Goal: Task Accomplishment & Management: Manage account settings

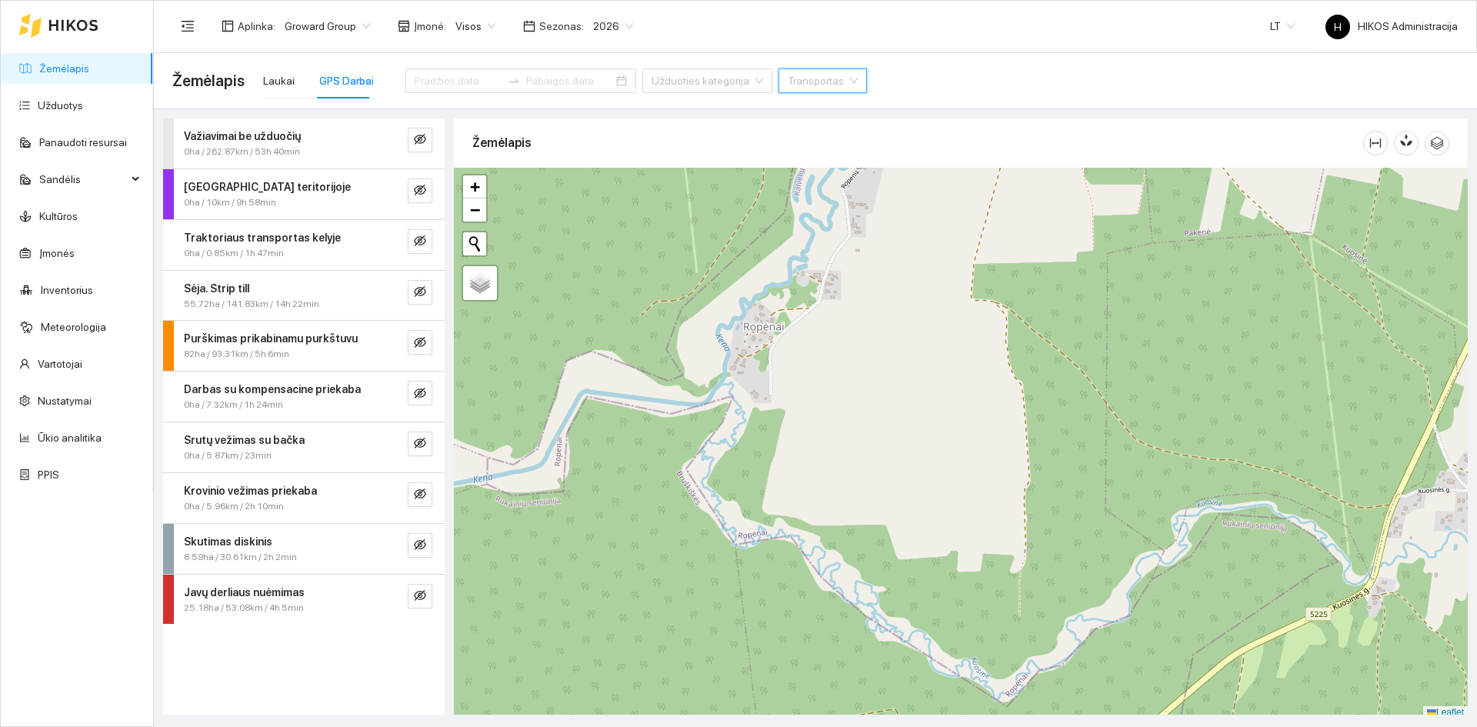
click at [314, 24] on span "Groward Group" at bounding box center [327, 26] width 85 height 23
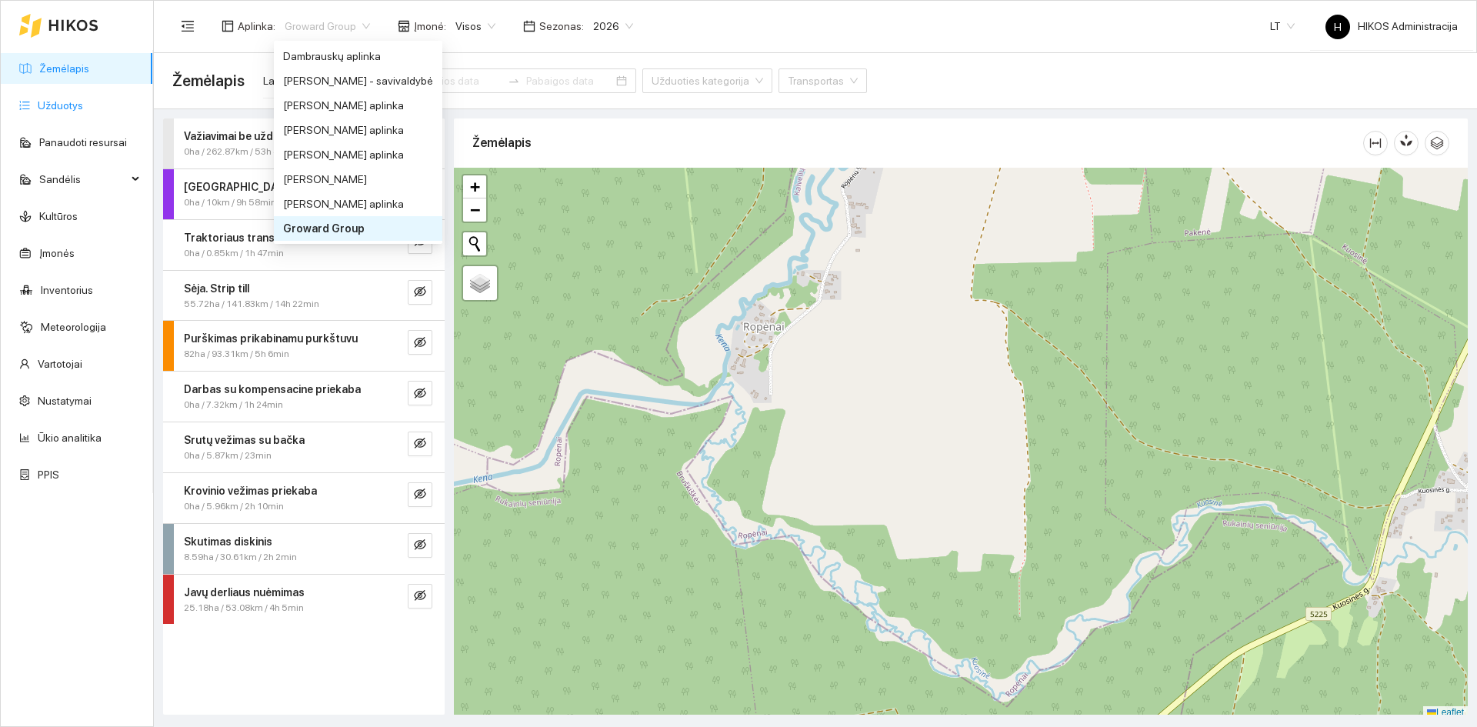
click at [83, 105] on link "Užduotys" at bounding box center [60, 105] width 45 height 12
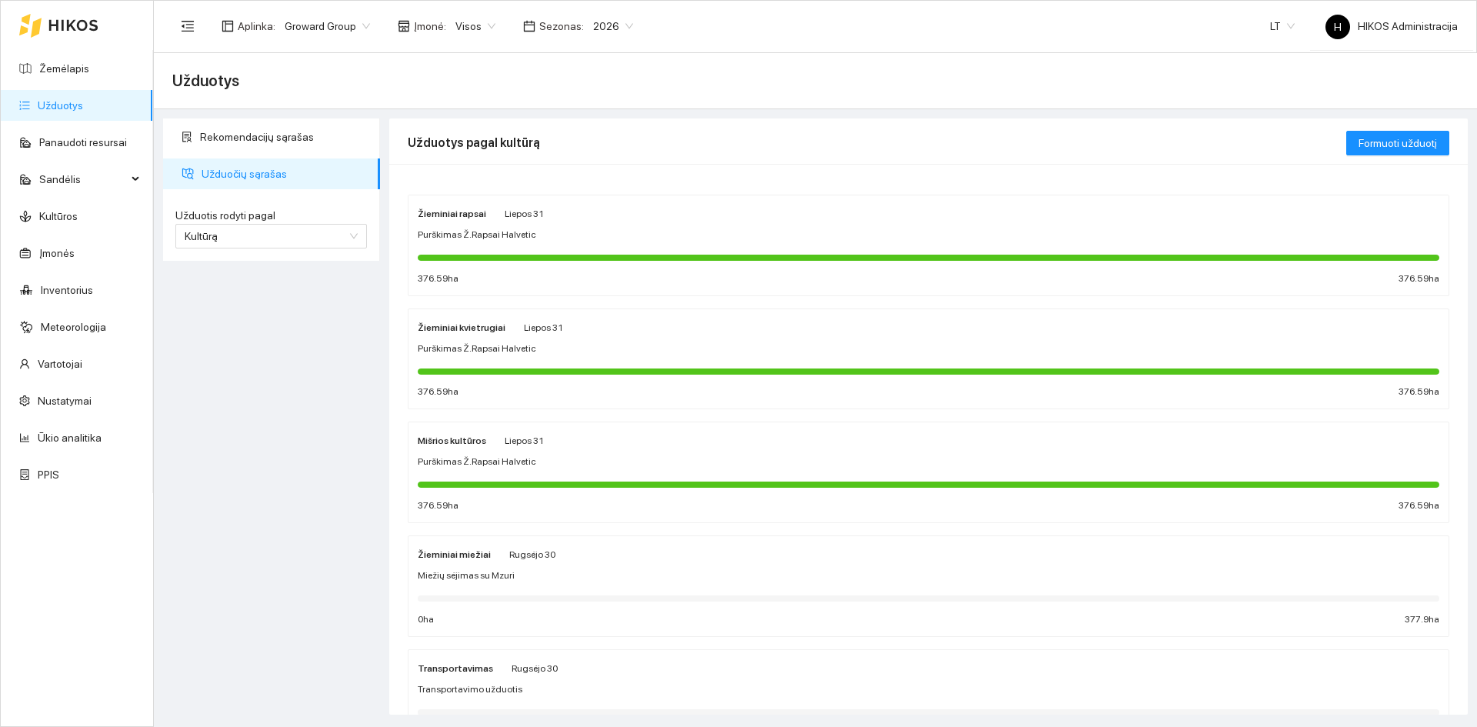
click at [501, 203] on div "Žieminiai rapsai Liepos 31 Purškimas Ž.Rapsai Halvetic 376.59 ha 376.59 ha" at bounding box center [928, 245] width 1040 height 100
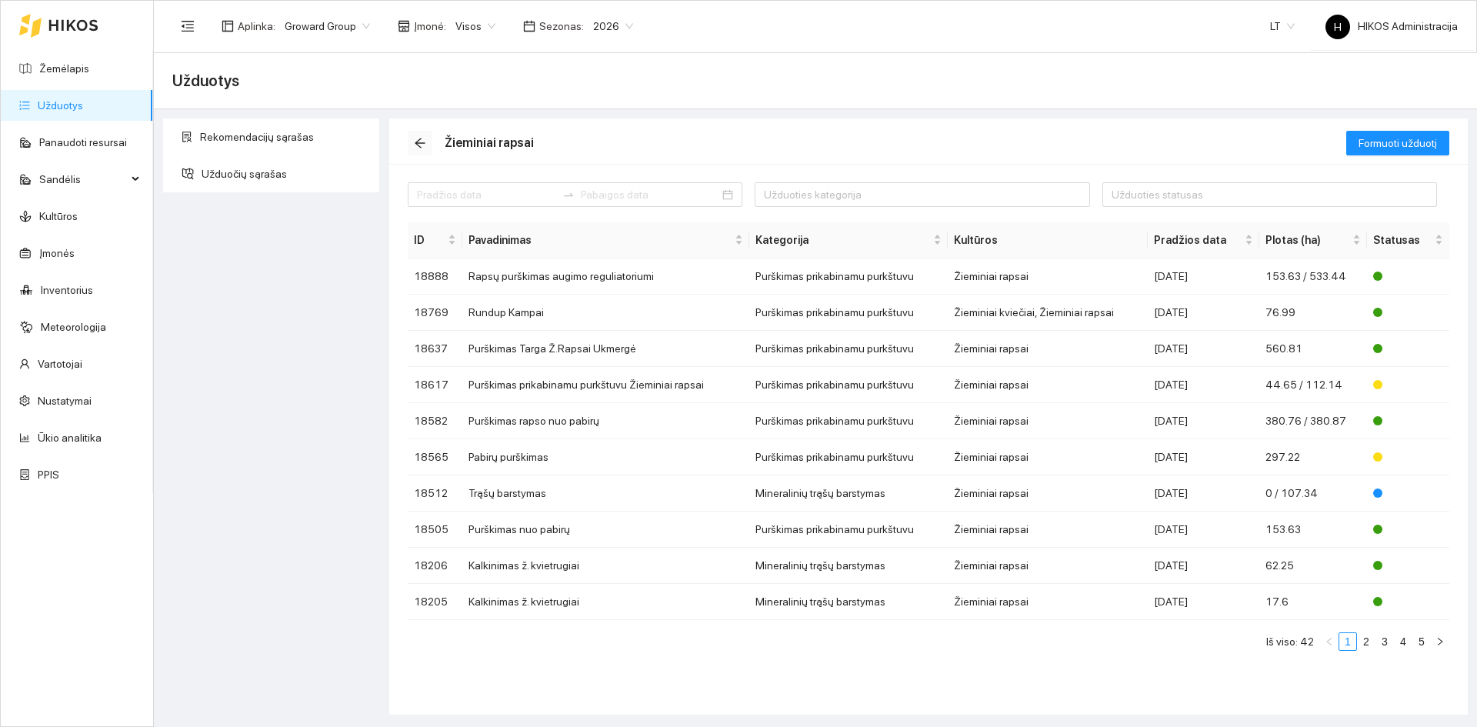
click at [423, 145] on icon "arrow-left" at bounding box center [420, 143] width 12 height 12
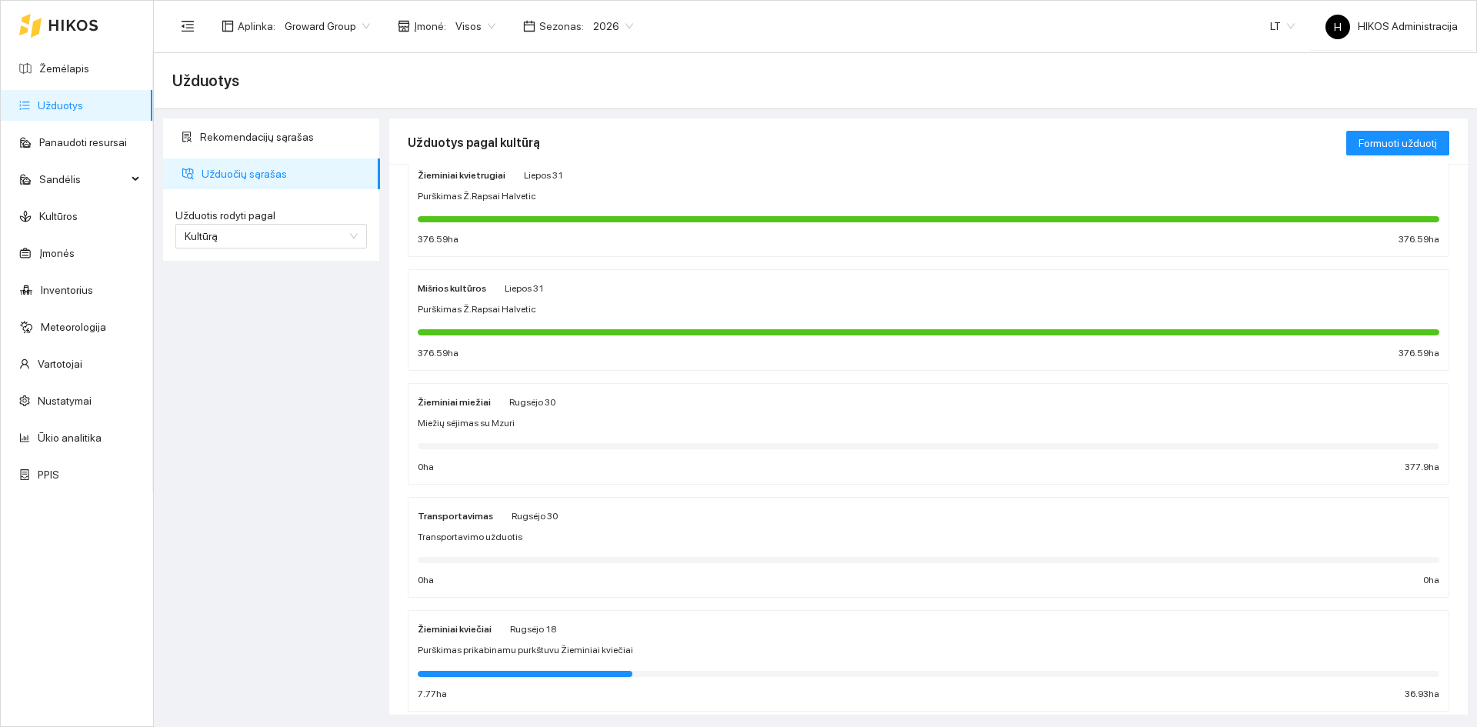
scroll to position [154, 0]
click at [534, 411] on div "Žieminiai miežiai Rugsėjo 30 Miežių sėjimas su Mzuri 0 ha 377.9 ha" at bounding box center [928, 433] width 1021 height 82
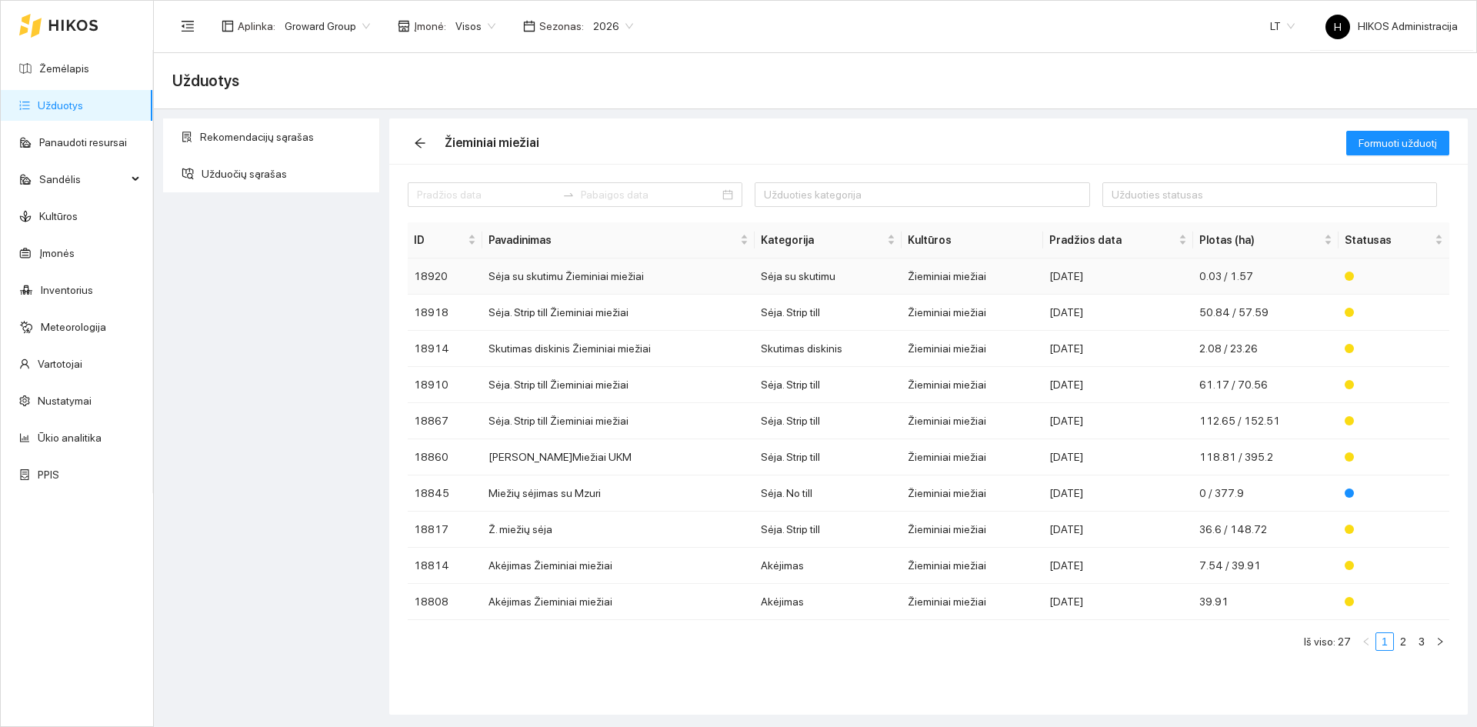
click at [634, 275] on td "Sėja su skutimu Žieminiai miežiai" at bounding box center [618, 276] width 273 height 36
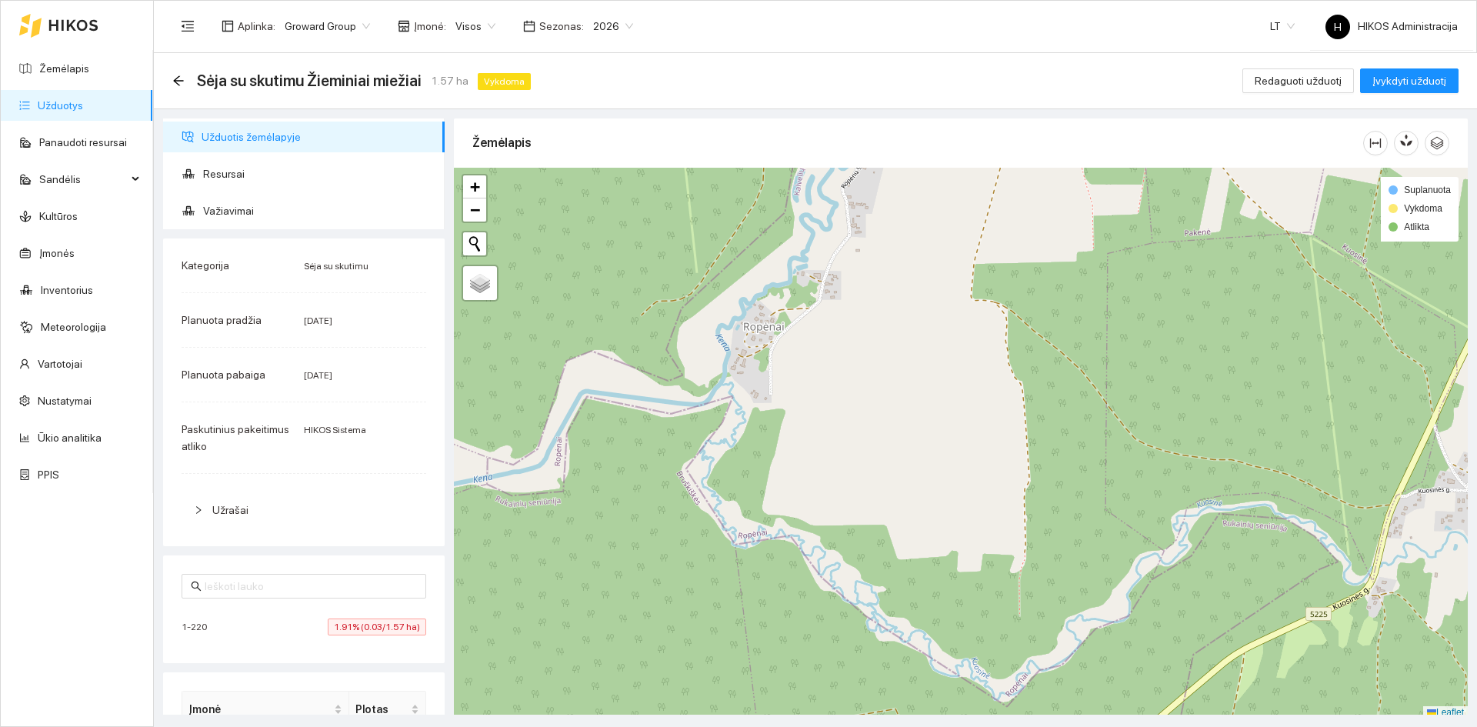
click at [371, 625] on span "1.91% (0.03/1.57 ha)" at bounding box center [377, 626] width 98 height 17
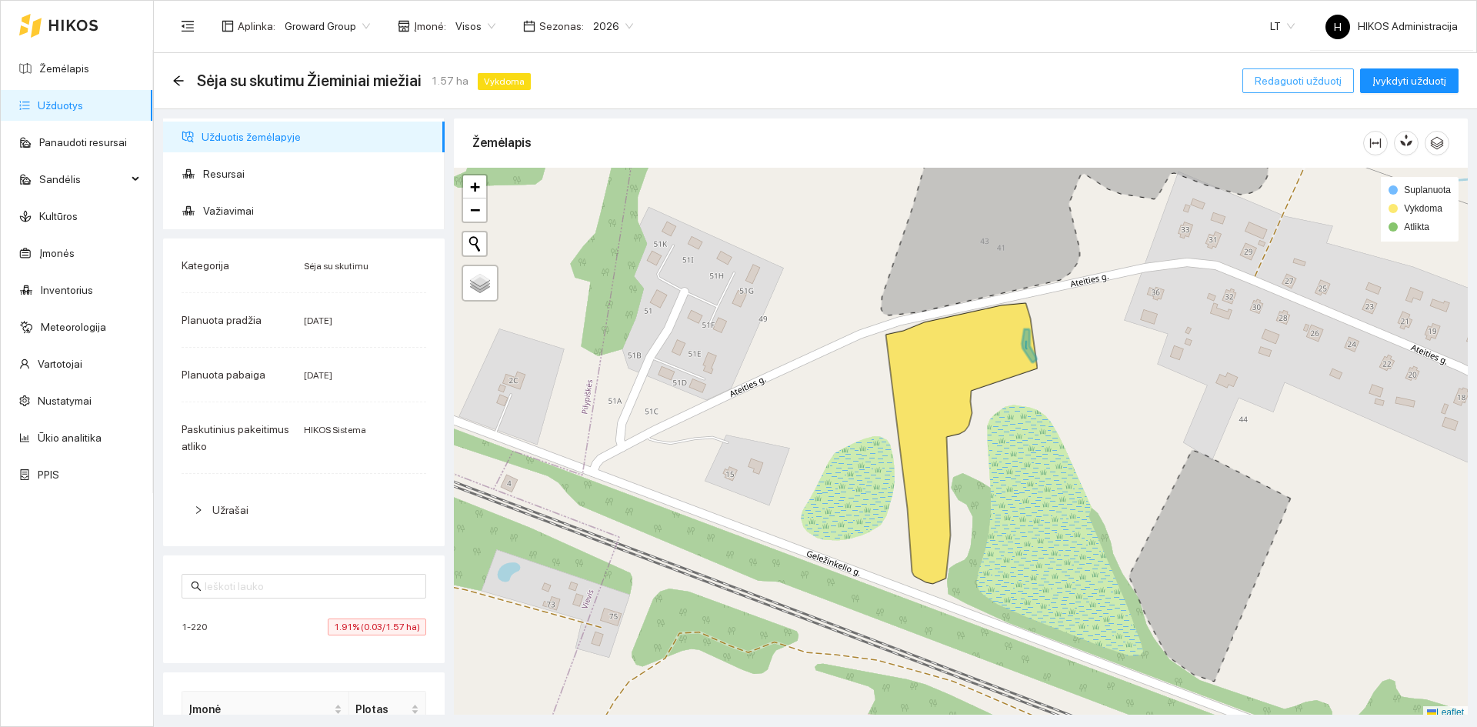
click at [1331, 82] on span "Redaguoti užduotį" at bounding box center [1298, 80] width 87 height 17
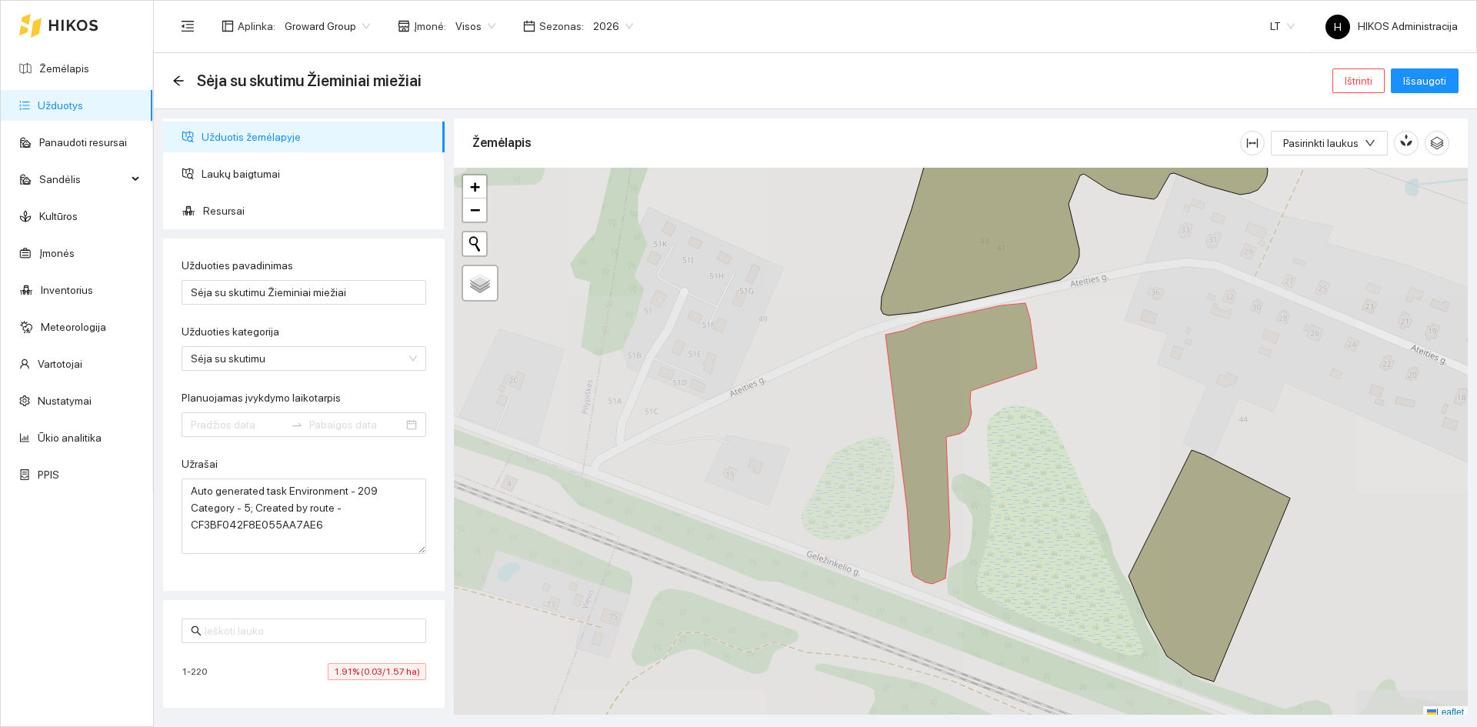
type input "[DATE]"
type input "2025-09-19"
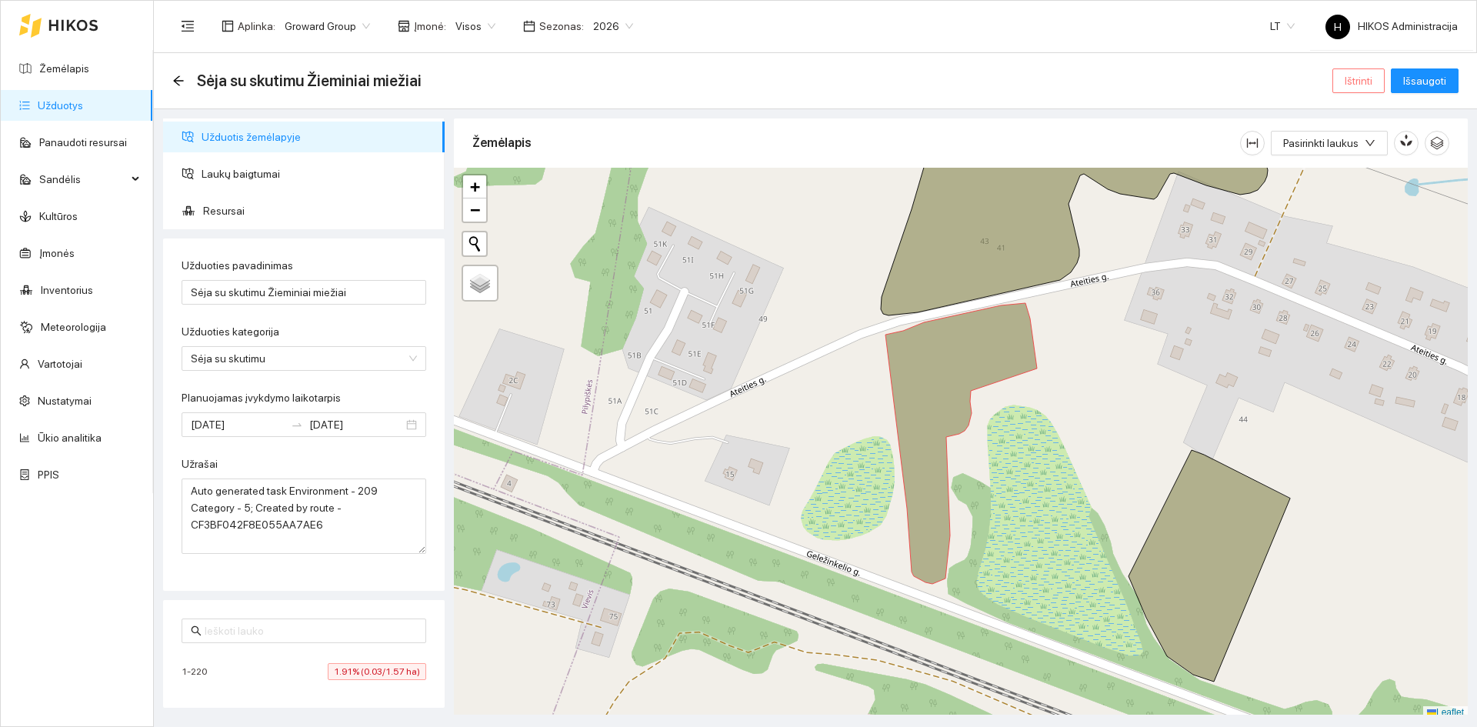
click at [1344, 75] on button "Ištrinti" at bounding box center [1358, 80] width 52 height 25
click at [1354, 154] on span "Taip" at bounding box center [1364, 155] width 20 height 17
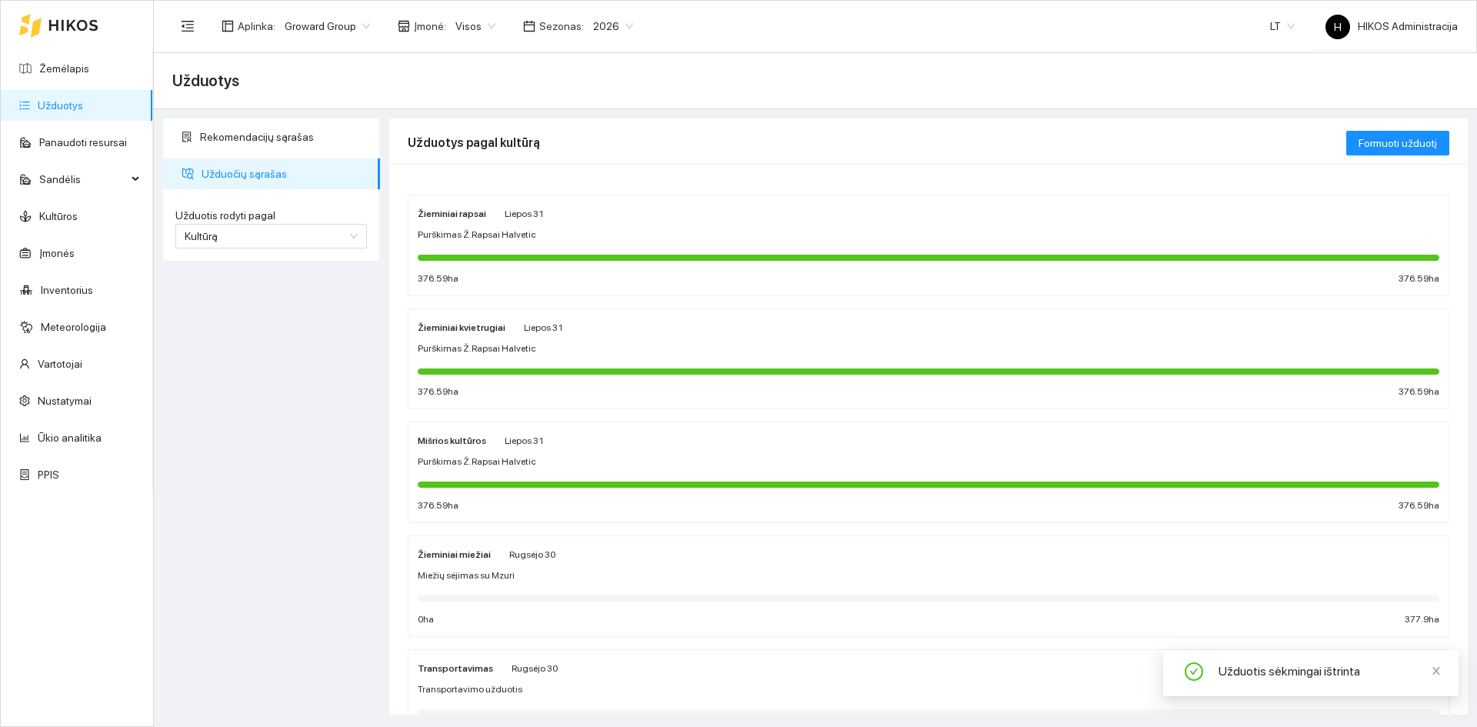
click at [522, 568] on div "Miežių sėjimas su Mzuri" at bounding box center [928, 575] width 1021 height 15
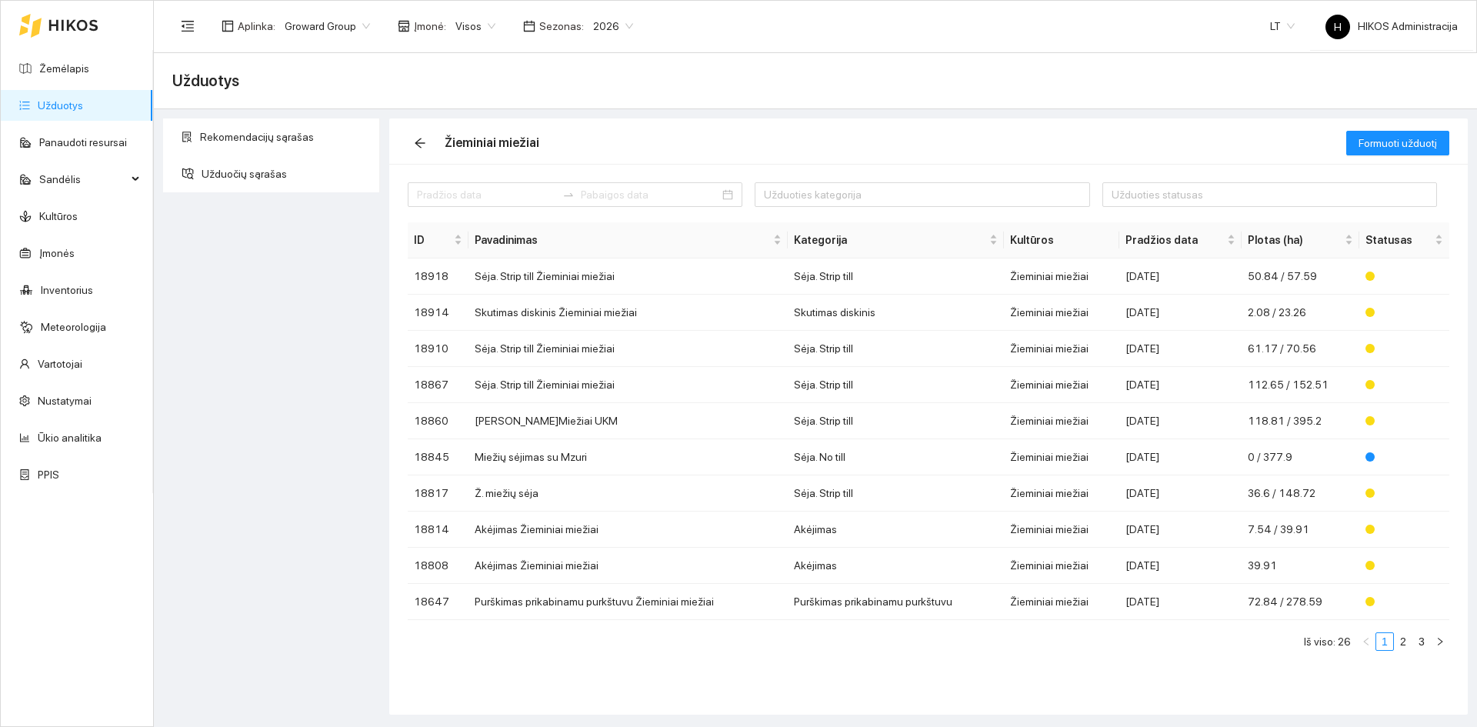
click at [470, 32] on span "Visos" at bounding box center [475, 26] width 40 height 23
click at [562, 82] on div "UAB "Zujų paukštynas" Ukmerge" at bounding box center [528, 80] width 158 height 17
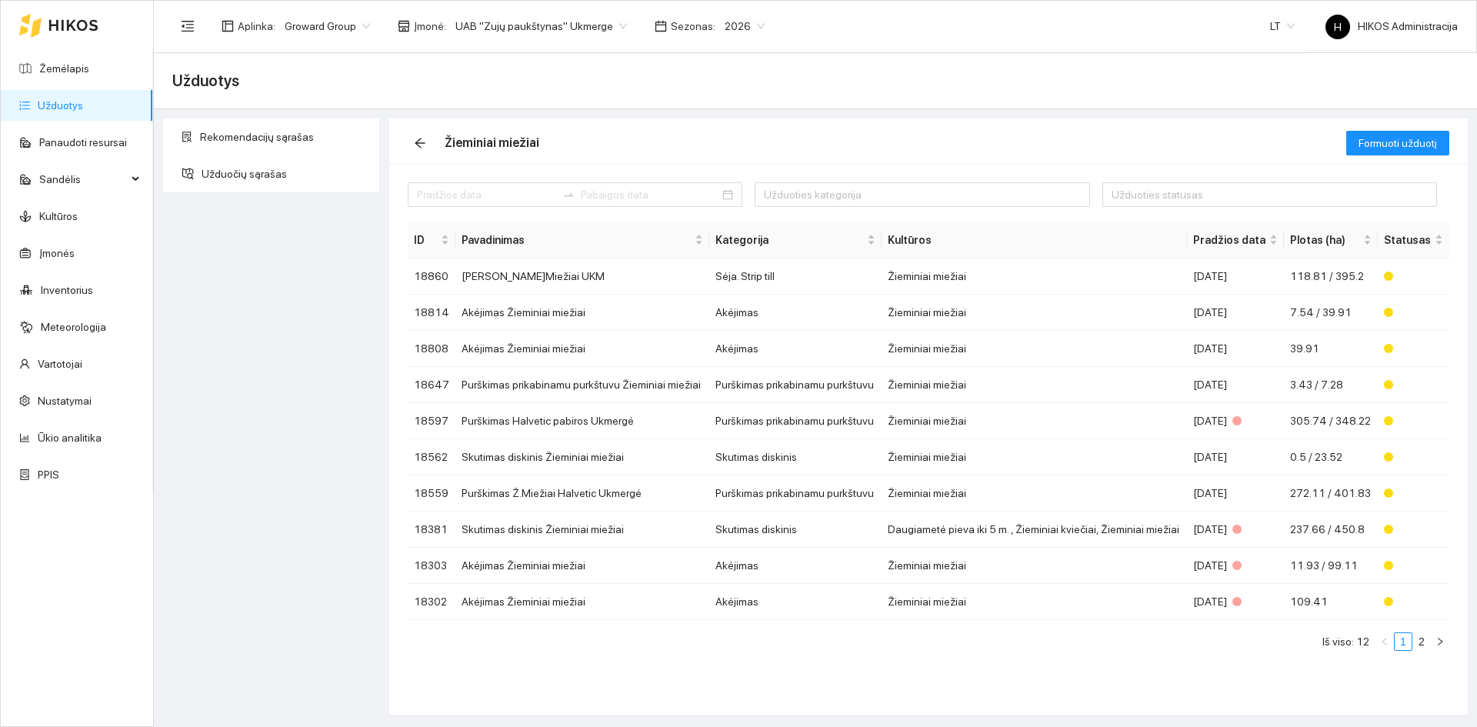
click at [536, 30] on span "UAB "Zujų paukštynas" Ukmerge" at bounding box center [541, 26] width 172 height 23
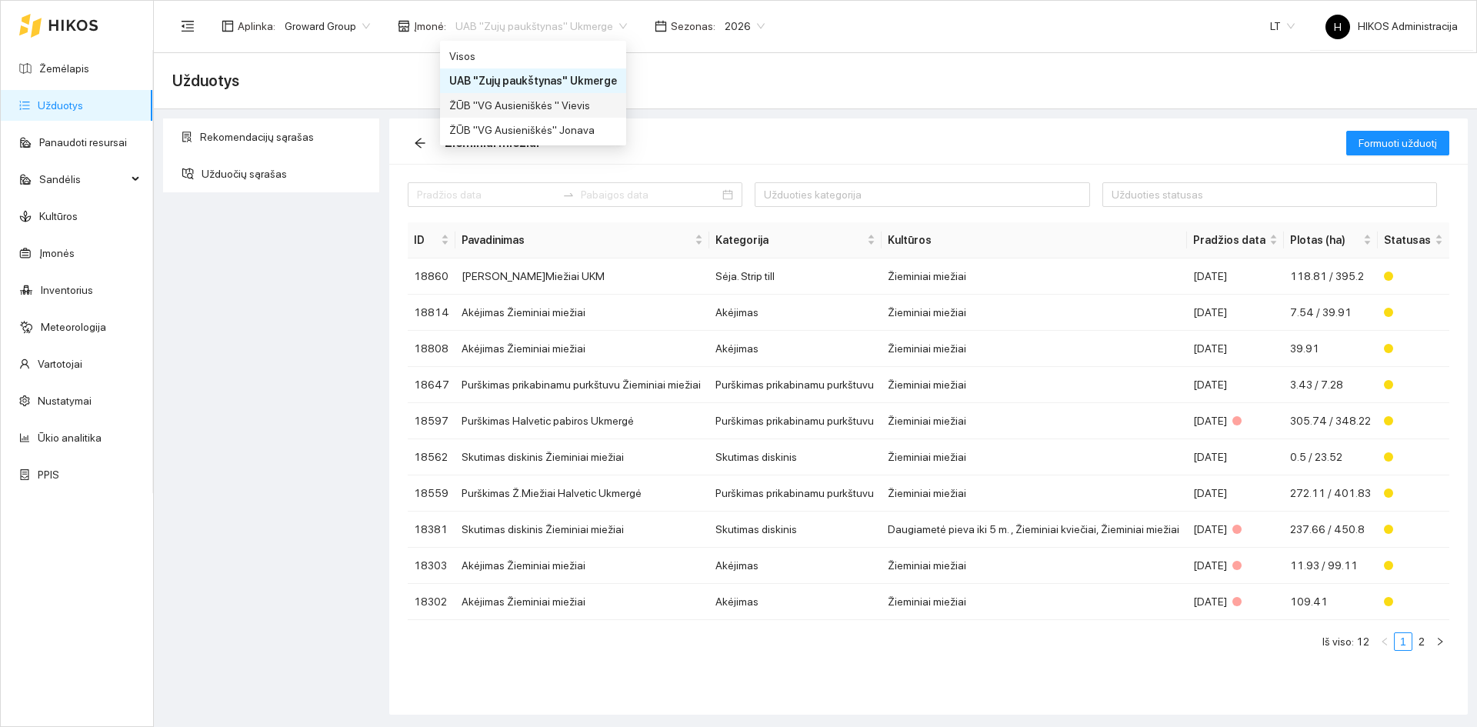
click at [555, 108] on div "ŽŪB "VG Ausieniškės " Vievis" at bounding box center [533, 105] width 168 height 17
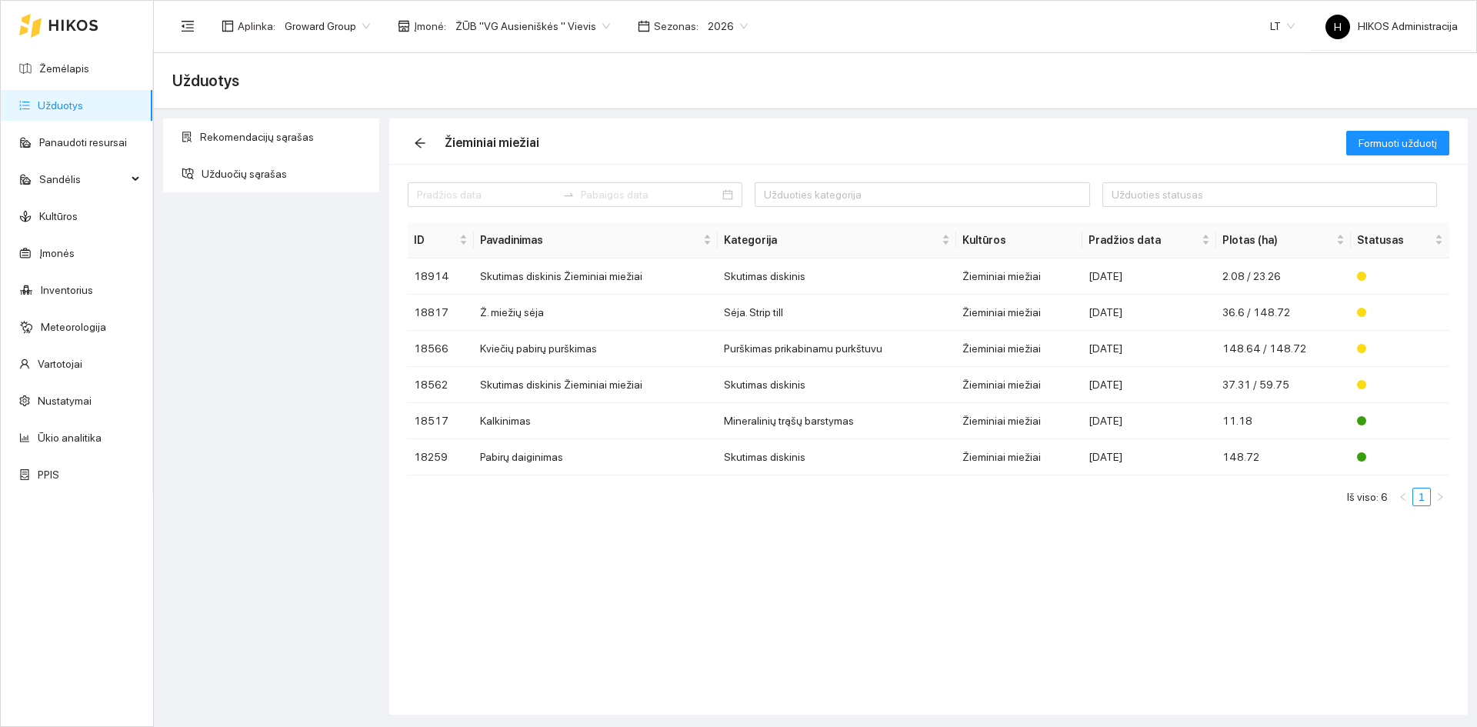
click at [550, 34] on span "ŽŪB "VG Ausieniškės " Vievis" at bounding box center [532, 26] width 155 height 23
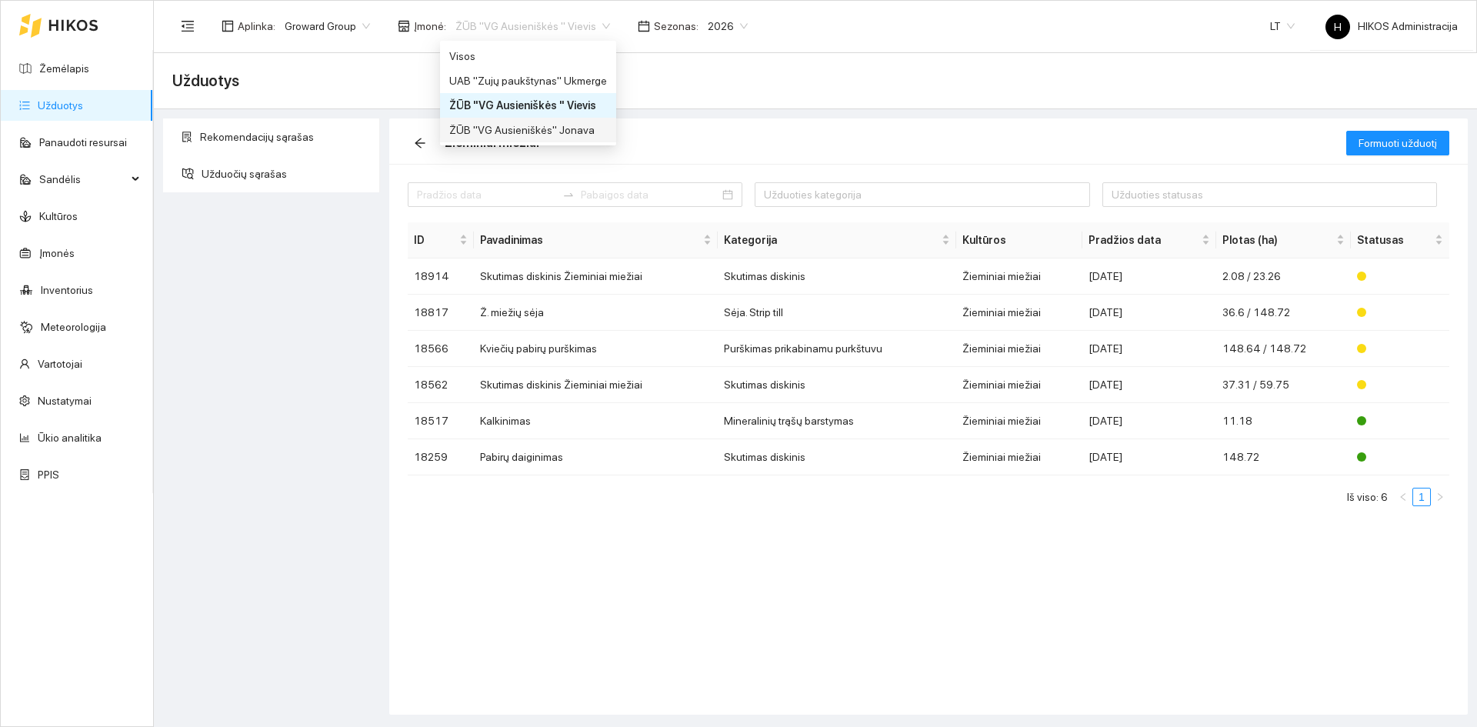
click at [557, 123] on div "ŽŪB "VG Ausieniškės" Jonava" at bounding box center [528, 130] width 158 height 17
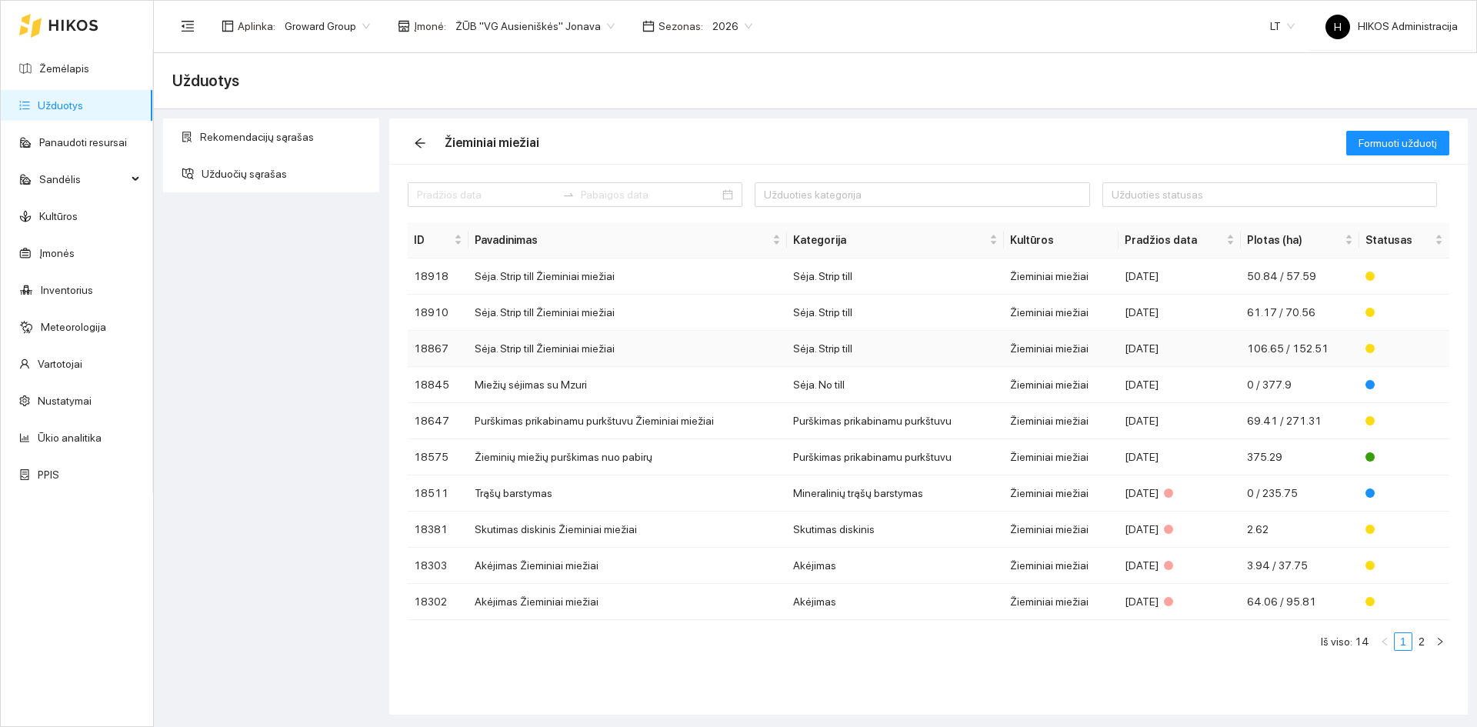
click at [898, 342] on td "Sėja. Strip till" at bounding box center [895, 349] width 216 height 36
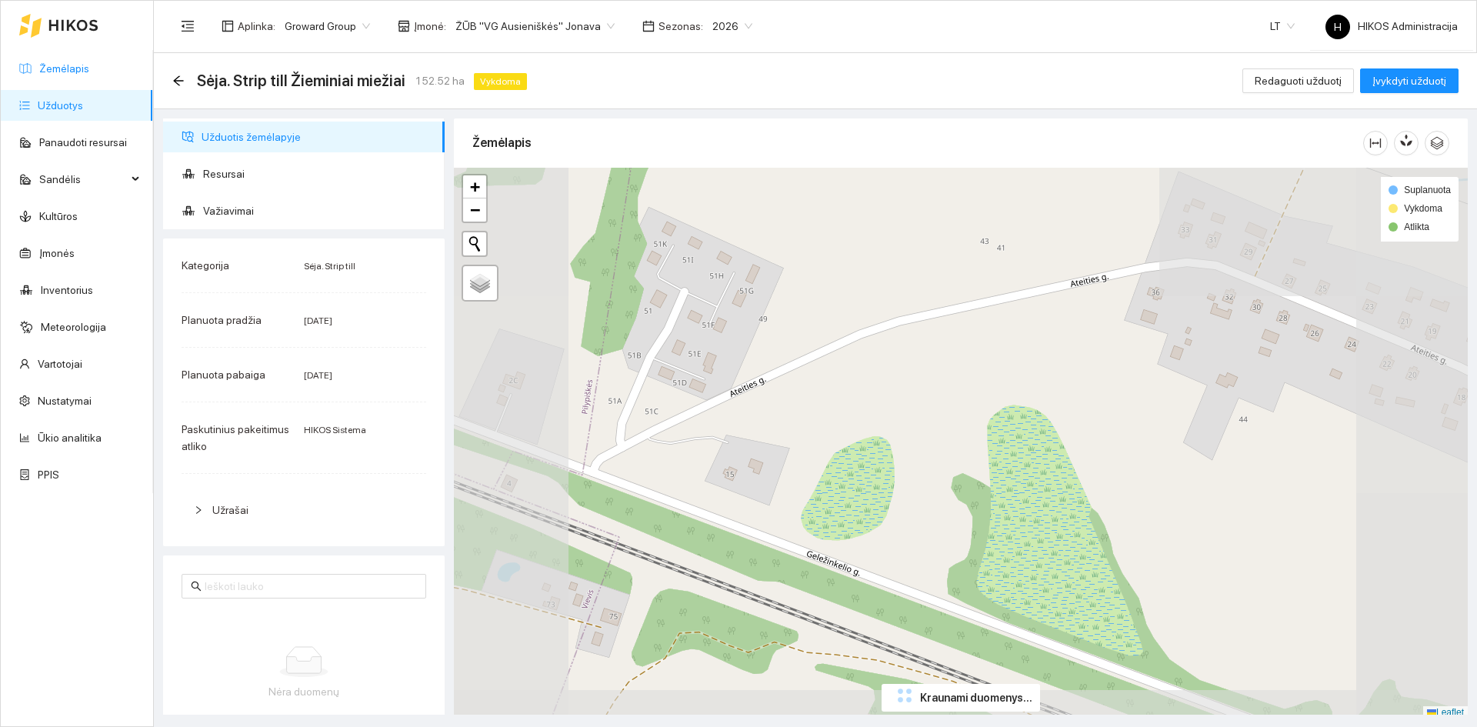
click at [89, 62] on link "Žemėlapis" at bounding box center [64, 68] width 50 height 12
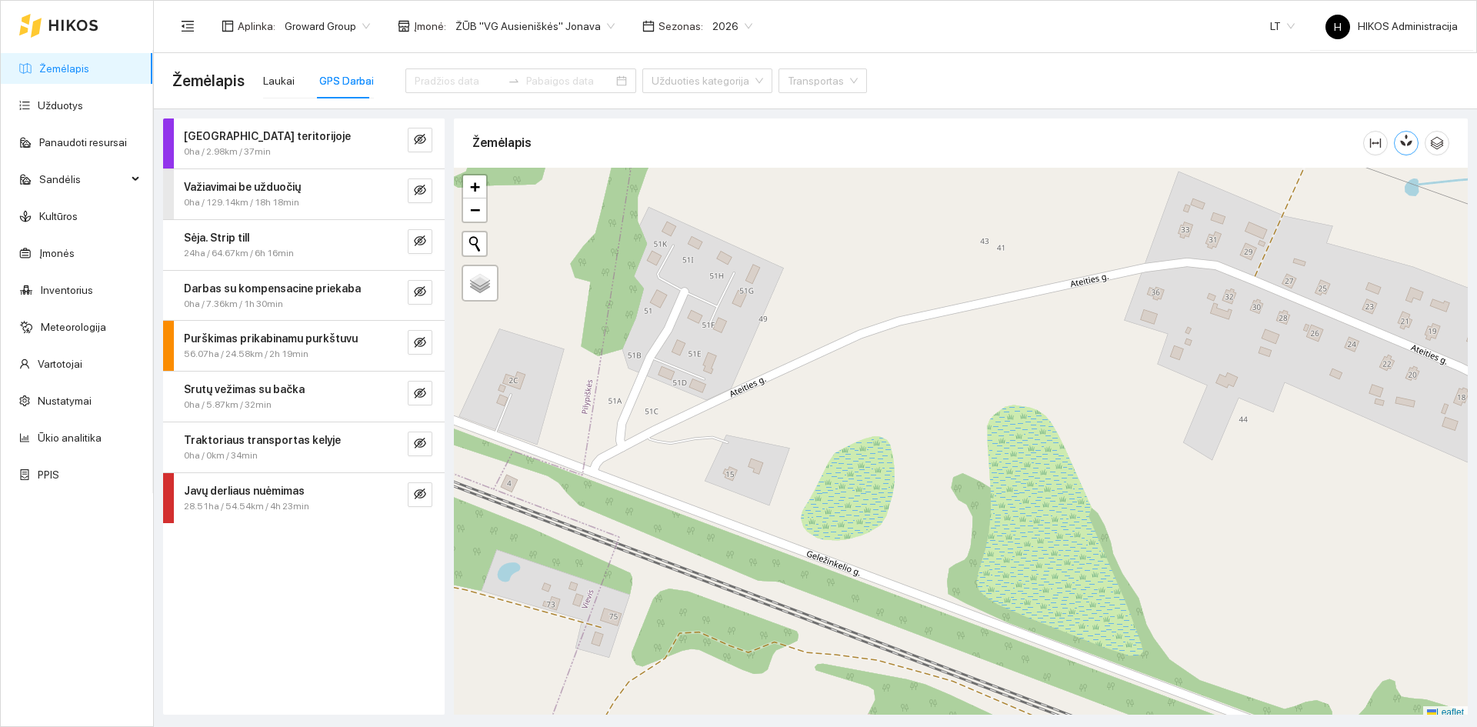
click at [1411, 146] on icon "button" at bounding box center [1406, 140] width 14 height 14
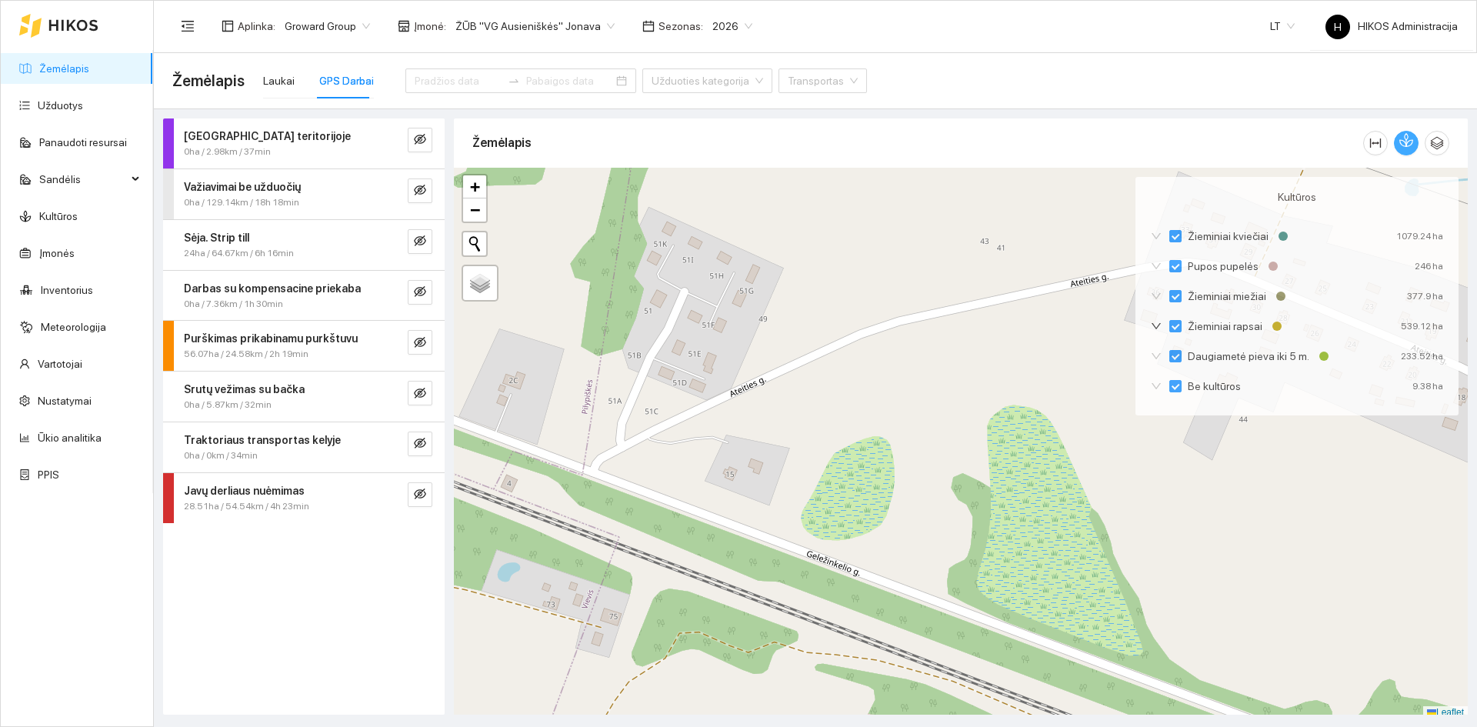
click at [1410, 146] on icon "button" at bounding box center [1408, 140] width 8 height 13
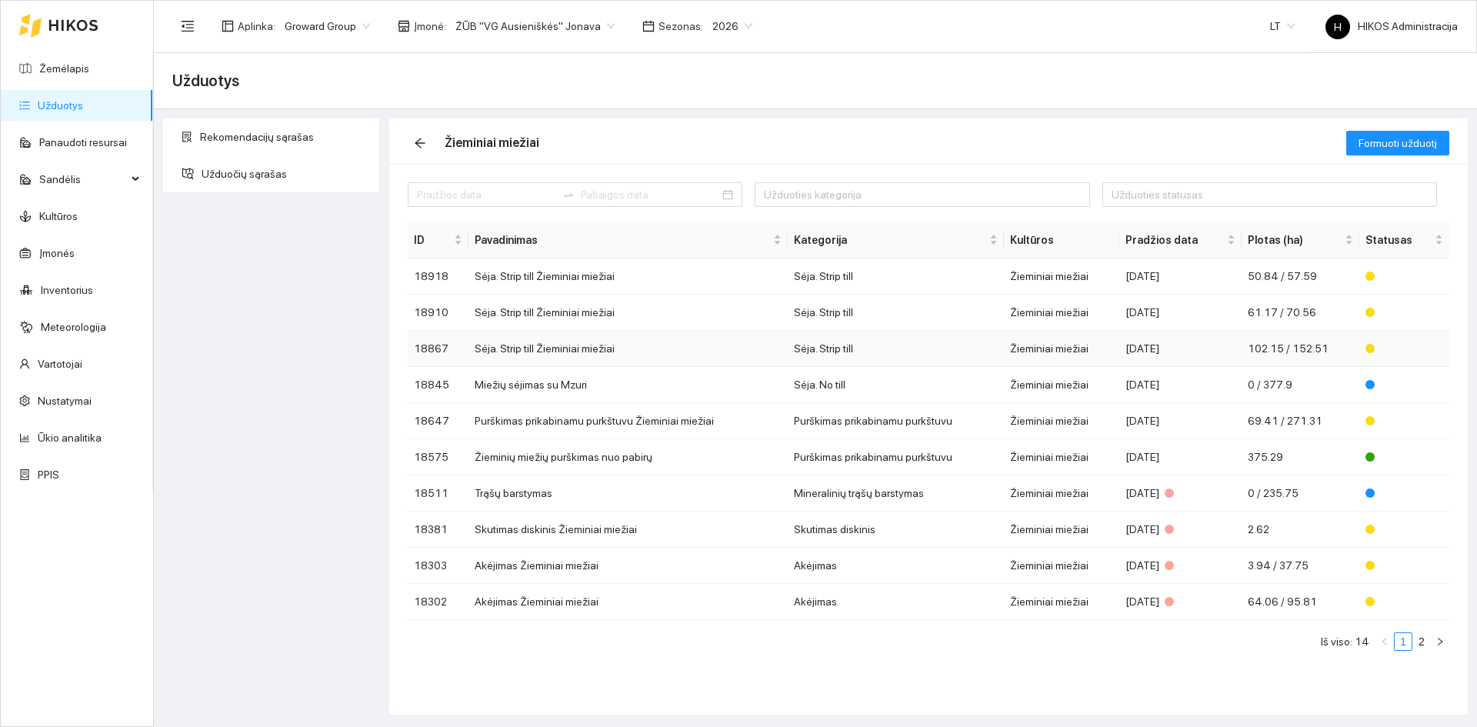
click at [675, 332] on td "Sėja. Strip till Žieminiai miežiai" at bounding box center [627, 349] width 319 height 36
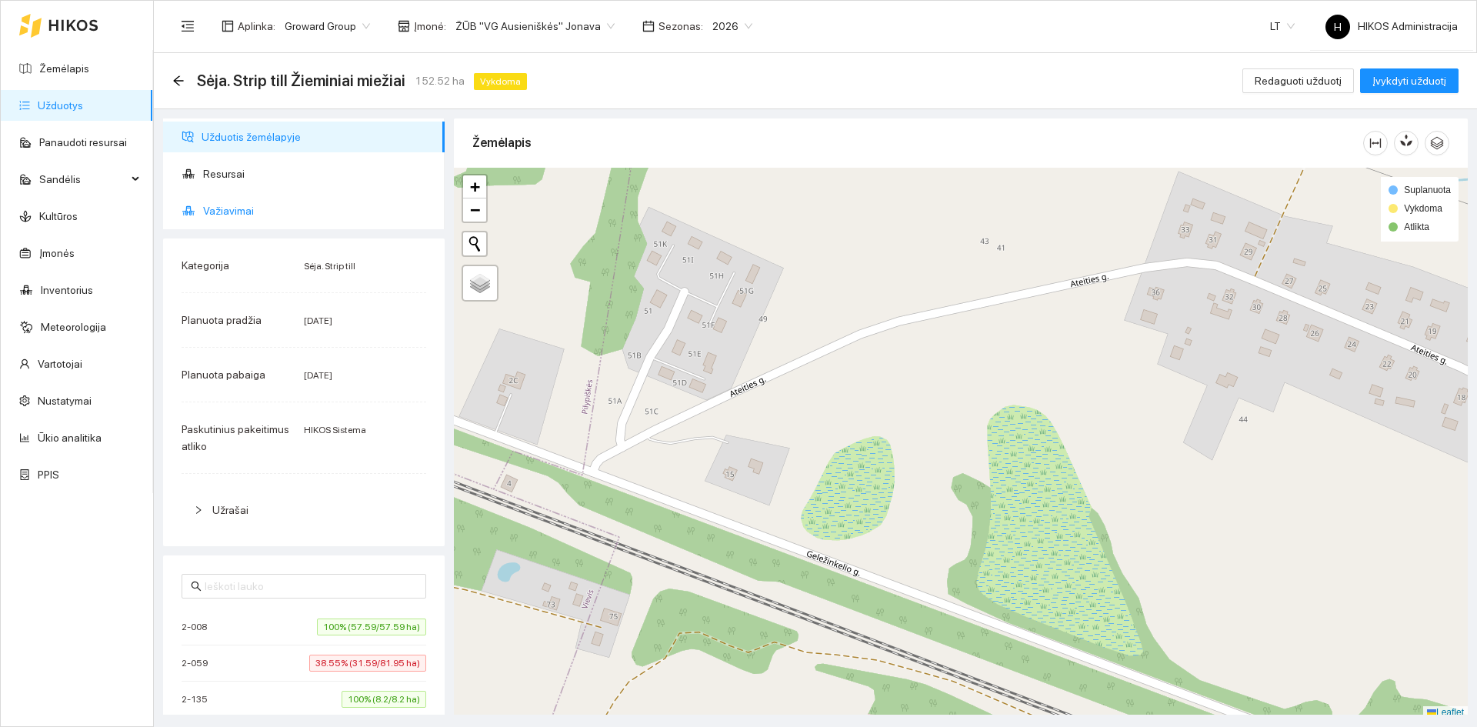
click at [261, 222] on span "Važiavimai" at bounding box center [317, 210] width 229 height 31
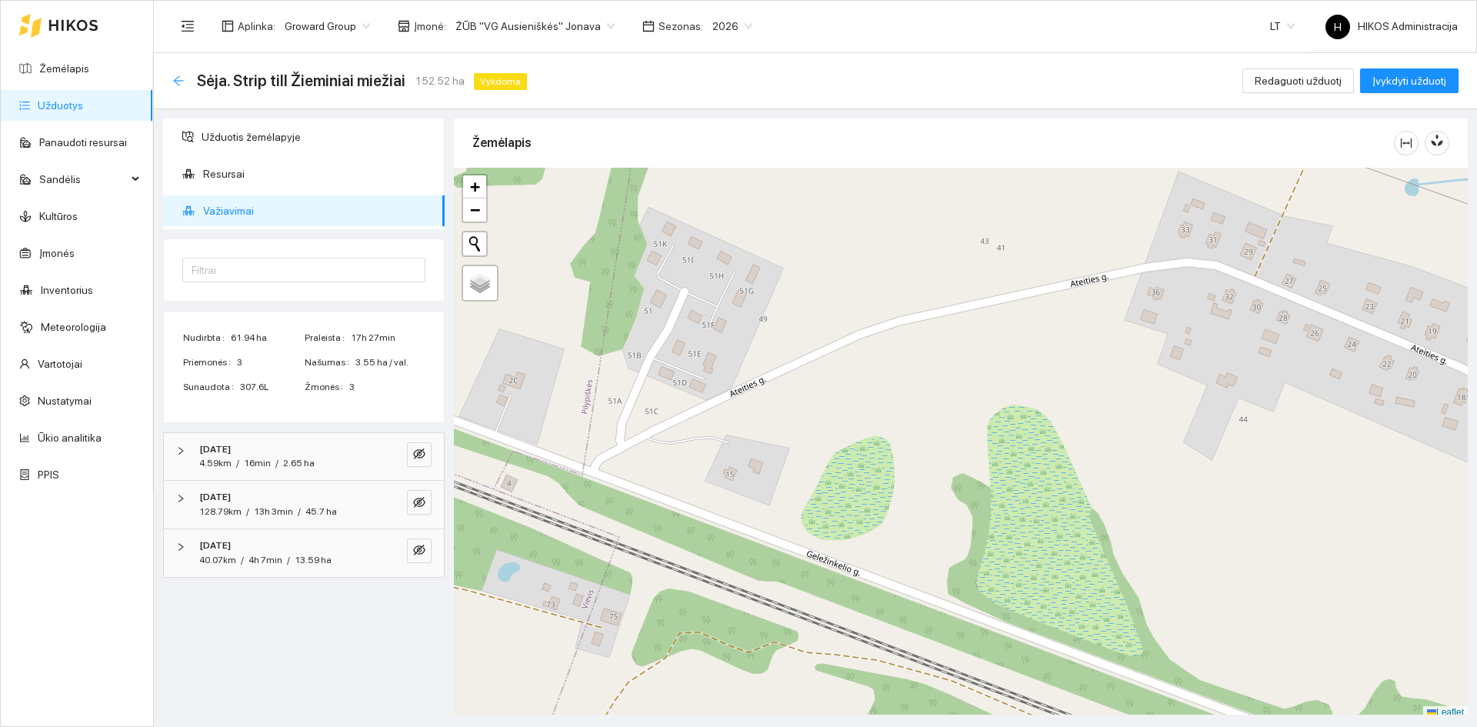
click at [182, 76] on icon "arrow-left" at bounding box center [178, 81] width 12 height 12
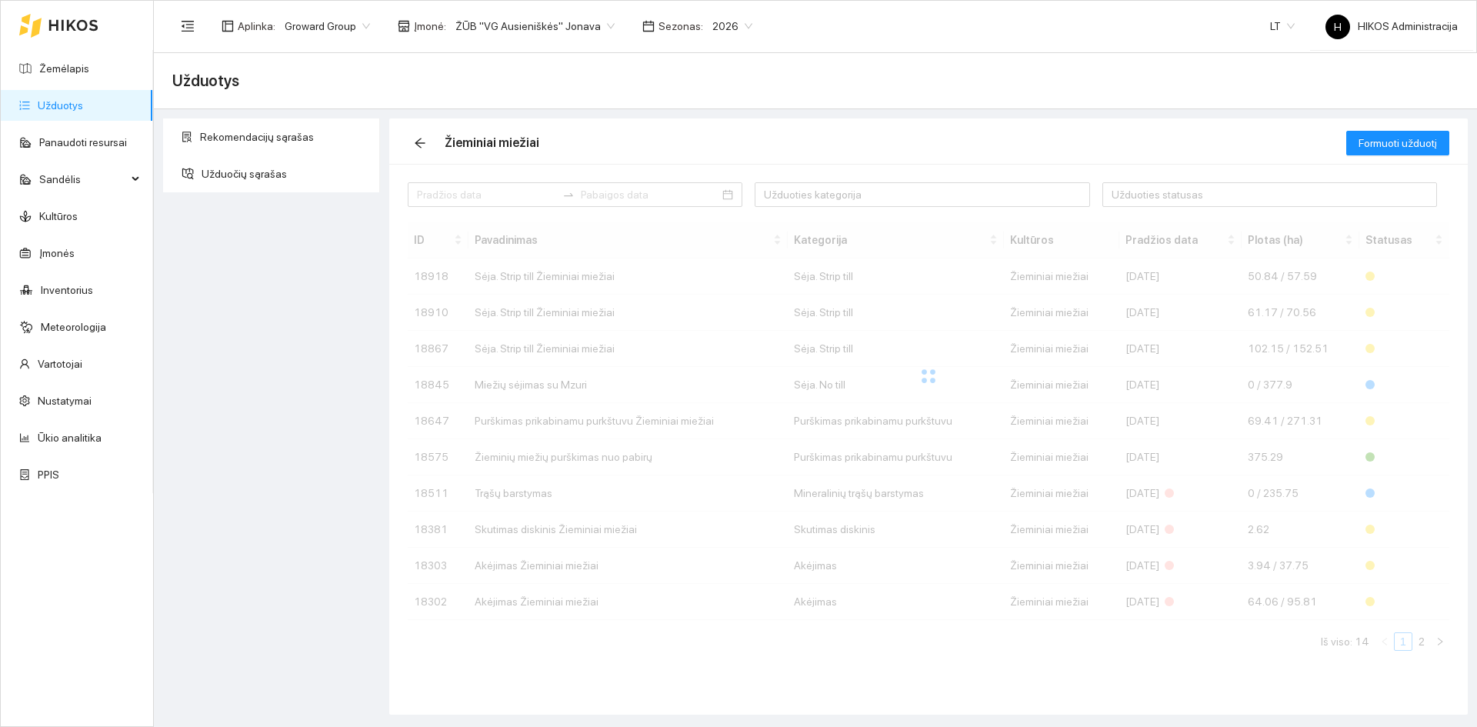
click at [658, 308] on div at bounding box center [928, 376] width 1041 height 308
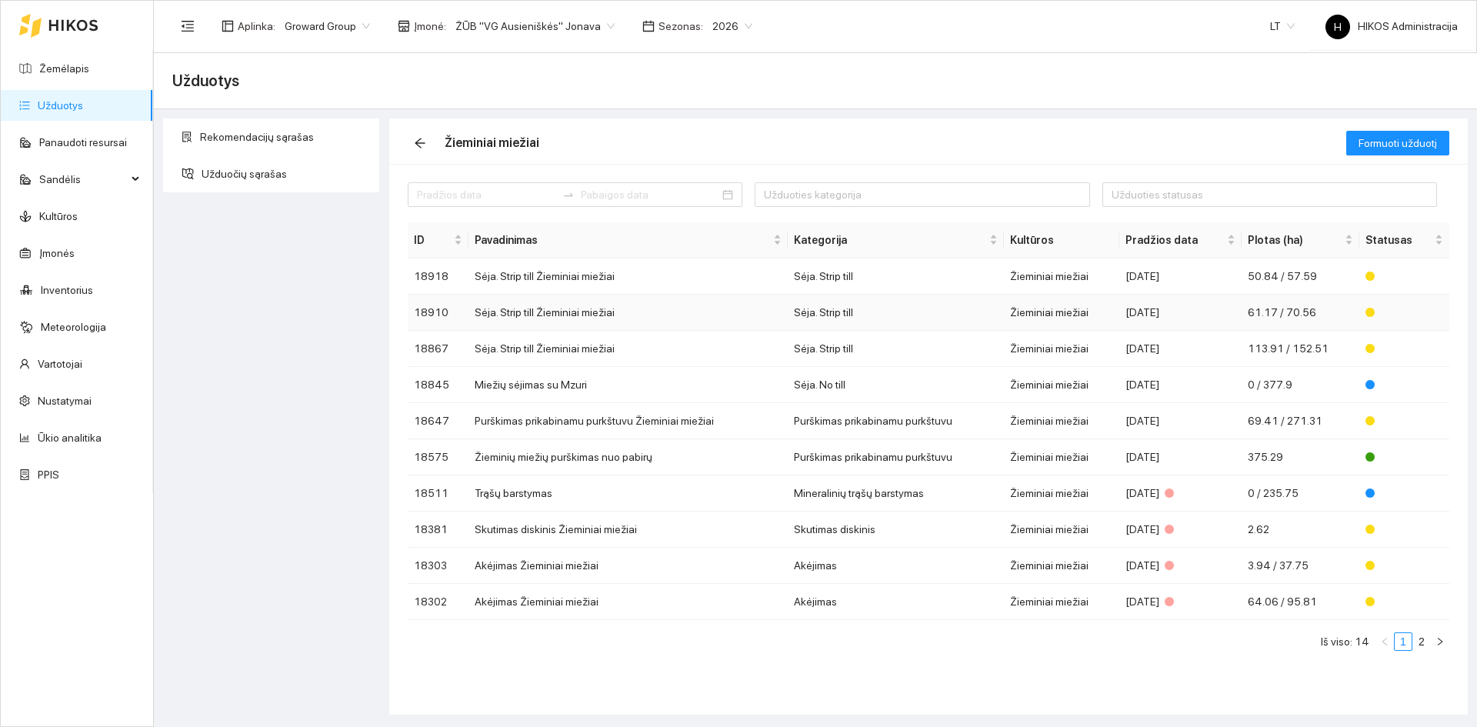
click at [645, 305] on td "Sėja. Strip till Žieminiai miežiai" at bounding box center [627, 313] width 319 height 36
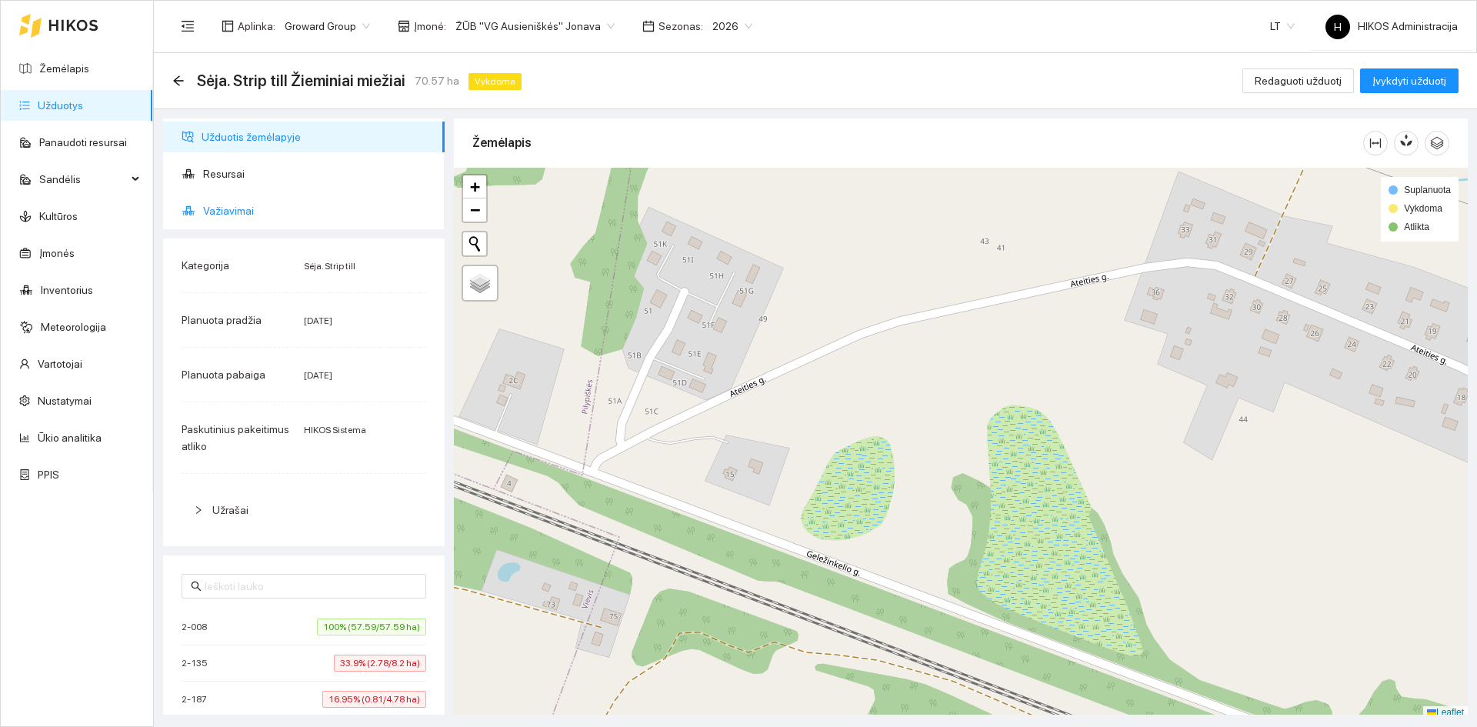
click at [248, 195] on span "Važiavimai" at bounding box center [317, 210] width 229 height 31
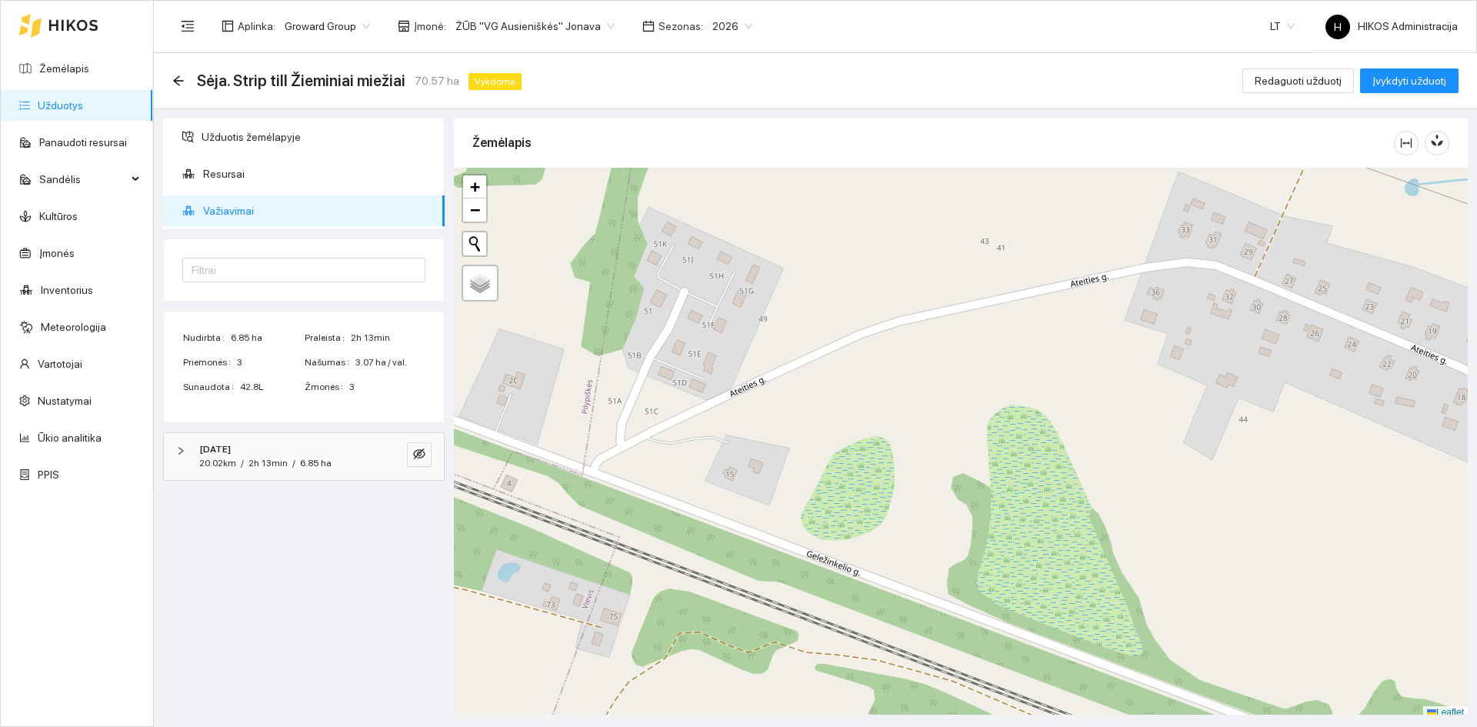
click at [186, 77] on div "Sėja. Strip till Žieminiai miežiai 70.57 ha Vykdoma" at bounding box center [349, 80] width 355 height 25
click at [180, 81] on icon "arrow-left" at bounding box center [178, 80] width 10 height 10
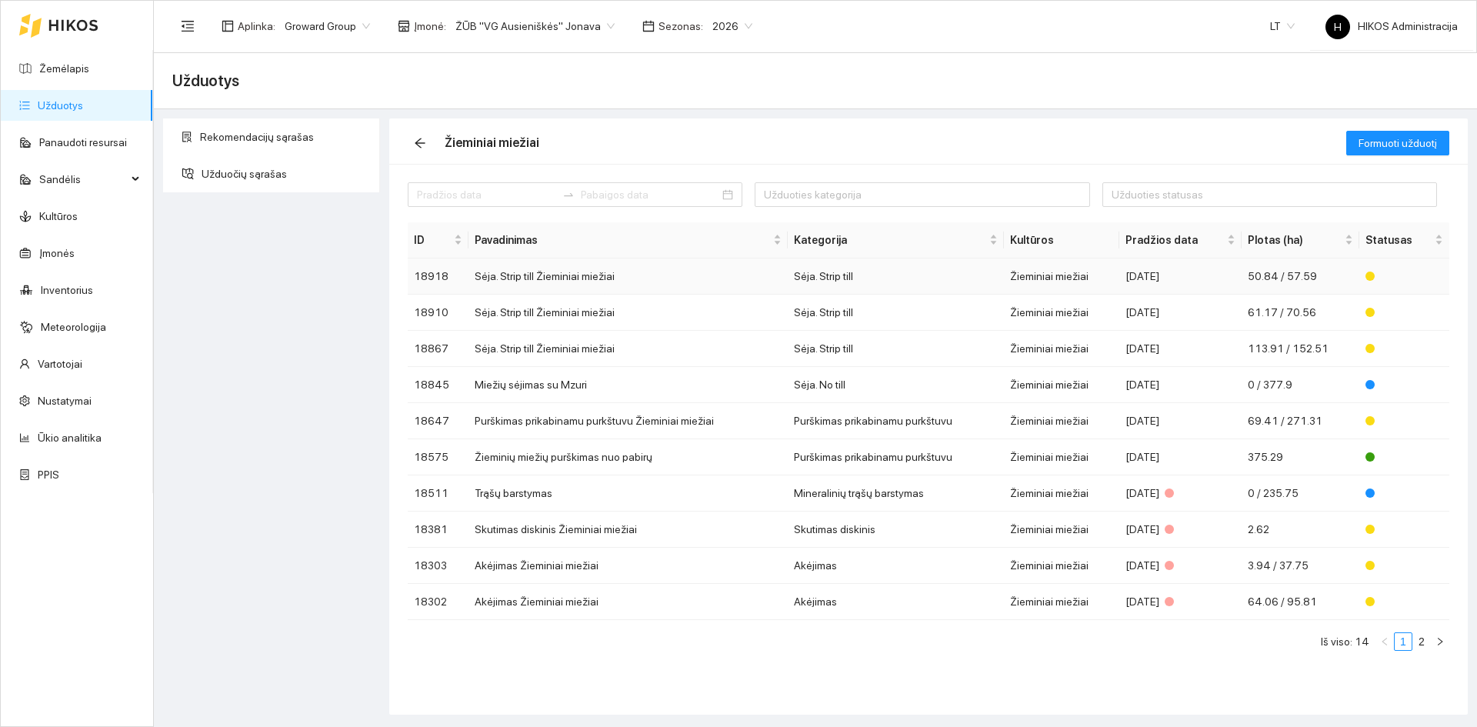
click at [531, 276] on td "Sėja. Strip till Žieminiai miežiai" at bounding box center [627, 276] width 319 height 36
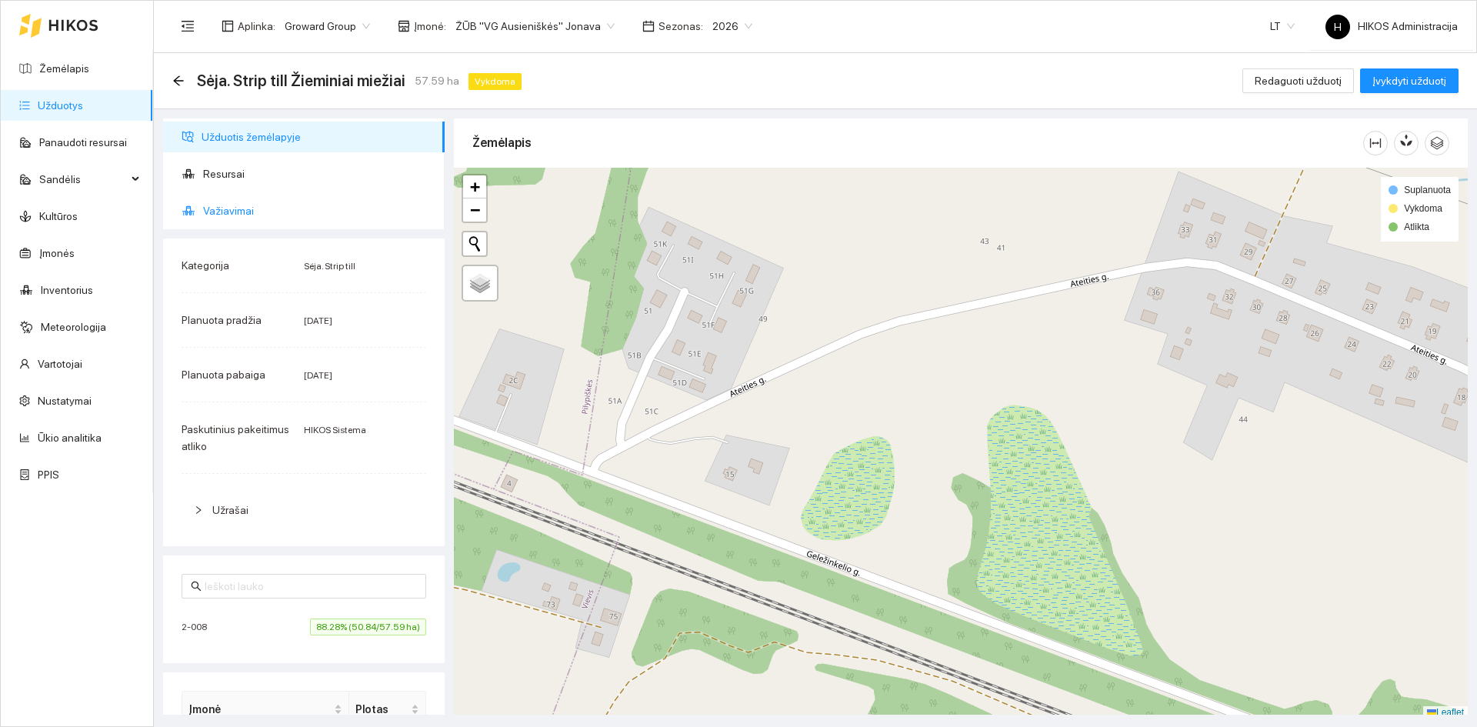
click at [244, 204] on span "Važiavimai" at bounding box center [317, 210] width 229 height 31
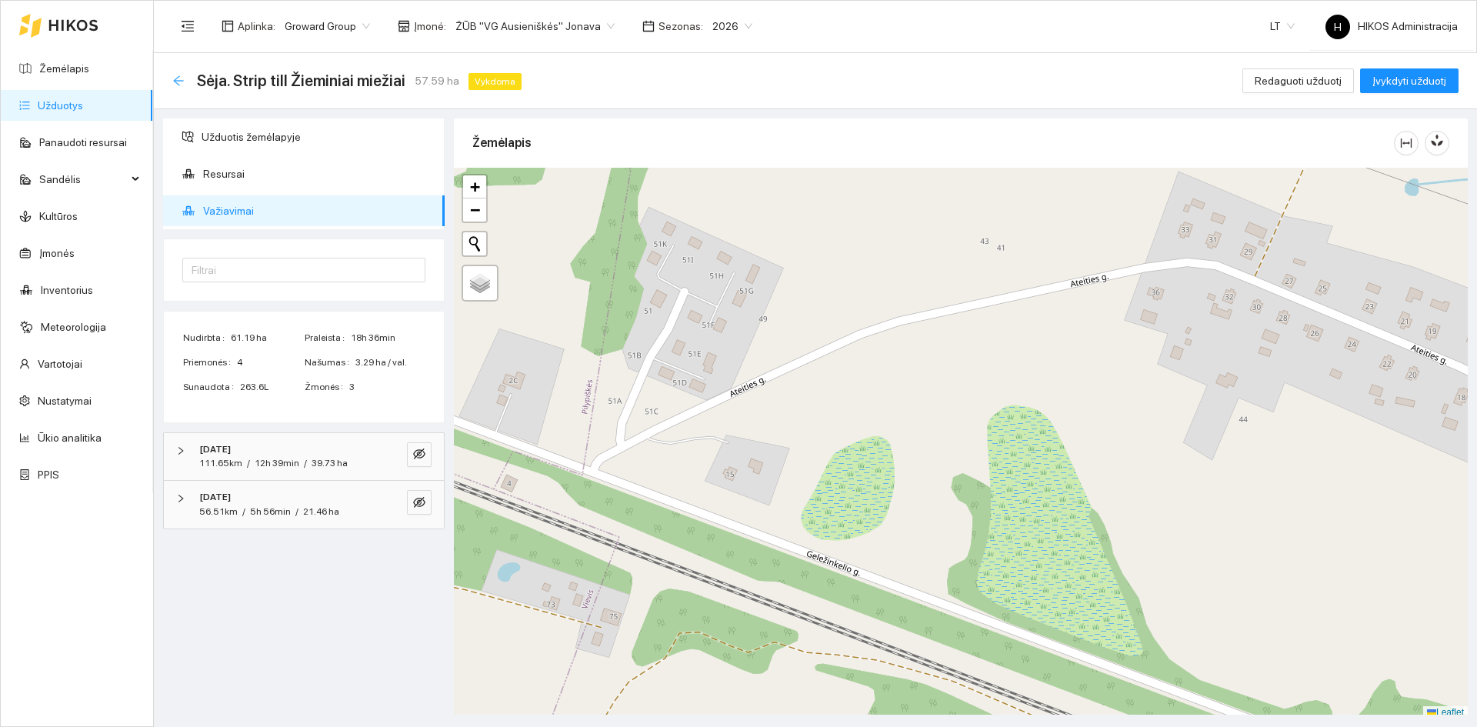
click at [181, 82] on icon "arrow-left" at bounding box center [178, 81] width 12 height 12
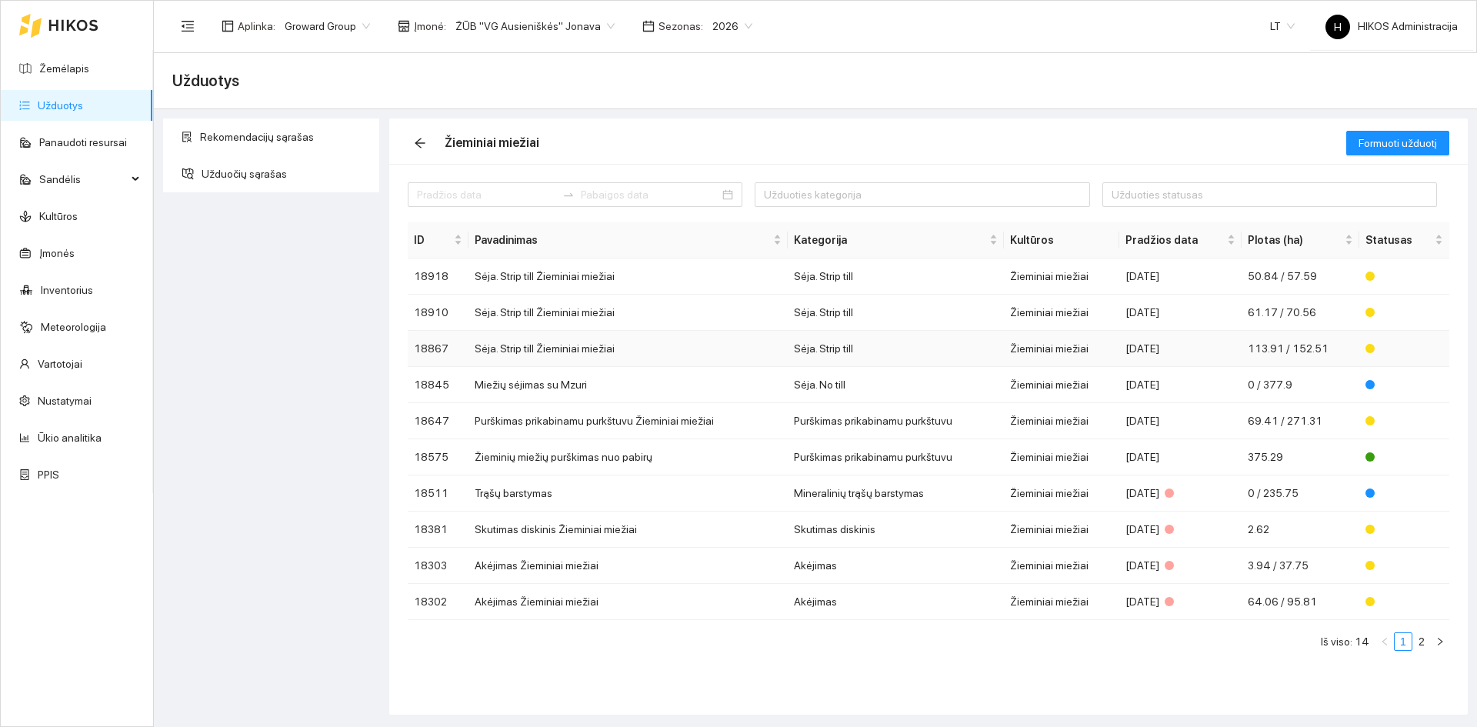
click at [622, 353] on td "Sėja. Strip till Žieminiai miežiai" at bounding box center [627, 349] width 319 height 36
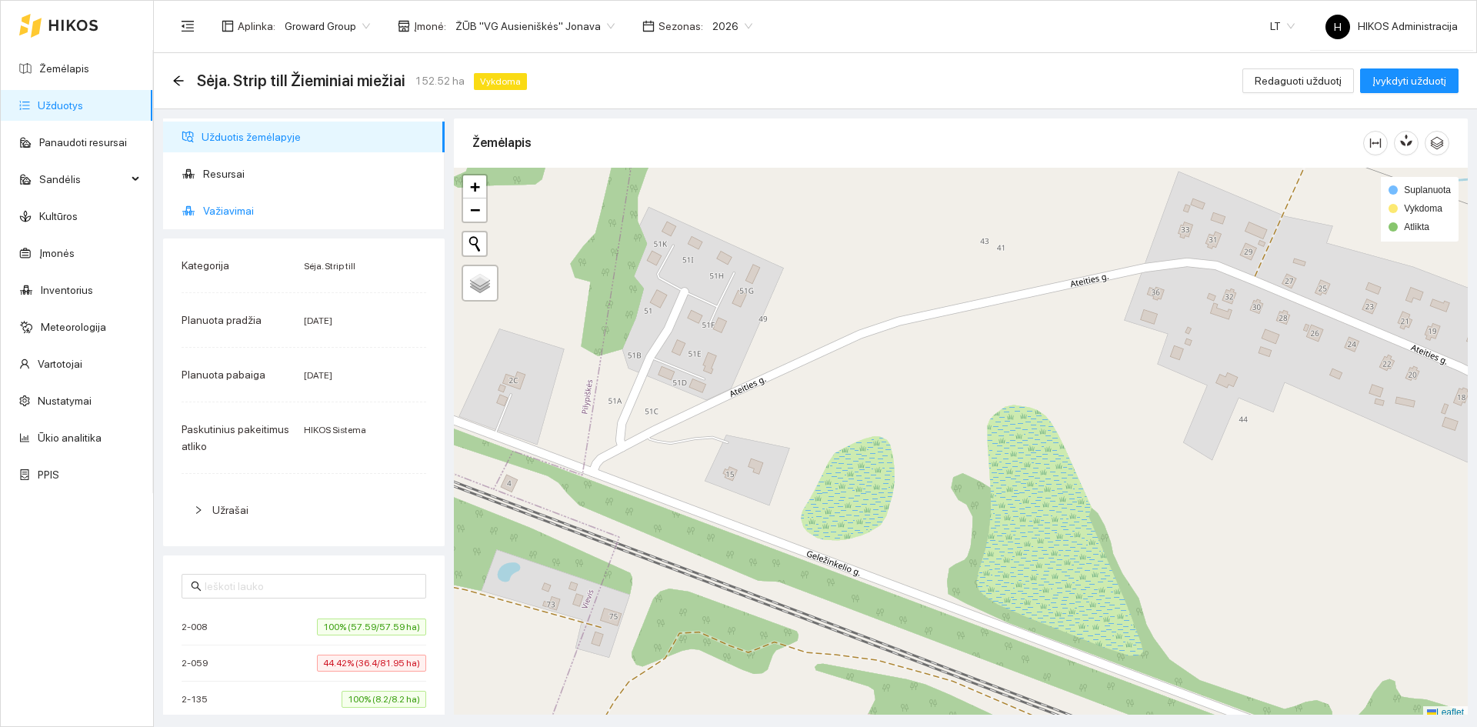
click at [305, 207] on span "Važiavimai" at bounding box center [317, 210] width 229 height 31
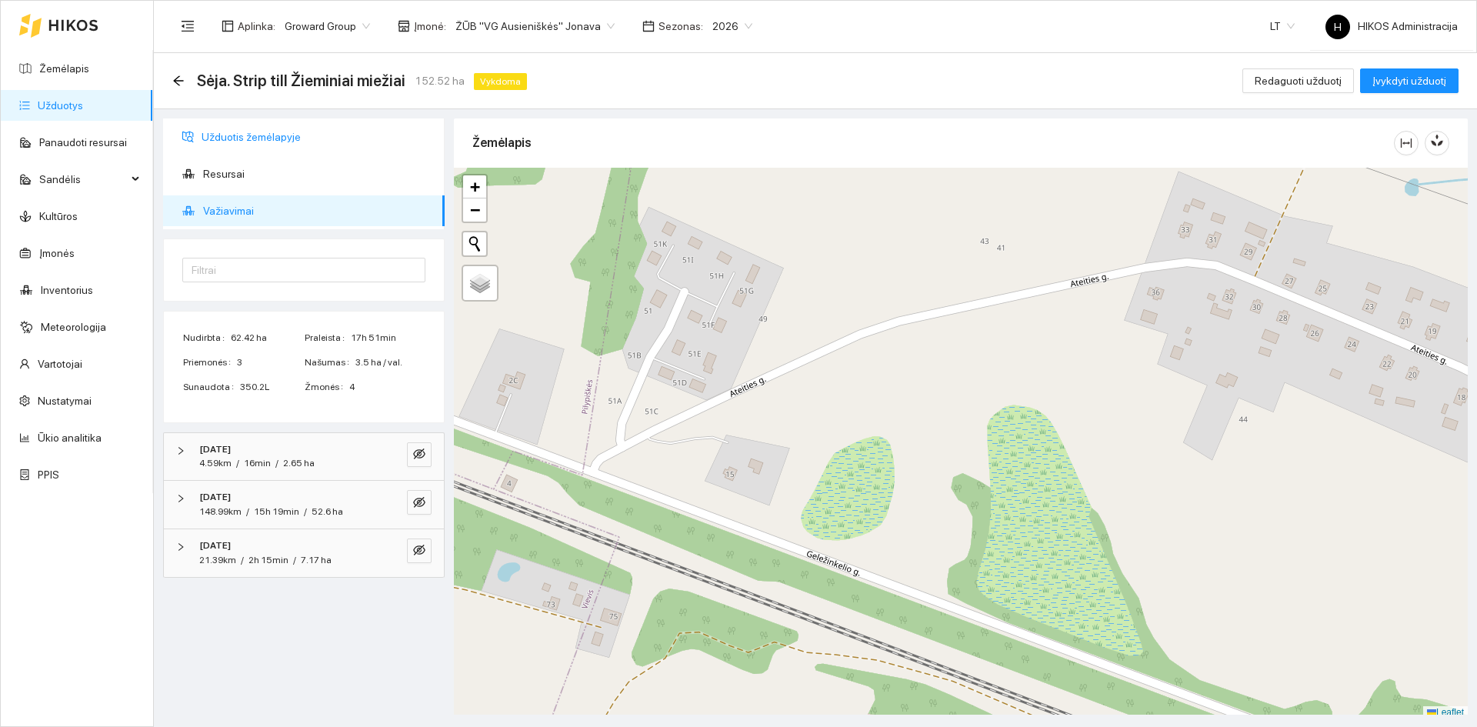
click at [329, 137] on span "Užduotis žemėlapyje" at bounding box center [317, 137] width 231 height 31
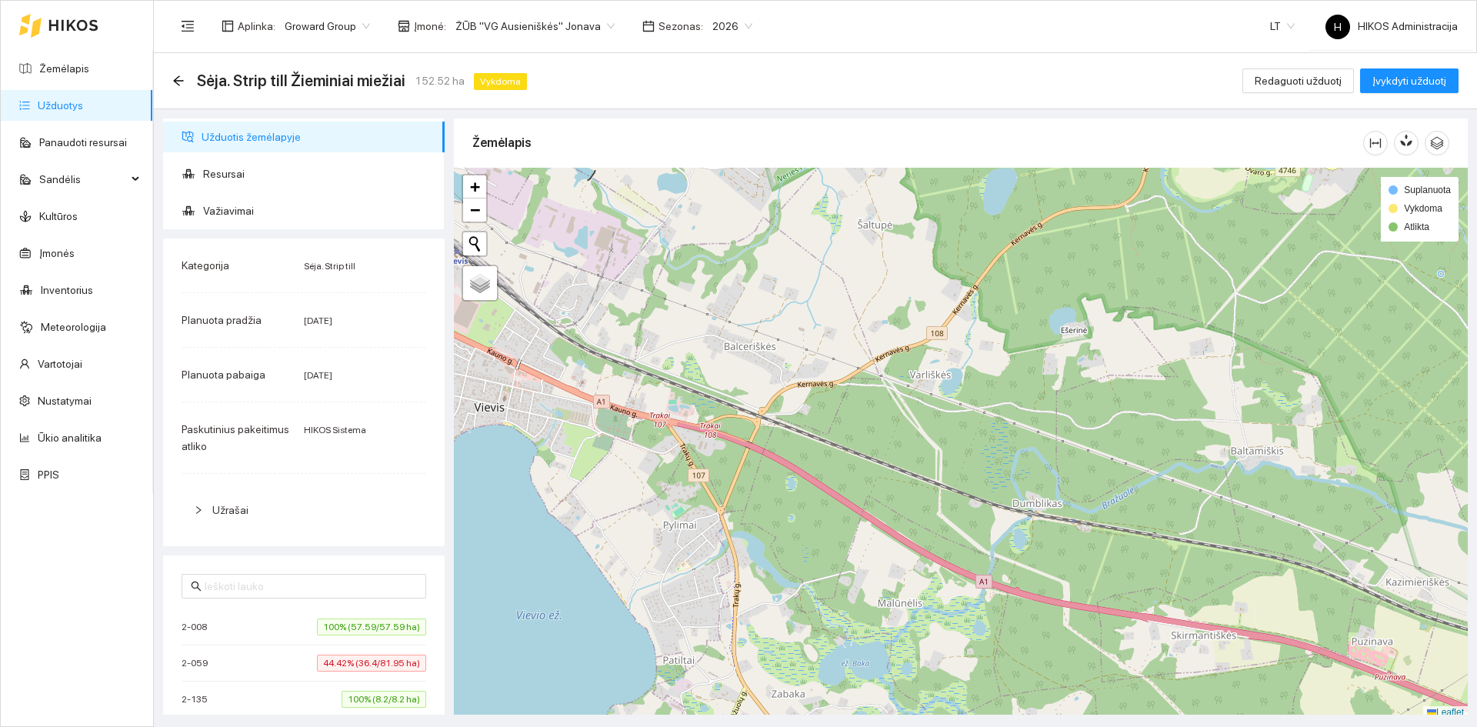
click at [351, 632] on span "100% (57.59/57.59 ha)" at bounding box center [371, 626] width 109 height 17
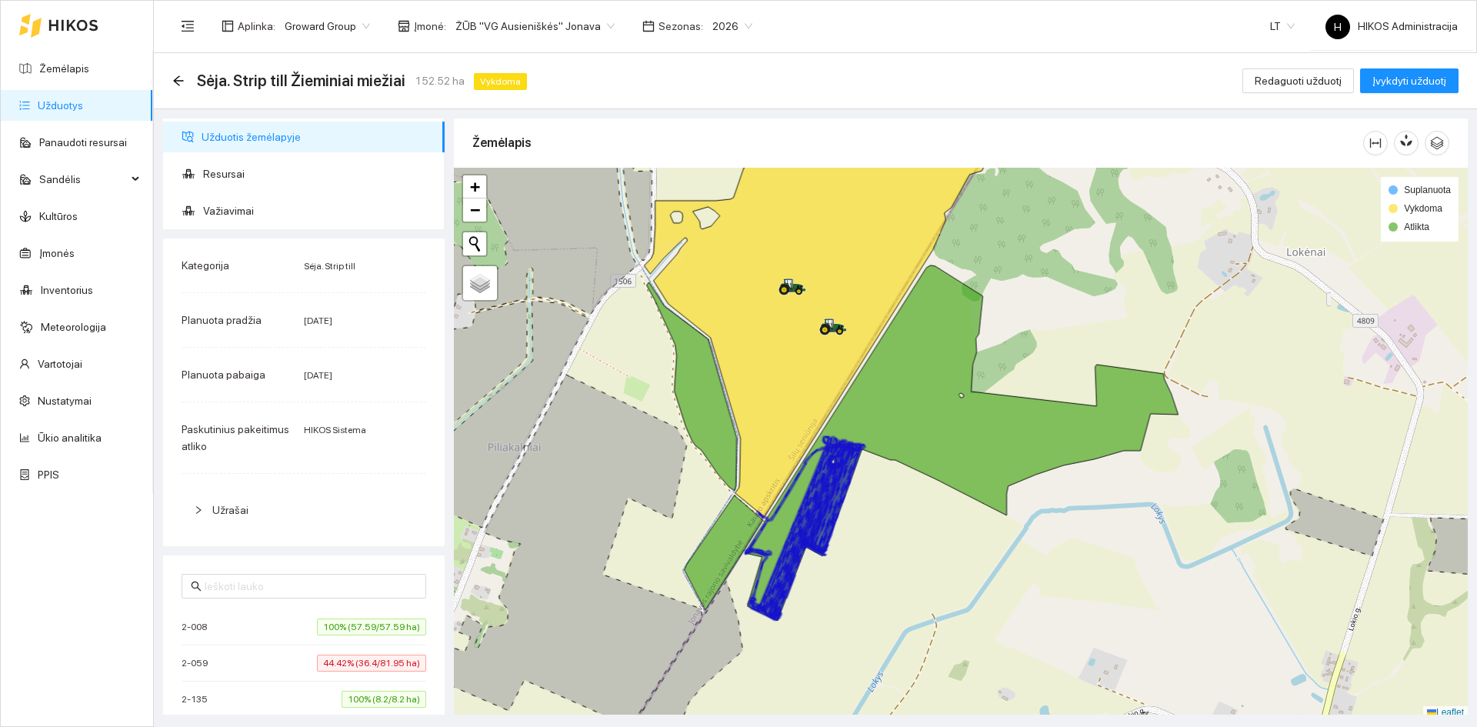
click at [363, 657] on span "44.42% (36.4/81.95 ha)" at bounding box center [371, 663] width 109 height 17
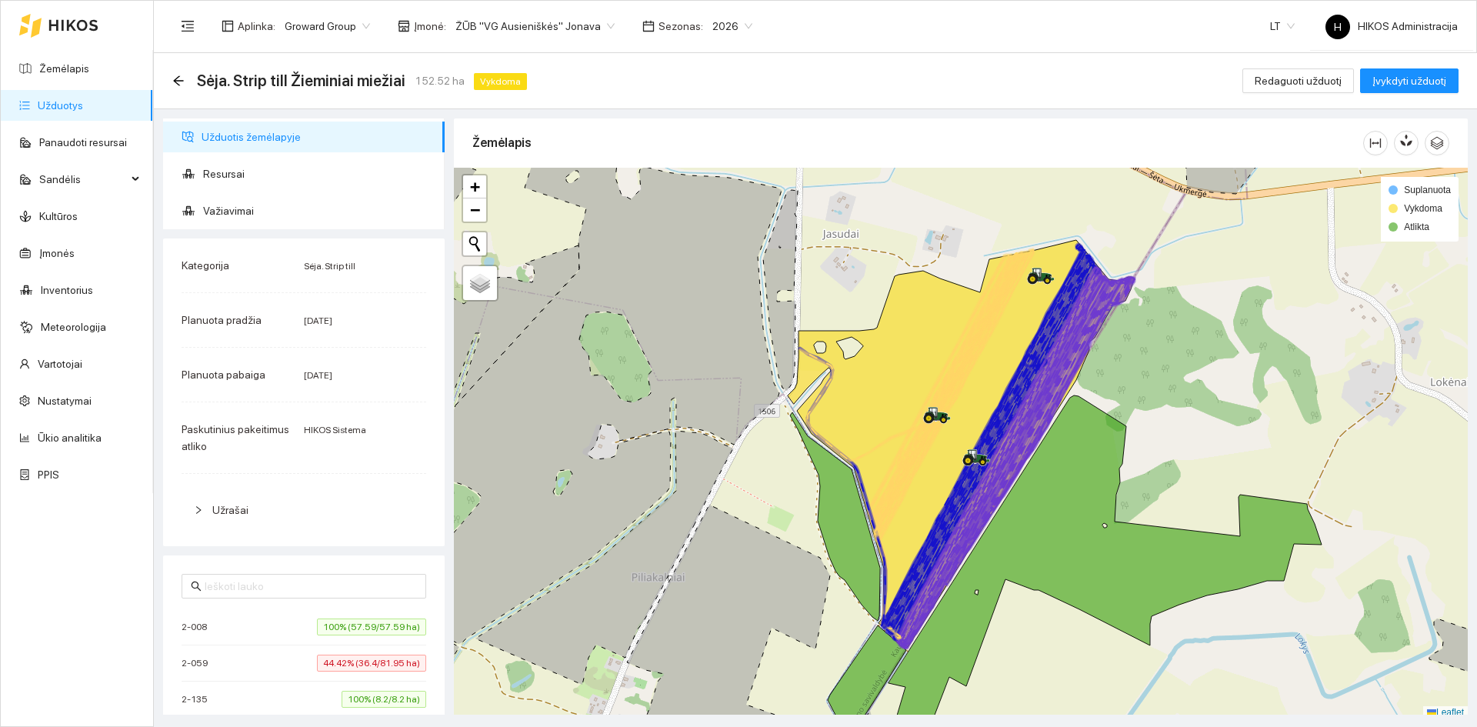
click at [378, 698] on span "100% (8.2/8.2 ha)" at bounding box center [384, 699] width 85 height 17
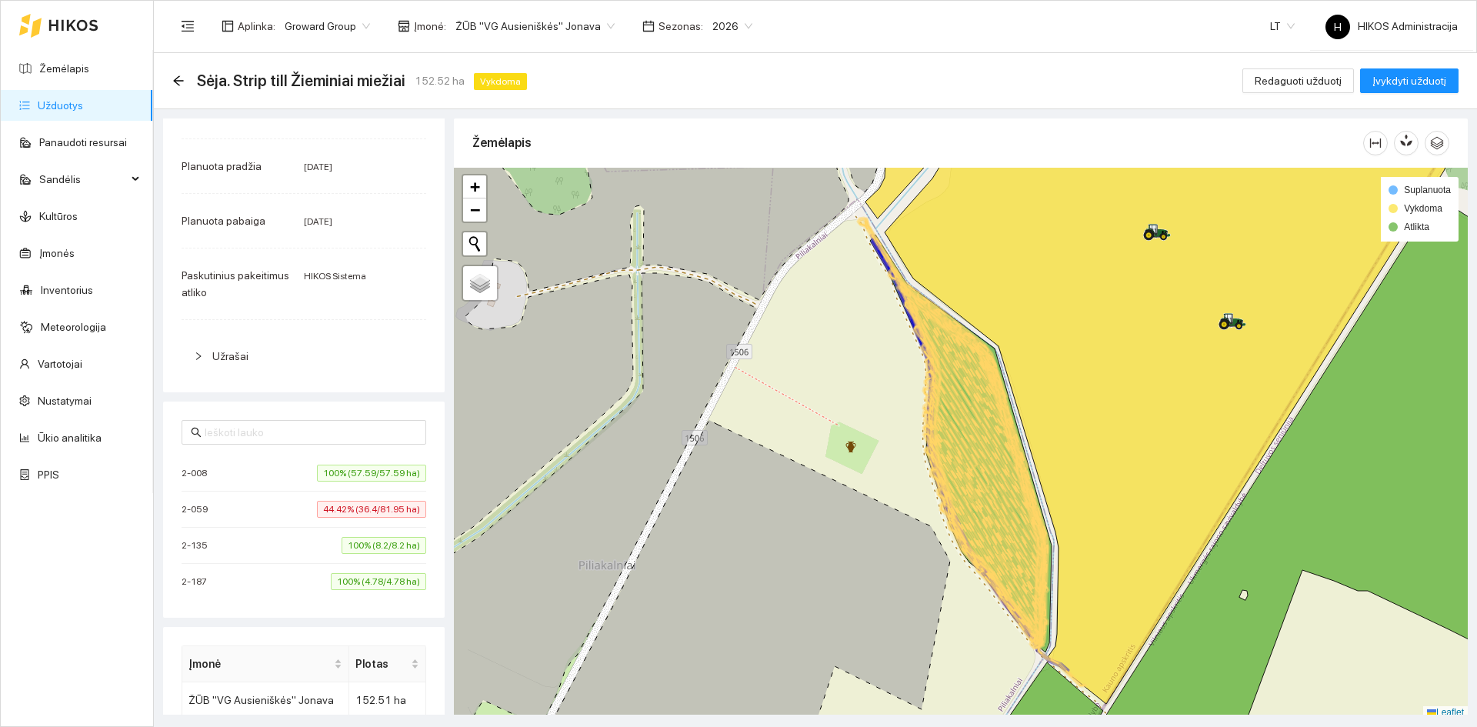
scroll to position [231, 0]
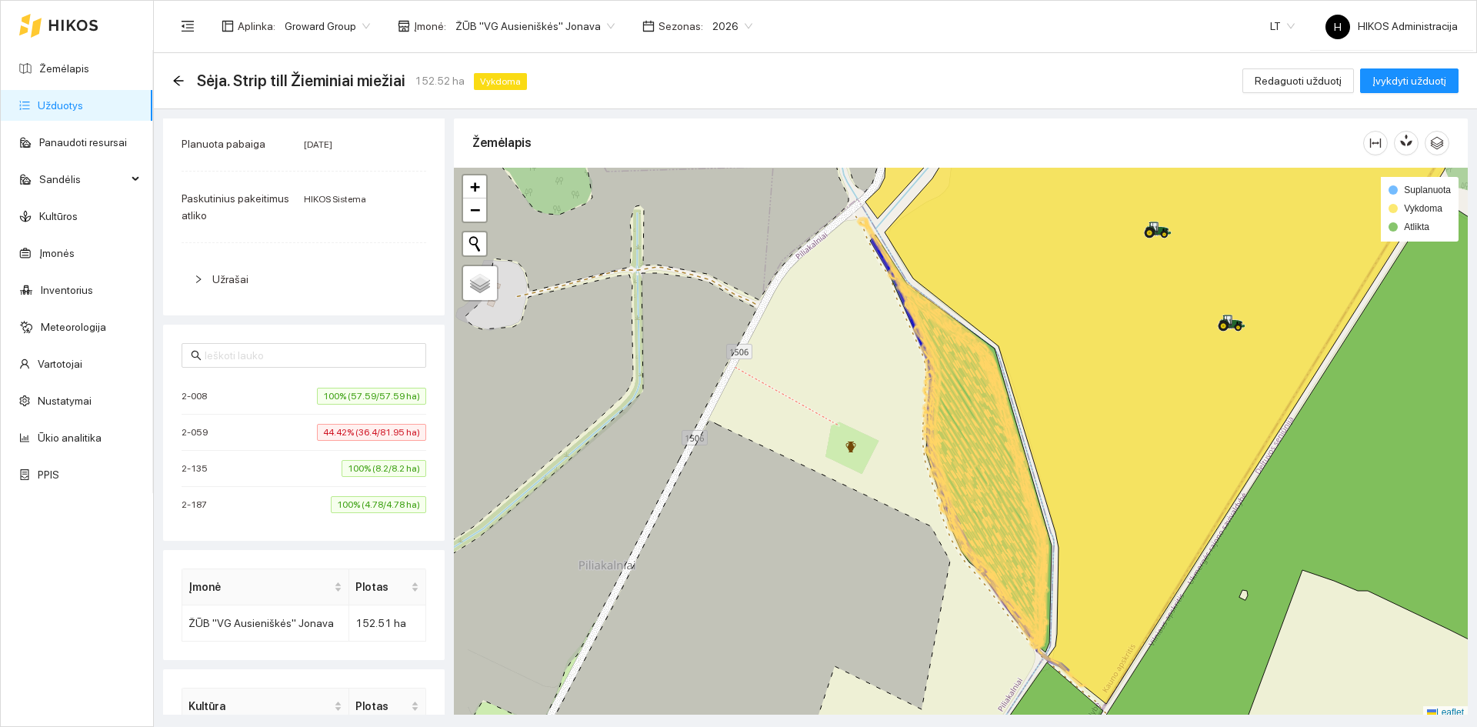
click at [171, 78] on div "Sėja. Strip till Žieminiai miežiai 152.52 ha Vykdoma Redaguoti užduotį Įvykdyti…" at bounding box center [815, 81] width 1323 height 56
click at [182, 79] on icon "arrow-left" at bounding box center [178, 81] width 12 height 12
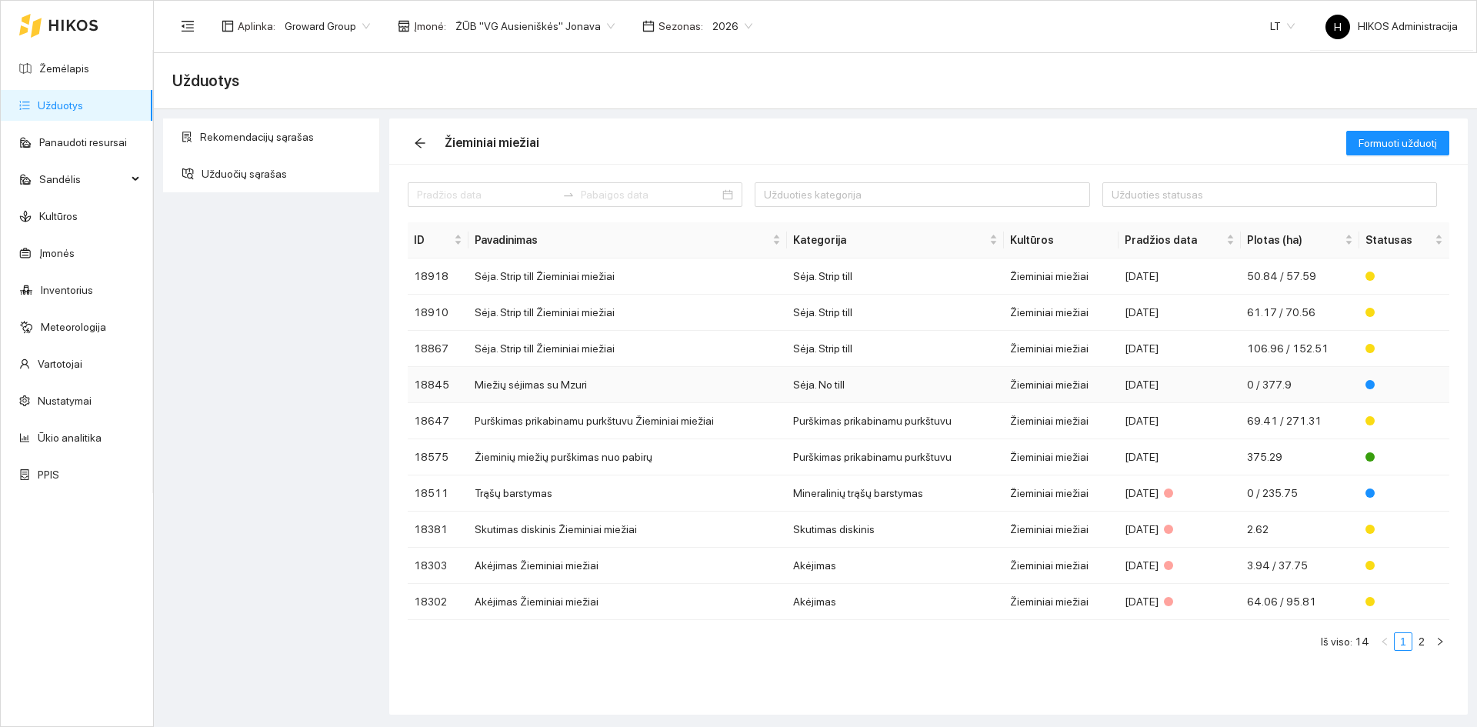
click at [1051, 386] on td "Žieminiai miežiai" at bounding box center [1061, 385] width 115 height 36
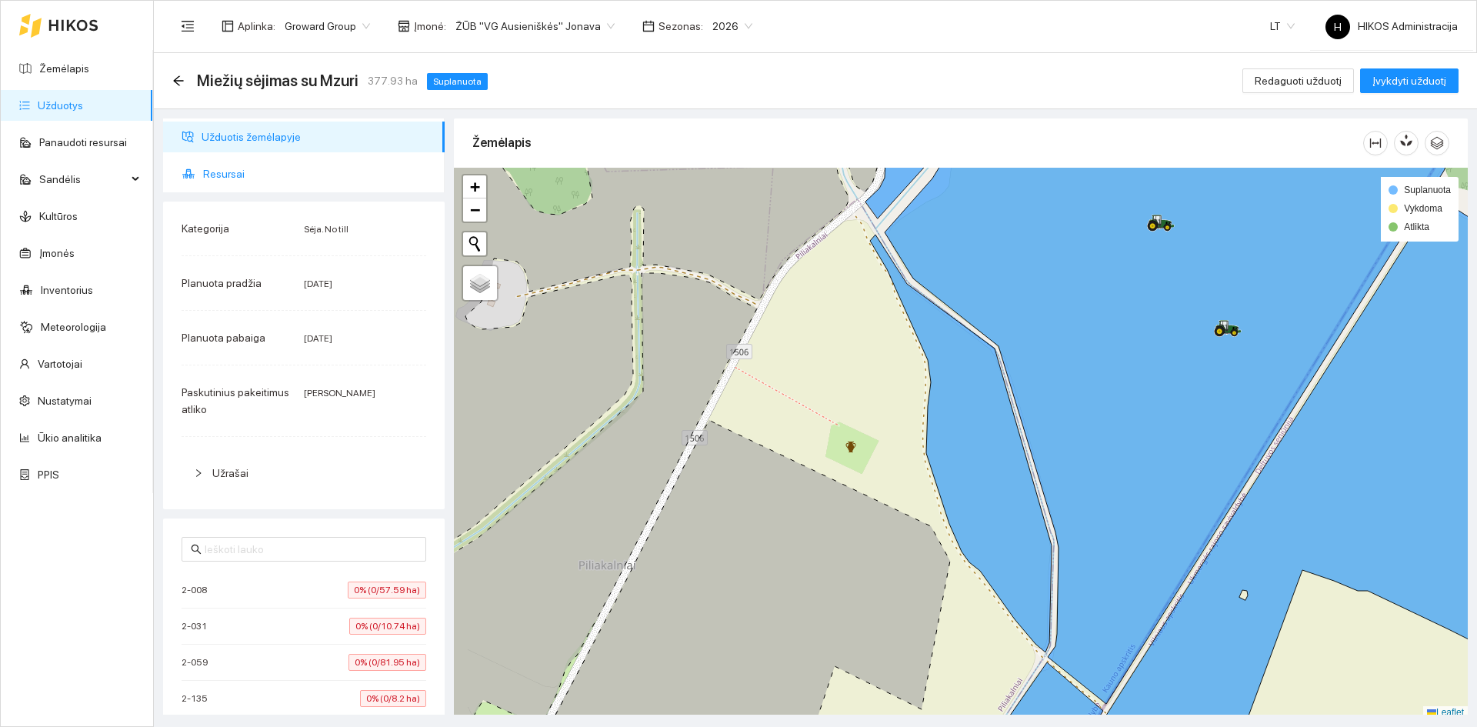
drag, startPoint x: 208, startPoint y: 185, endPoint x: 218, endPoint y: 180, distance: 11.4
click at [208, 185] on span "Resursai" at bounding box center [317, 173] width 229 height 31
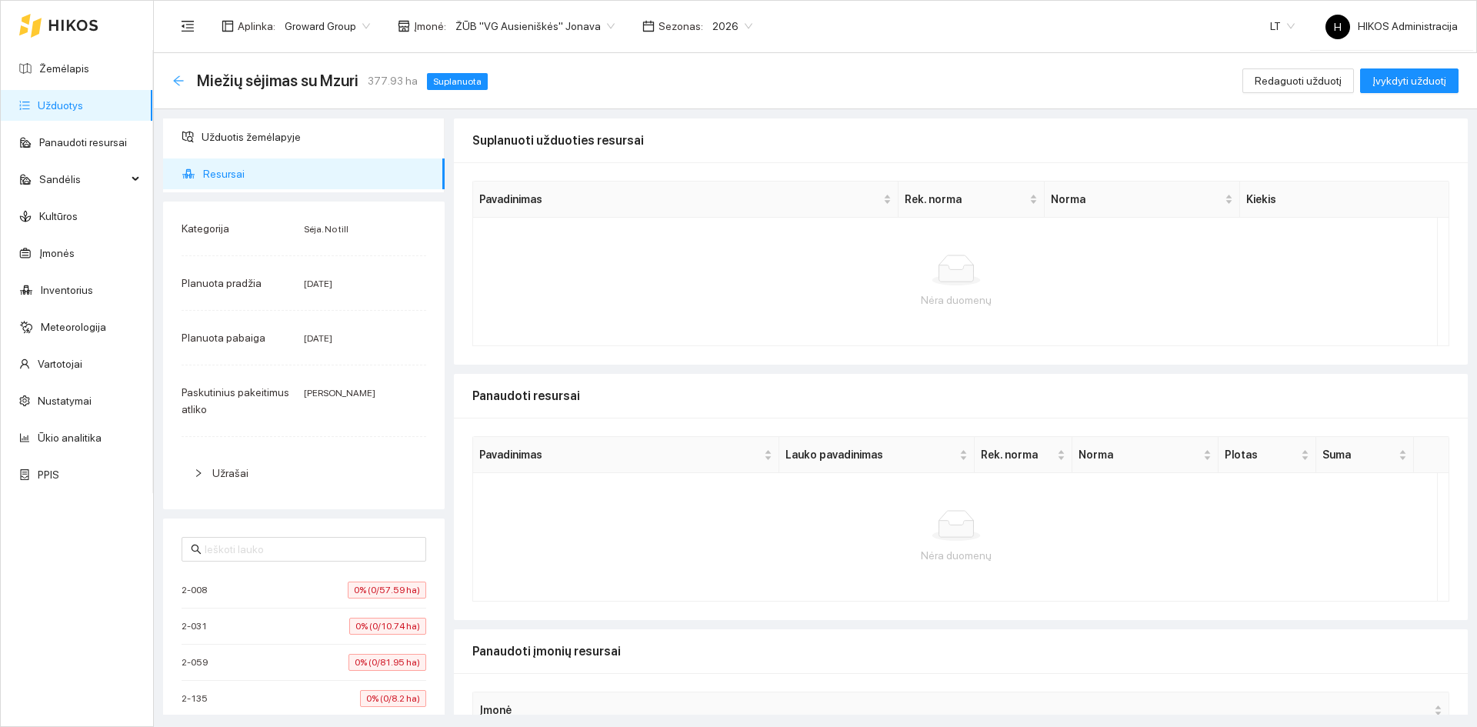
click at [173, 79] on icon "arrow-left" at bounding box center [178, 81] width 12 height 12
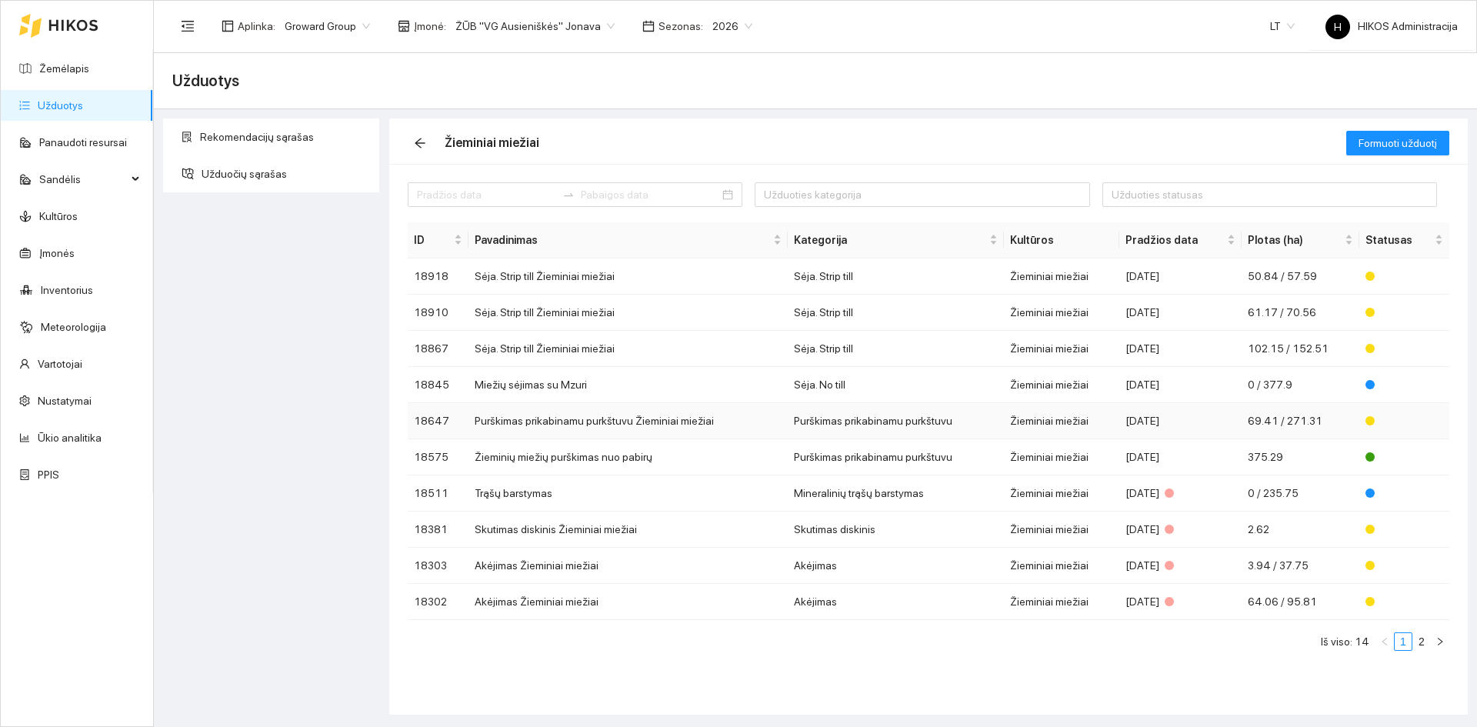
click at [1168, 428] on div "[DATE]" at bounding box center [1180, 420] width 110 height 17
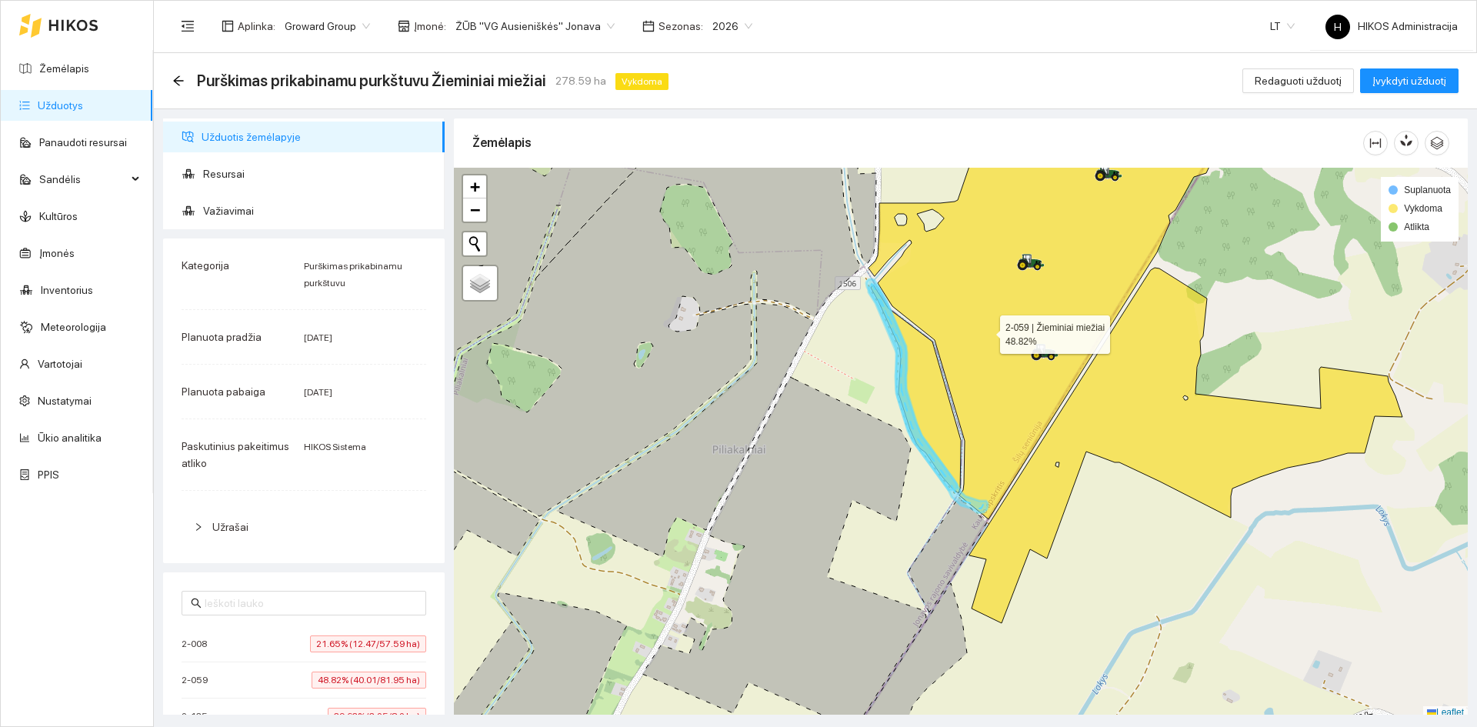
click at [1005, 311] on icon at bounding box center [1041, 315] width 346 height 407
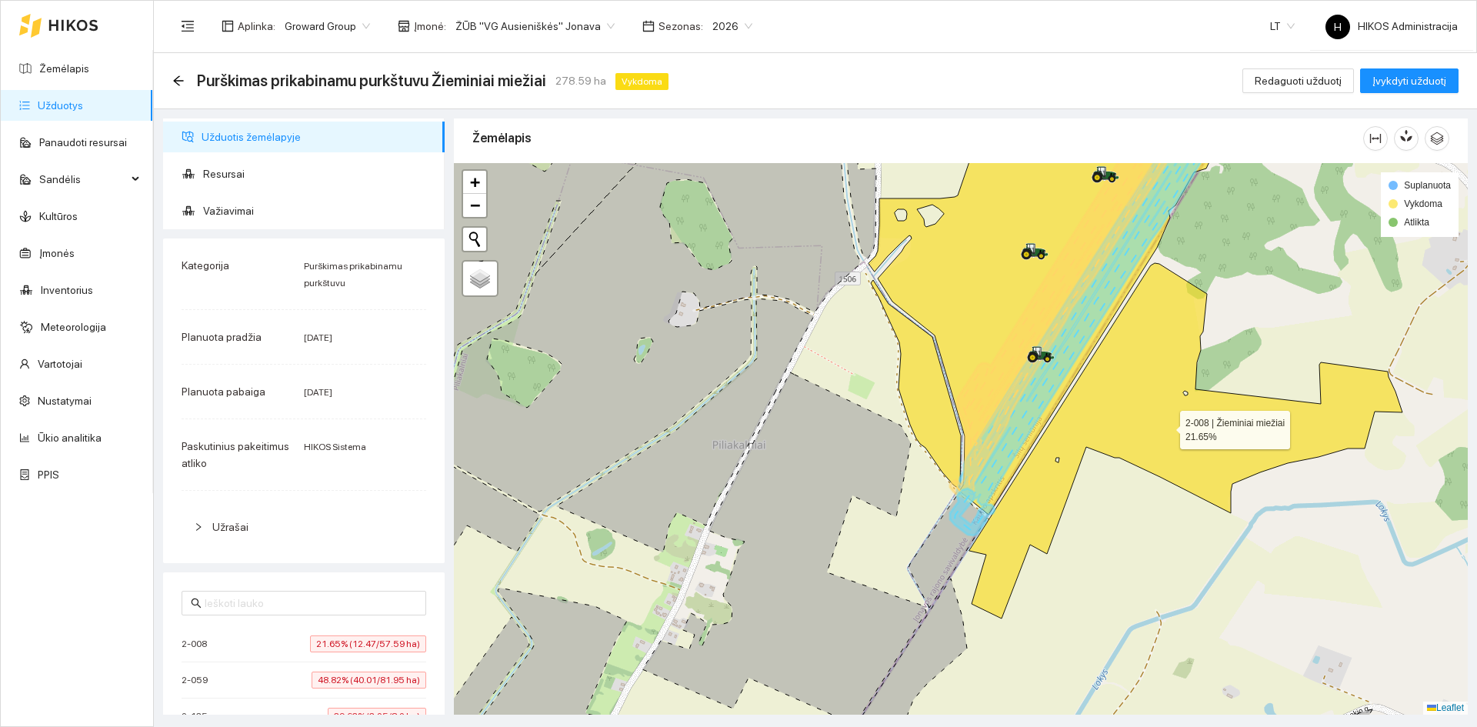
click at [1160, 358] on icon at bounding box center [1185, 440] width 433 height 355
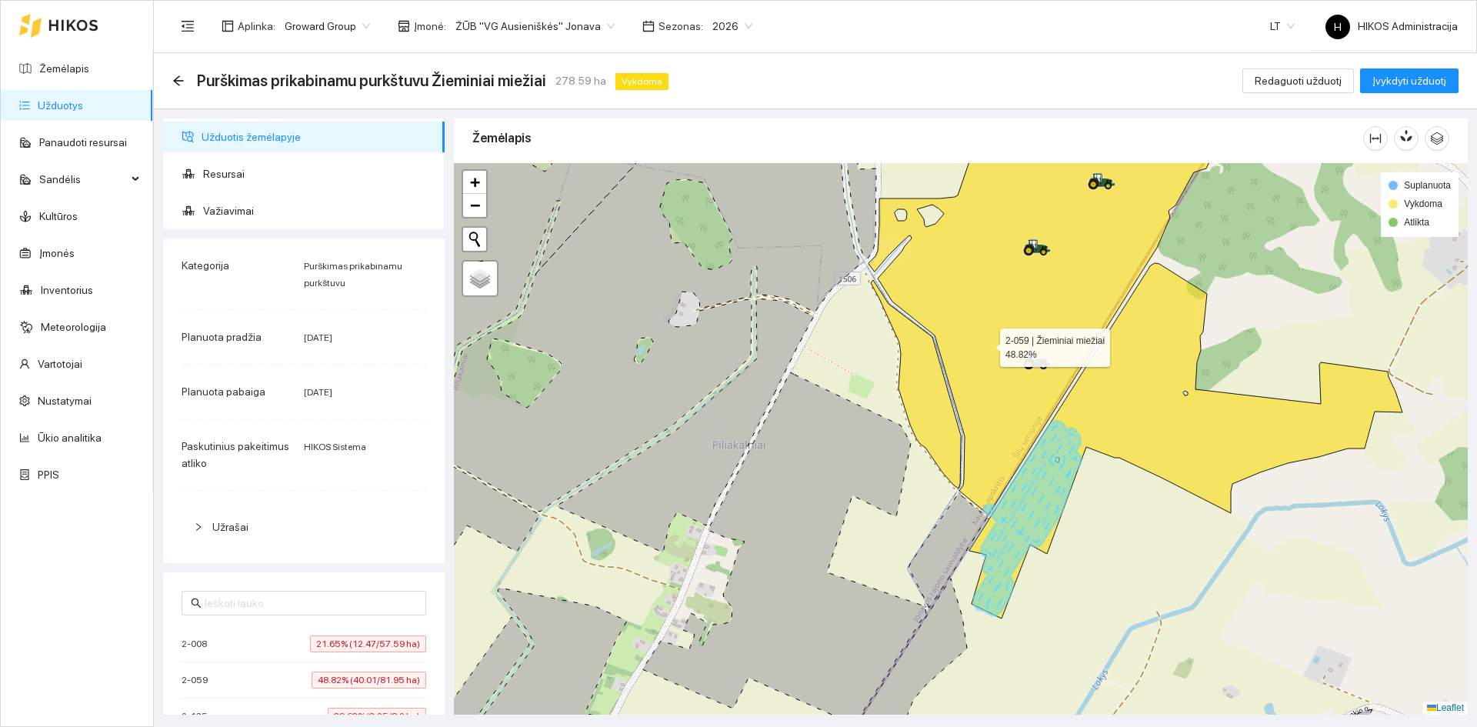
click at [986, 342] on icon at bounding box center [1041, 311] width 346 height 407
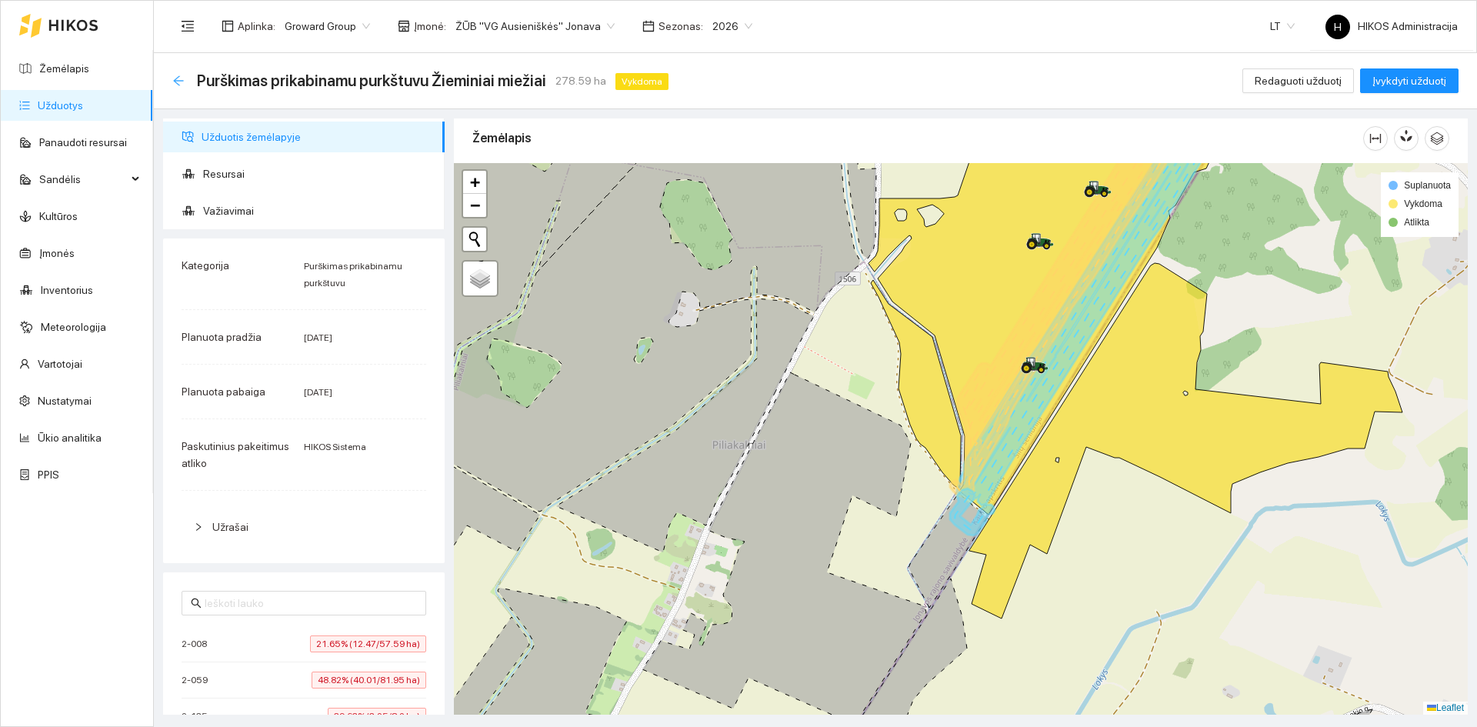
click at [178, 82] on icon "arrow-left" at bounding box center [178, 81] width 12 height 12
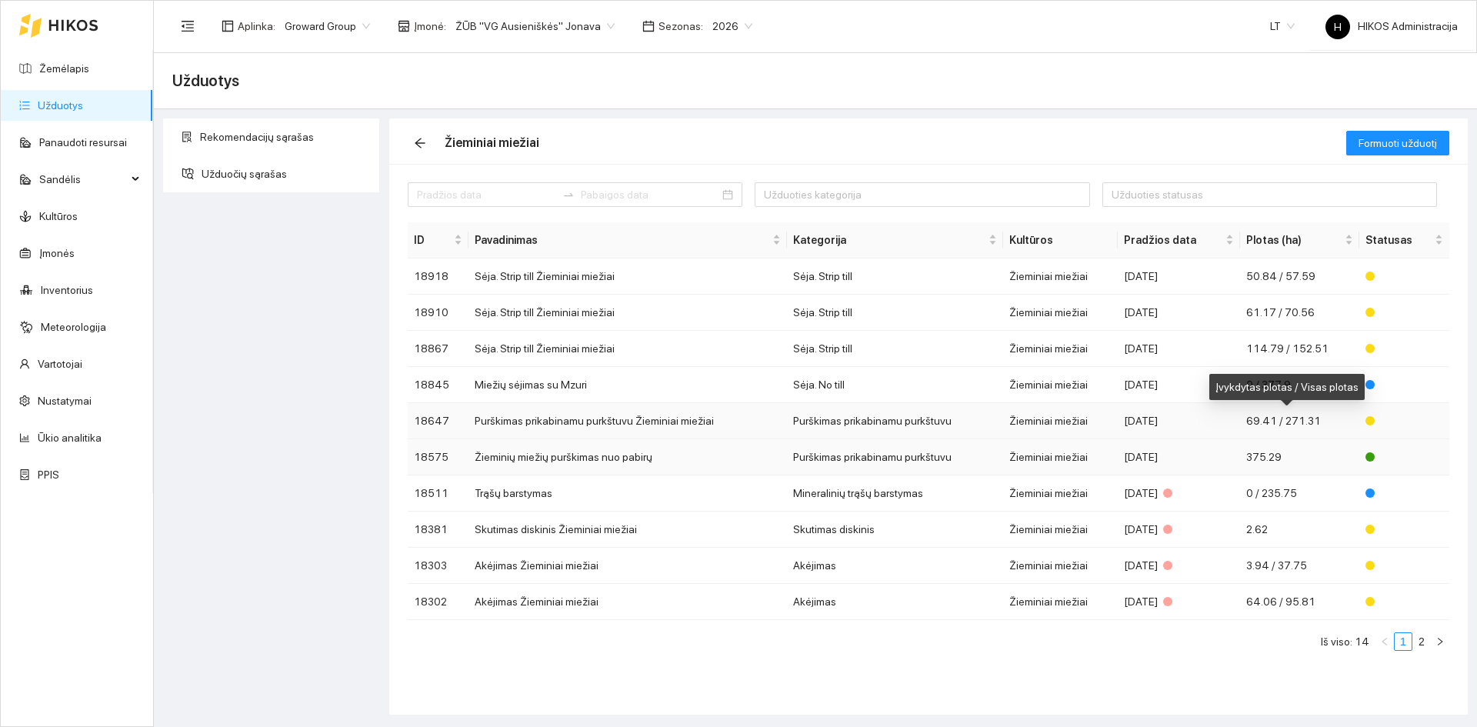
click at [1246, 447] on td "375.29" at bounding box center [1300, 457] width 120 height 36
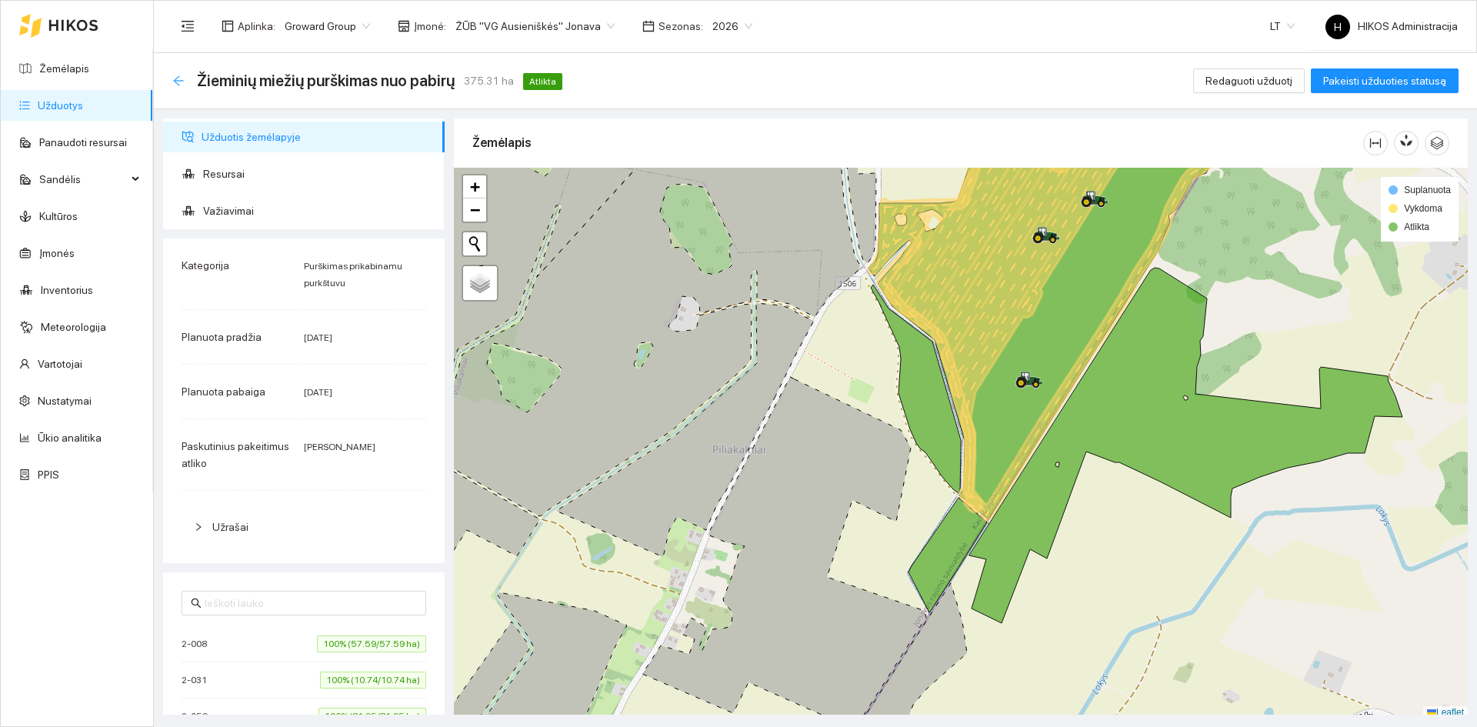
click at [181, 82] on icon "arrow-left" at bounding box center [178, 81] width 12 height 12
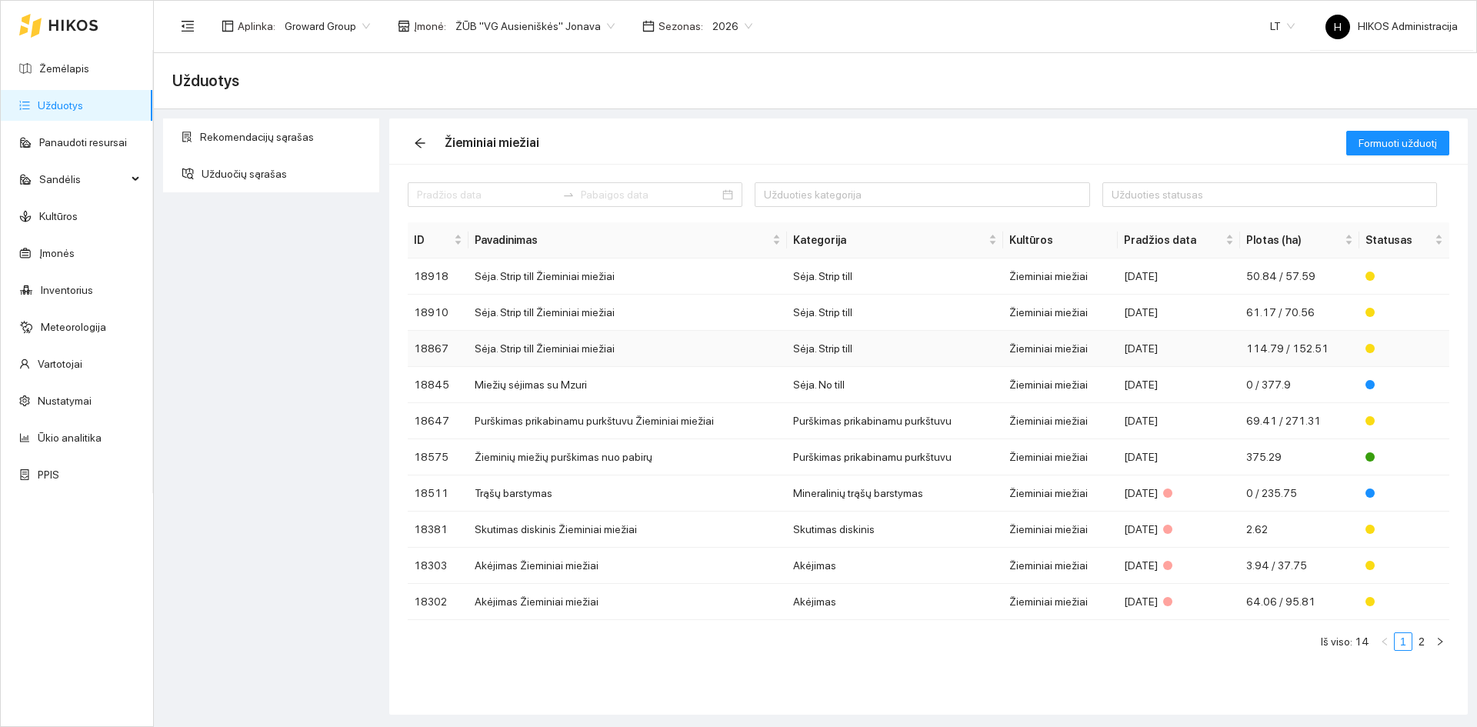
click at [1159, 348] on div "[DATE]" at bounding box center [1178, 348] width 109 height 17
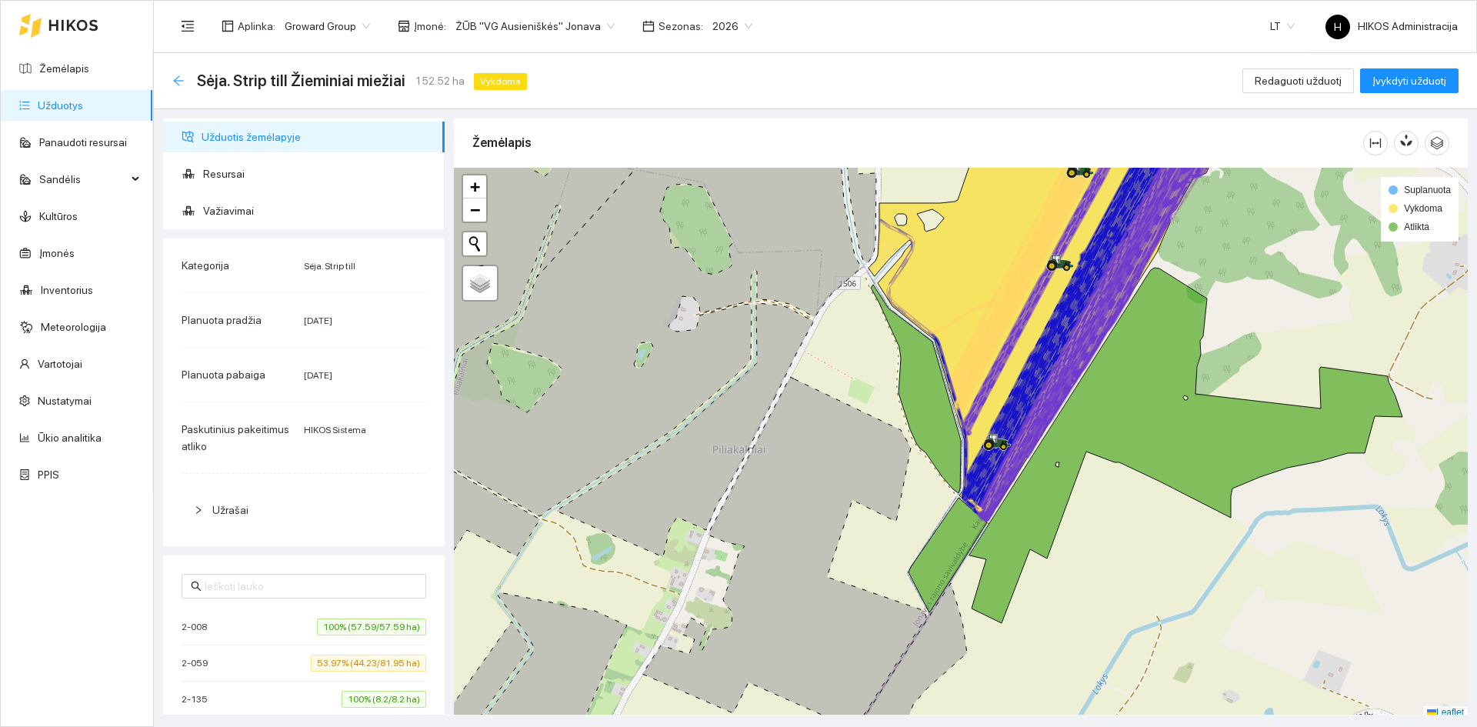
click at [173, 81] on icon "arrow-left" at bounding box center [178, 81] width 12 height 12
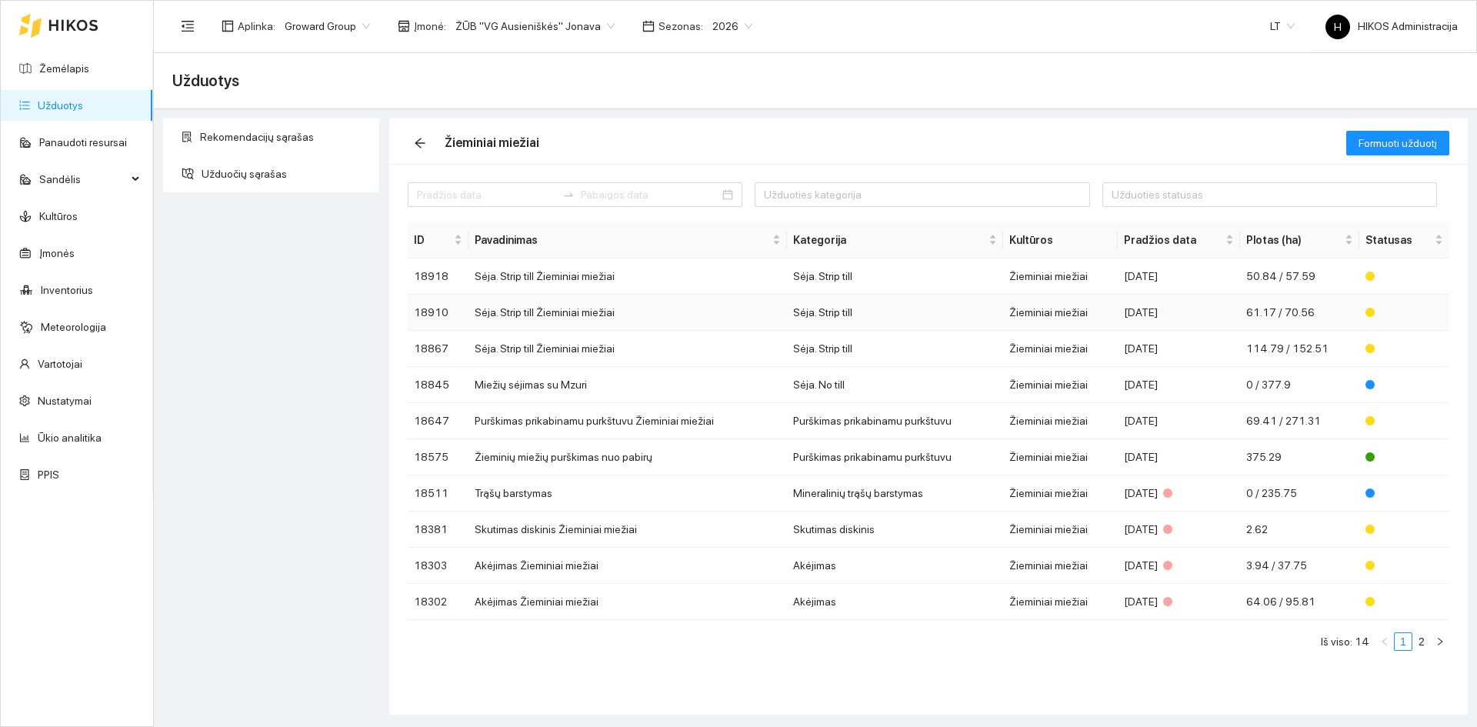
click at [1178, 313] on div "[DATE]" at bounding box center [1178, 312] width 109 height 17
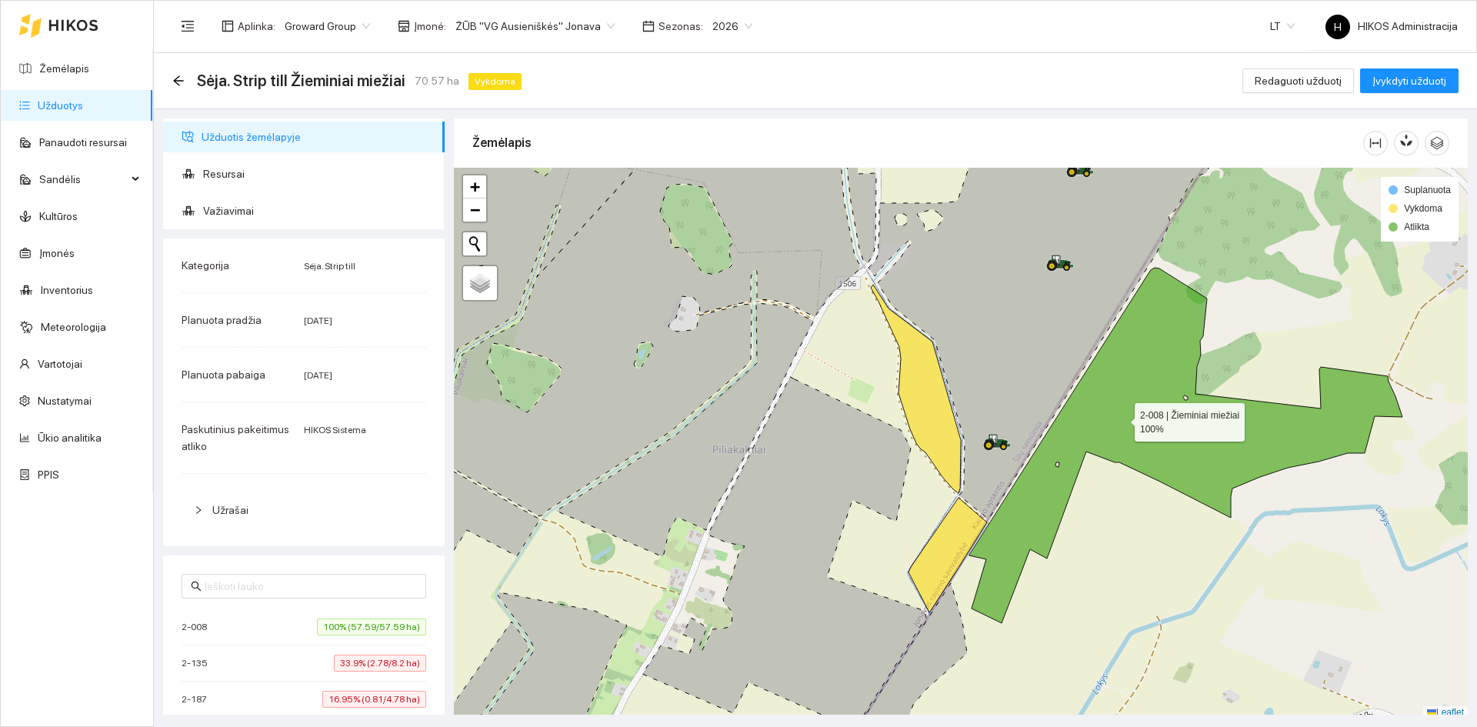
click at [1111, 391] on icon at bounding box center [1185, 445] width 433 height 355
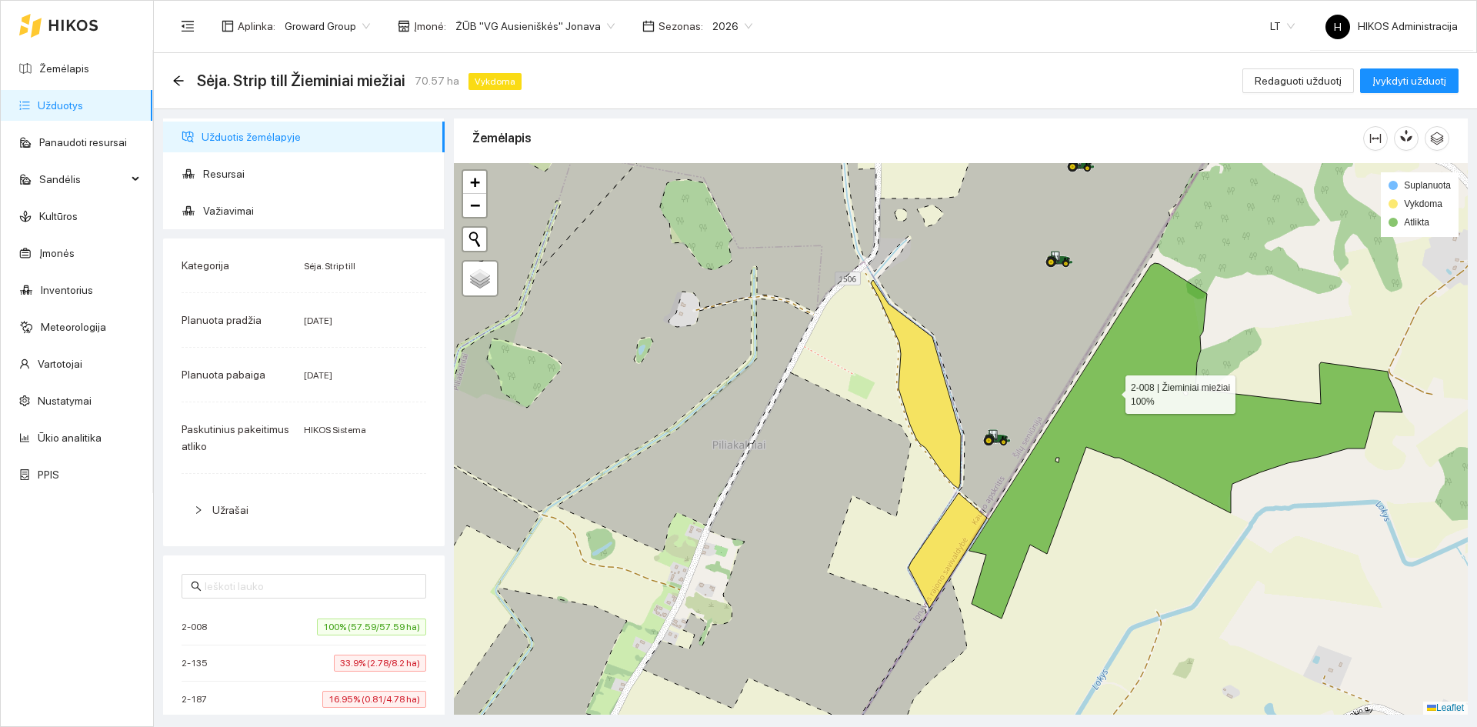
click at [1111, 391] on icon at bounding box center [1185, 440] width 433 height 355
click at [929, 390] on icon at bounding box center [916, 384] width 90 height 208
click at [947, 498] on div at bounding box center [961, 438] width 1014 height 551
click at [958, 536] on icon at bounding box center [947, 550] width 78 height 115
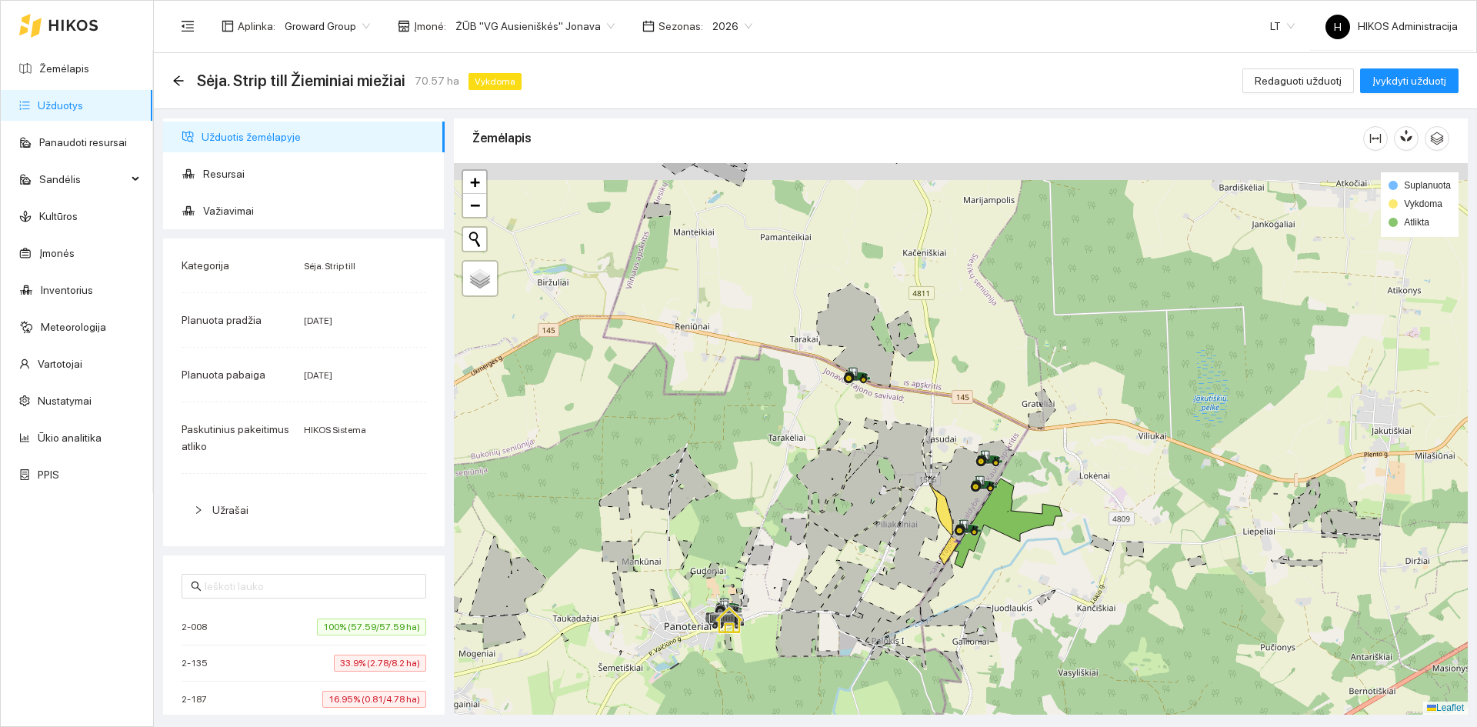
drag, startPoint x: 1031, startPoint y: 475, endPoint x: 1016, endPoint y: 491, distance: 21.8
click at [1016, 491] on div at bounding box center [961, 438] width 1014 height 551
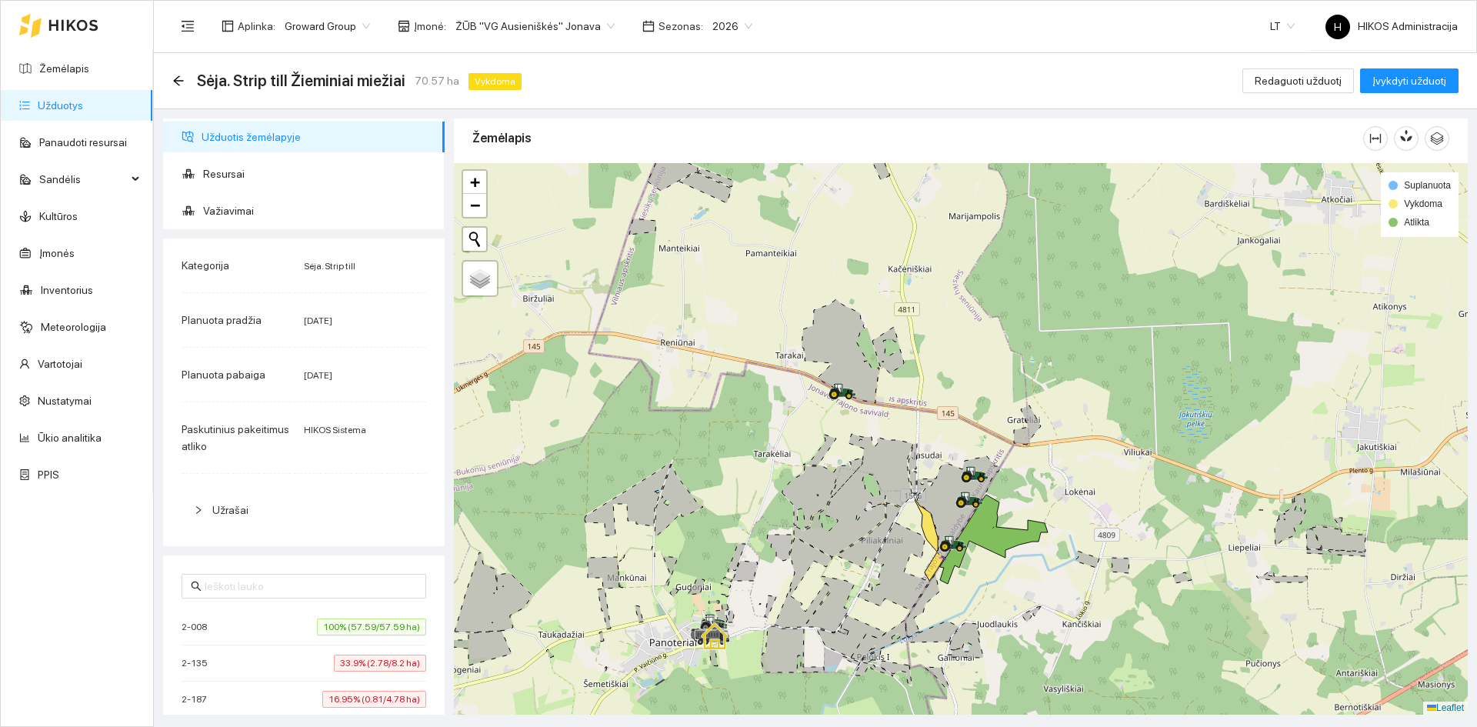
scroll to position [154, 0]
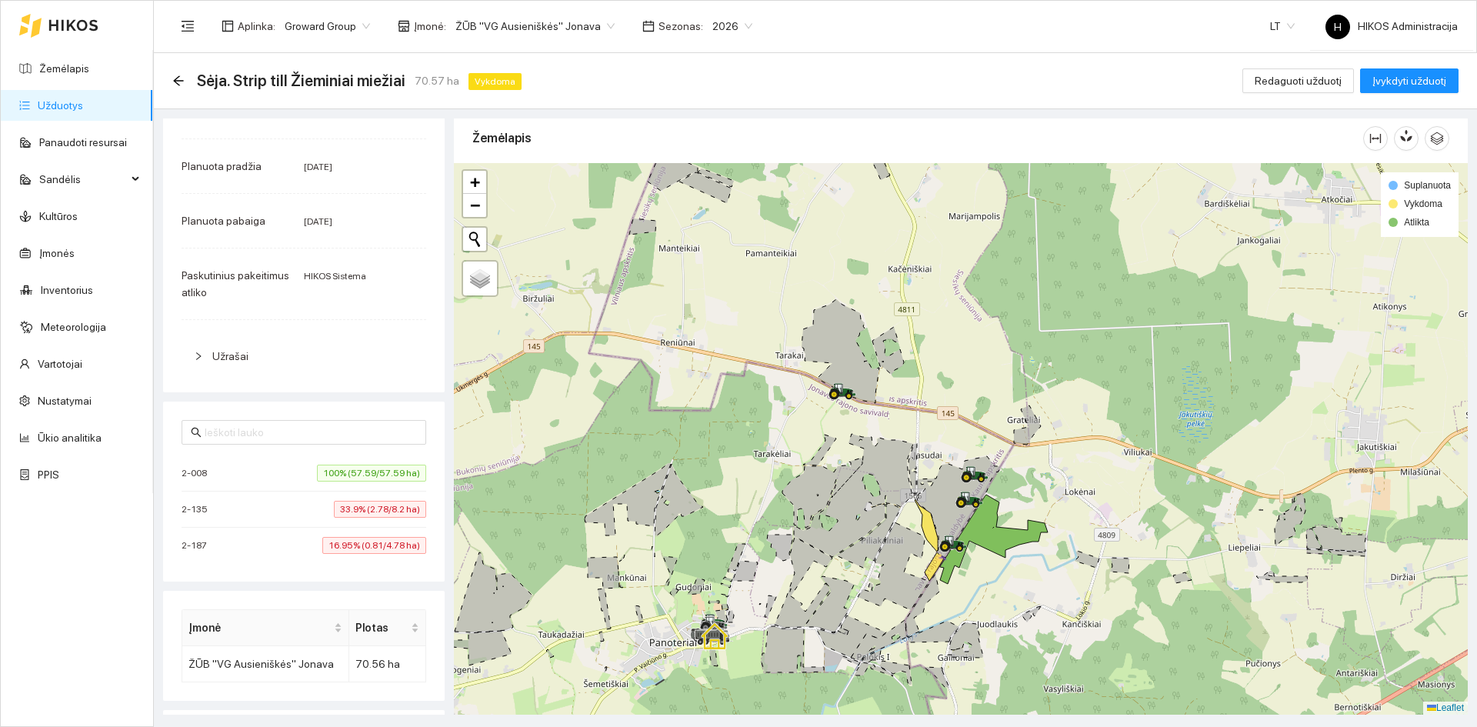
click at [375, 488] on li "2-008 100% (57.59/57.59 ha)" at bounding box center [304, 473] width 245 height 36
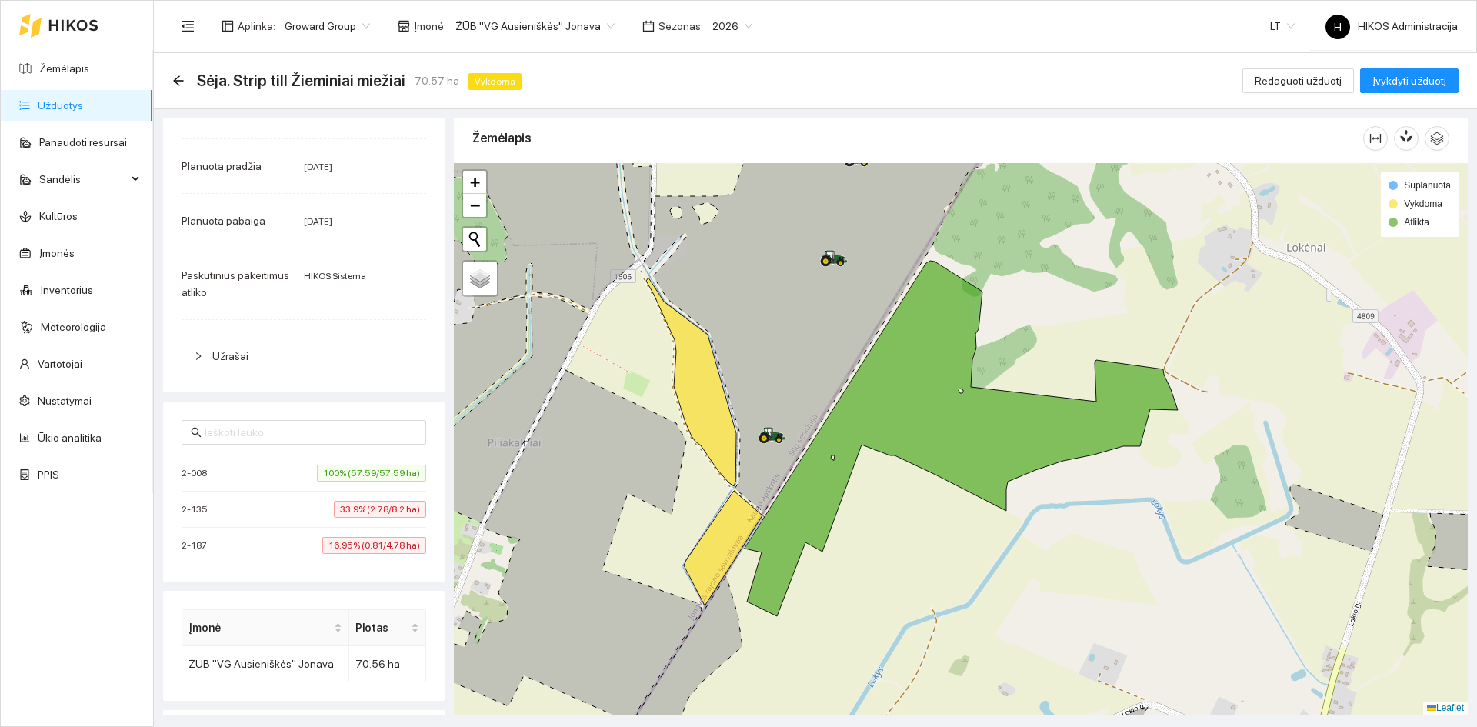
click at [378, 472] on span "100% (57.59/57.59 ha)" at bounding box center [371, 473] width 109 height 17
click at [375, 498] on li "2-135 33.9% (2.78/8.2 ha)" at bounding box center [304, 509] width 245 height 36
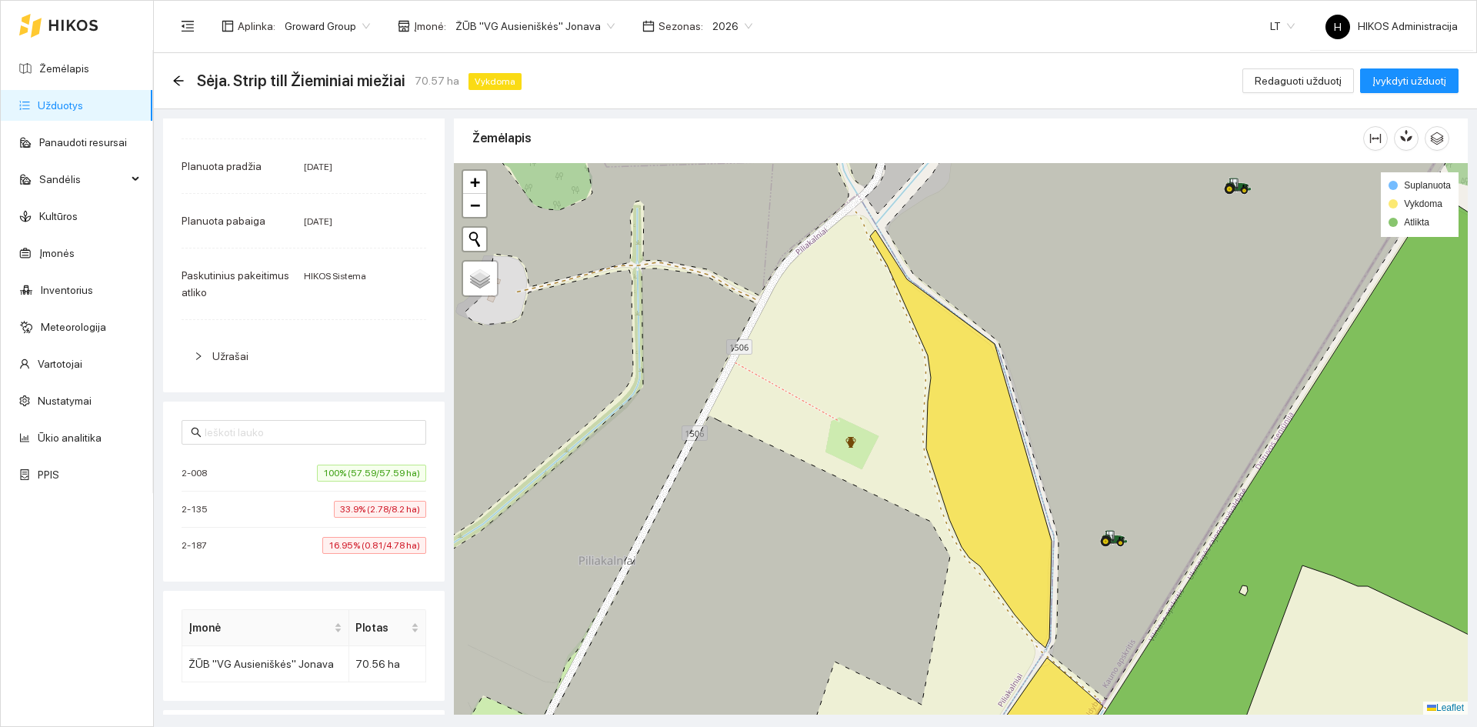
click at [383, 546] on span "16.95% (0.81/4.78 ha)" at bounding box center [374, 545] width 104 height 17
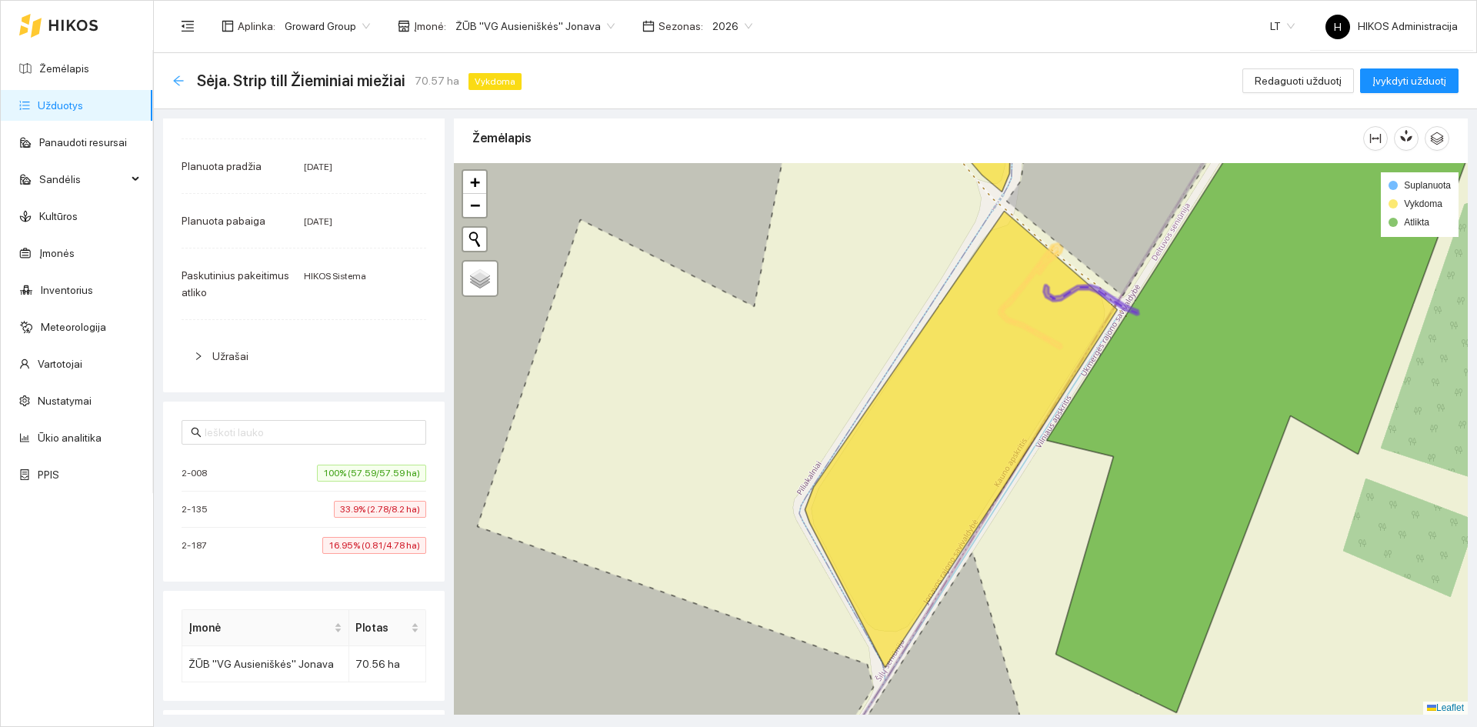
click at [172, 85] on icon "arrow-left" at bounding box center [178, 81] width 12 height 12
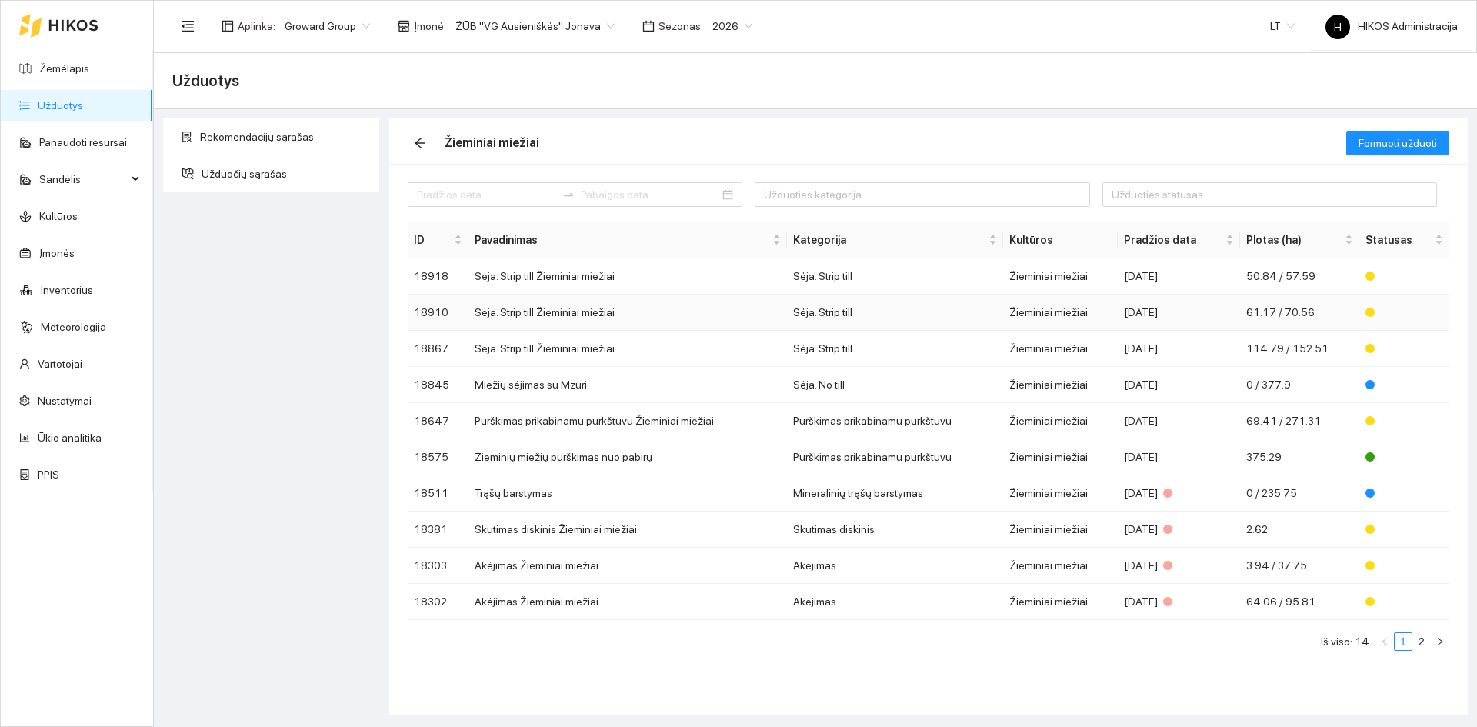
click at [1049, 314] on td "Žieminiai miežiai" at bounding box center [1060, 313] width 115 height 36
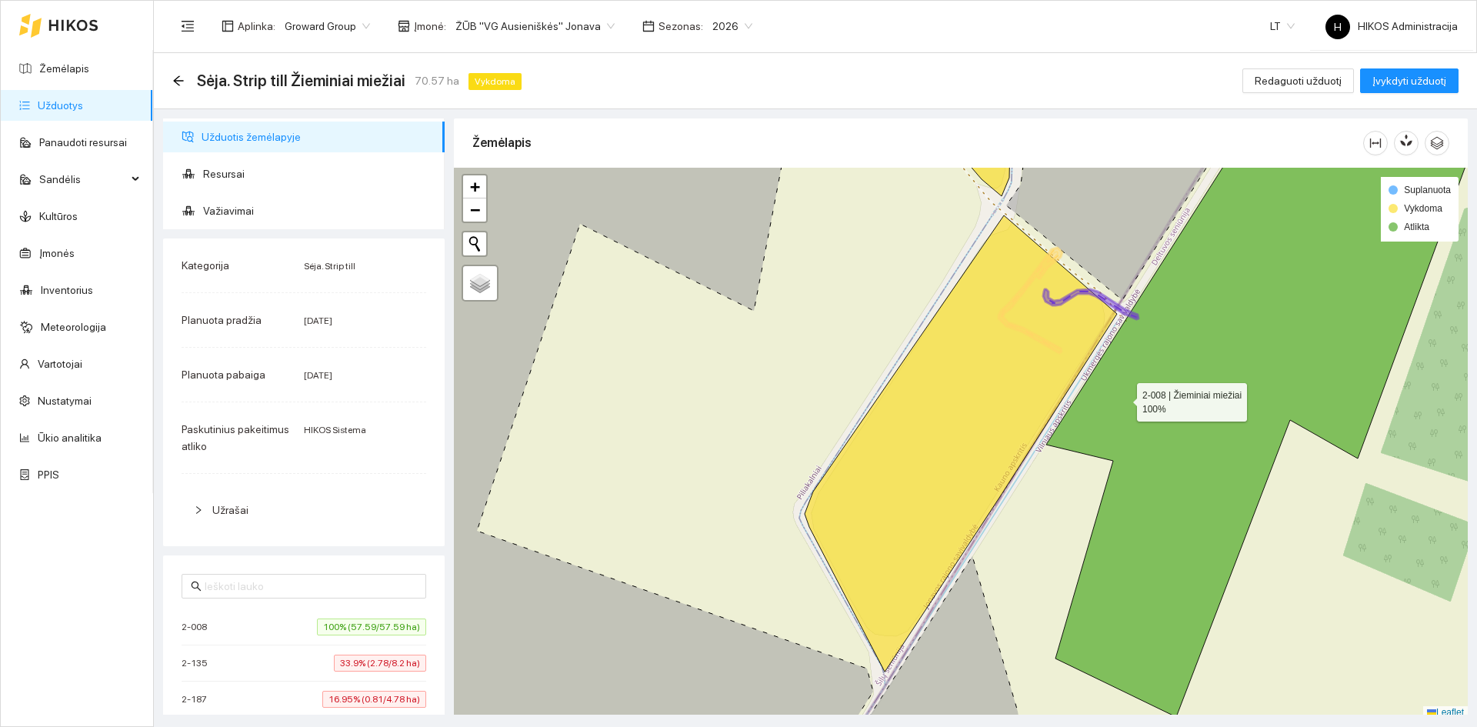
click at [1144, 394] on icon at bounding box center [1308, 413] width 525 height 607
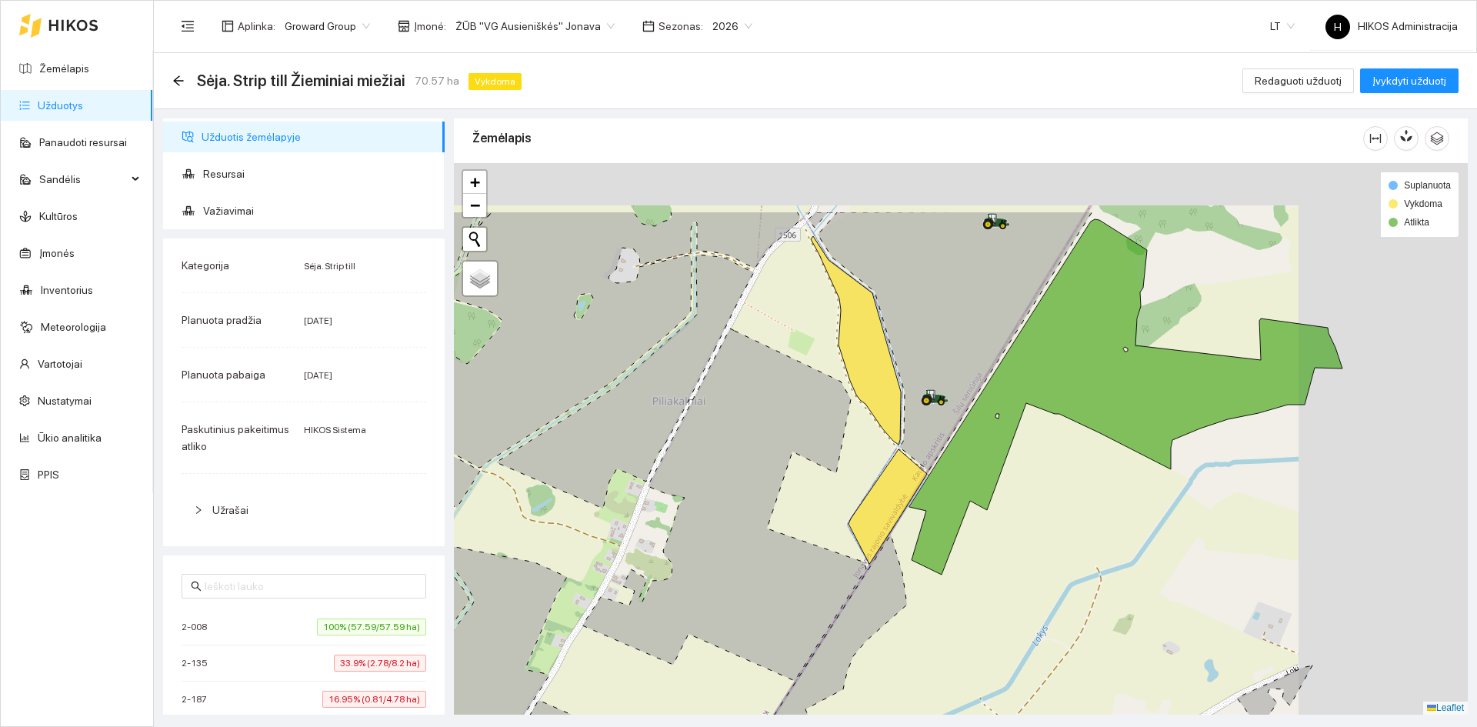
drag, startPoint x: 1142, startPoint y: 389, endPoint x: 859, endPoint y: 552, distance: 326.7
click at [909, 552] on icon at bounding box center [1125, 396] width 433 height 355
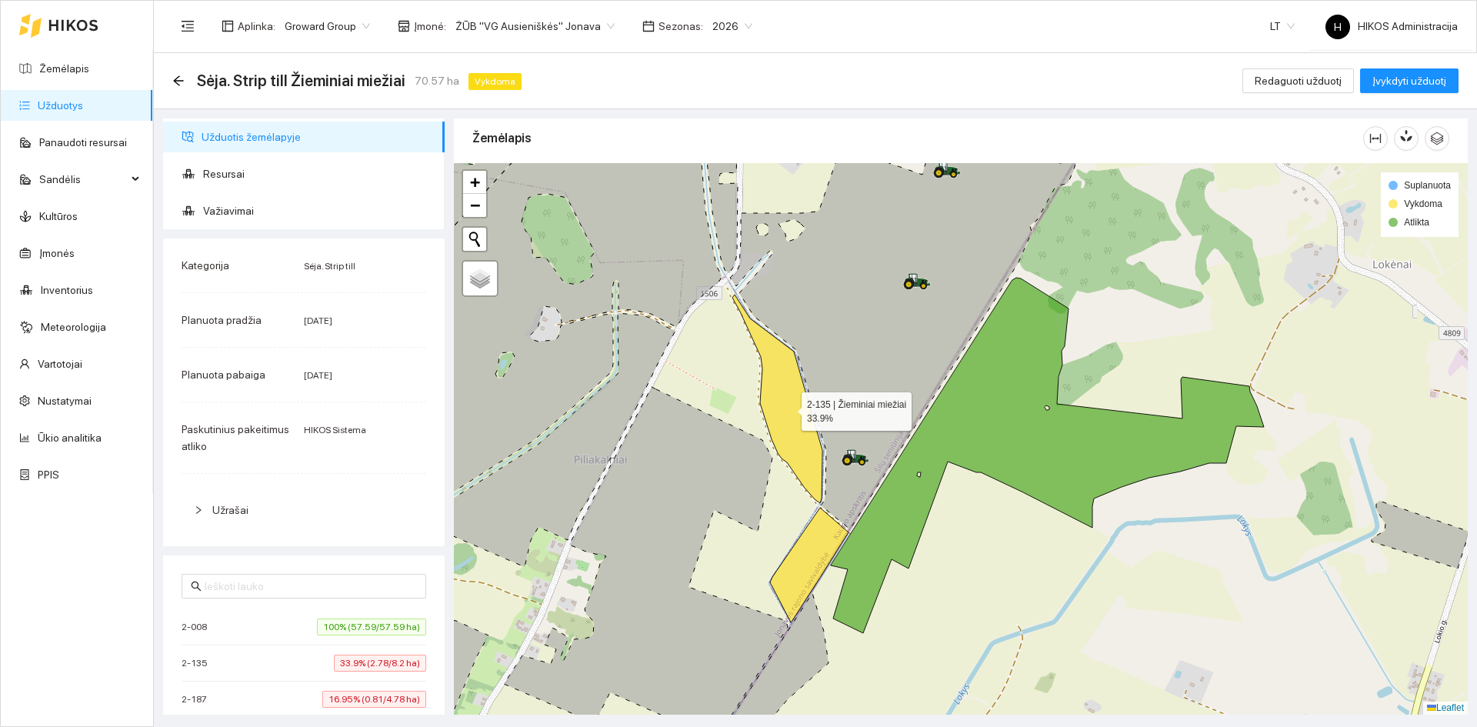
click at [782, 408] on icon at bounding box center [777, 399] width 90 height 208
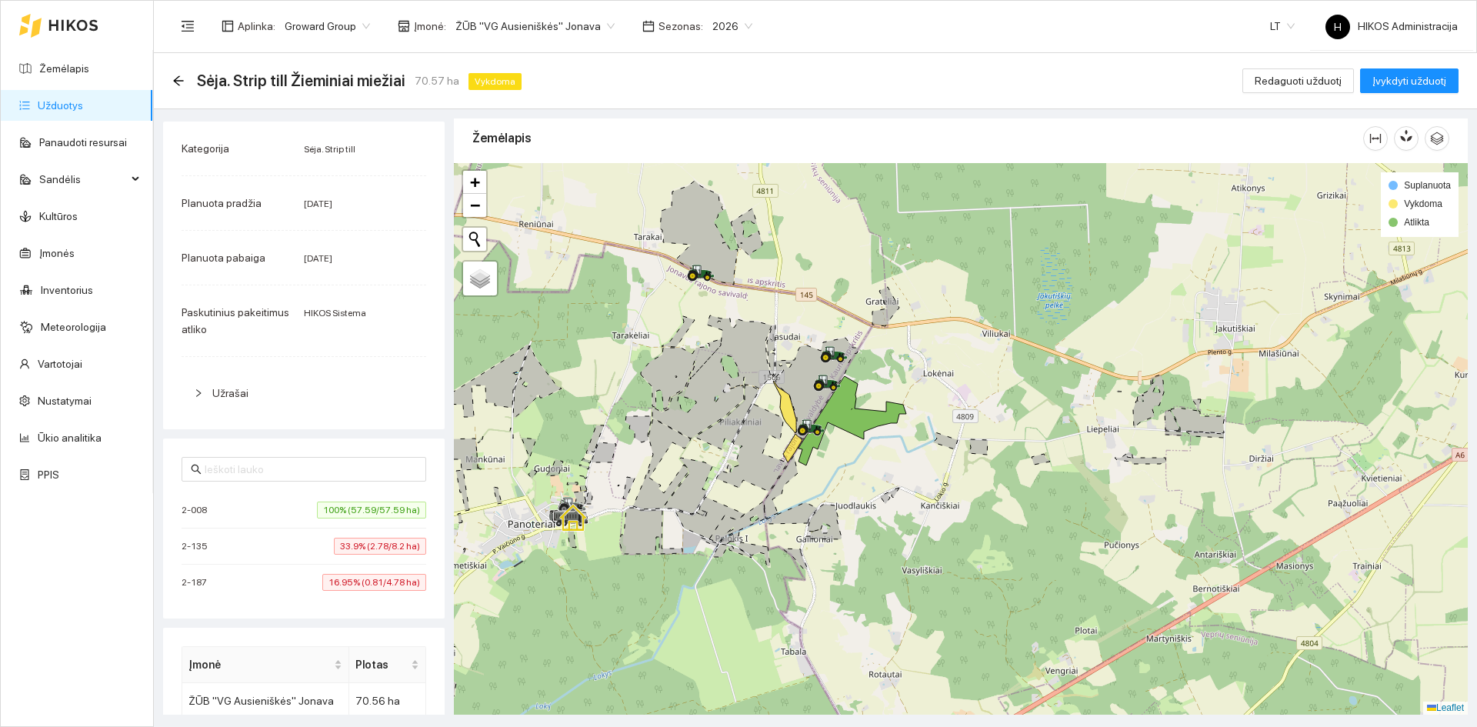
scroll to position [231, 0]
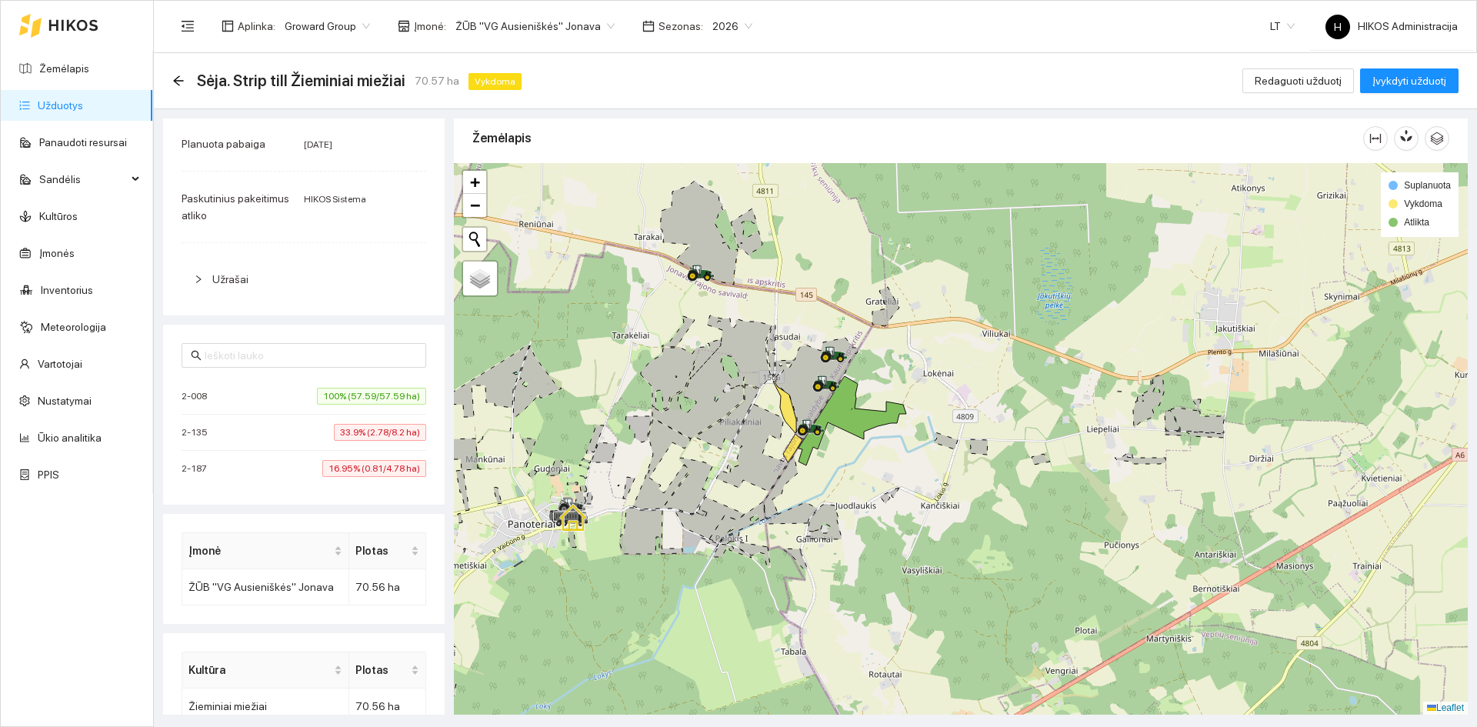
drag, startPoint x: 352, startPoint y: 474, endPoint x: 357, endPoint y: 465, distance: 9.6
click at [352, 474] on span "16.95% (0.81/4.78 ha)" at bounding box center [374, 468] width 104 height 17
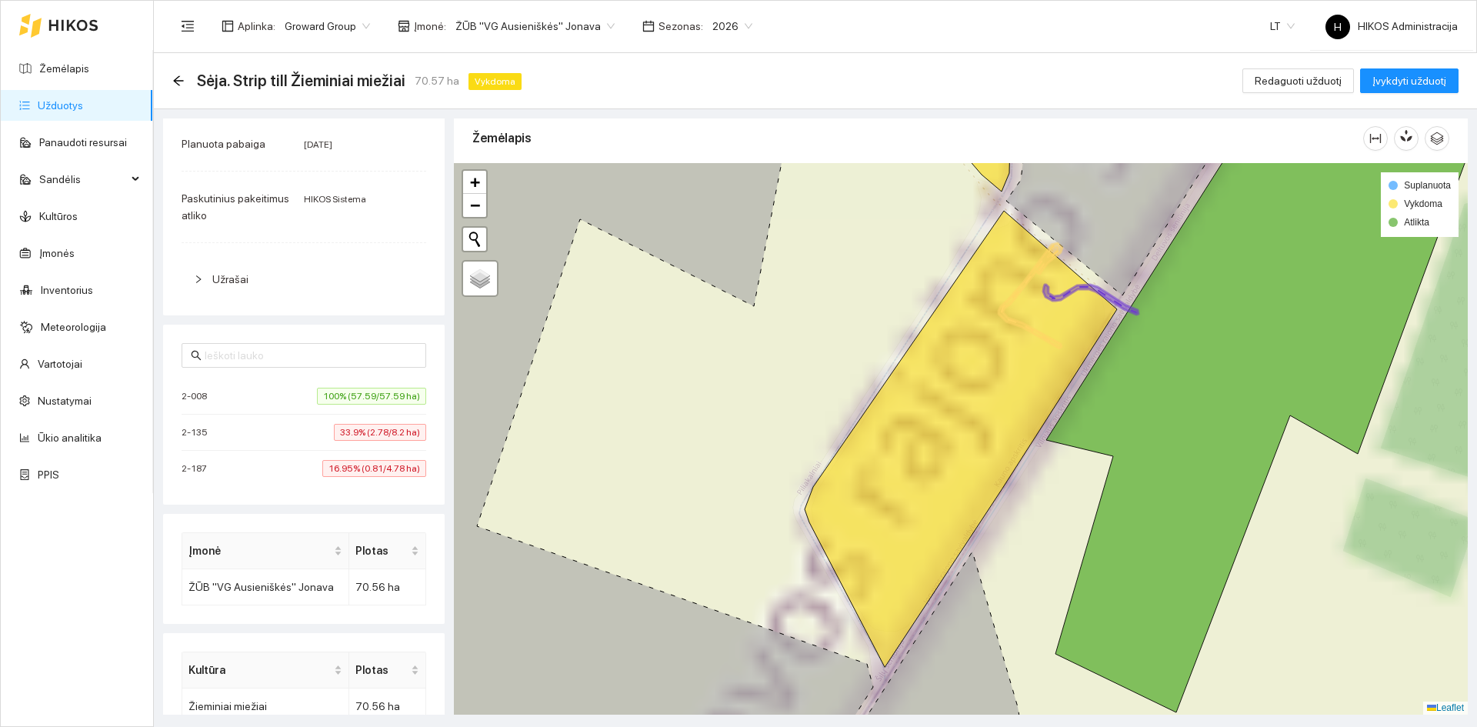
click at [357, 430] on span "33.9% (2.78/8.2 ha)" at bounding box center [380, 432] width 92 height 17
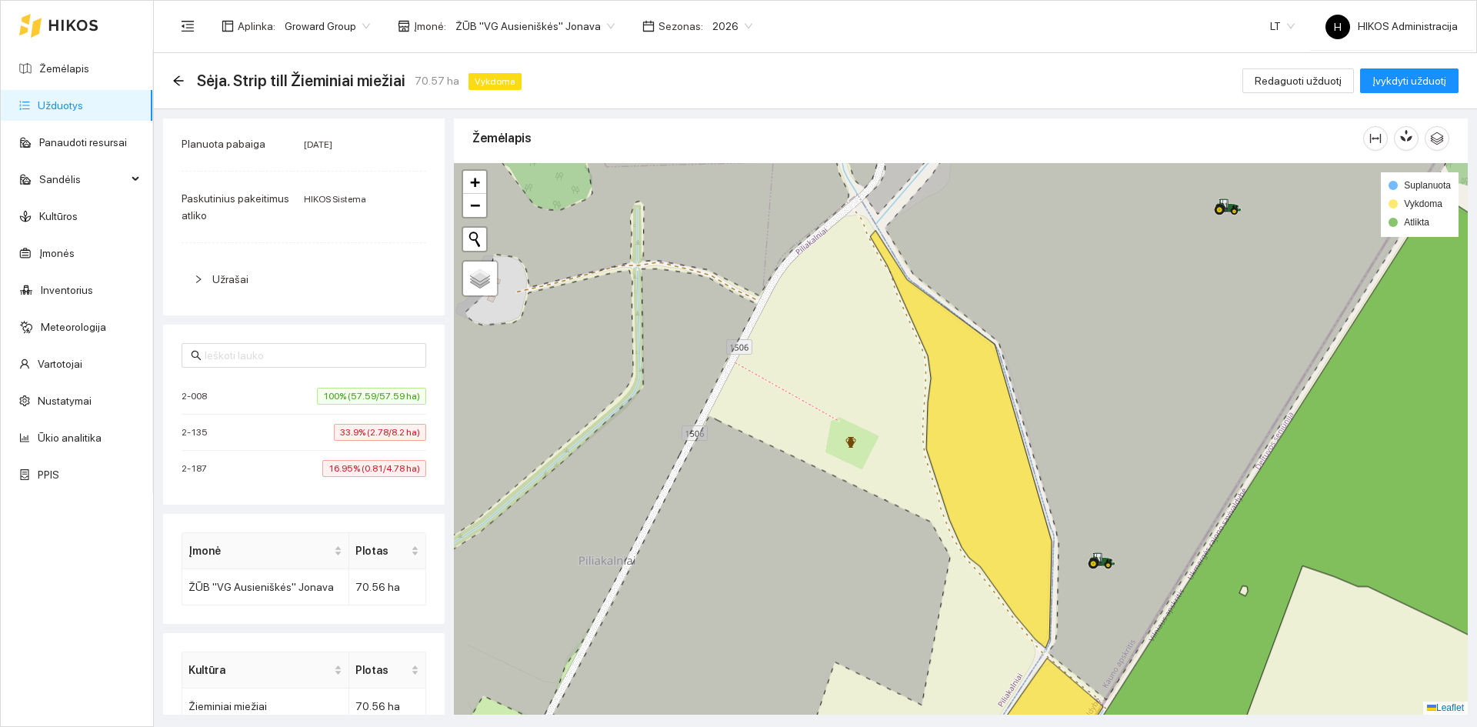
click at [356, 394] on span "100% (57.59/57.59 ha)" at bounding box center [371, 396] width 109 height 17
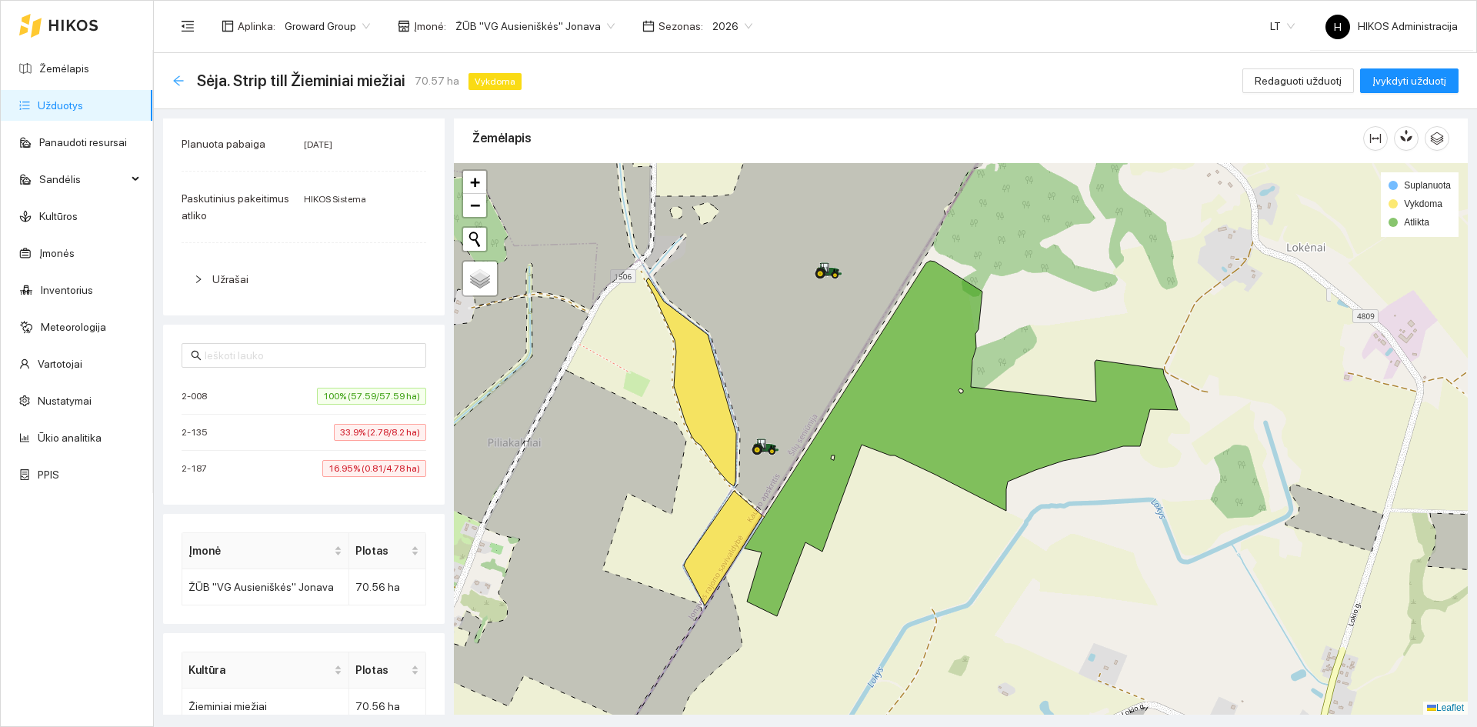
click at [178, 77] on icon "arrow-left" at bounding box center [178, 80] width 10 height 10
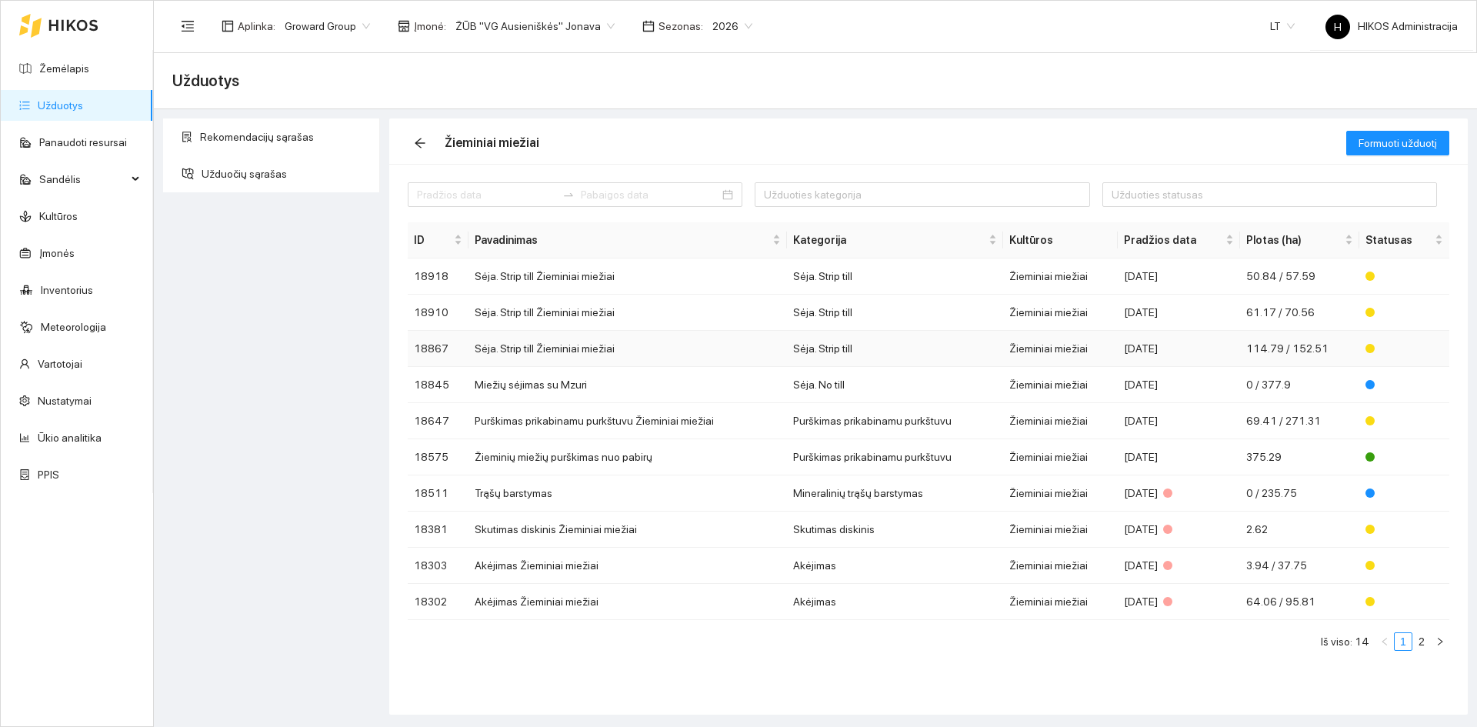
click at [1258, 345] on span "114.79 / 152.51" at bounding box center [1287, 348] width 82 height 12
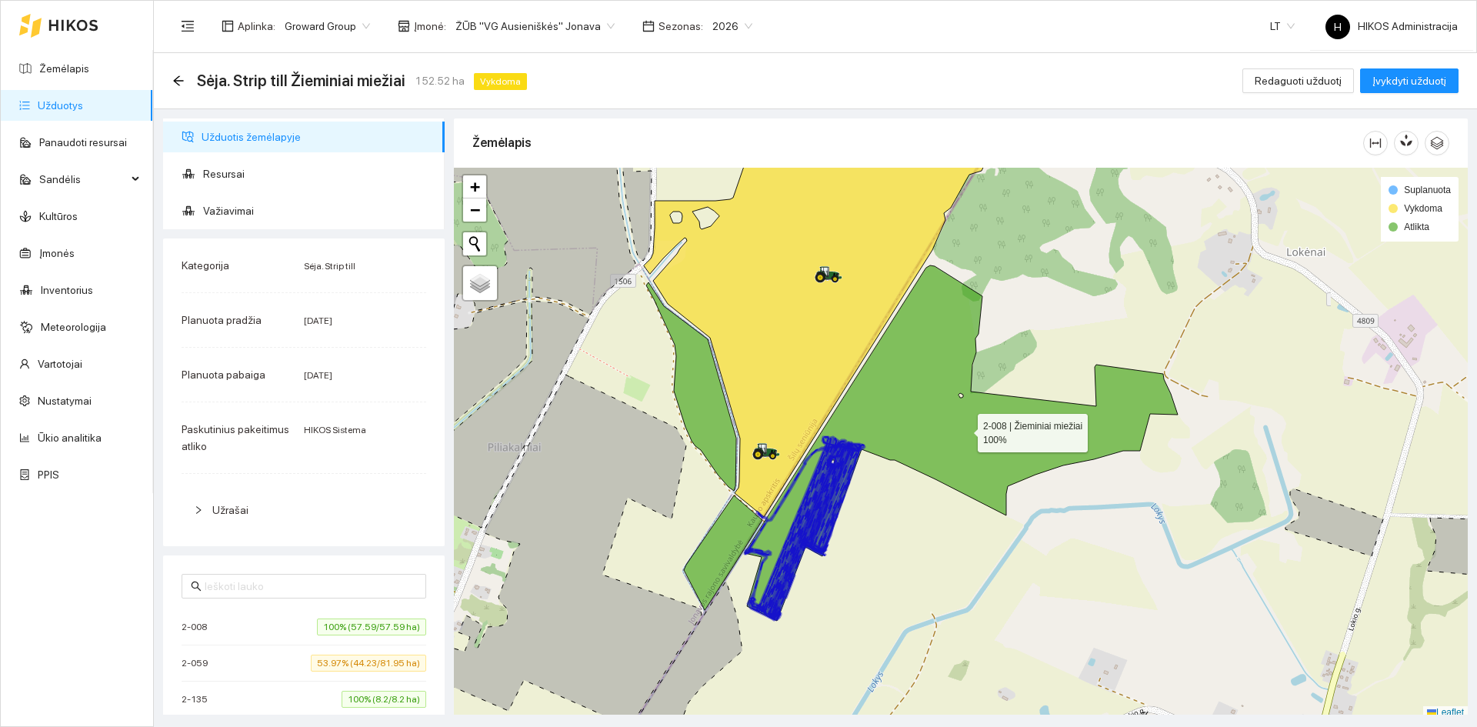
click at [964, 415] on icon at bounding box center [961, 442] width 433 height 355
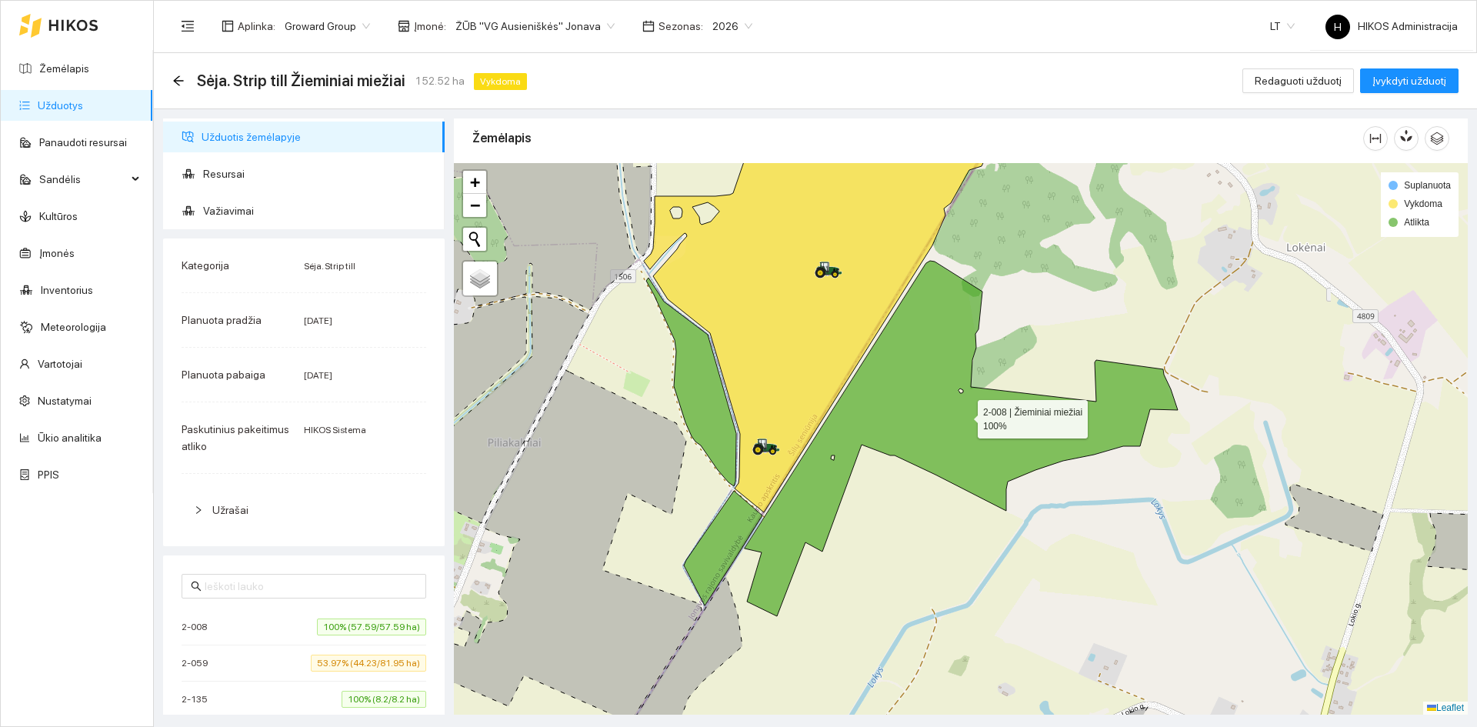
click at [964, 415] on icon at bounding box center [961, 438] width 433 height 355
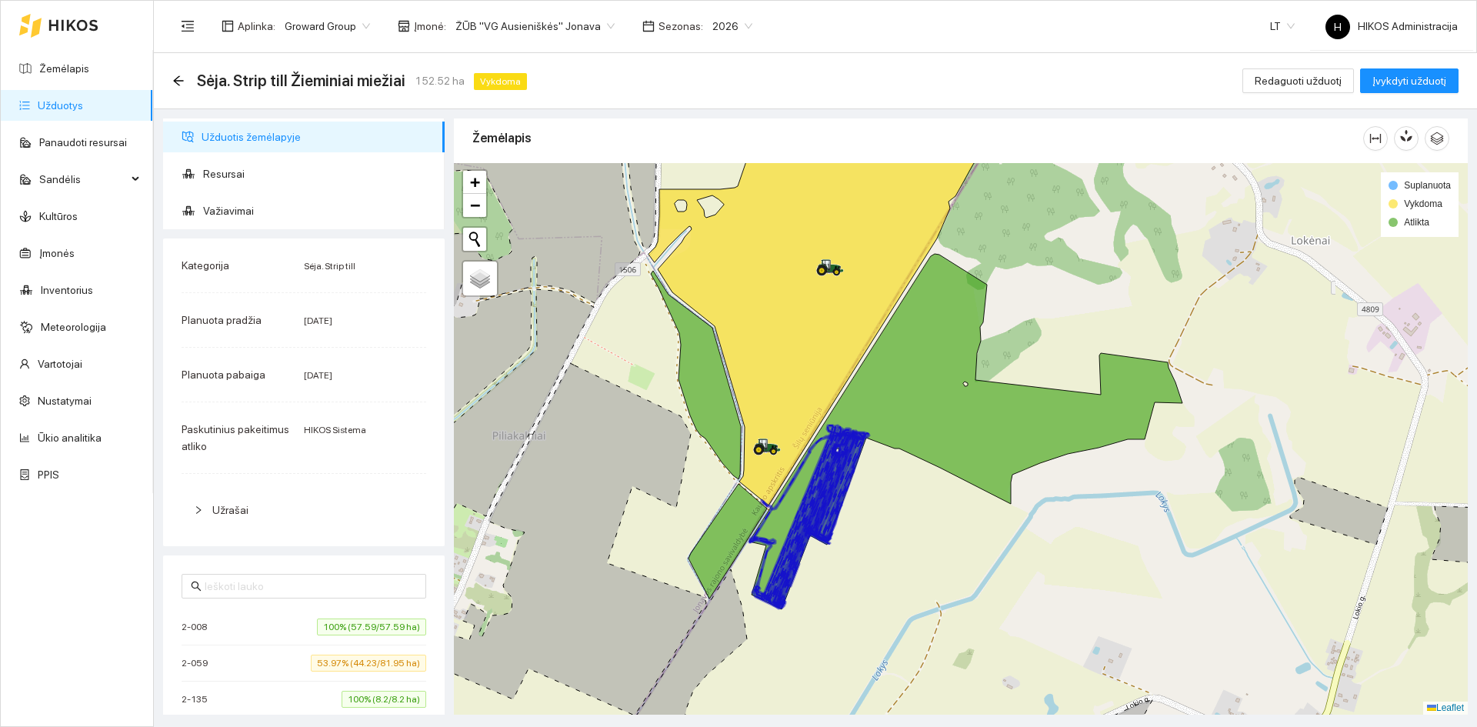
click at [185, 82] on div "Sėja. Strip till Žieminiai miežiai 152.52 ha Vykdoma" at bounding box center [352, 80] width 361 height 25
click at [176, 81] on icon "arrow-left" at bounding box center [178, 80] width 10 height 10
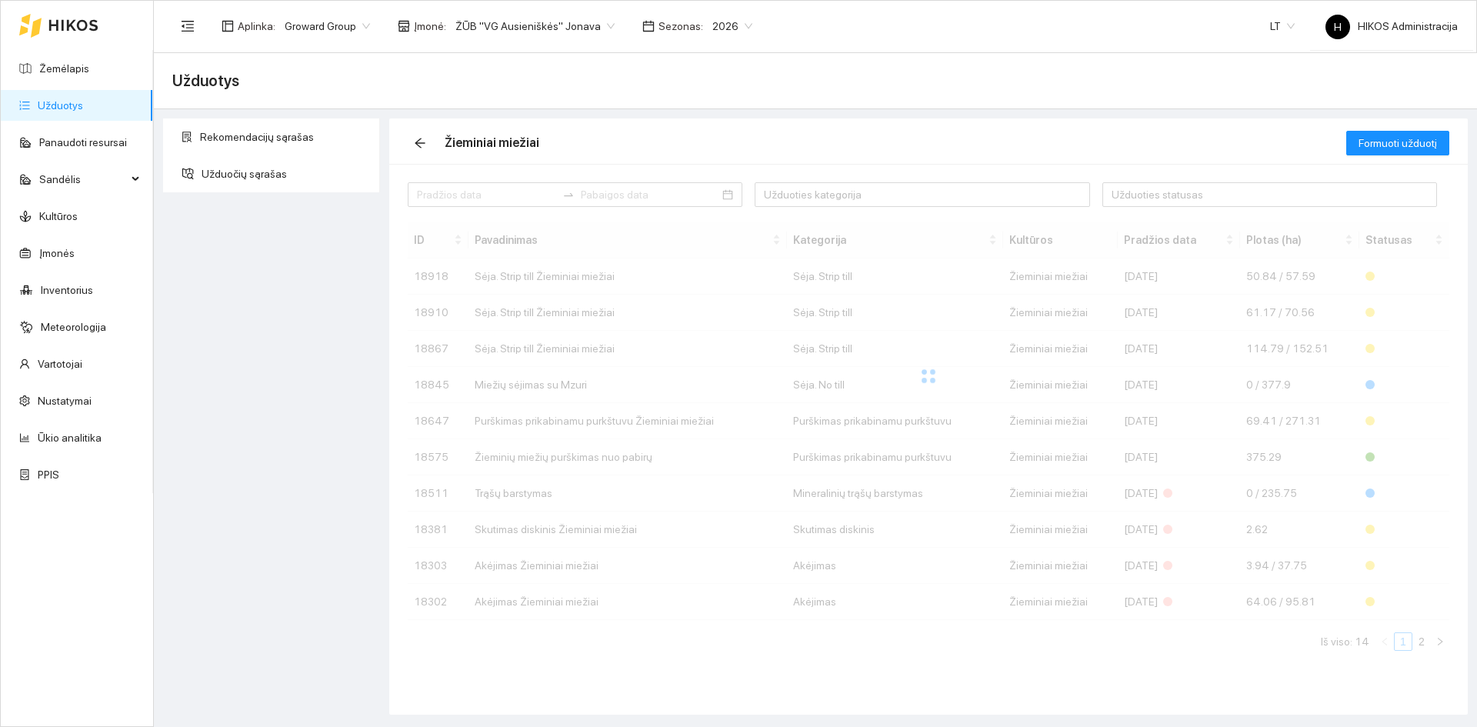
click at [561, 22] on span "ŽŪB "VG Ausieniškės" Jonava" at bounding box center [534, 26] width 159 height 23
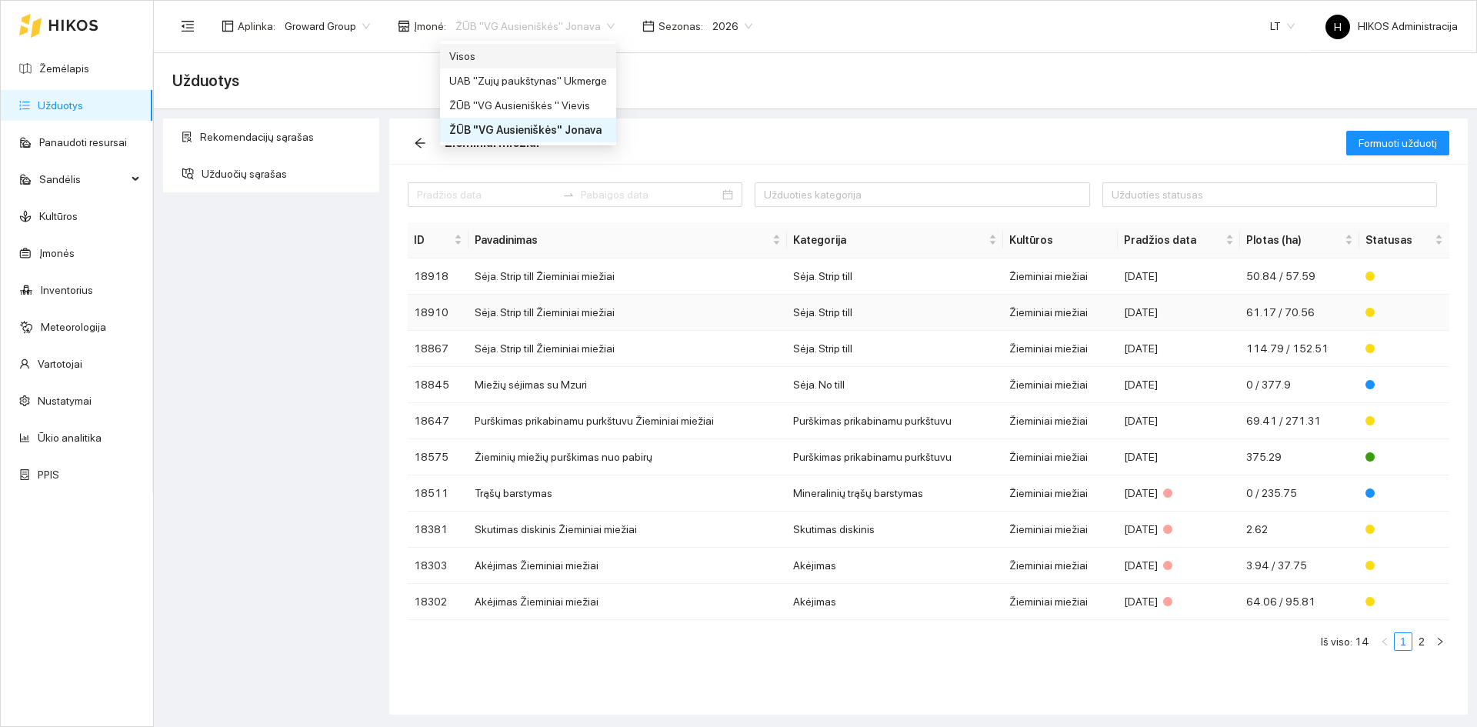
click at [1073, 302] on td "Žieminiai miežiai" at bounding box center [1060, 313] width 115 height 36
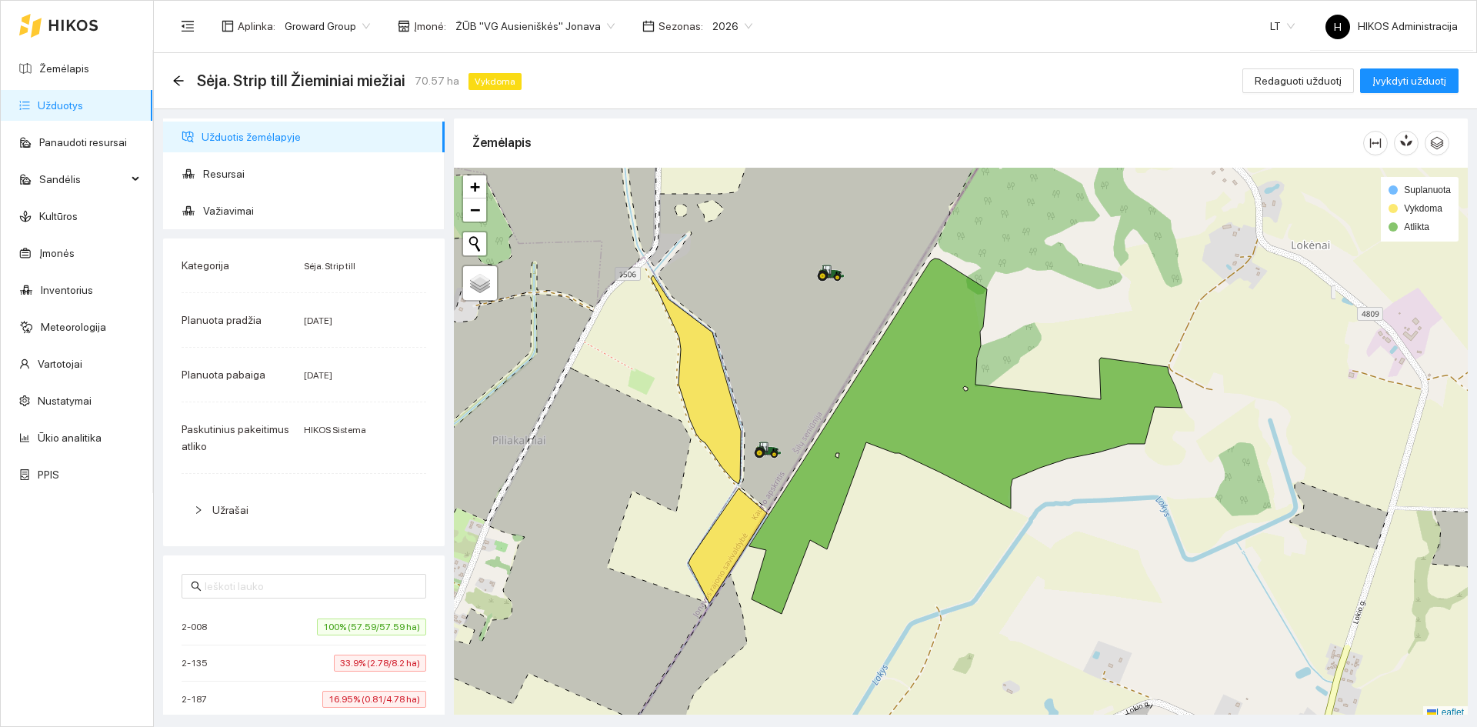
click at [531, 26] on span "ŽŪB "VG Ausieniškės" Jonava" at bounding box center [534, 26] width 159 height 23
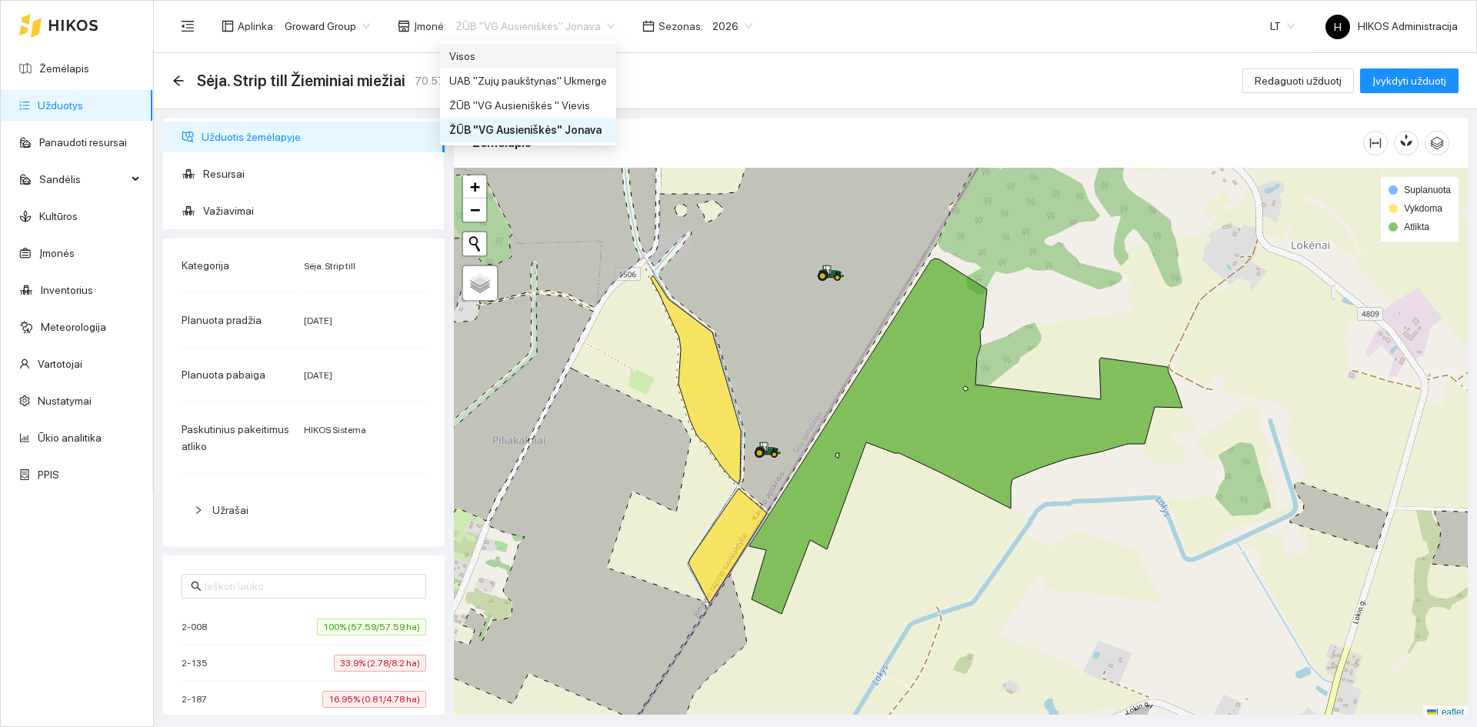
drag, startPoint x: 534, startPoint y: 59, endPoint x: 552, endPoint y: 58, distance: 18.5
click at [534, 59] on div "Visos" at bounding box center [528, 56] width 158 height 17
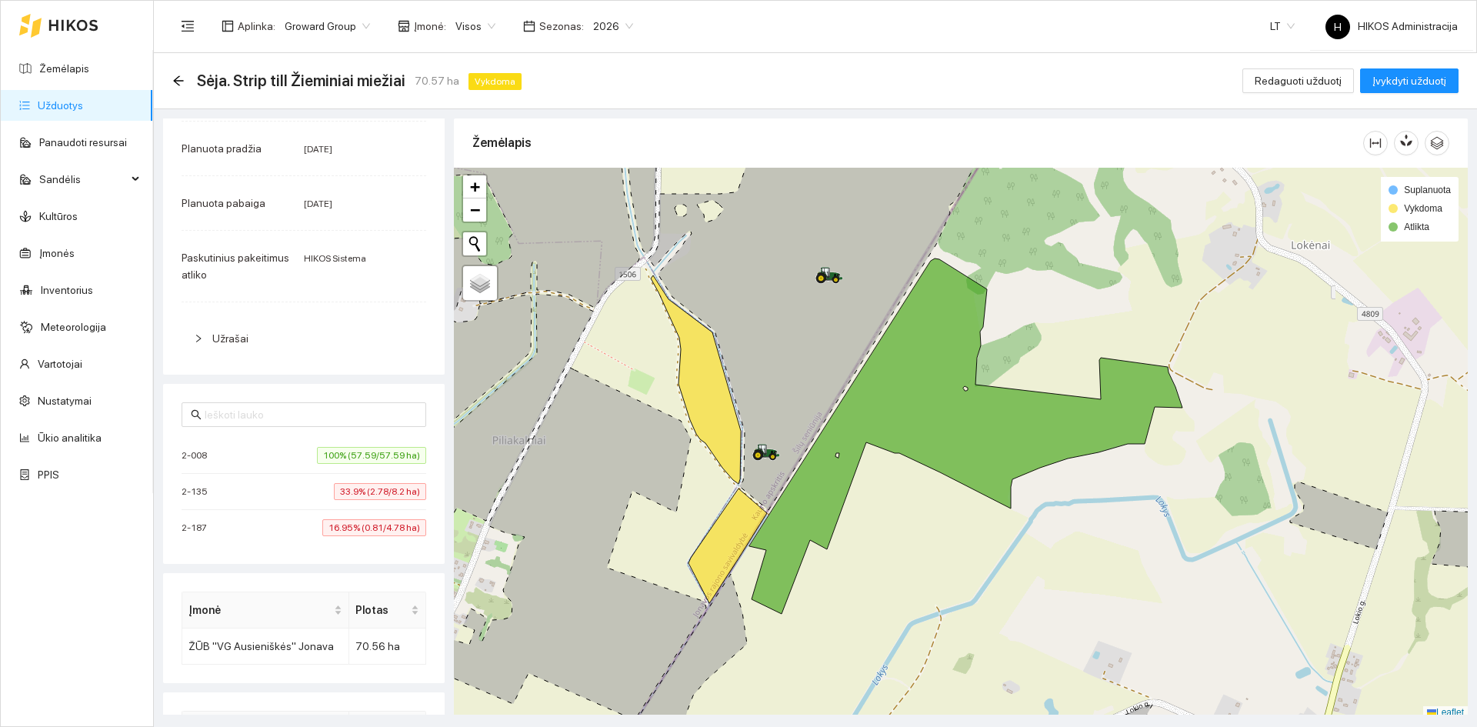
scroll to position [264, 0]
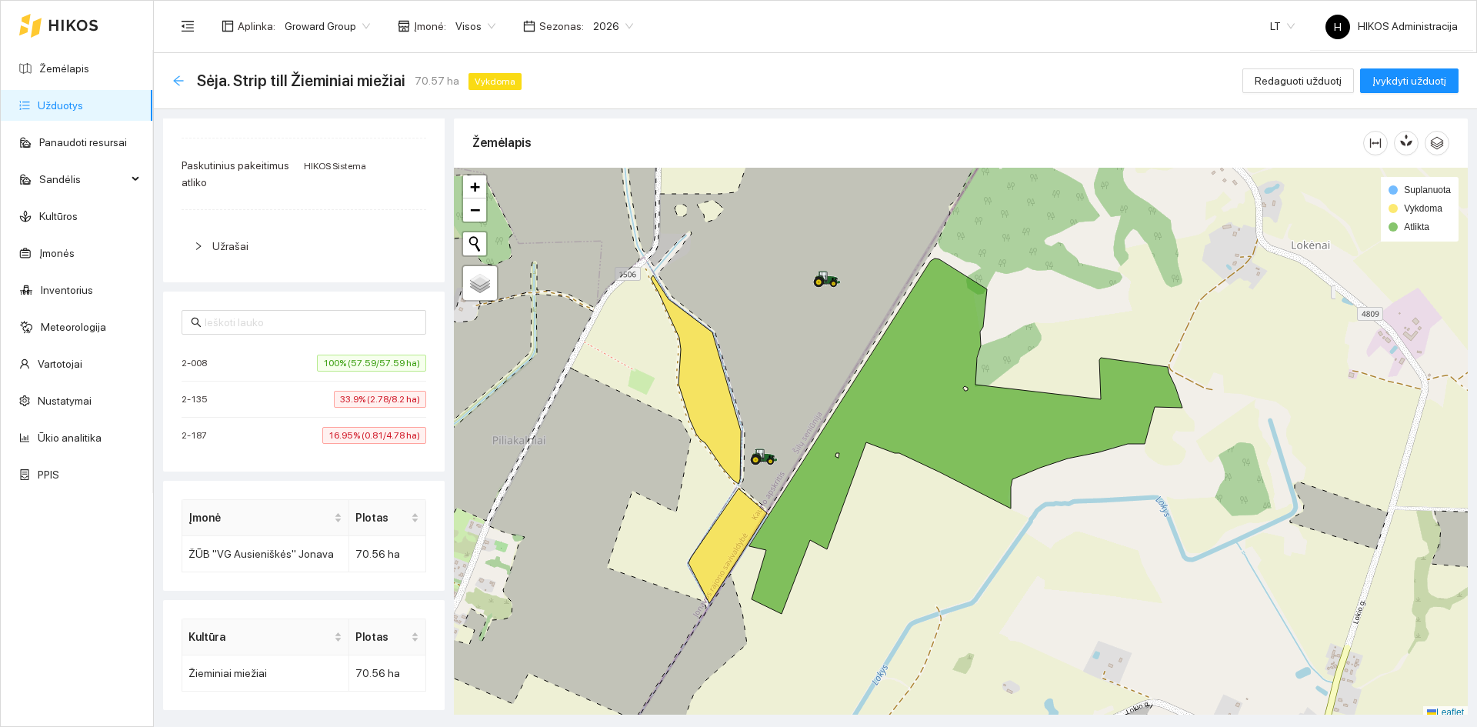
click at [175, 82] on icon "arrow-left" at bounding box center [178, 80] width 10 height 10
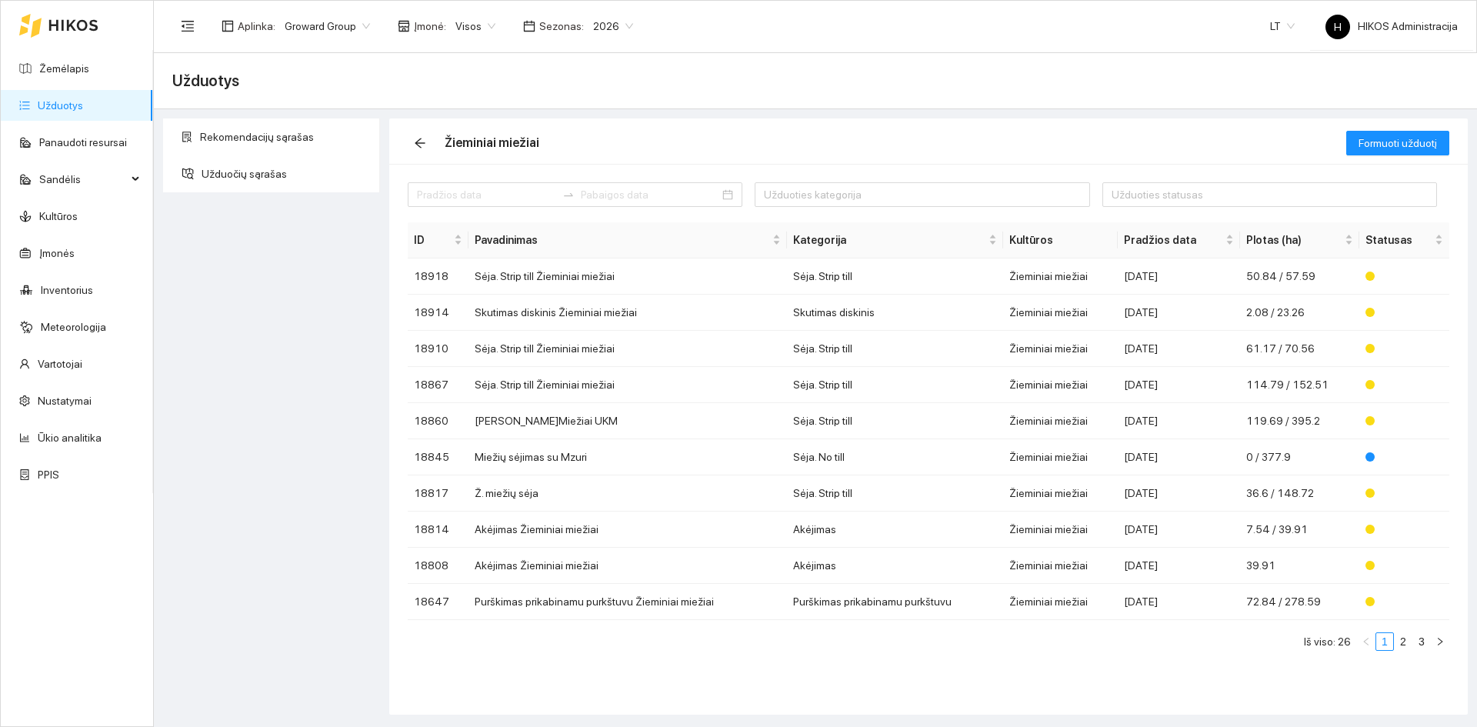
click at [455, 27] on span "Visos" at bounding box center [475, 26] width 40 height 23
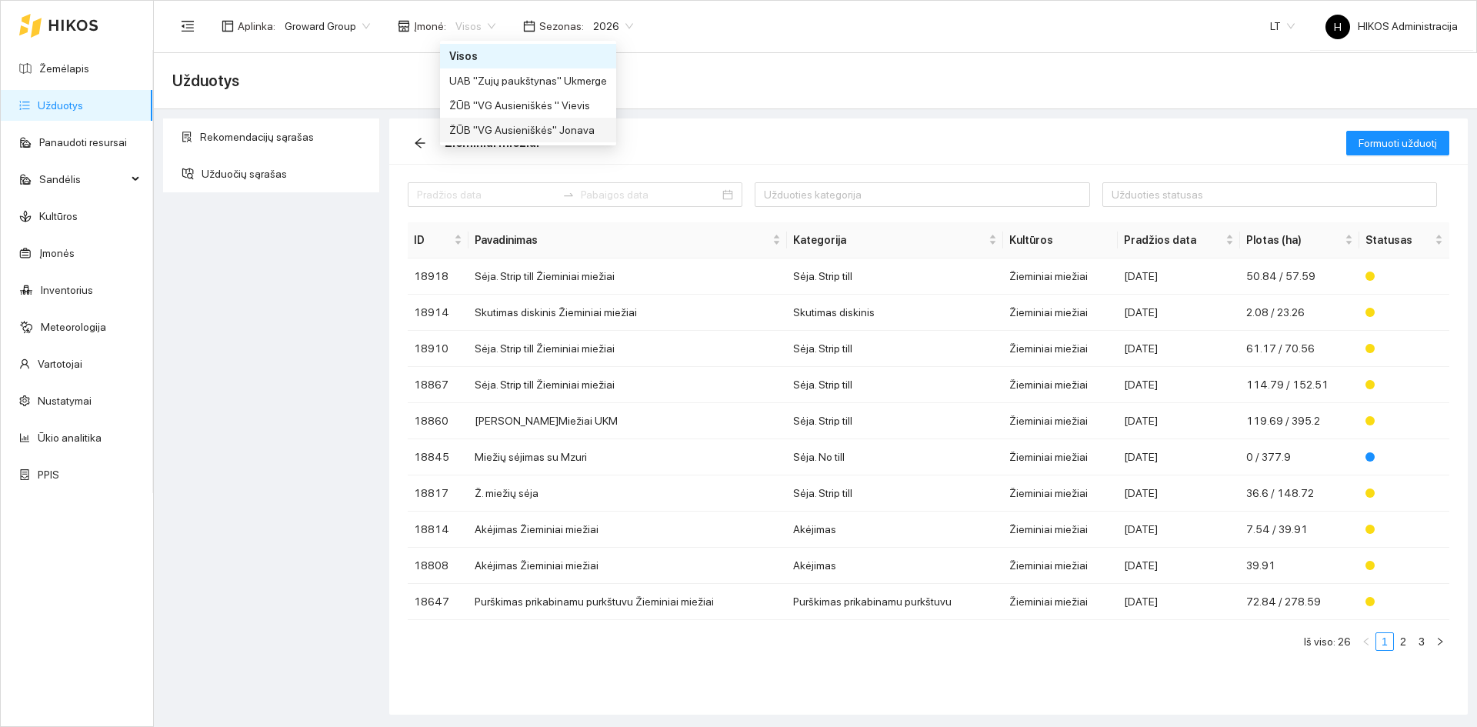
drag, startPoint x: 556, startPoint y: 130, endPoint x: 575, endPoint y: 133, distance: 18.7
click at [556, 130] on div "ŽŪB "VG Ausieniškės" Jonava" at bounding box center [528, 130] width 158 height 17
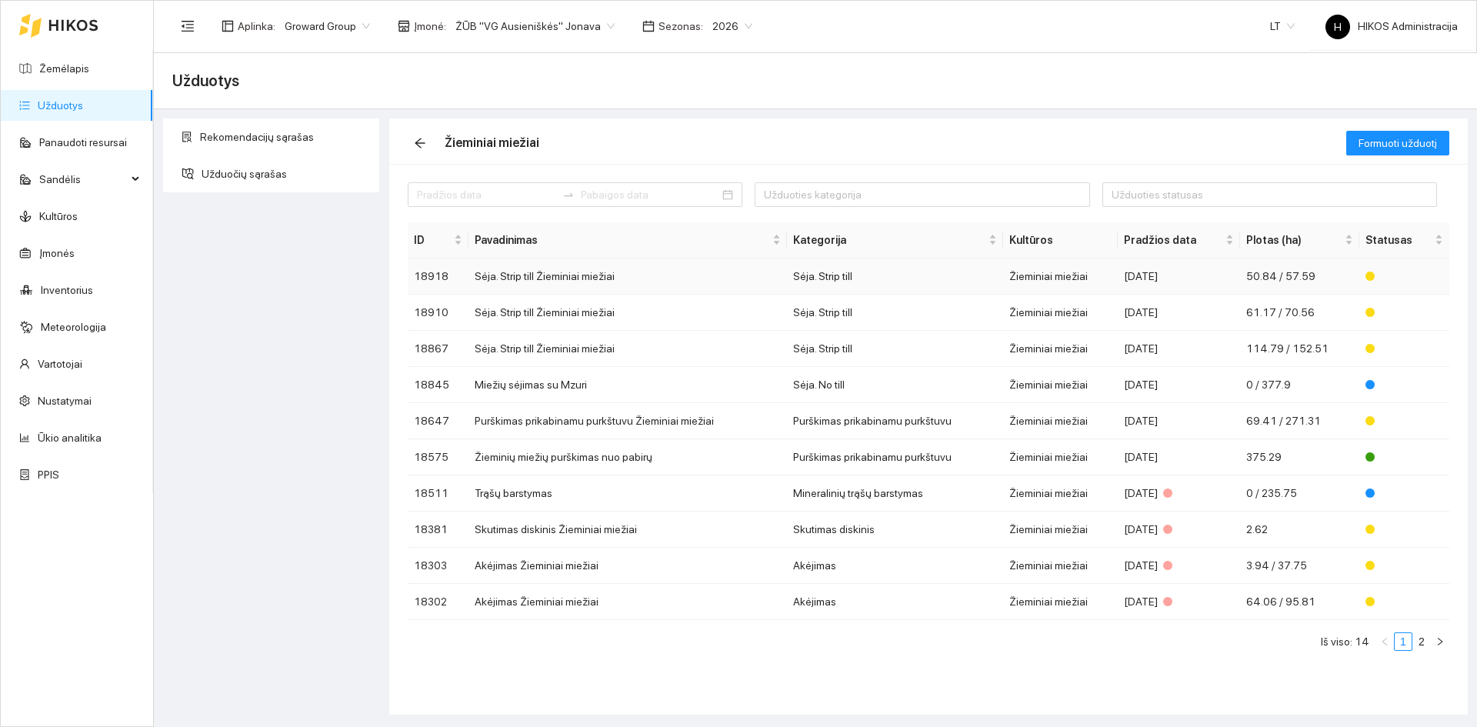
click at [630, 281] on td "Sėja. Strip till Žieminiai miežiai" at bounding box center [627, 276] width 318 height 36
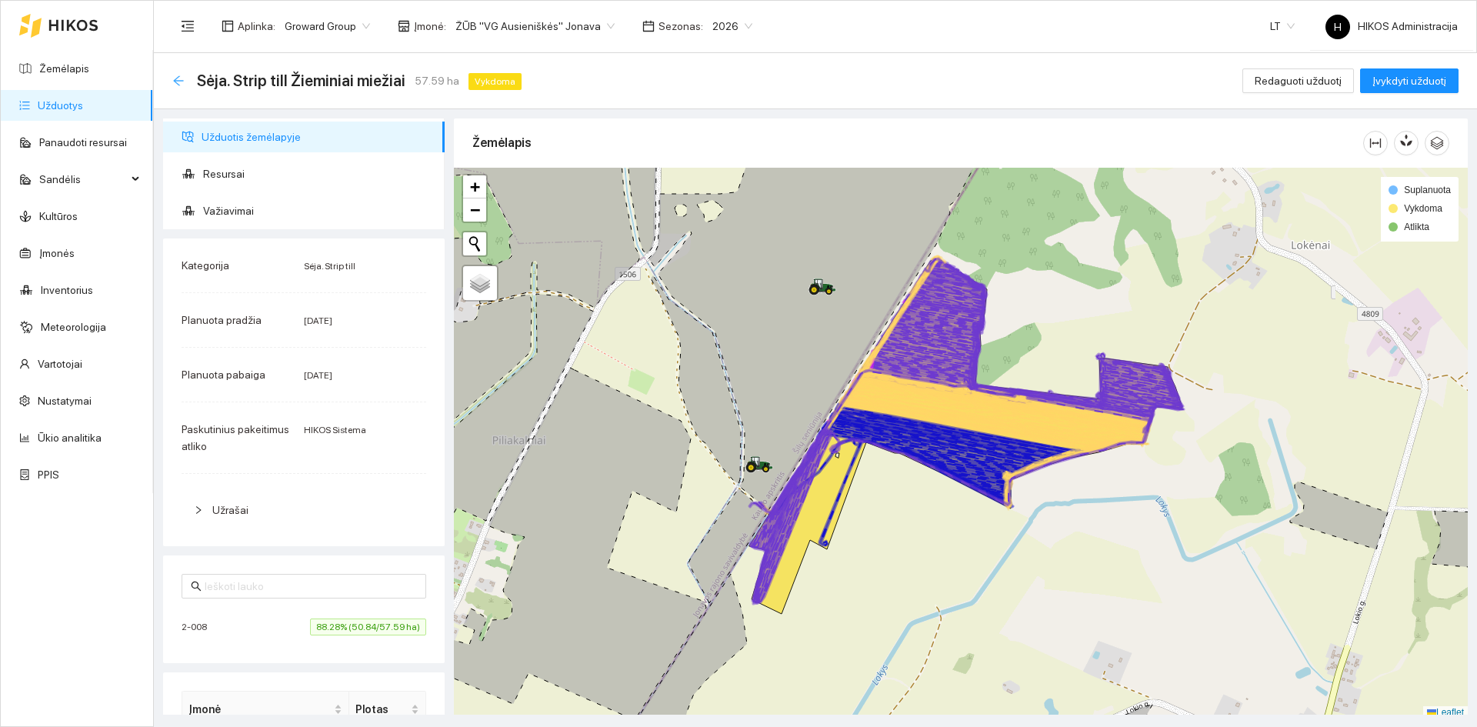
click at [175, 78] on icon "arrow-left" at bounding box center [178, 81] width 12 height 12
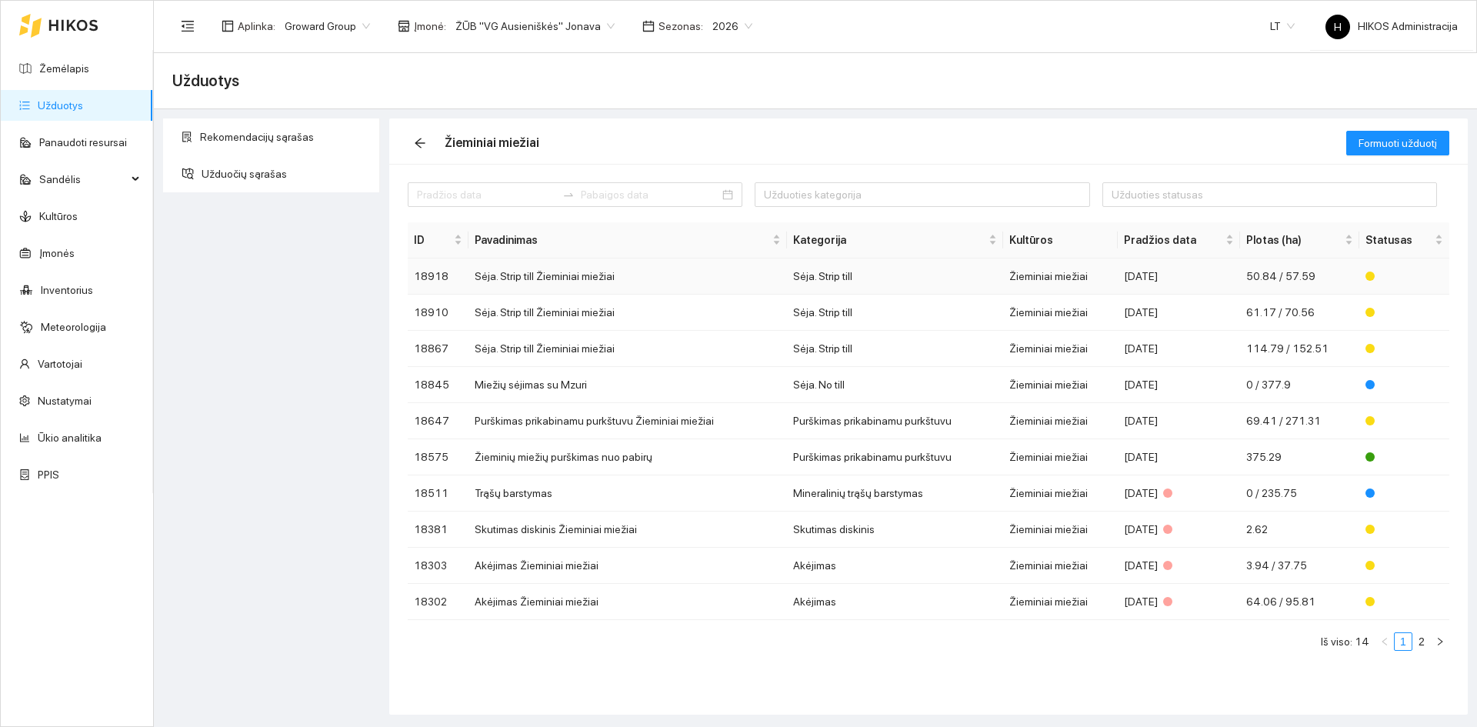
click at [1177, 282] on div "[DATE]" at bounding box center [1178, 276] width 109 height 17
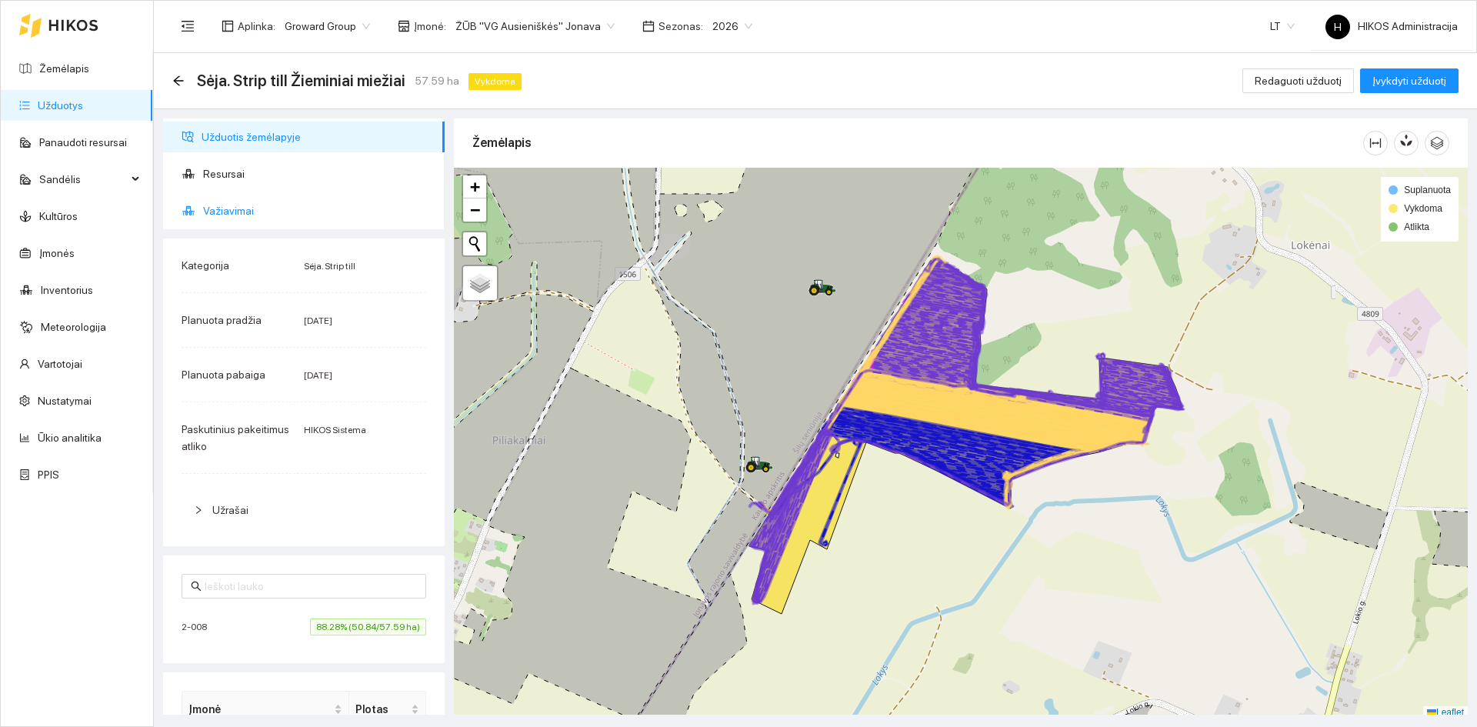
click at [253, 222] on span "Važiavimai" at bounding box center [317, 210] width 229 height 31
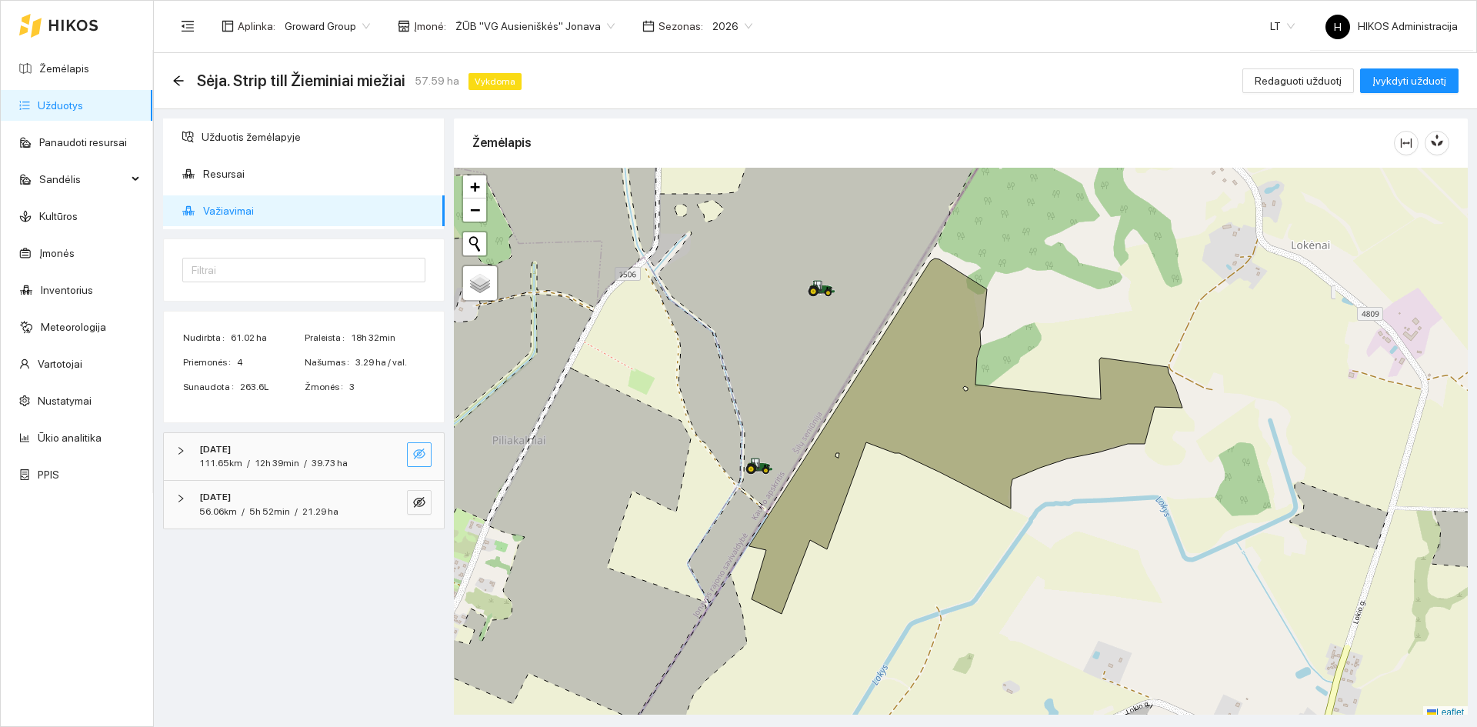
click at [415, 445] on button "button" at bounding box center [419, 454] width 25 height 25
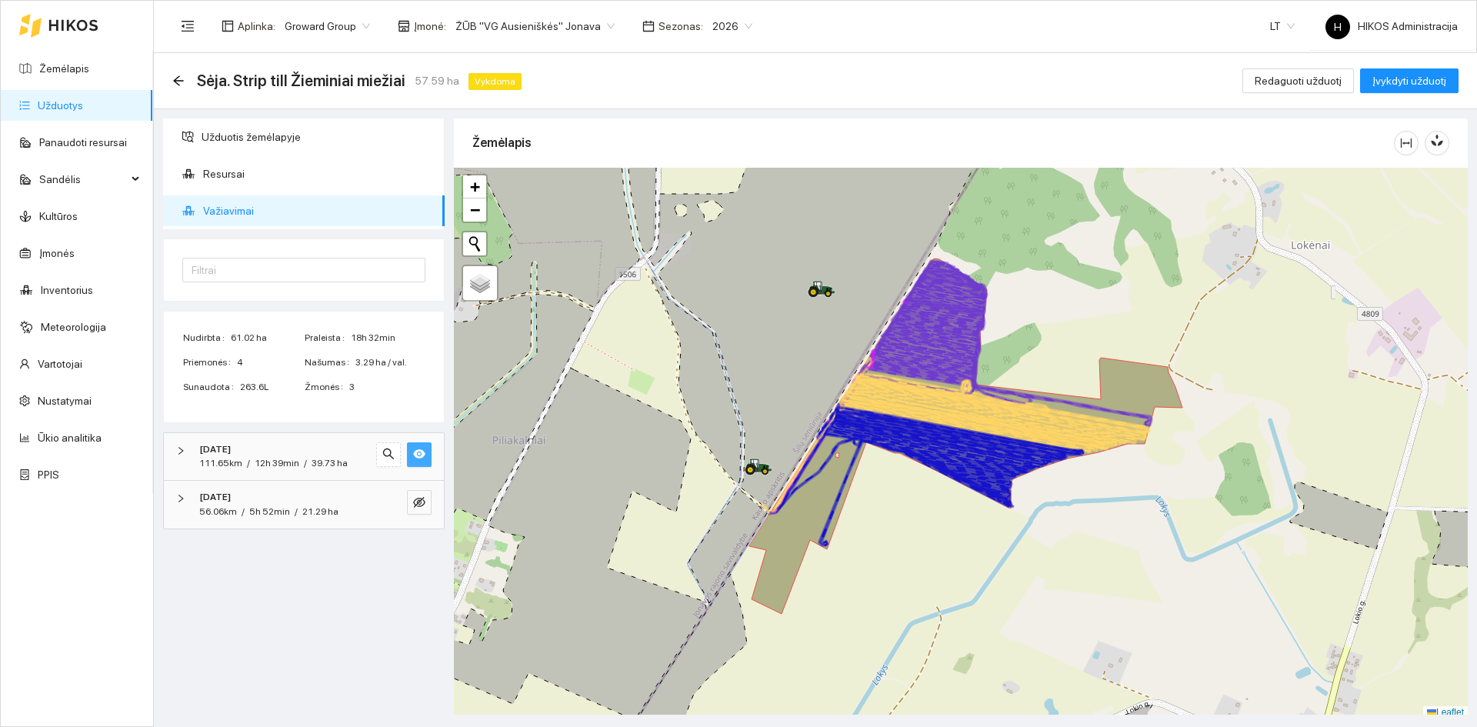
click at [415, 445] on button "button" at bounding box center [419, 454] width 25 height 25
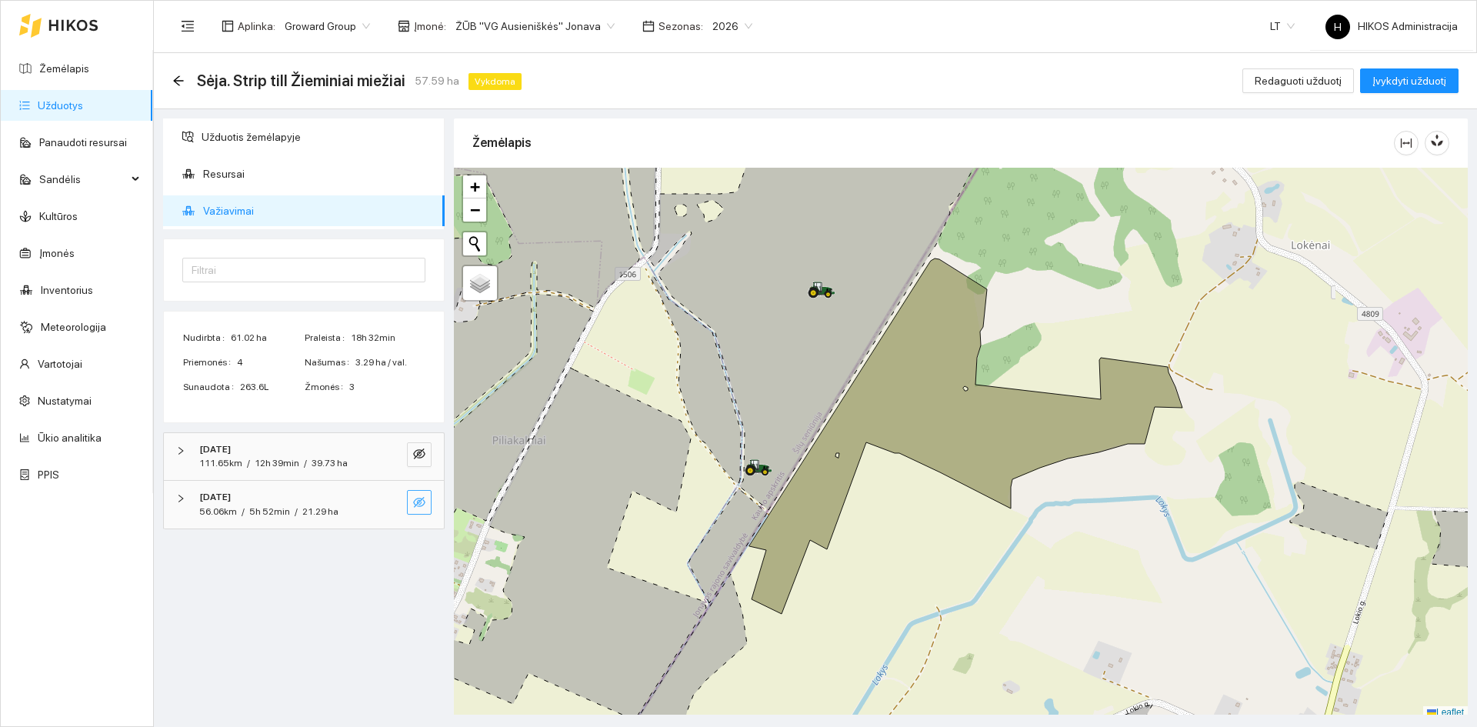
click at [421, 506] on icon "eye-invisible" at bounding box center [419, 502] width 12 height 11
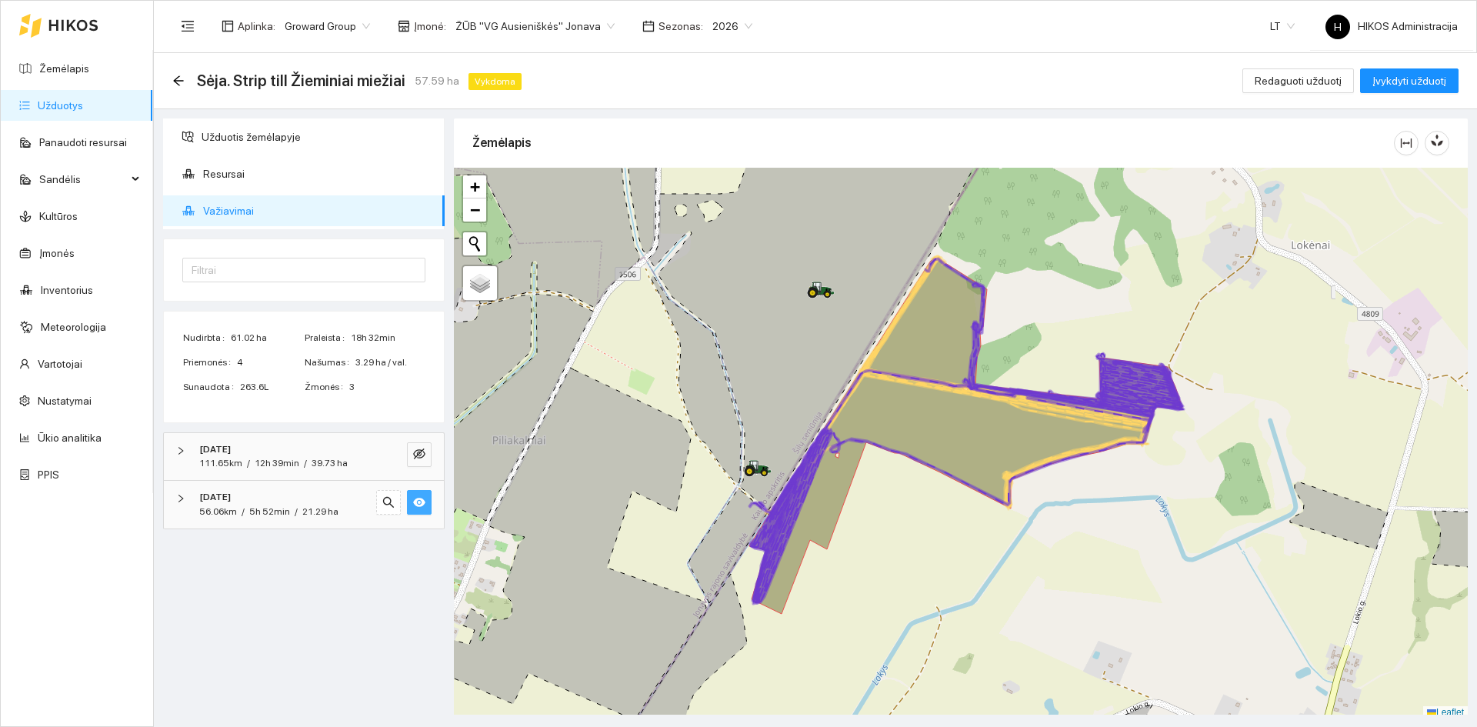
click at [421, 506] on icon "eye" at bounding box center [419, 502] width 12 height 9
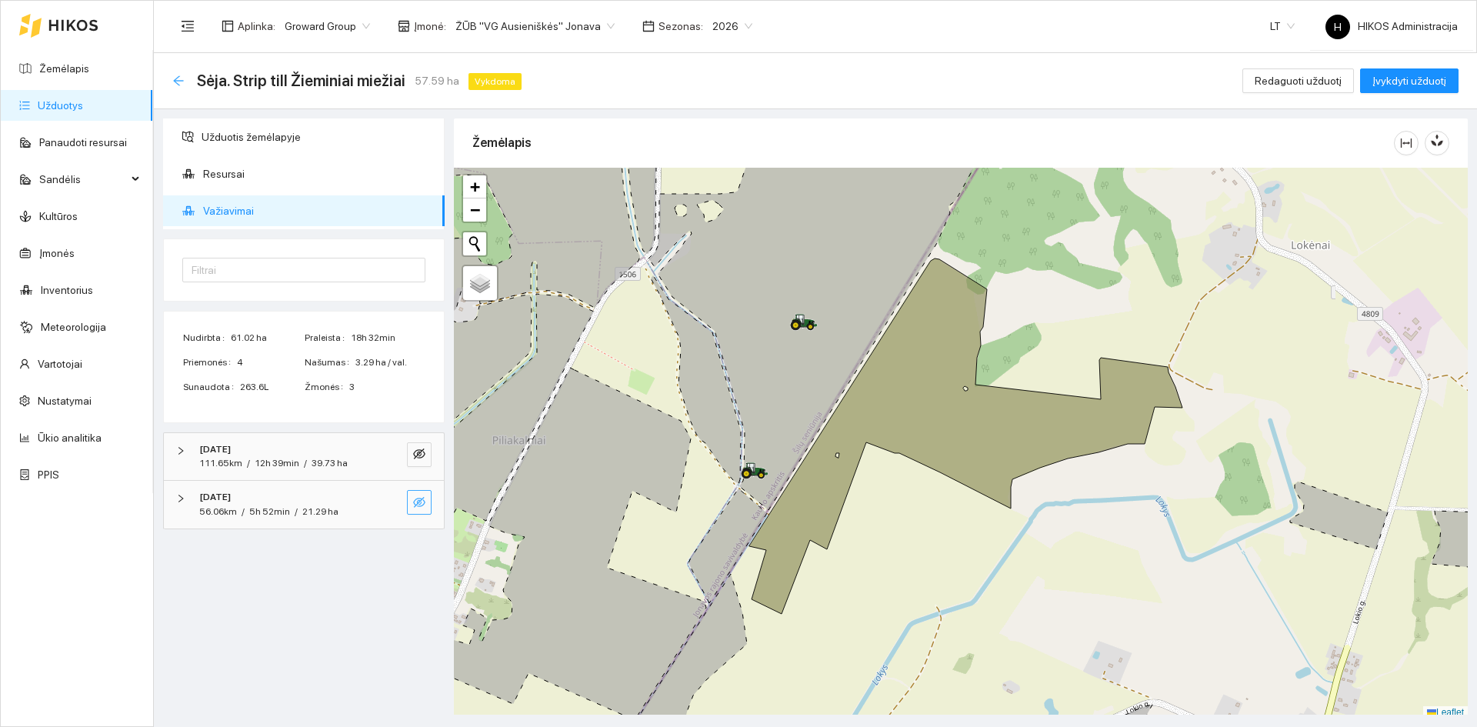
click at [172, 80] on icon "arrow-left" at bounding box center [178, 81] width 12 height 12
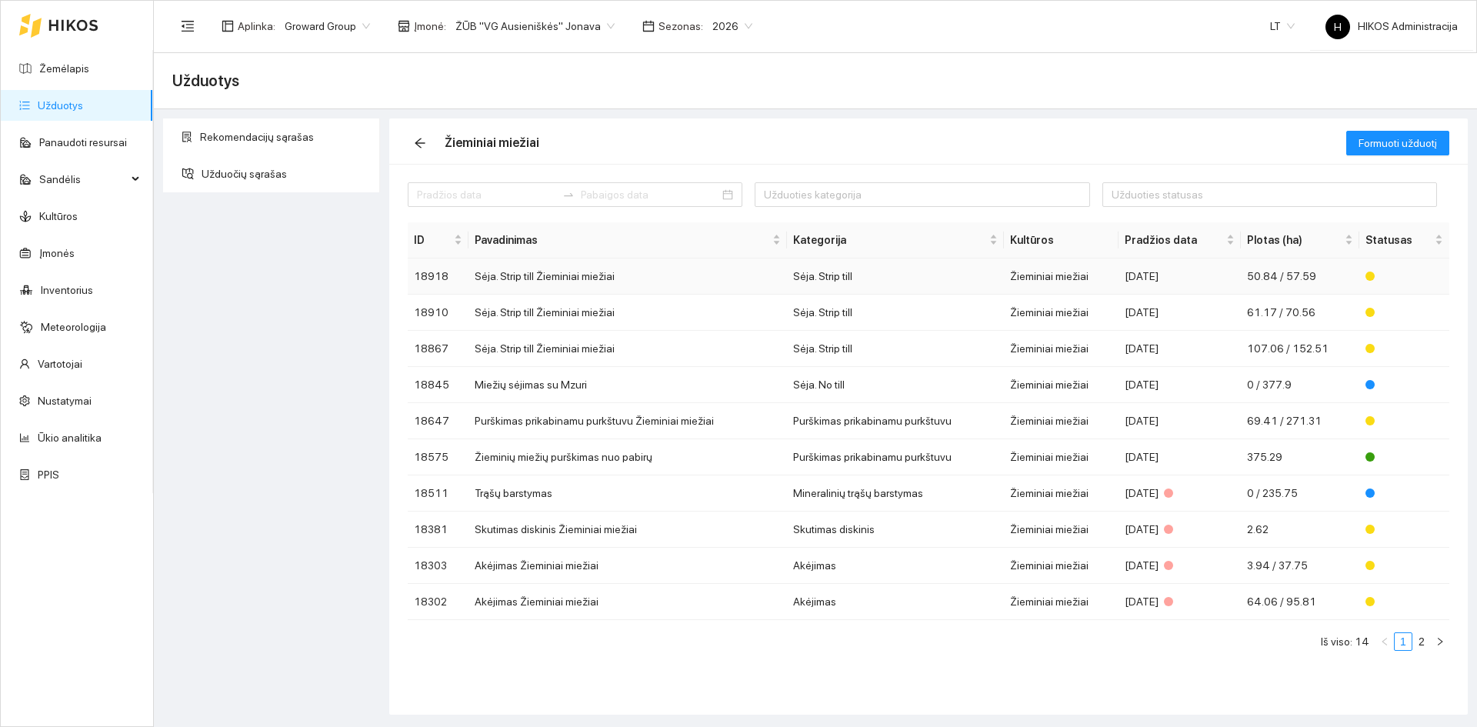
click at [656, 278] on td "Sėja. Strip till Žieminiai miežiai" at bounding box center [627, 276] width 319 height 36
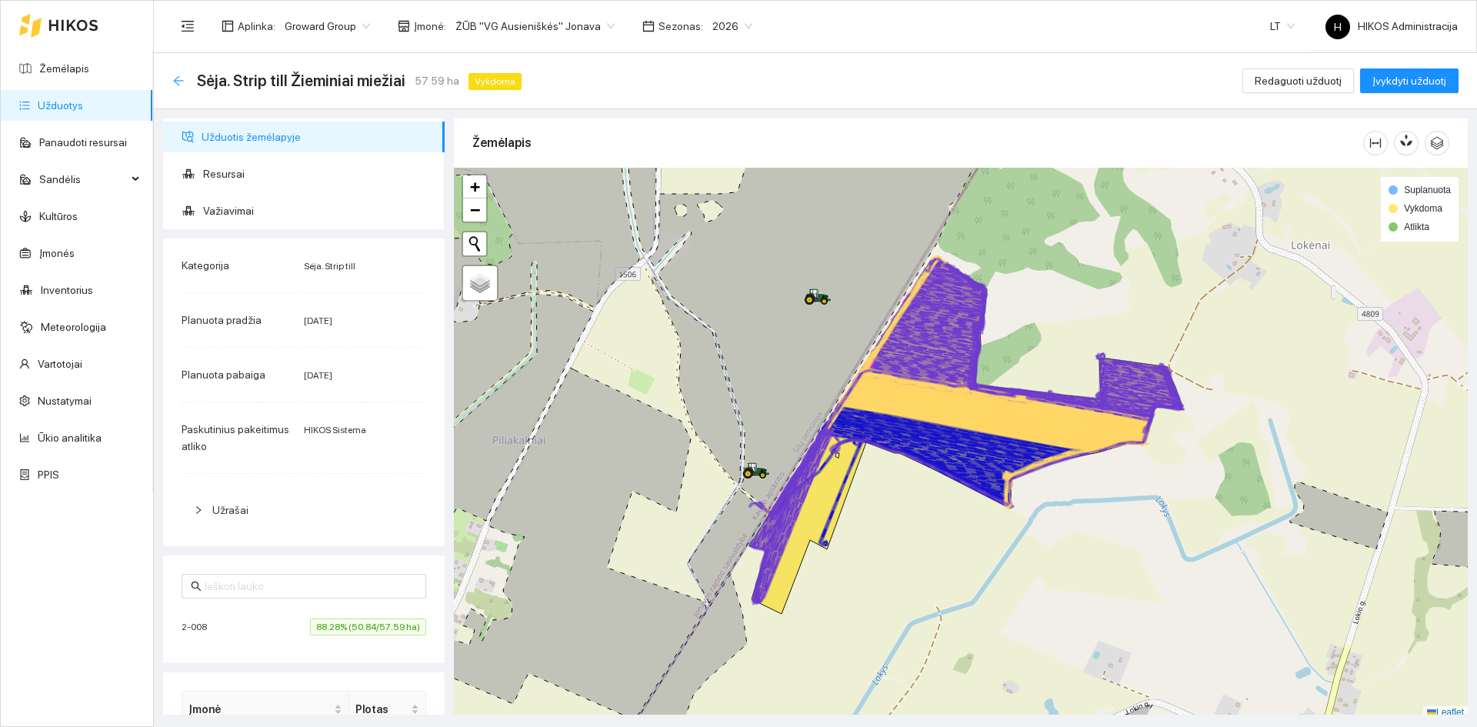
click at [178, 76] on icon "arrow-left" at bounding box center [178, 81] width 12 height 12
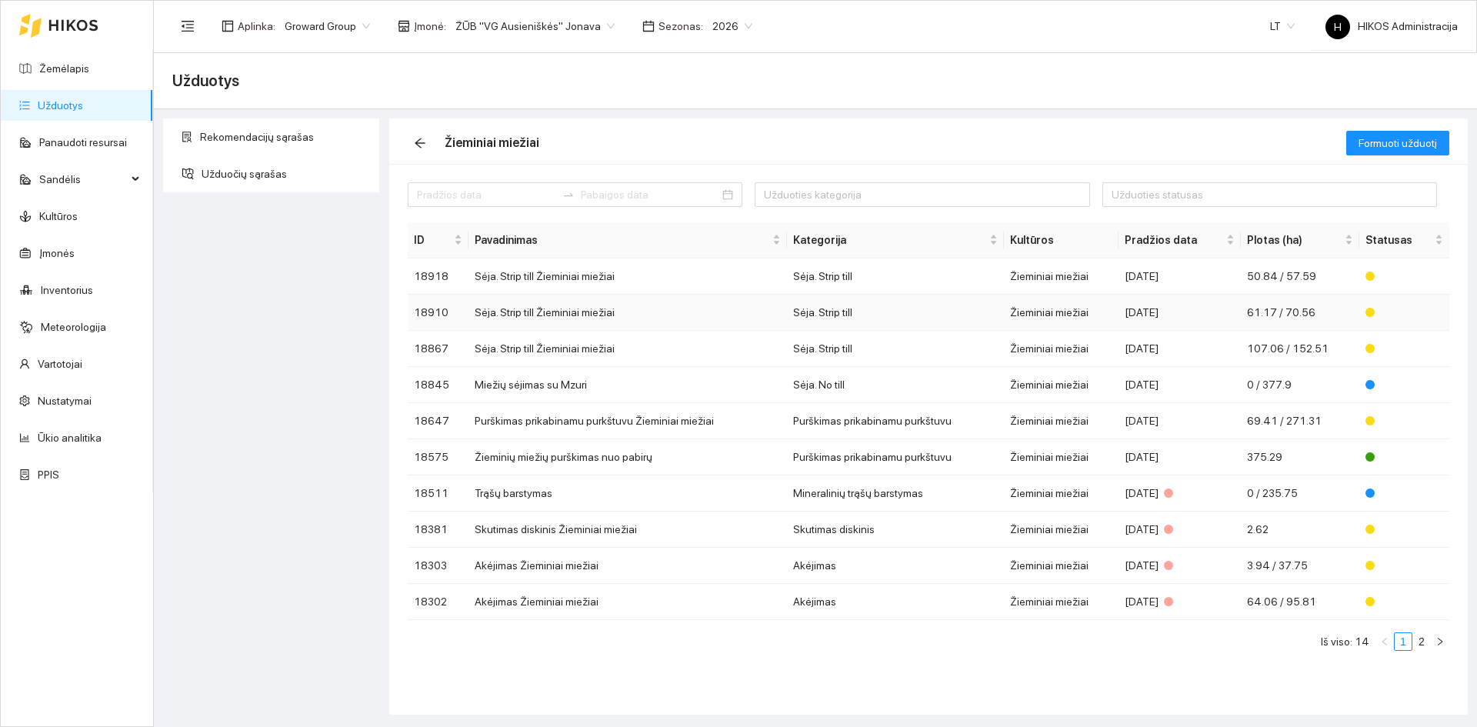
click at [1031, 309] on td "Žieminiai miežiai" at bounding box center [1061, 313] width 115 height 36
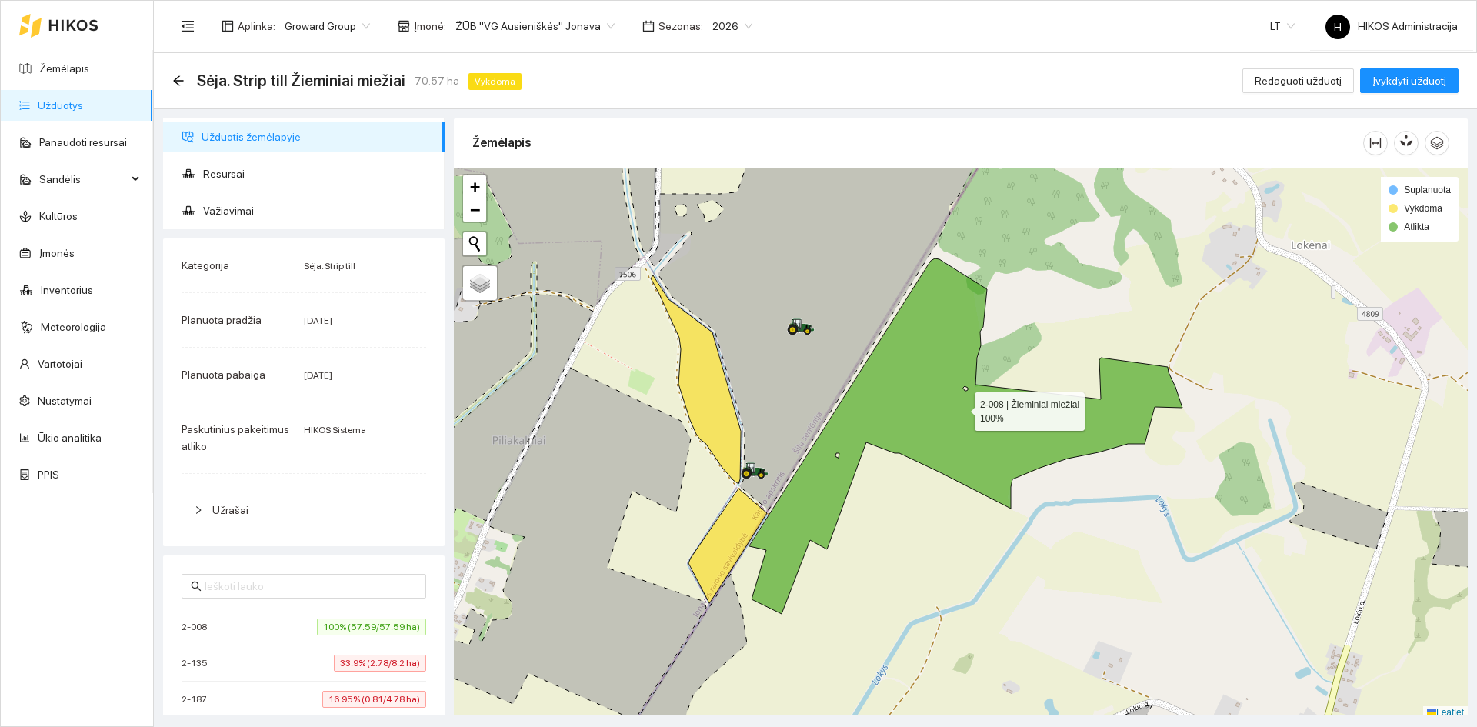
click at [961, 408] on icon at bounding box center [965, 435] width 433 height 355
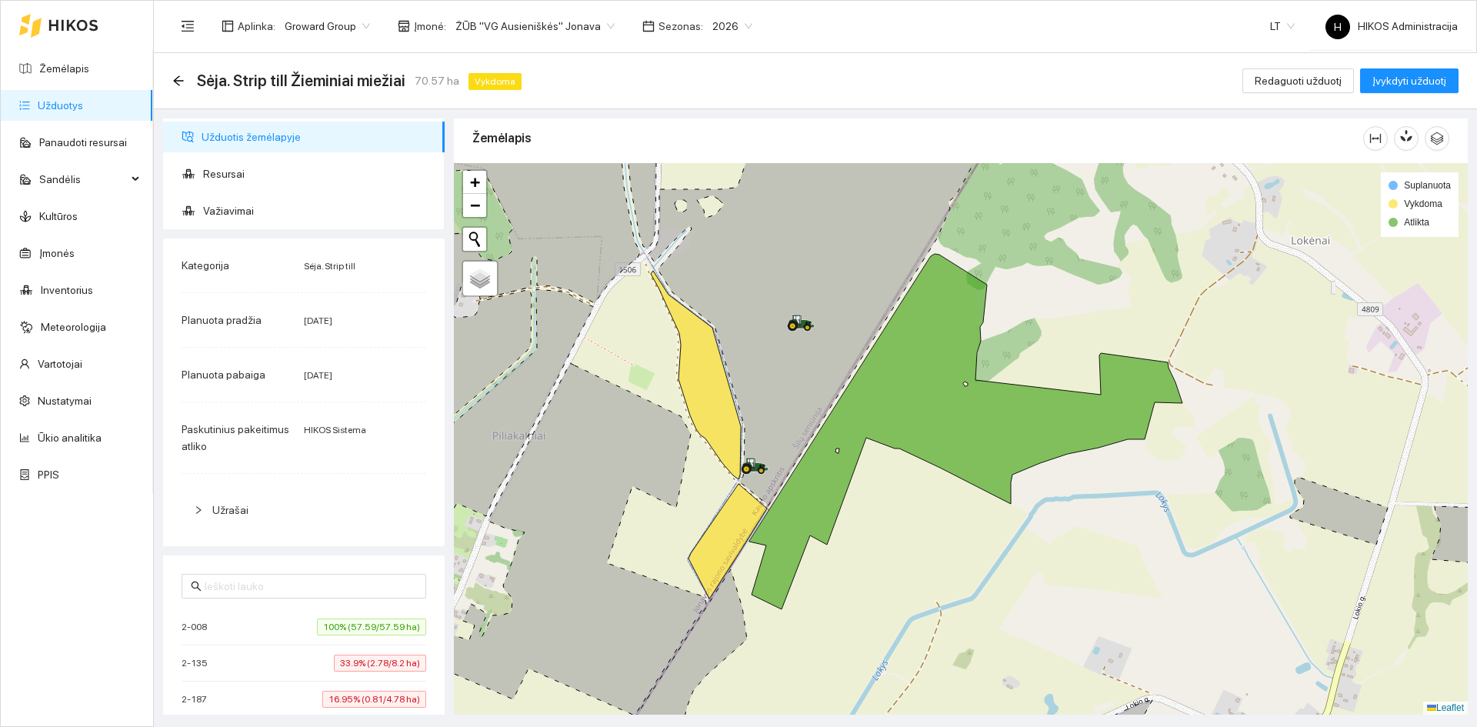
scroll to position [231, 0]
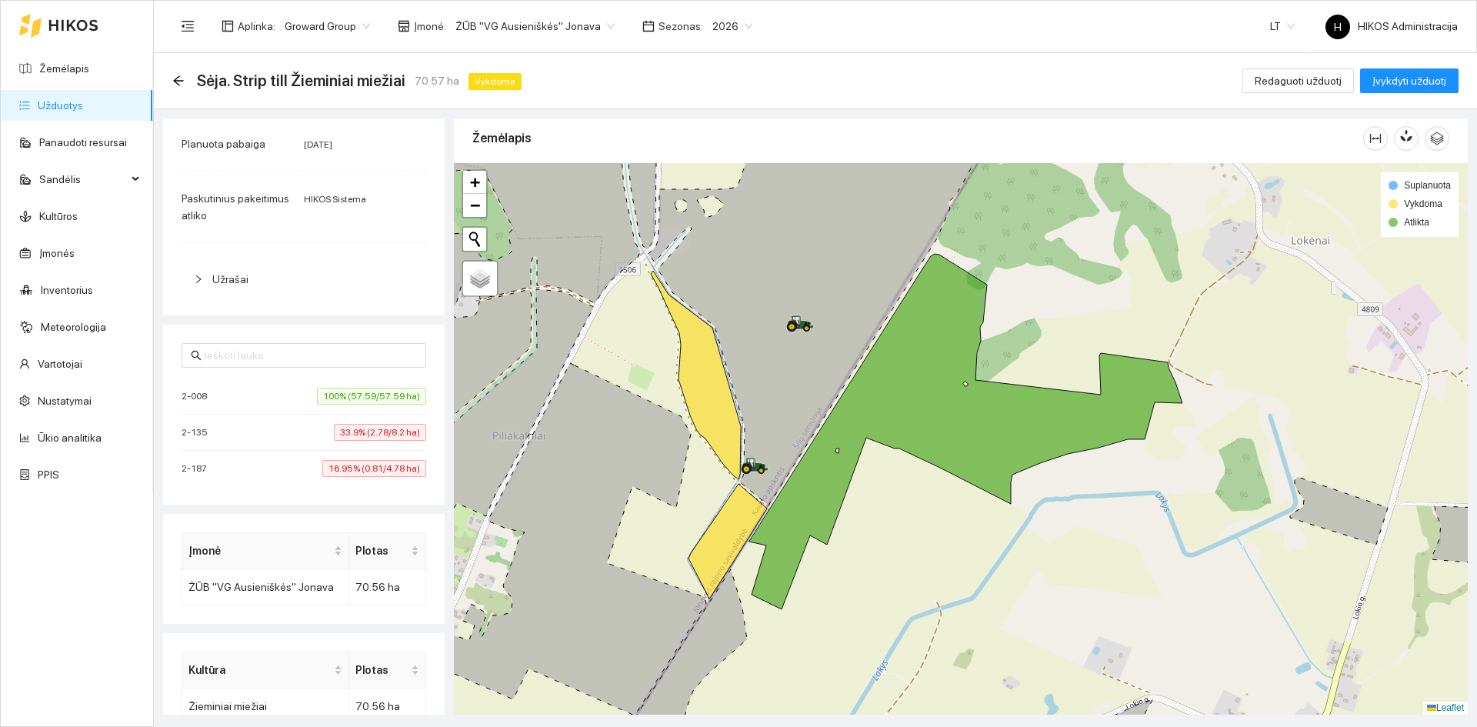
drag, startPoint x: 181, startPoint y: 83, endPoint x: 441, endPoint y: 48, distance: 262.3
click at [383, 75] on div "Sėja. Strip till Žieminiai miežiai 70.57 ha Vykdoma" at bounding box center [349, 80] width 355 height 25
click at [473, 26] on span "ŽŪB "VG Ausieniškės" Jonava" at bounding box center [534, 26] width 159 height 23
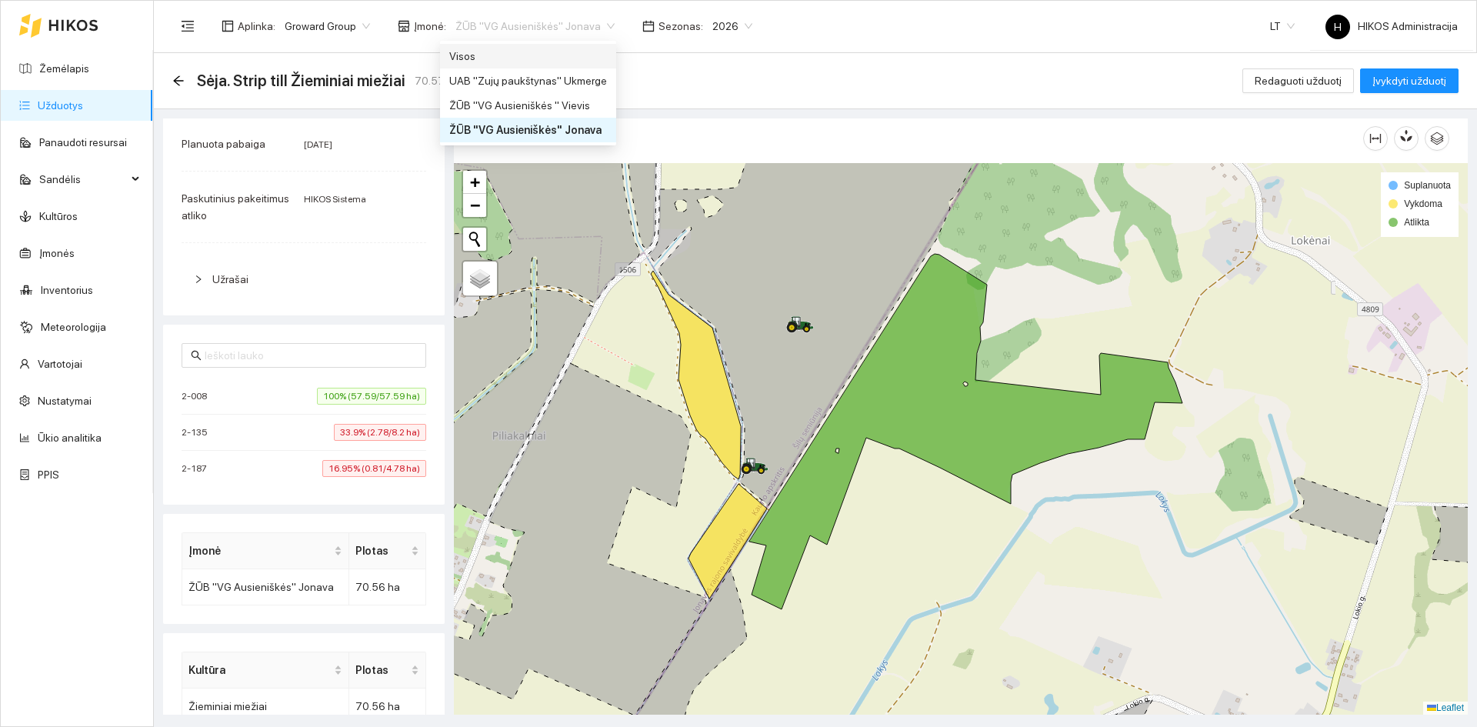
click at [480, 55] on div "Visos" at bounding box center [528, 56] width 158 height 17
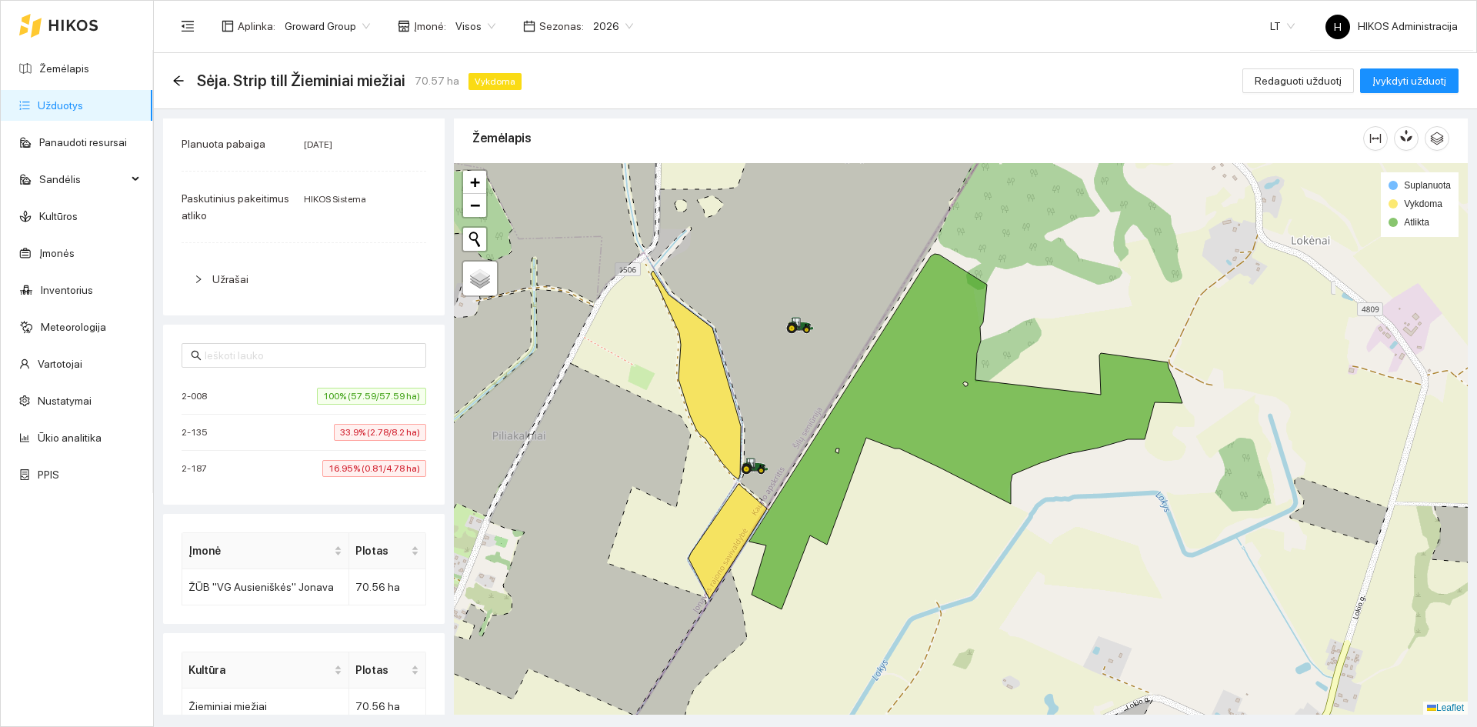
scroll to position [231, 0]
click at [486, 25] on span "Visos" at bounding box center [475, 26] width 40 height 23
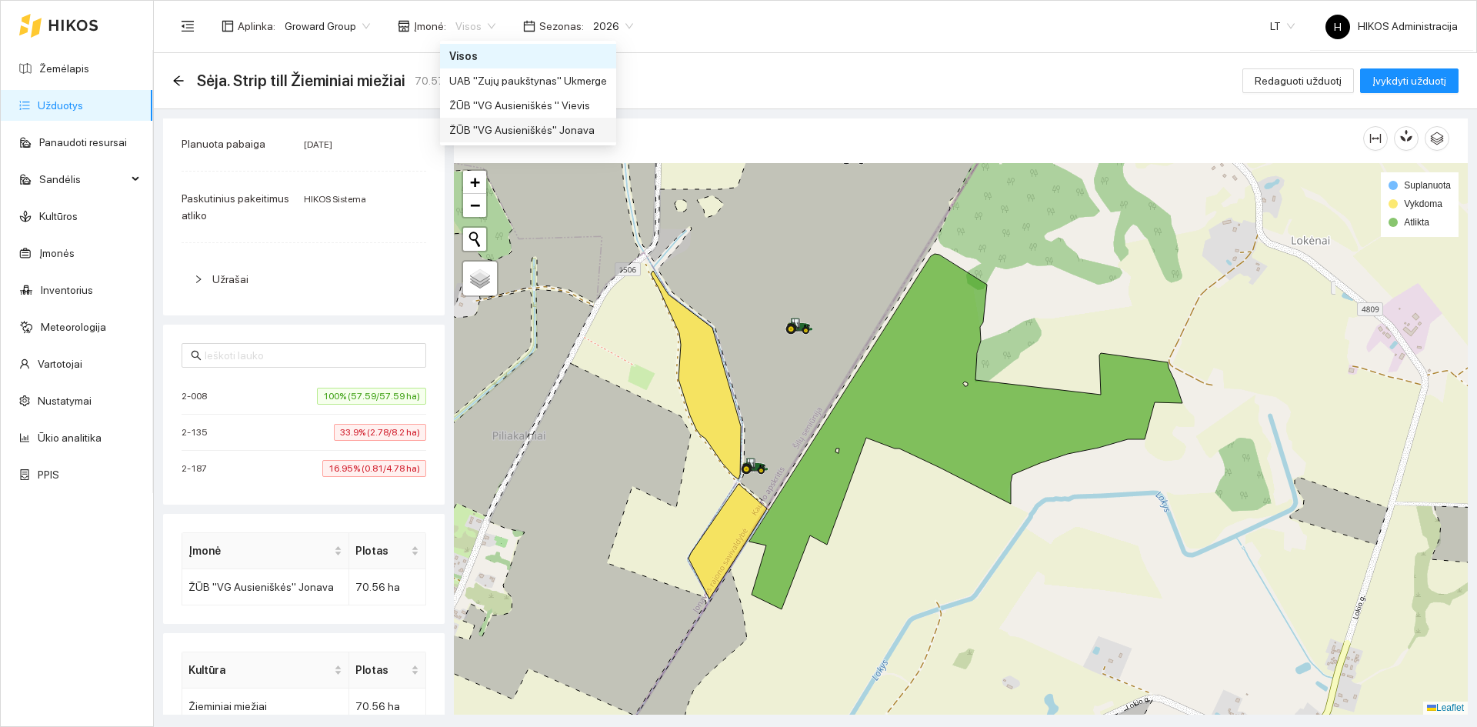
drag, startPoint x: 525, startPoint y: 73, endPoint x: 524, endPoint y: 125, distance: 51.5
click at [524, 125] on div "Visos UAB "Zujų paukštynas" Ukmerge ŽŪB "VG Ausieniškės " Vievis ŽŪB "VG Ausien…" at bounding box center [528, 93] width 176 height 98
drag, startPoint x: 524, startPoint y: 125, endPoint x: 355, endPoint y: 99, distance: 170.3
click at [524, 125] on div "ŽŪB "VG Ausieniškės" Jonava" at bounding box center [528, 130] width 158 height 17
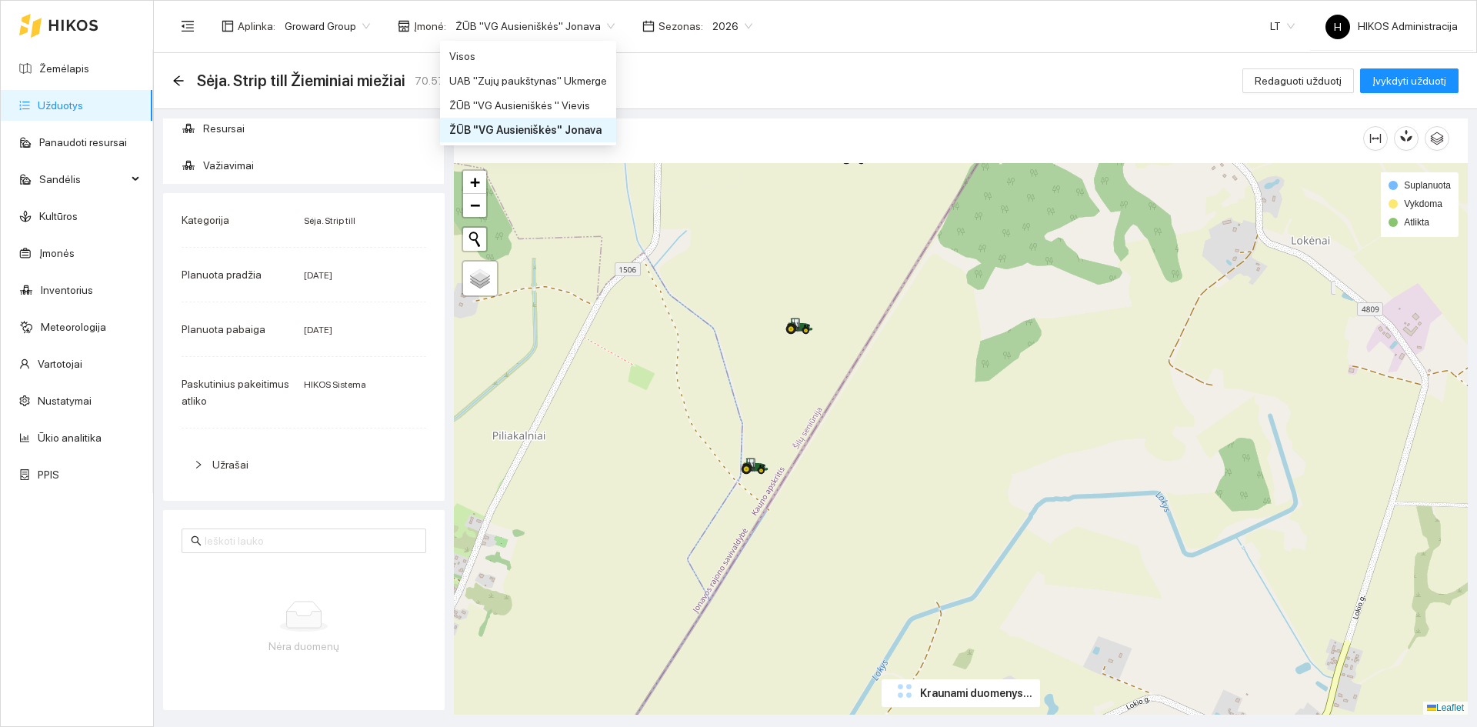
scroll to position [231, 0]
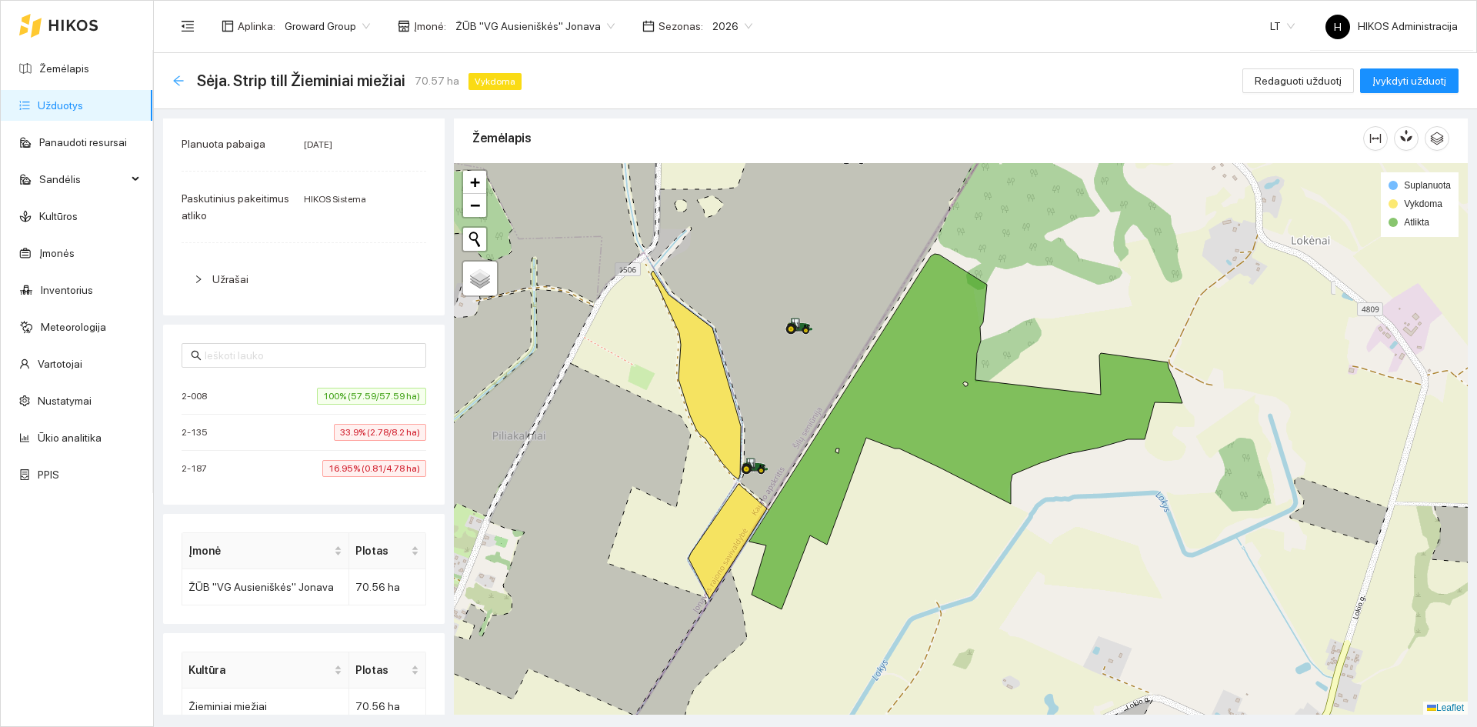
click at [180, 85] on icon "arrow-left" at bounding box center [178, 81] width 12 height 12
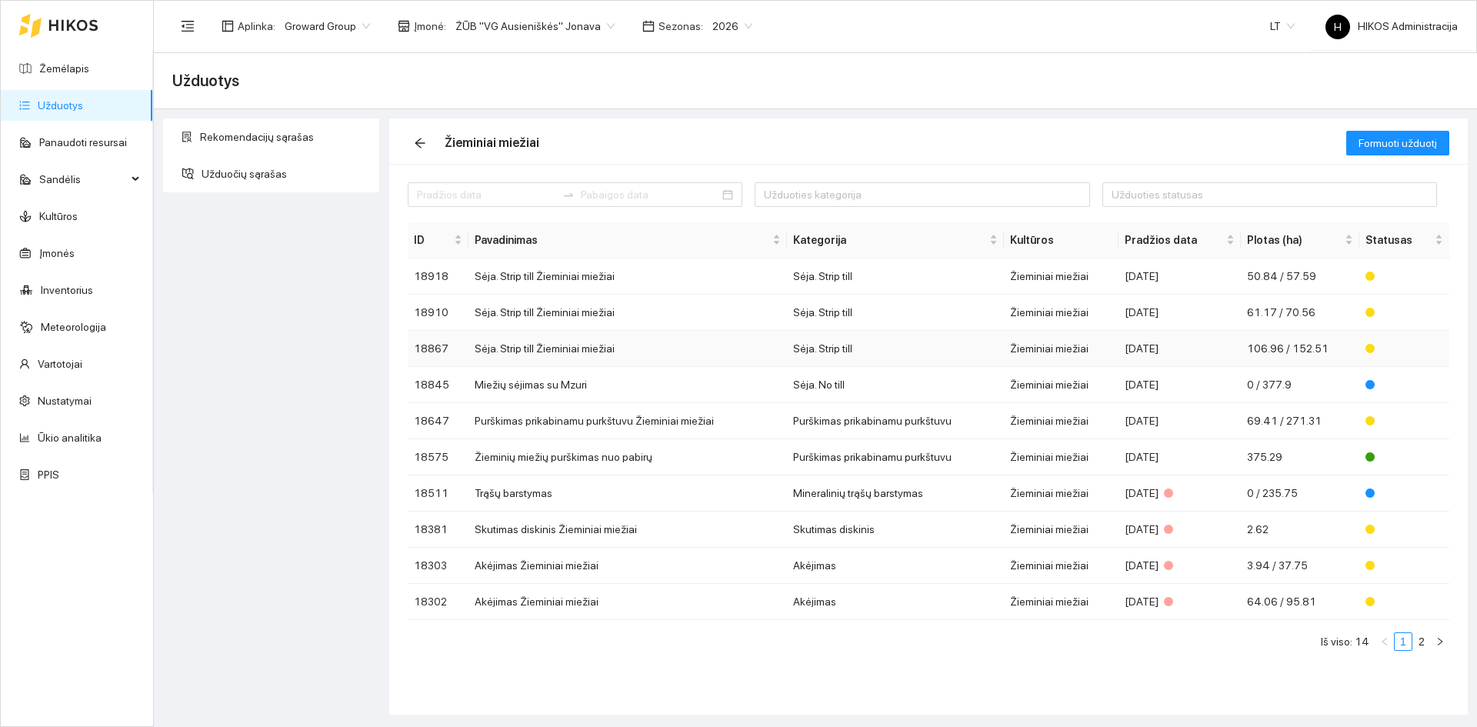
click at [1116, 344] on td "Žieminiai miežiai" at bounding box center [1061, 349] width 115 height 36
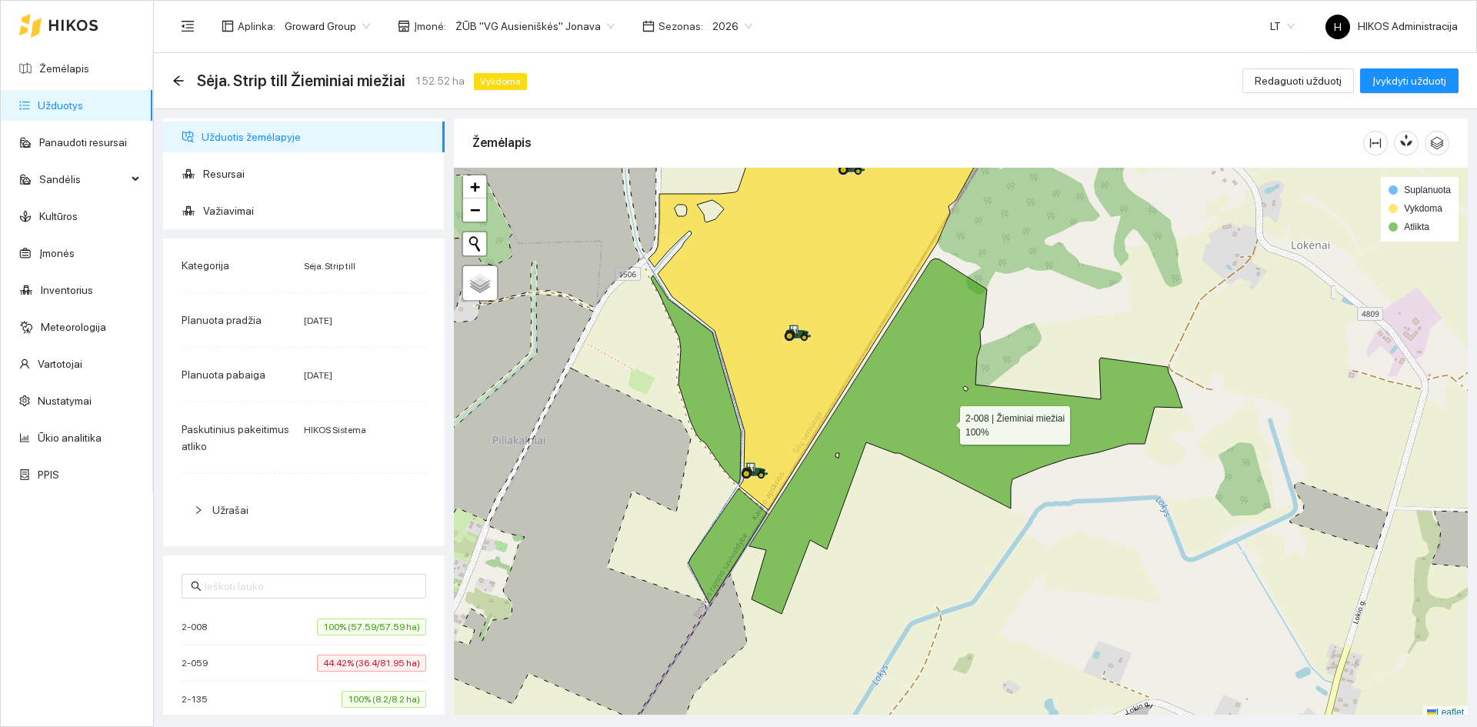
click at [947, 429] on icon at bounding box center [965, 435] width 433 height 355
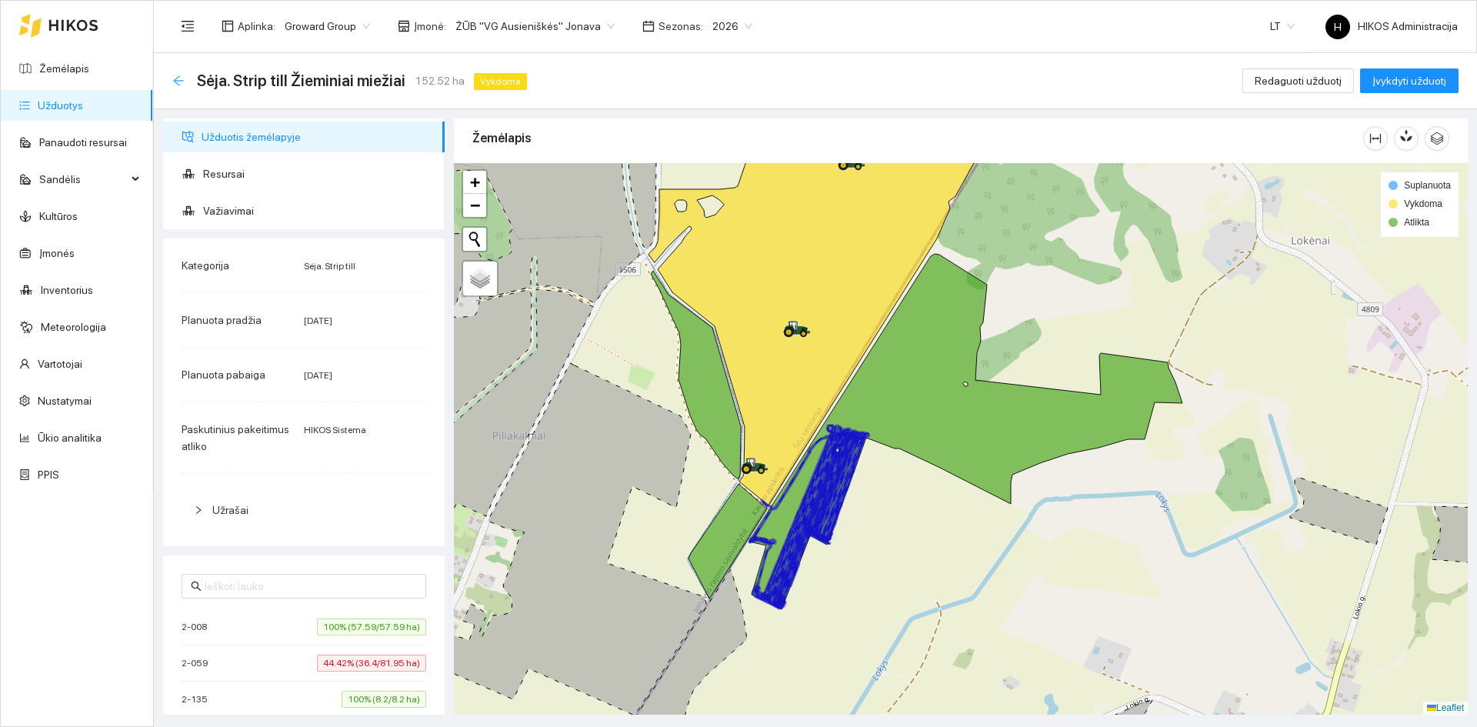
click at [183, 83] on icon "arrow-left" at bounding box center [178, 81] width 12 height 12
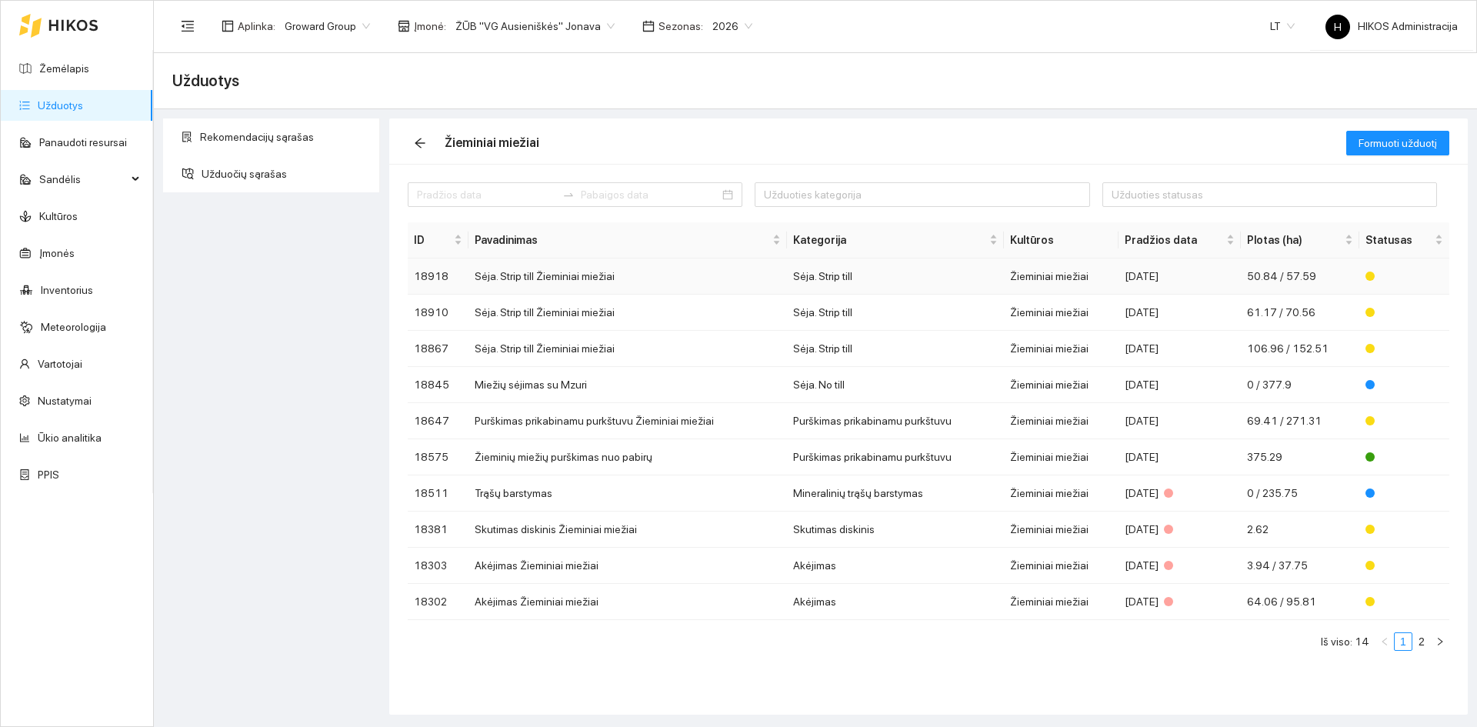
click at [1096, 267] on td "Žieminiai miežiai" at bounding box center [1061, 276] width 115 height 36
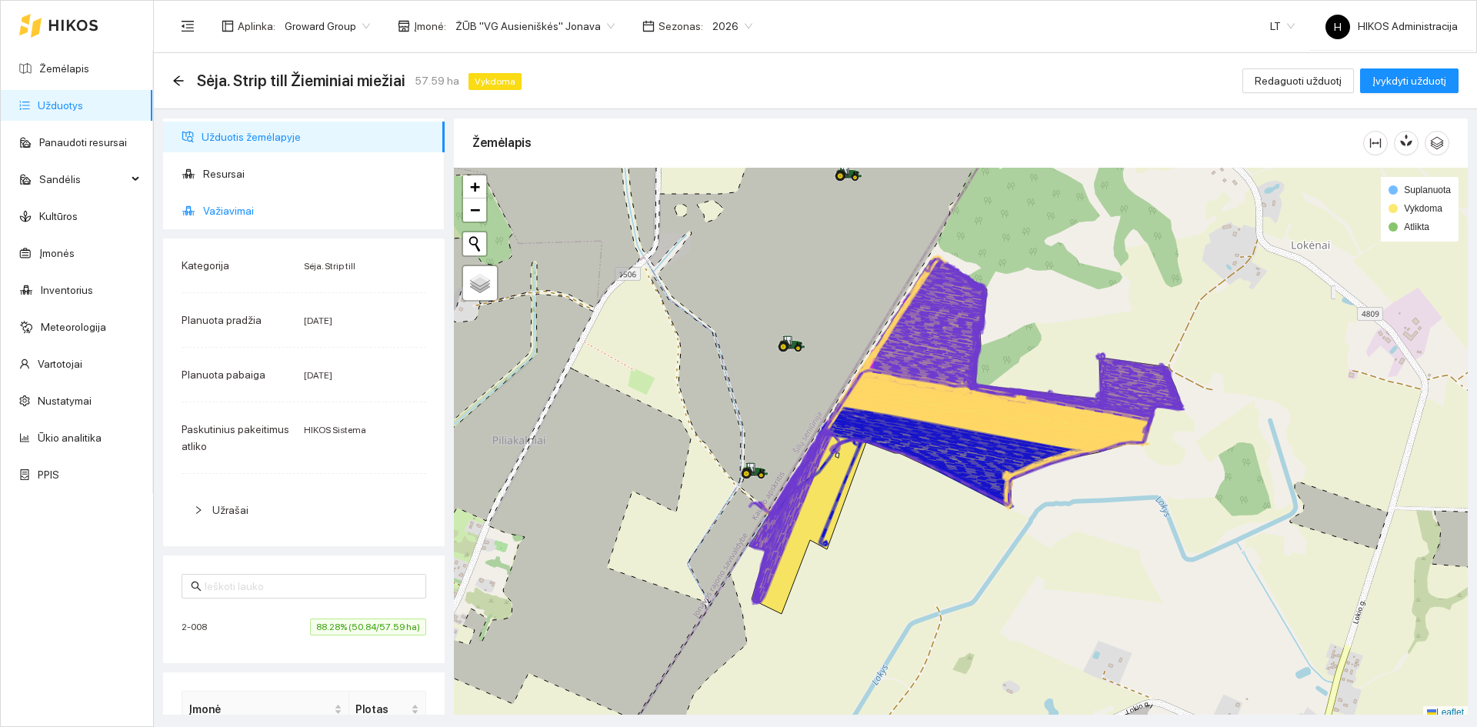
click at [321, 218] on span "Važiavimai" at bounding box center [317, 210] width 229 height 31
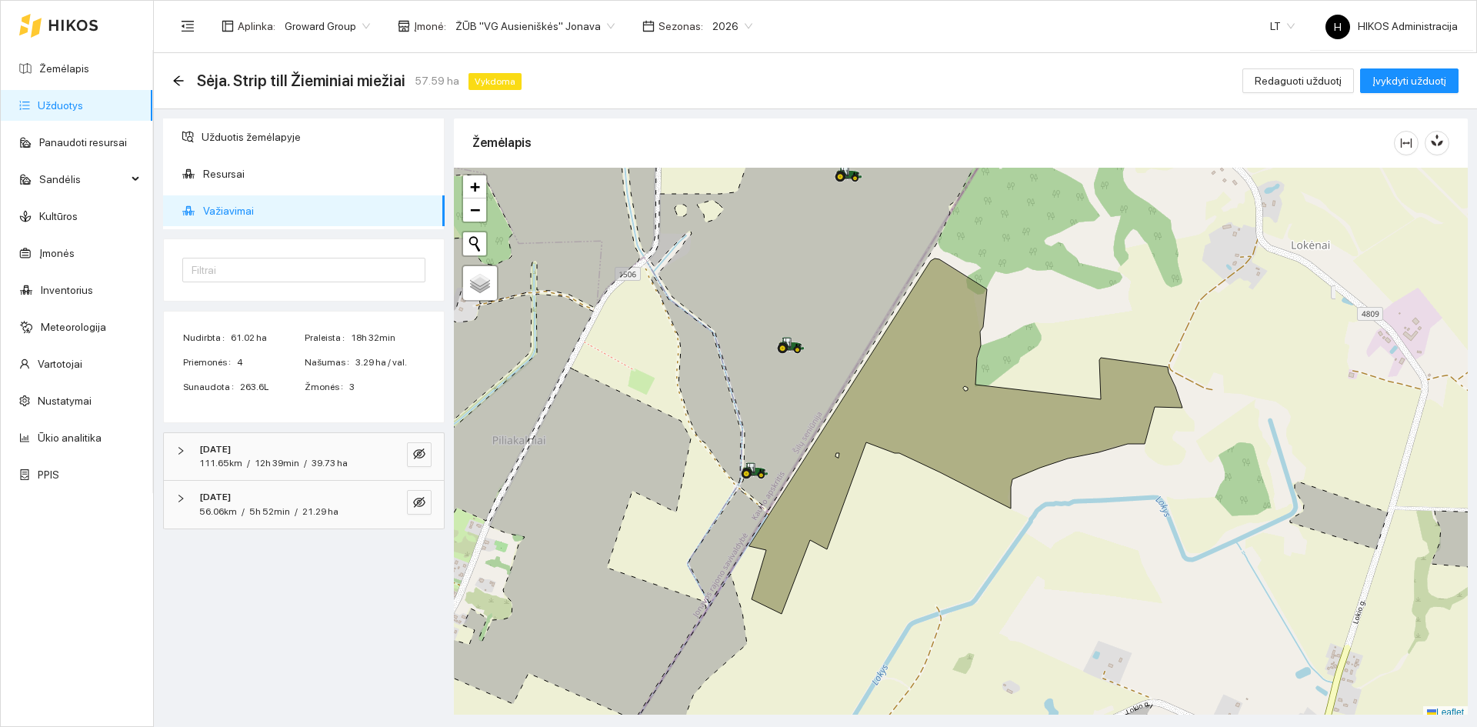
click at [172, 77] on div "Sėja. Strip till Žieminiai miežiai 57.59 ha Vykdoma Redaguoti užduotį Įvykdyti …" at bounding box center [815, 81] width 1323 height 56
click at [177, 76] on icon "arrow-left" at bounding box center [178, 81] width 12 height 12
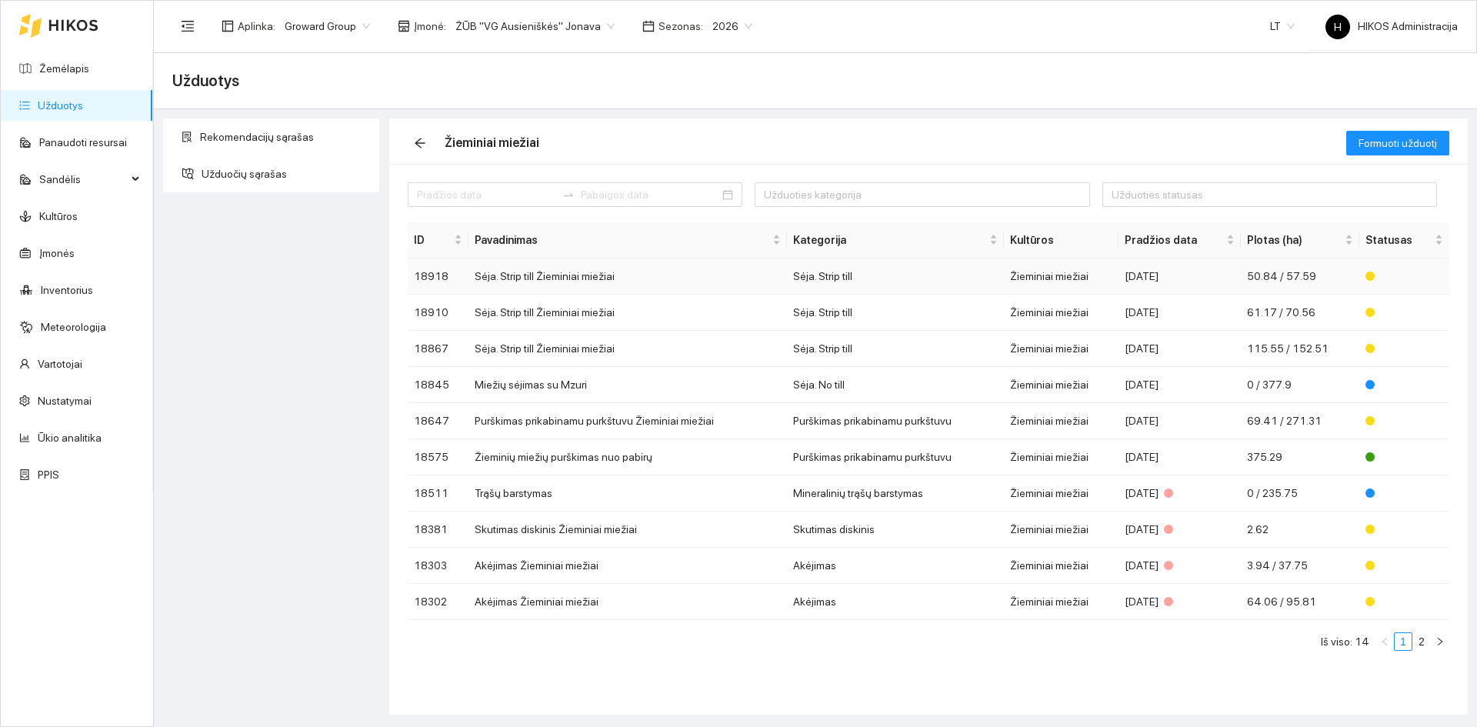
click at [820, 281] on td "Sėja. Strip till" at bounding box center [895, 276] width 216 height 36
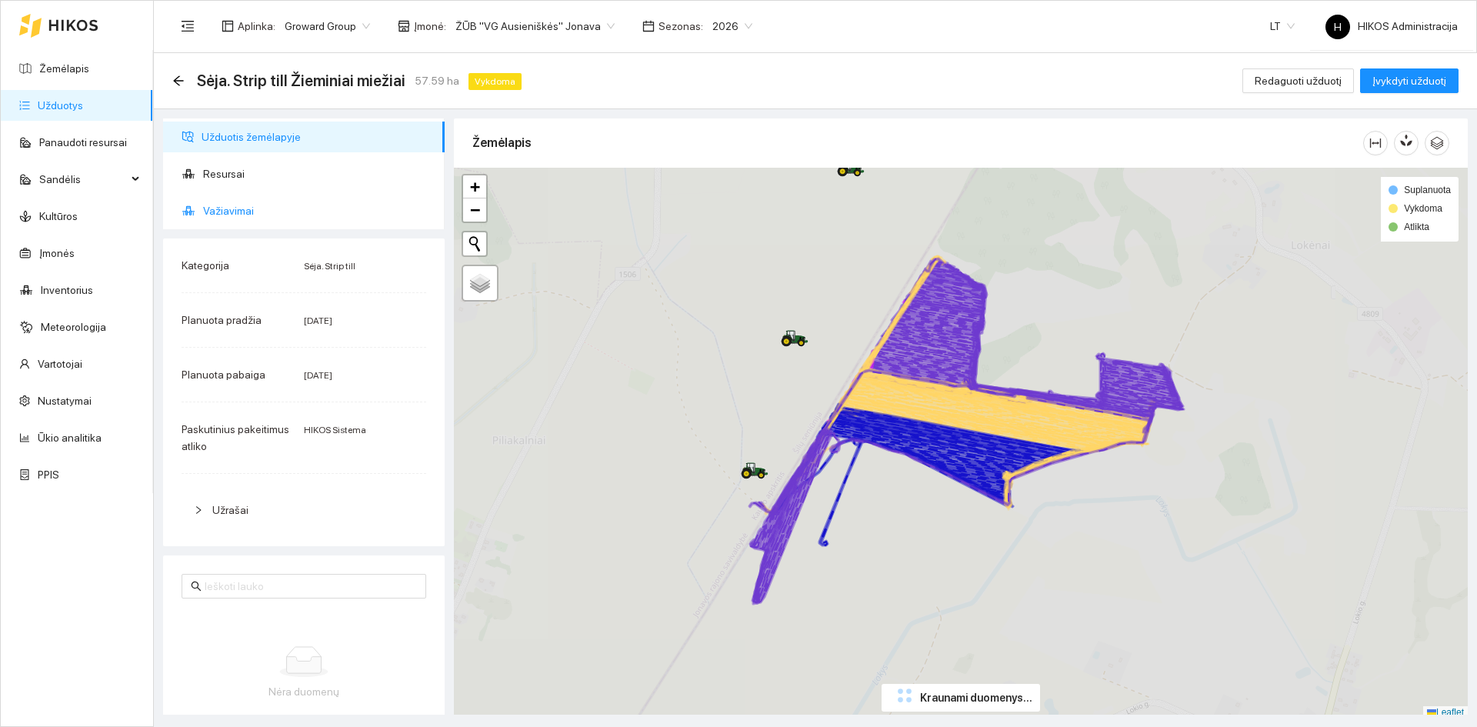
click at [287, 214] on span "Važiavimai" at bounding box center [317, 210] width 229 height 31
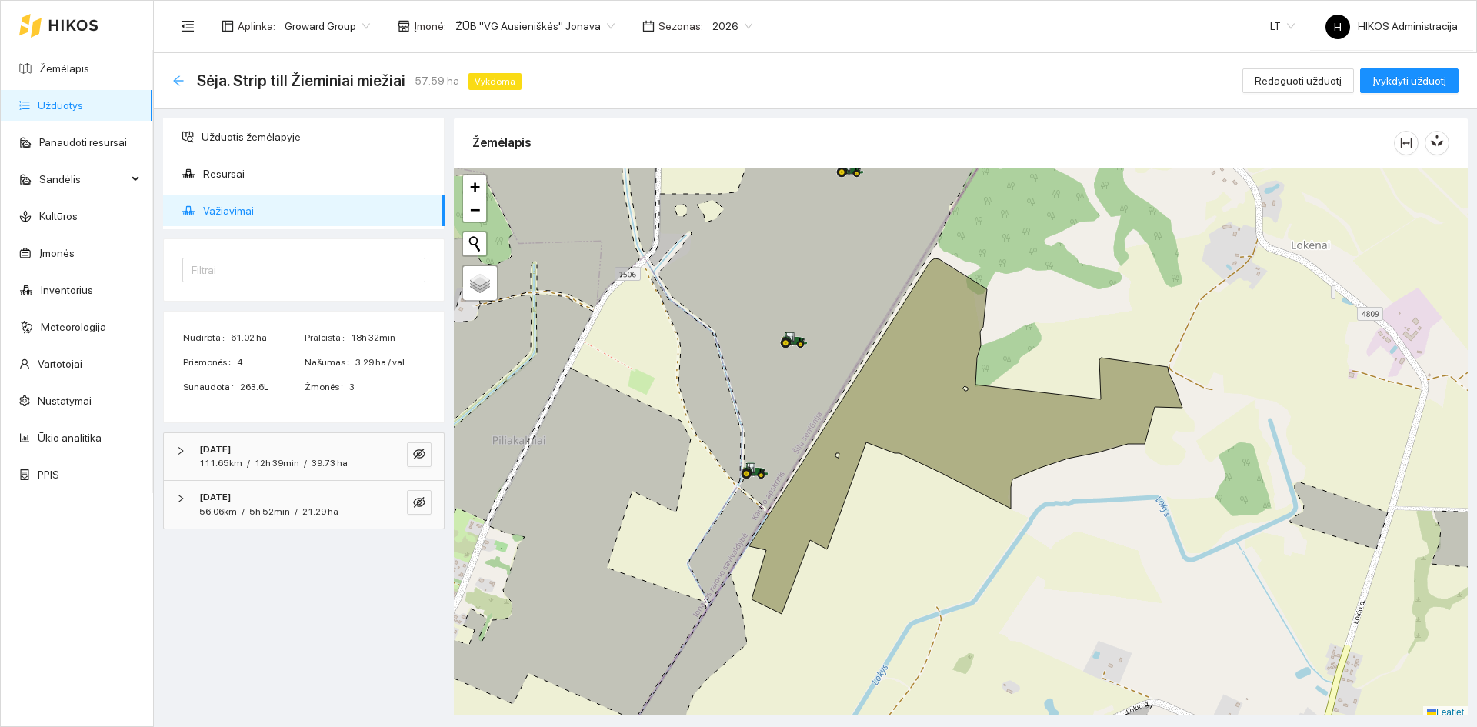
click at [173, 79] on icon "arrow-left" at bounding box center [178, 81] width 12 height 12
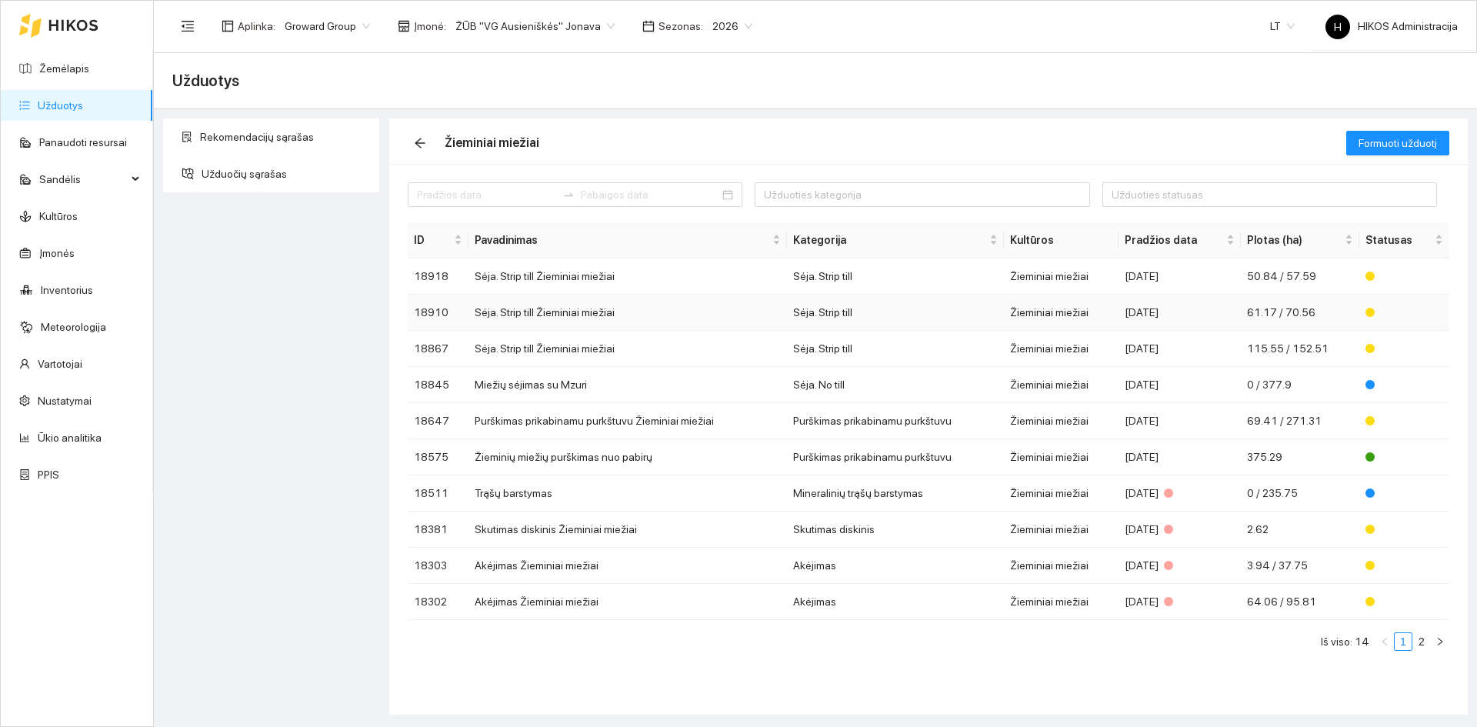
click at [923, 304] on td "Sėja. Strip till" at bounding box center [895, 313] width 216 height 36
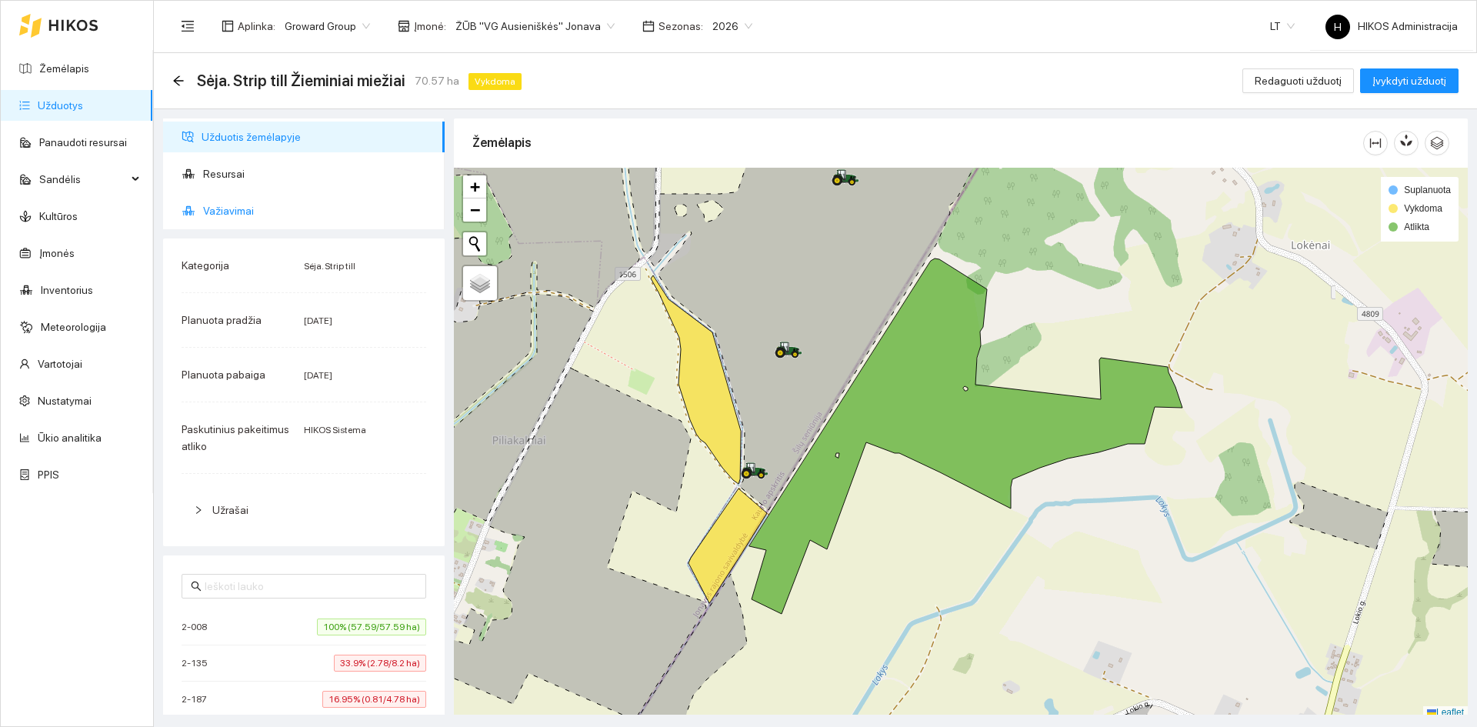
click at [214, 206] on span "Važiavimai" at bounding box center [317, 210] width 229 height 31
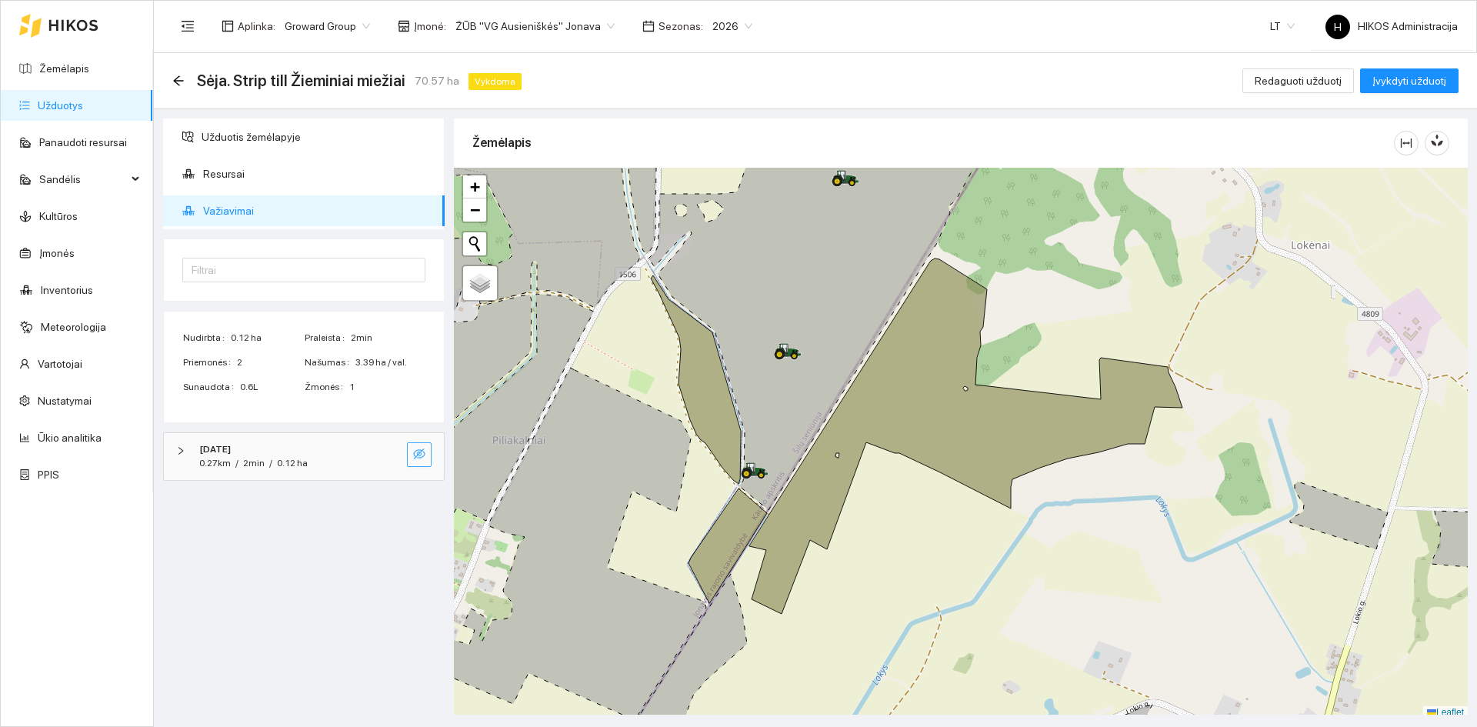
click at [419, 457] on icon "eye-invisible" at bounding box center [419, 454] width 12 height 12
click at [419, 457] on icon "eye" at bounding box center [419, 453] width 12 height 9
click at [178, 80] on icon "arrow-left" at bounding box center [178, 80] width 10 height 10
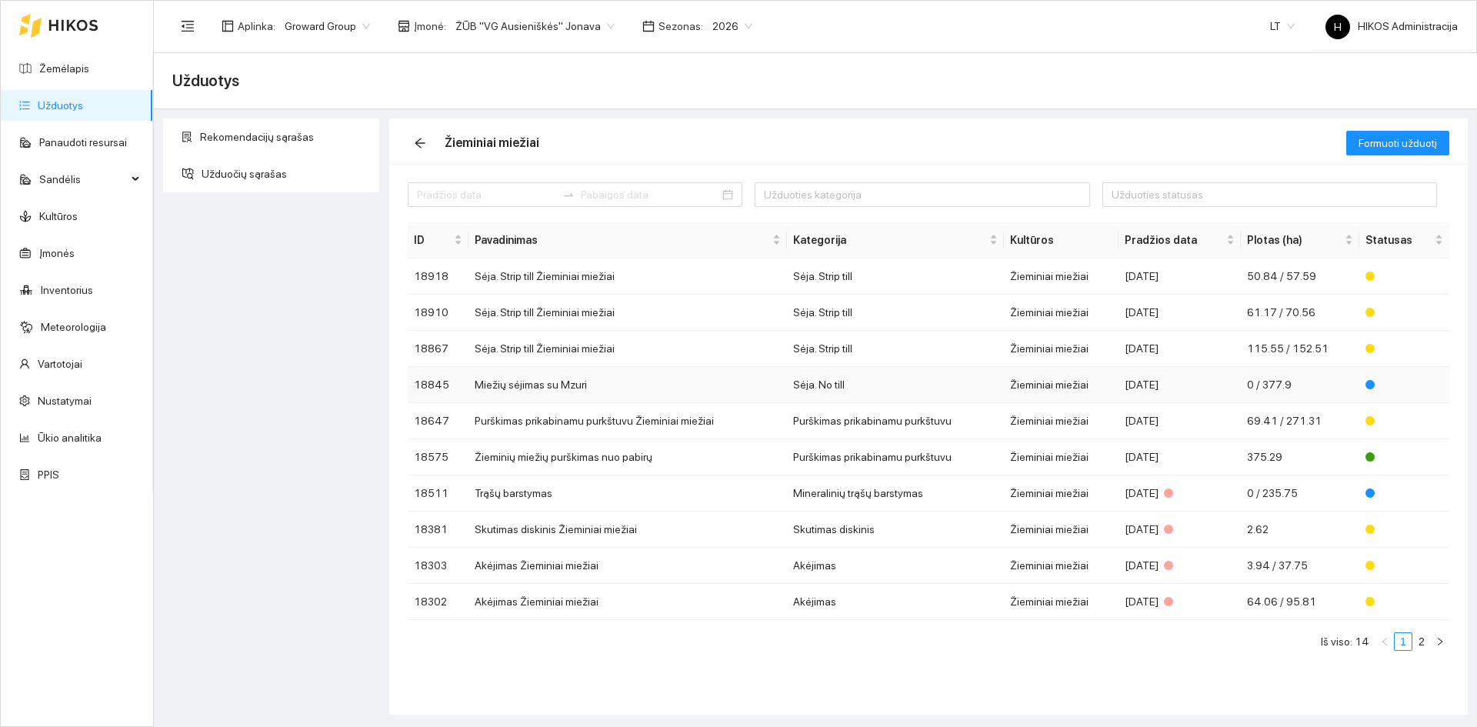
click at [797, 379] on td "Sėja. No till" at bounding box center [895, 385] width 216 height 36
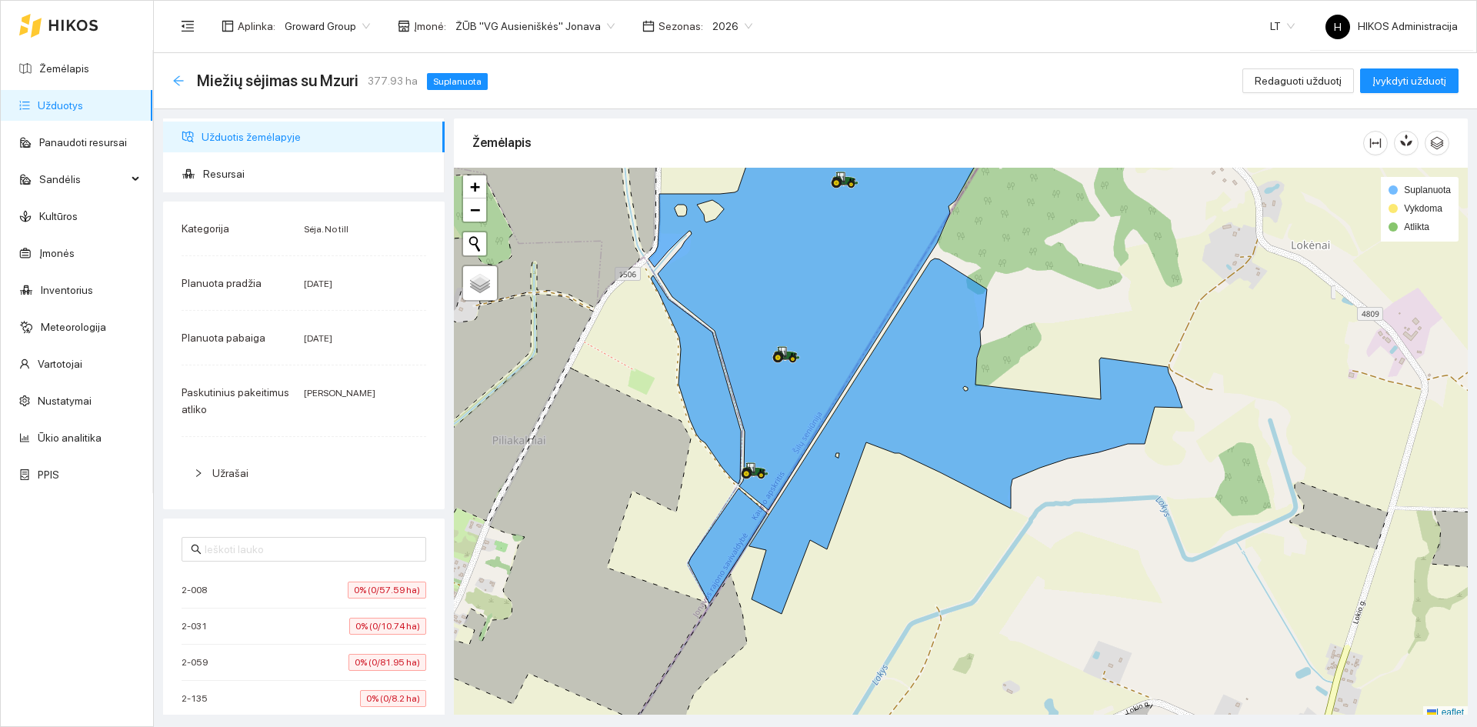
click at [172, 78] on icon "arrow-left" at bounding box center [178, 81] width 12 height 12
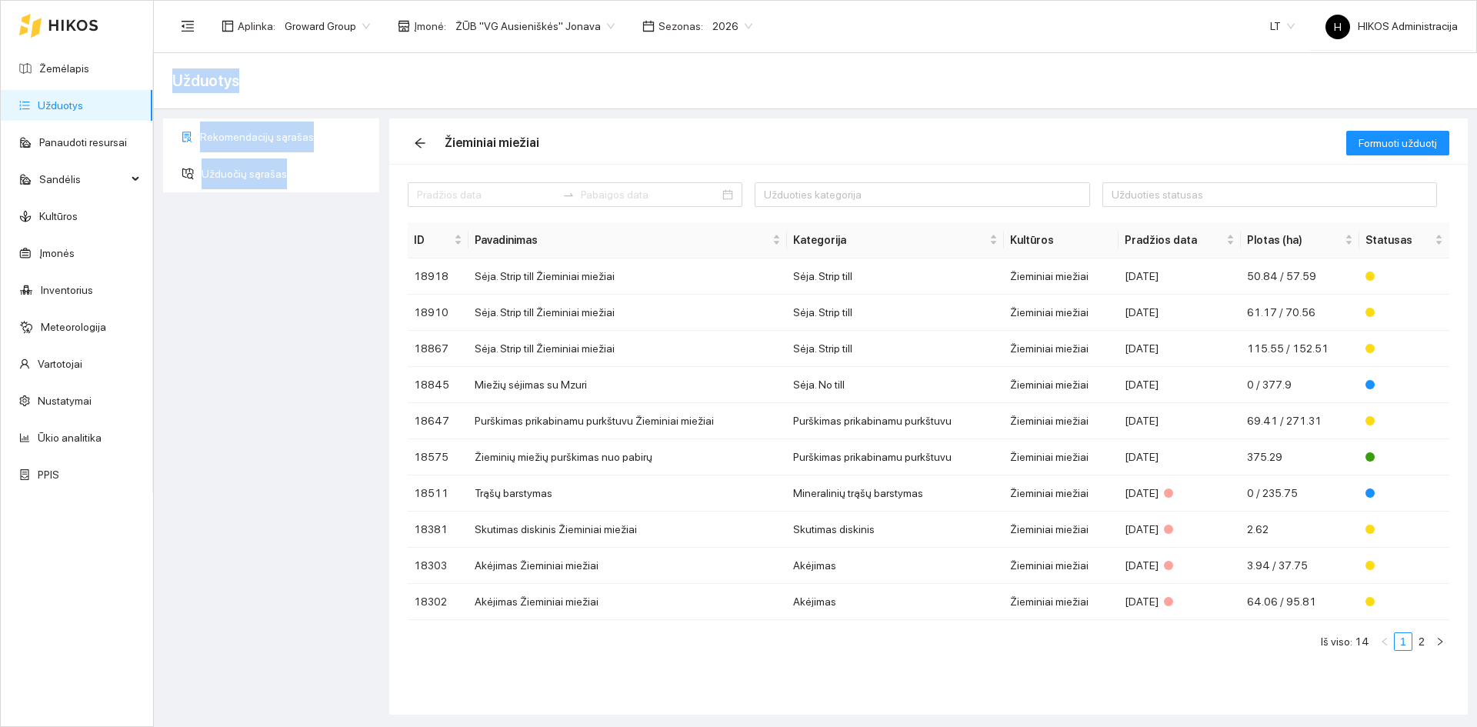
click at [248, 277] on main "Užduotys Rekomendacijų sąrašas Užduočių sąrašas Žieminiai miežiai Formuoti uždu…" at bounding box center [815, 390] width 1323 height 674
click at [260, 314] on div "Rekomendacijų sąrašas Užduočių sąrašas" at bounding box center [271, 416] width 226 height 596
click at [562, 488] on td "Trąšų barstymas" at bounding box center [627, 493] width 319 height 36
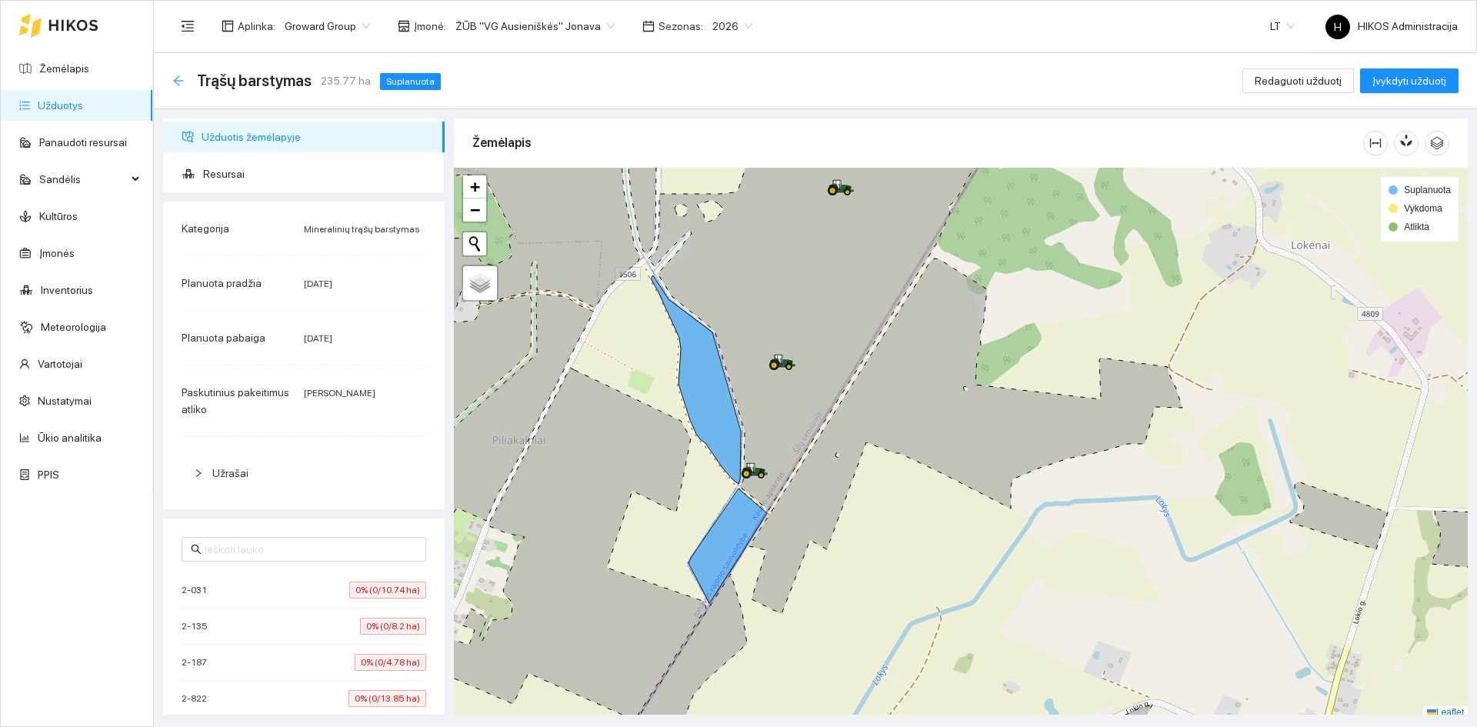
click at [179, 76] on icon "arrow-left" at bounding box center [178, 80] width 10 height 10
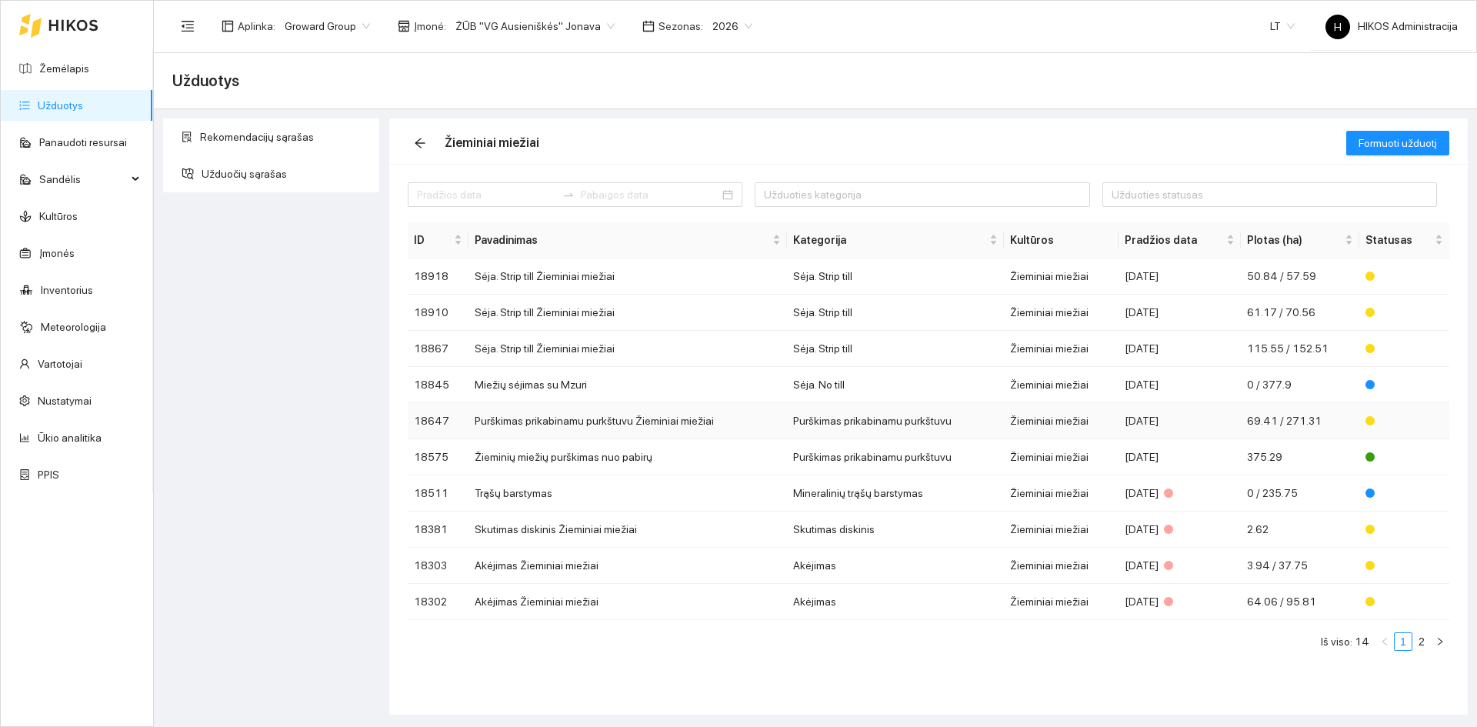
click at [819, 424] on td "Purškimas prikabinamu purkštuvu" at bounding box center [895, 421] width 216 height 36
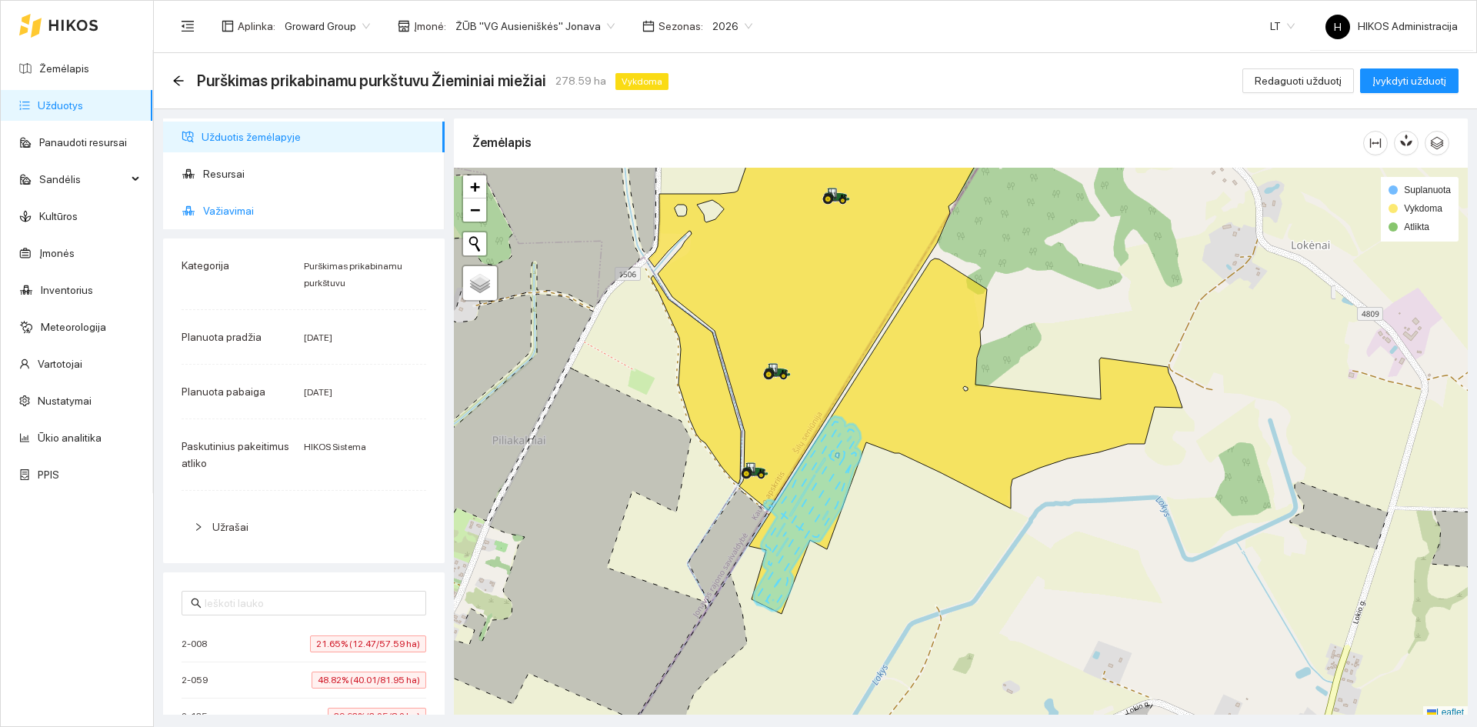
click at [270, 213] on span "Važiavimai" at bounding box center [317, 210] width 229 height 31
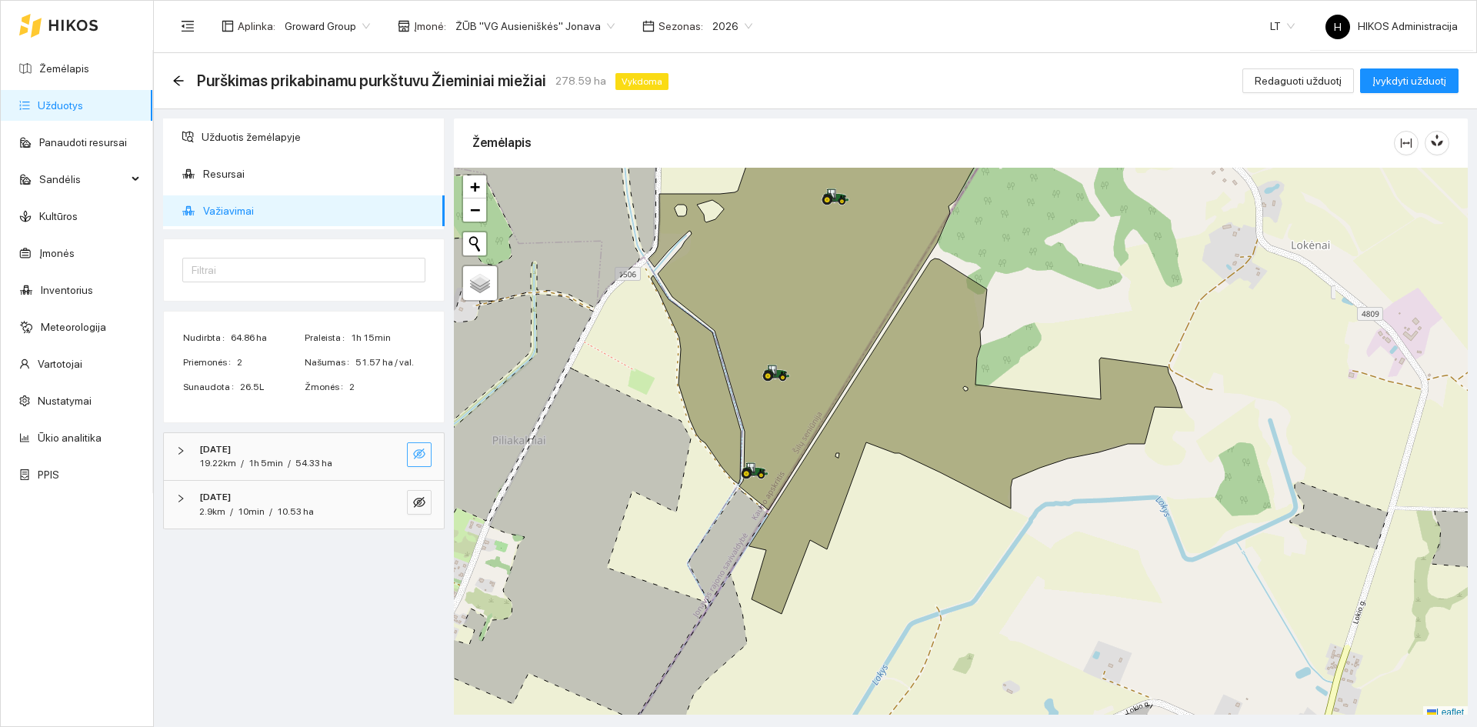
click at [423, 457] on icon "eye-invisible" at bounding box center [419, 453] width 12 height 11
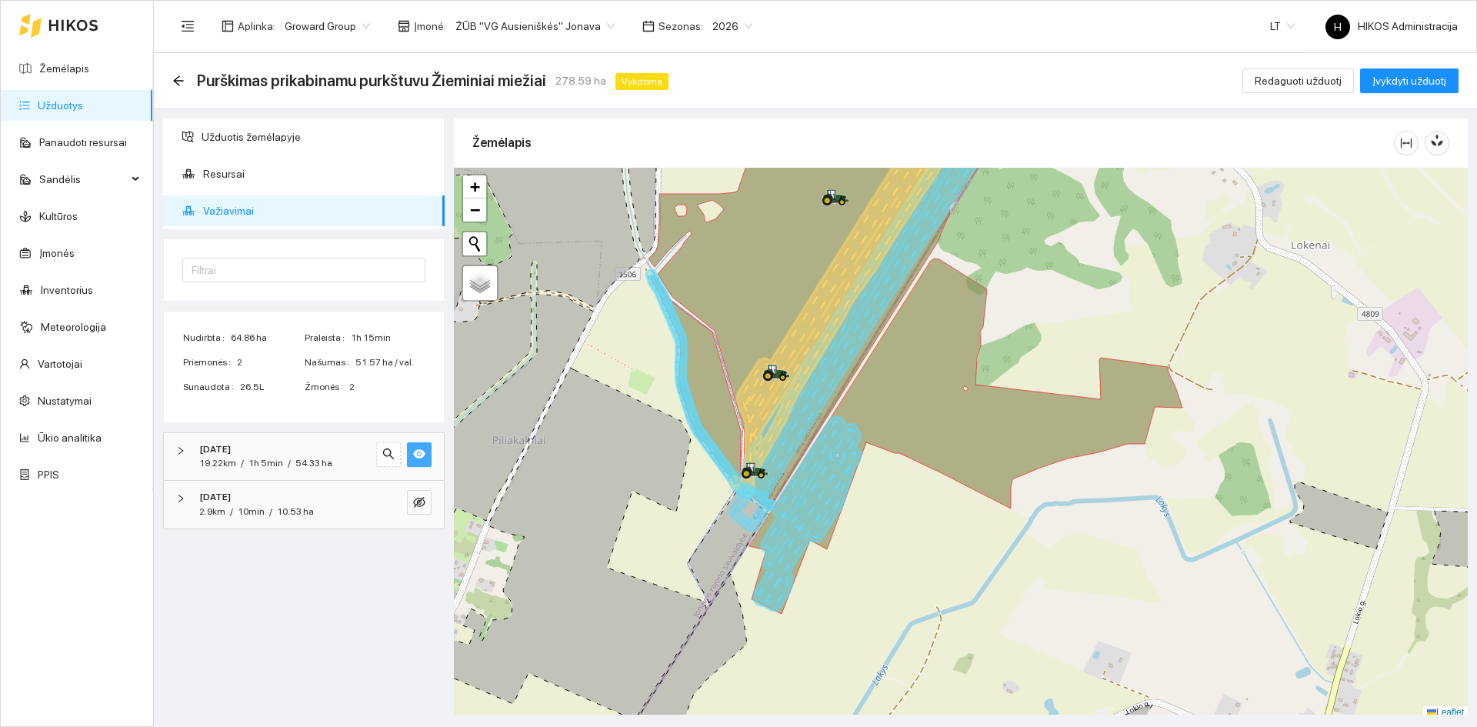
click at [423, 457] on icon "eye" at bounding box center [419, 453] width 12 height 9
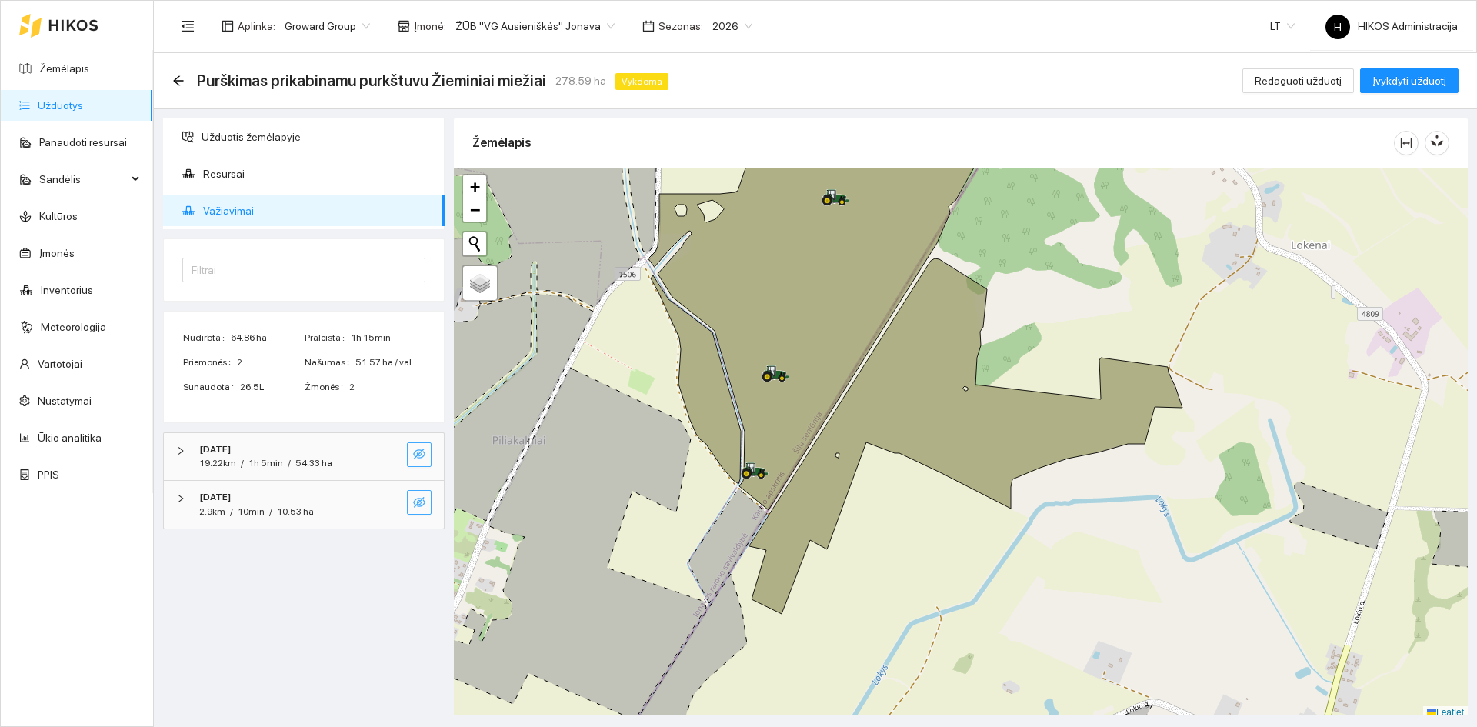
click at [418, 499] on icon "eye-invisible" at bounding box center [419, 502] width 12 height 12
click at [418, 499] on icon "eye" at bounding box center [419, 502] width 12 height 9
drag, startPoint x: 418, startPoint y: 453, endPoint x: 403, endPoint y: 452, distance: 15.4
click at [418, 453] on icon "eye-invisible" at bounding box center [419, 454] width 12 height 12
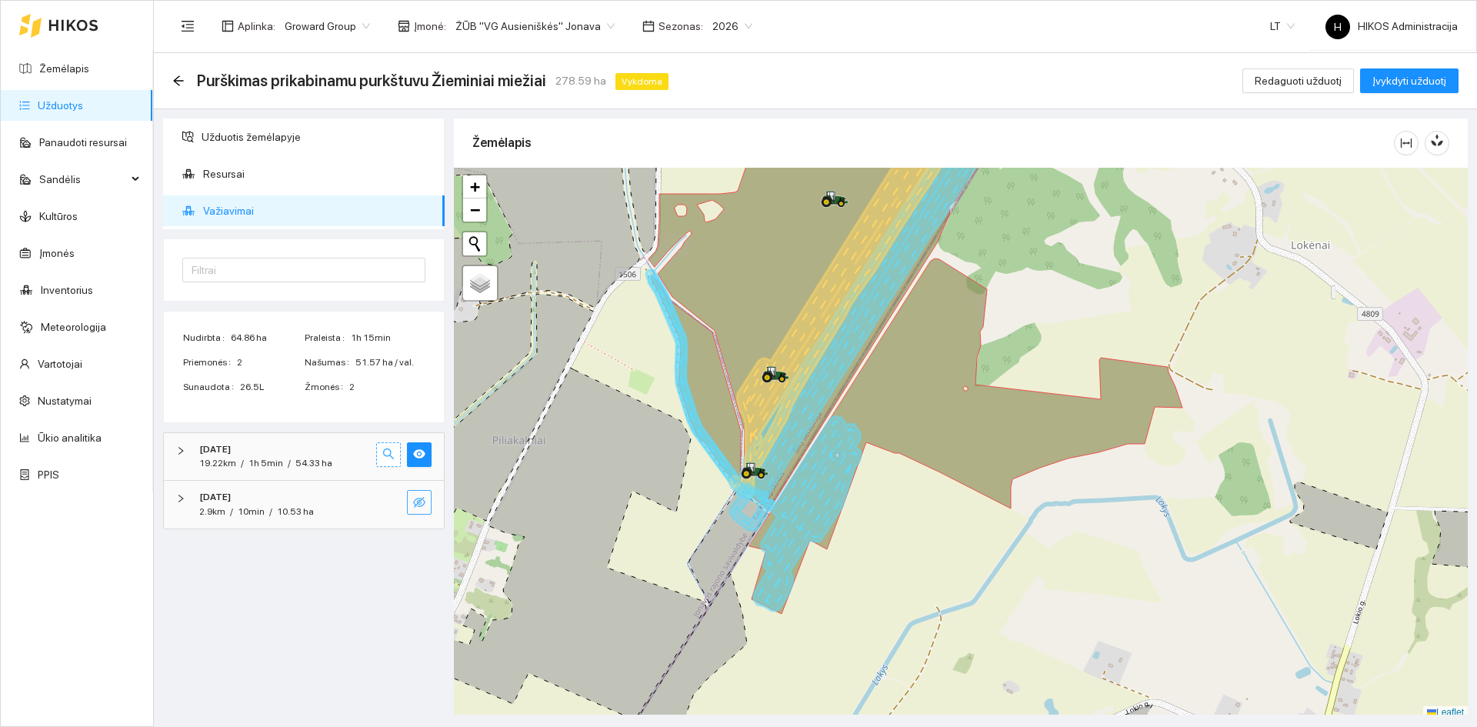
click at [398, 452] on button "button" at bounding box center [388, 454] width 25 height 25
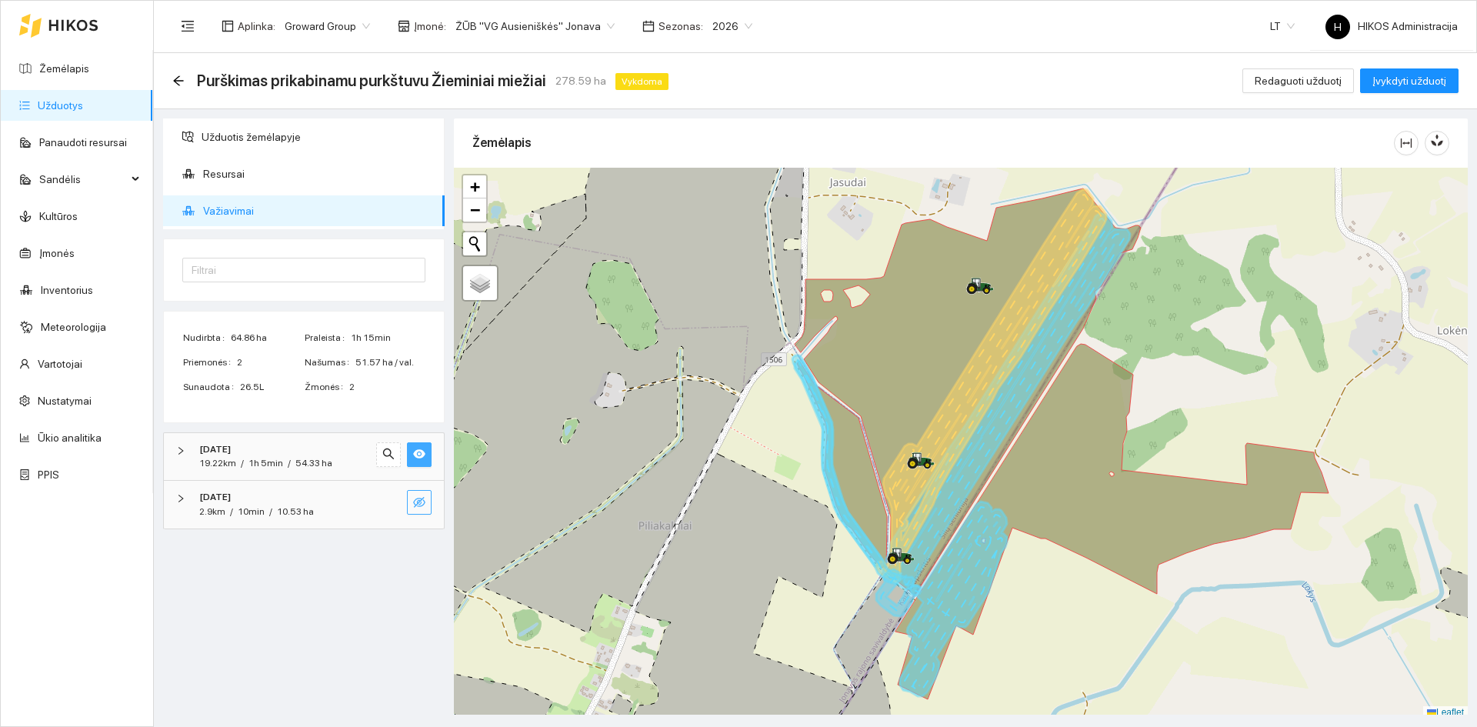
click at [420, 452] on icon "eye" at bounding box center [419, 454] width 12 height 12
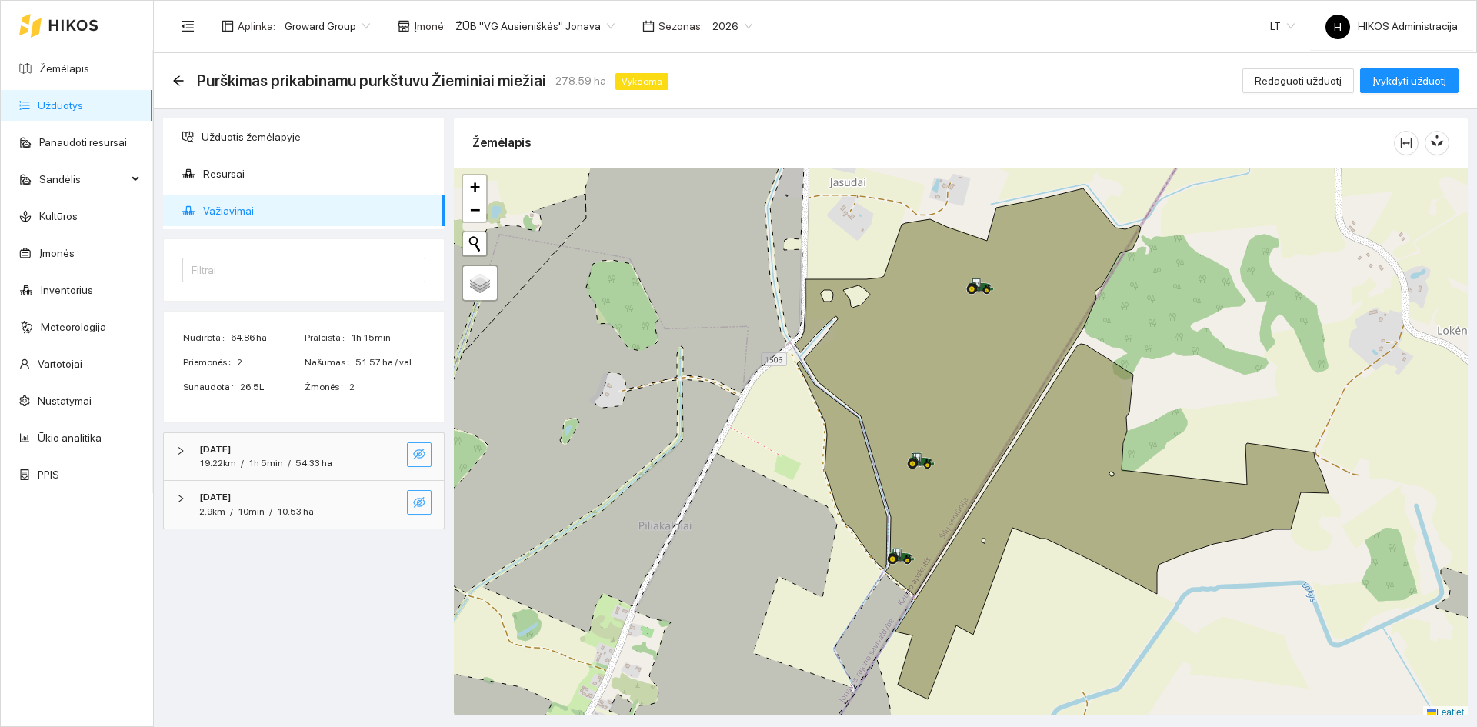
click at [413, 503] on icon "eye-invisible" at bounding box center [419, 502] width 12 height 12
click at [394, 504] on icon "search" at bounding box center [388, 502] width 12 height 12
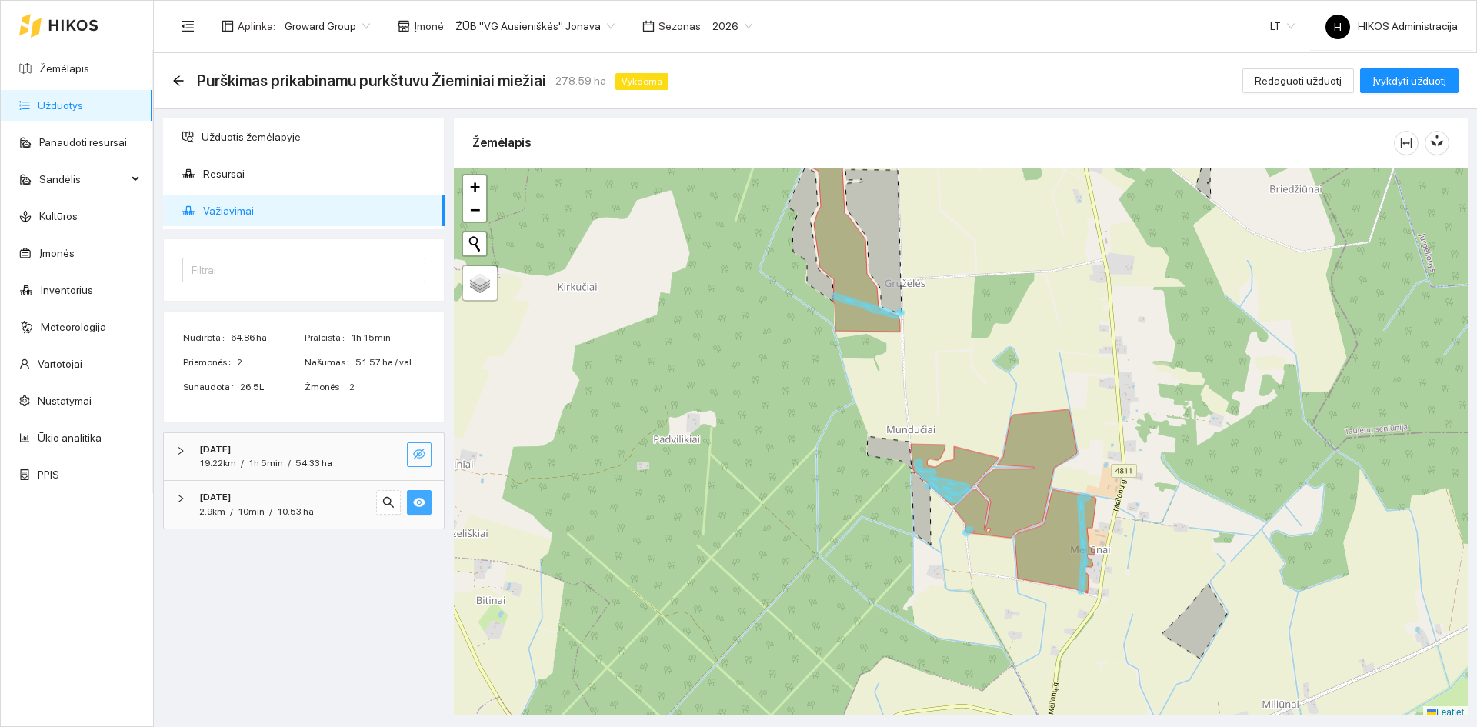
click at [415, 498] on icon "eye" at bounding box center [419, 502] width 12 height 12
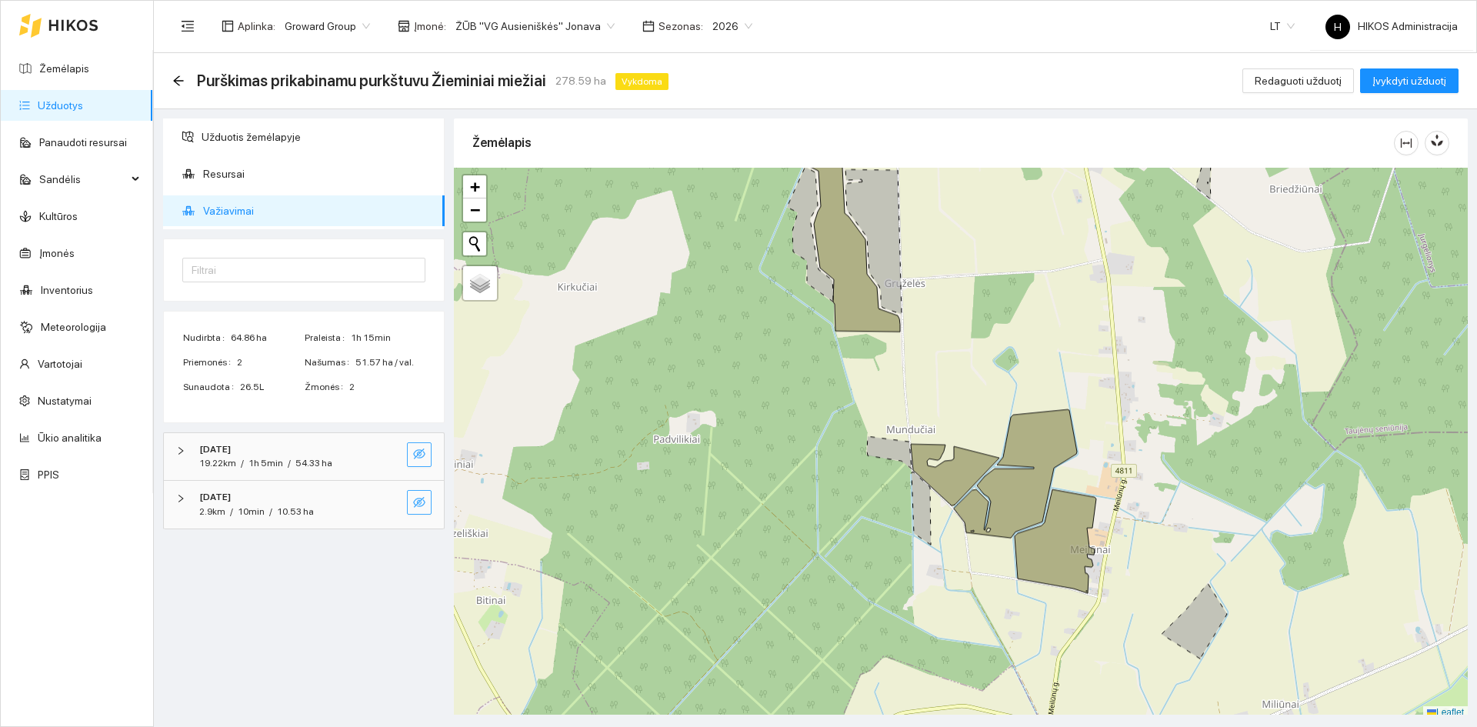
click at [415, 498] on icon "eye-invisible" at bounding box center [419, 502] width 12 height 12
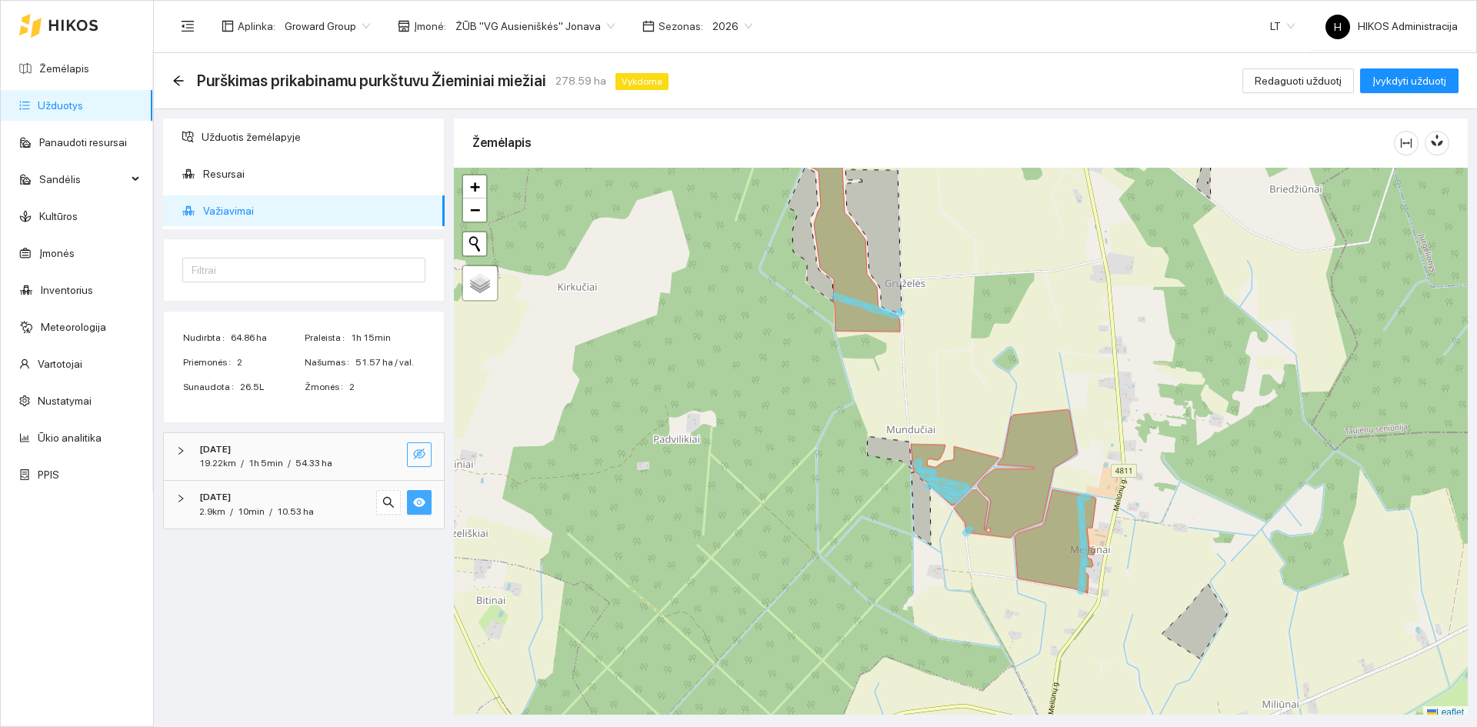
click at [415, 498] on icon "eye" at bounding box center [419, 502] width 12 height 12
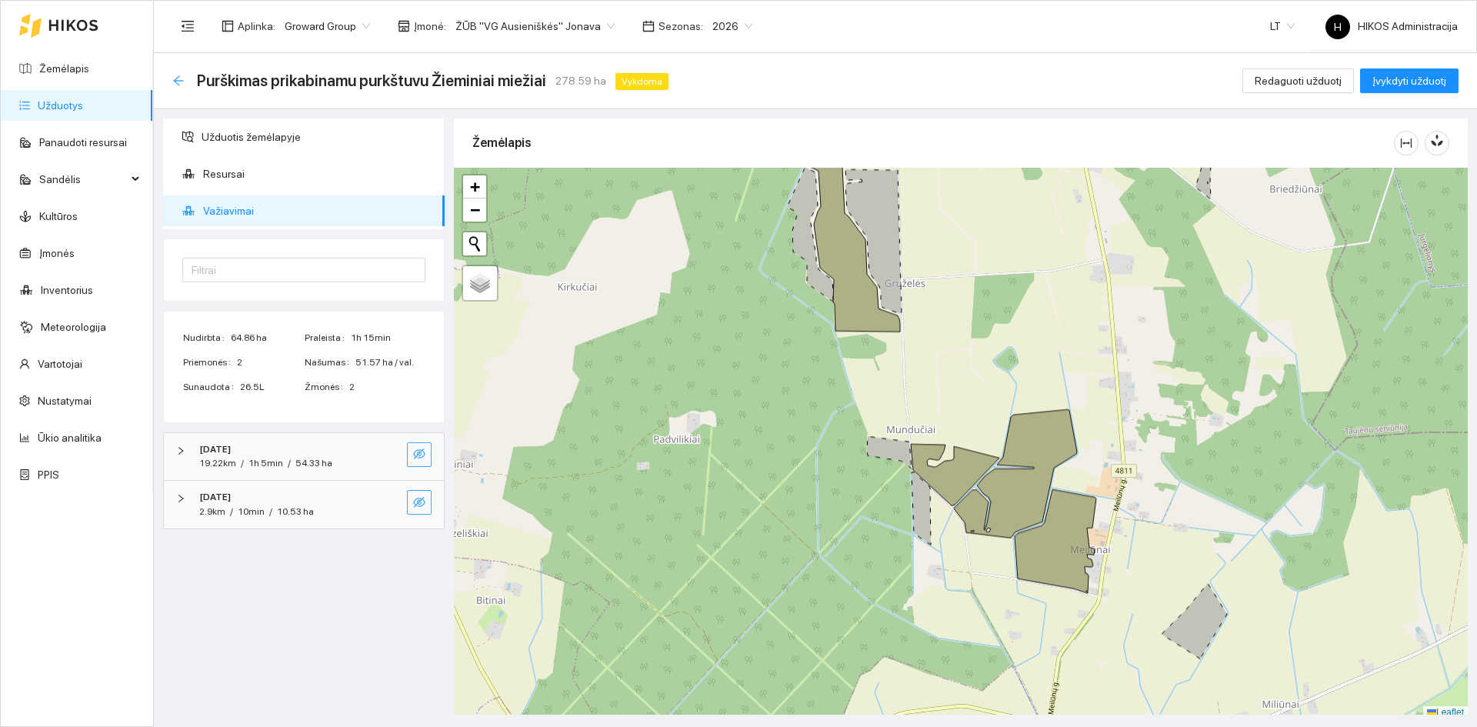
click at [175, 84] on icon "arrow-left" at bounding box center [178, 81] width 12 height 12
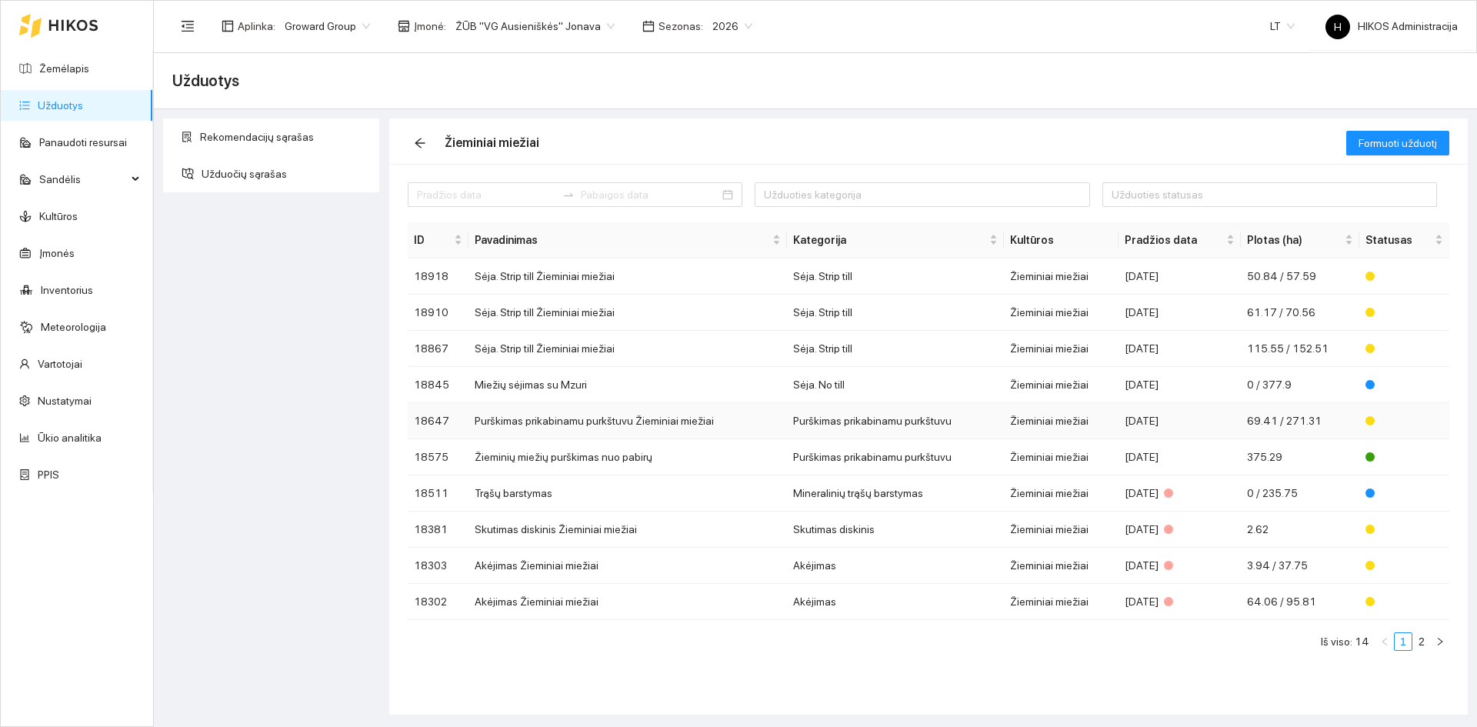
click at [701, 415] on td "Purškimas prikabinamu purkštuvu Žieminiai miežiai" at bounding box center [627, 421] width 319 height 36
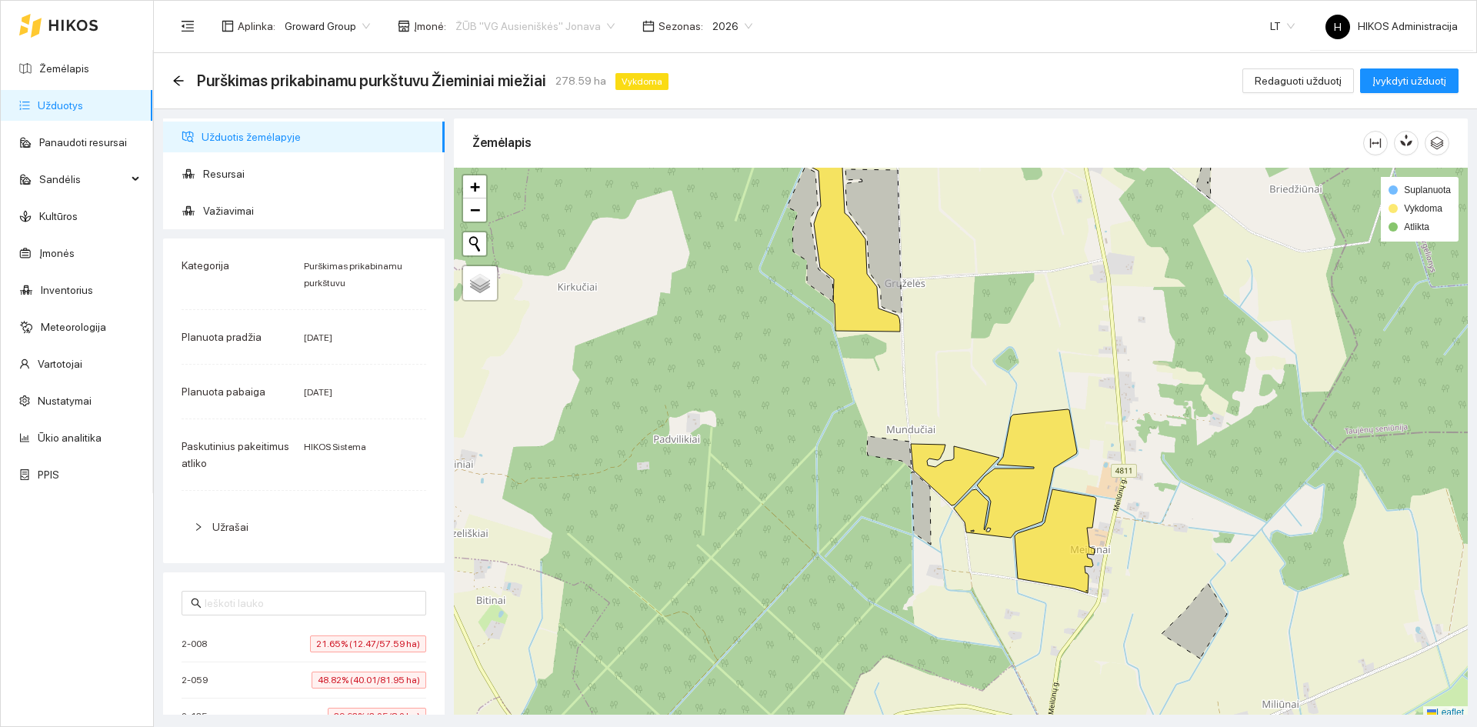
click at [523, 25] on span "ŽŪB "VG Ausieniškės" Jonava" at bounding box center [534, 26] width 159 height 23
click at [521, 50] on div "Visos" at bounding box center [528, 56] width 158 height 17
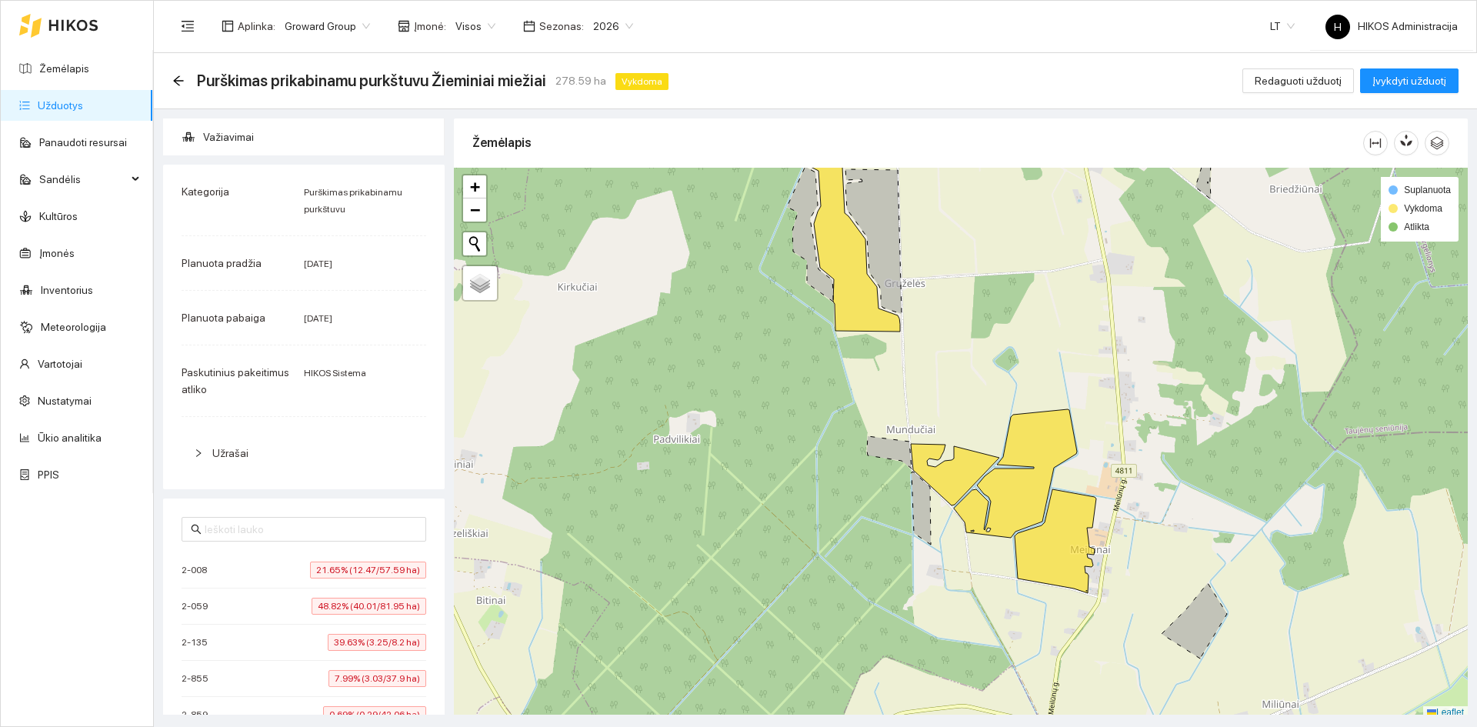
scroll to position [308, 0]
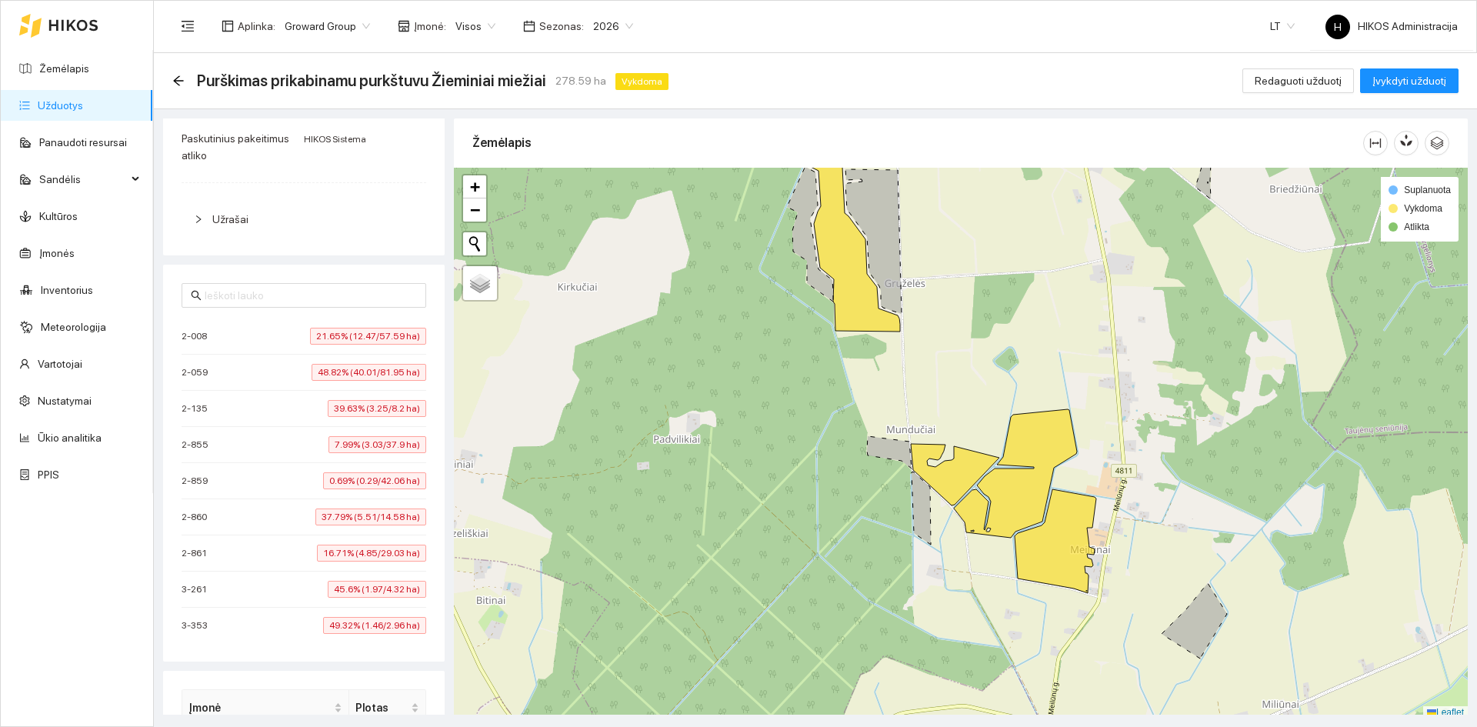
click at [323, 623] on span "49.32% (1.46/2.96 ha)" at bounding box center [374, 625] width 103 height 17
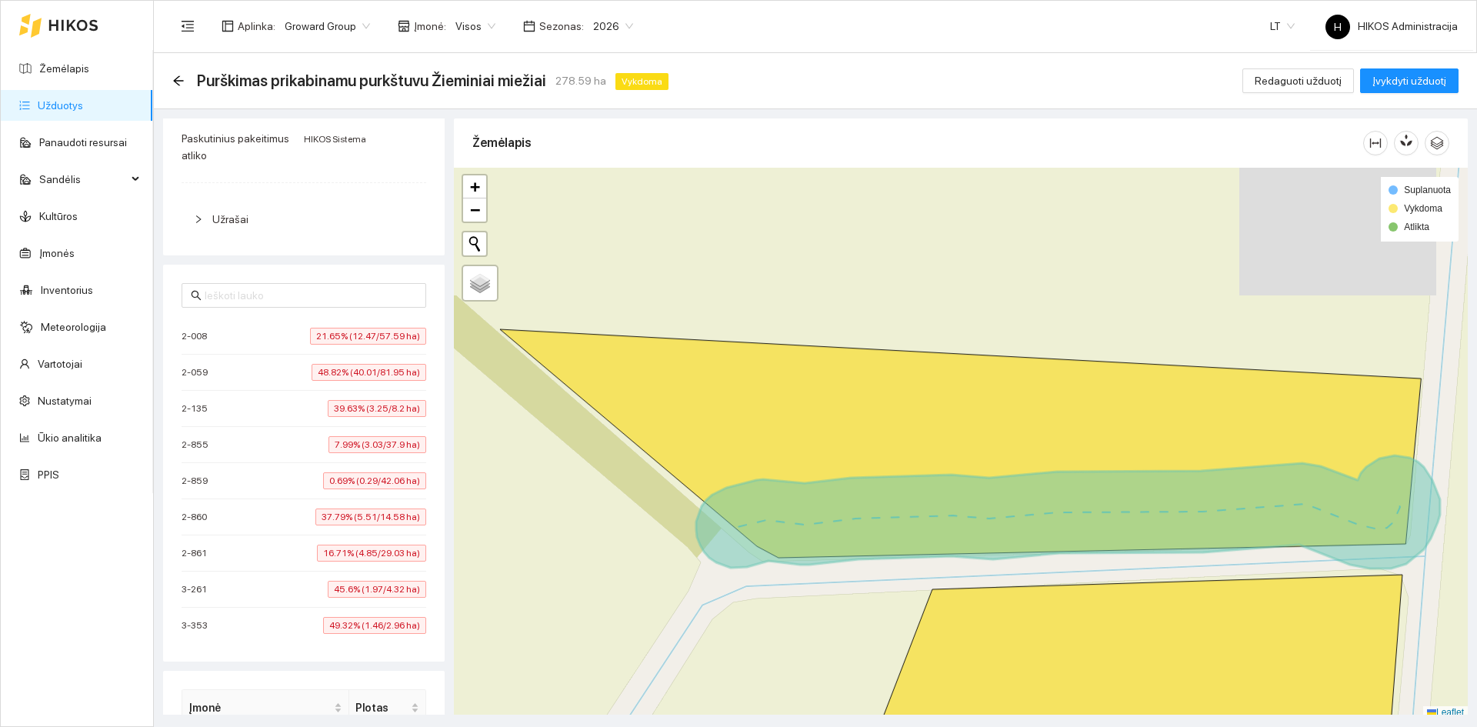
click at [314, 592] on div "3-261 45.6% (1.97/4.32 ha)" at bounding box center [304, 589] width 245 height 17
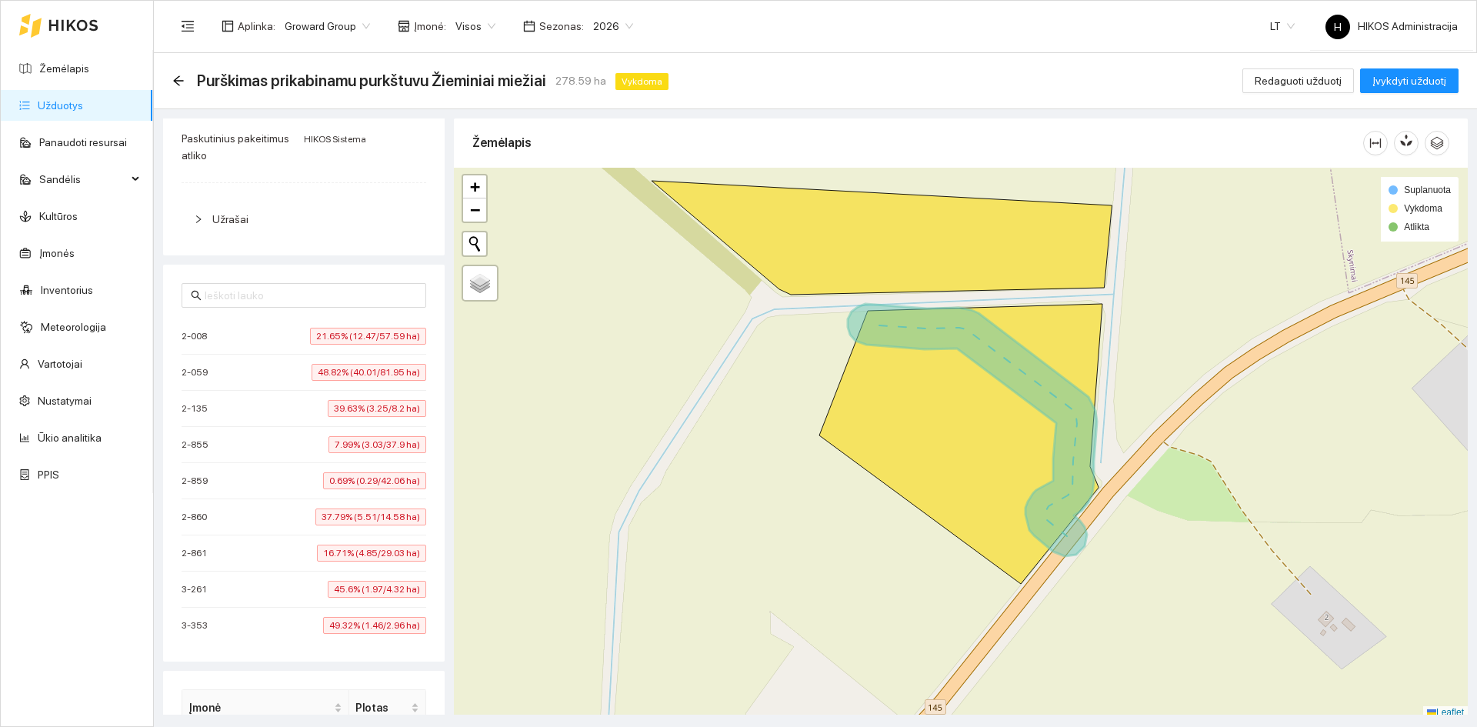
click at [310, 543] on li "2-861 16.71% (4.85/29.03 ha)" at bounding box center [304, 553] width 245 height 36
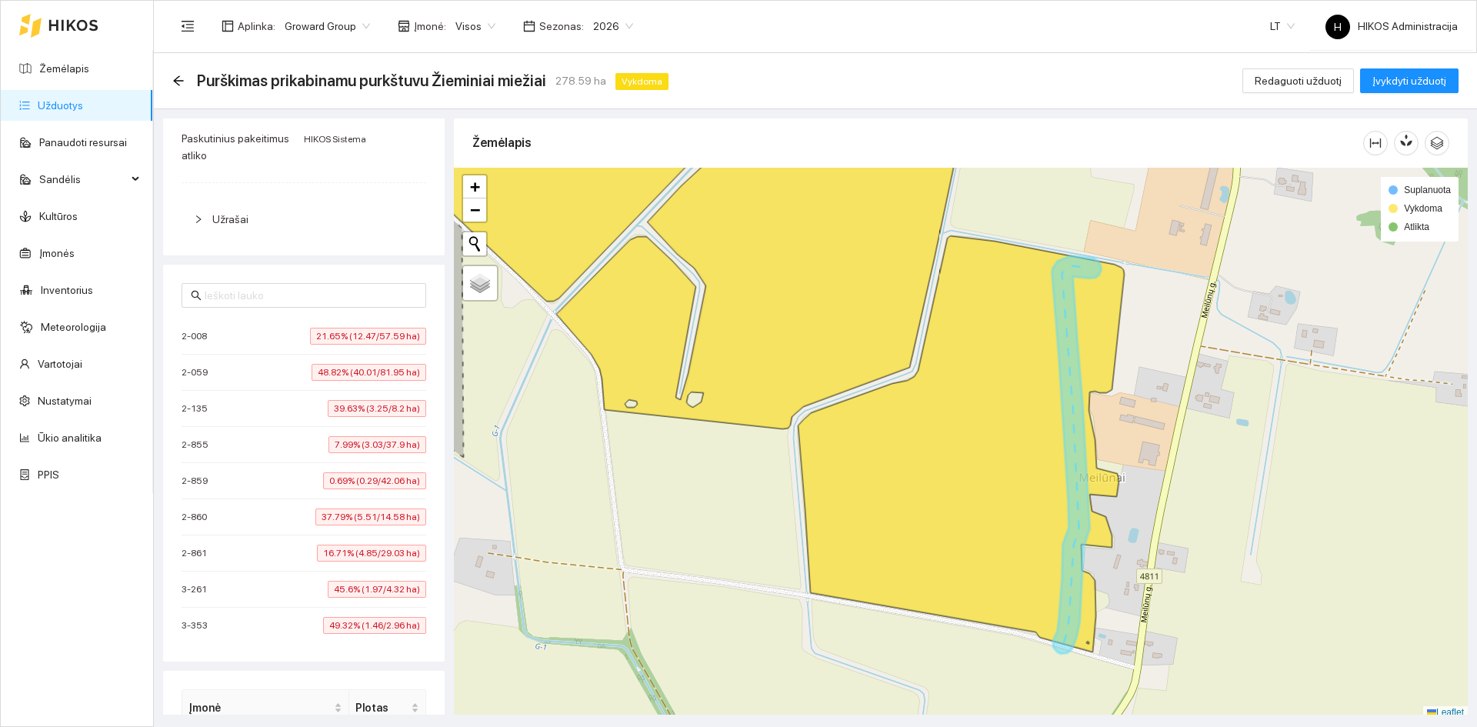
click at [313, 325] on li "2-008 21.65% (12.47/57.59 ha)" at bounding box center [304, 336] width 245 height 36
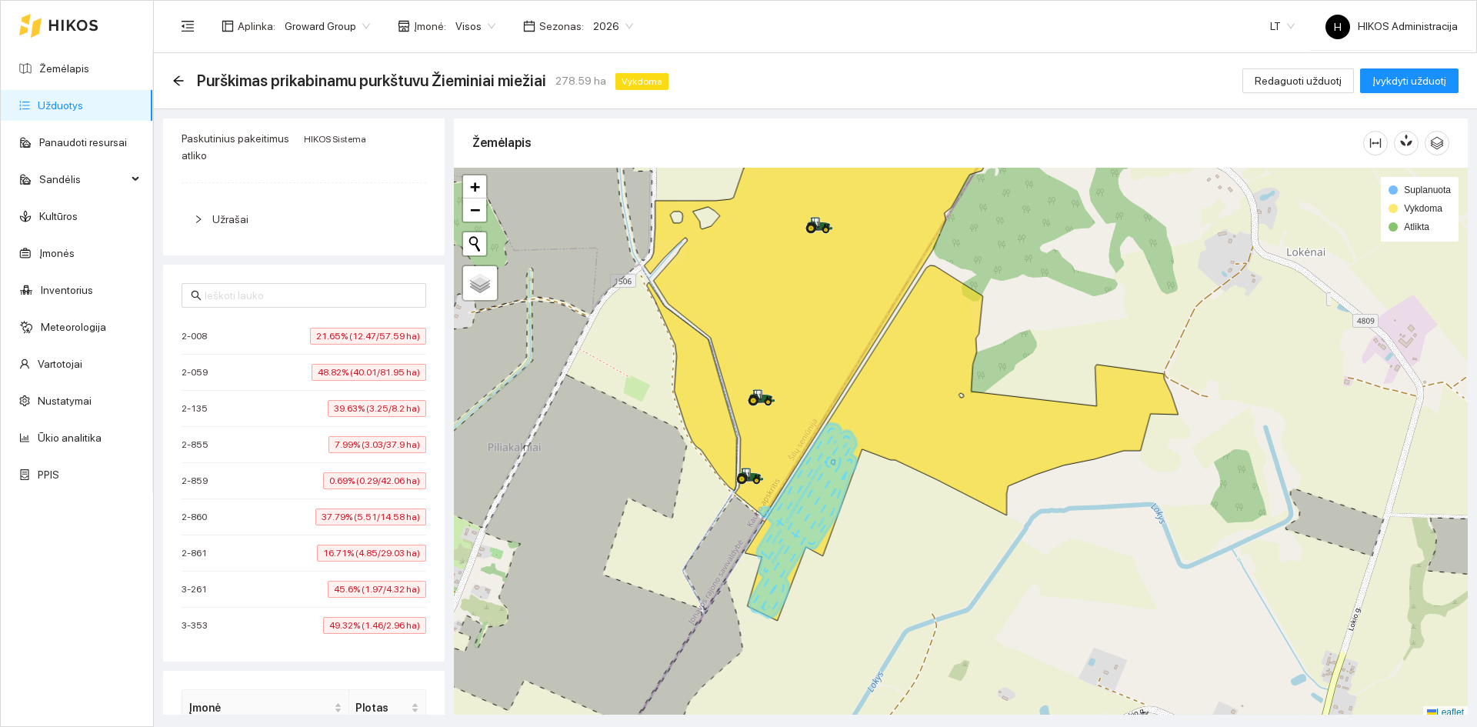
click at [312, 371] on span "48.82% (40.01/81.95 ha)" at bounding box center [369, 372] width 115 height 17
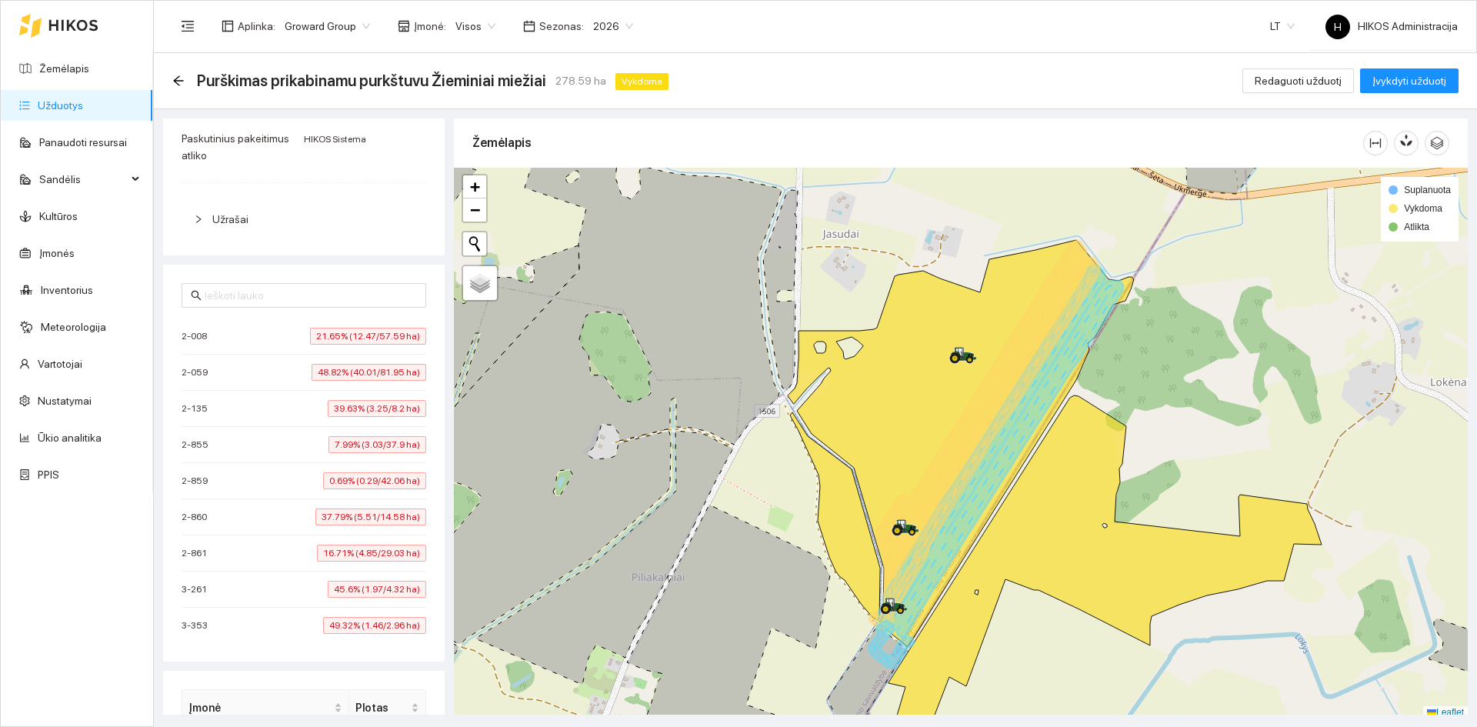
click at [328, 414] on span "39.63% (3.25/8.2 ha)" at bounding box center [377, 408] width 98 height 17
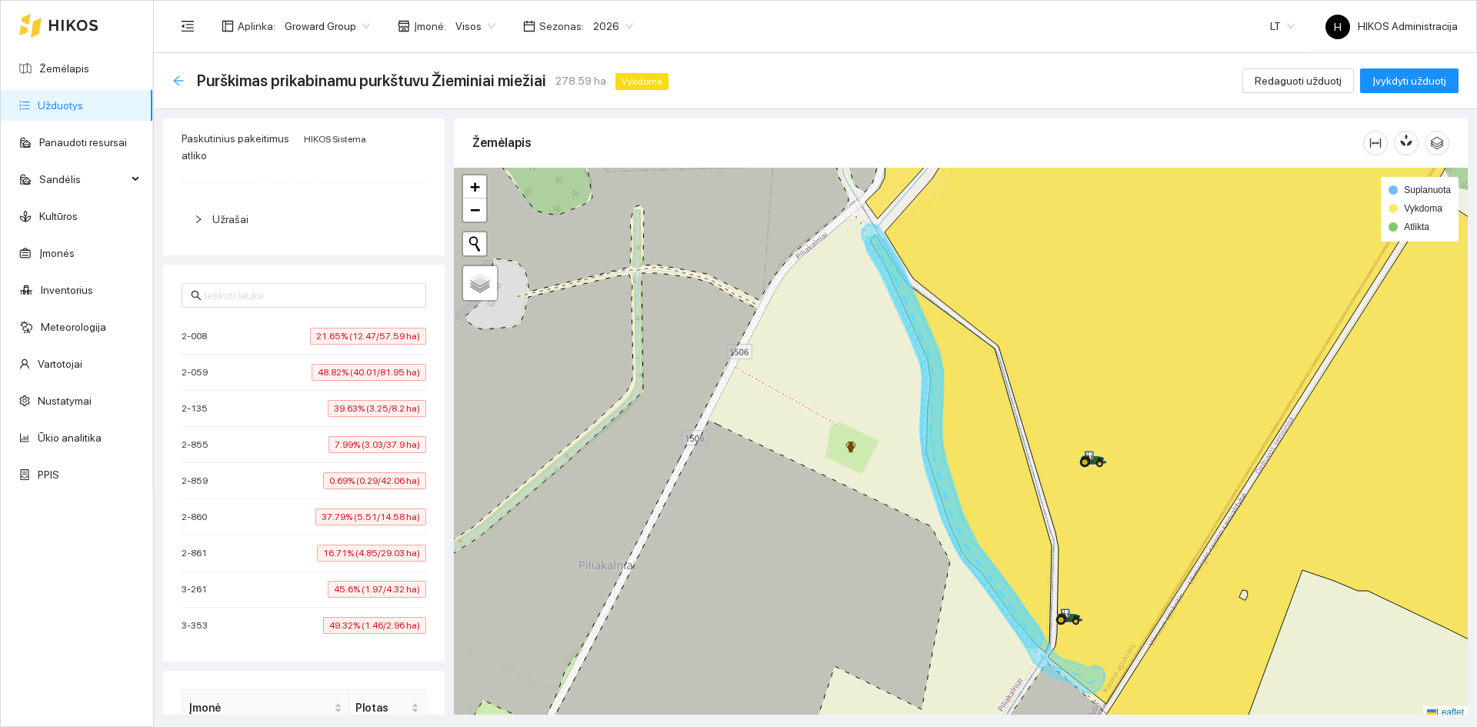
click at [175, 80] on icon "arrow-left" at bounding box center [178, 80] width 10 height 10
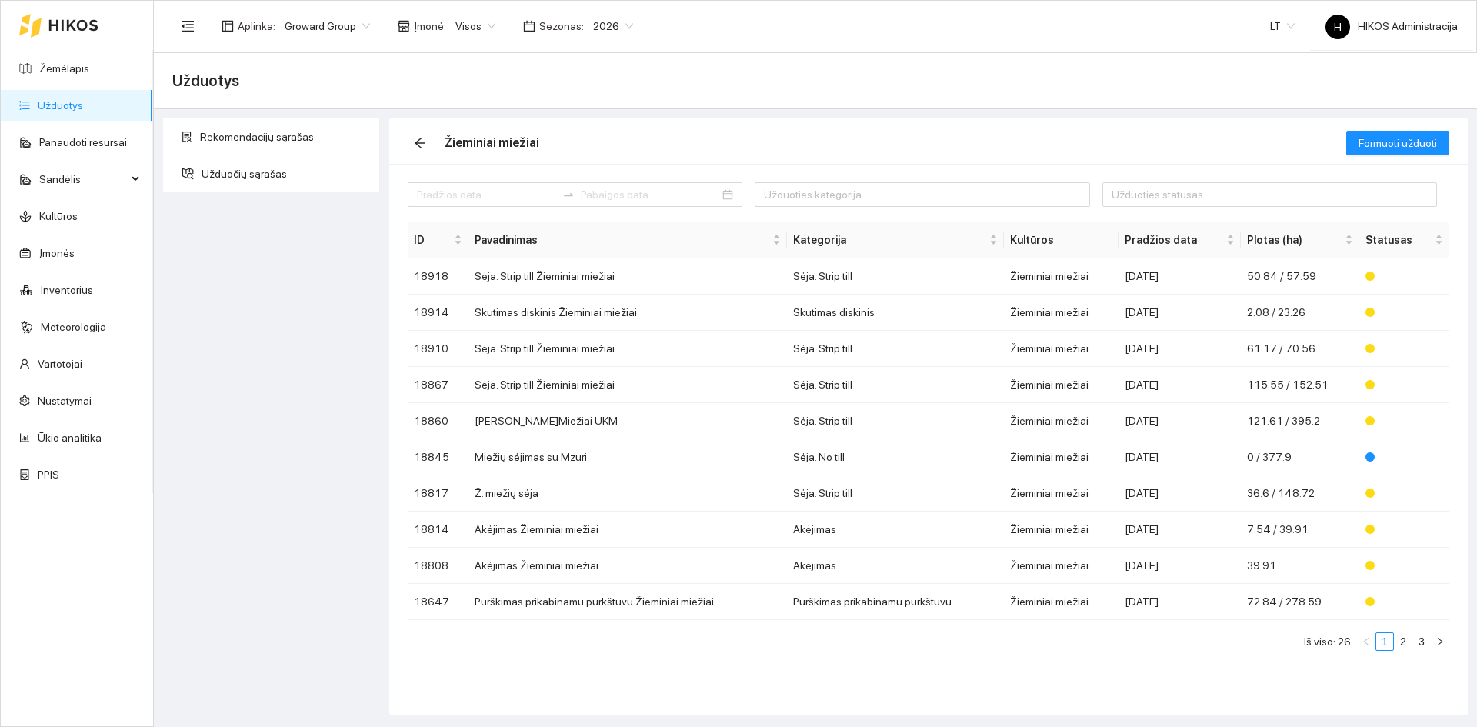
click at [455, 23] on span "Visos" at bounding box center [475, 26] width 40 height 23
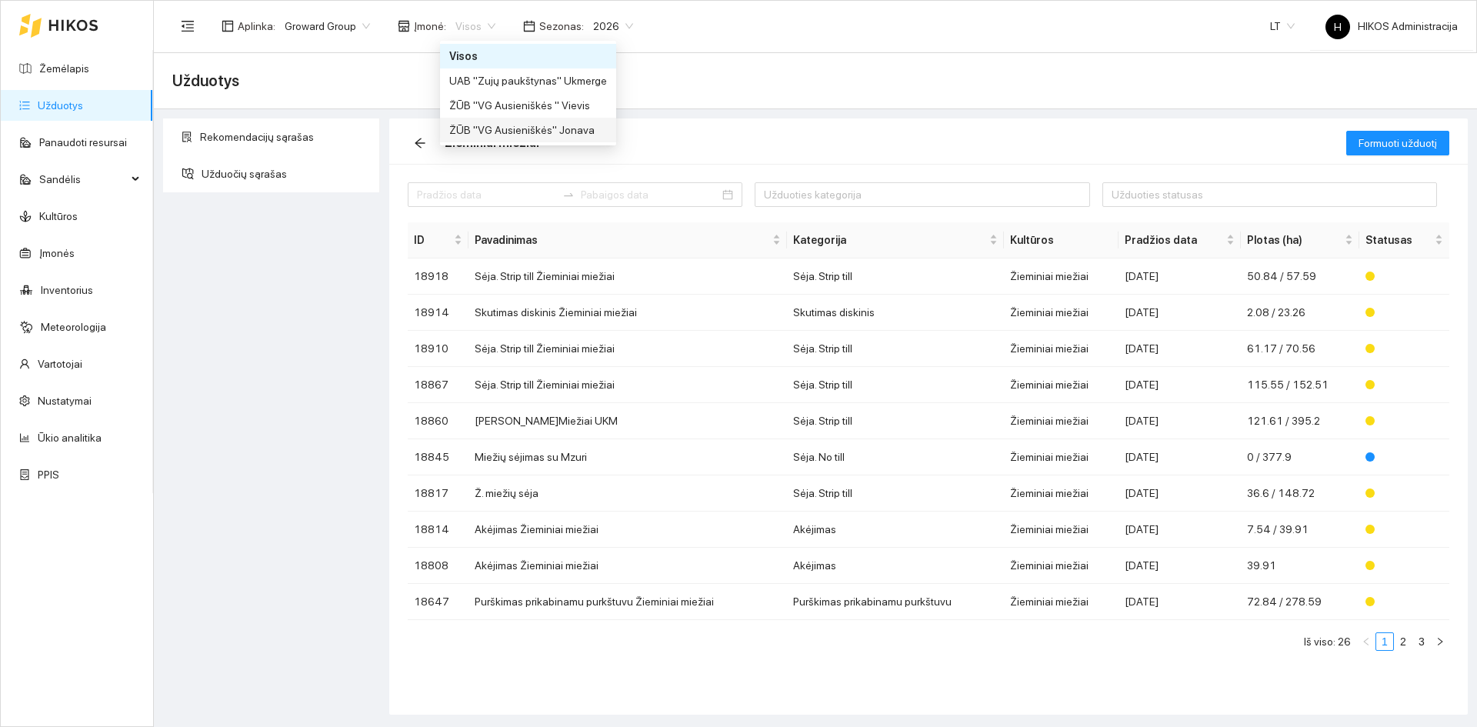
click at [516, 121] on div "ŽŪB "VG Ausieniškės" Jonava" at bounding box center [528, 130] width 176 height 25
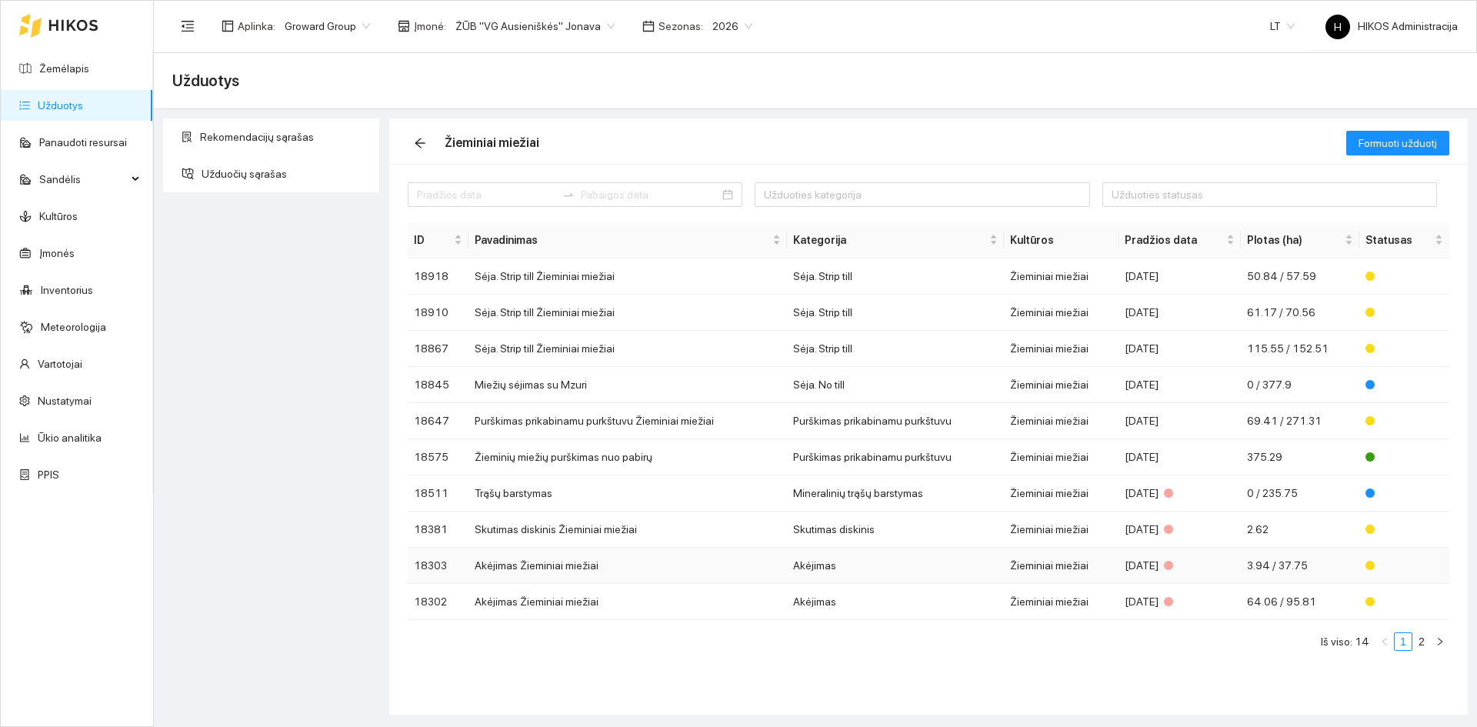
click at [881, 558] on td "Akėjimas" at bounding box center [895, 566] width 216 height 36
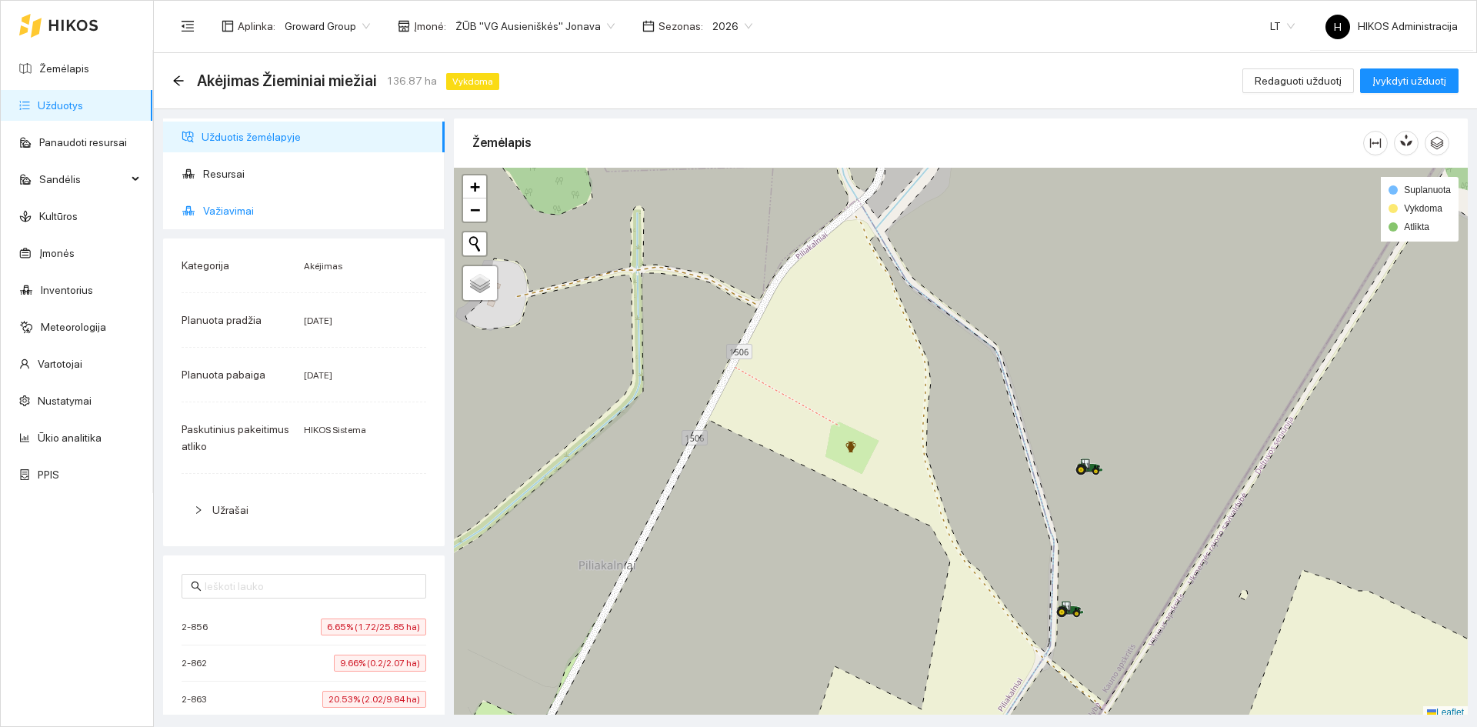
click at [198, 212] on li "Važiavimai" at bounding box center [304, 210] width 282 height 31
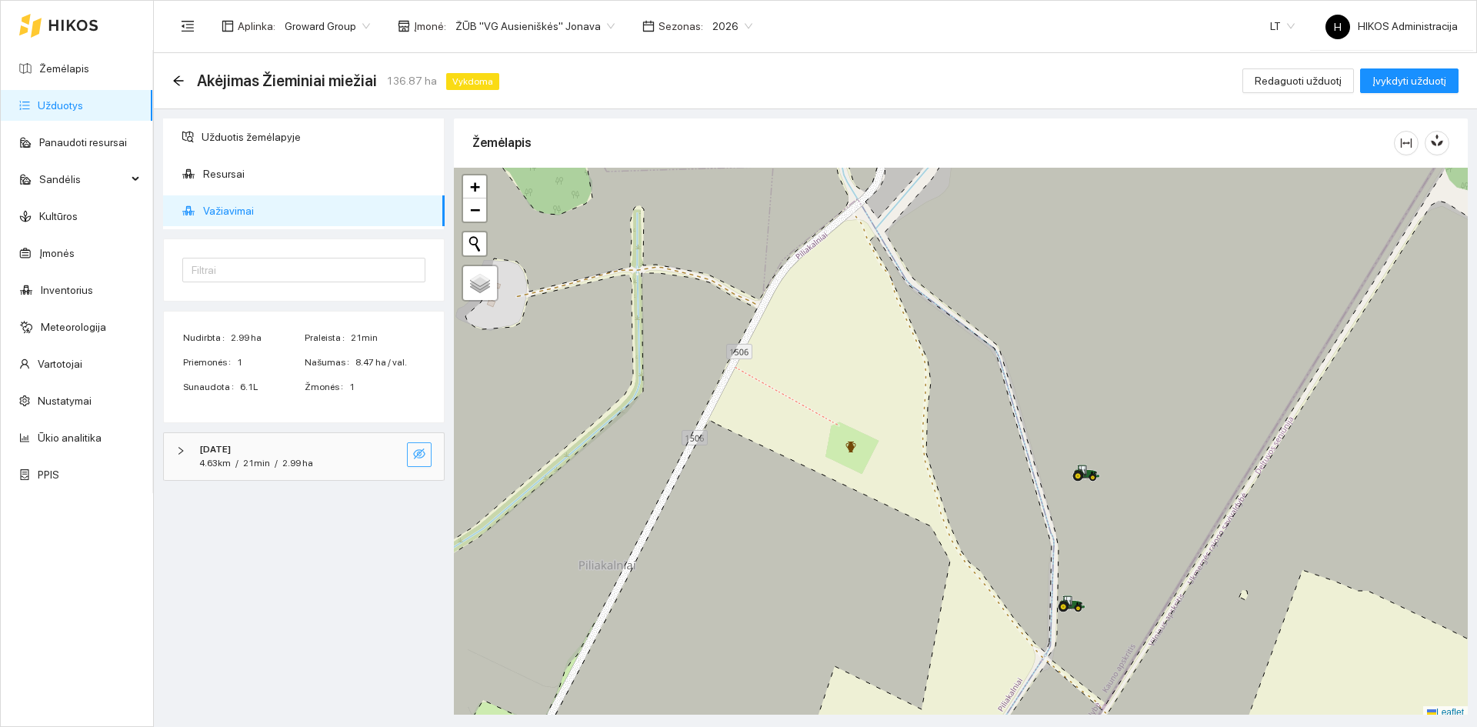
click at [415, 448] on icon "eye-invisible" at bounding box center [419, 454] width 12 height 12
click at [391, 453] on icon "search" at bounding box center [388, 453] width 11 height 11
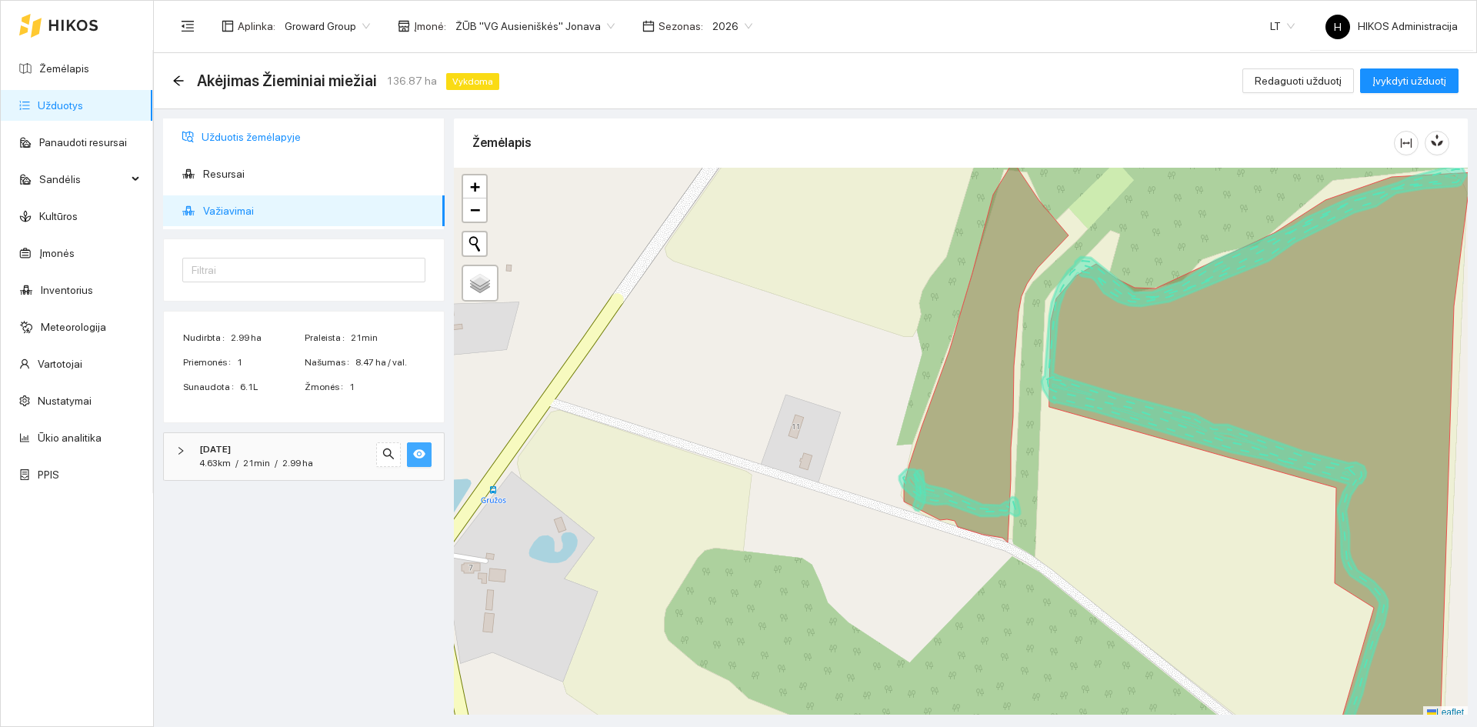
drag, startPoint x: 245, startPoint y: 136, endPoint x: 179, endPoint y: 108, distance: 72.0
click at [245, 136] on span "Užduotis žemėlapyje" at bounding box center [317, 137] width 231 height 31
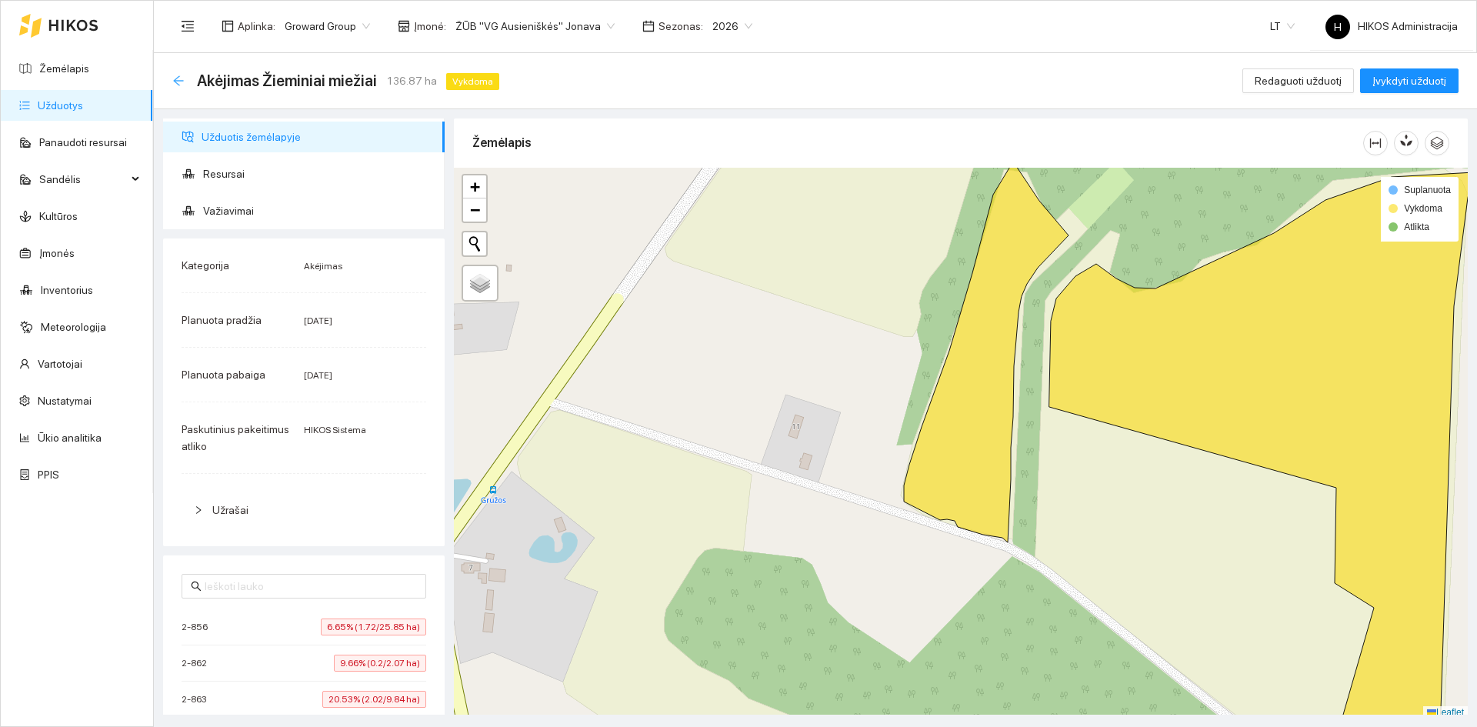
click at [178, 80] on icon "arrow-left" at bounding box center [178, 80] width 10 height 10
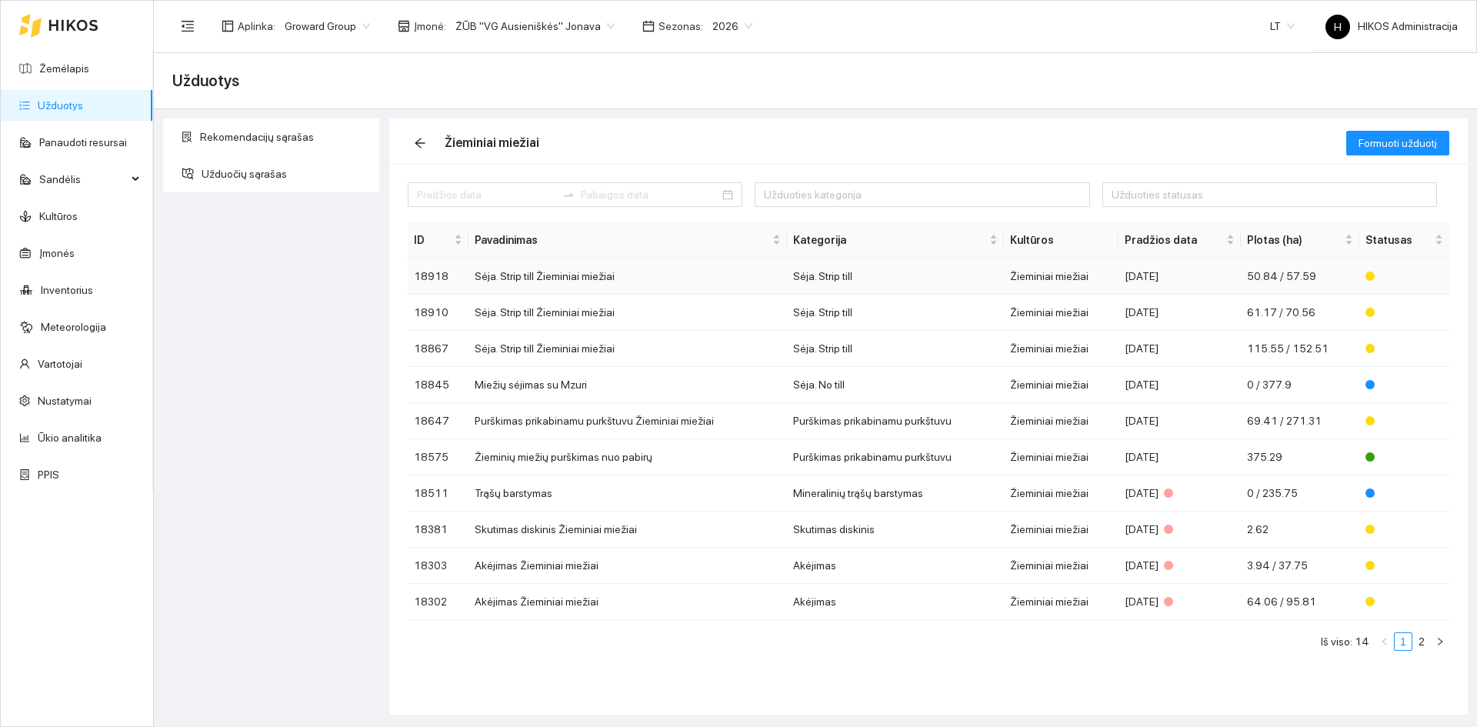
click at [538, 279] on td "Sėja. Strip till Žieminiai miežiai" at bounding box center [627, 276] width 319 height 36
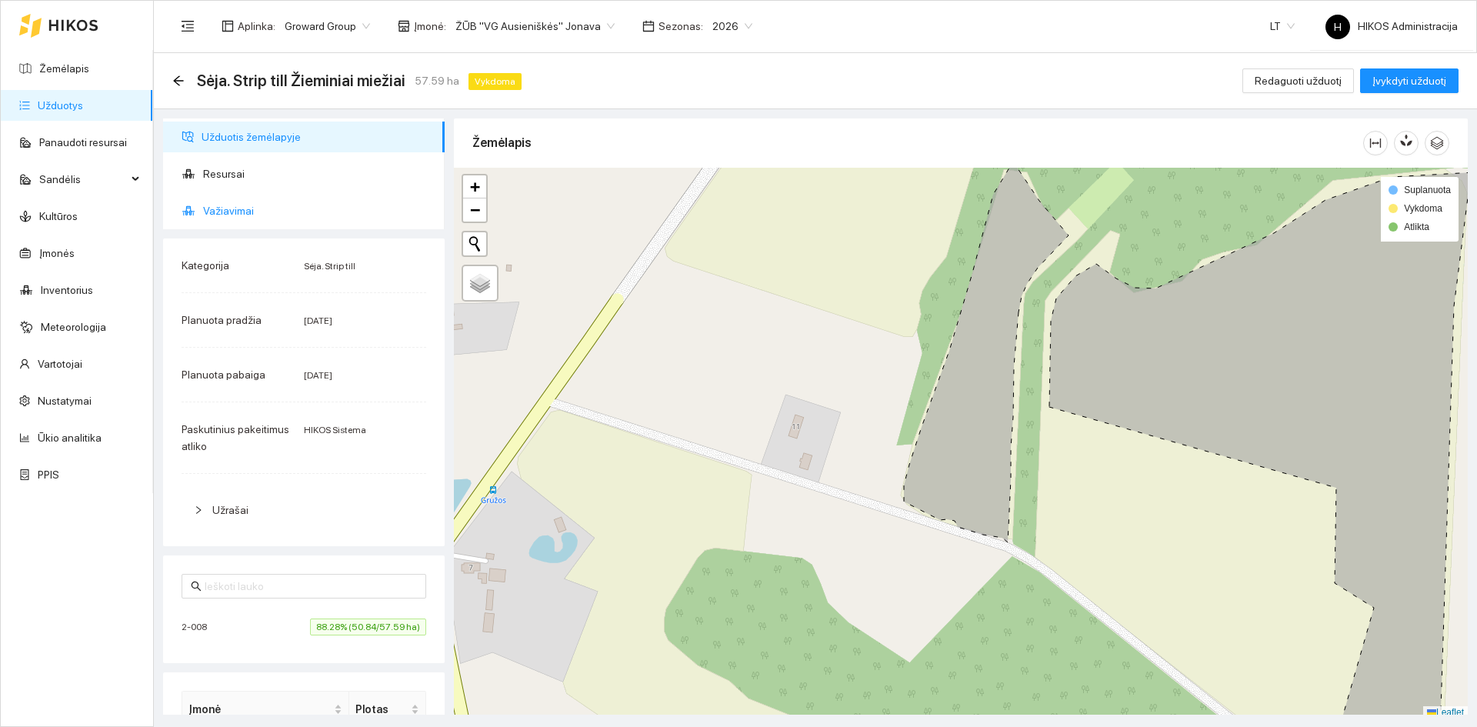
click at [271, 212] on span "Važiavimai" at bounding box center [317, 210] width 229 height 31
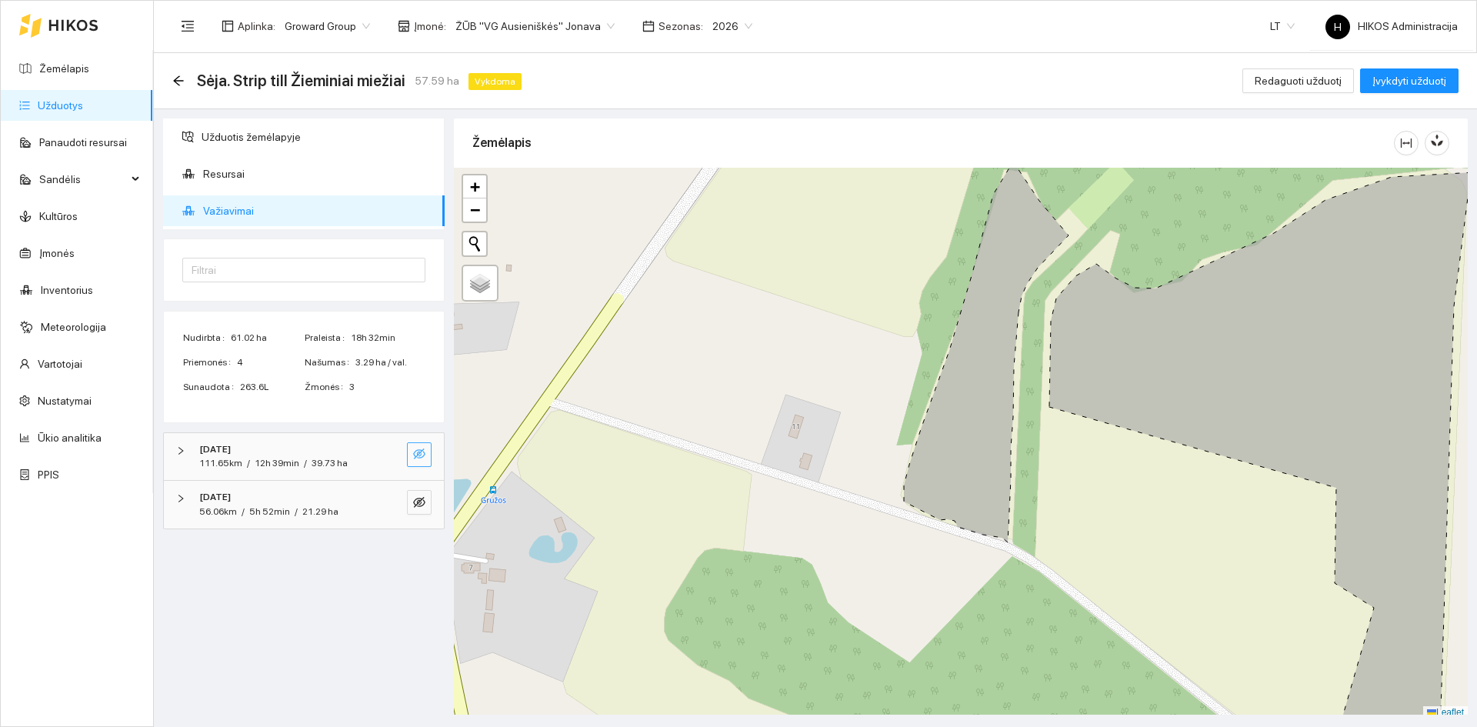
click at [425, 457] on button "button" at bounding box center [419, 454] width 25 height 25
click at [392, 455] on icon "search" at bounding box center [388, 454] width 12 height 12
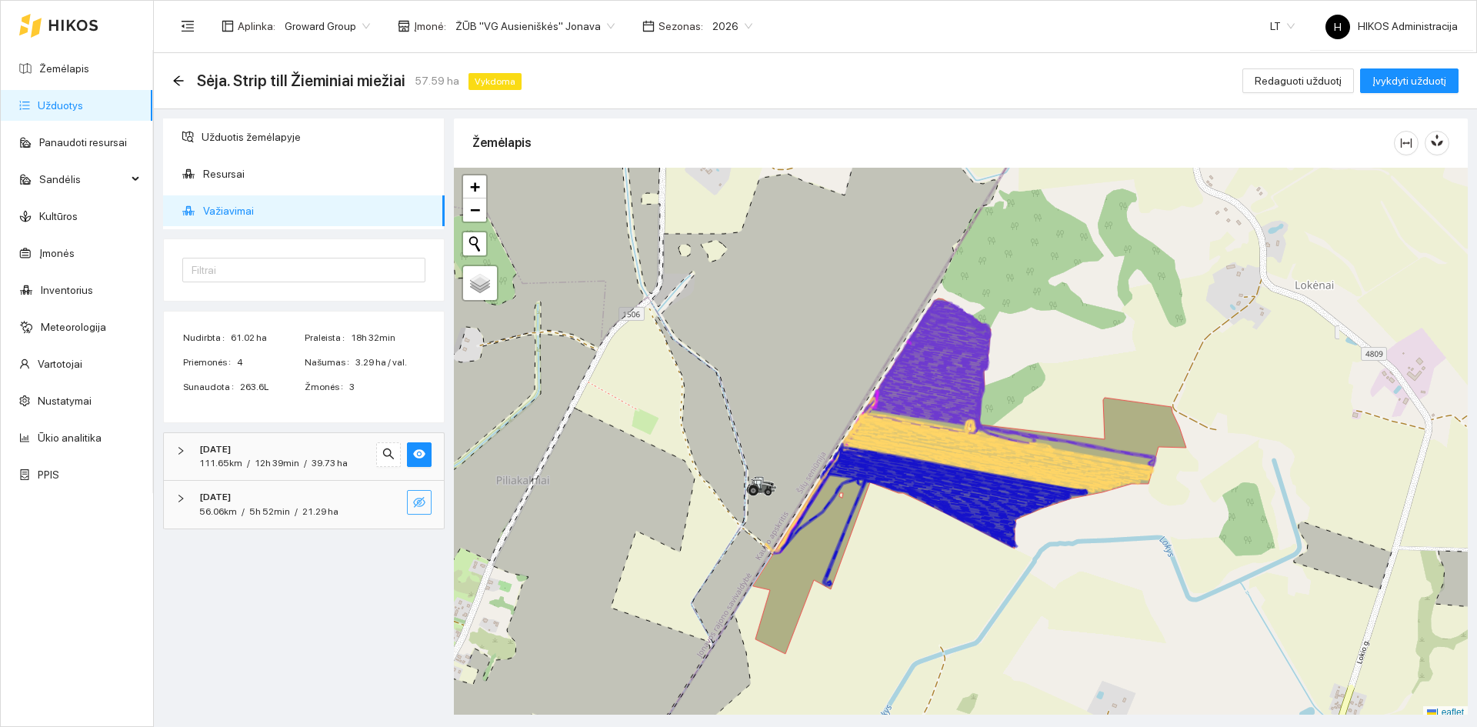
drag, startPoint x: 425, startPoint y: 502, endPoint x: 411, endPoint y: 499, distance: 14.9
click at [425, 502] on button "button" at bounding box center [419, 502] width 25 height 25
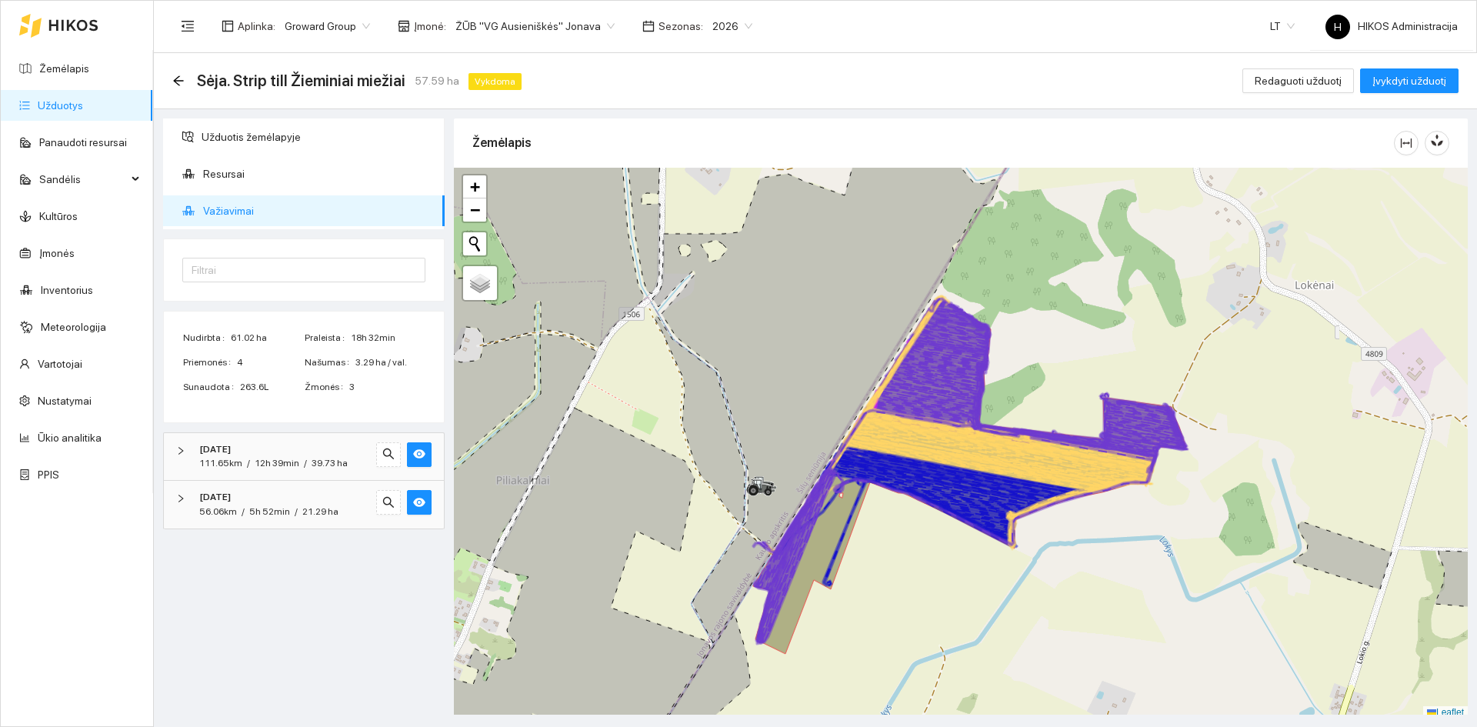
click at [171, 80] on div "Sėja. Strip till Žieminiai miežiai 57.59 ha Vykdoma Redaguoti užduotį Įvykdyti …" at bounding box center [815, 81] width 1323 height 56
click at [177, 80] on icon "arrow-left" at bounding box center [178, 80] width 10 height 10
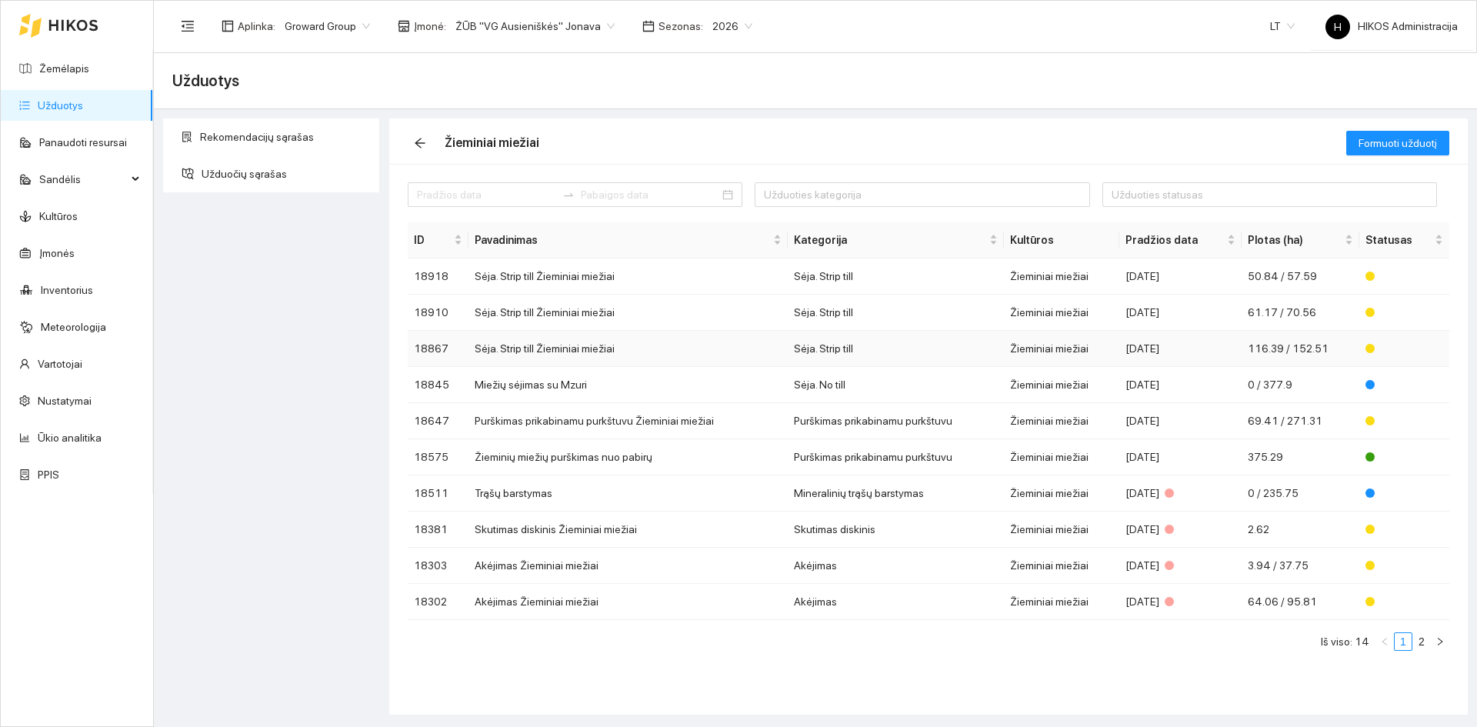
click at [610, 355] on td "Sėja. Strip till Žieminiai miežiai" at bounding box center [627, 349] width 319 height 36
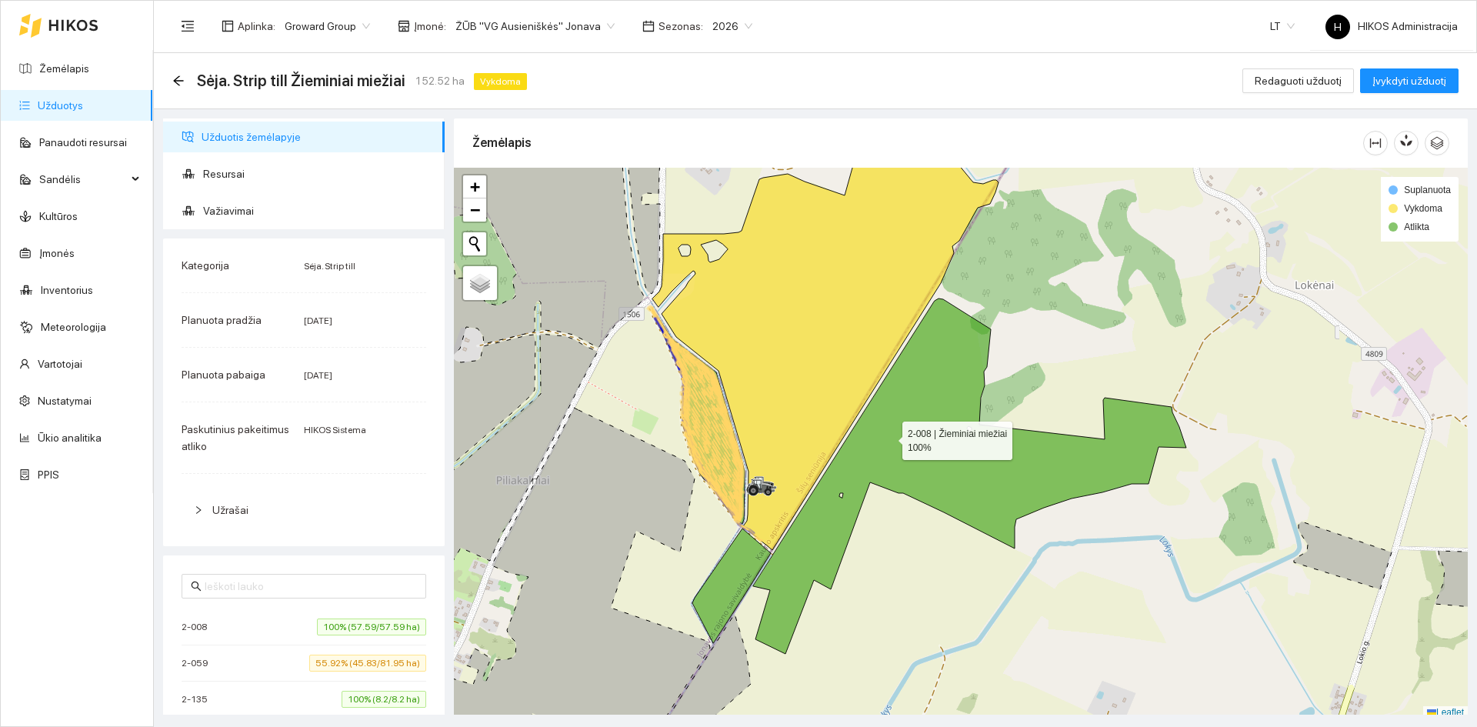
click at [898, 466] on icon at bounding box center [969, 475] width 433 height 355
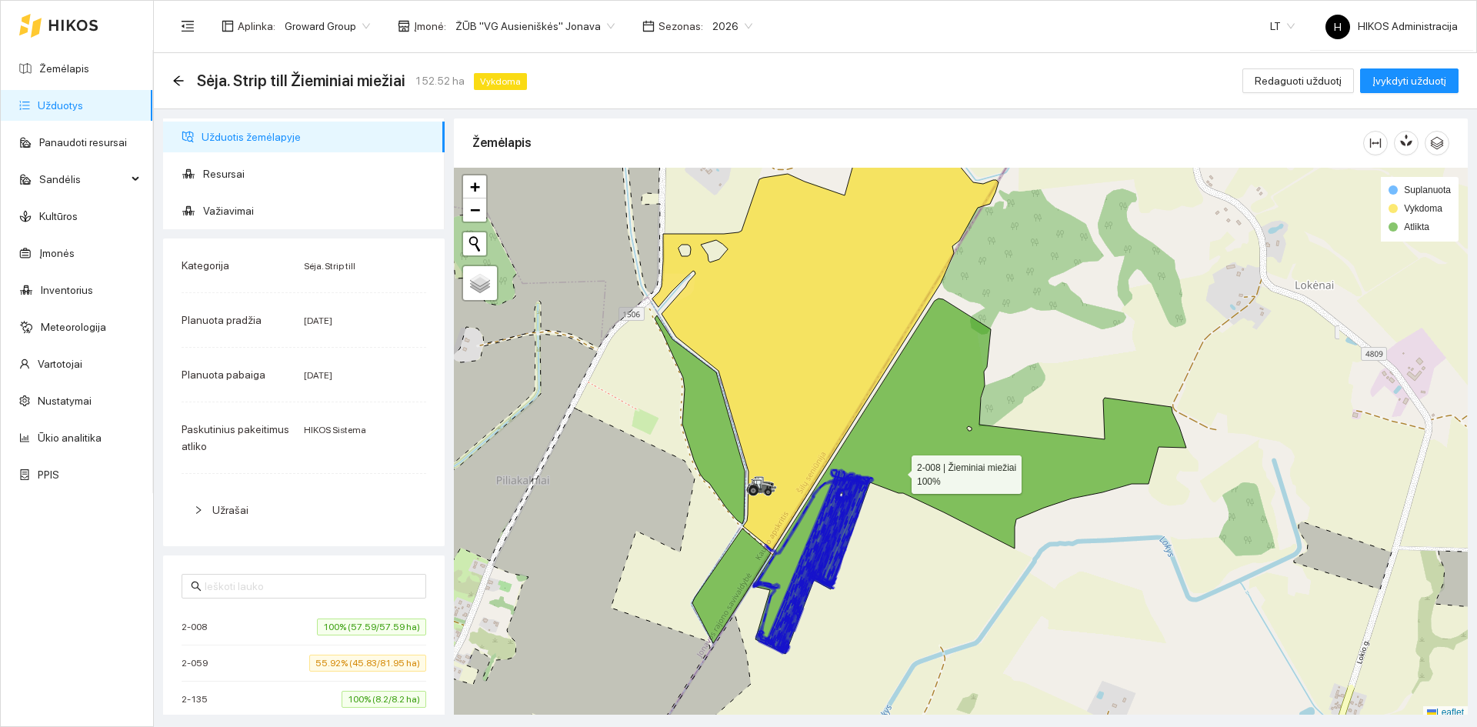
scroll to position [5, 0]
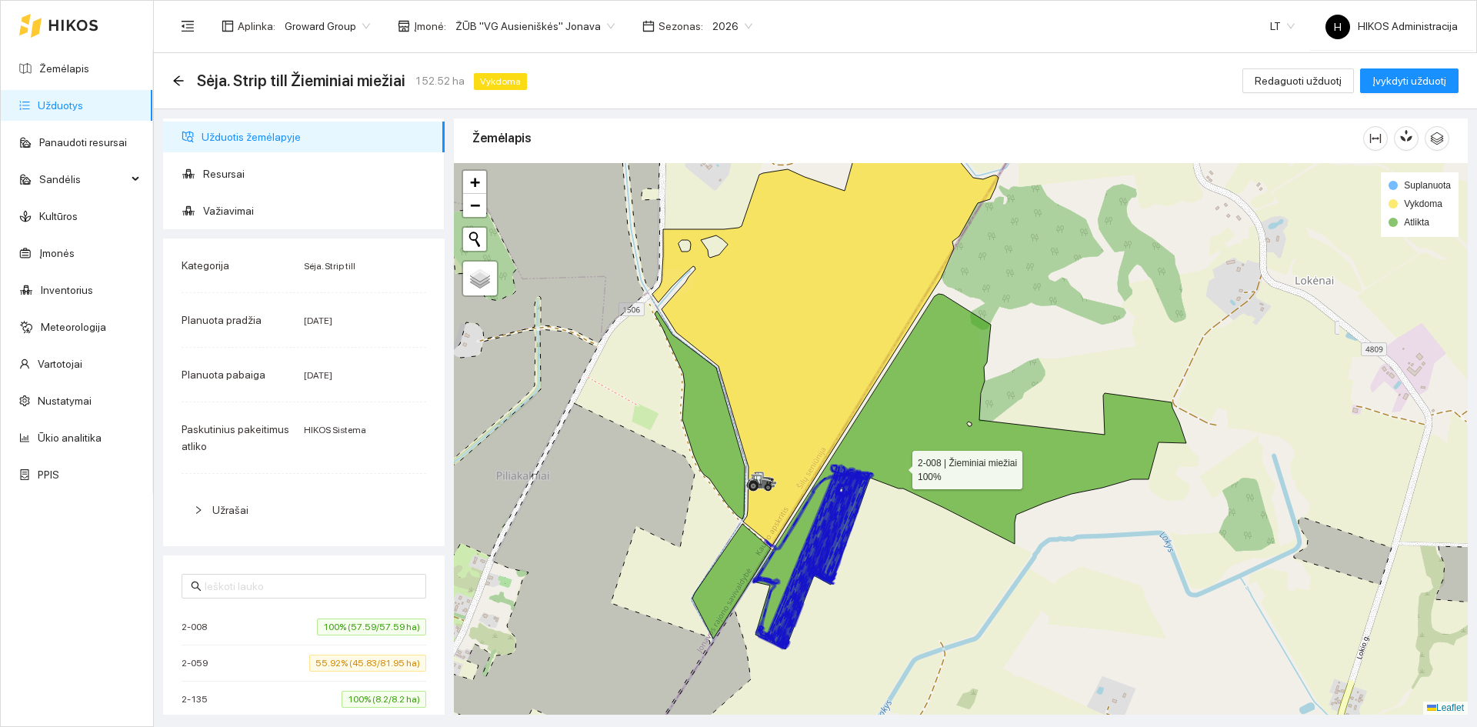
drag, startPoint x: 898, startPoint y: 466, endPoint x: 801, endPoint y: 403, distance: 115.6
click at [898, 466] on icon at bounding box center [969, 471] width 433 height 355
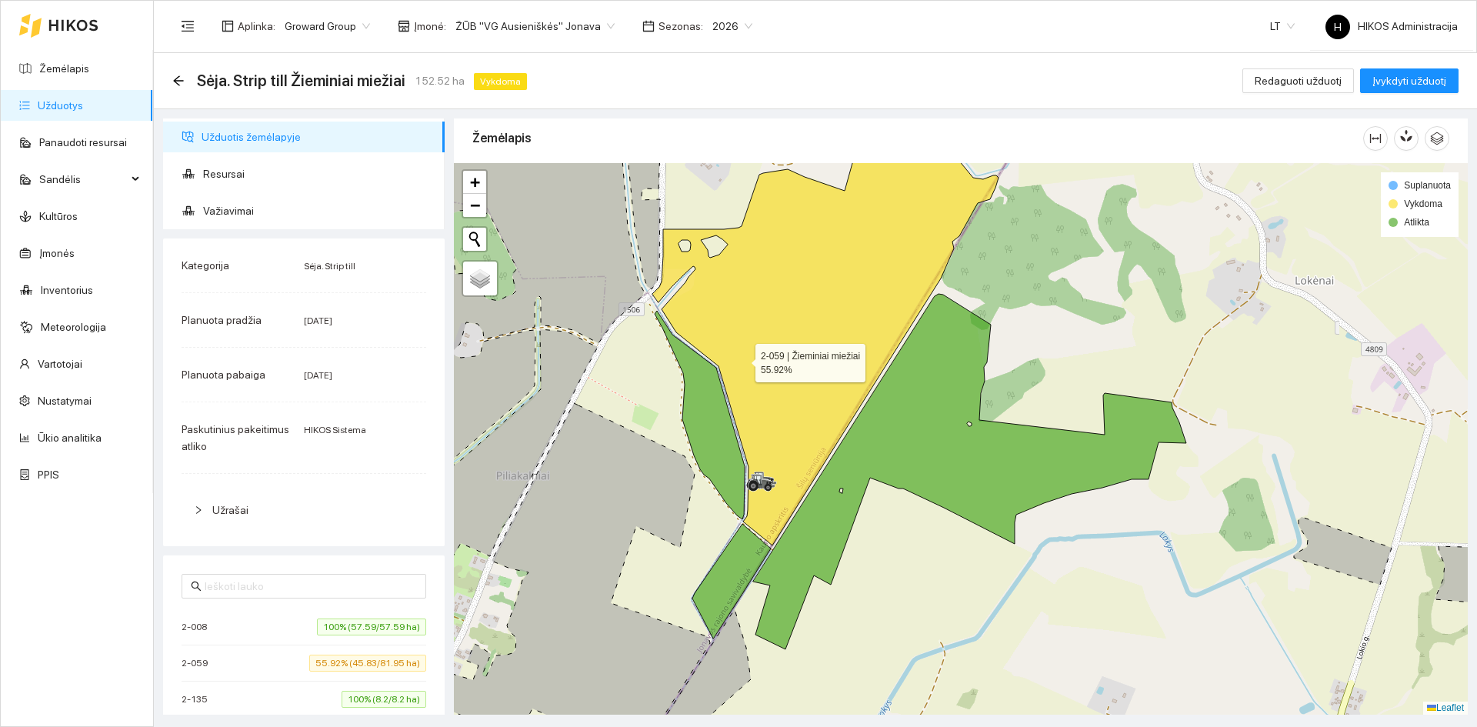
click at [718, 339] on icon at bounding box center [825, 341] width 346 height 407
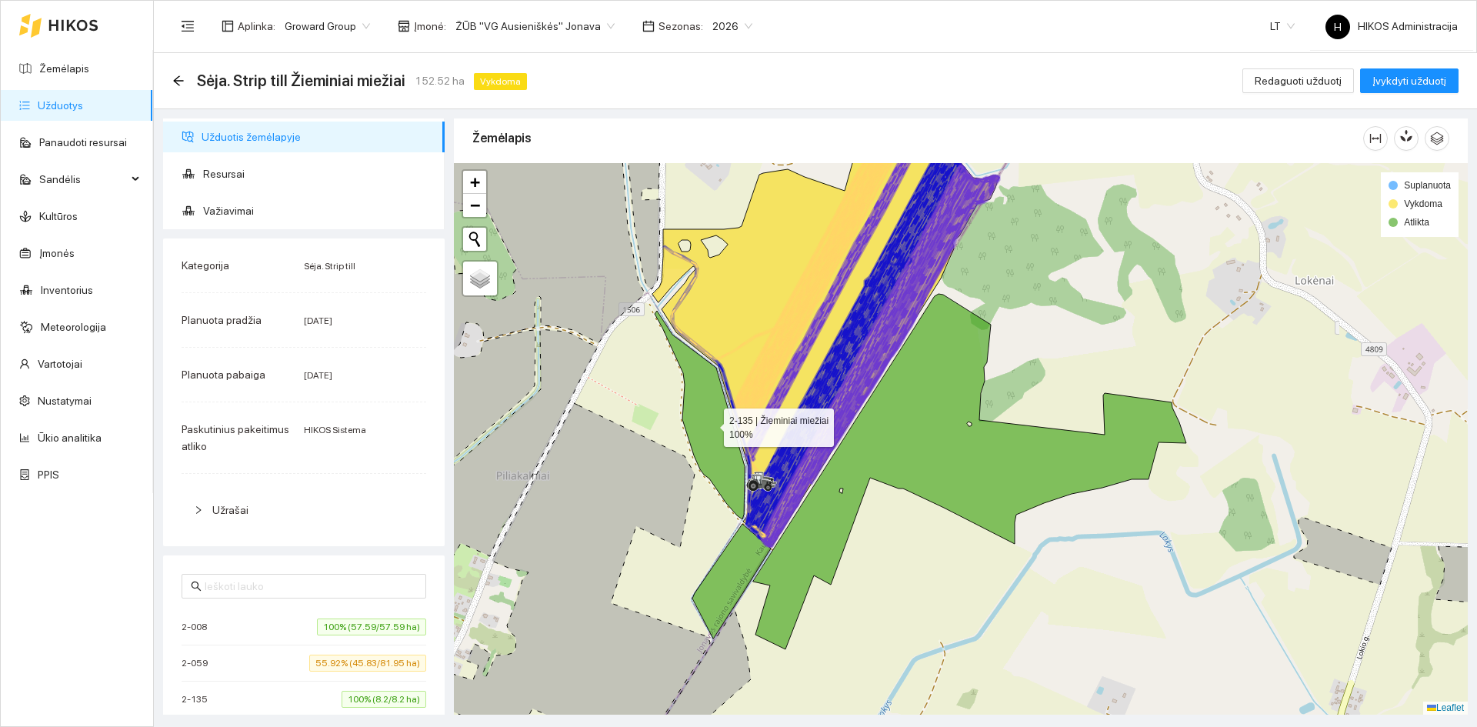
click at [725, 411] on icon at bounding box center [700, 415] width 90 height 208
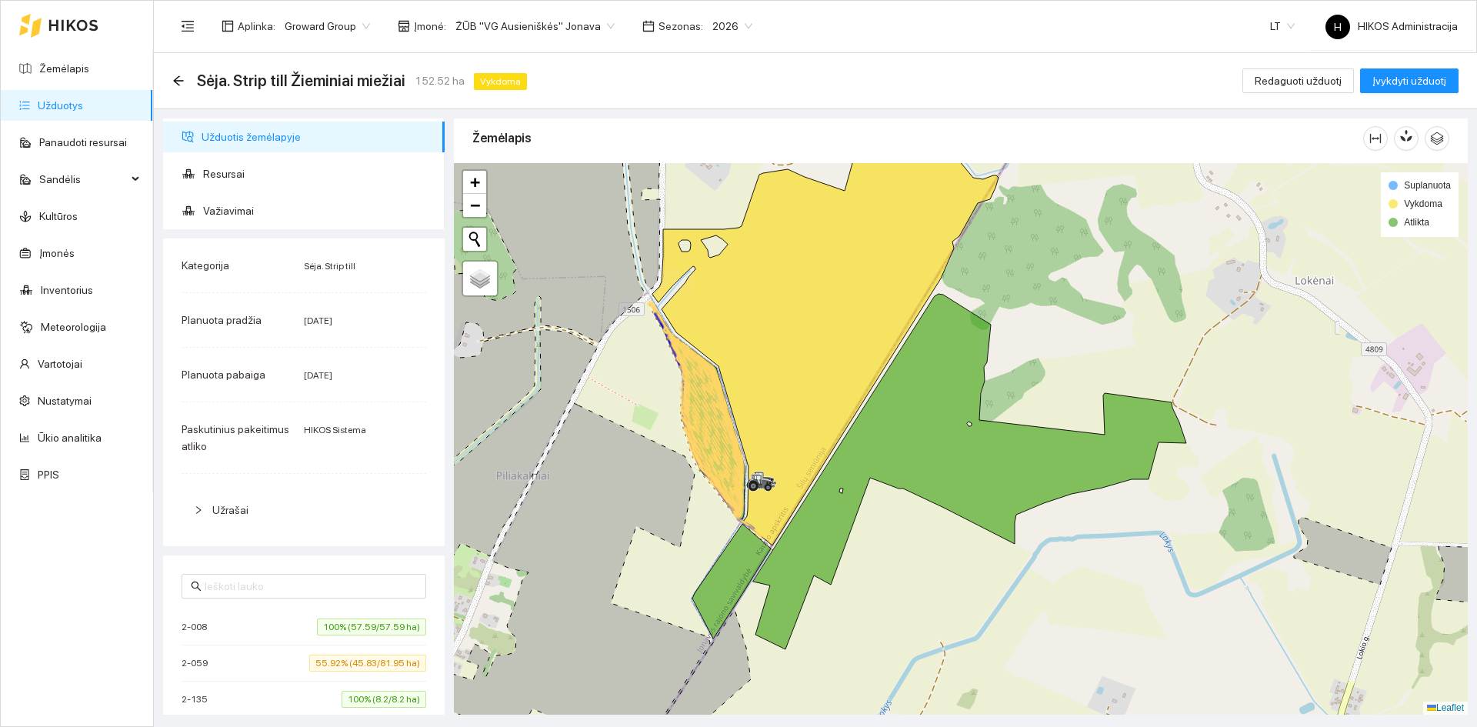
click at [725, 411] on icon at bounding box center [712, 432] width 99 height 210
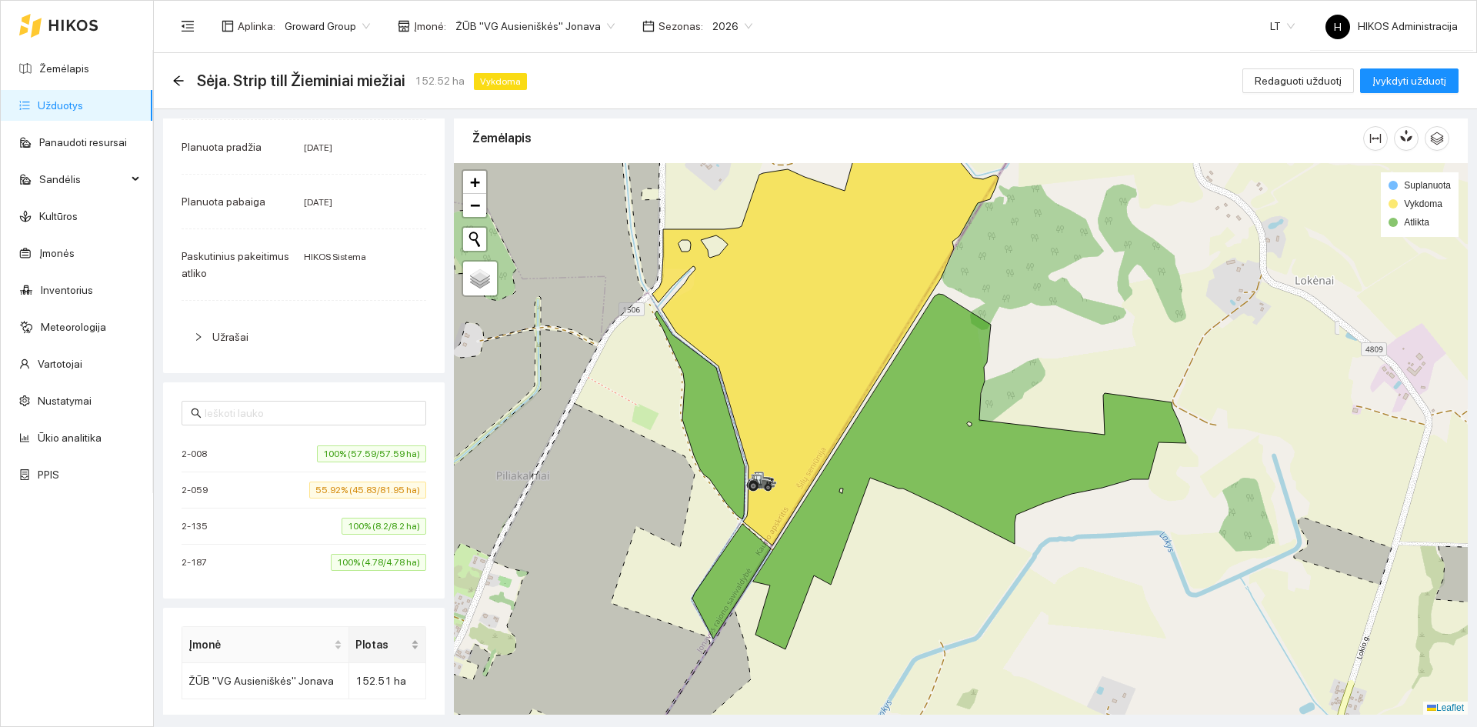
scroll to position [300, 0]
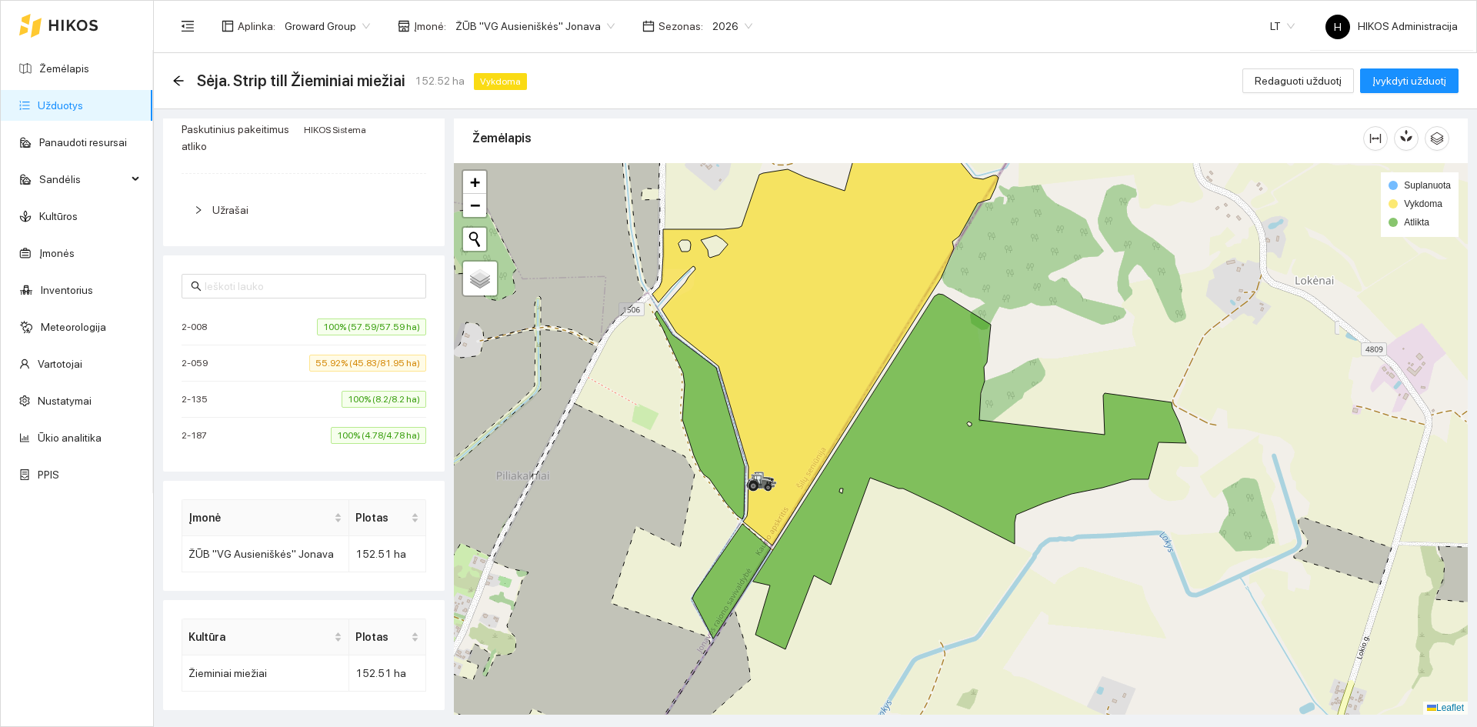
click at [171, 75] on div "Sėja. Strip till Žieminiai miežiai 152.52 ha Vykdoma Redaguoti užduotį Įvykdyti…" at bounding box center [815, 81] width 1323 height 56
click at [174, 76] on icon "arrow-left" at bounding box center [178, 81] width 12 height 12
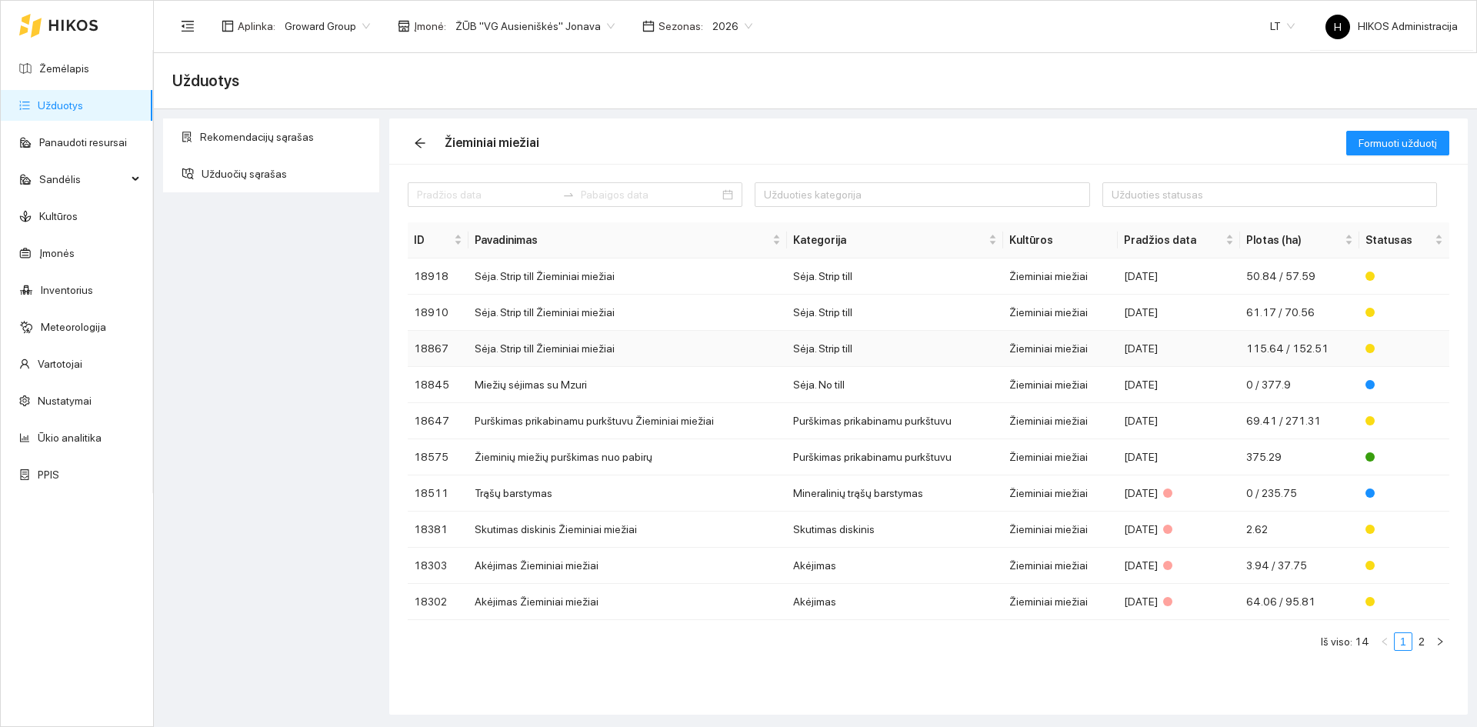
click at [852, 351] on td "Sėja. Strip till" at bounding box center [895, 349] width 216 height 36
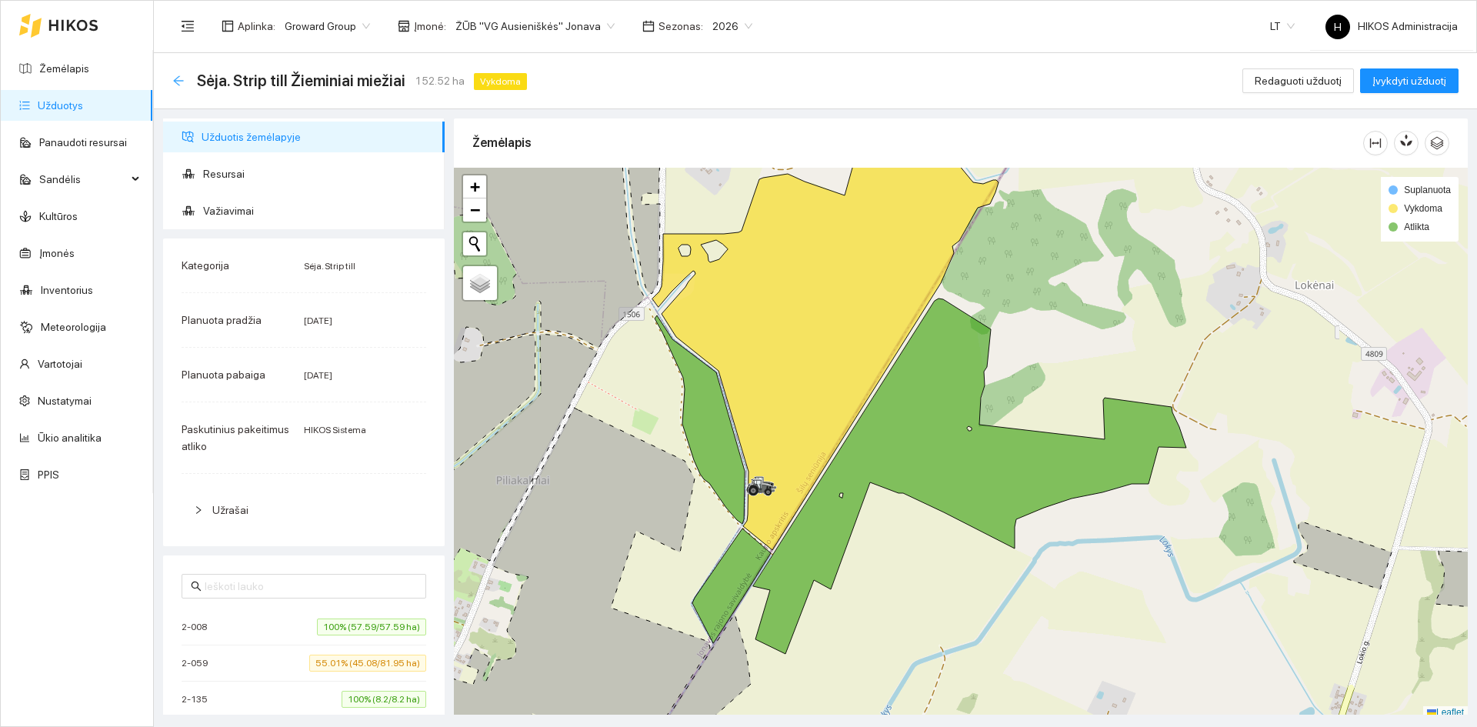
click at [179, 81] on icon "arrow-left" at bounding box center [178, 80] width 10 height 10
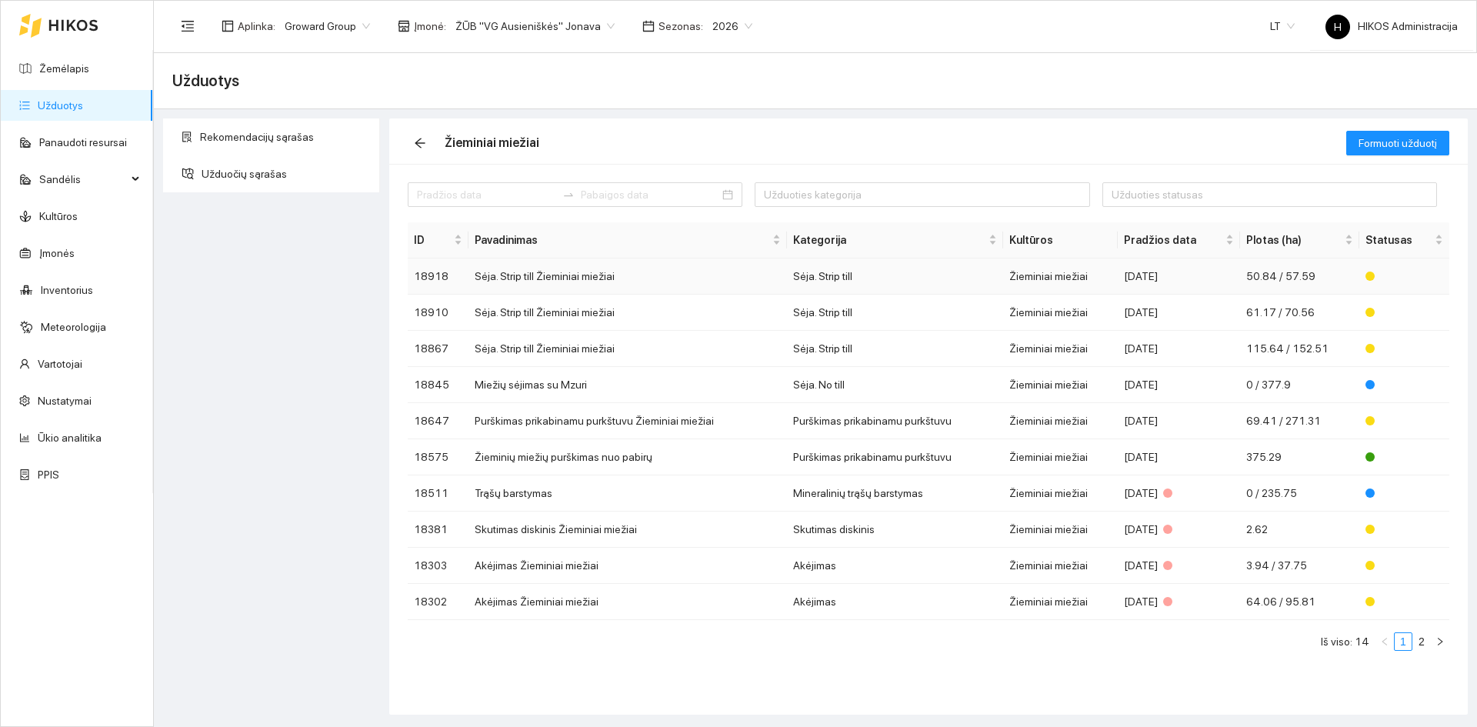
click at [503, 272] on td "Sėja. Strip till Žieminiai miežiai" at bounding box center [627, 276] width 318 height 36
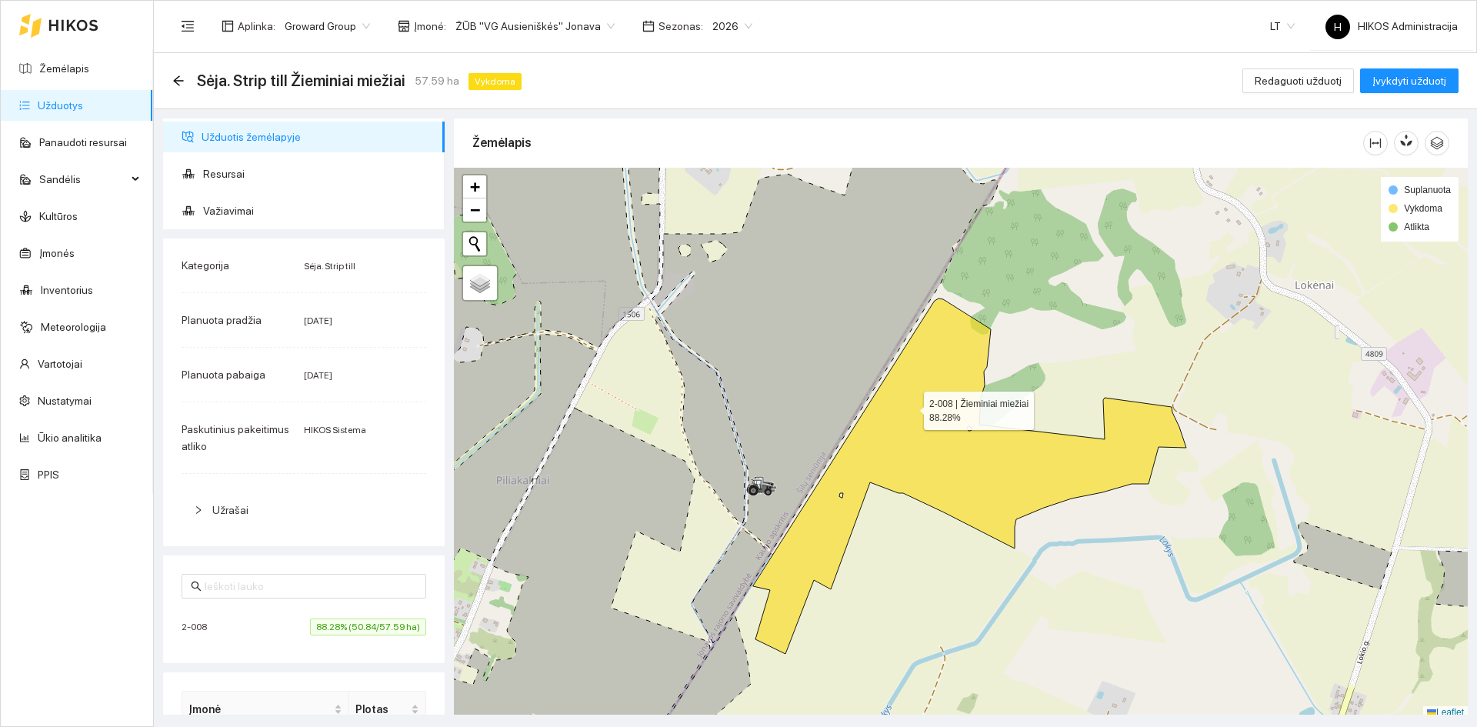
scroll to position [5, 0]
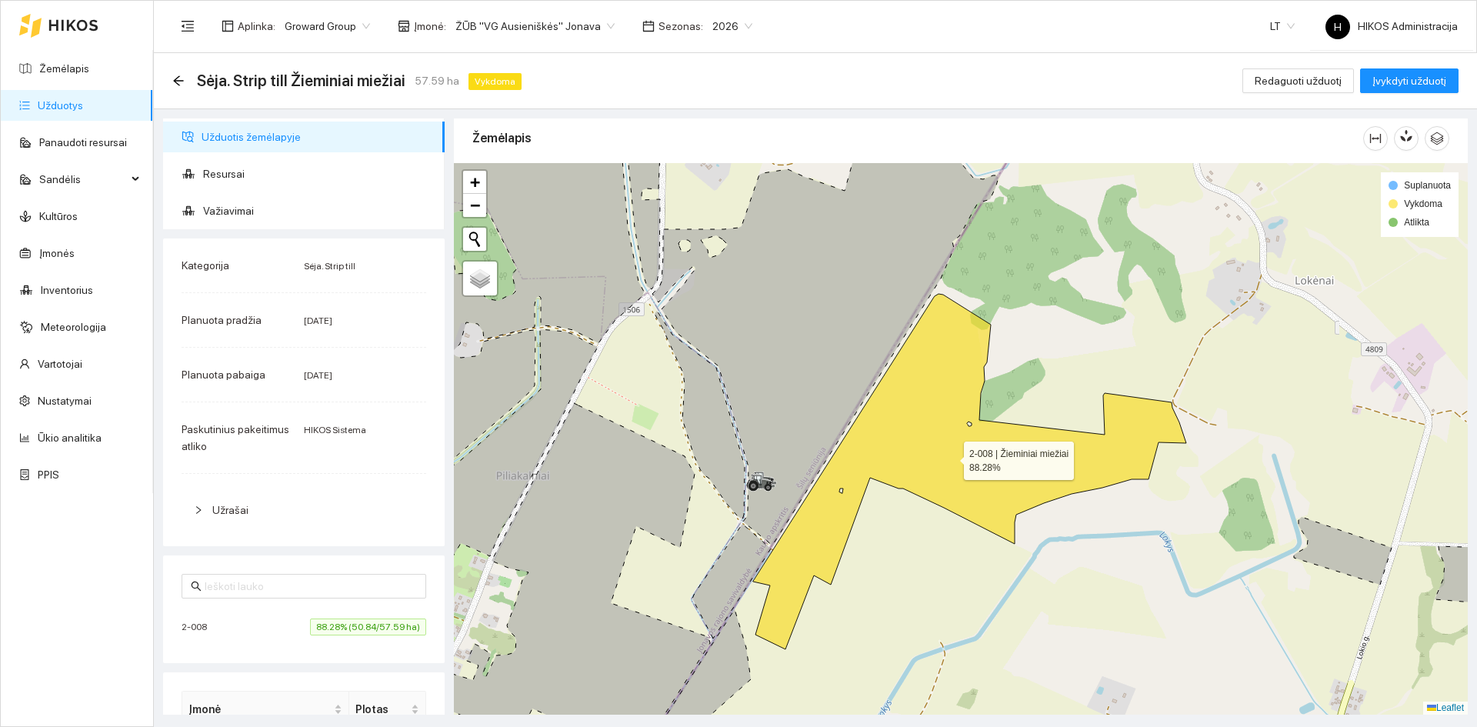
click at [910, 407] on icon at bounding box center [969, 471] width 433 height 355
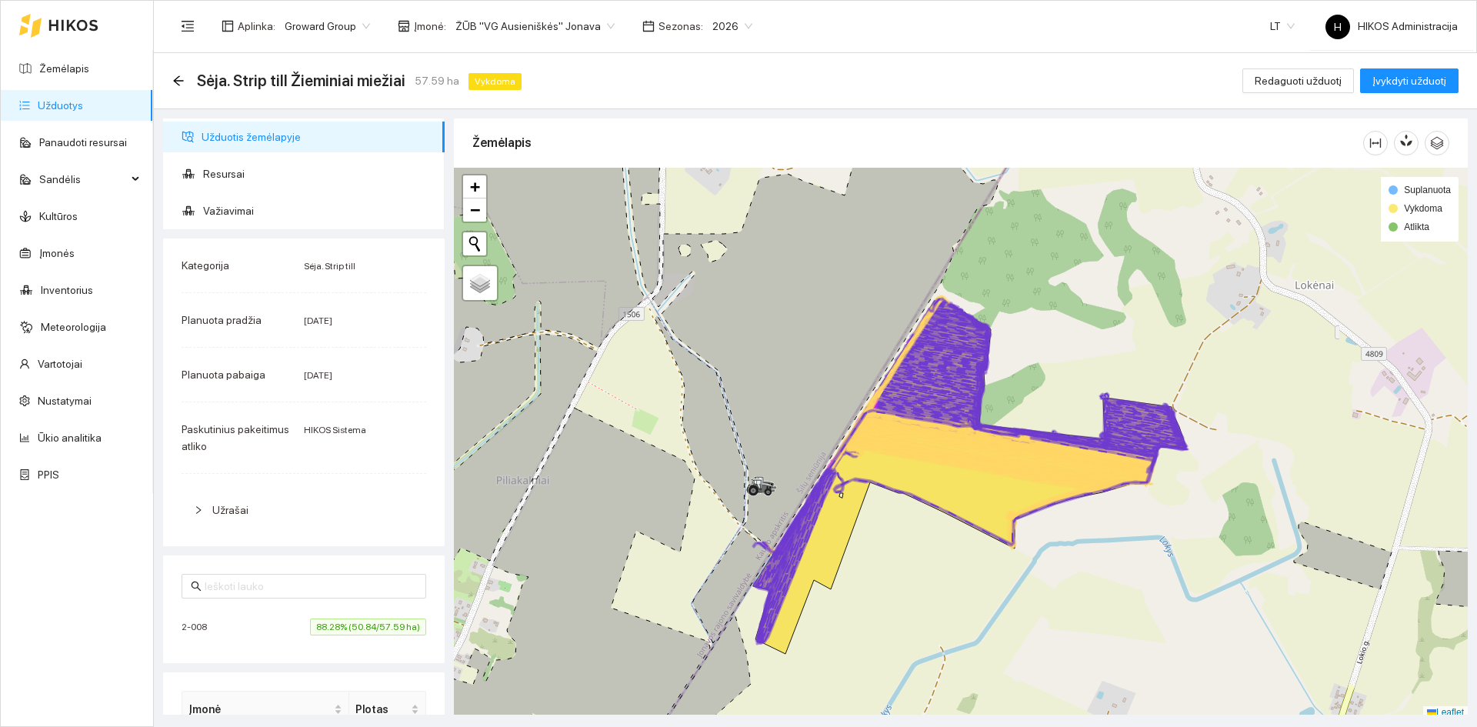
scroll to position [5, 0]
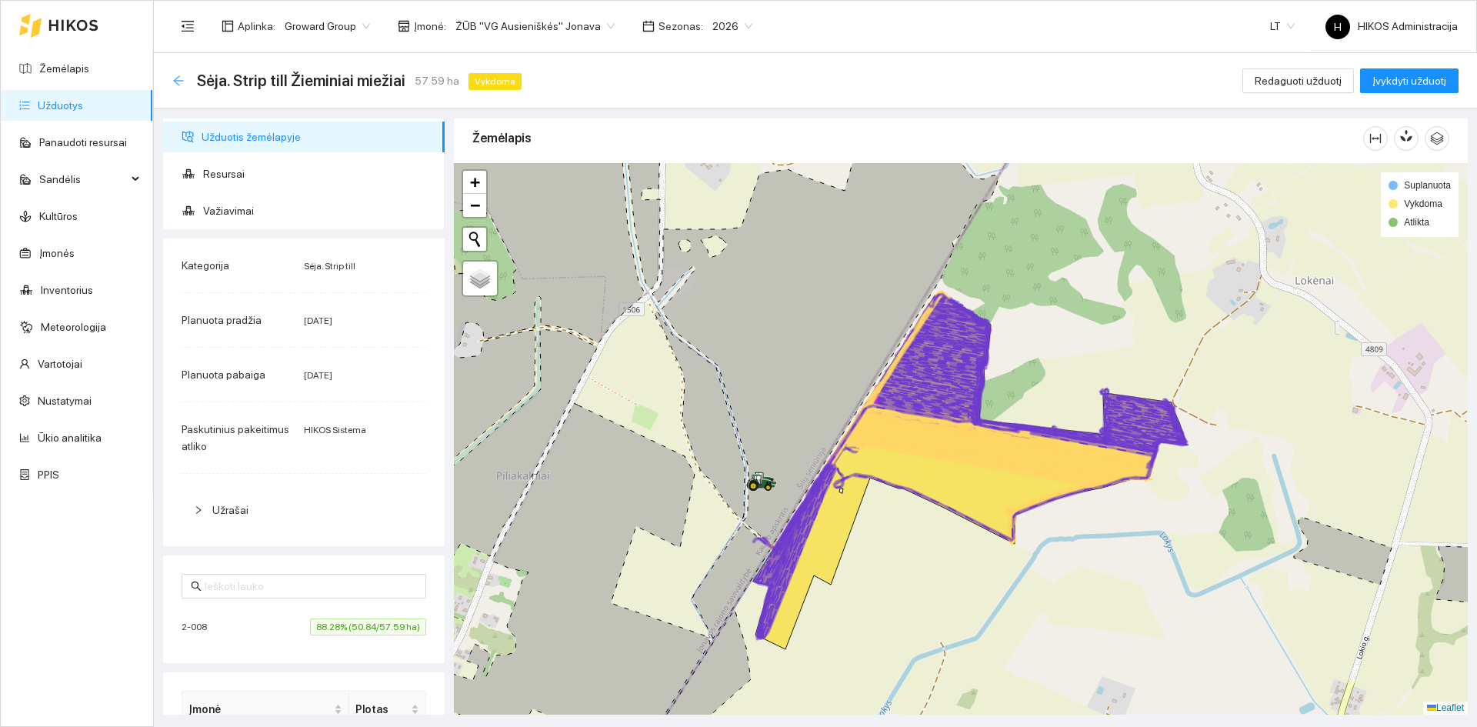
click at [179, 84] on icon "arrow-left" at bounding box center [178, 81] width 12 height 12
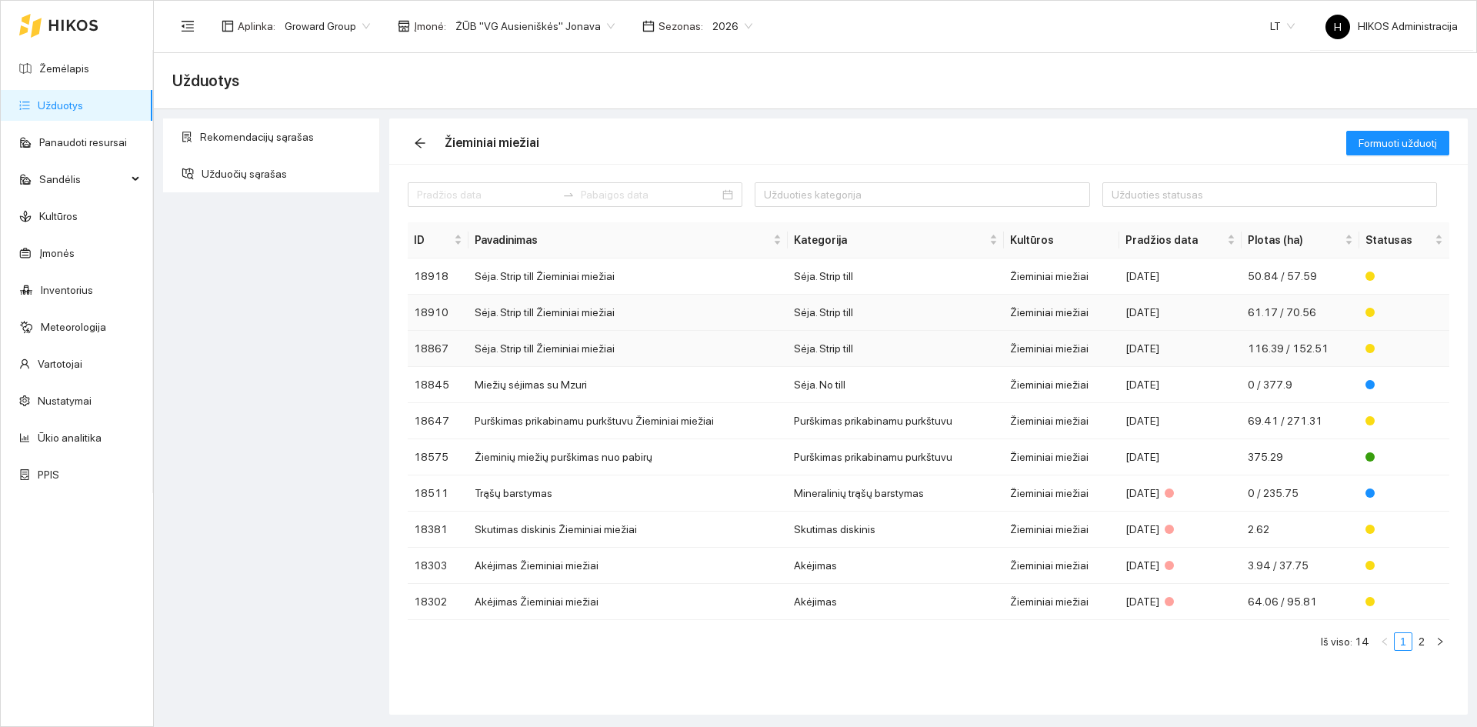
click at [572, 319] on td "Sėja. Strip till Žieminiai miežiai" at bounding box center [627, 313] width 319 height 36
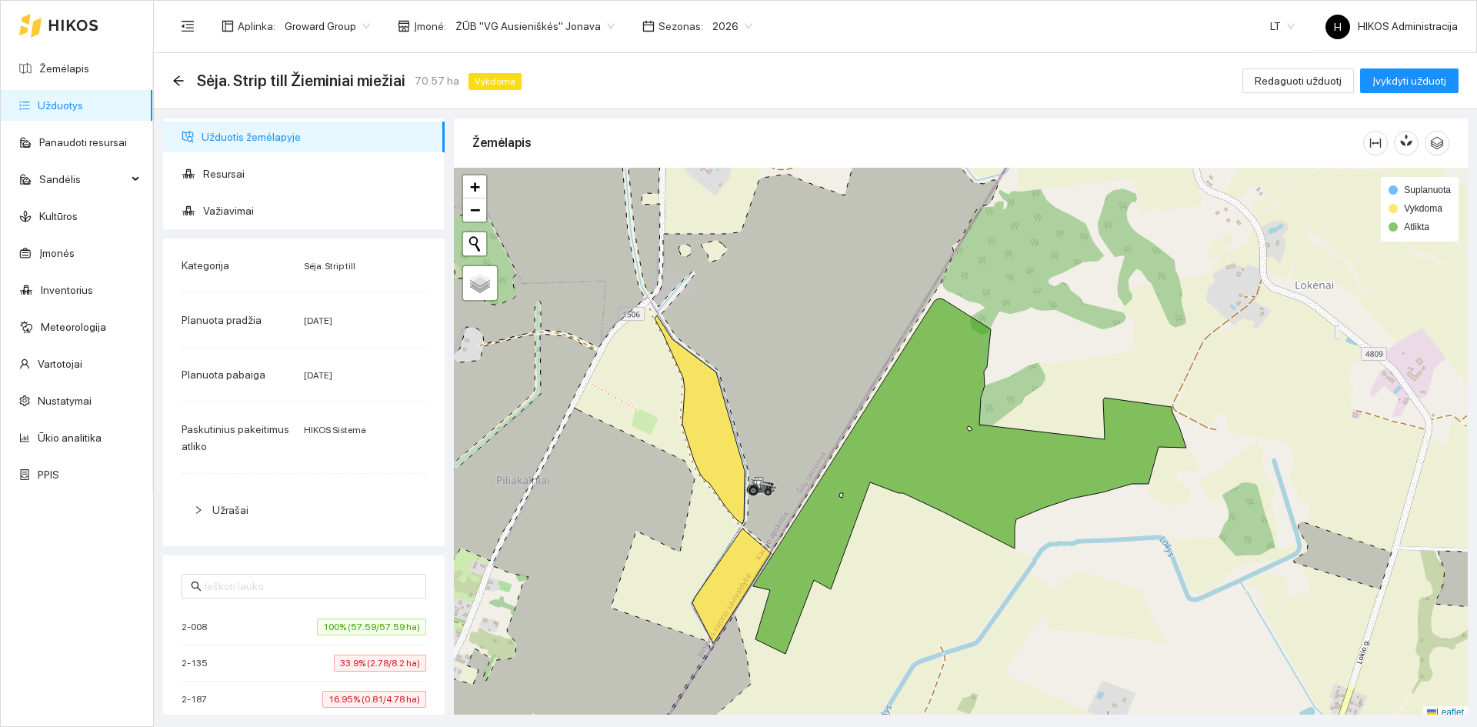
click at [935, 421] on icon at bounding box center [969, 475] width 433 height 355
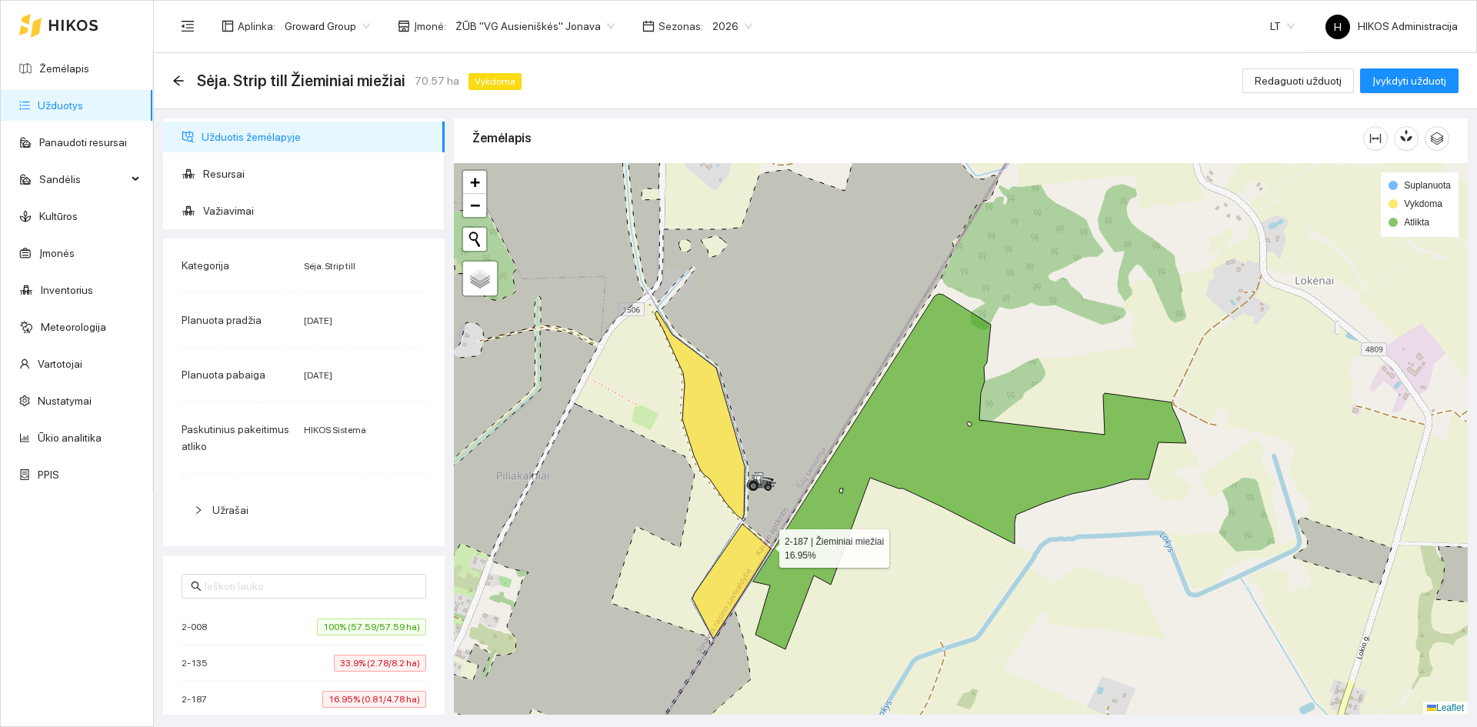
click at [749, 550] on icon at bounding box center [731, 581] width 78 height 115
click at [733, 437] on icon at bounding box center [700, 415] width 90 height 208
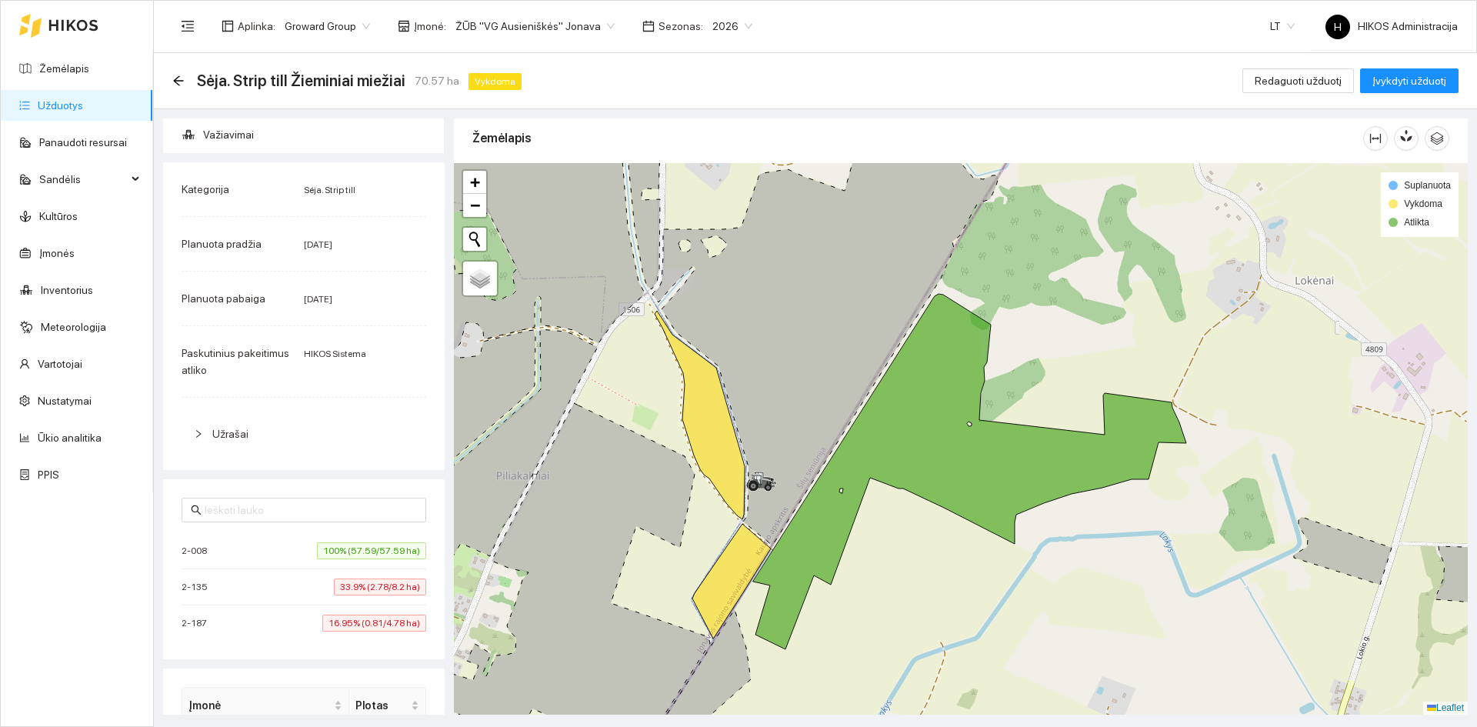
scroll to position [231, 0]
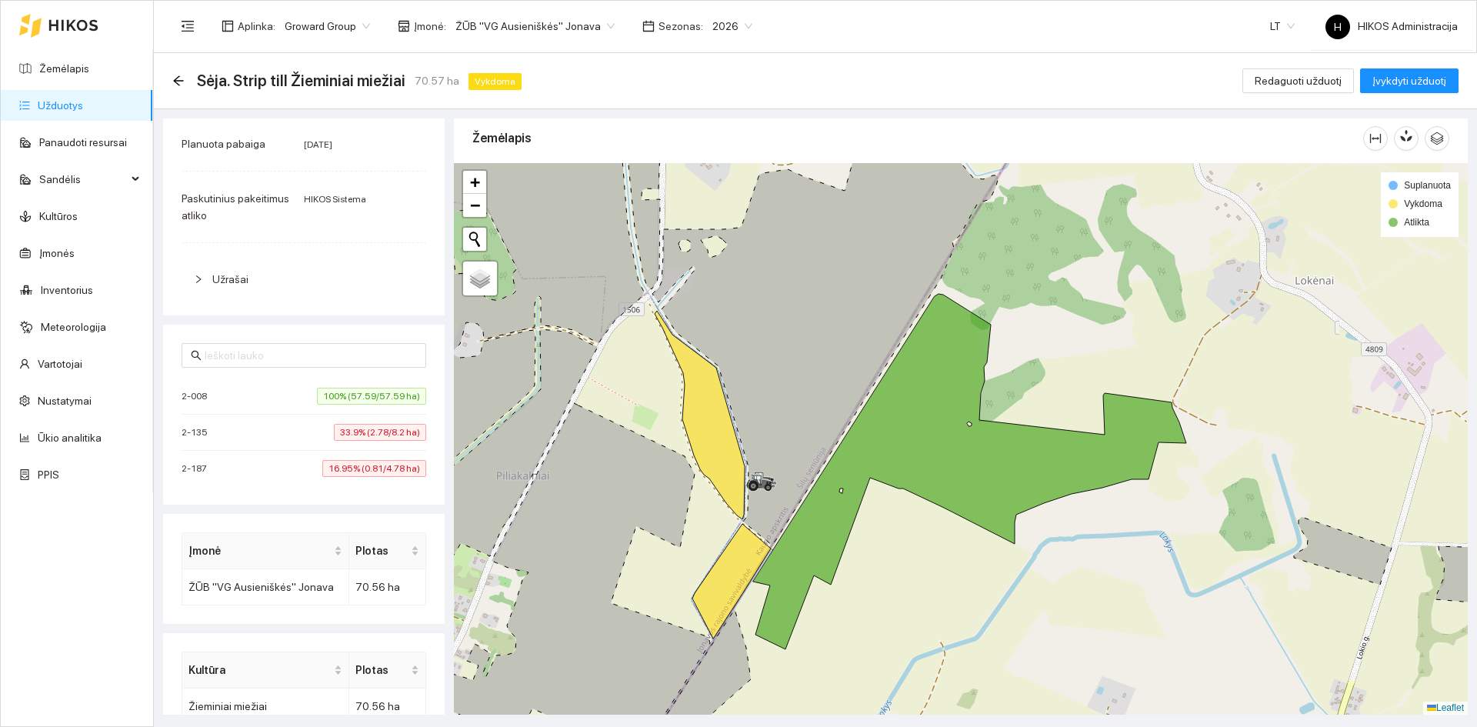
drag, startPoint x: 519, startPoint y: 28, endPoint x: 507, endPoint y: 51, distance: 26.2
click at [520, 27] on span "ŽŪB "VG Ausieniškės" Jonava" at bounding box center [534, 26] width 159 height 23
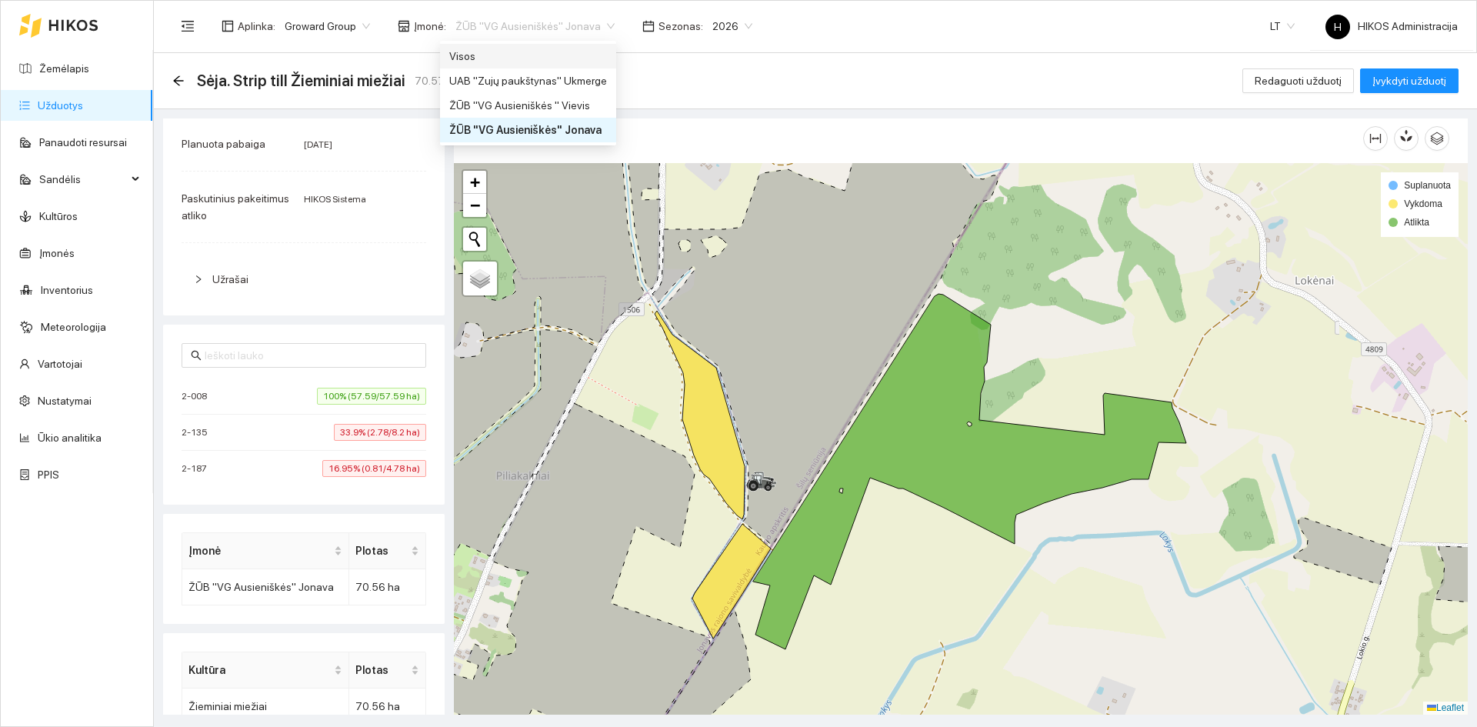
click at [500, 62] on div "Visos" at bounding box center [528, 56] width 158 height 17
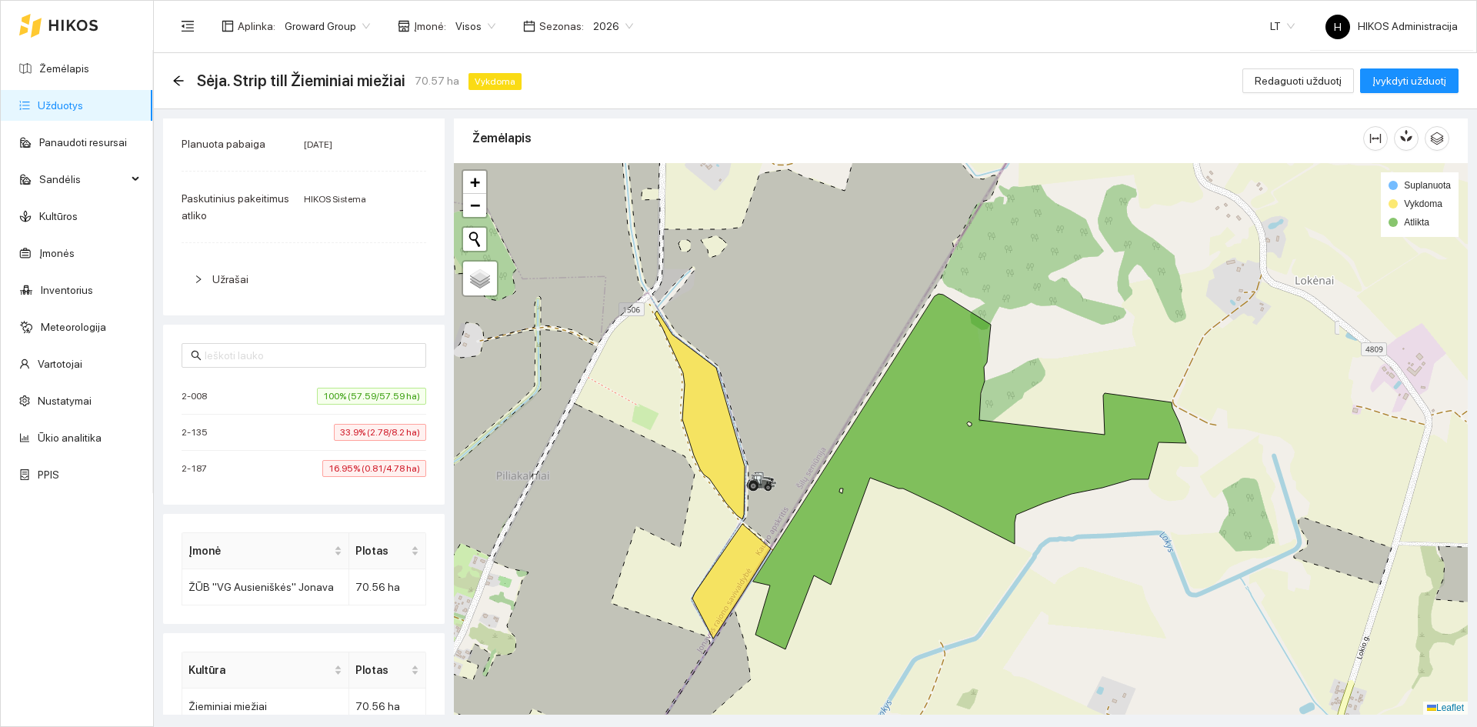
scroll to position [231, 0]
click at [353, 398] on span "100% (57.59/57.59 ha)" at bounding box center [371, 396] width 109 height 17
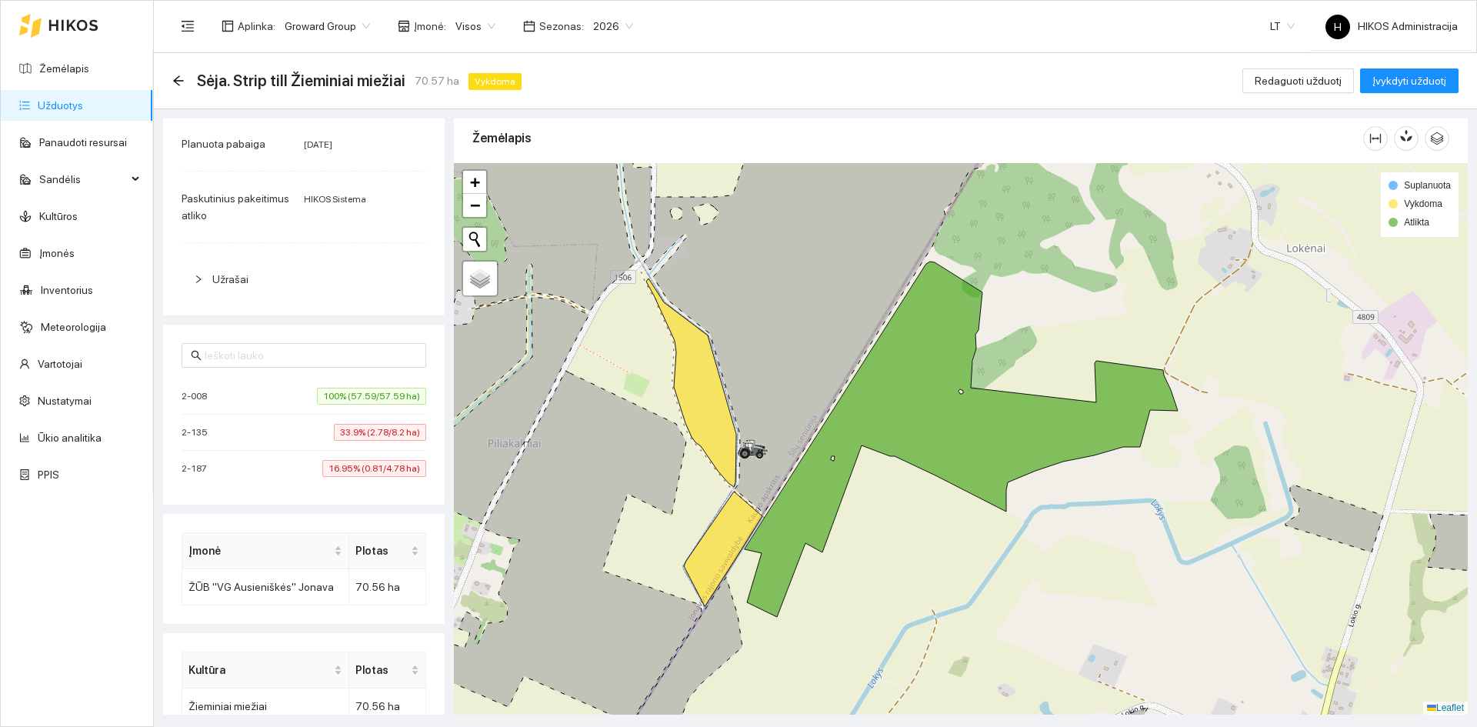
click at [348, 439] on span "33.9% (2.78/8.2 ha)" at bounding box center [380, 432] width 92 height 17
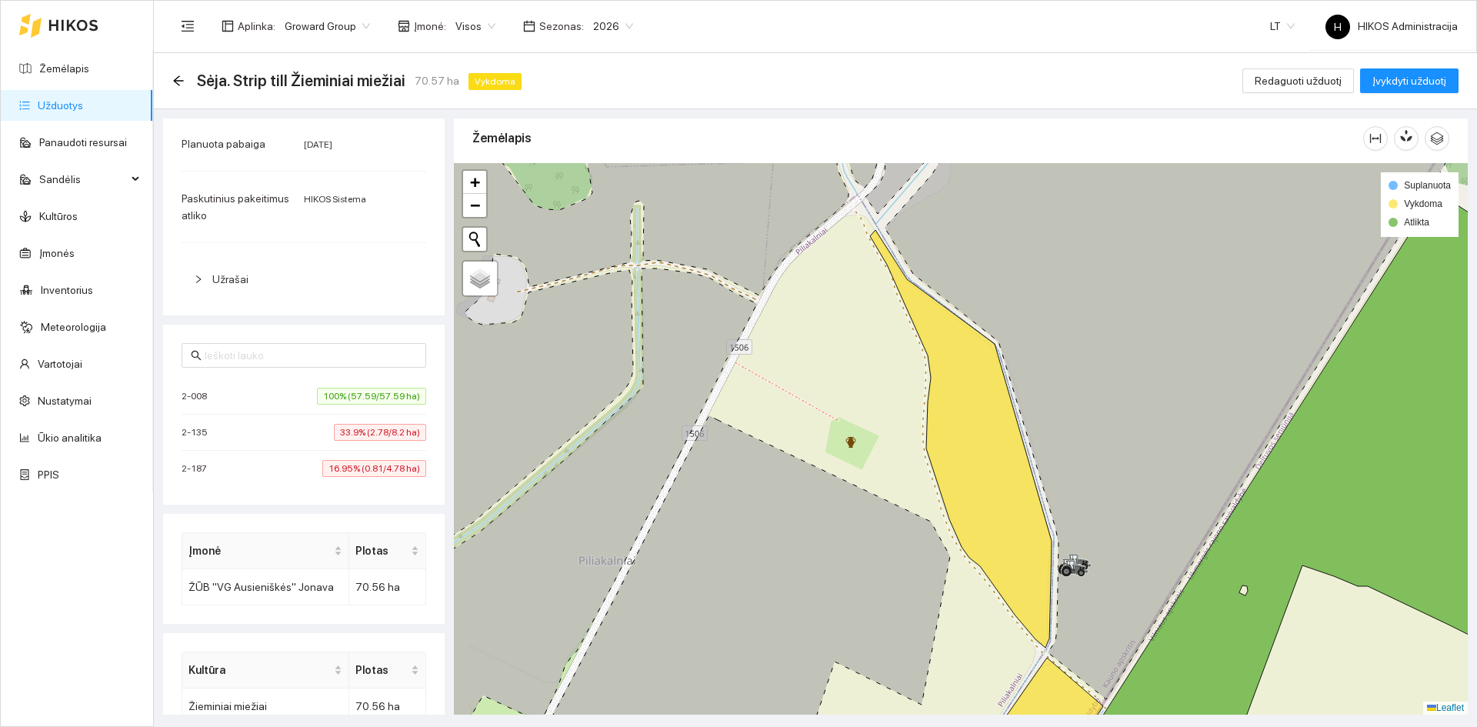
click at [351, 468] on span "16.95% (0.81/4.78 ha)" at bounding box center [374, 468] width 104 height 17
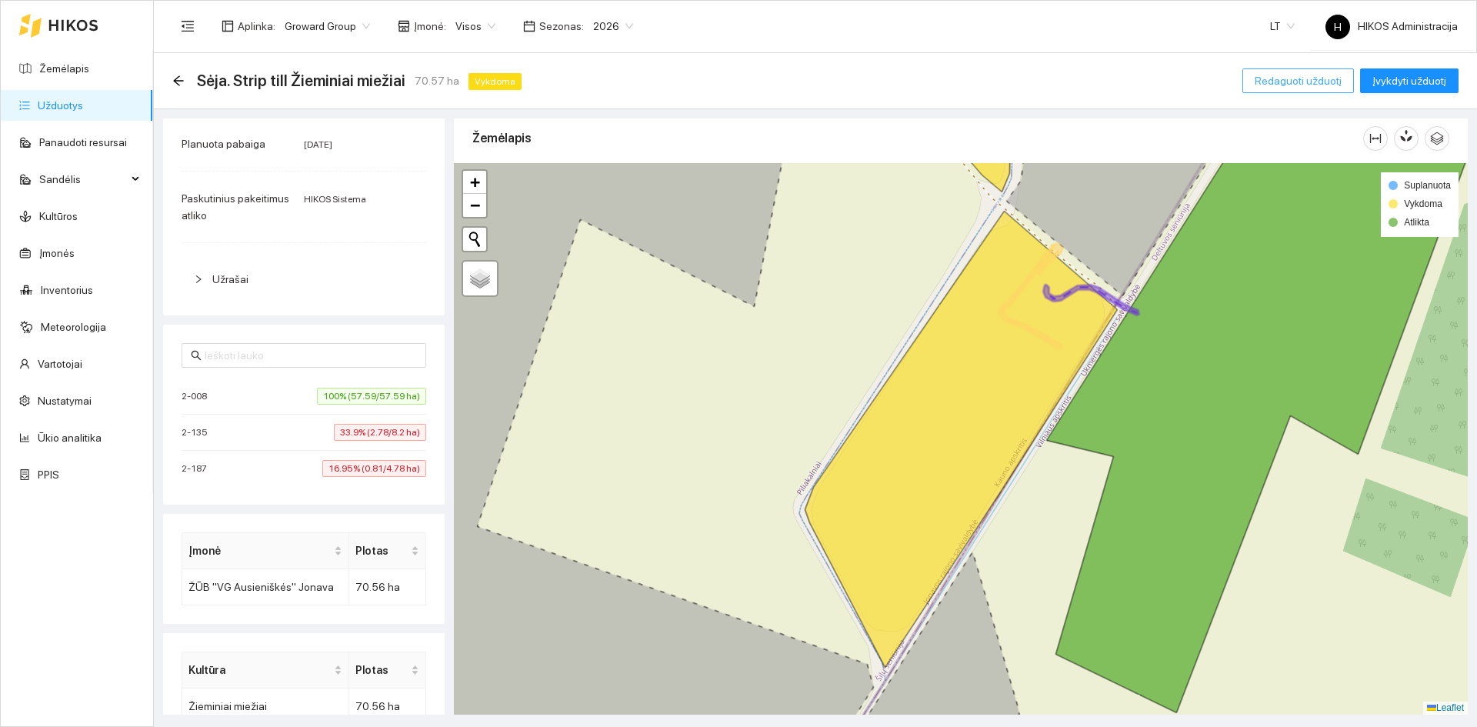
click at [1297, 84] on span "Redaguoti užduotį" at bounding box center [1298, 80] width 87 height 17
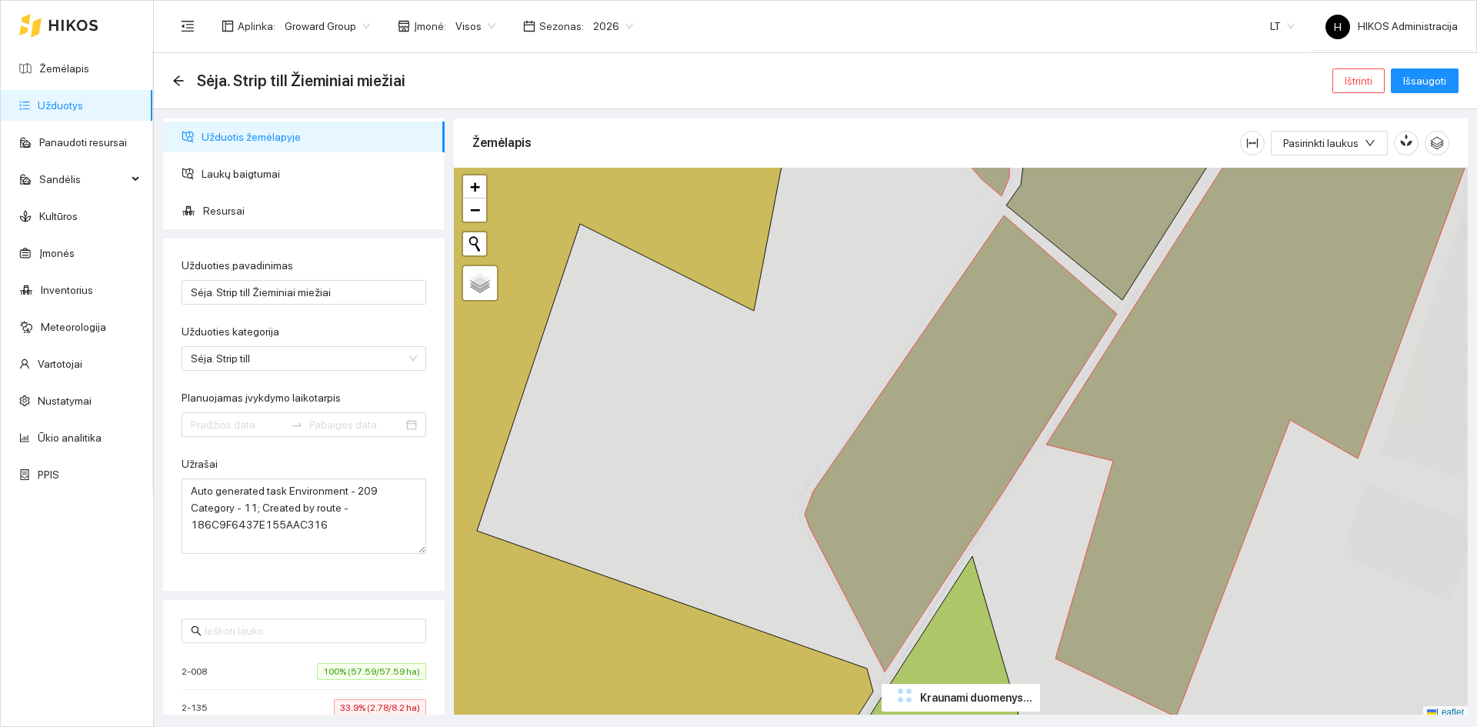
type input "[DATE]"
type input "2025-09-18"
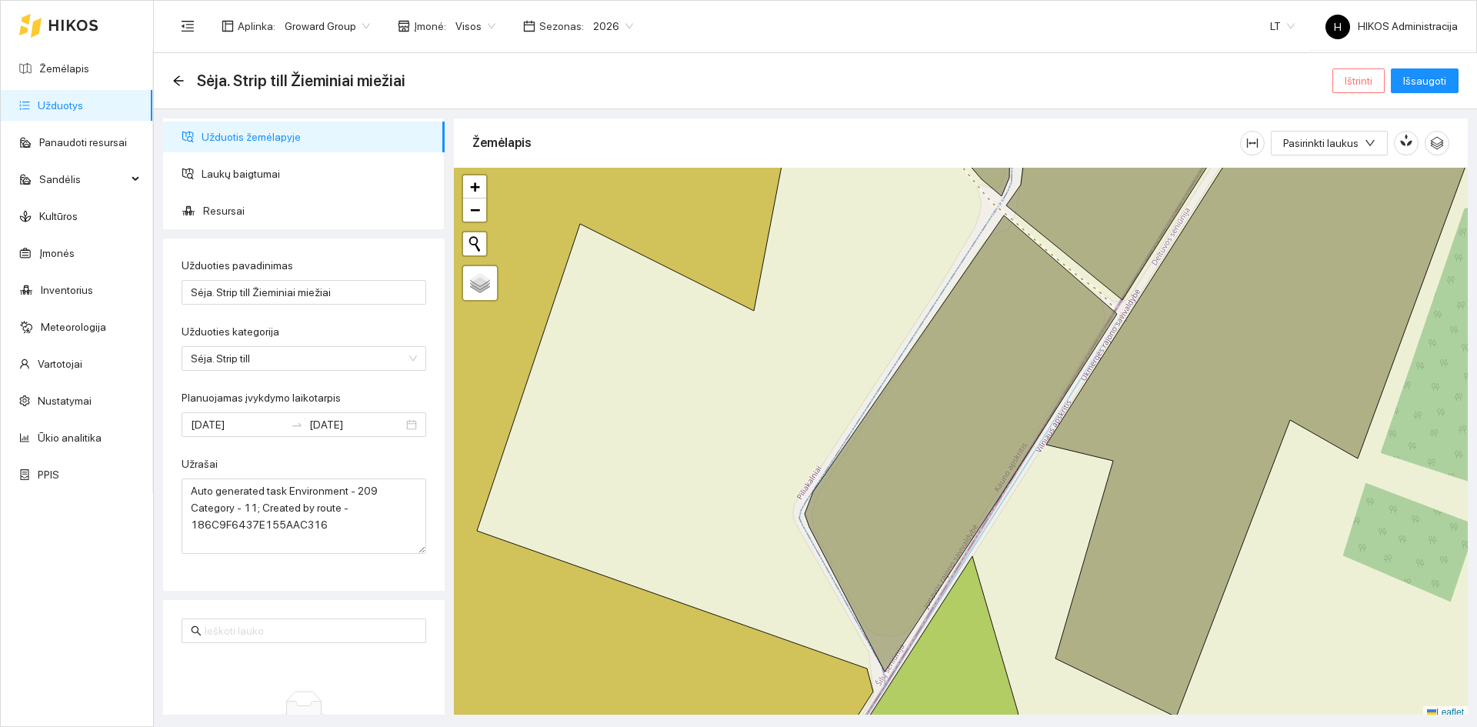
click at [1344, 84] on button "Ištrinti" at bounding box center [1358, 80] width 52 height 25
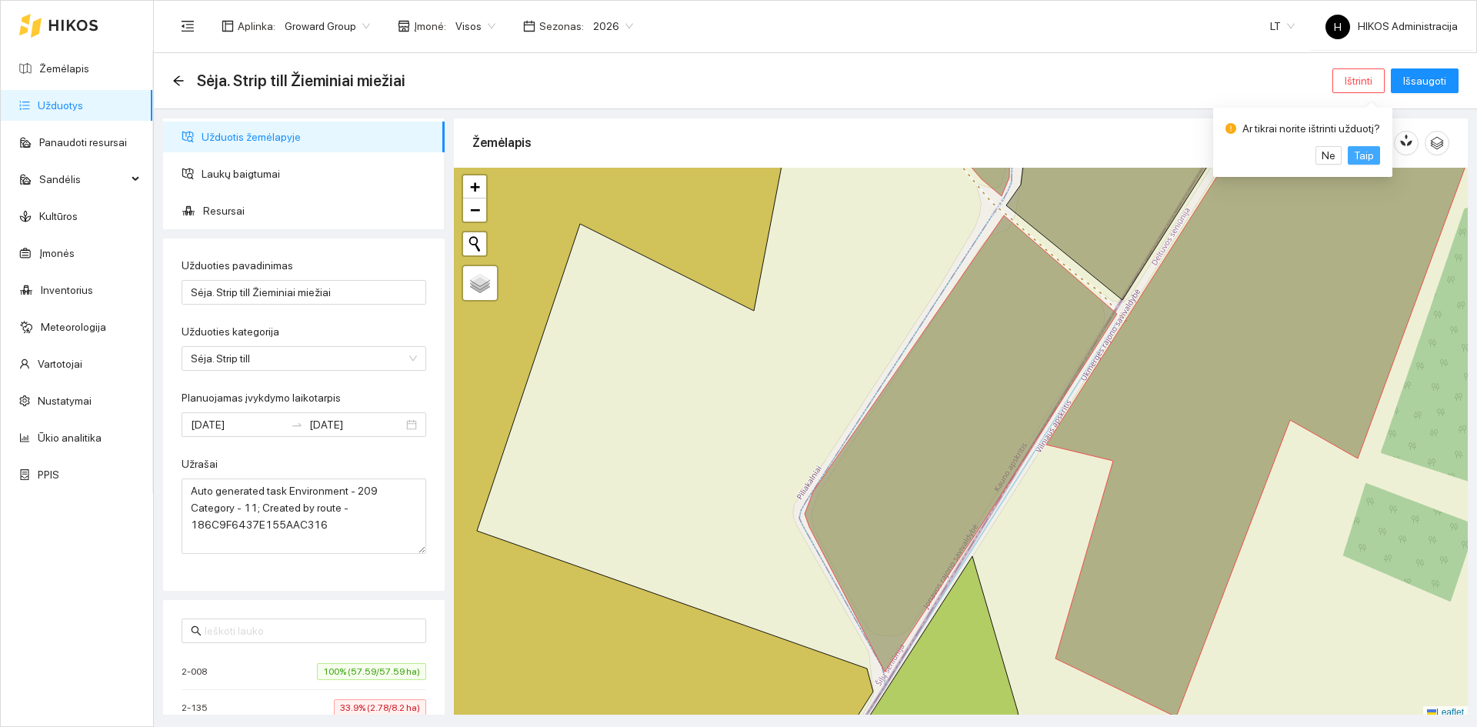
click at [1360, 158] on span "Taip" at bounding box center [1364, 155] width 20 height 17
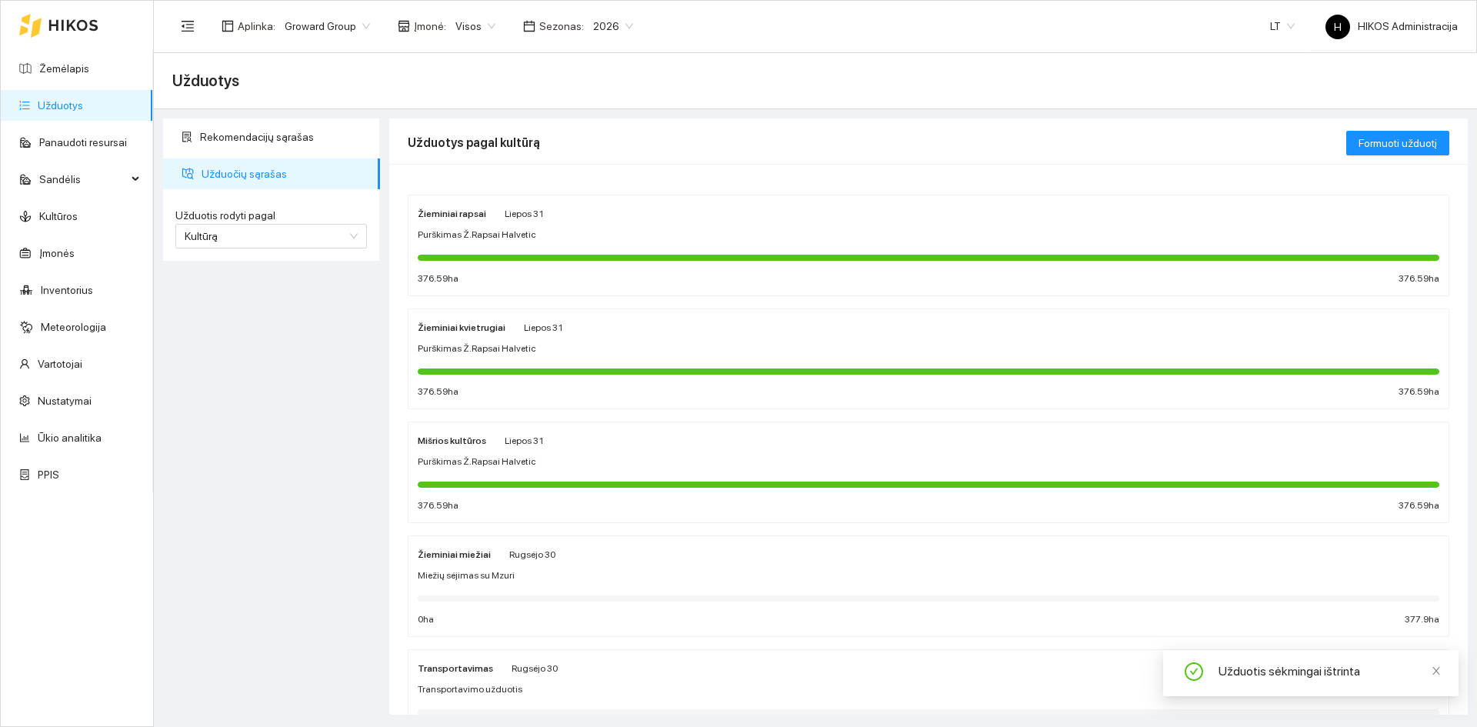
click at [526, 559] on span "Rugsėjo 30" at bounding box center [532, 554] width 46 height 11
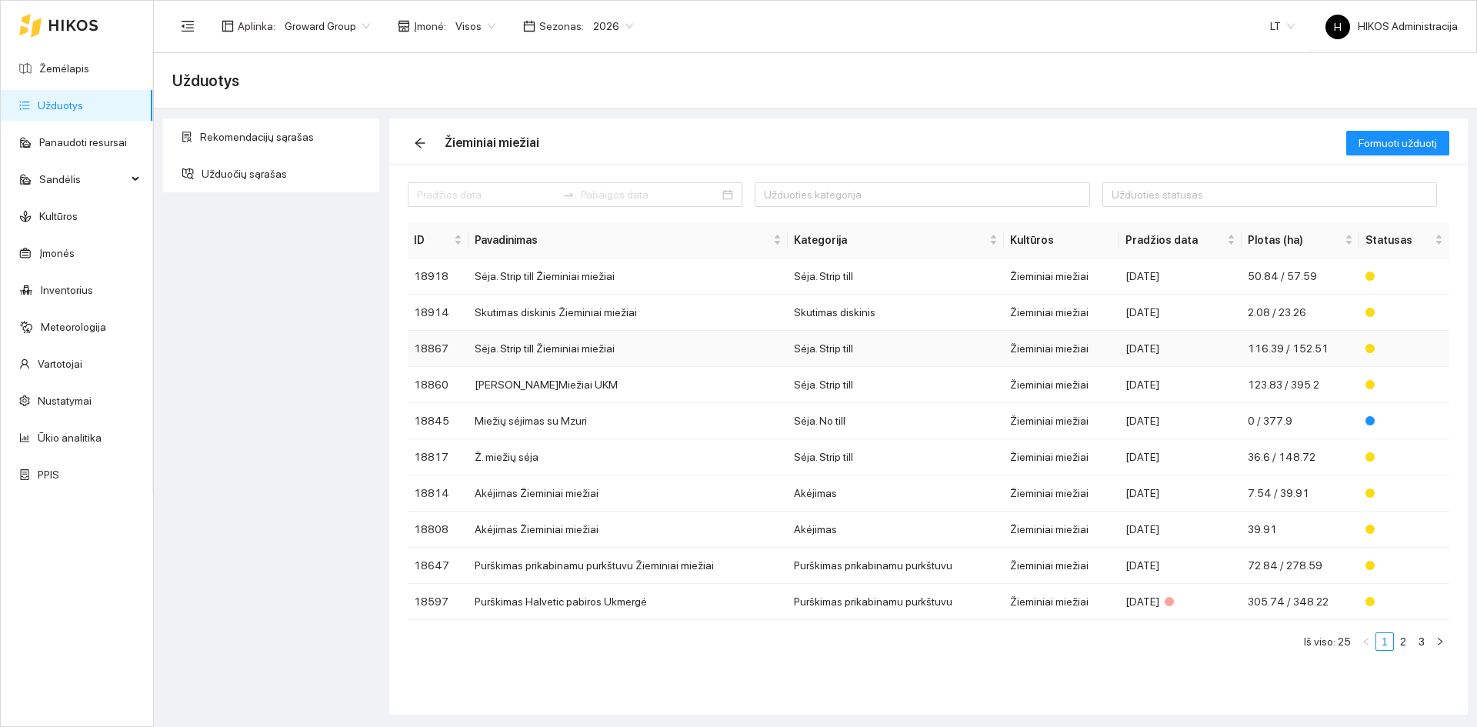
click at [545, 345] on td "Sėja. Strip till Žieminiai miežiai" at bounding box center [627, 349] width 319 height 36
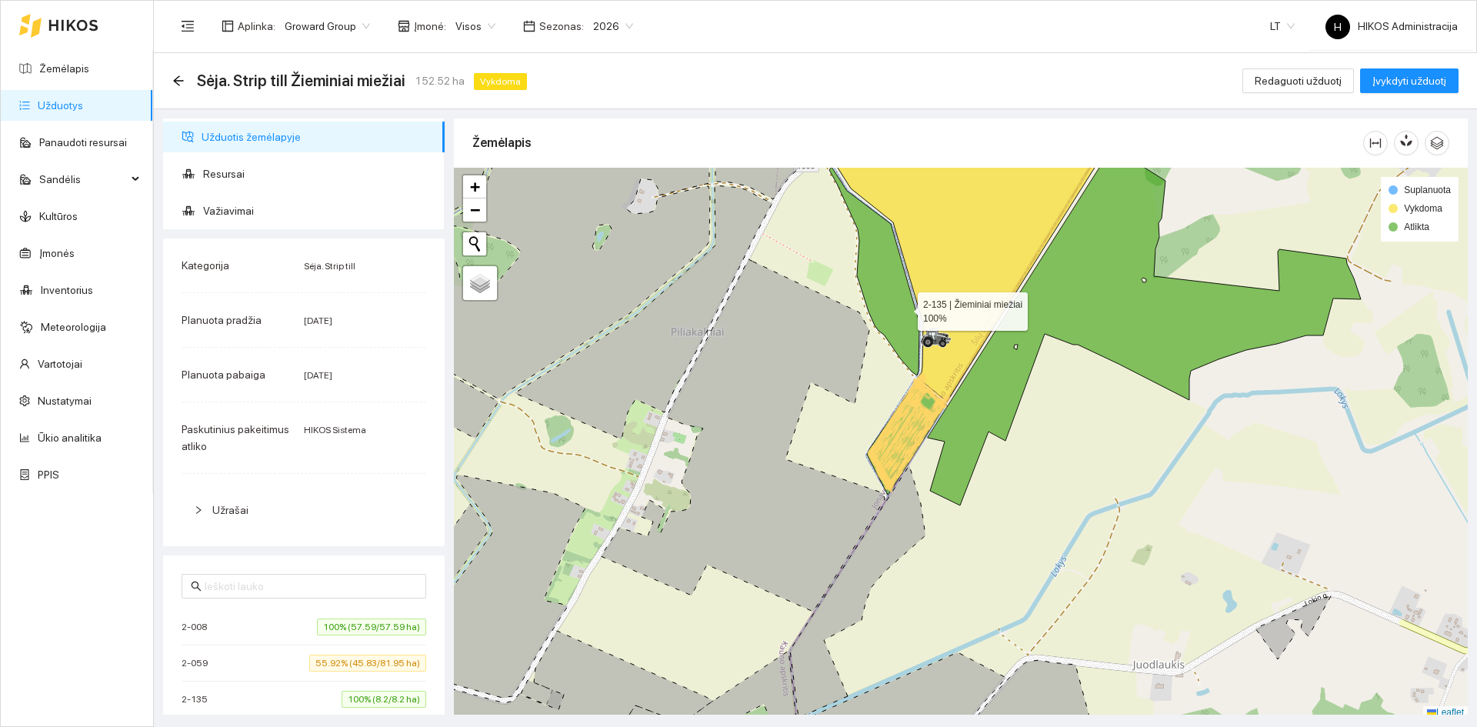
click at [904, 308] on icon at bounding box center [874, 271] width 90 height 208
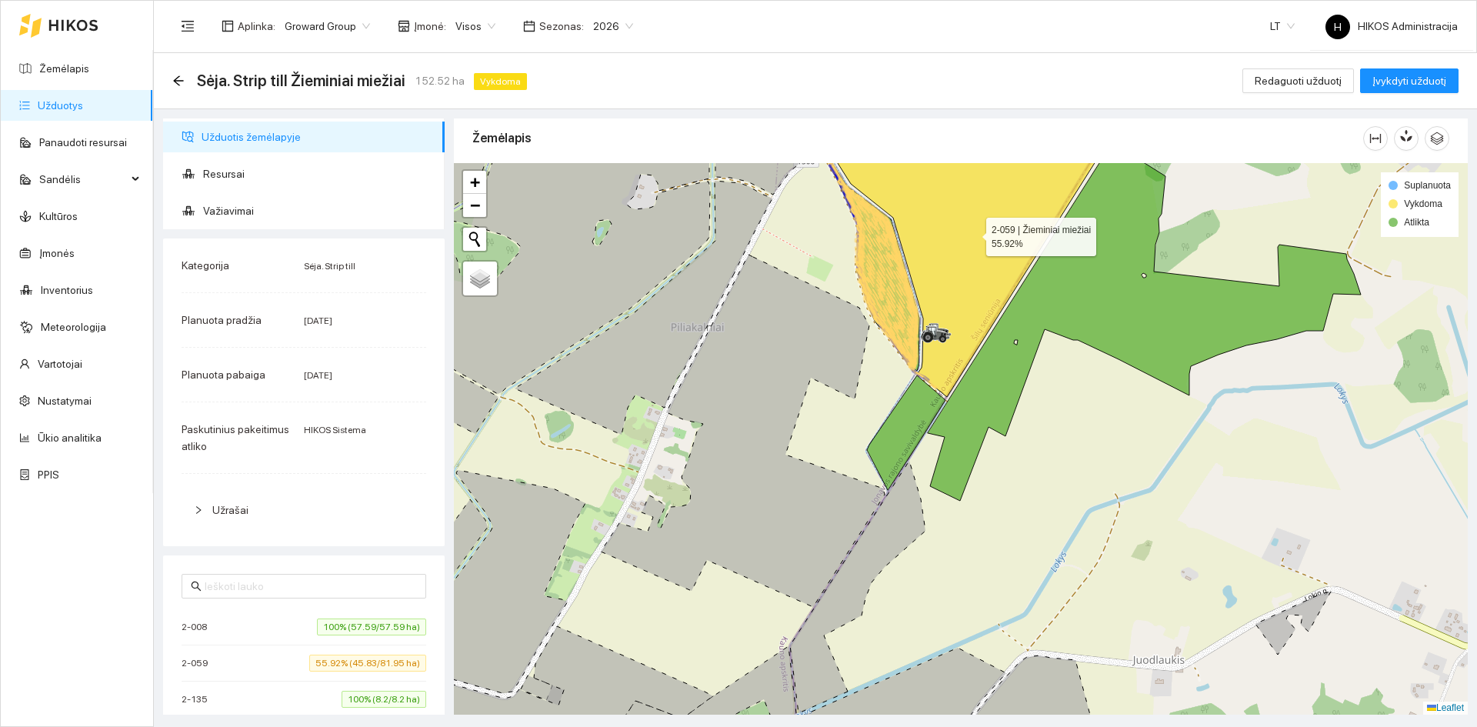
click at [972, 233] on icon at bounding box center [976, 252] width 298 height 290
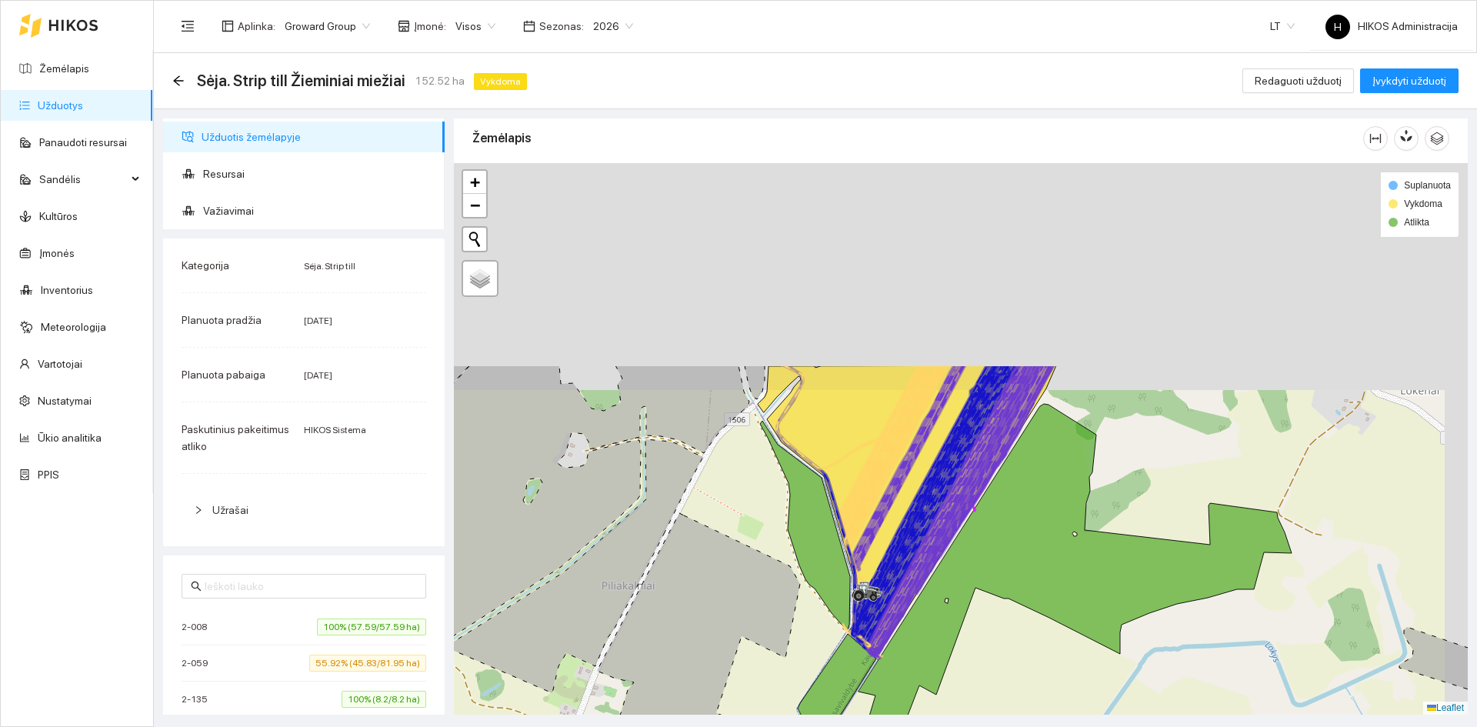
drag, startPoint x: 1008, startPoint y: 321, endPoint x: 927, endPoint y: 546, distance: 239.7
click at [933, 550] on div at bounding box center [961, 438] width 1014 height 551
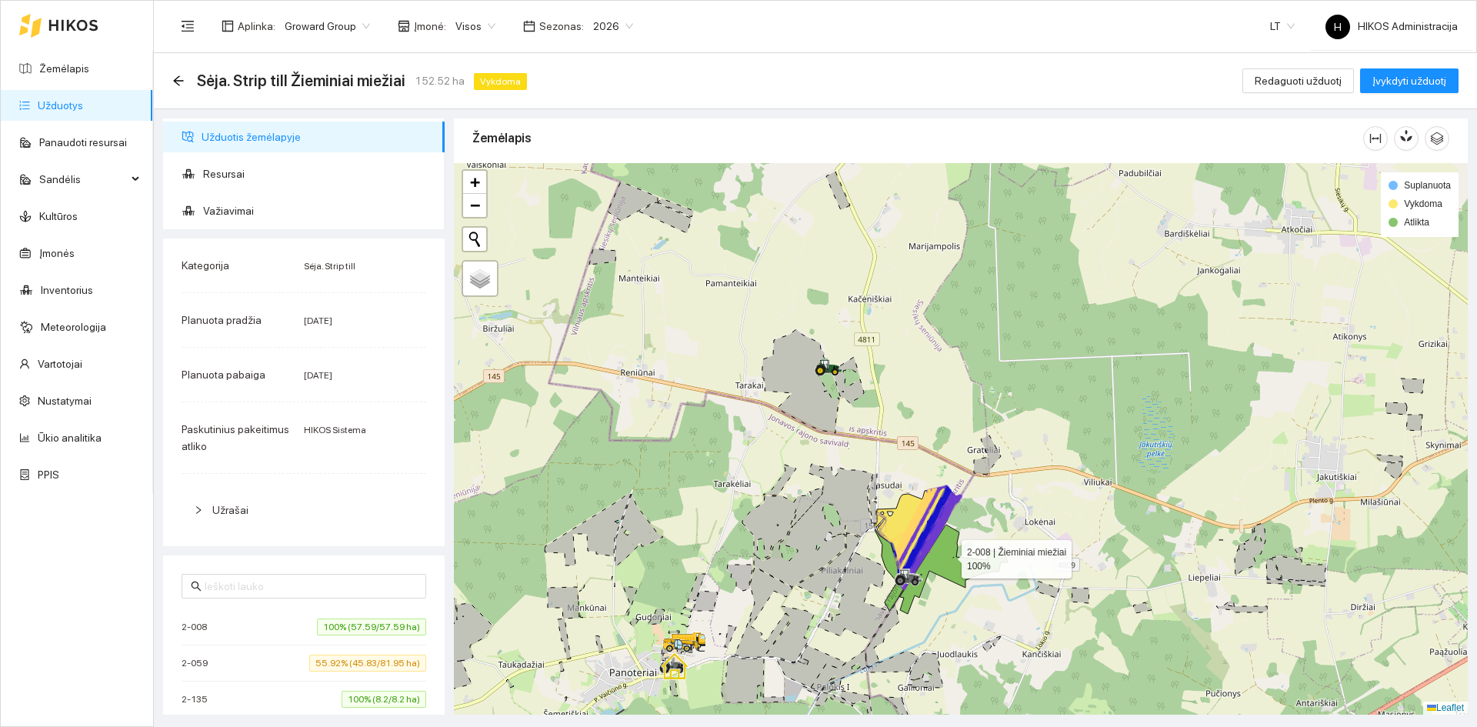
click at [948, 555] on icon at bounding box center [954, 569] width 108 height 89
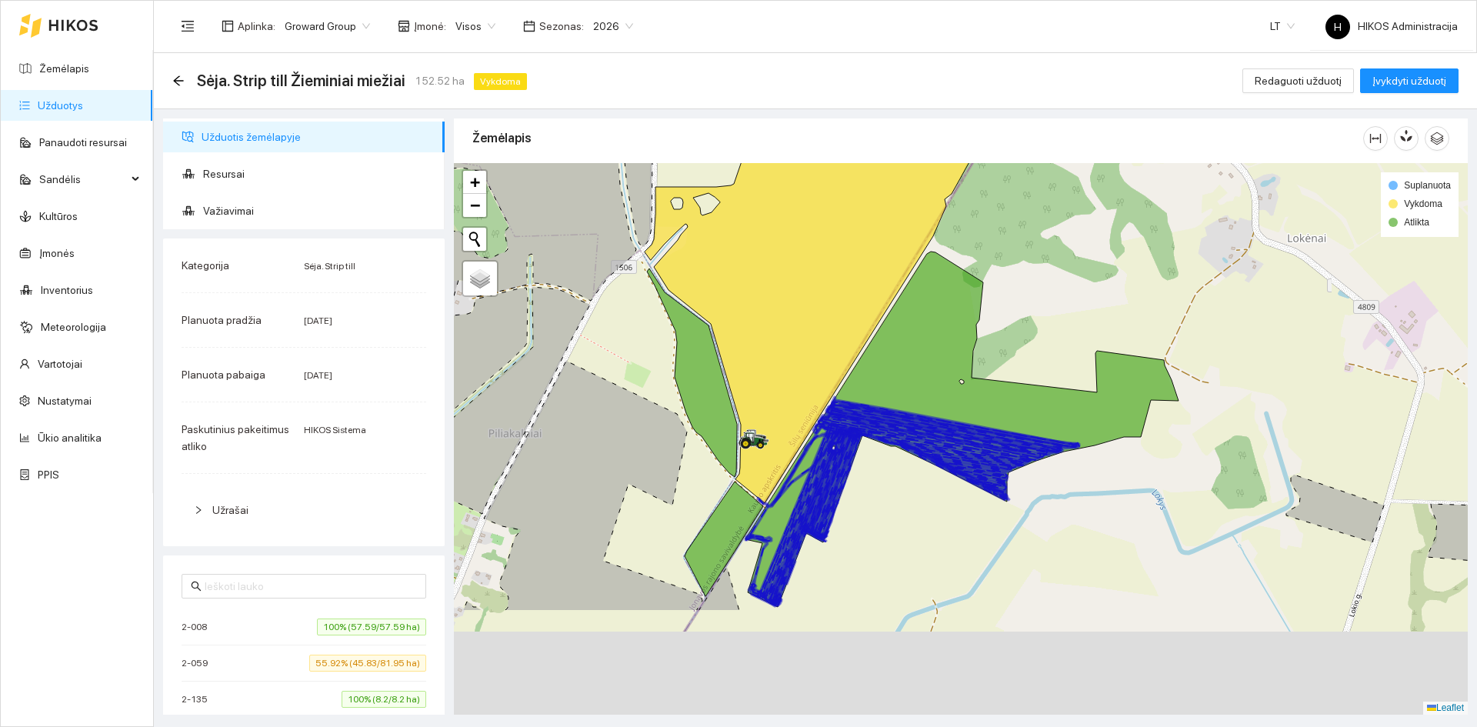
drag, startPoint x: 946, startPoint y: 607, endPoint x: 891, endPoint y: 365, distance: 247.6
click at [891, 428] on icon at bounding box center [887, 483] width 241 height 111
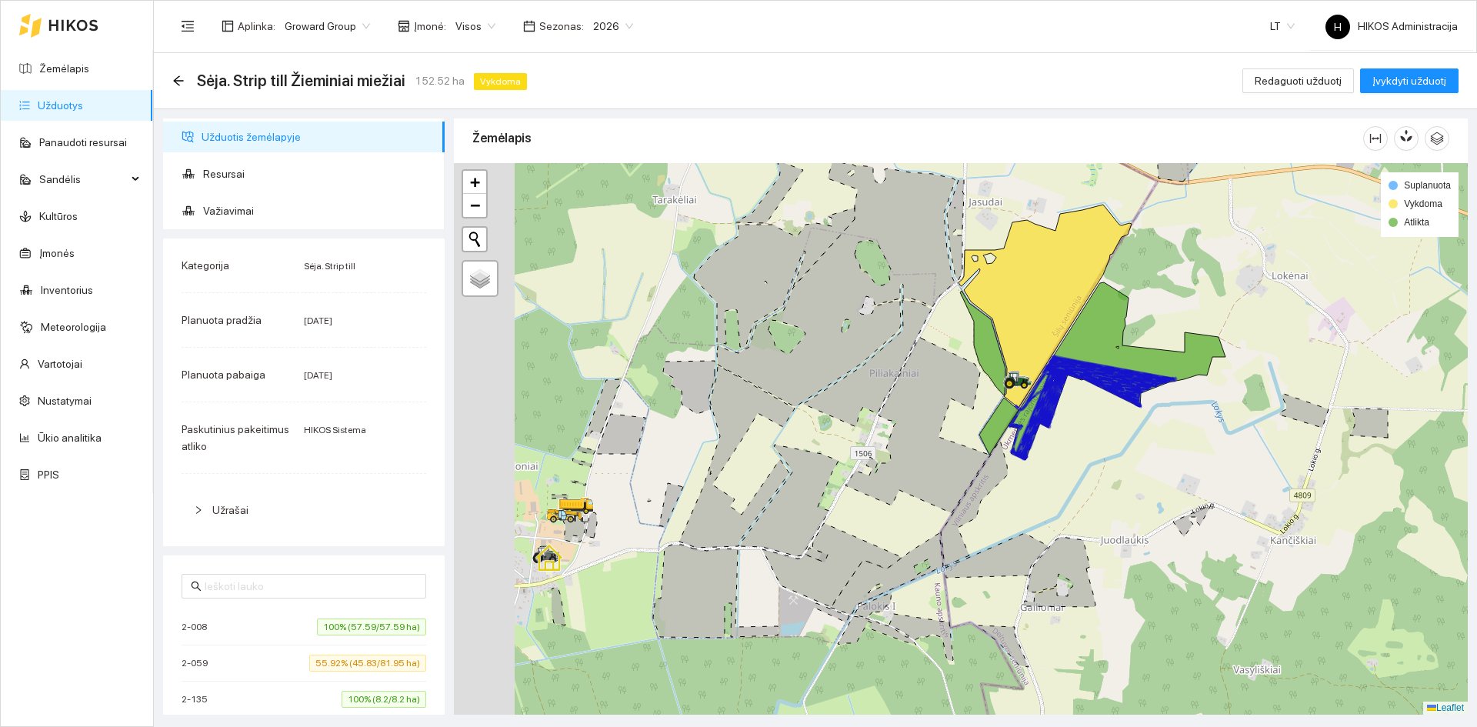
drag, startPoint x: 759, startPoint y: 441, endPoint x: 1006, endPoint y: 450, distance: 247.0
click at [988, 450] on icon at bounding box center [916, 425] width 142 height 176
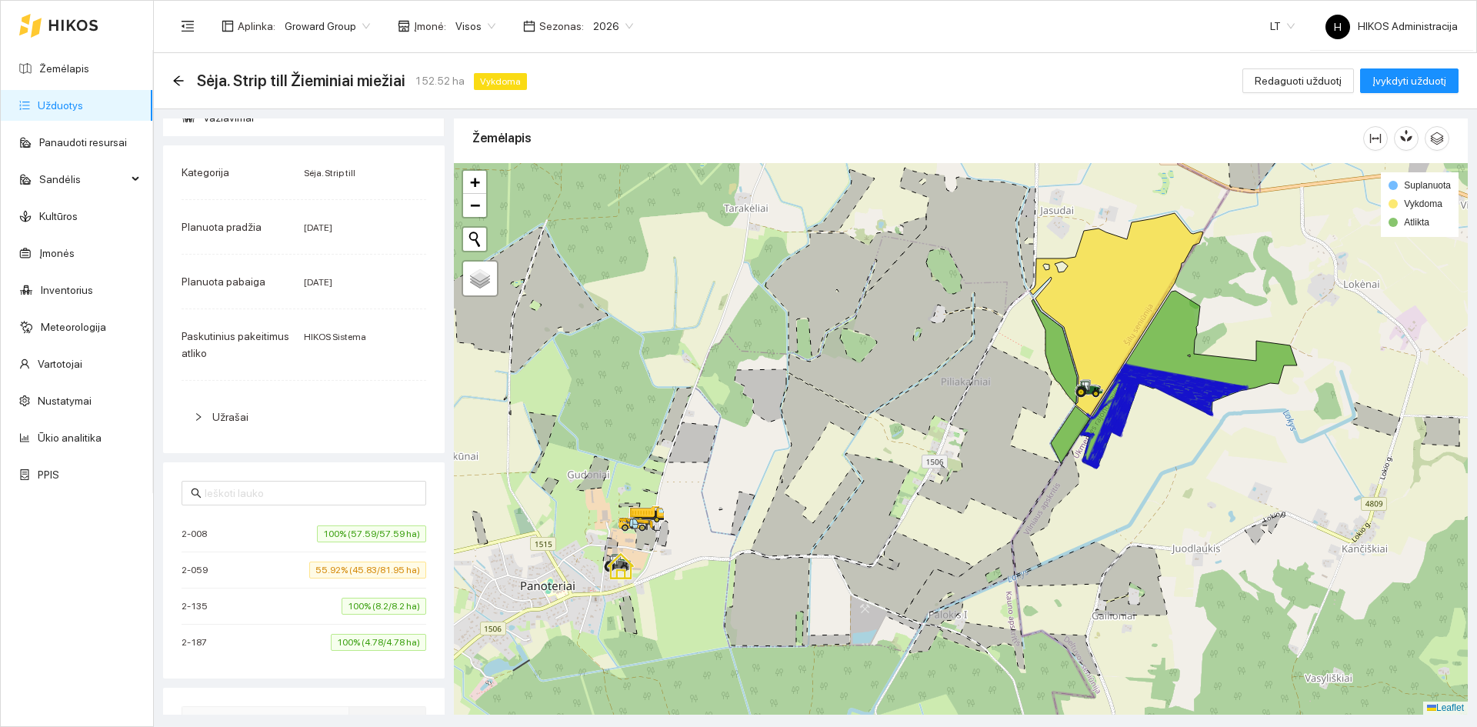
scroll to position [231, 0]
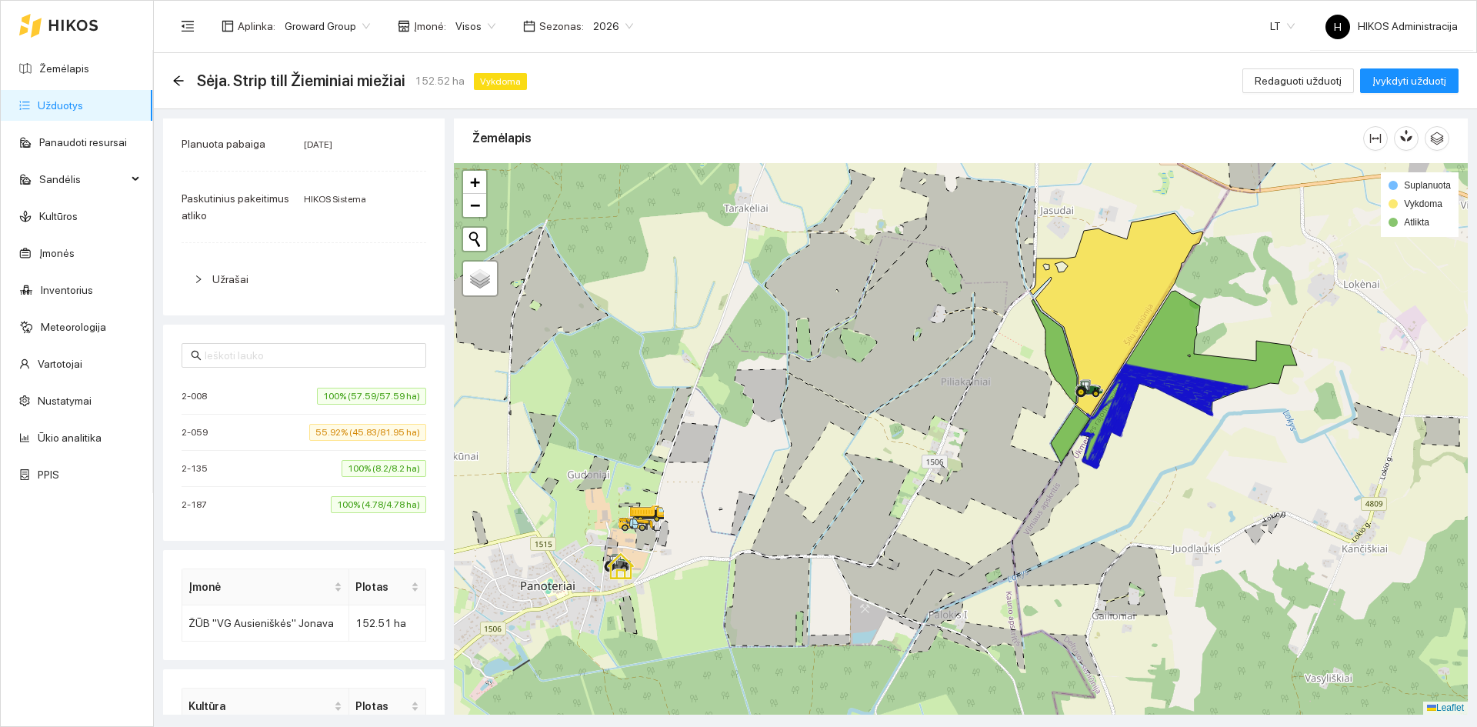
click at [343, 505] on span "100% (4.78/4.78 ha)" at bounding box center [378, 504] width 95 height 17
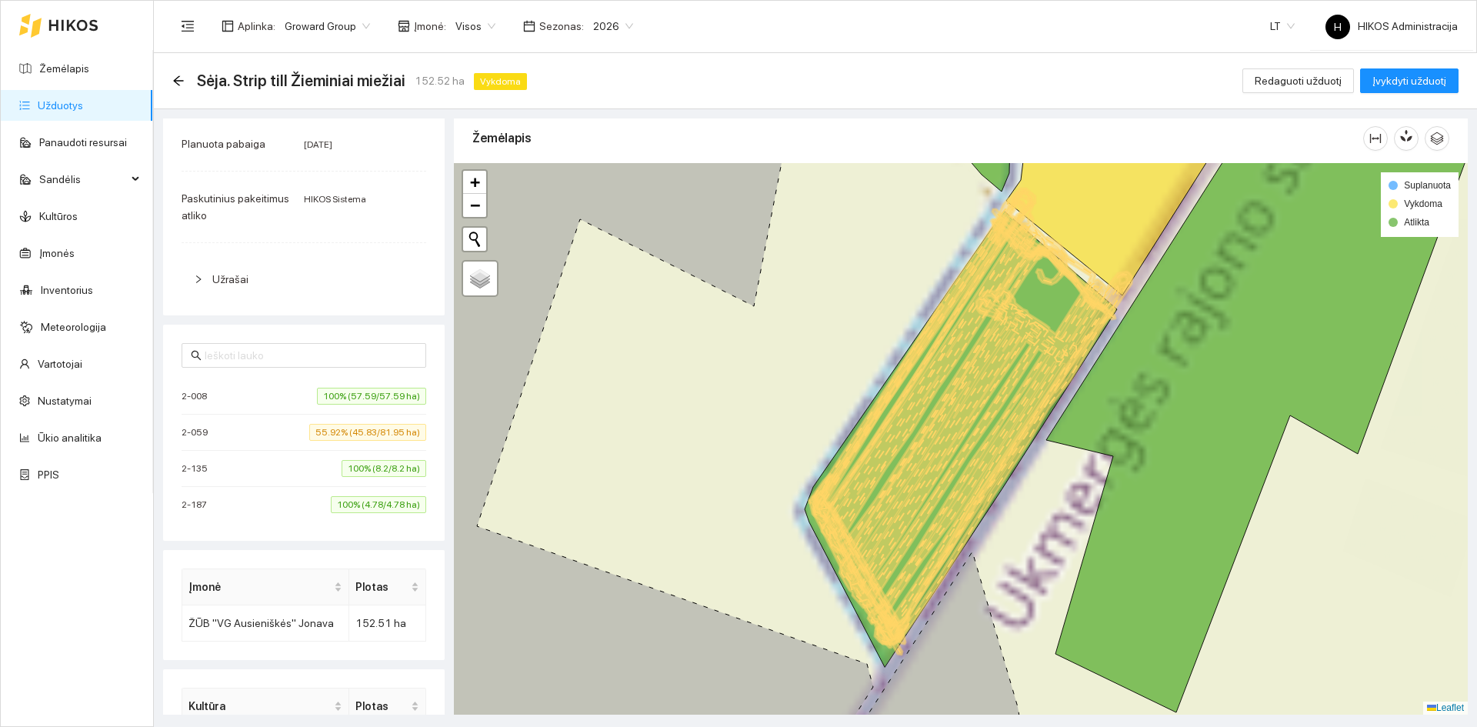
click at [349, 468] on span "100% (8.2/8.2 ha)" at bounding box center [384, 468] width 85 height 17
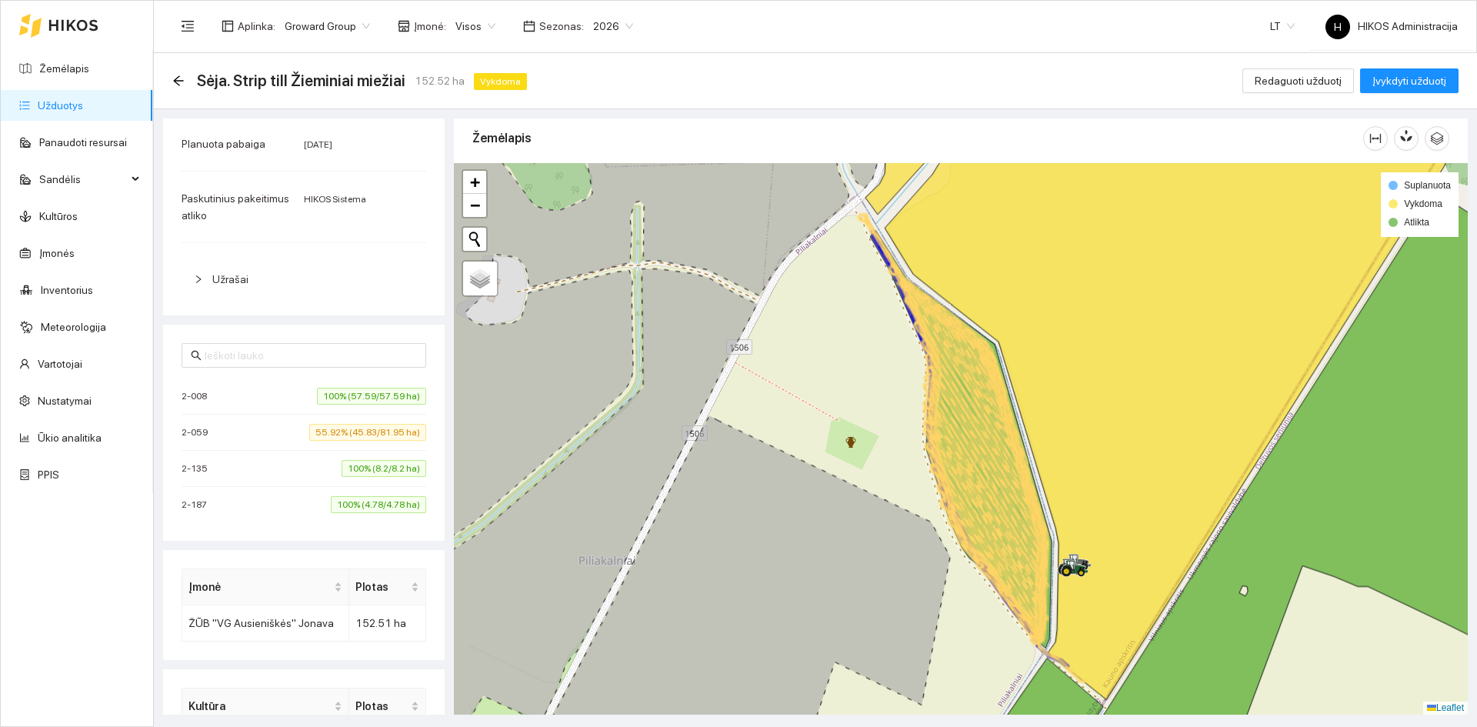
click at [339, 434] on span "55.92% (45.83/81.95 ha)" at bounding box center [367, 432] width 117 height 17
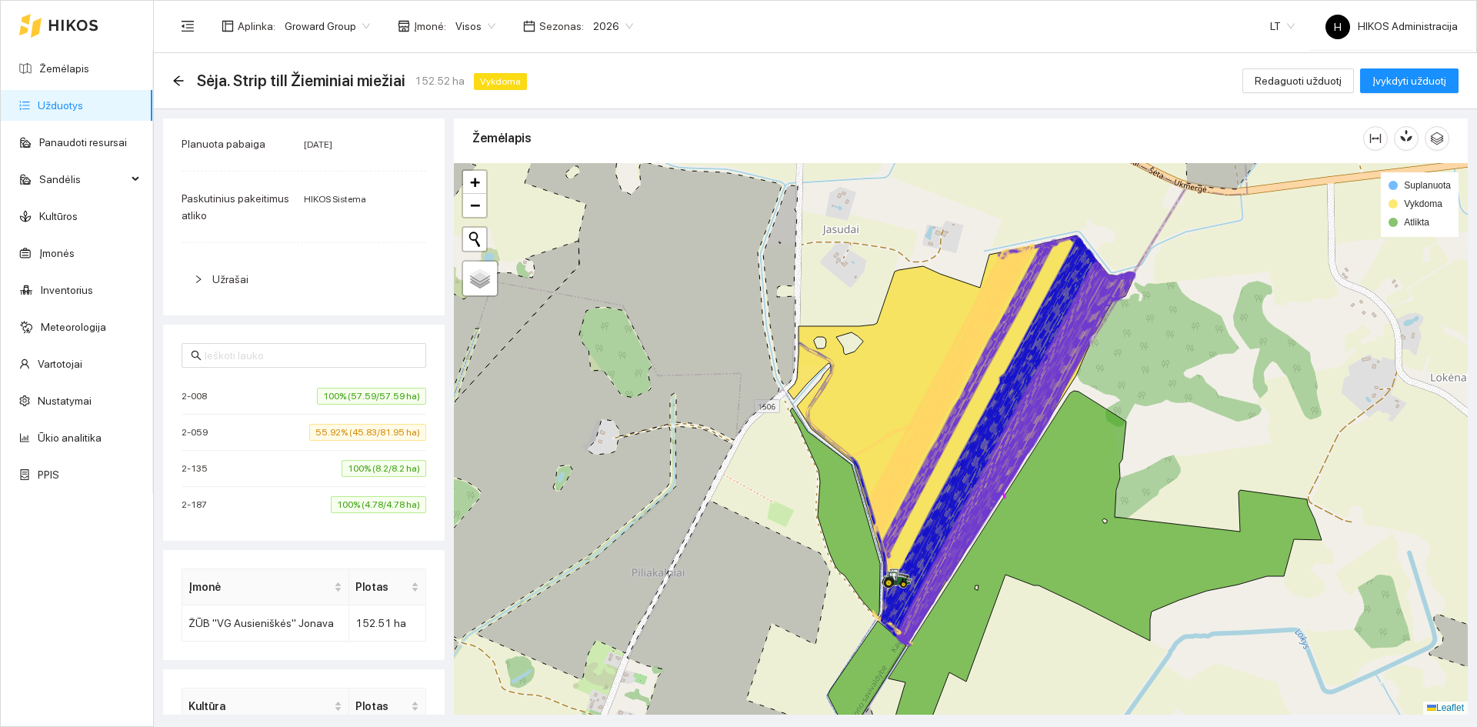
click at [342, 409] on li "2-008 100% (57.59/57.59 ha)" at bounding box center [304, 396] width 245 height 36
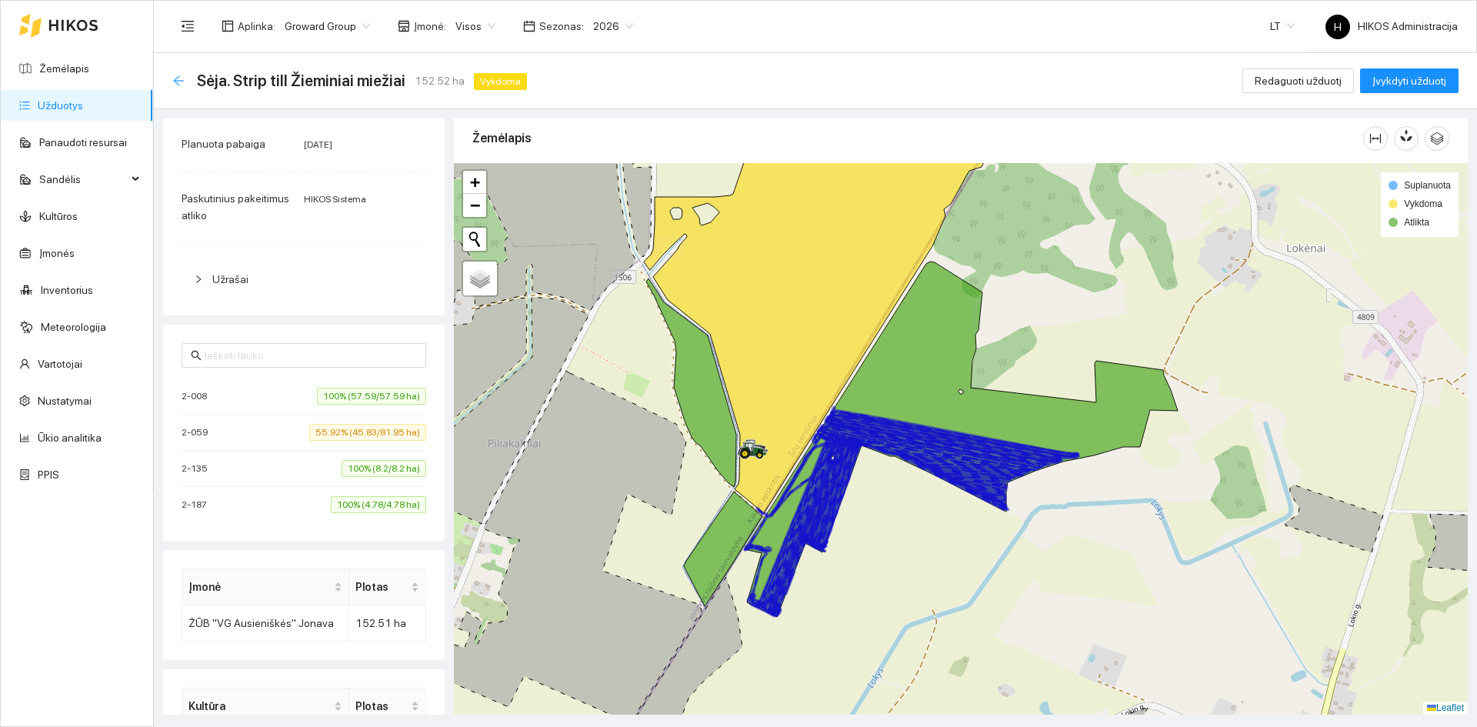
click at [177, 78] on icon "arrow-left" at bounding box center [178, 80] width 10 height 10
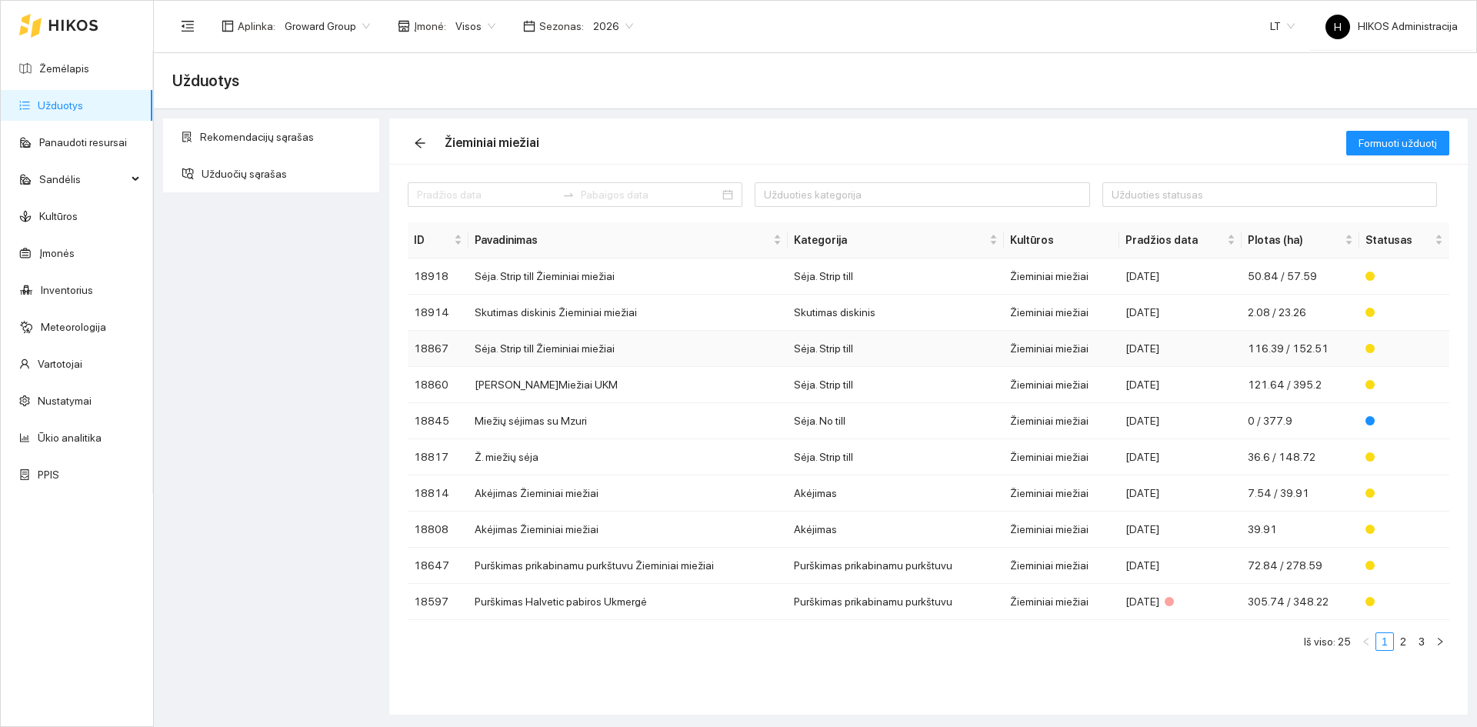
click at [577, 358] on td "Sėja. Strip till Žieminiai miežiai" at bounding box center [627, 349] width 319 height 36
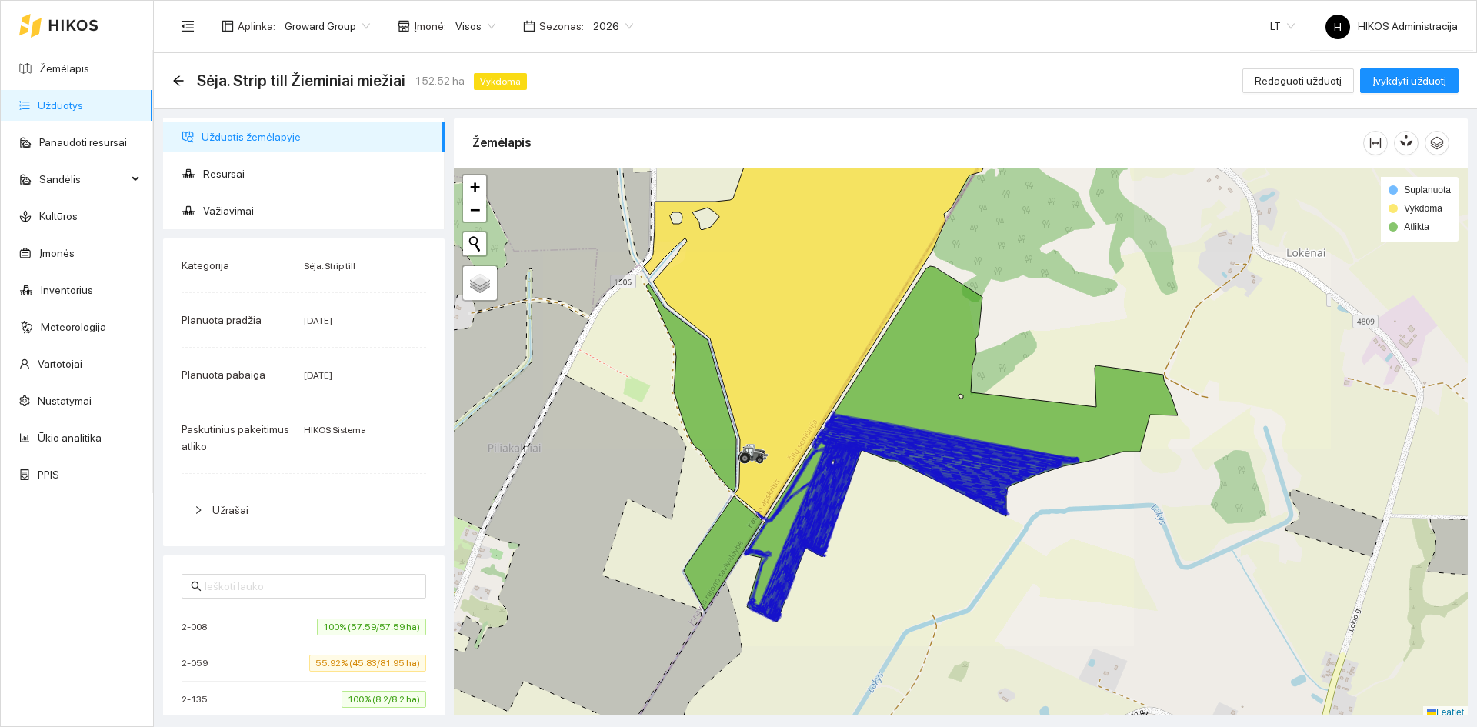
click at [460, 18] on span "Visos" at bounding box center [475, 26] width 40 height 23
click at [467, 27] on span "Visos" at bounding box center [475, 26] width 40 height 23
click at [481, 61] on div "Visos" at bounding box center [528, 56] width 158 height 17
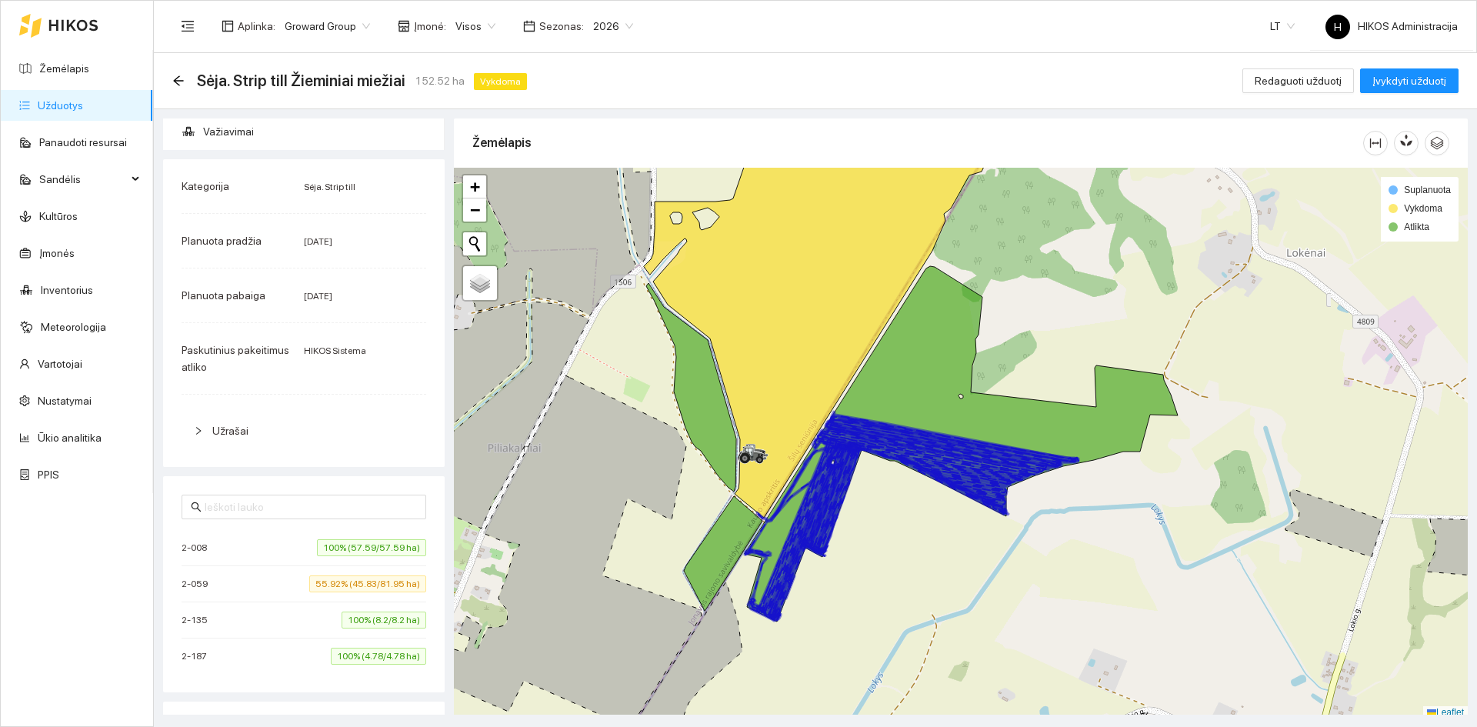
scroll to position [154, 0]
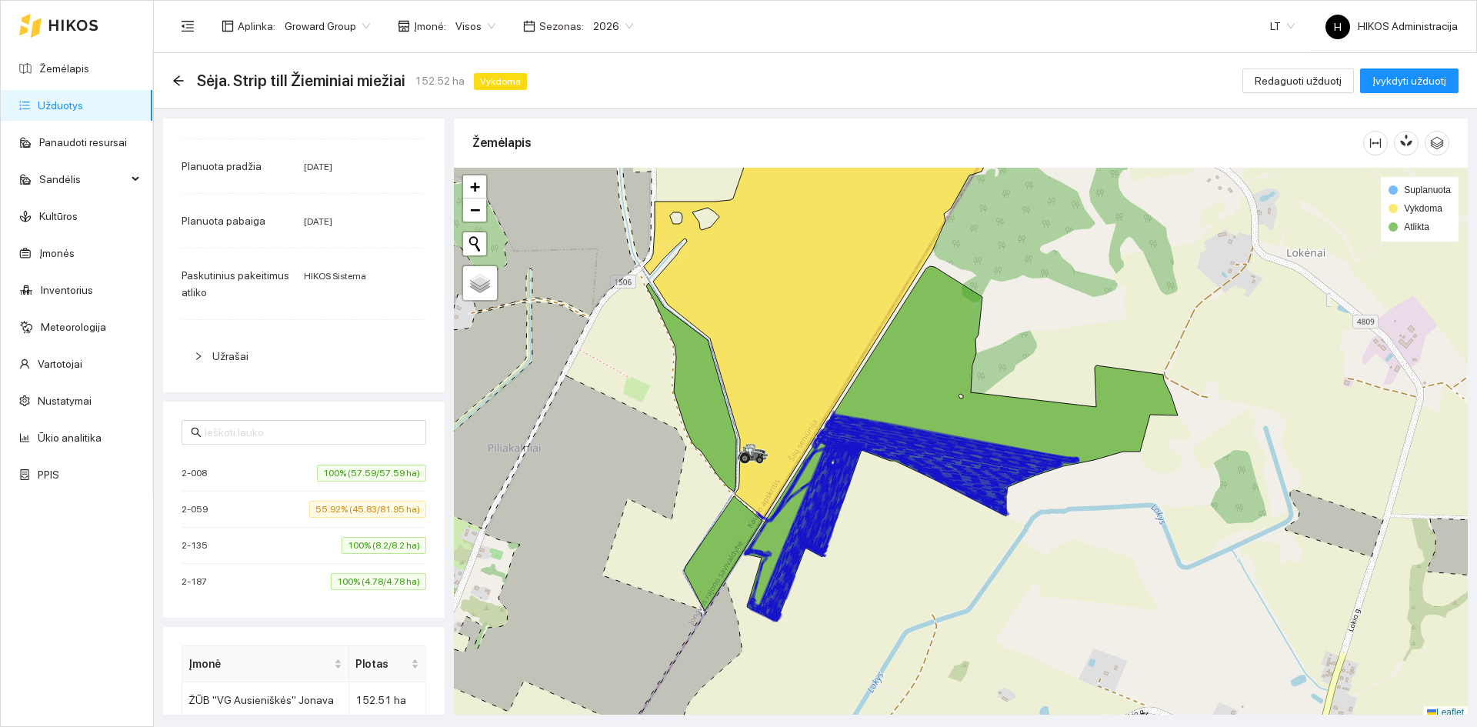
click at [467, 13] on div "Aplinka : Groward Group Įmonė : Visos Visos Sezonas : 2026" at bounding box center [407, 26] width 470 height 31
click at [456, 28] on span "Visos" at bounding box center [475, 26] width 40 height 23
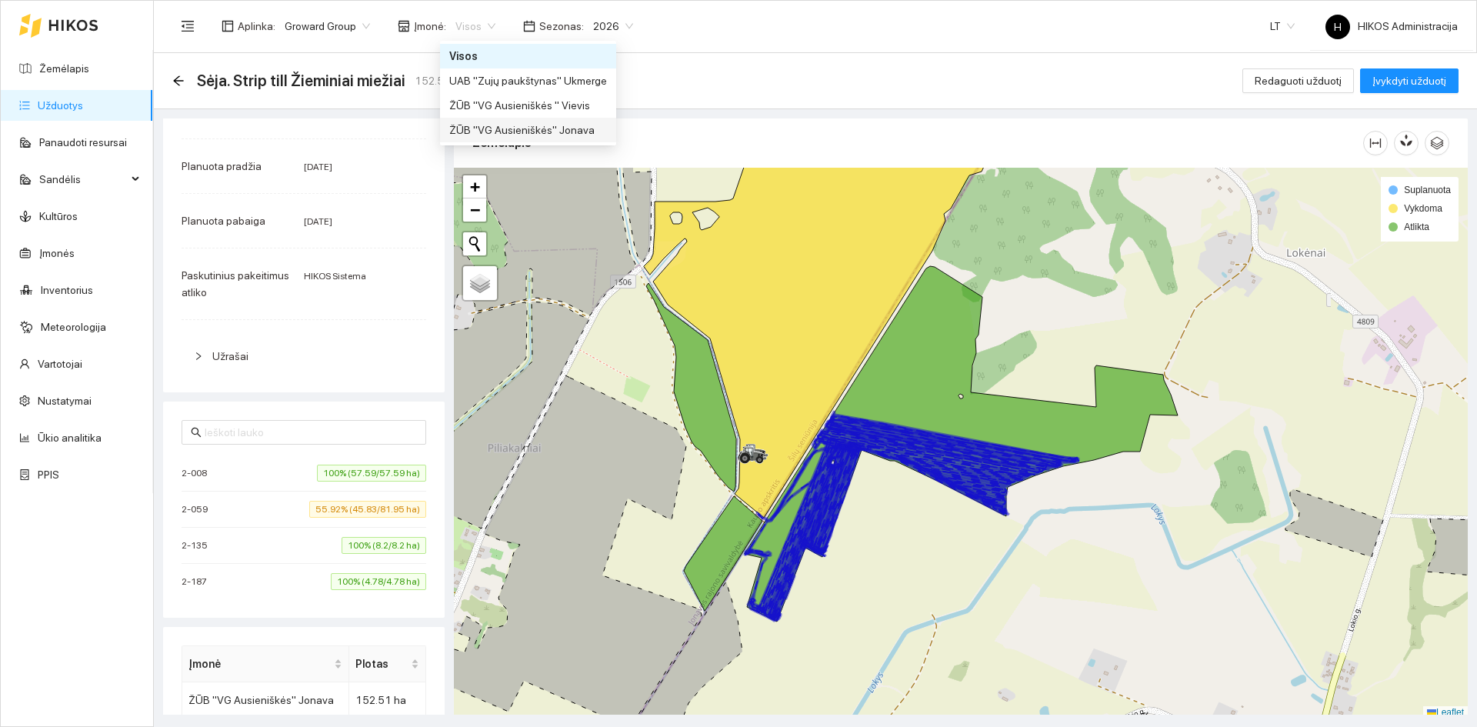
click at [499, 132] on div "ŽŪB "VG Ausieniškės" Jonava" at bounding box center [528, 130] width 158 height 17
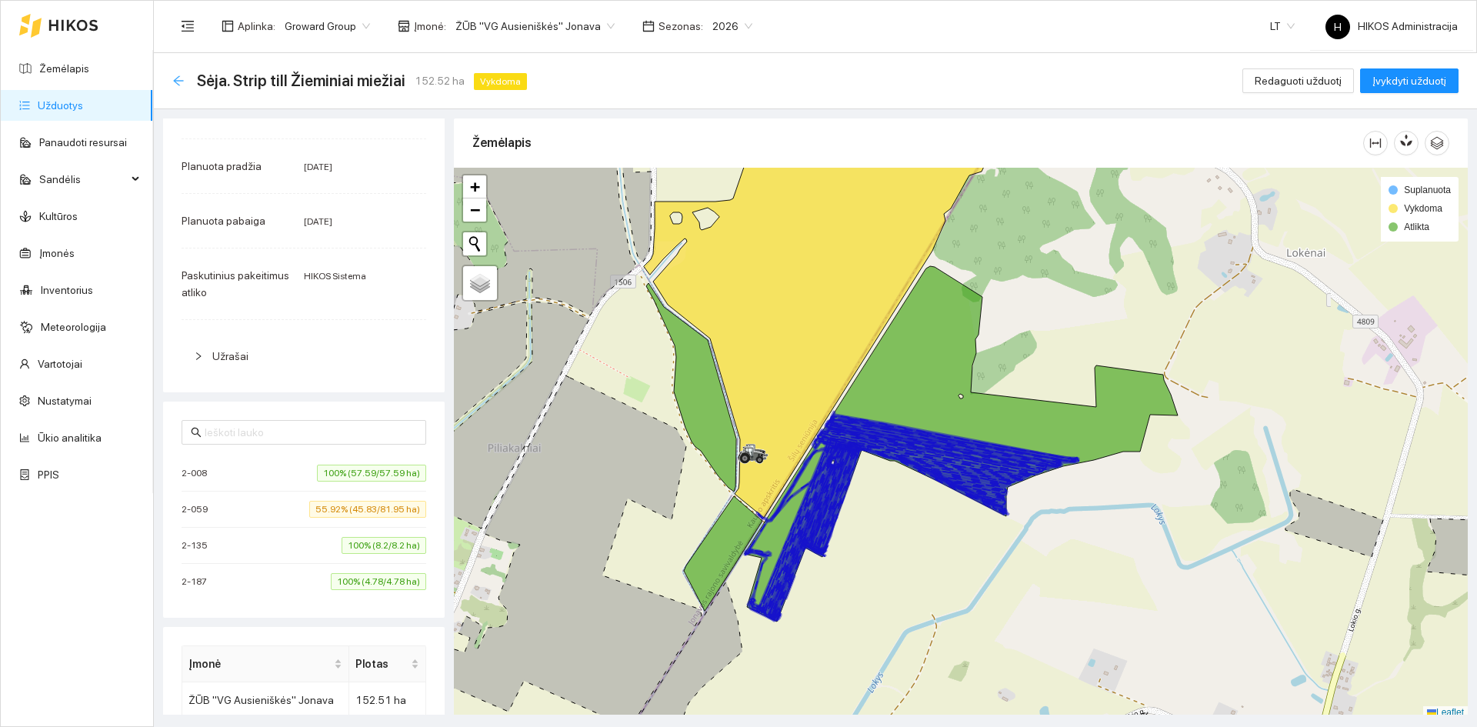
scroll to position [154, 0]
click at [179, 79] on icon "arrow-left" at bounding box center [178, 81] width 12 height 12
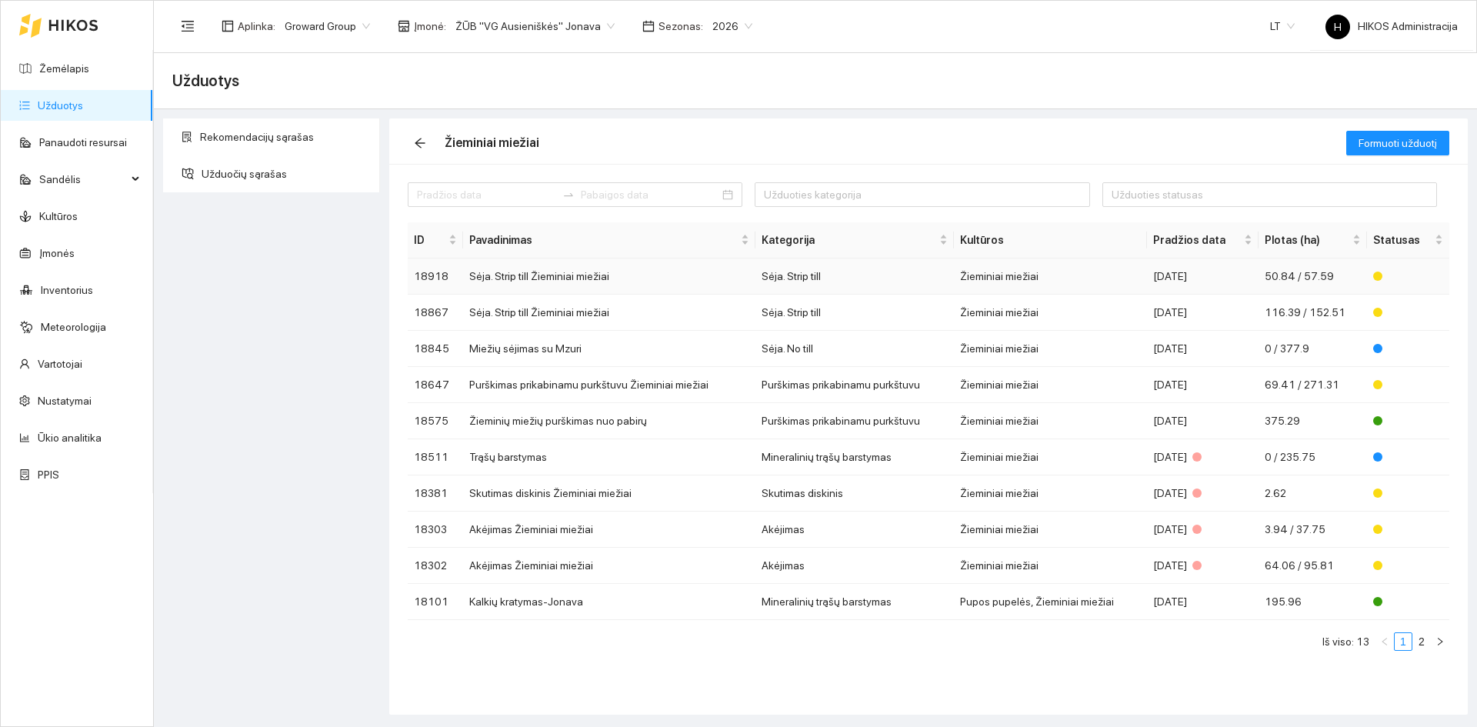
click at [600, 289] on td "Sėja. Strip till Žieminiai miežiai" at bounding box center [609, 276] width 292 height 36
click at [619, 270] on td "Sėja. Strip till Žieminiai miežiai" at bounding box center [609, 276] width 292 height 36
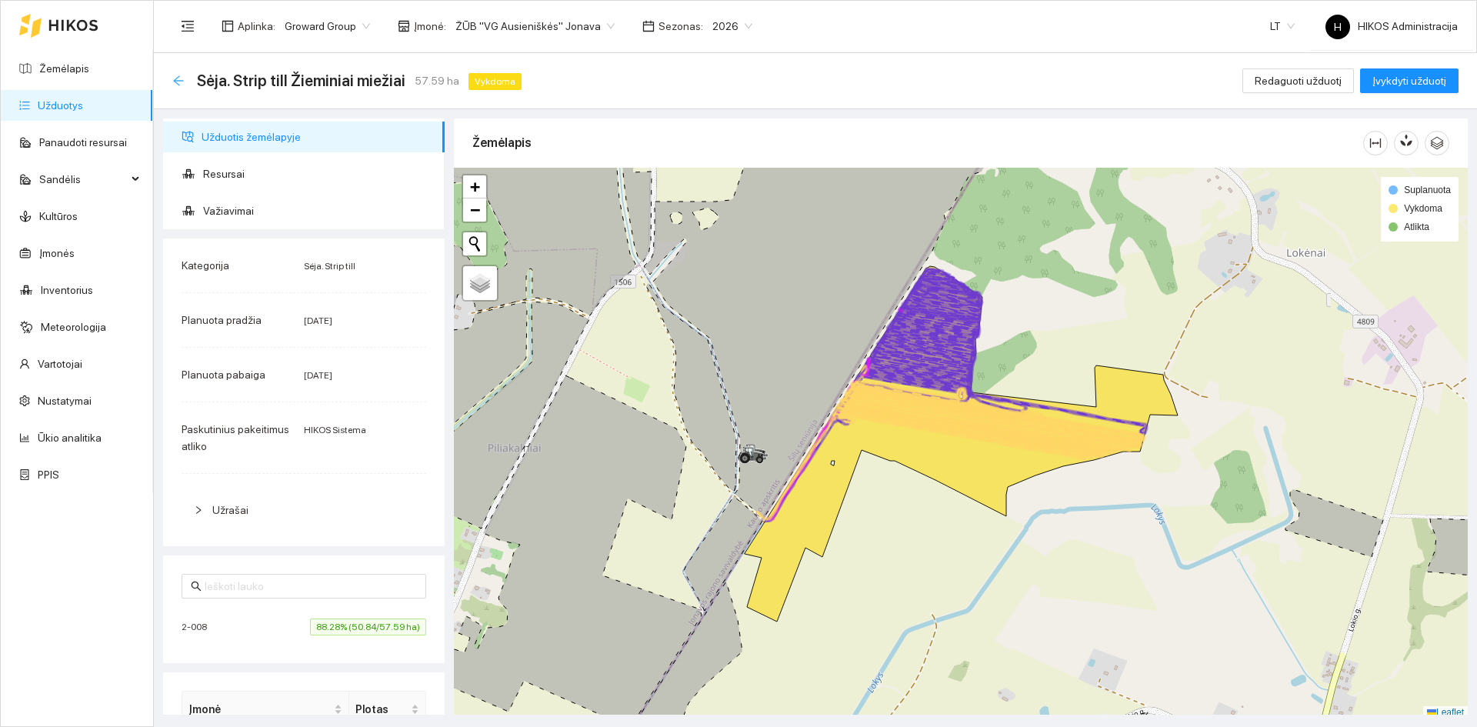
click at [179, 80] on icon "arrow-left" at bounding box center [178, 80] width 10 height 10
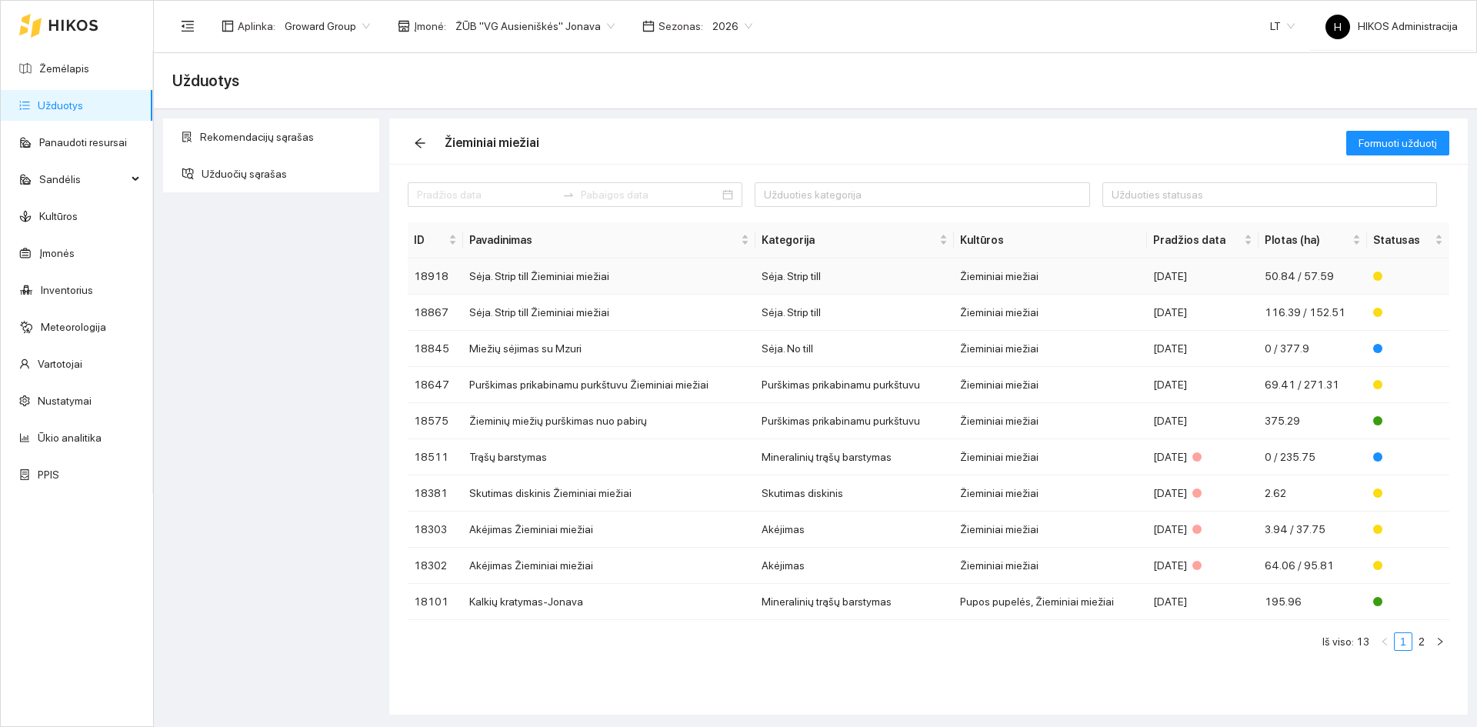
click at [861, 280] on td "Sėja. Strip till" at bounding box center [854, 276] width 198 height 36
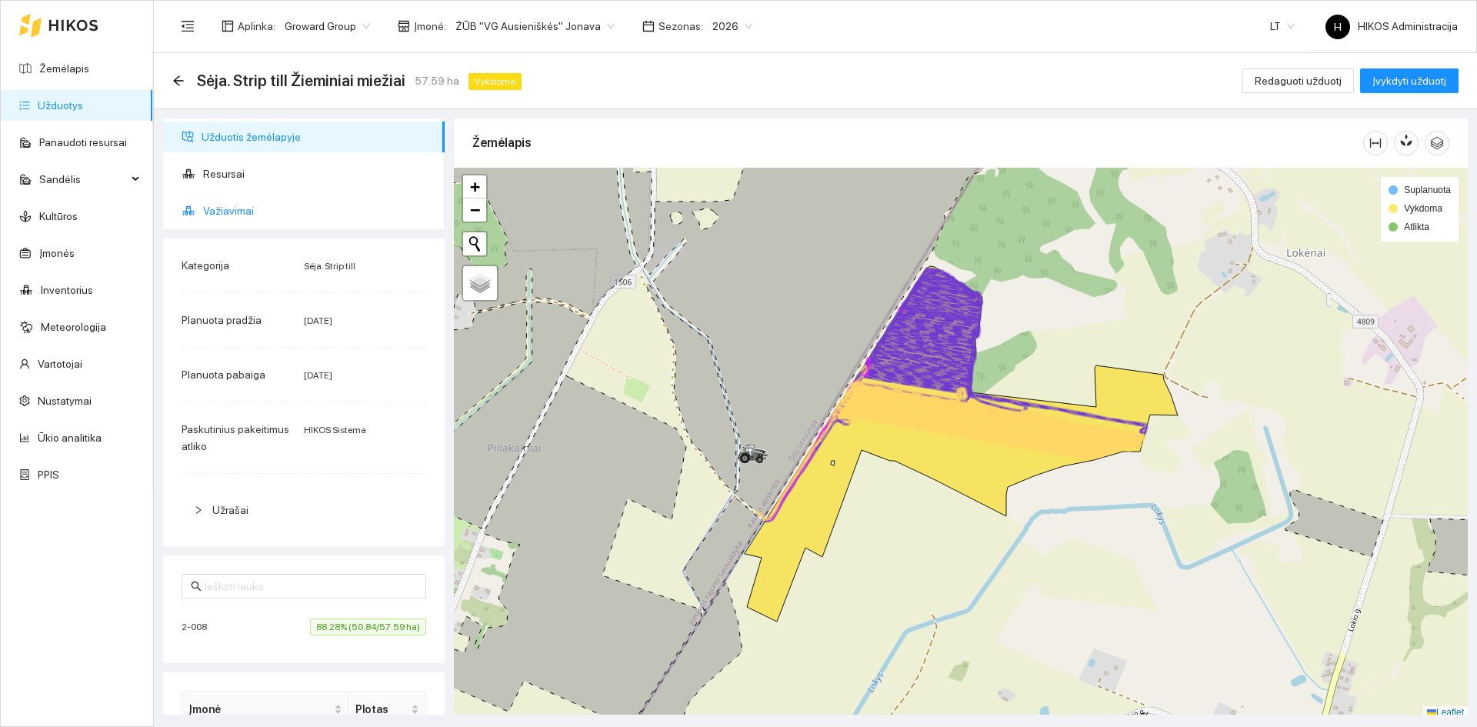
click at [330, 221] on span "Važiavimai" at bounding box center [317, 210] width 229 height 31
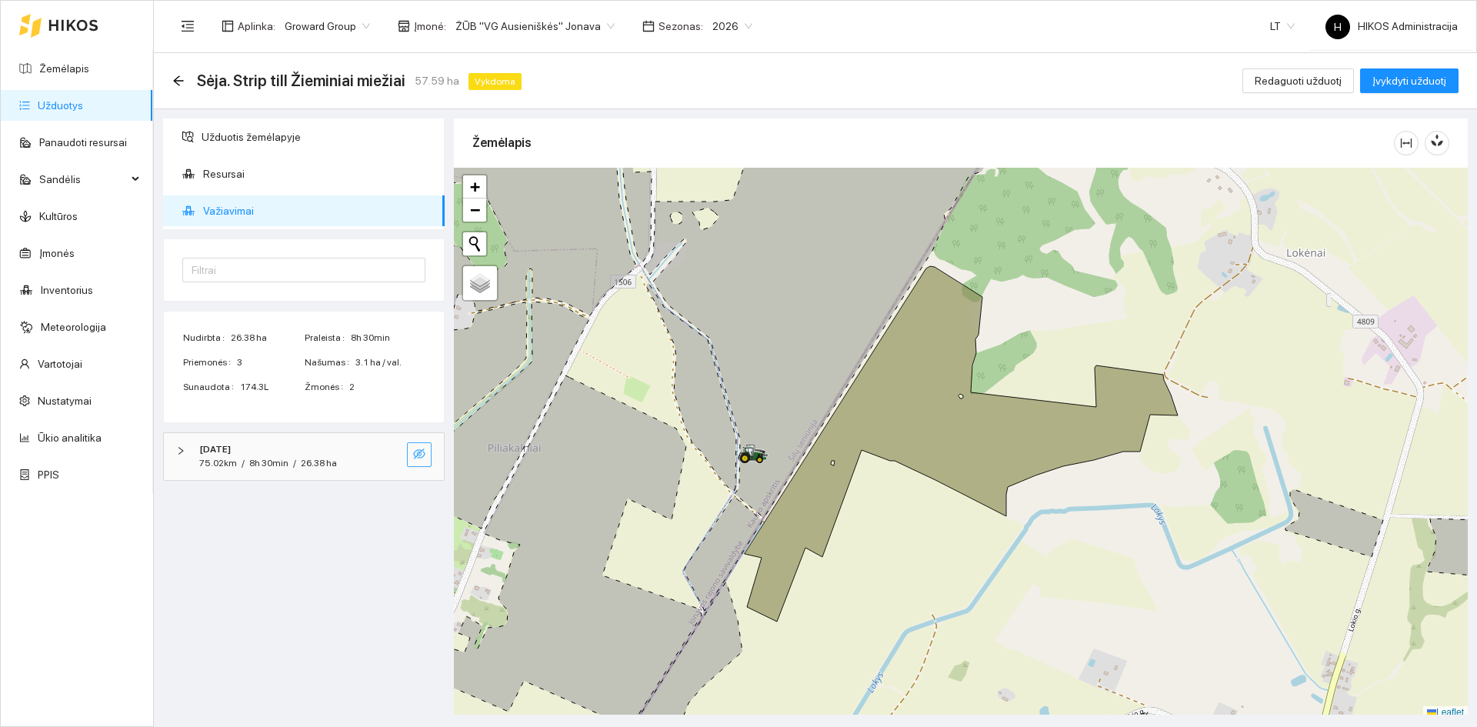
click at [415, 449] on icon "eye-invisible" at bounding box center [419, 454] width 12 height 12
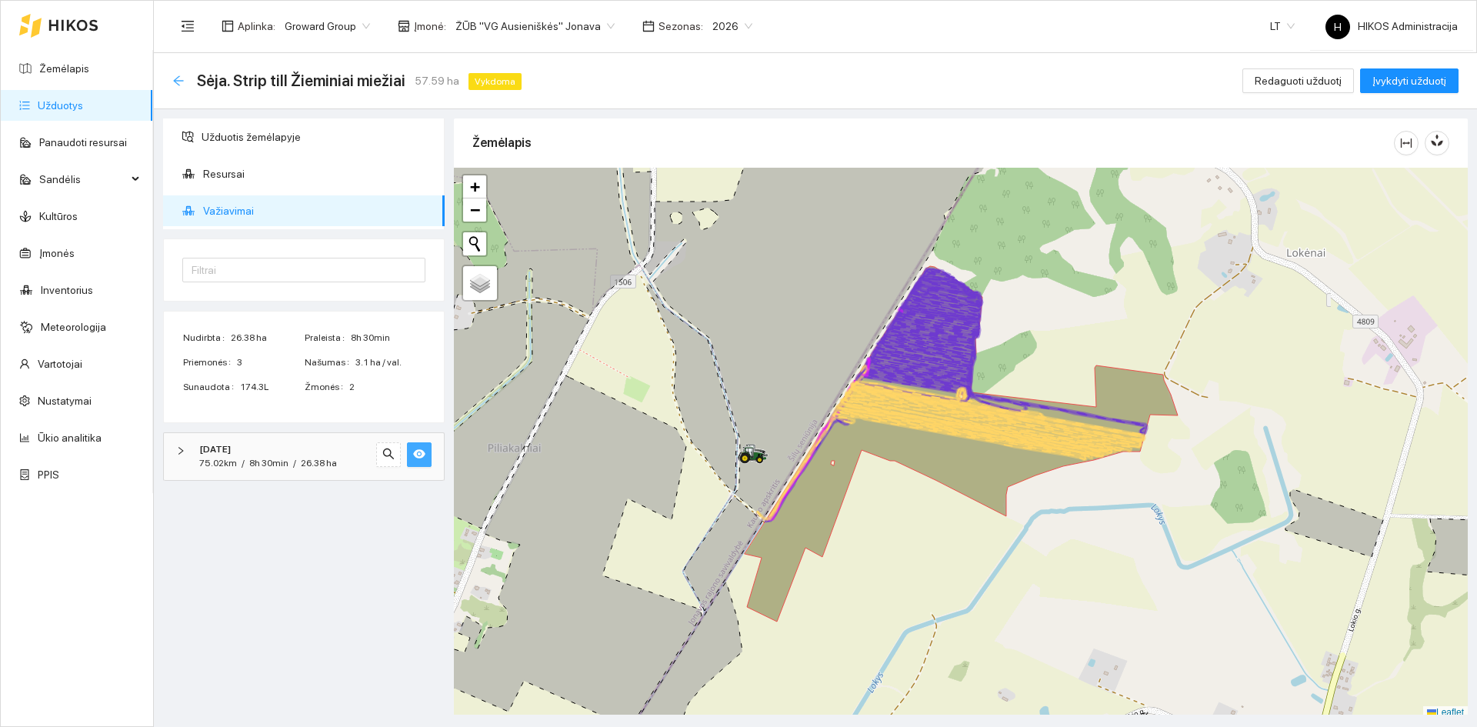
click at [179, 79] on icon "arrow-left" at bounding box center [178, 81] width 12 height 12
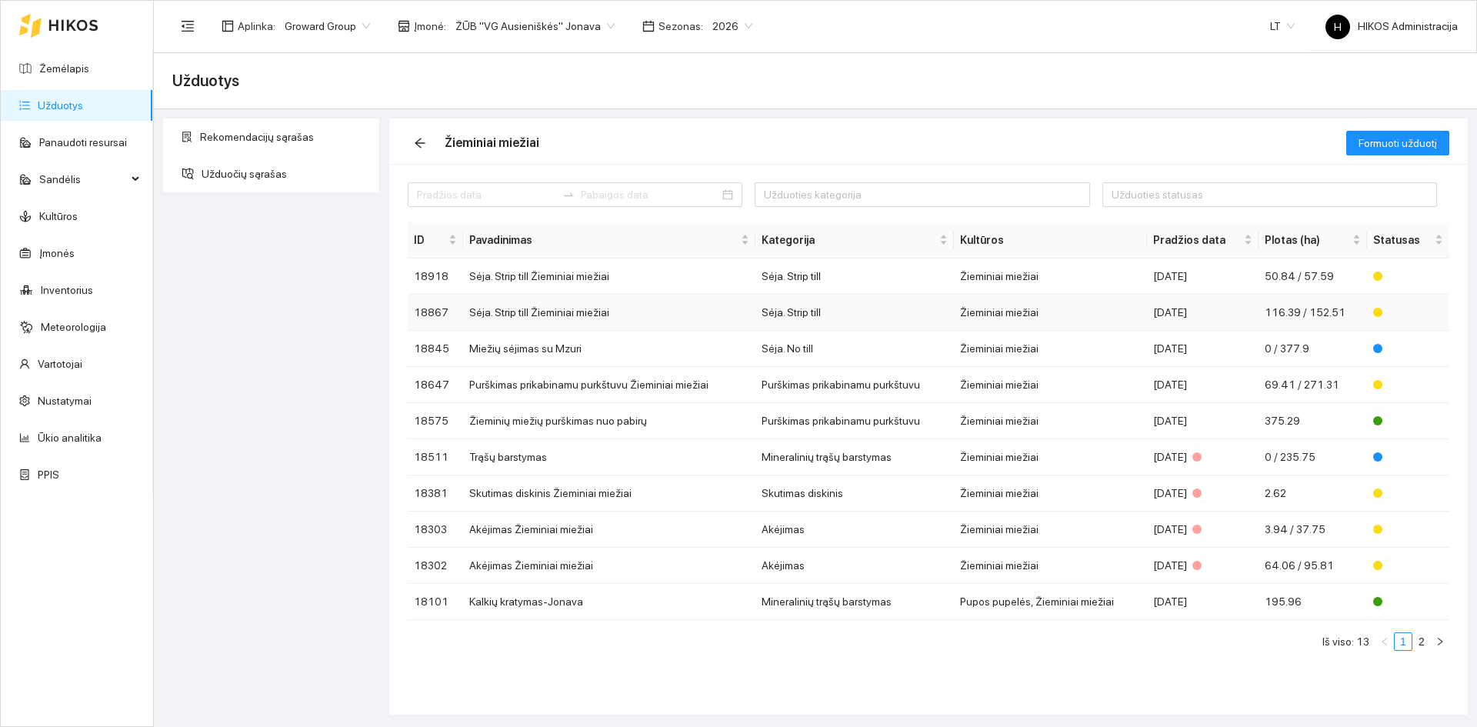
click at [1201, 307] on div "[DATE]" at bounding box center [1202, 312] width 99 height 17
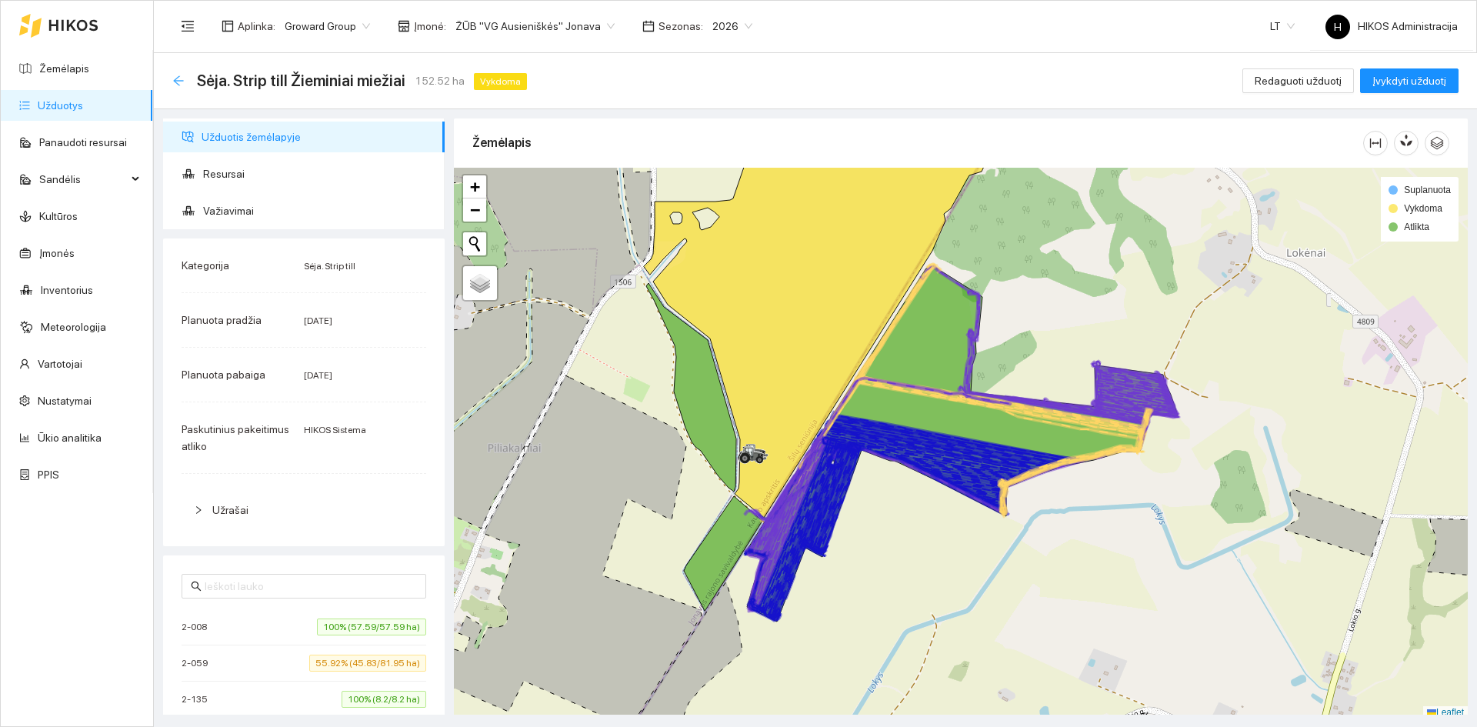
click at [183, 75] on icon "arrow-left" at bounding box center [178, 81] width 12 height 12
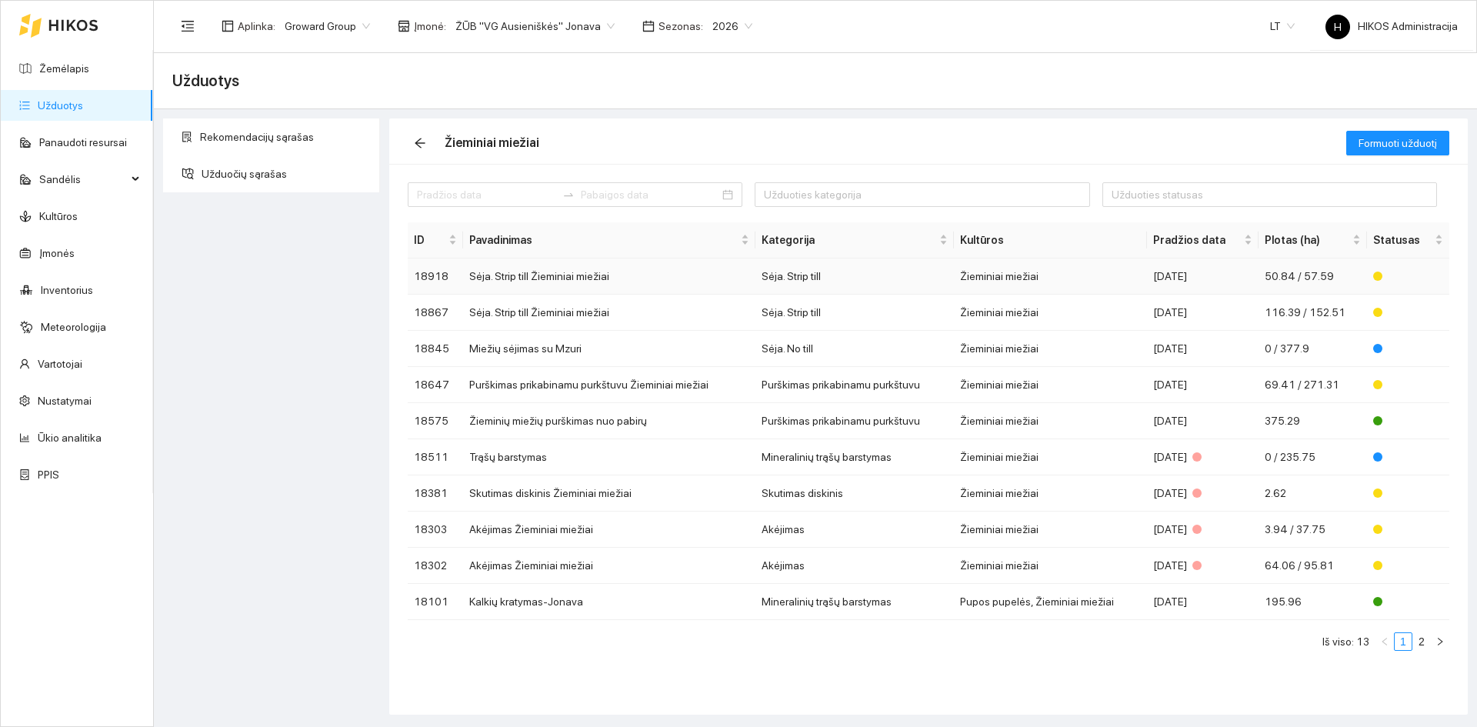
click at [624, 268] on td "Sėja. Strip till Žieminiai miežiai" at bounding box center [609, 276] width 292 height 36
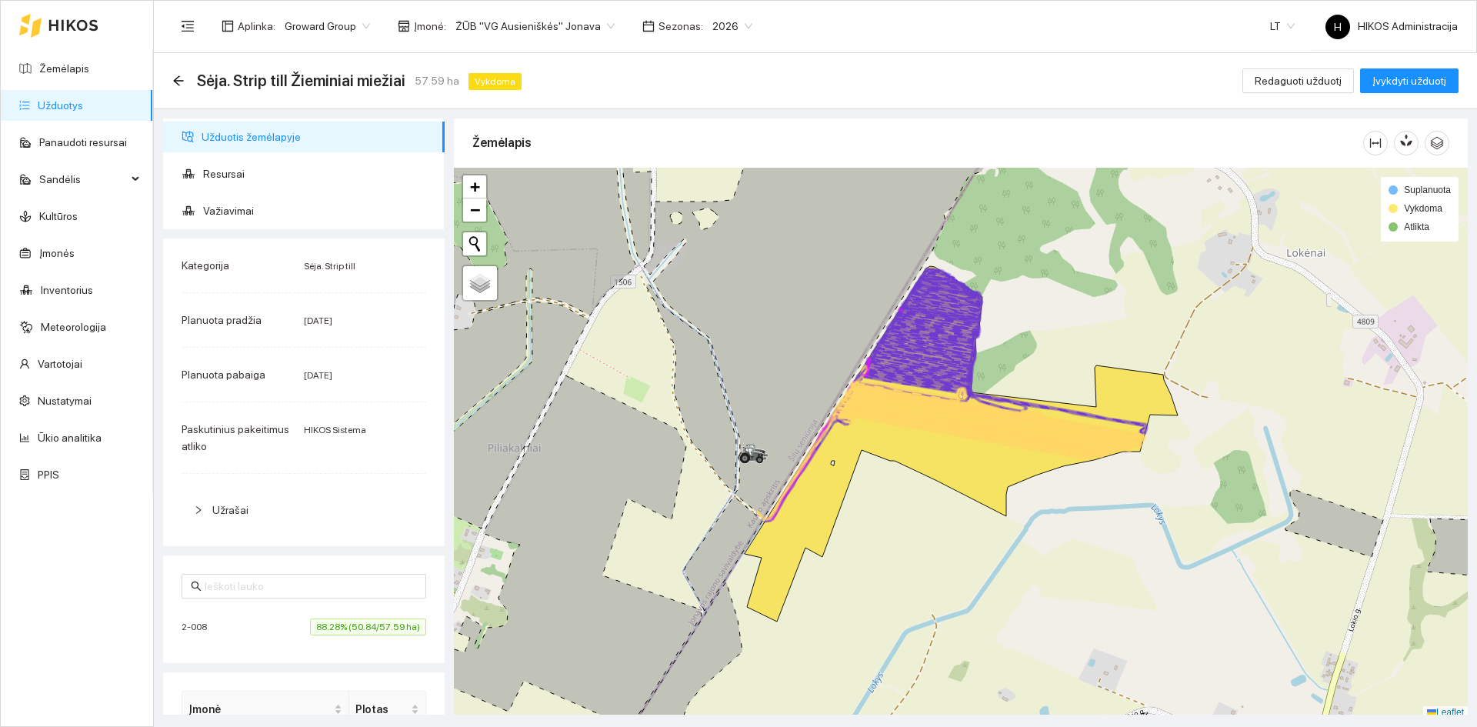
click at [564, 36] on span "ŽŪB "VG Ausieniškės" Jonava" at bounding box center [534, 26] width 159 height 23
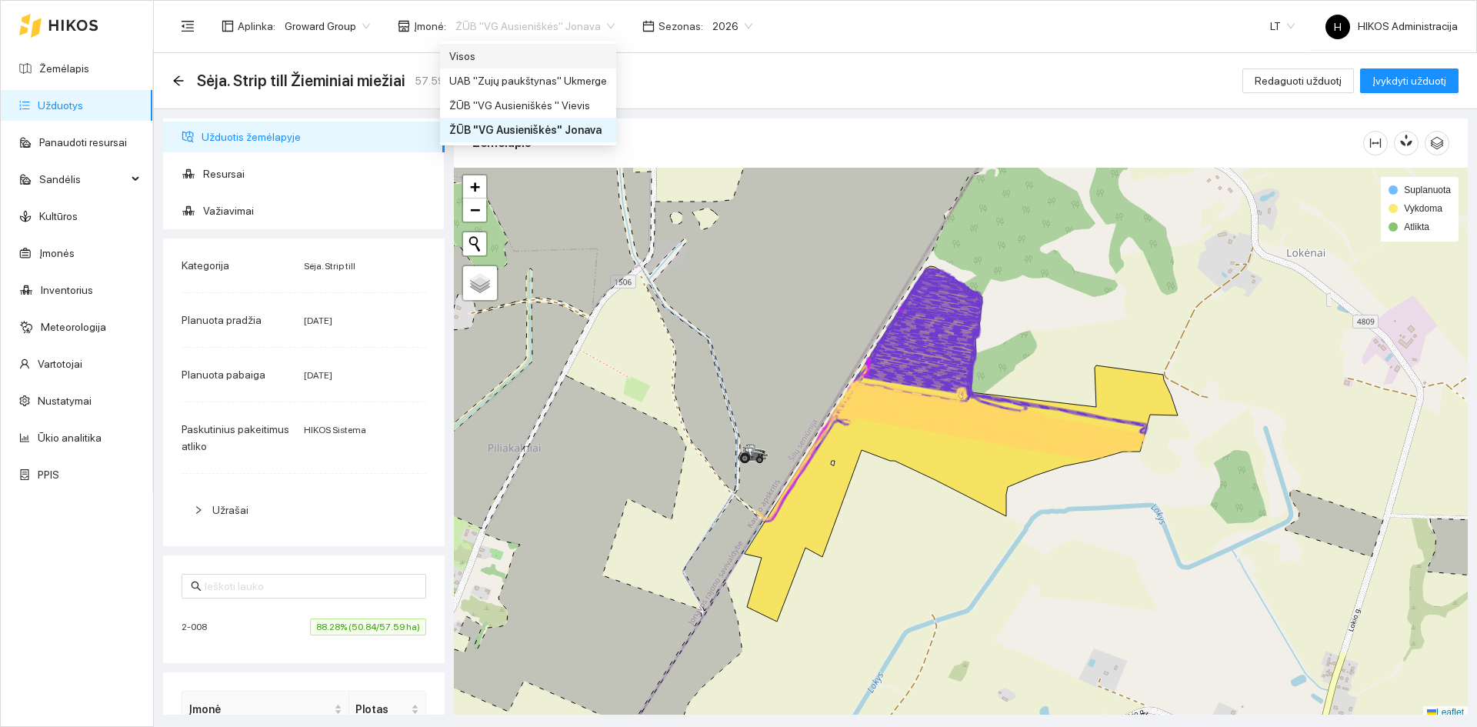
click at [548, 62] on div "Visos" at bounding box center [528, 56] width 158 height 17
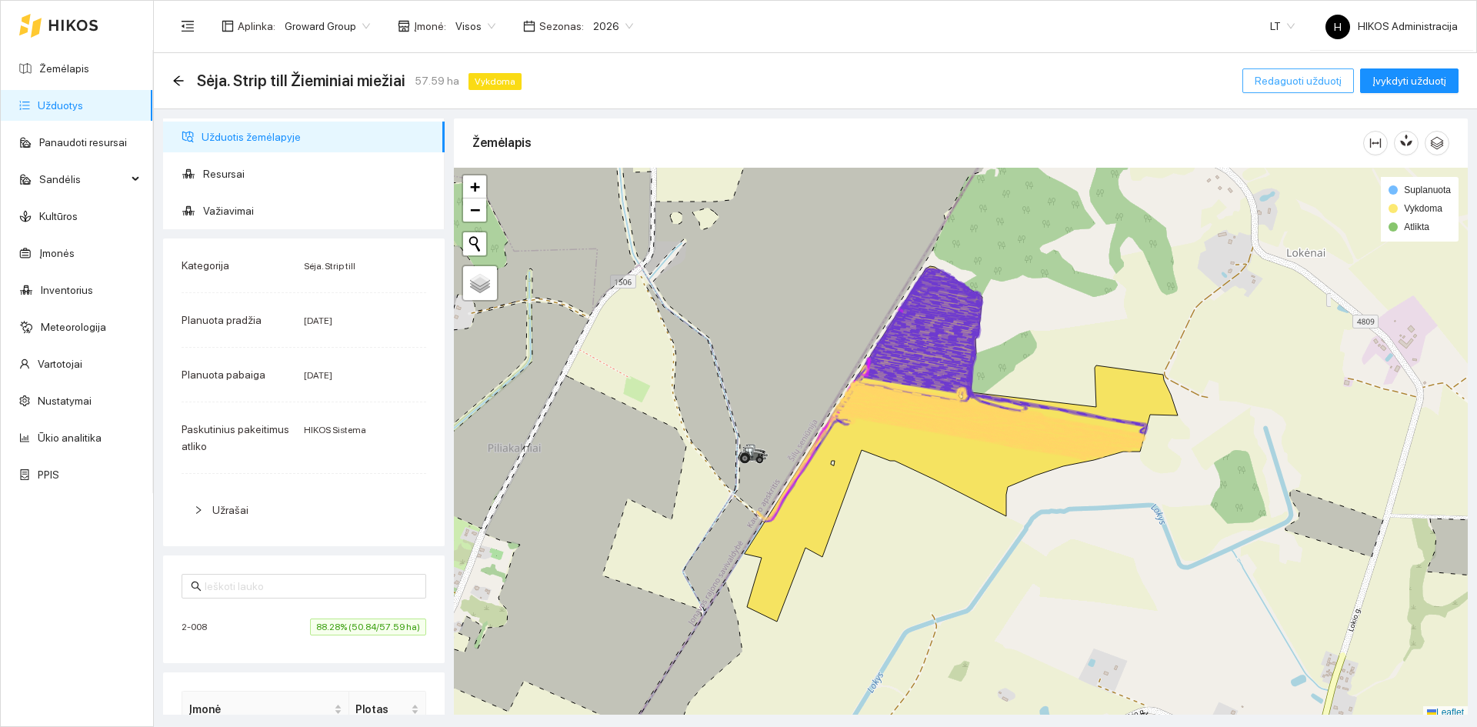
click at [1297, 83] on span "Redaguoti užduotį" at bounding box center [1298, 80] width 87 height 17
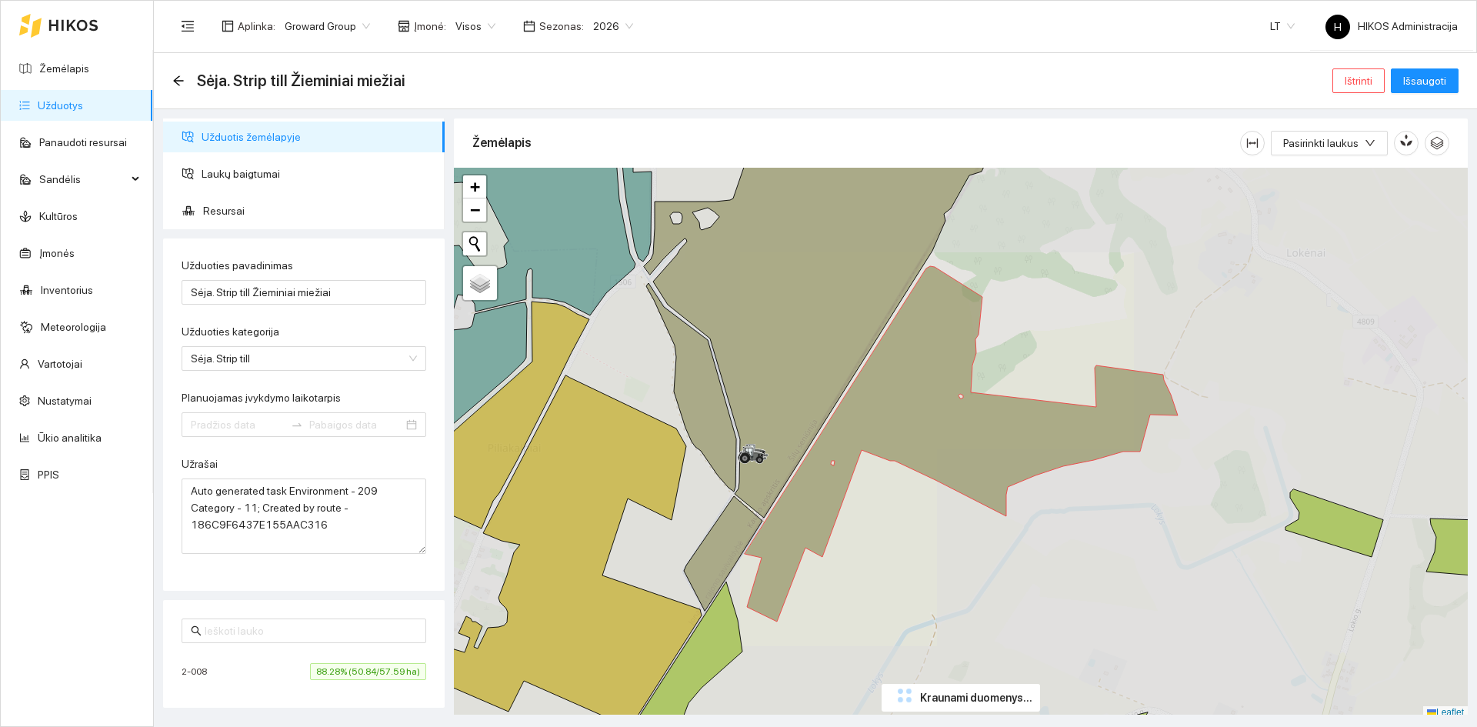
type input "[DATE]"
type input "2025-09-18"
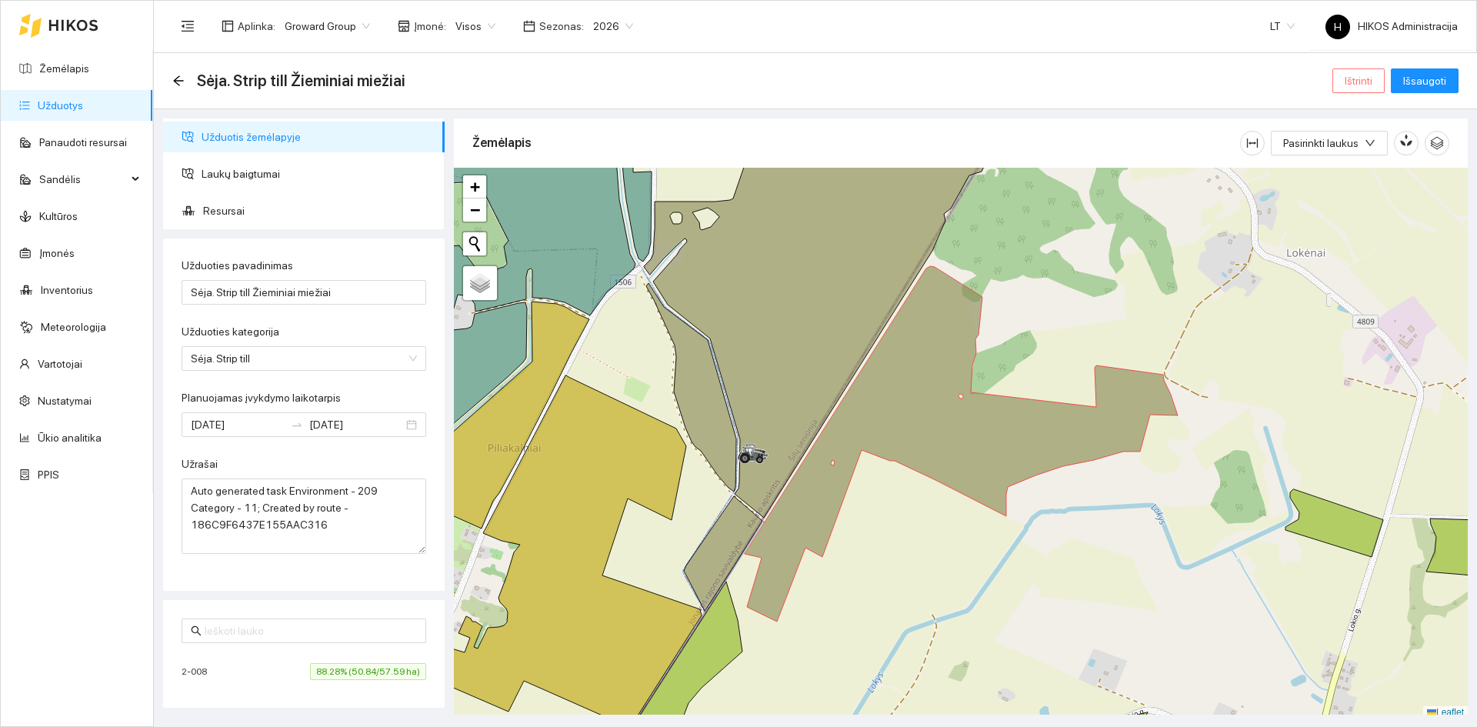
click at [1348, 79] on span "Ištrinti" at bounding box center [1358, 80] width 28 height 17
click at [1361, 158] on span "Taip" at bounding box center [1364, 155] width 20 height 17
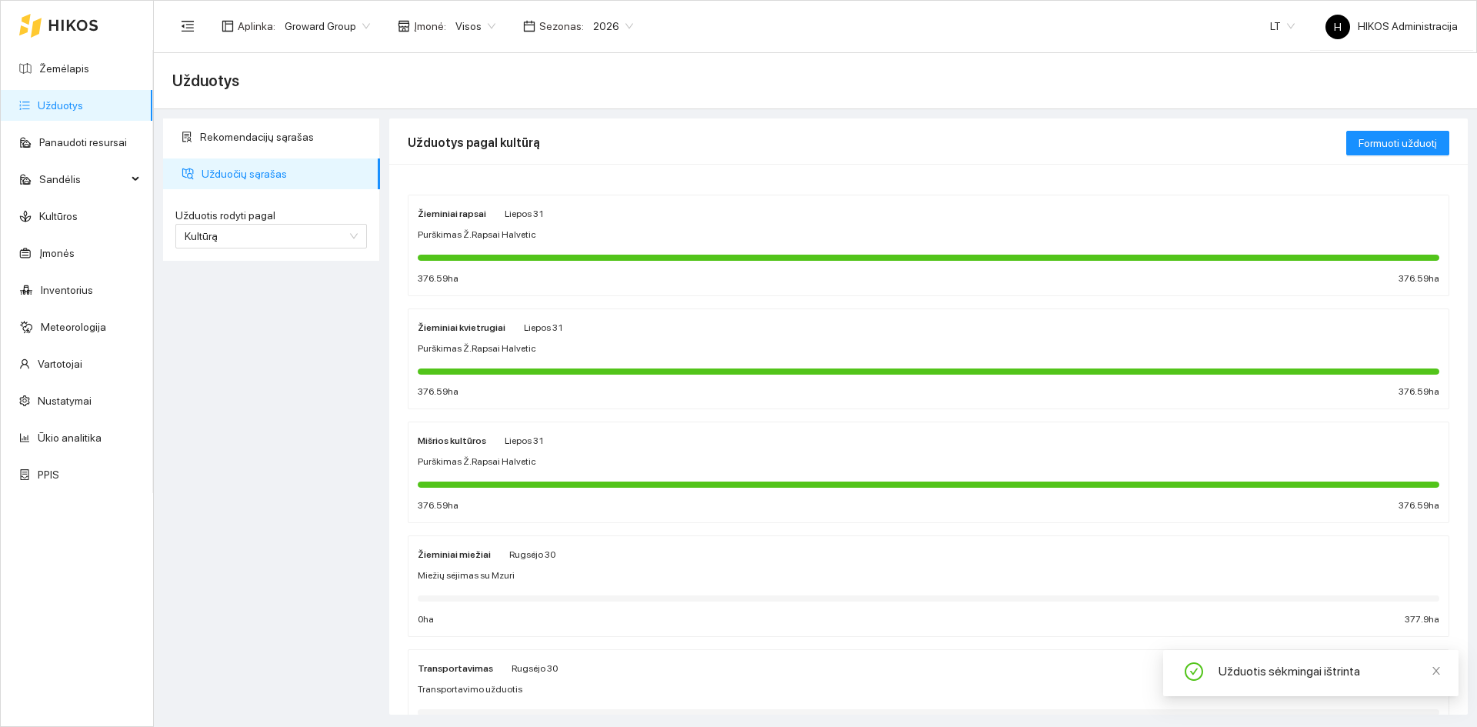
click at [536, 554] on span "Rugsėjo 30" at bounding box center [532, 554] width 46 height 11
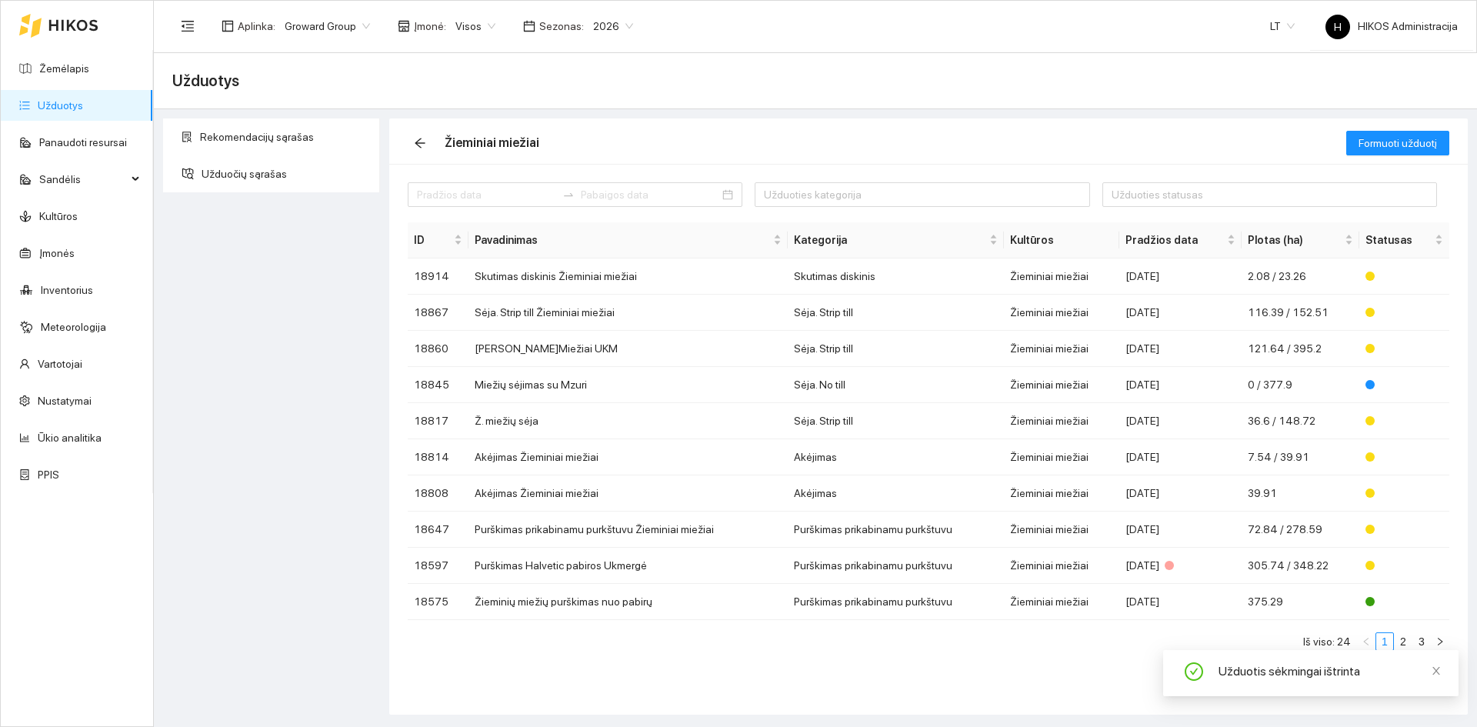
click at [461, 36] on span "Visos" at bounding box center [475, 26] width 40 height 23
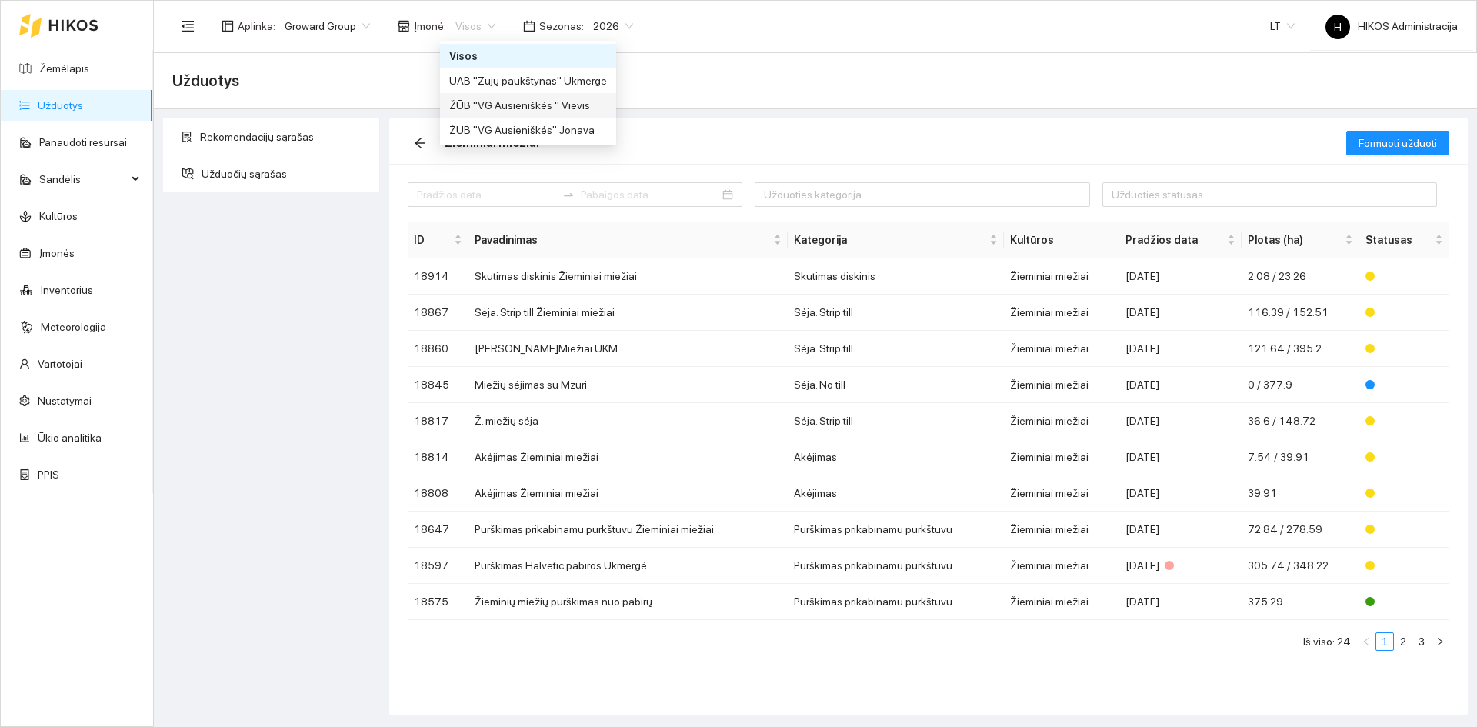
click at [572, 132] on div "ŽŪB "VG Ausieniškės" Jonava" at bounding box center [528, 130] width 158 height 17
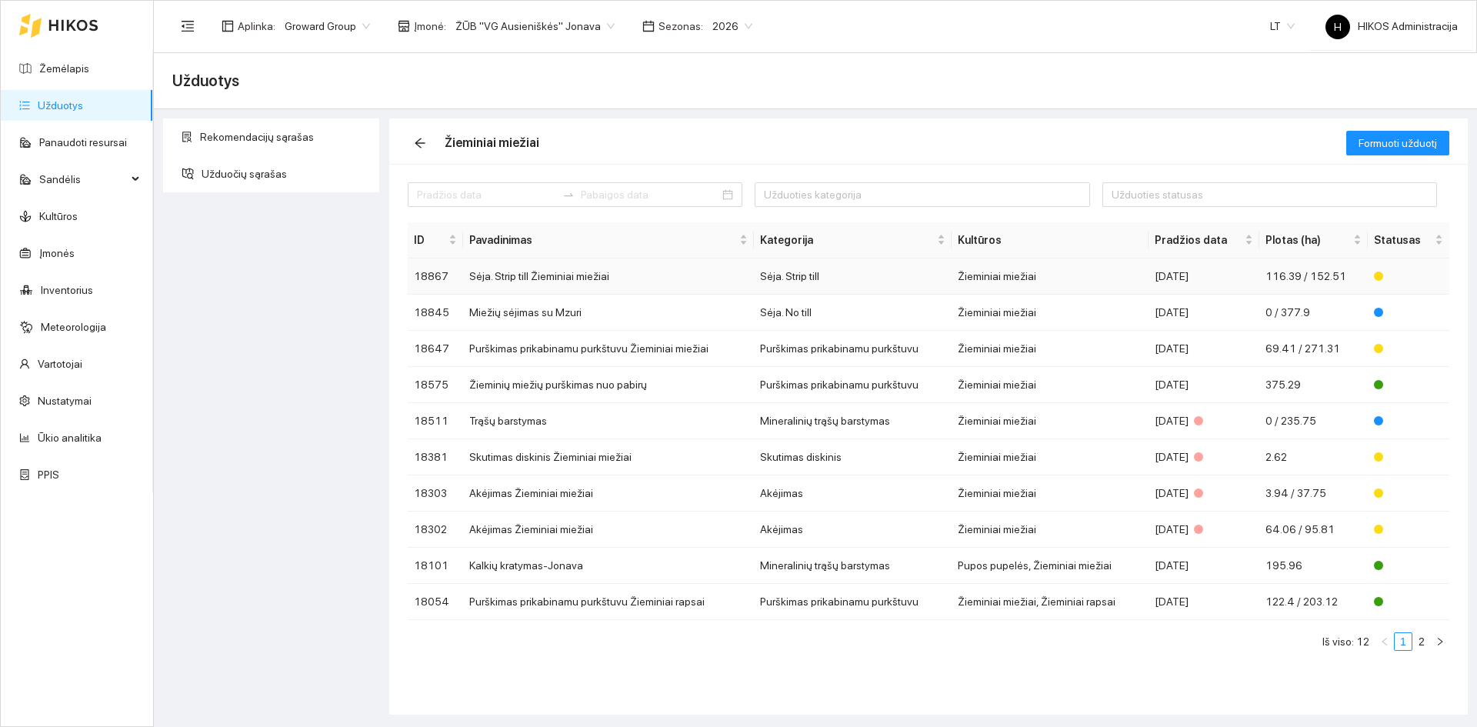
click at [615, 287] on td "Sėja. Strip till Žieminiai miežiai" at bounding box center [608, 276] width 291 height 36
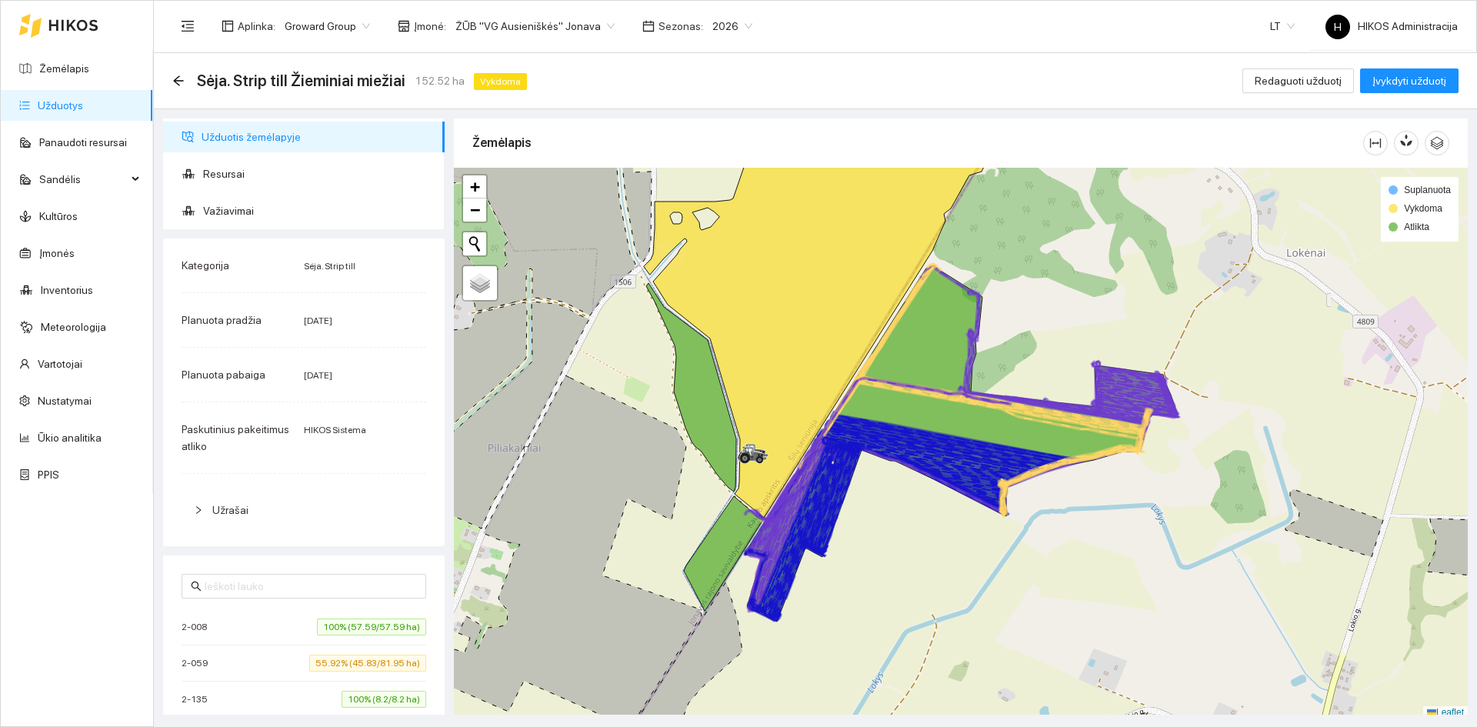
click at [315, 668] on span "55.92% (45.83/81.95 ha)" at bounding box center [367, 663] width 117 height 17
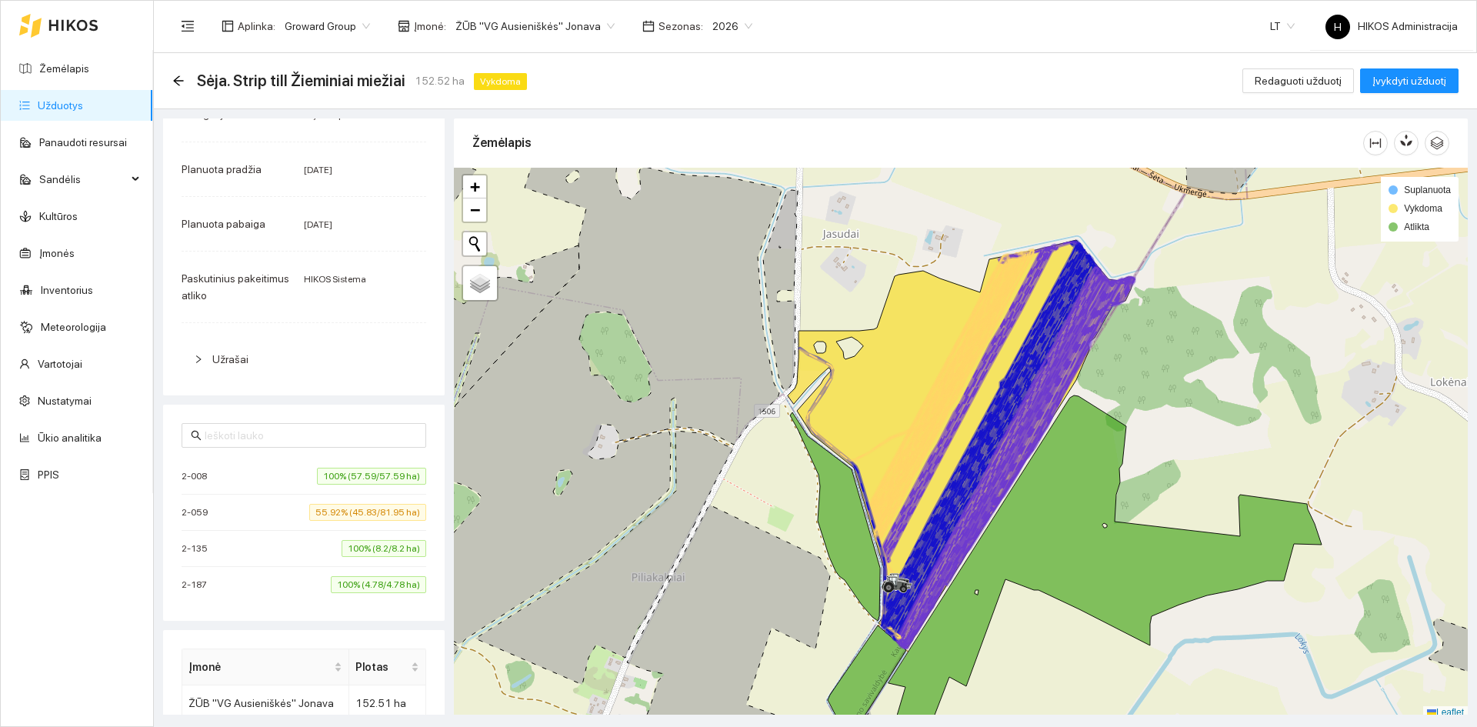
scroll to position [300, 0]
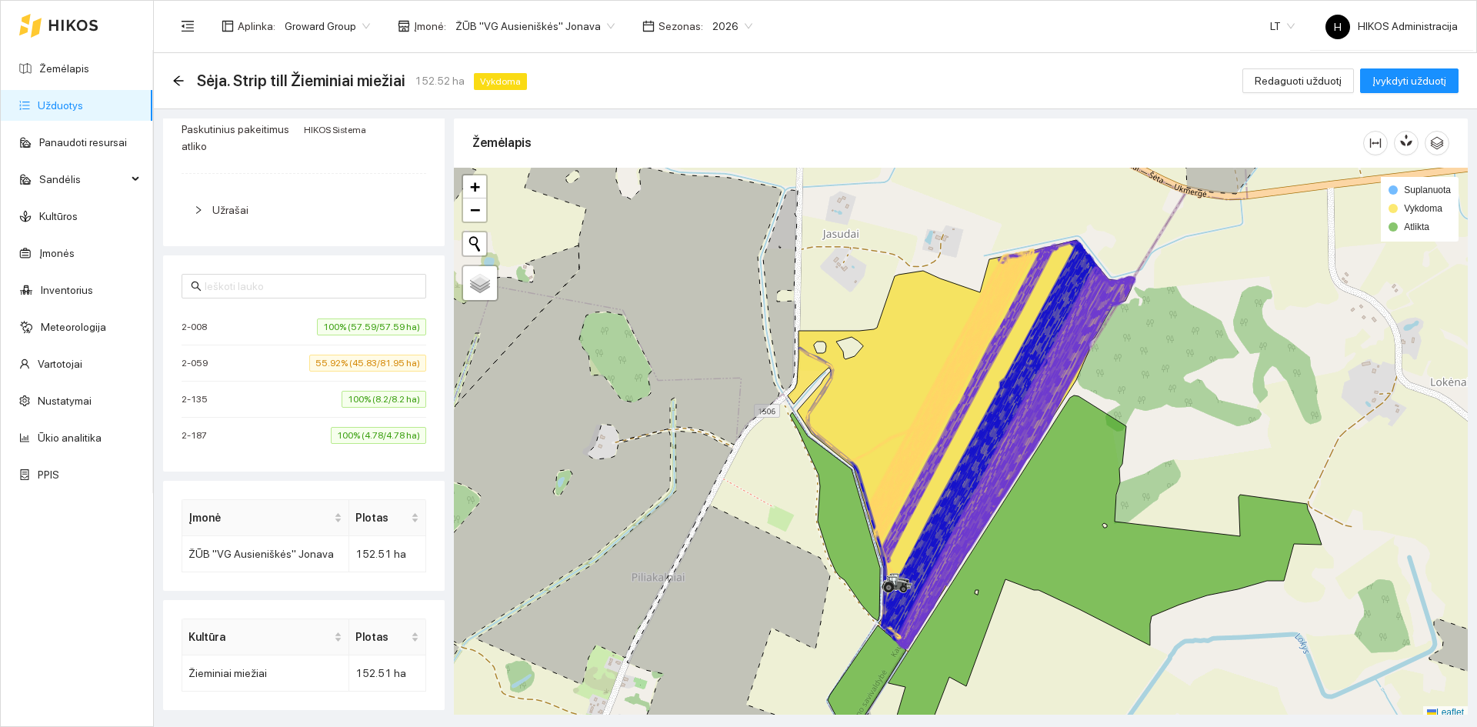
click at [372, 446] on li "2-187 100% (4.78/4.78 ha)" at bounding box center [304, 435] width 245 height 35
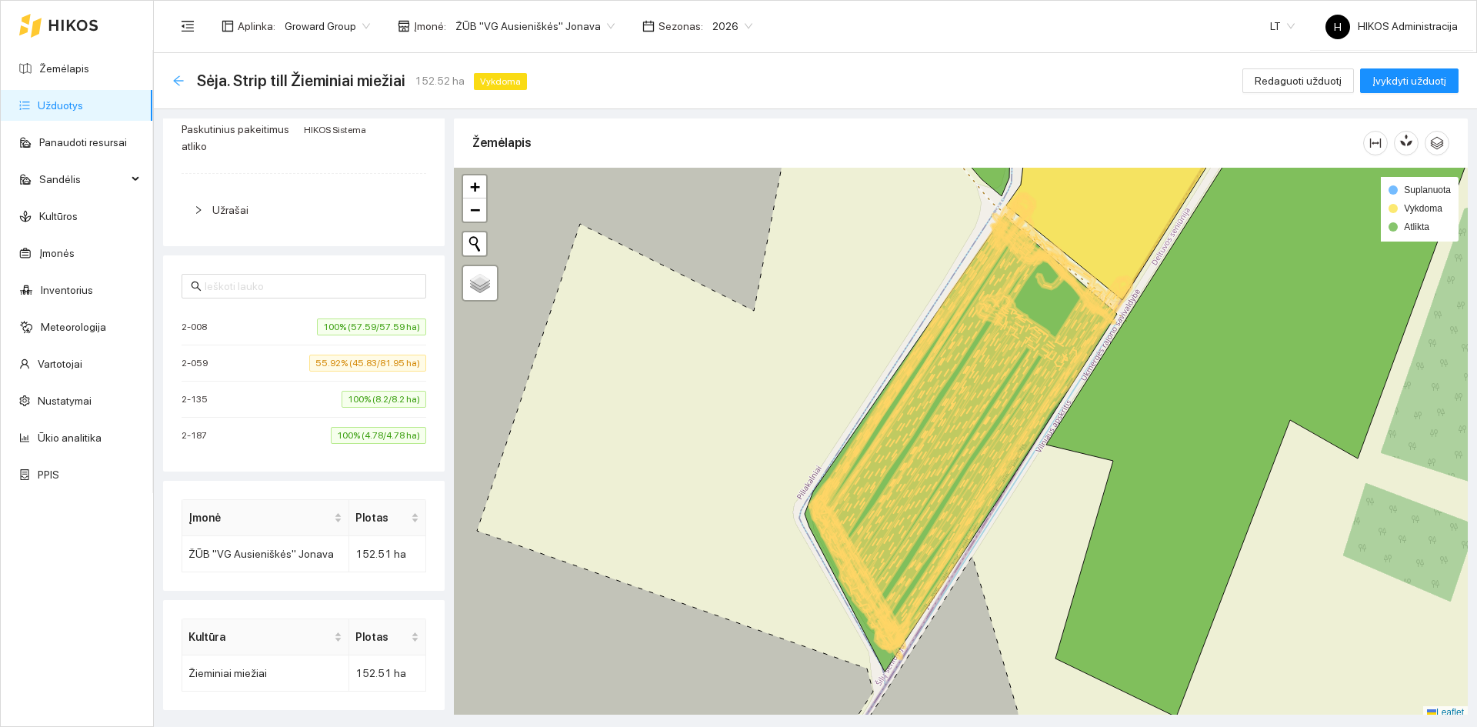
click at [177, 78] on icon "arrow-left" at bounding box center [178, 80] width 10 height 10
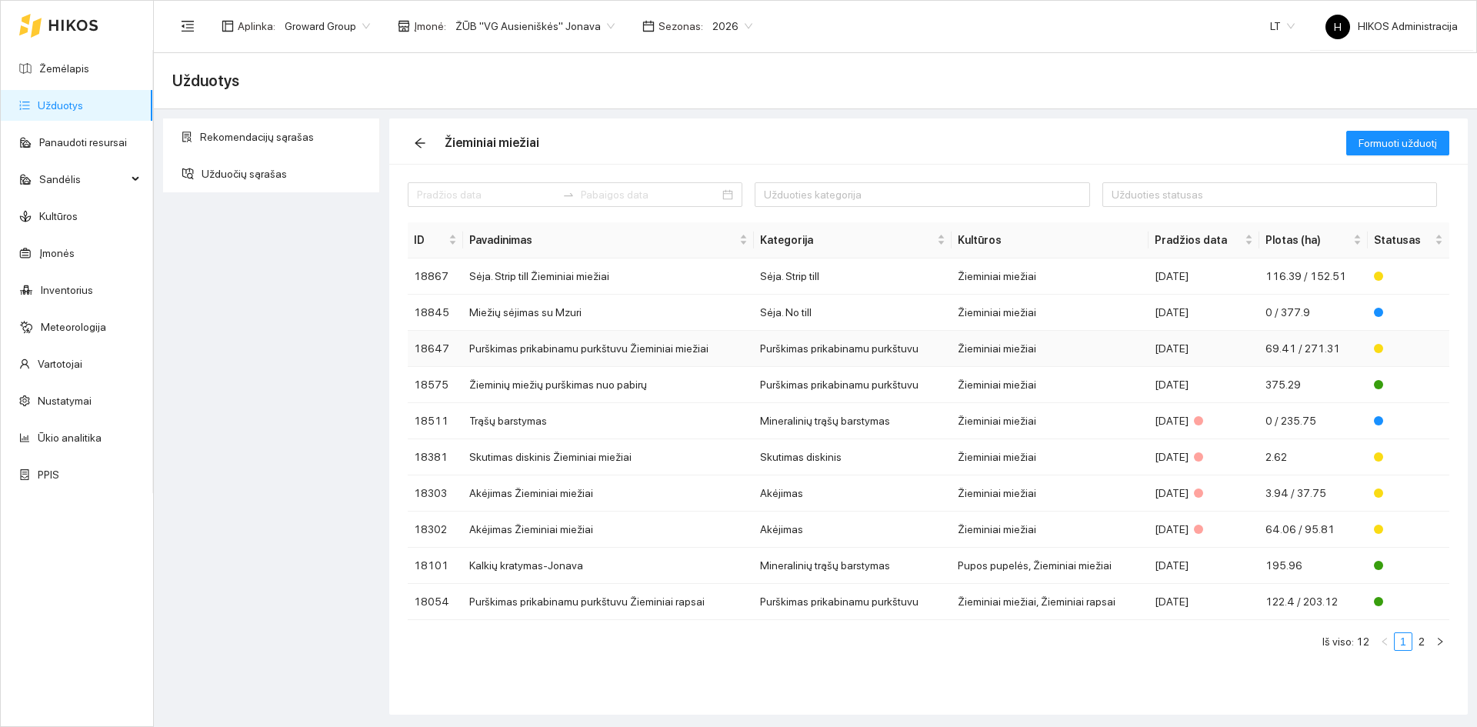
click at [601, 348] on td "Purškimas prikabinamu purkštuvu Žieminiai miežiai" at bounding box center [608, 349] width 291 height 36
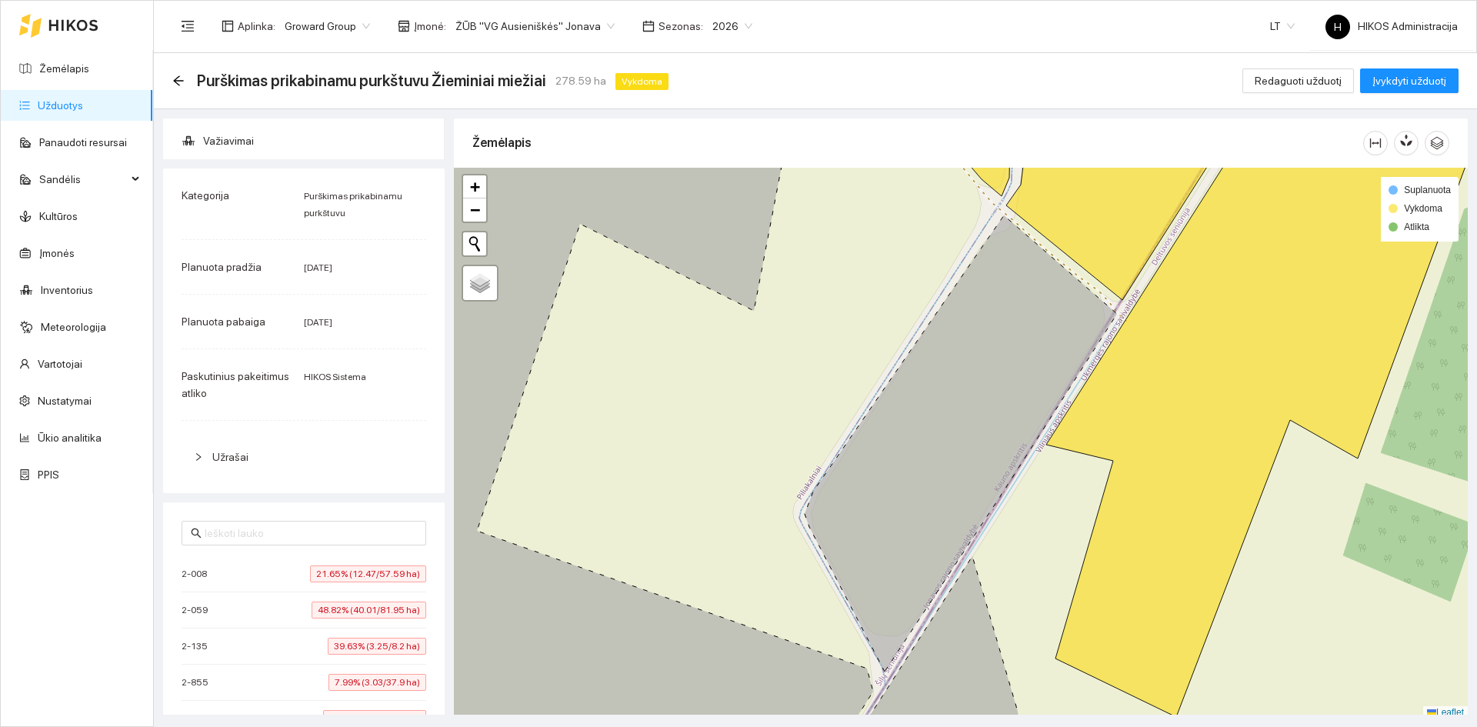
scroll to position [231, 0]
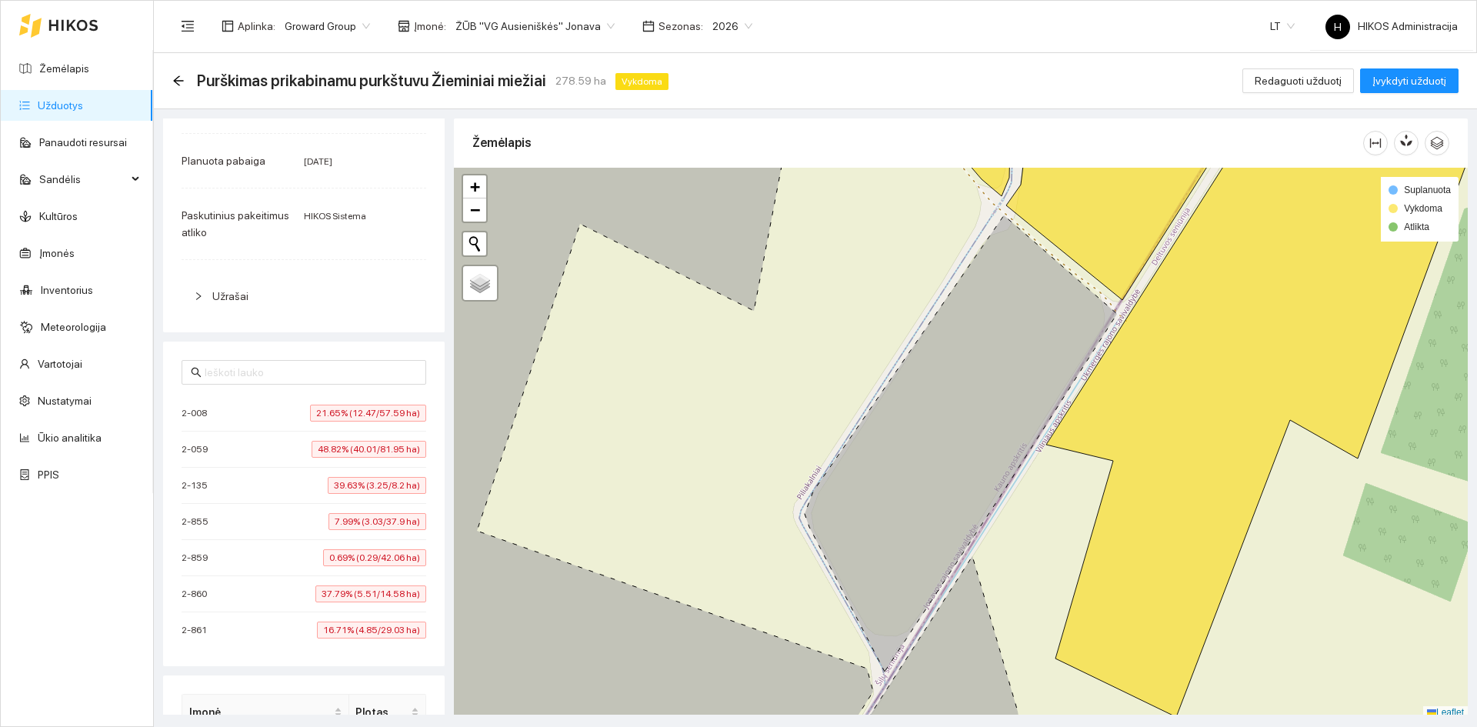
click at [366, 411] on span "21.65% (12.47/57.59 ha)" at bounding box center [368, 413] width 116 height 17
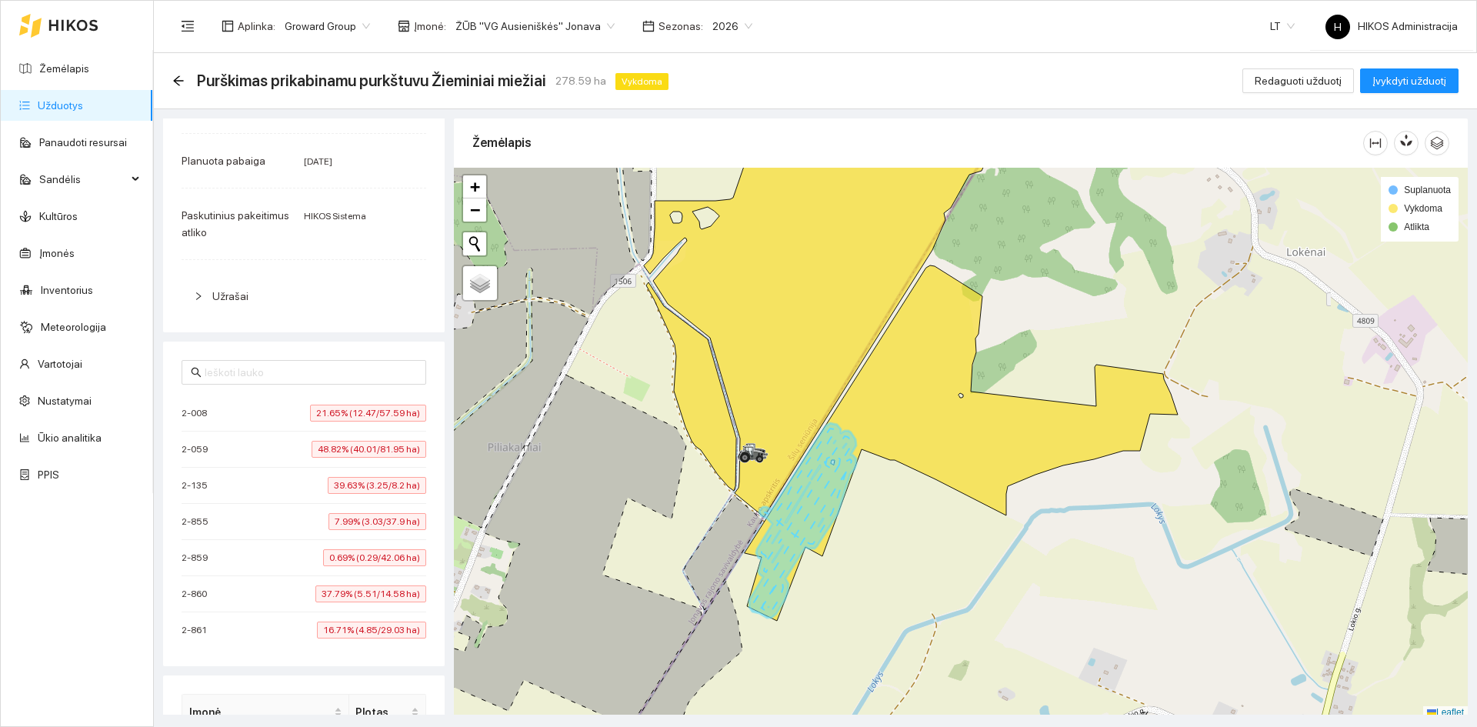
click at [371, 451] on span "48.82% (40.01/81.95 ha)" at bounding box center [369, 449] width 115 height 17
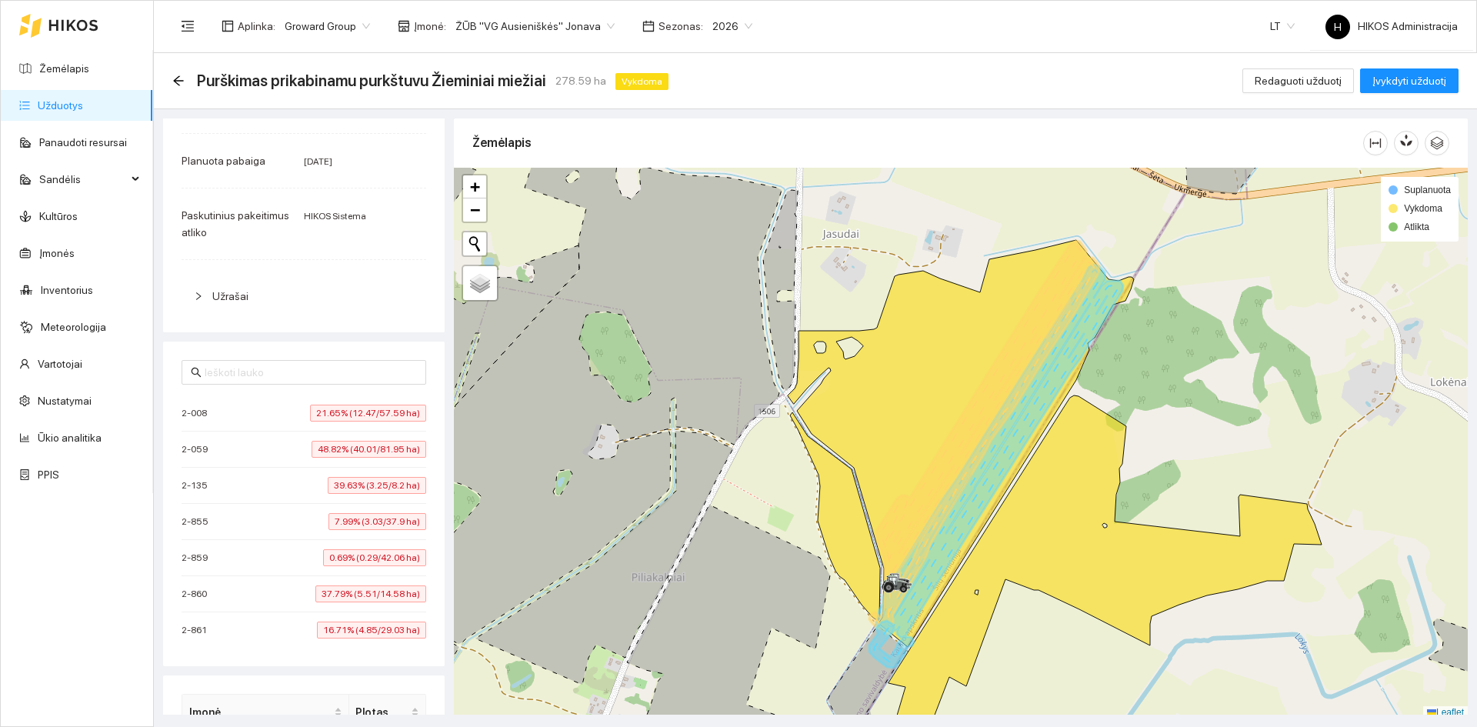
click at [376, 484] on span "39.63% (3.25/8.2 ha)" at bounding box center [377, 485] width 98 height 17
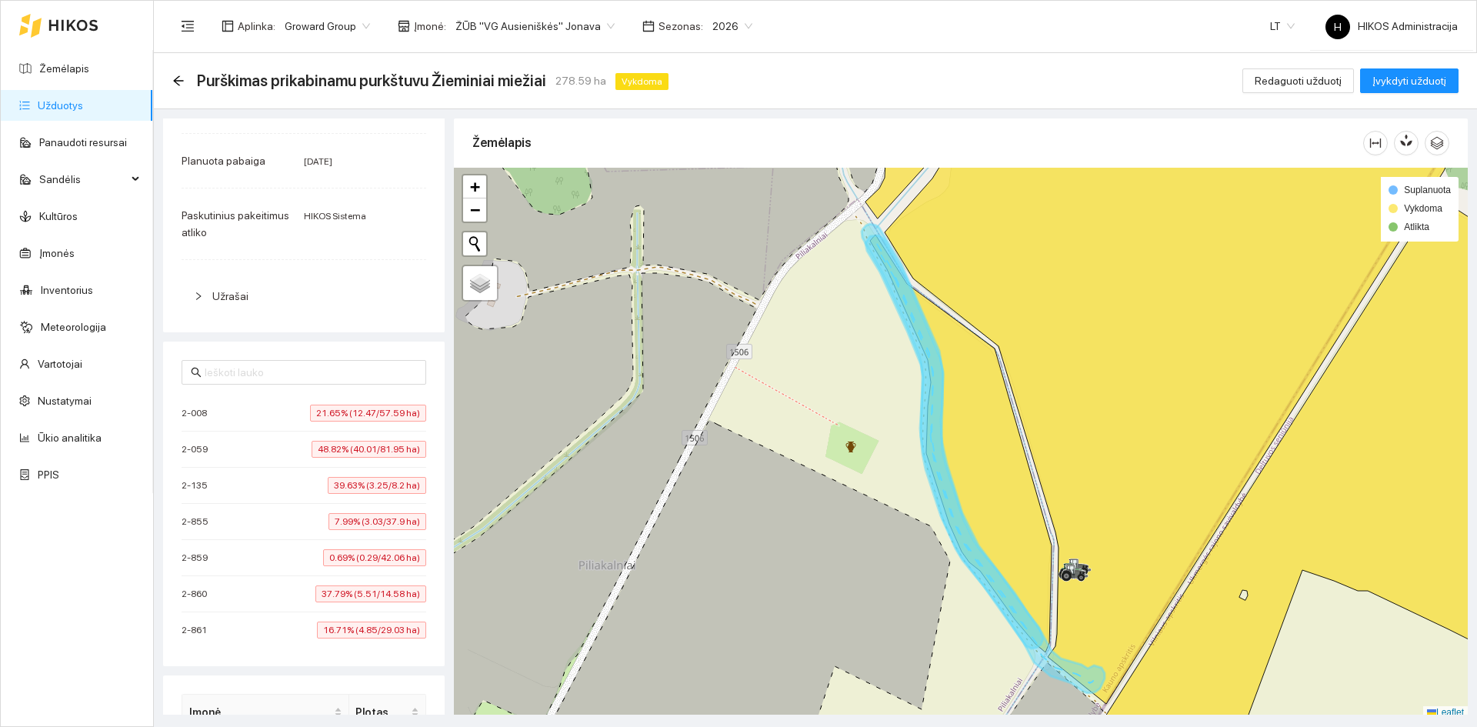
click at [377, 511] on li "2-855 7.99% (3.03/37.9 ha)" at bounding box center [304, 522] width 245 height 36
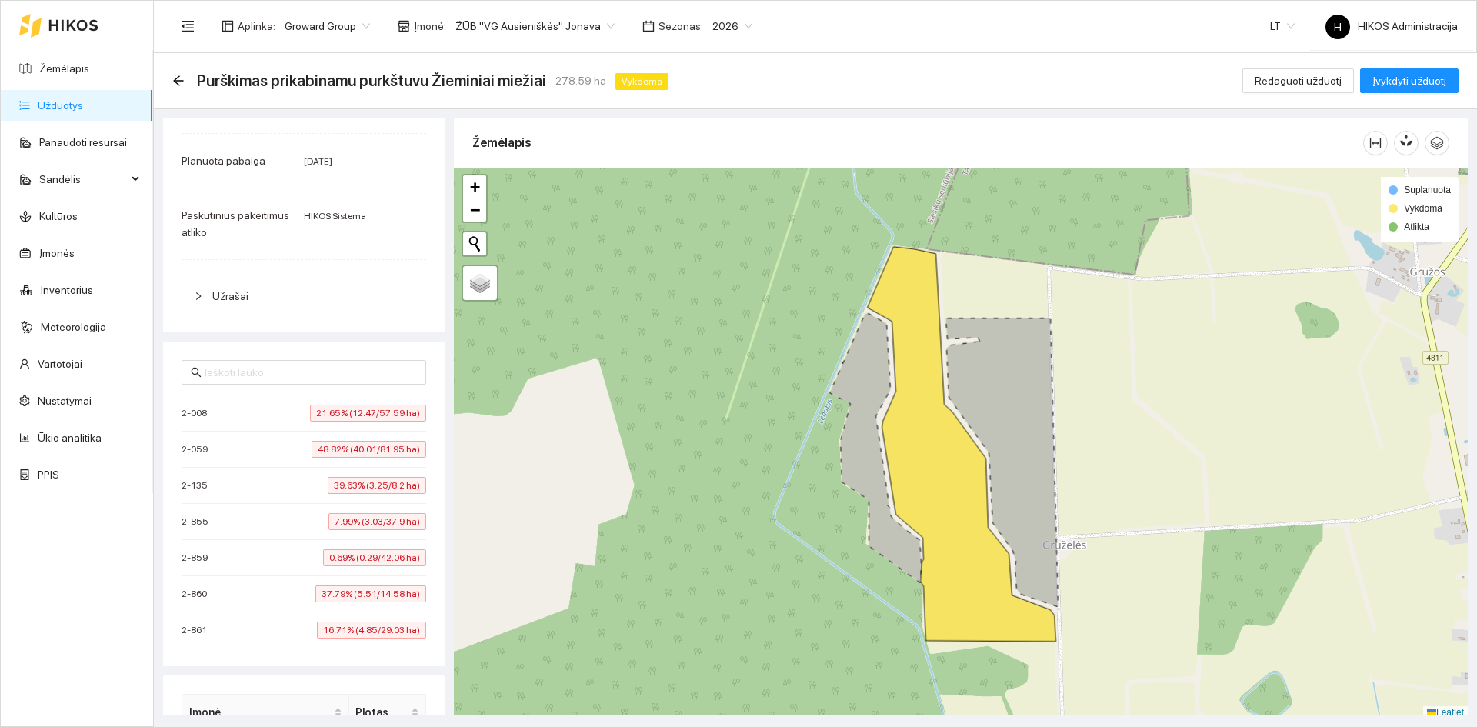
click at [374, 561] on span "0.69% (0.29/42.06 ha)" at bounding box center [374, 557] width 103 height 17
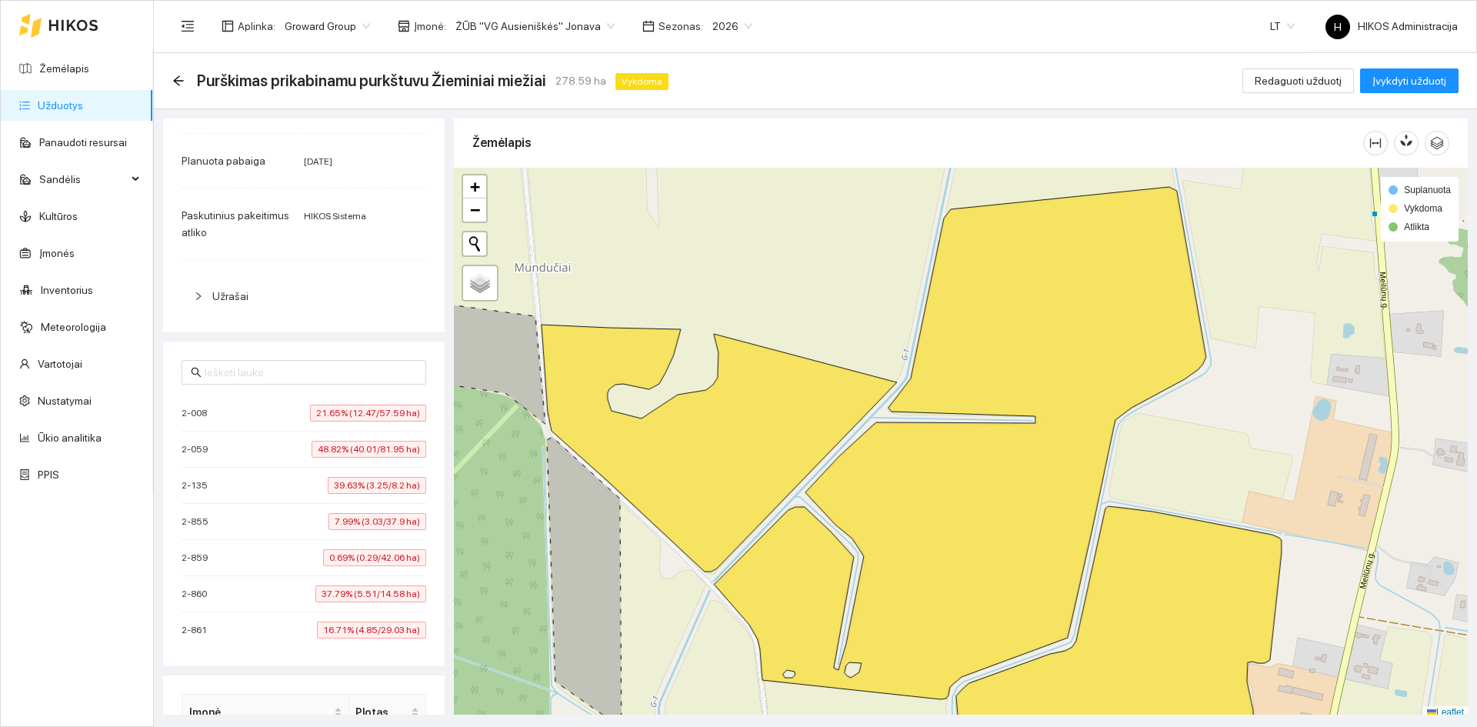
click at [372, 586] on span "37.79% (5.51/14.58 ha)" at bounding box center [370, 593] width 111 height 17
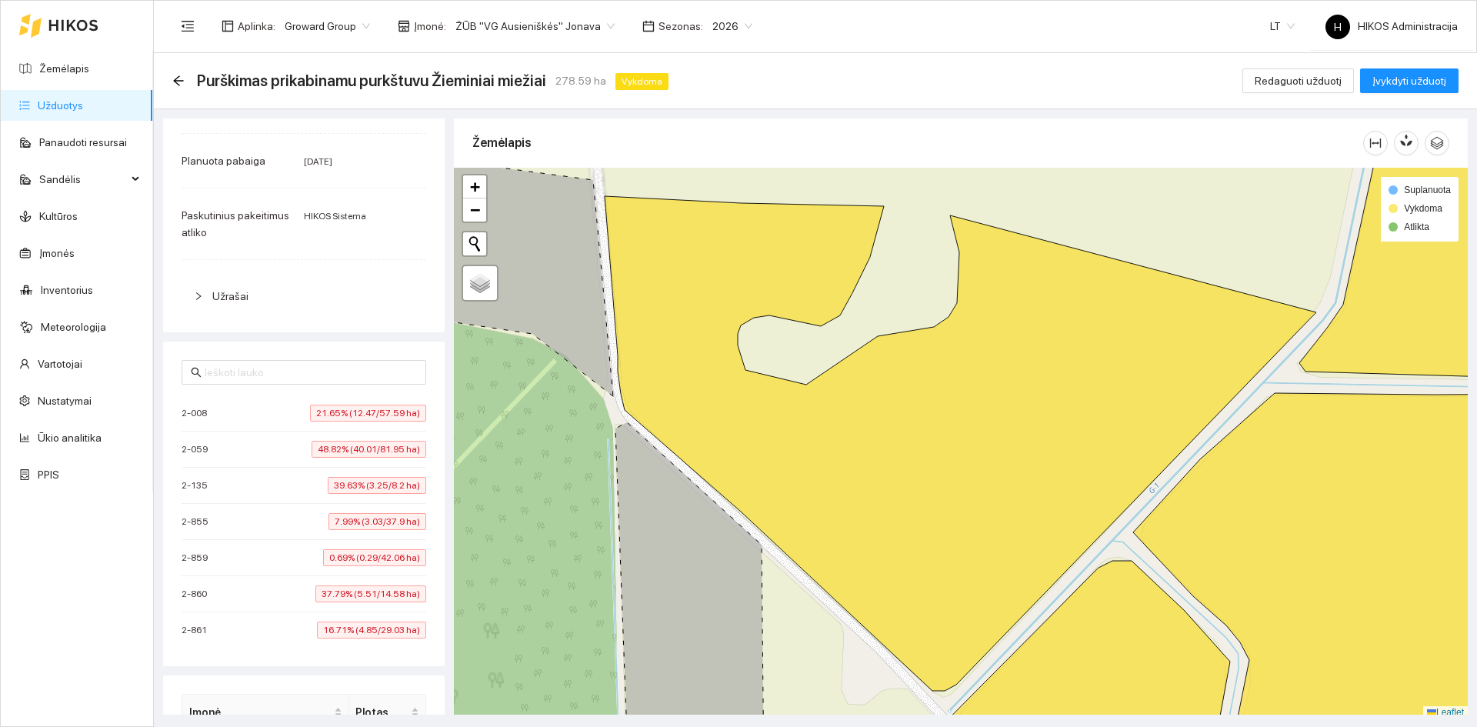
click at [372, 586] on span "37.79% (5.51/14.58 ha)" at bounding box center [370, 593] width 111 height 17
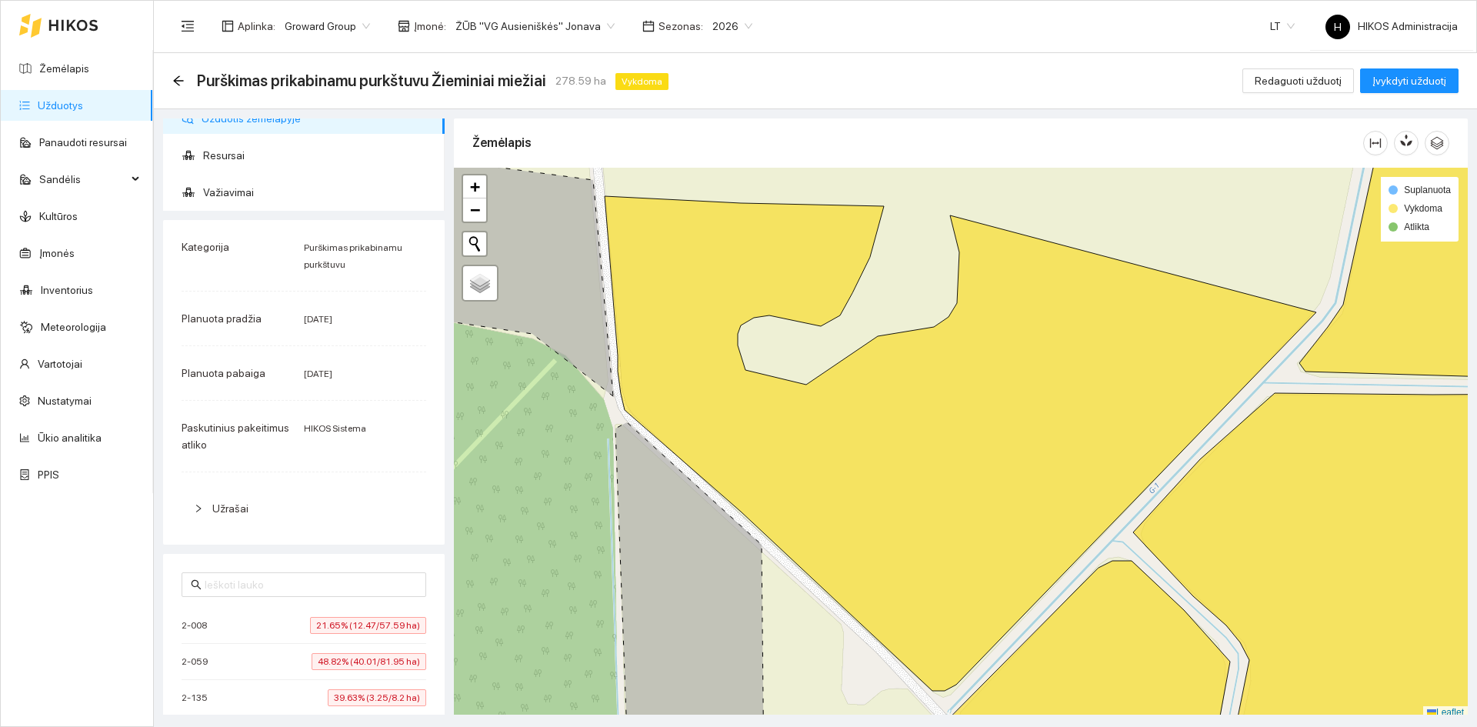
scroll to position [0, 0]
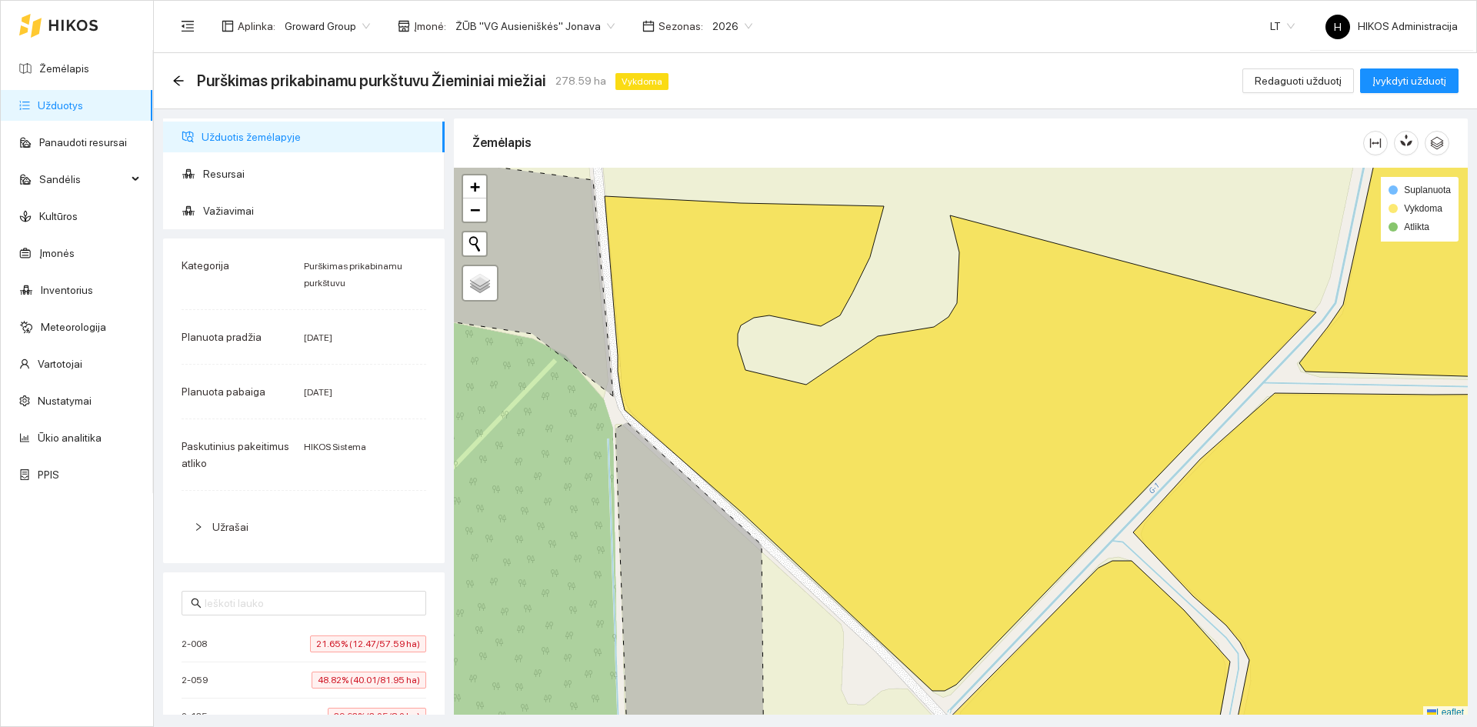
click at [172, 76] on div "Purškimas prikabinamu purkštuvu Žieminiai miežiai 278.59 ha Vykdoma Redaguoti u…" at bounding box center [815, 81] width 1323 height 56
click at [172, 78] on div "Purškimas prikabinamu purkštuvu Žieminiai miežiai 278.59 ha Vykdoma Redaguoti u…" at bounding box center [815, 81] width 1323 height 56
click at [177, 77] on icon "arrow-left" at bounding box center [178, 81] width 12 height 12
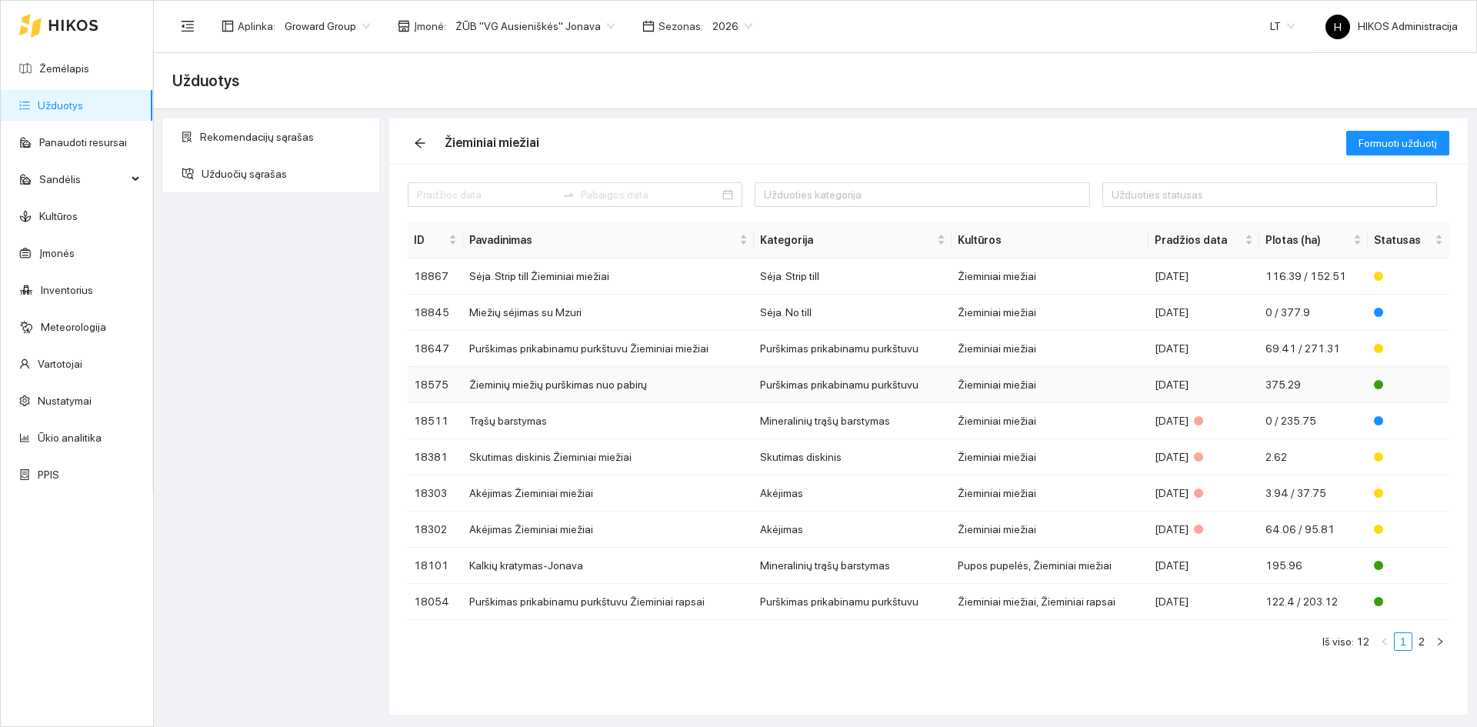
click at [719, 385] on td "Žieminių miežių purškimas nuo pabirų" at bounding box center [608, 385] width 291 height 36
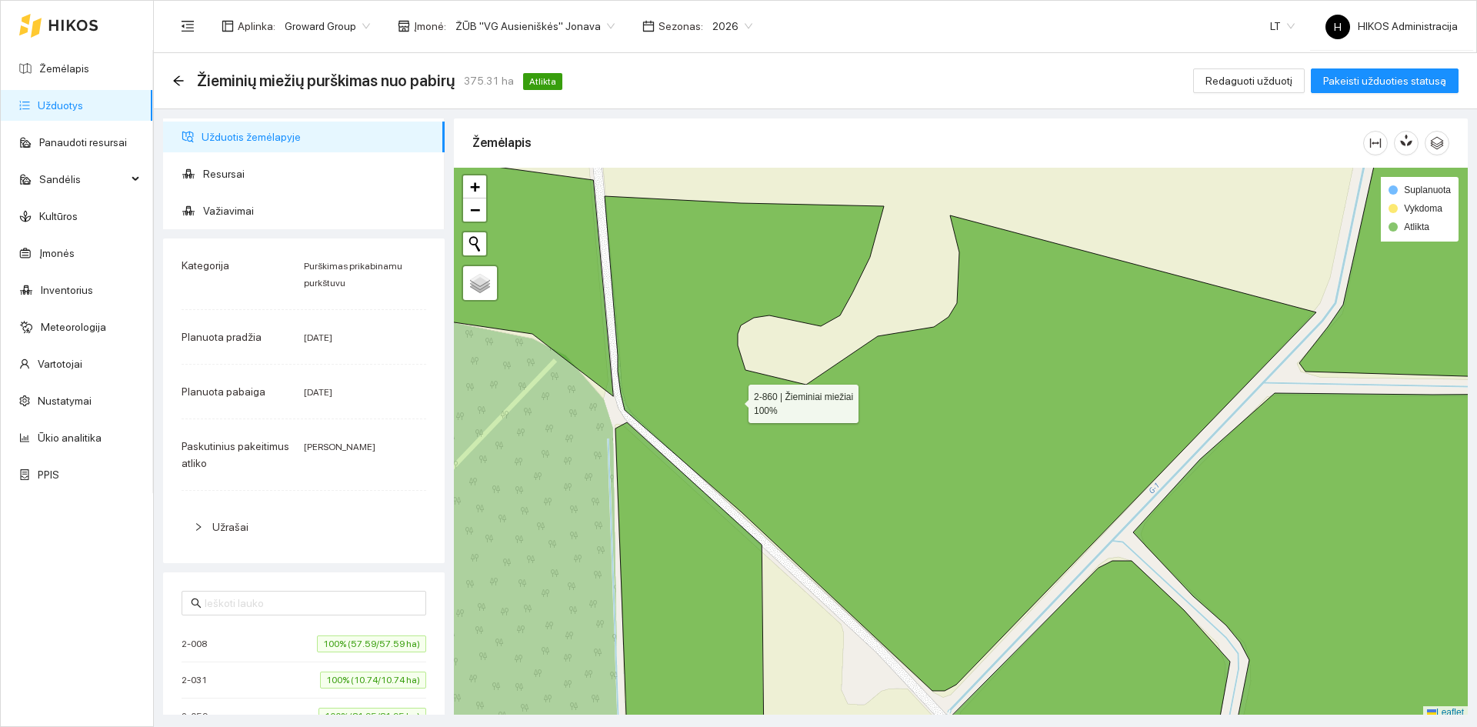
click at [735, 400] on icon at bounding box center [960, 443] width 711 height 495
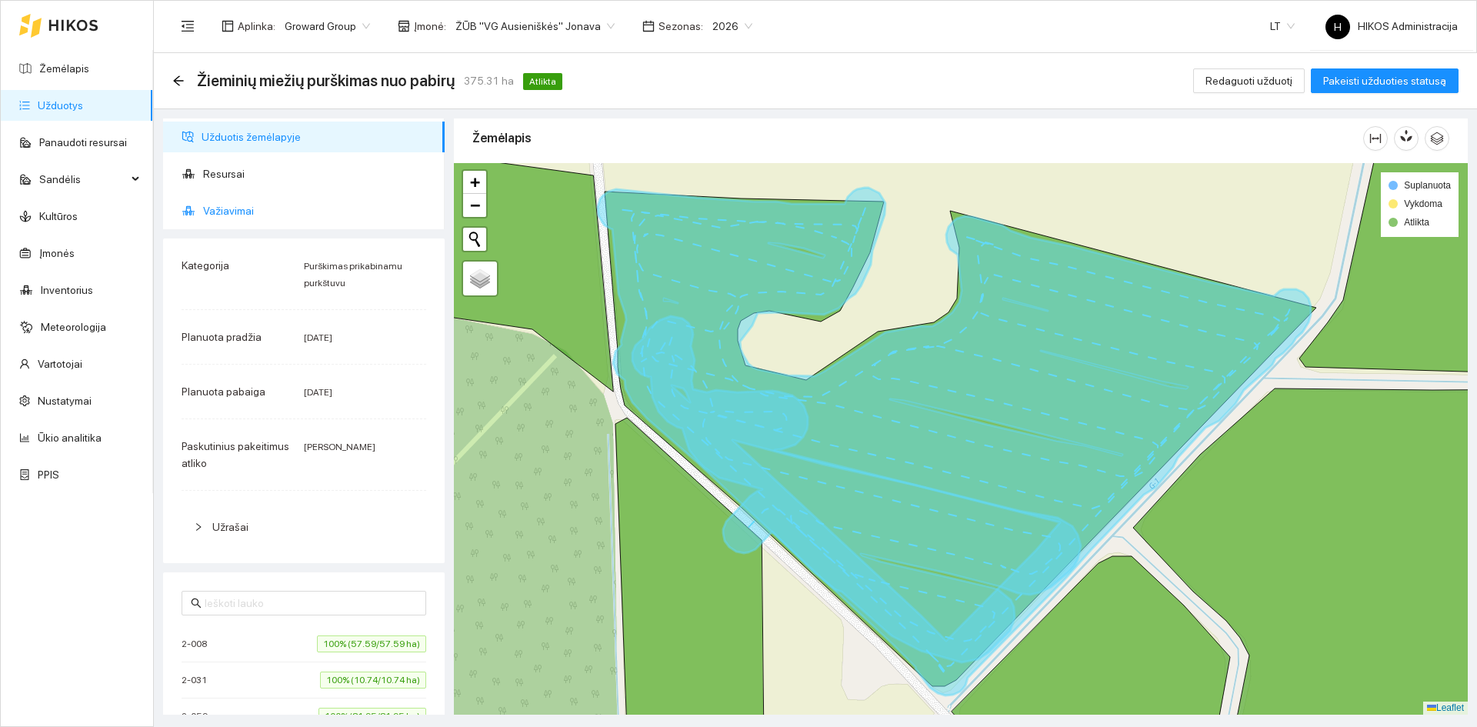
click at [266, 208] on span "Važiavimai" at bounding box center [317, 210] width 229 height 31
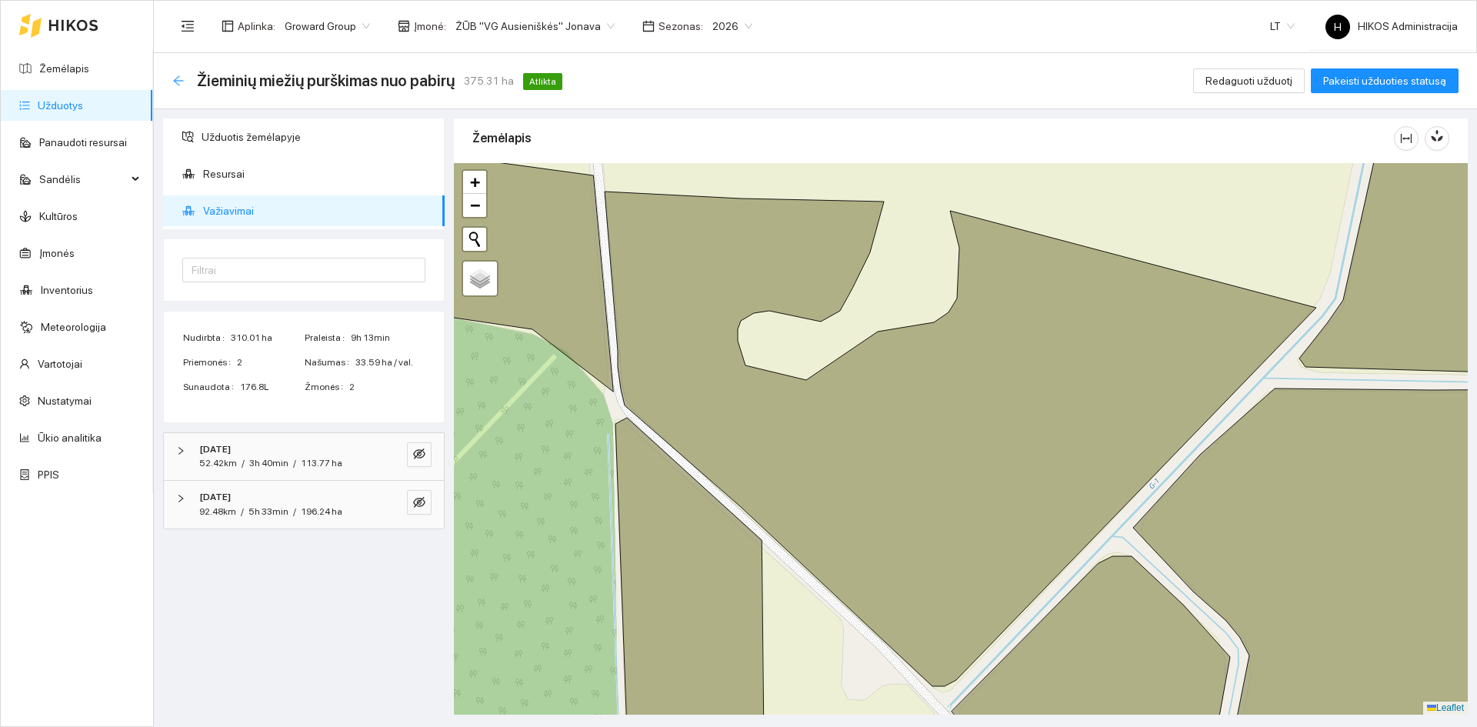
click at [182, 80] on icon "arrow-left" at bounding box center [178, 80] width 10 height 10
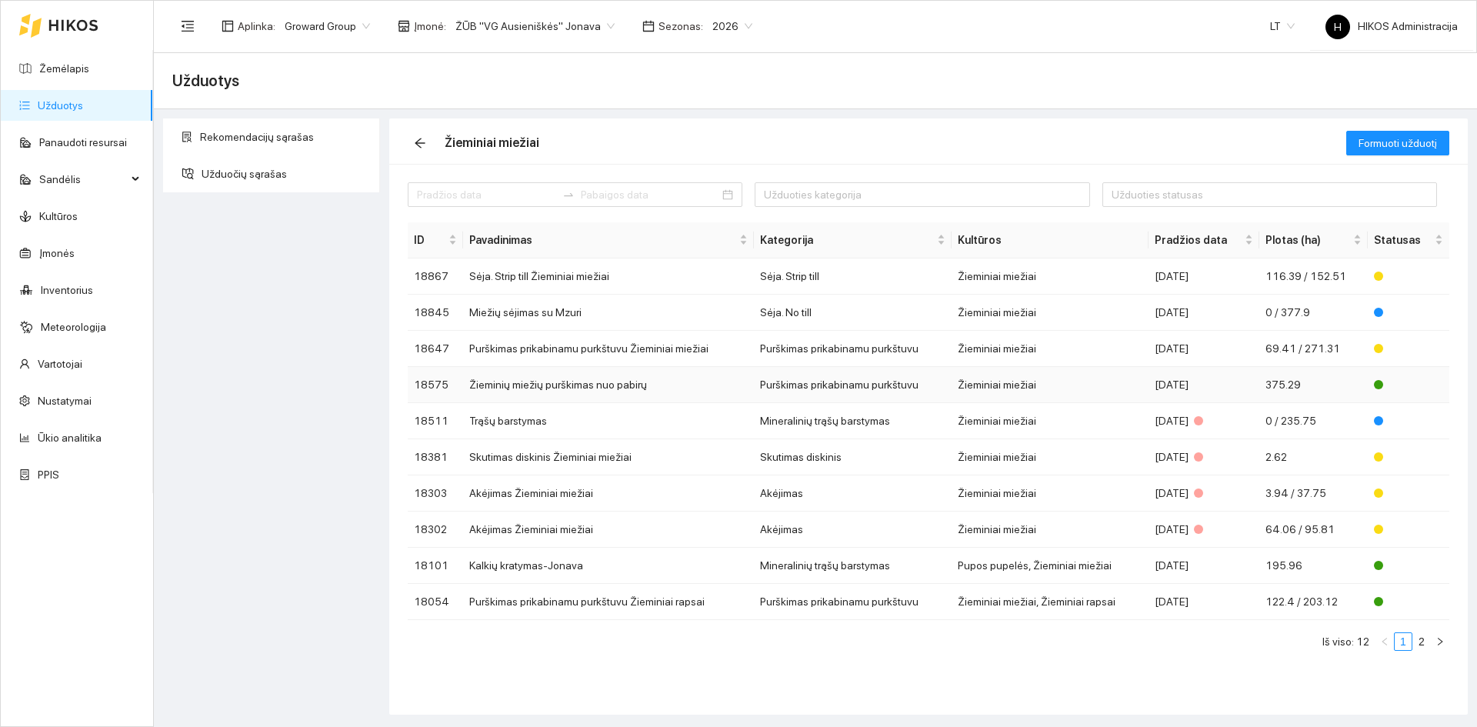
click at [568, 387] on td "Žieminių miežių purškimas nuo pabirų" at bounding box center [608, 385] width 291 height 36
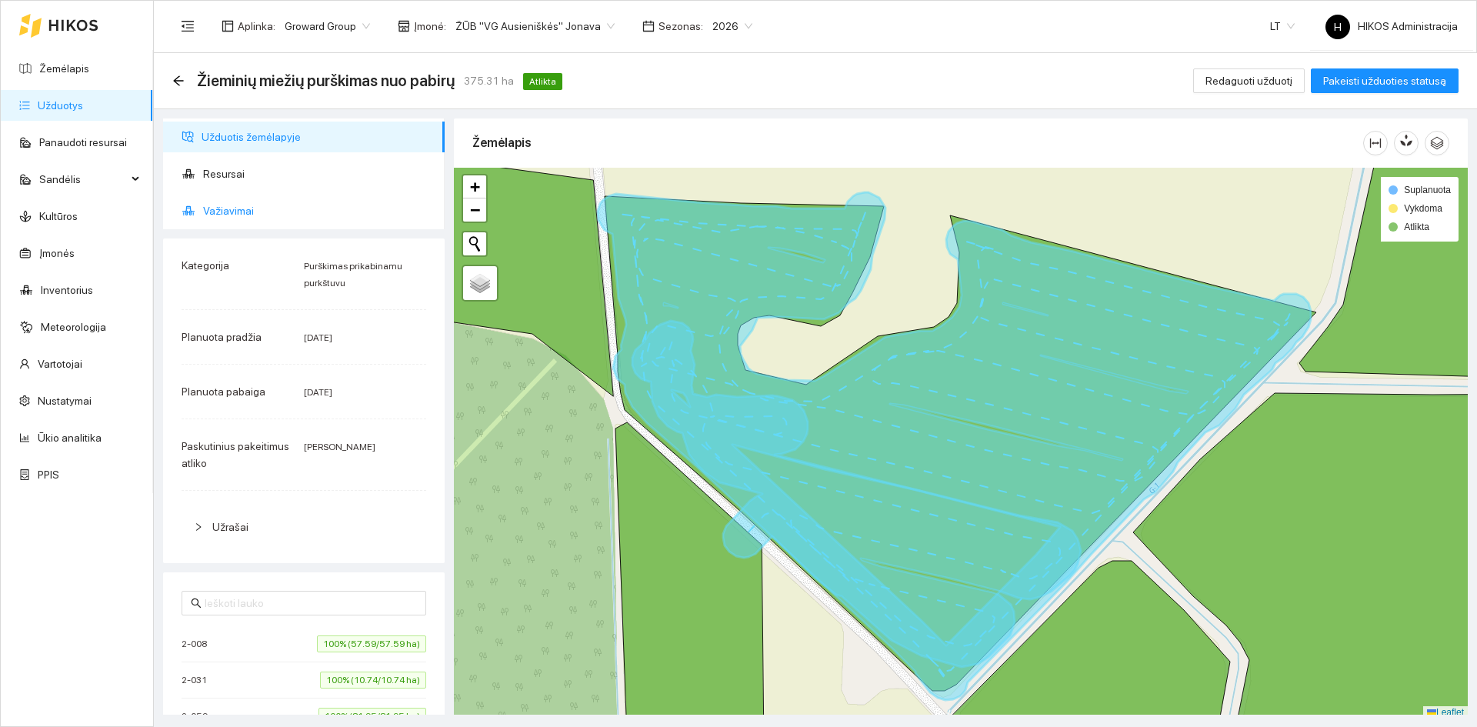
click at [262, 216] on span "Važiavimai" at bounding box center [317, 210] width 229 height 31
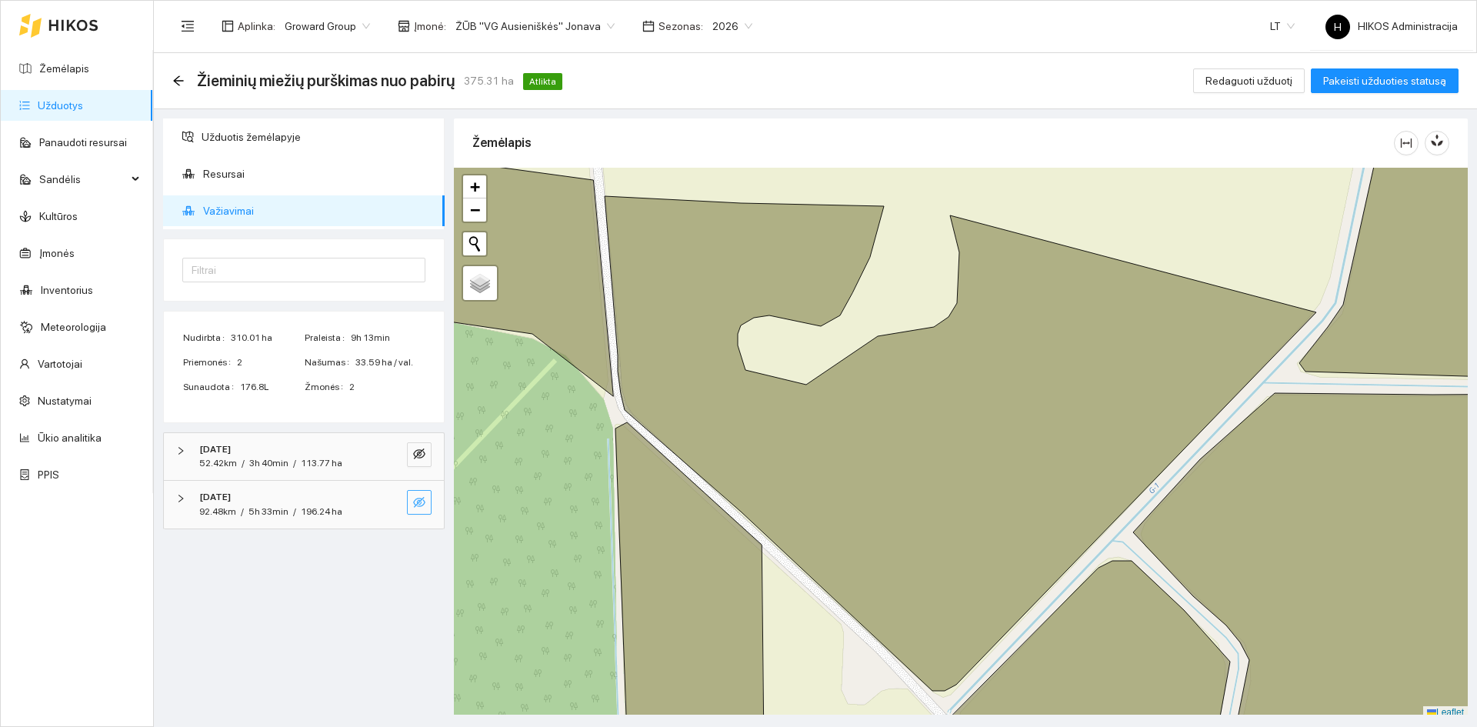
click at [428, 495] on button "button" at bounding box center [419, 502] width 25 height 25
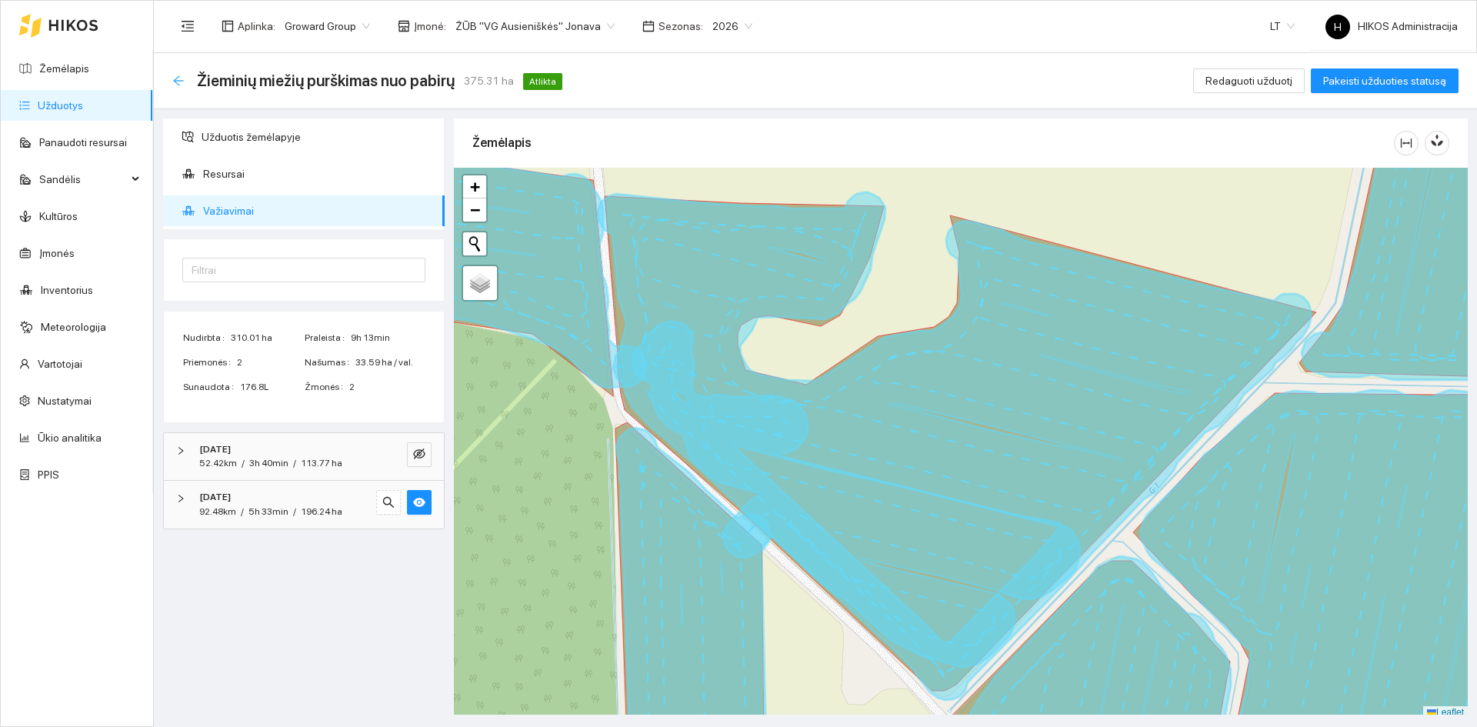
click at [173, 78] on icon "arrow-left" at bounding box center [178, 81] width 12 height 12
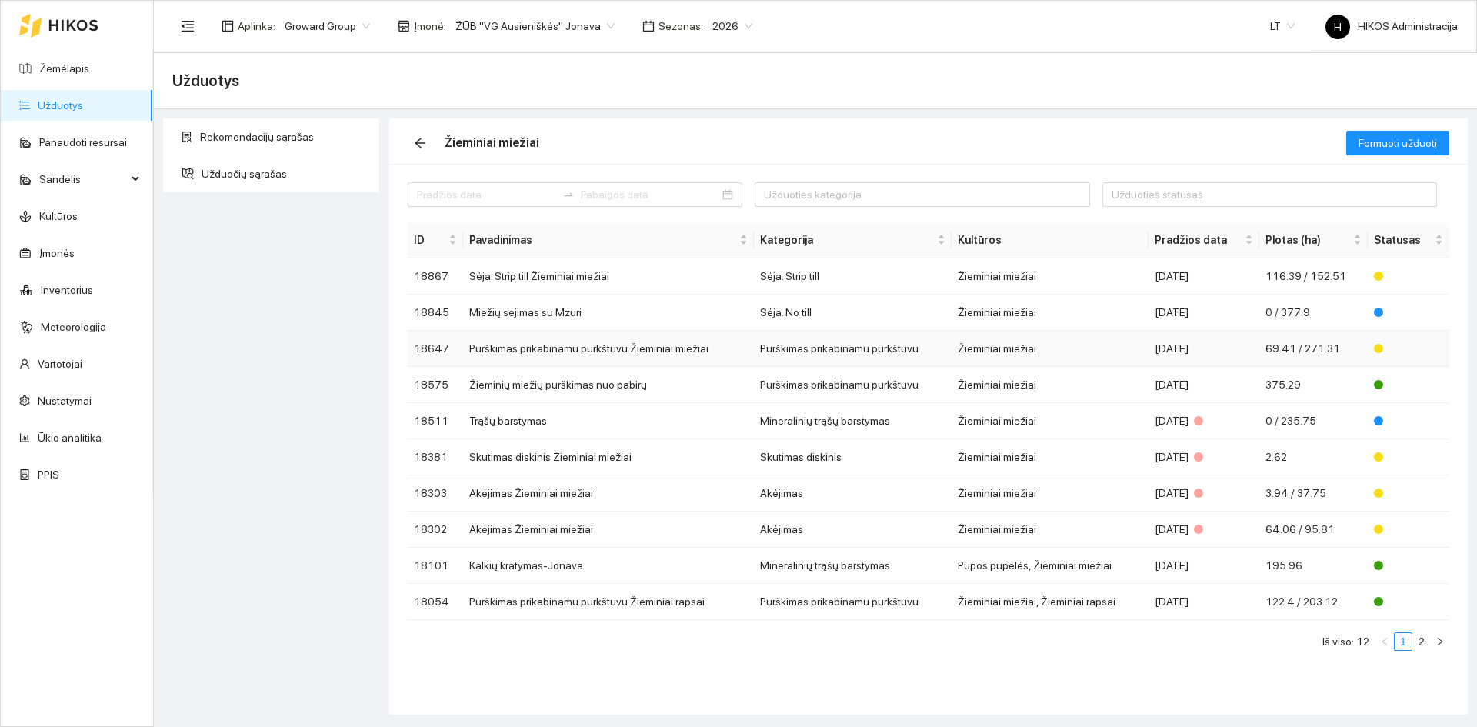
click at [1165, 351] on div "[DATE]" at bounding box center [1204, 348] width 99 height 17
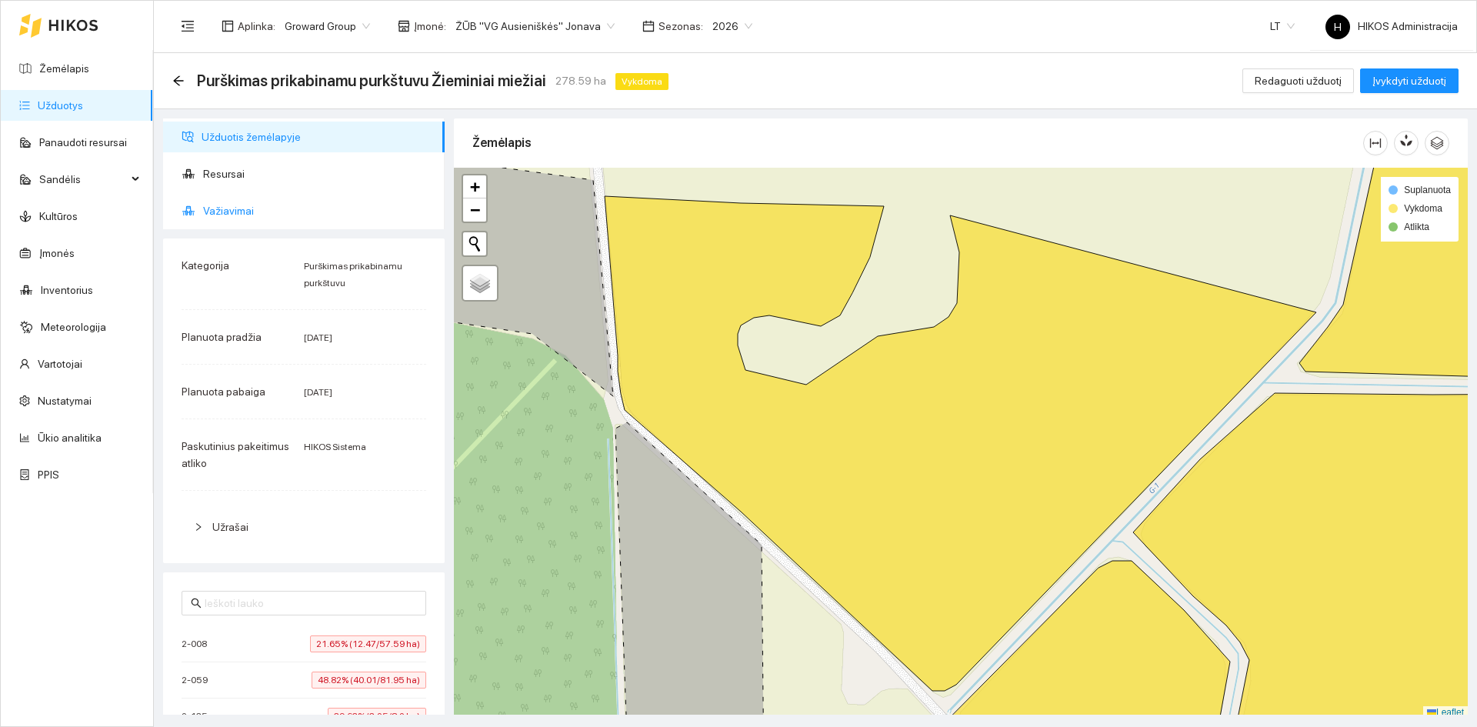
click at [248, 198] on span "Važiavimai" at bounding box center [317, 210] width 229 height 31
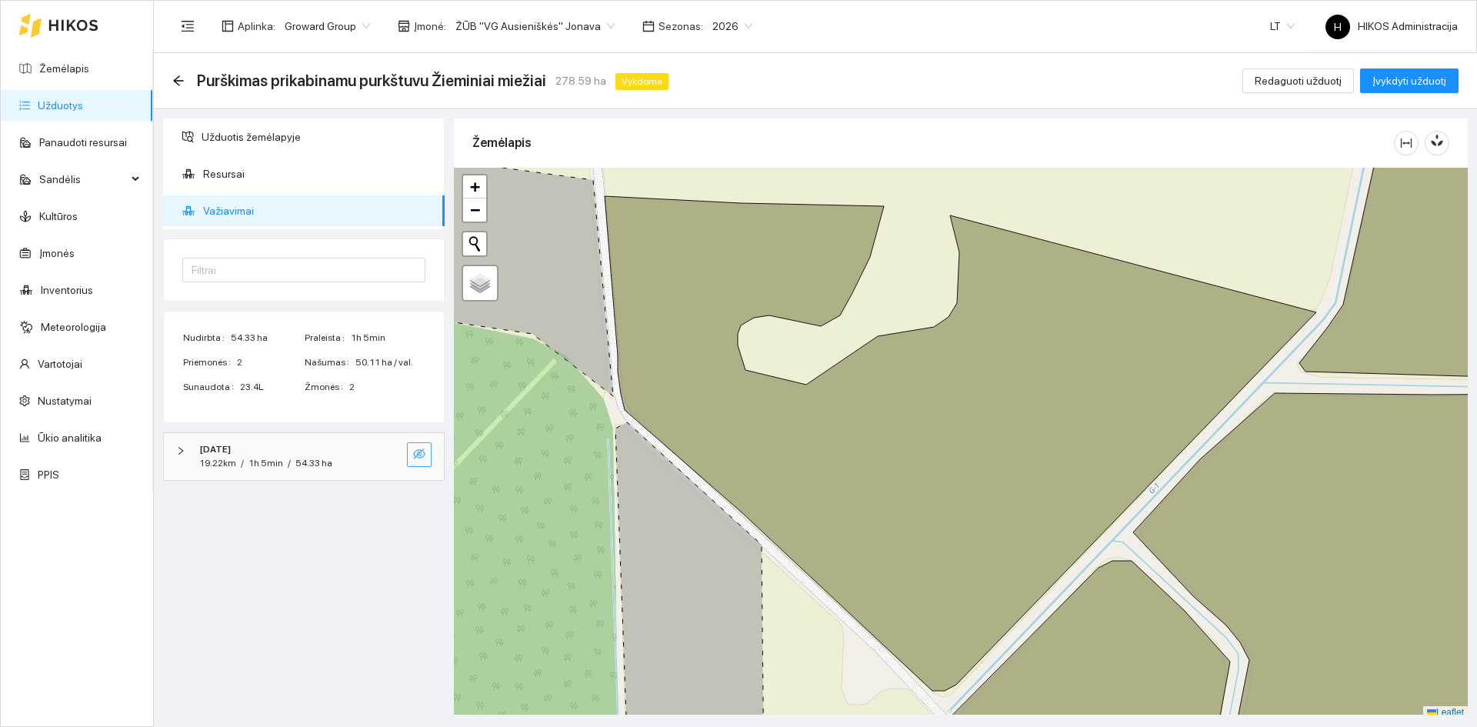
click at [422, 449] on icon "eye-invisible" at bounding box center [419, 454] width 12 height 12
click at [391, 455] on icon "search" at bounding box center [388, 454] width 12 height 12
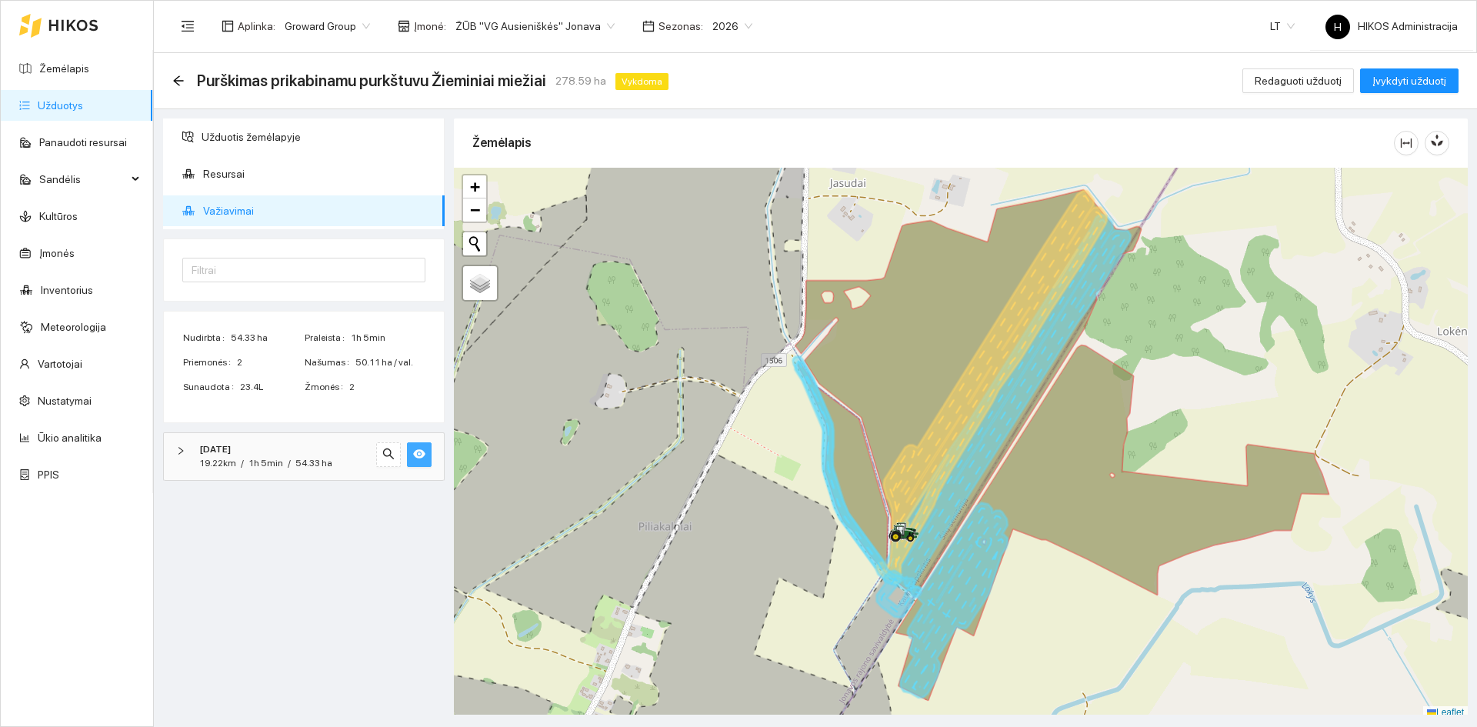
click at [178, 71] on div "Purškimas prikabinamu purkštuvu Žieminiai miežiai 278.59 ha Vykdoma" at bounding box center [423, 80] width 502 height 25
click at [176, 77] on icon "arrow-left" at bounding box center [178, 81] width 12 height 12
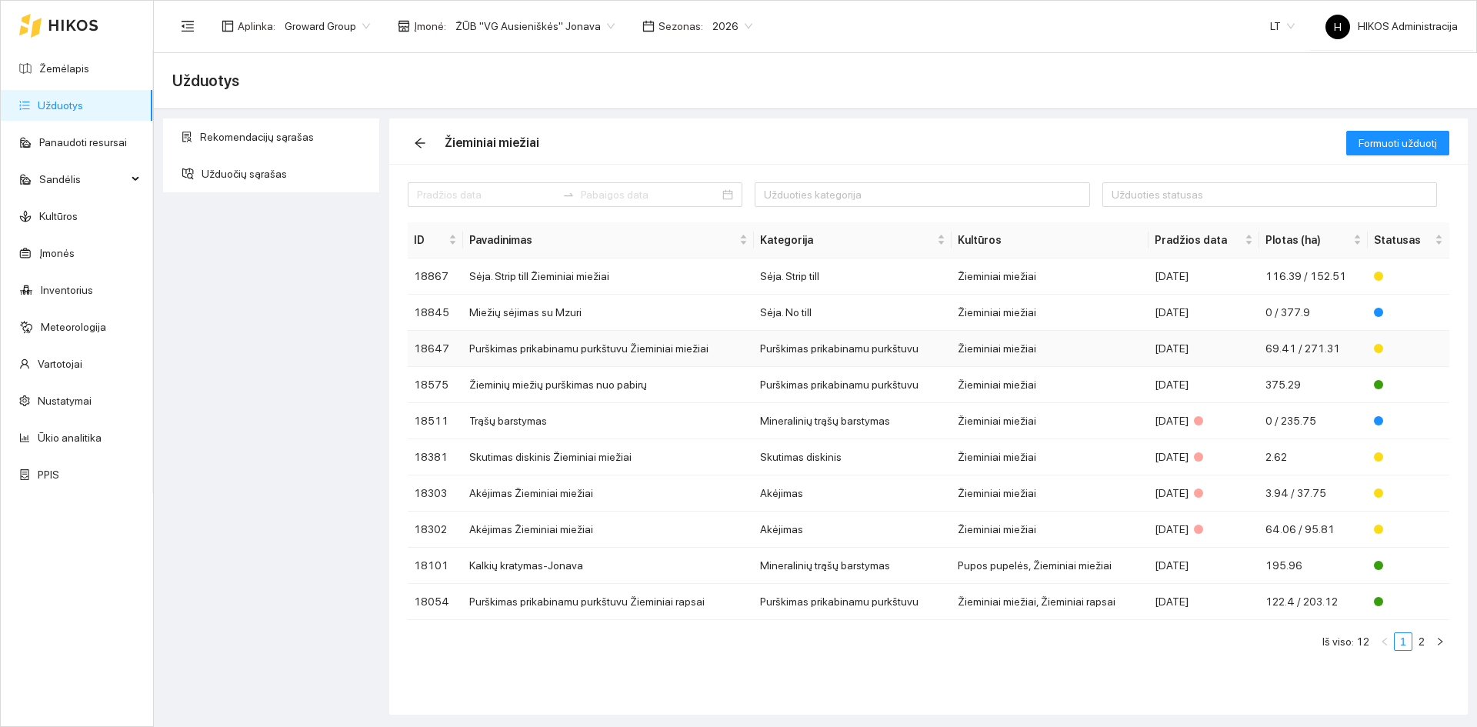
click at [881, 342] on td "Purškimas prikabinamu purkštuvu" at bounding box center [853, 349] width 198 height 36
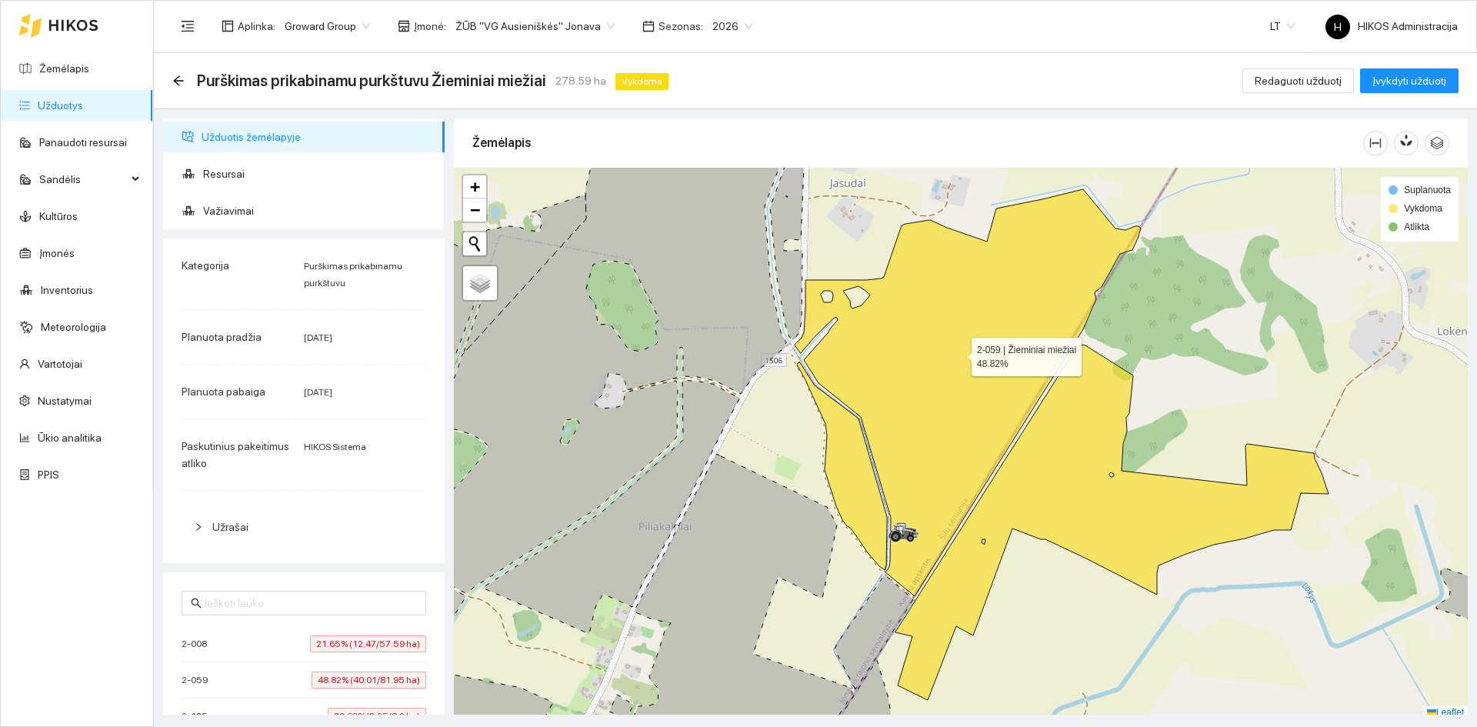
click at [937, 374] on icon at bounding box center [968, 392] width 346 height 407
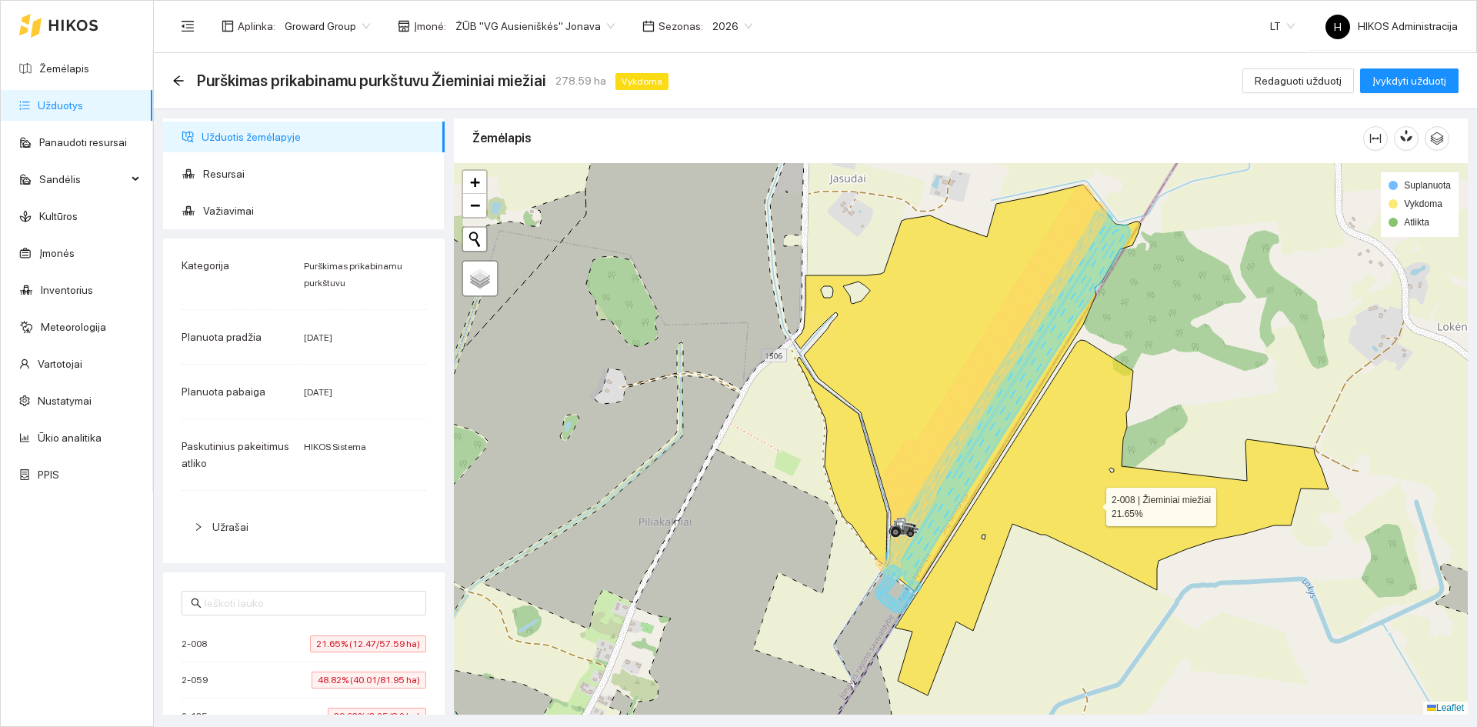
click at [1058, 455] on icon at bounding box center [1111, 517] width 433 height 355
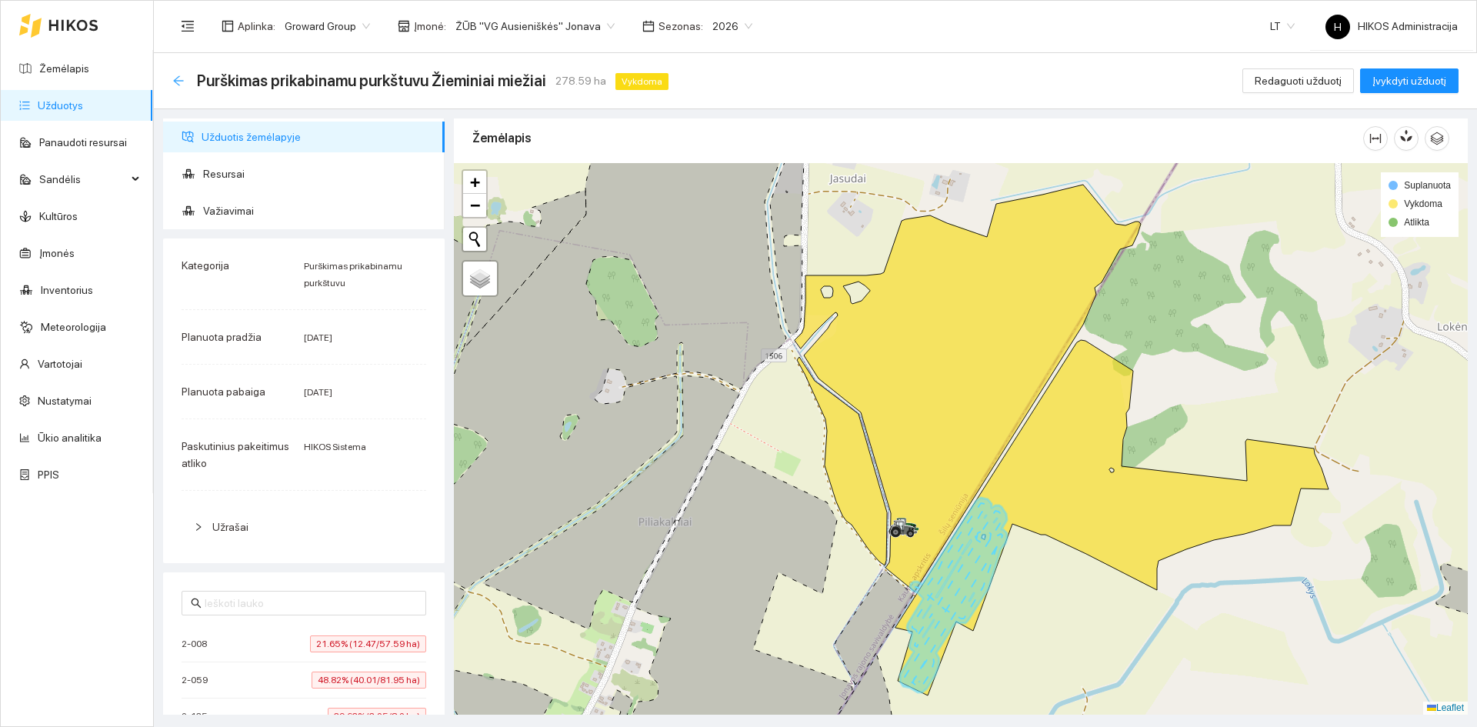
click at [181, 75] on icon "arrow-left" at bounding box center [178, 81] width 12 height 12
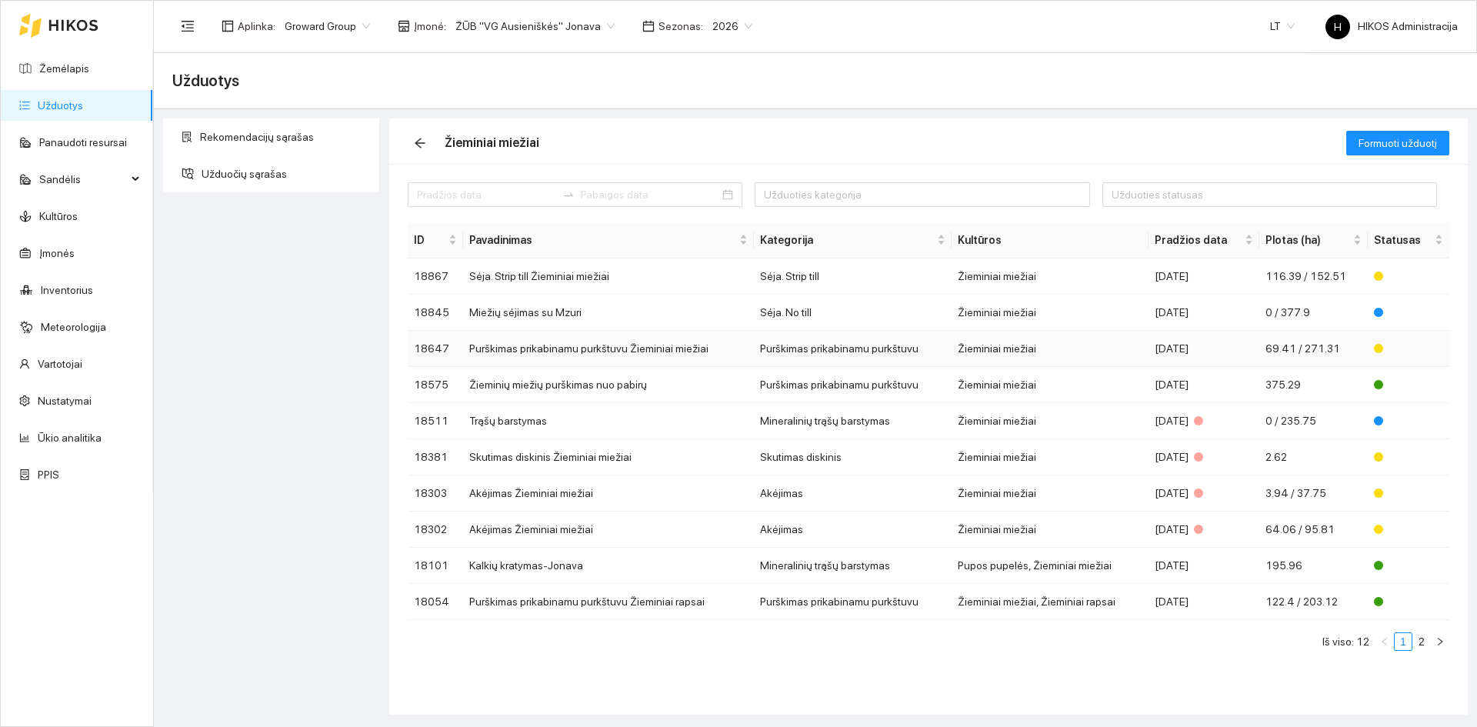
click at [511, 343] on td "Purškimas prikabinamu purkštuvu Žieminiai miežiai" at bounding box center [608, 349] width 291 height 36
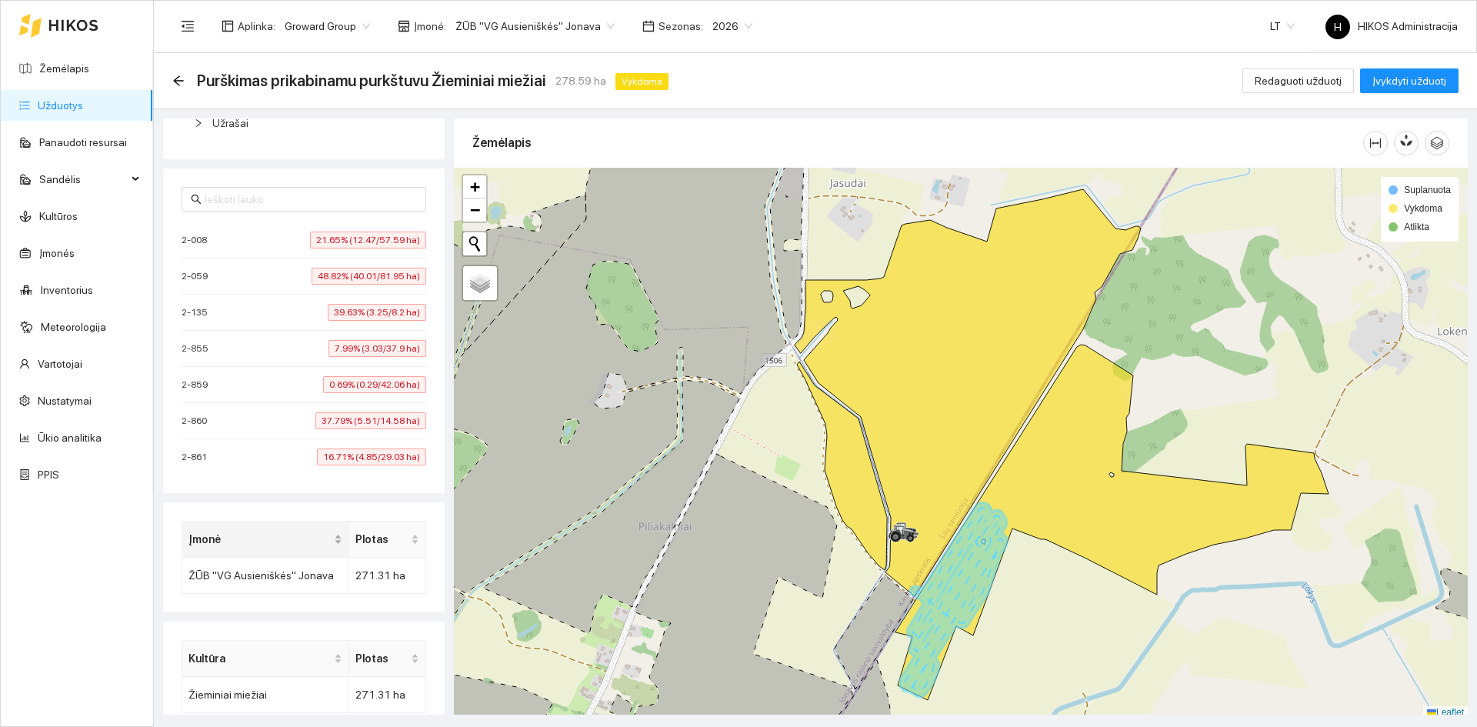
scroll to position [425, 0]
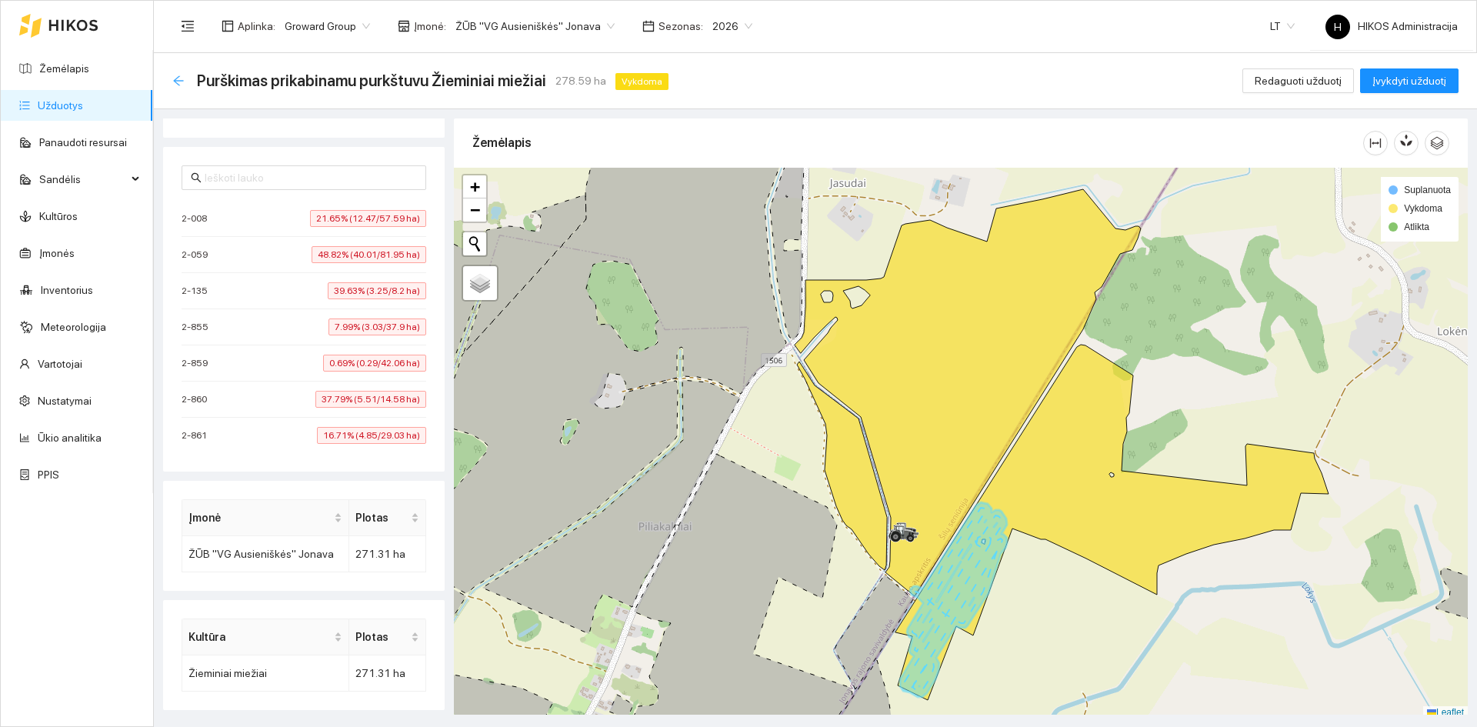
click at [174, 78] on icon "arrow-left" at bounding box center [178, 81] width 12 height 12
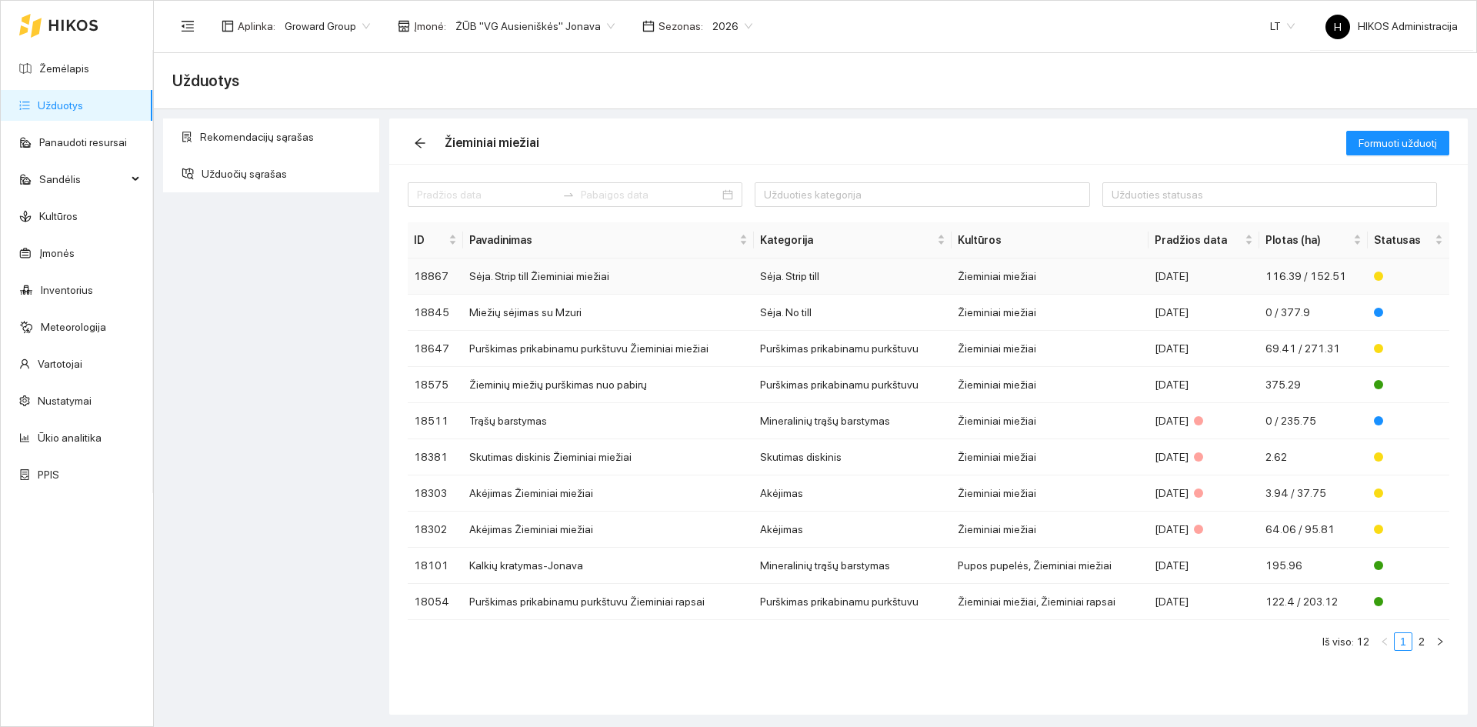
click at [668, 272] on td "Sėja. Strip till Žieminiai miežiai" at bounding box center [608, 276] width 291 height 36
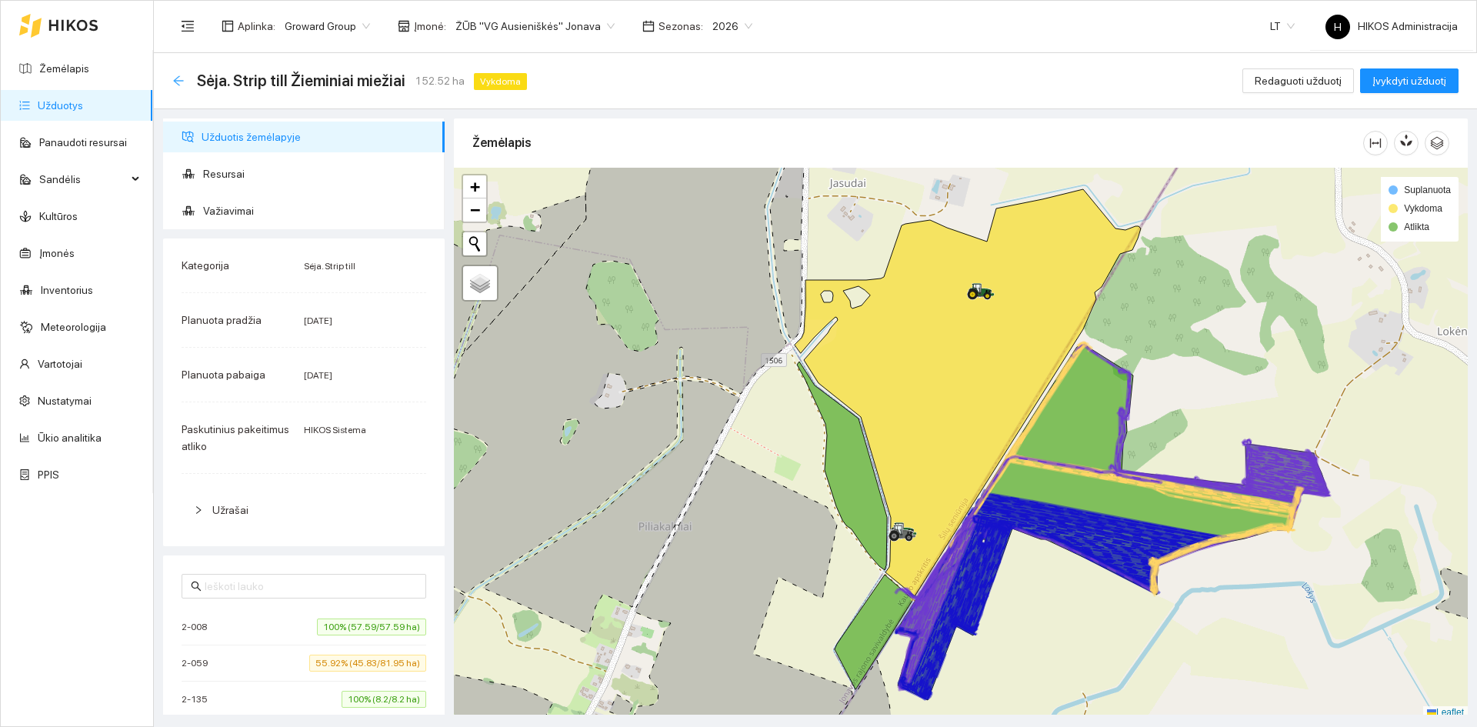
click at [178, 82] on icon "arrow-left" at bounding box center [178, 81] width 12 height 12
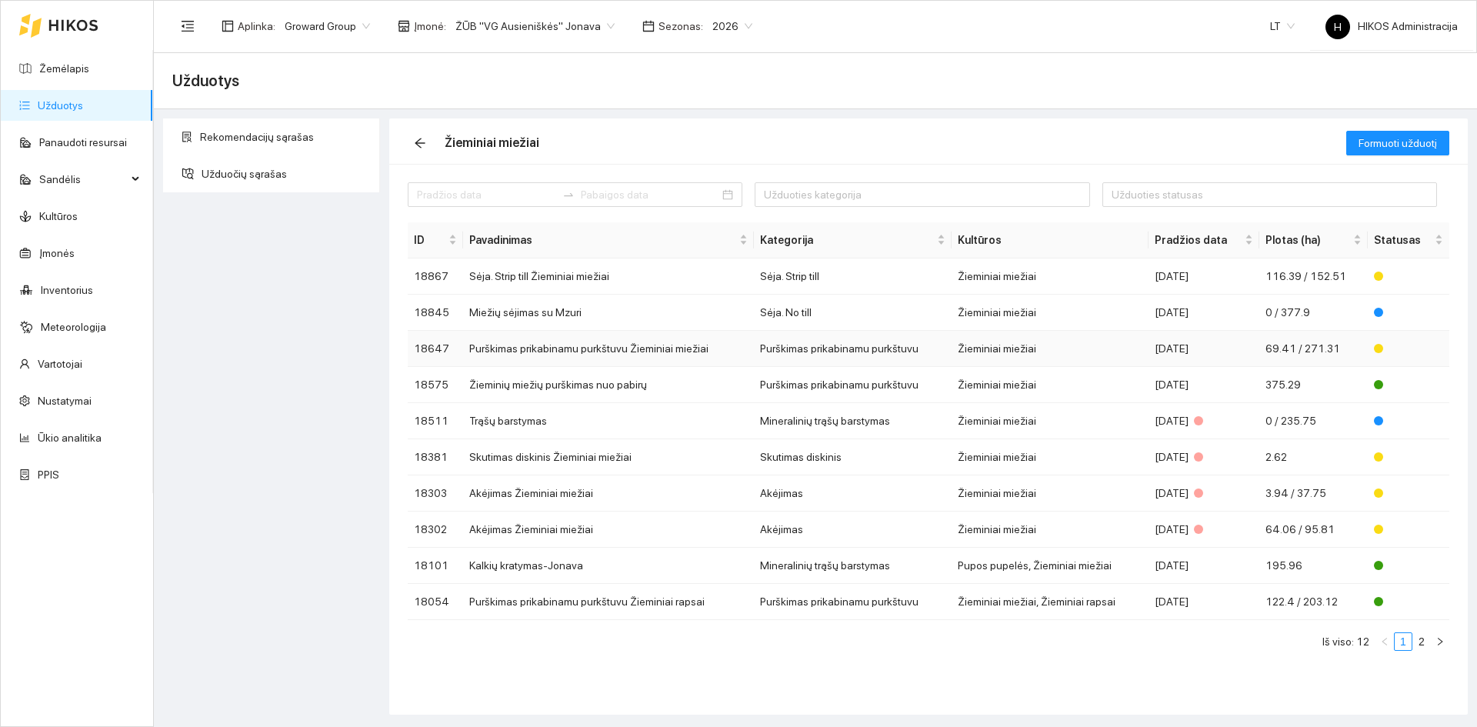
click at [817, 357] on td "Purškimas prikabinamu purkštuvu" at bounding box center [853, 349] width 198 height 36
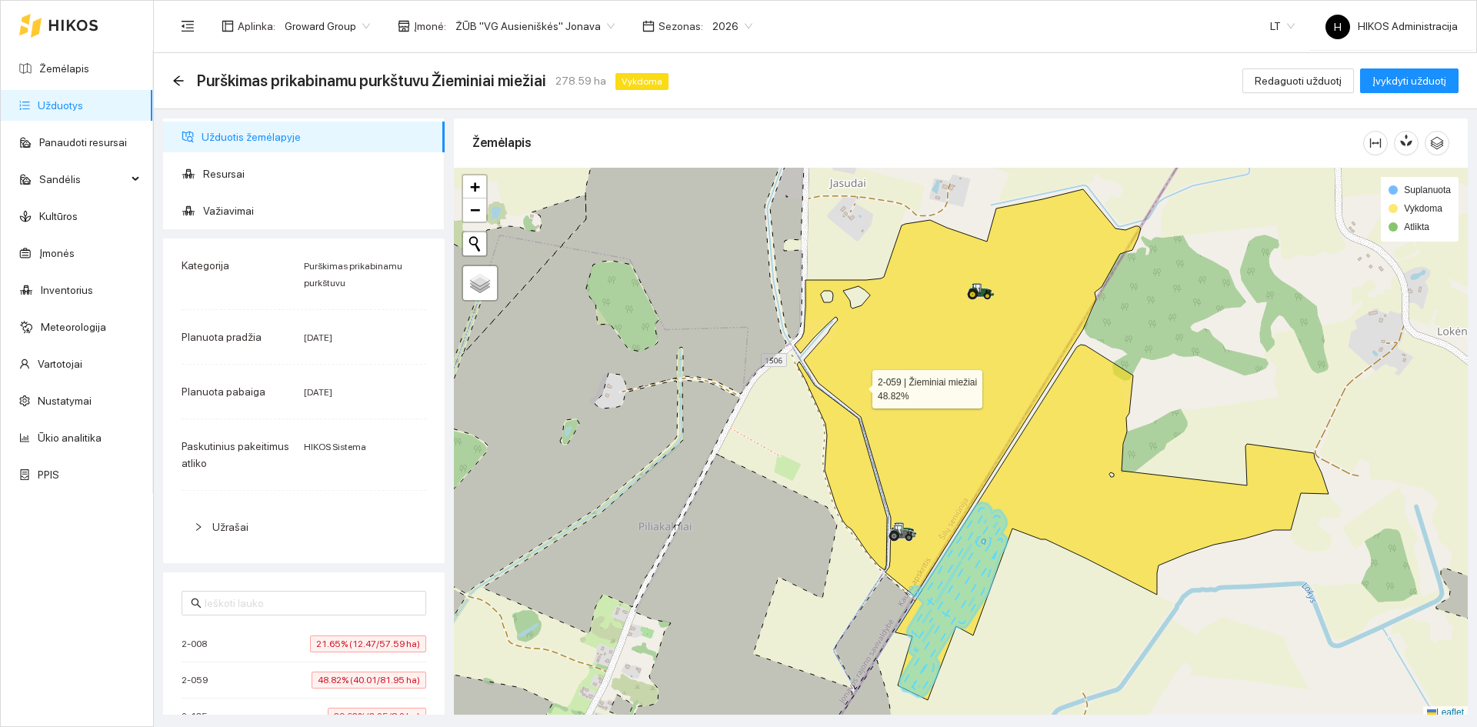
click at [998, 364] on icon at bounding box center [968, 392] width 346 height 407
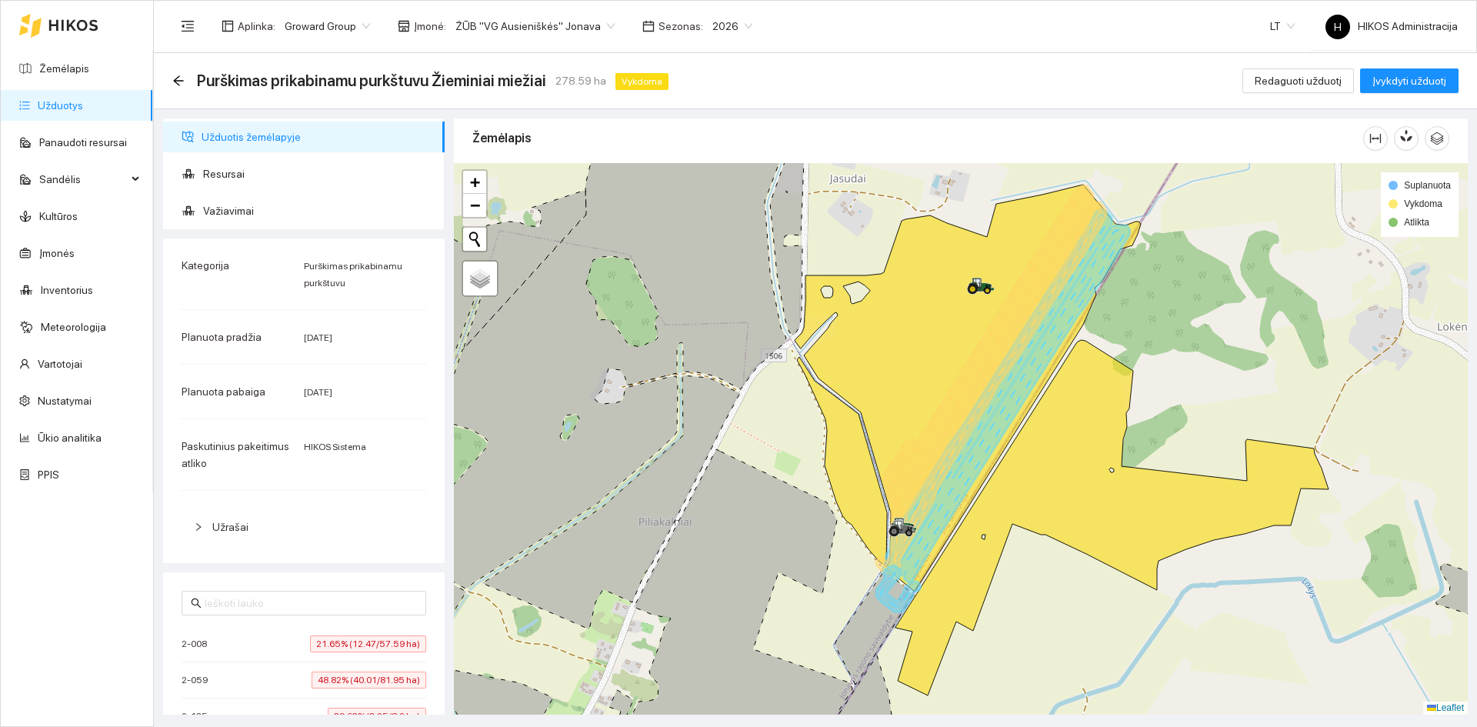
click at [1125, 438] on div at bounding box center [961, 438] width 1014 height 551
click at [1021, 461] on icon at bounding box center [1111, 517] width 433 height 355
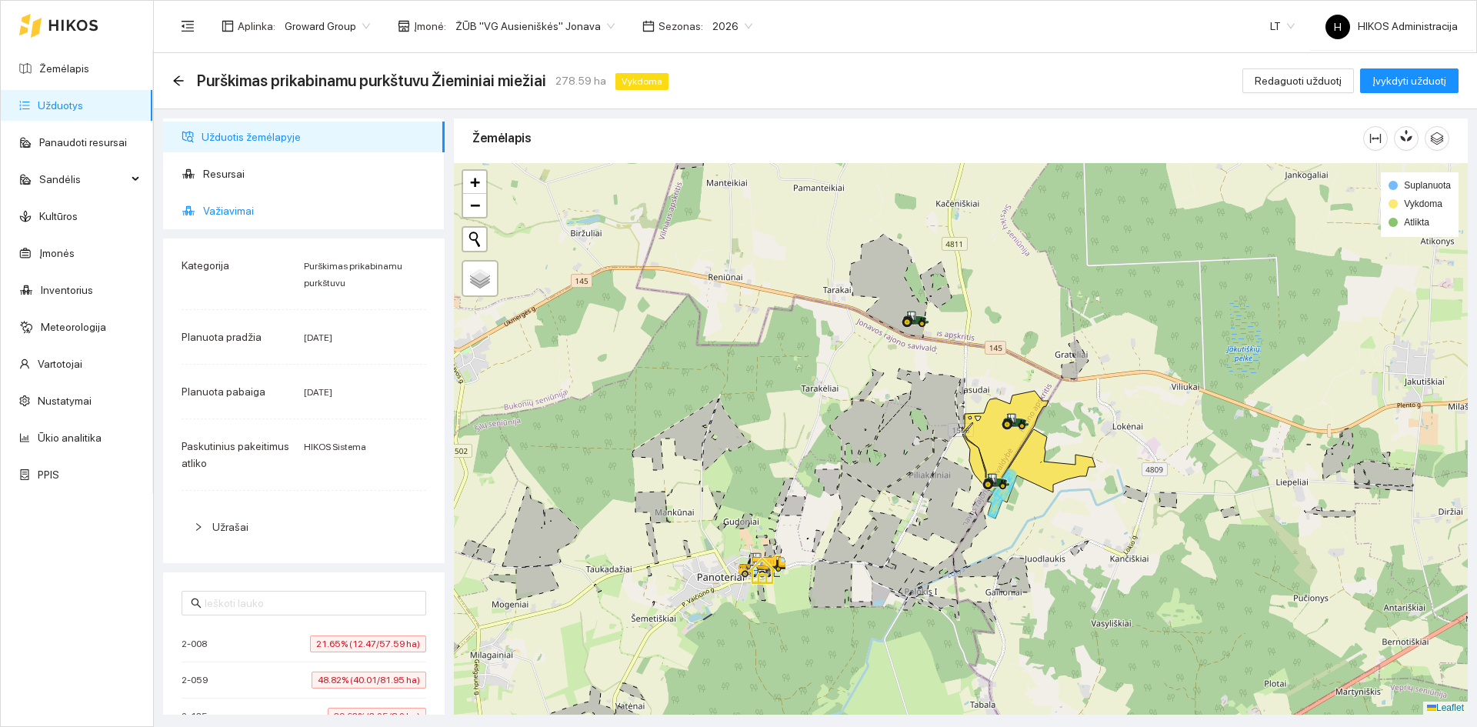
click at [192, 216] on icon at bounding box center [189, 211] width 14 height 12
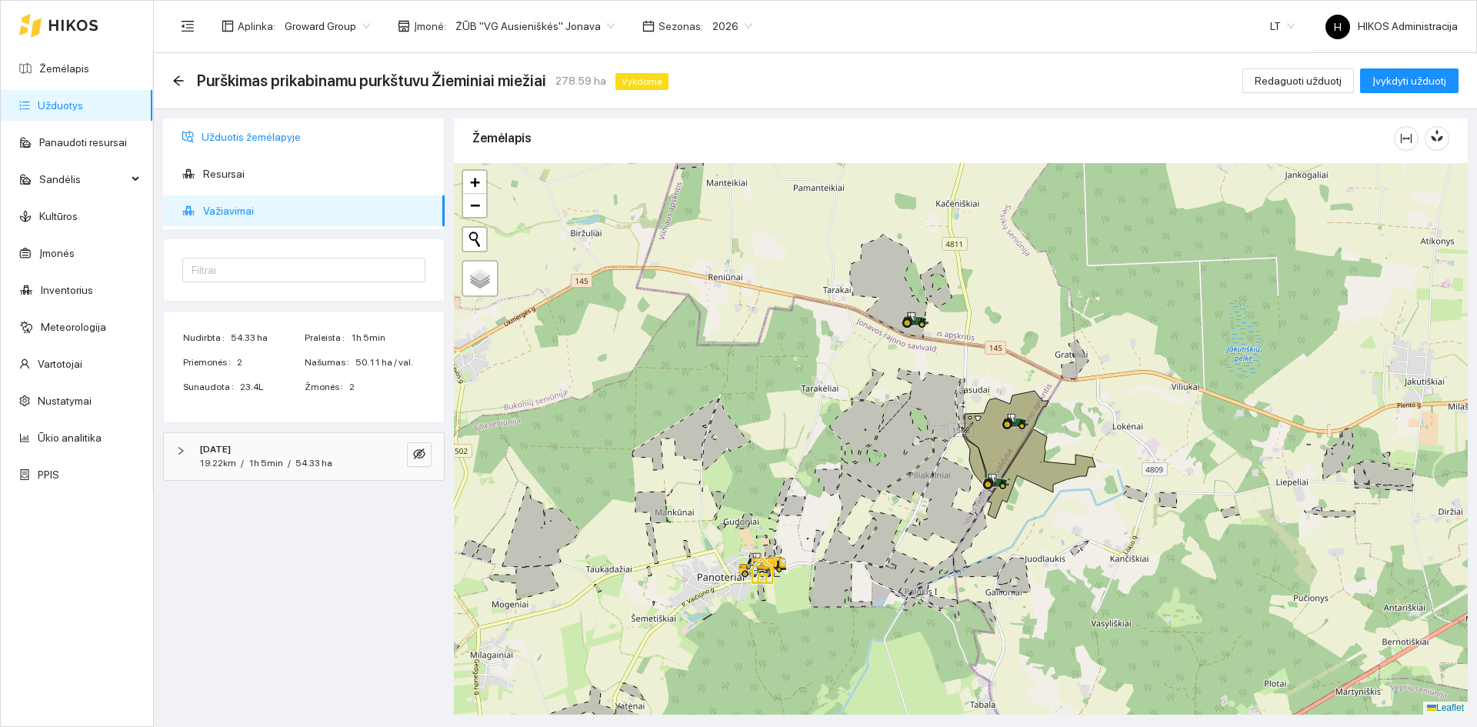
click at [254, 144] on span "Užduotis žemėlapyje" at bounding box center [317, 137] width 231 height 31
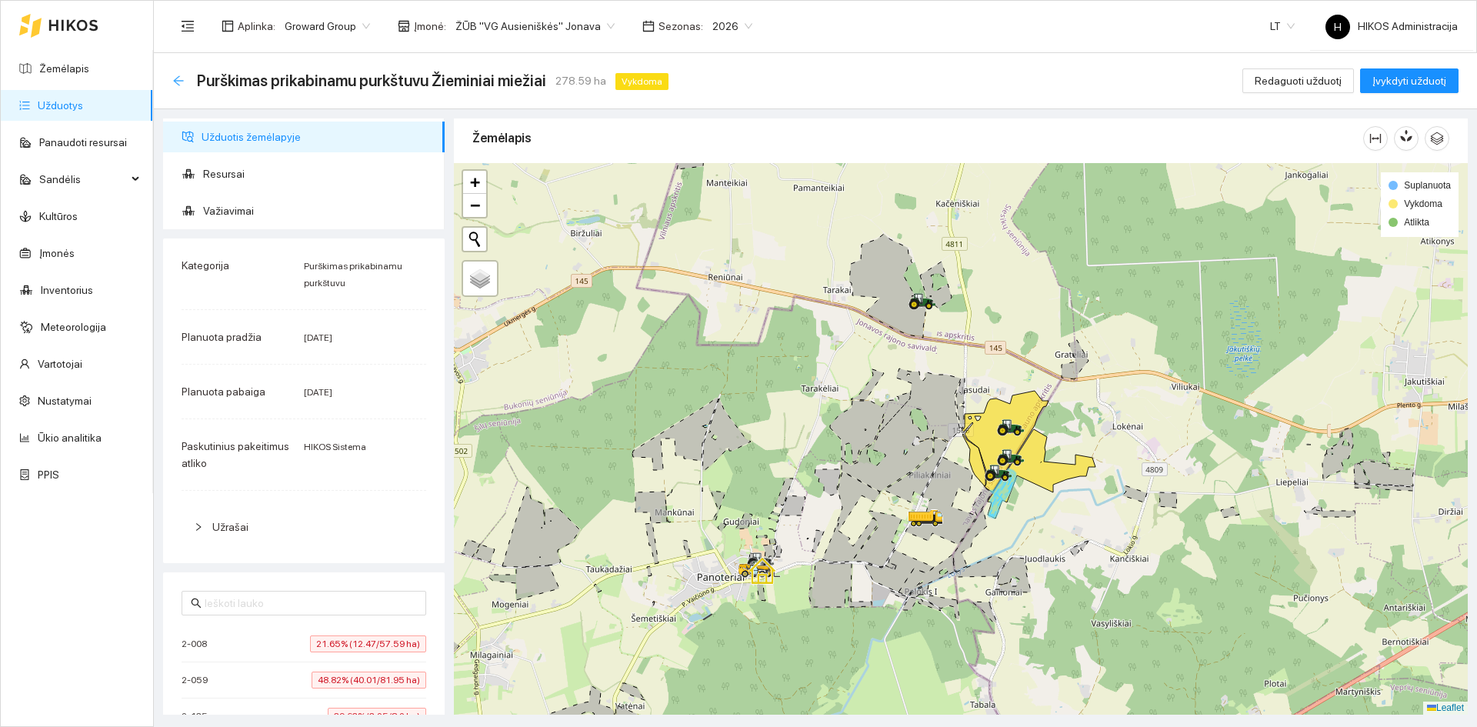
click at [178, 78] on icon "arrow-left" at bounding box center [178, 81] width 12 height 12
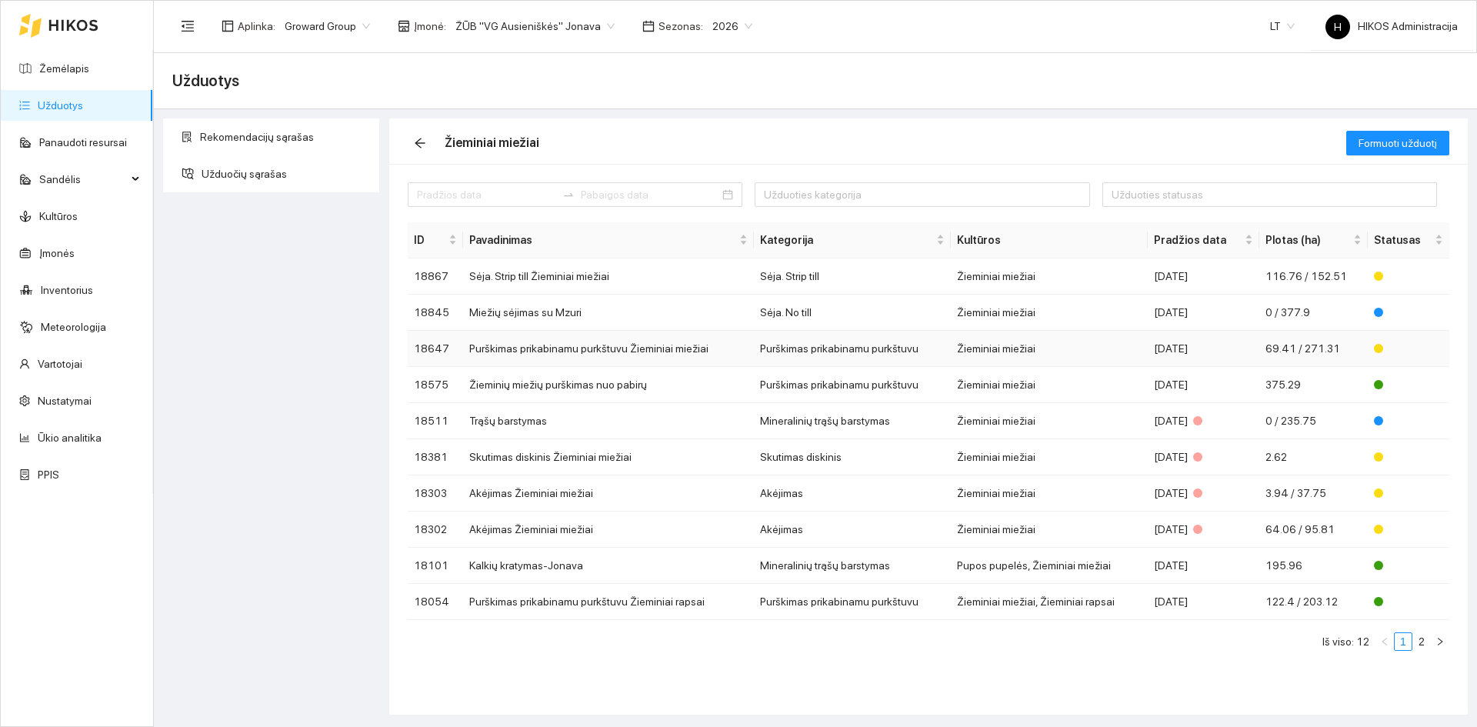
click at [601, 345] on td "Purškimas prikabinamu purkštuvu Žieminiai miežiai" at bounding box center [608, 349] width 291 height 36
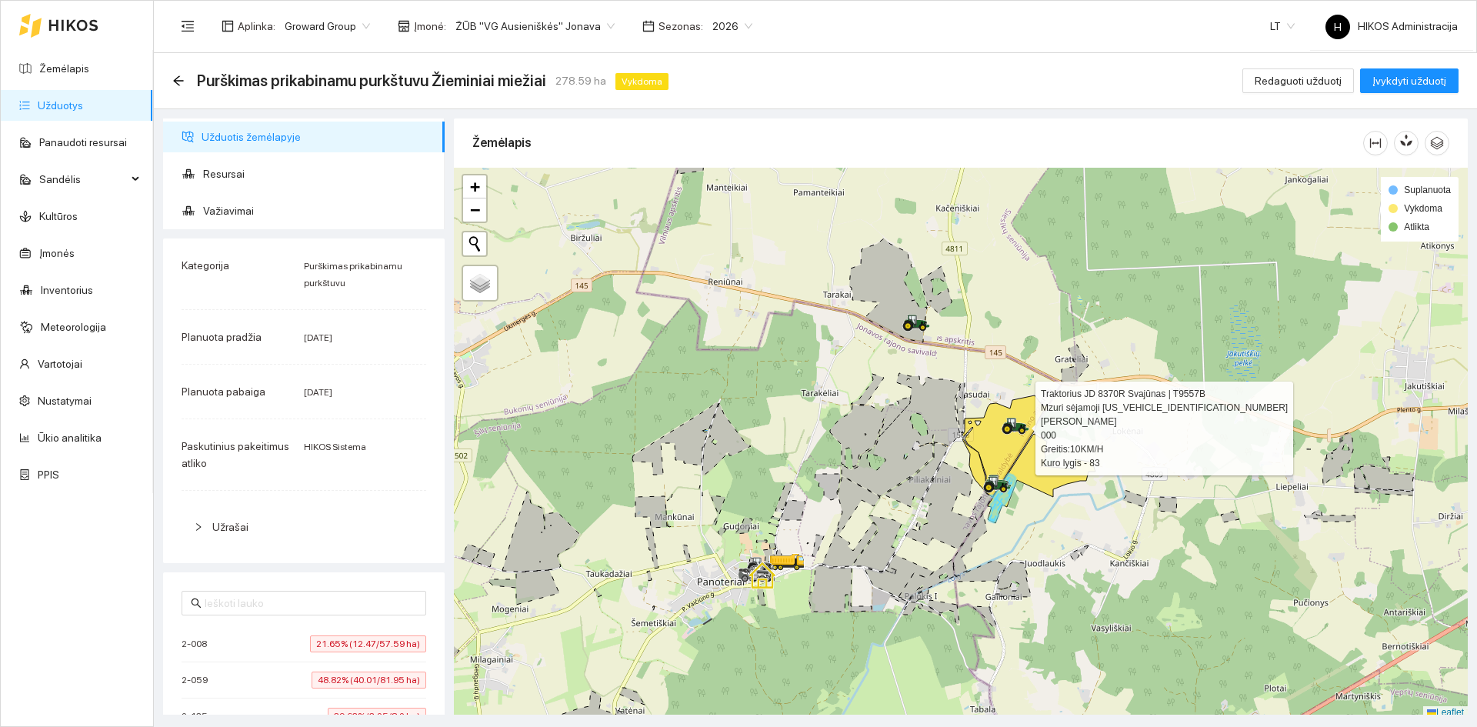
click at [454, 168] on div at bounding box center [454, 168] width 0 height 0
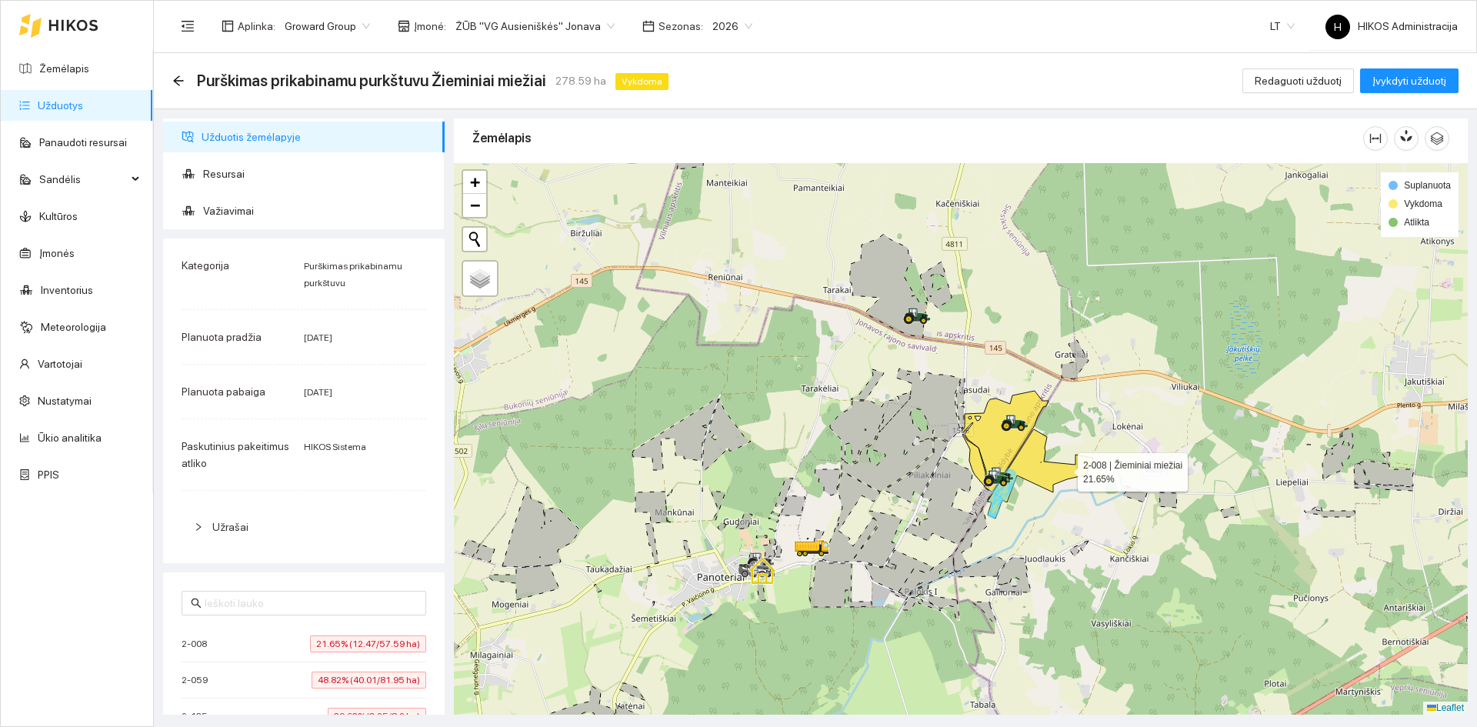
click at [1065, 468] on icon at bounding box center [1042, 473] width 108 height 89
click at [1027, 450] on icon at bounding box center [1042, 473] width 108 height 89
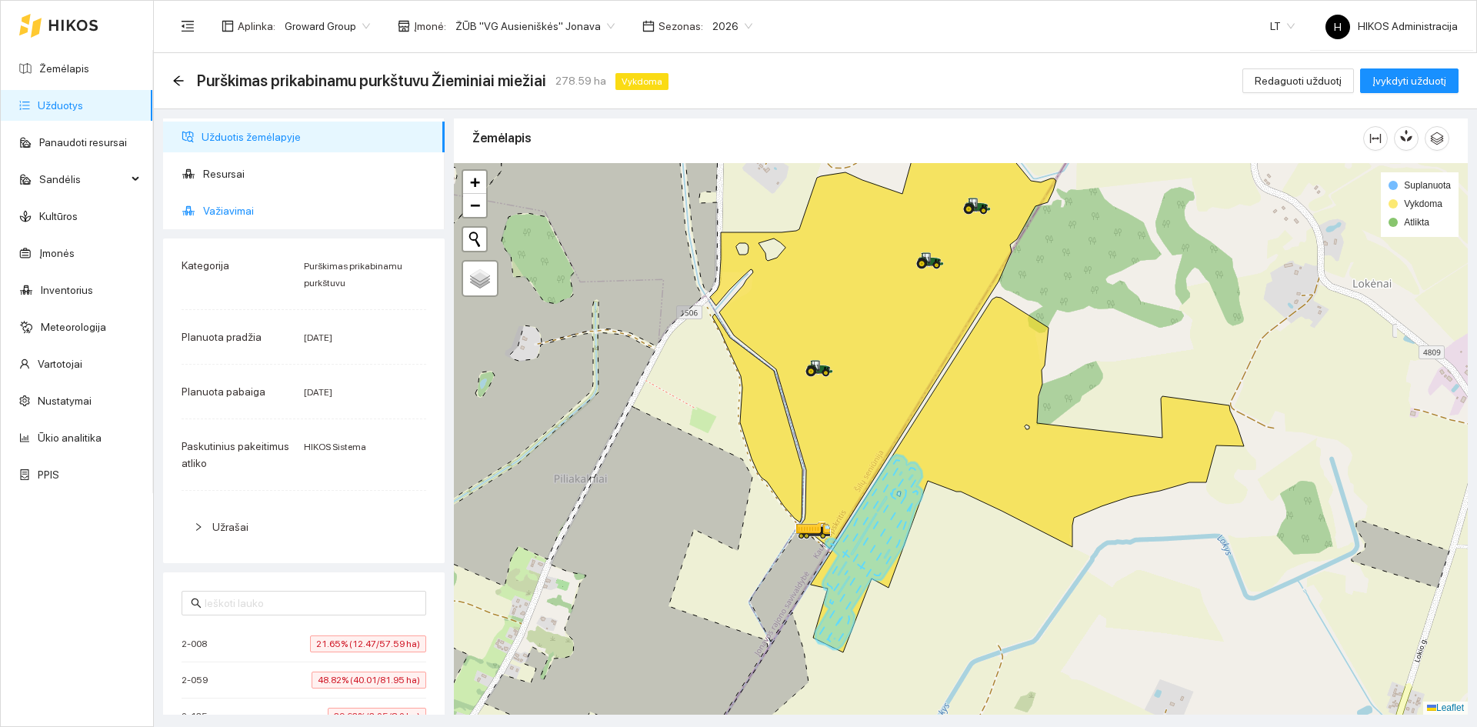
click at [258, 219] on span "Važiavimai" at bounding box center [317, 210] width 229 height 31
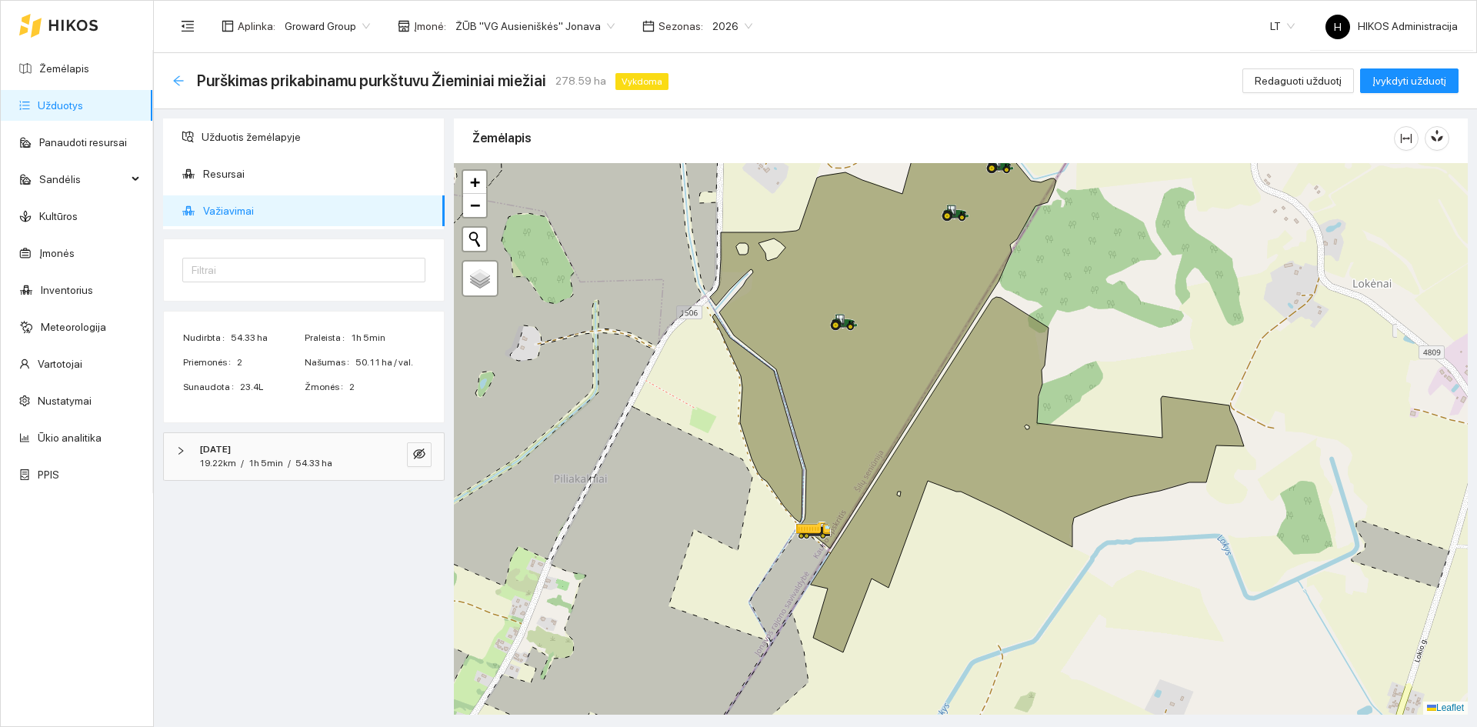
click at [174, 78] on icon "arrow-left" at bounding box center [178, 81] width 12 height 12
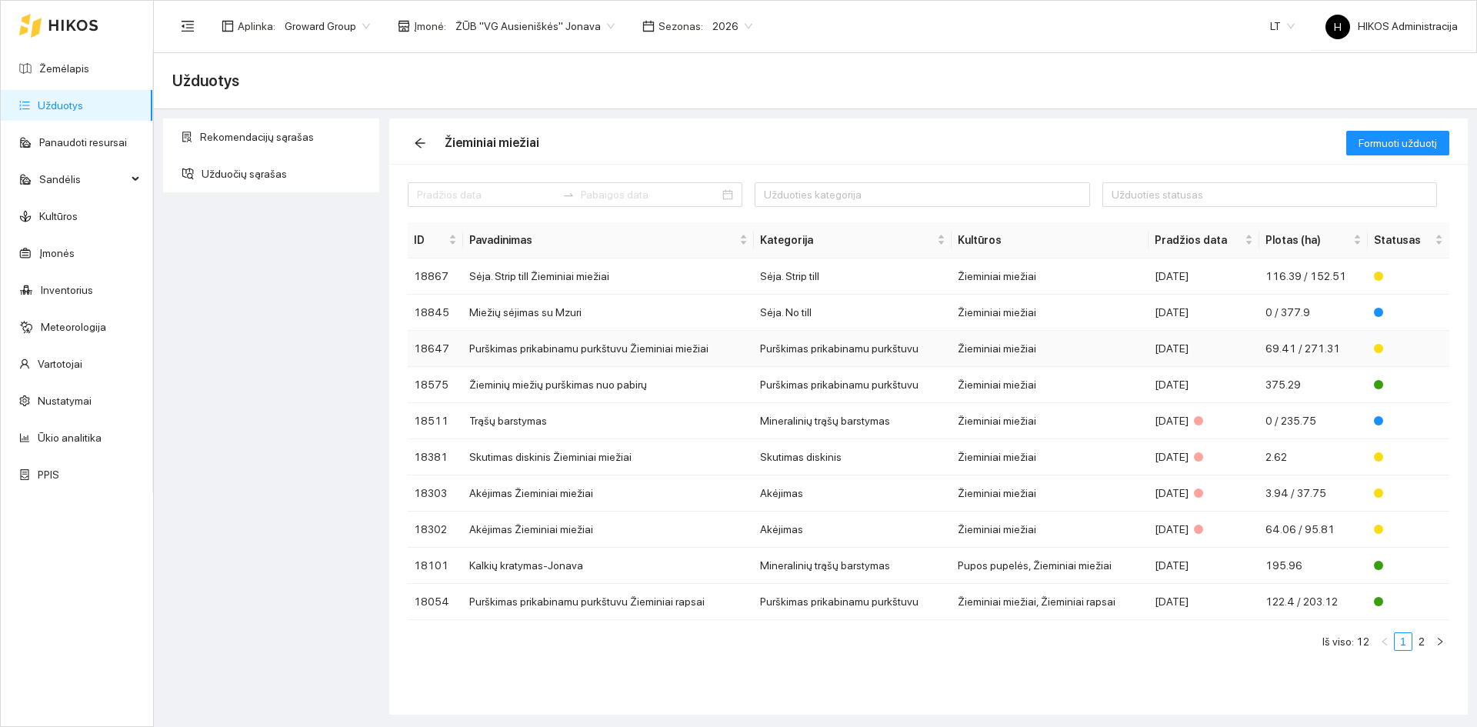
click at [609, 346] on td "Purškimas prikabinamu purkštuvu Žieminiai miežiai" at bounding box center [608, 349] width 291 height 36
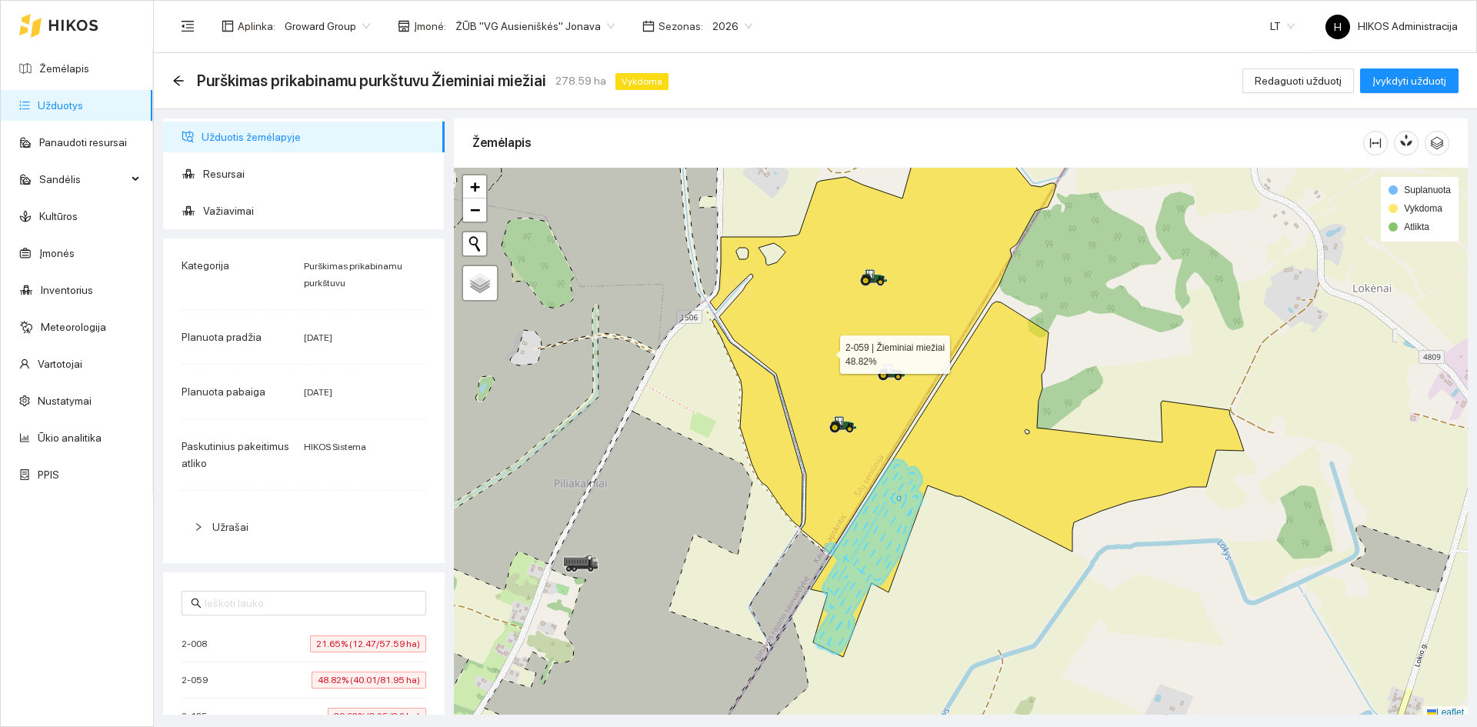
click at [826, 351] on icon at bounding box center [883, 349] width 346 height 407
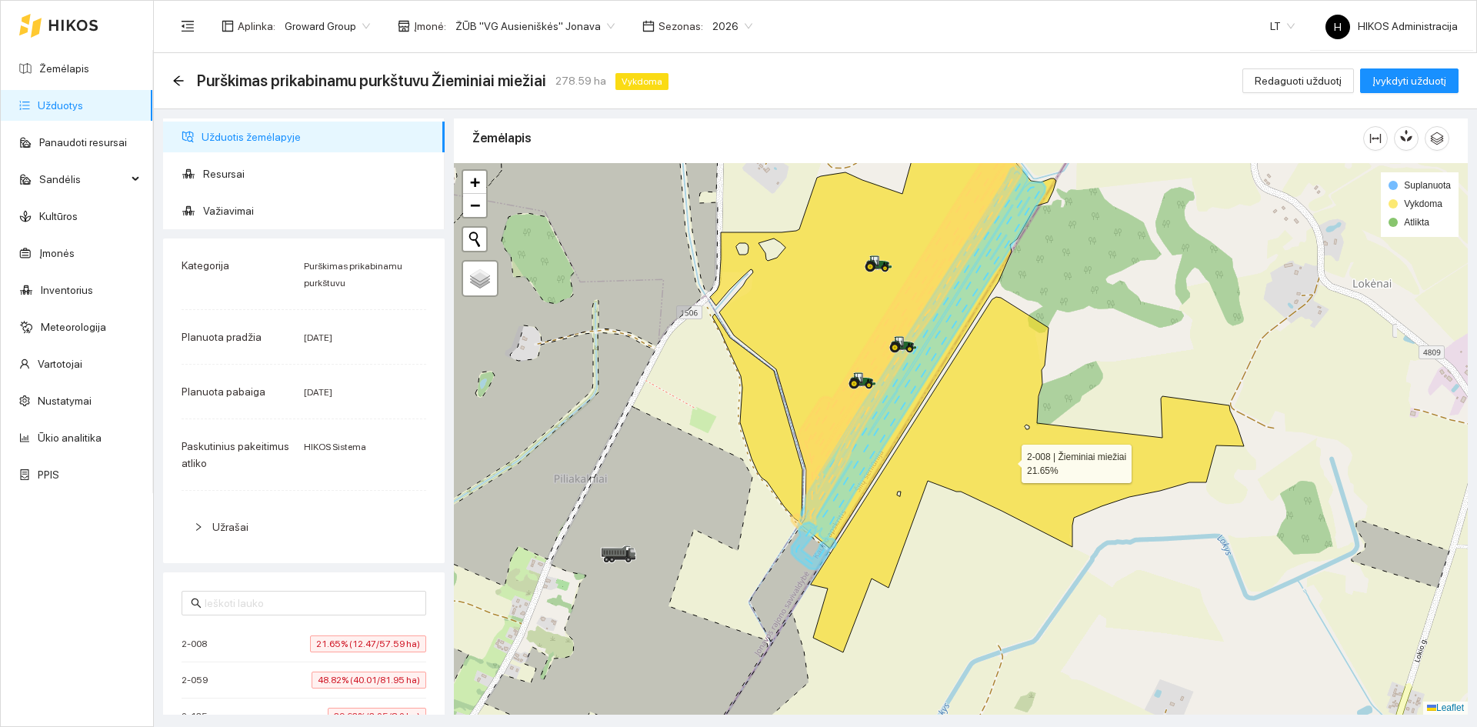
click at [1022, 431] on icon at bounding box center [1027, 474] width 433 height 355
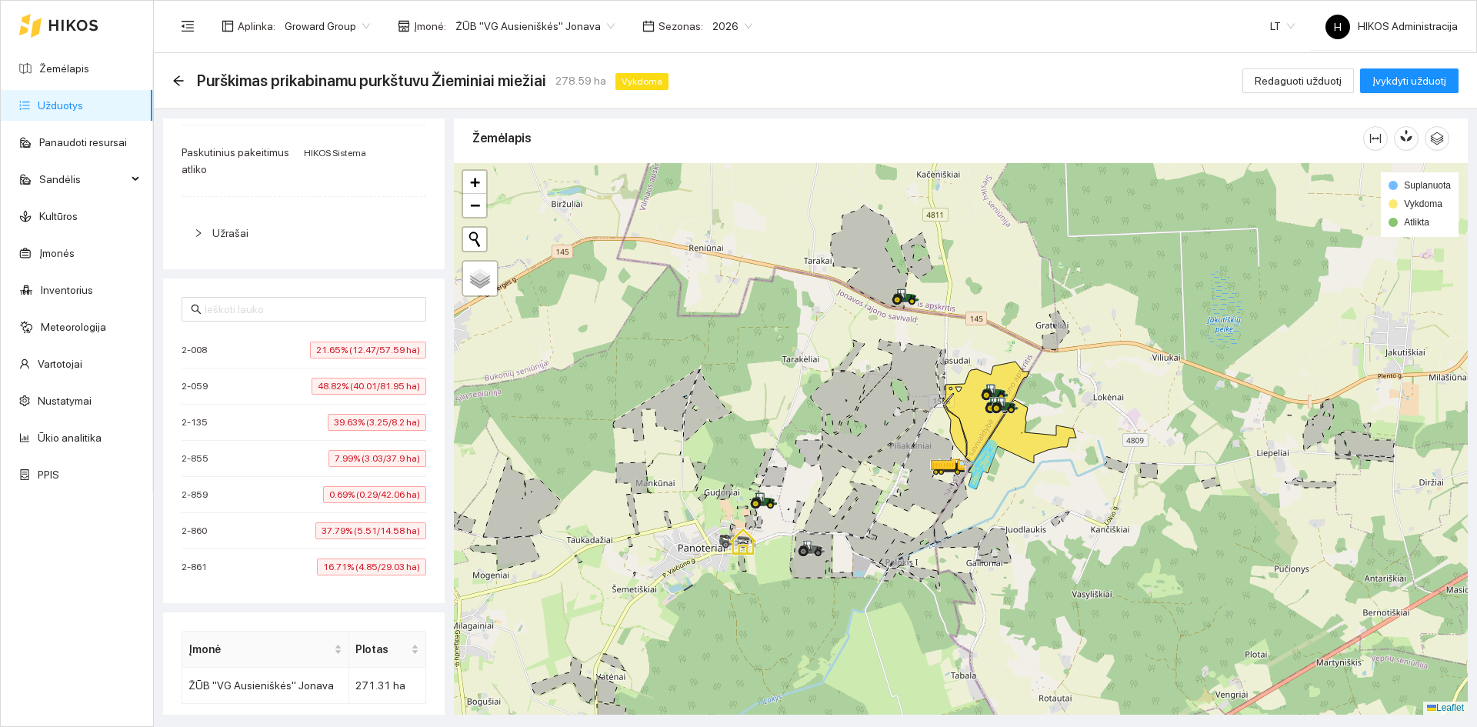
scroll to position [385, 0]
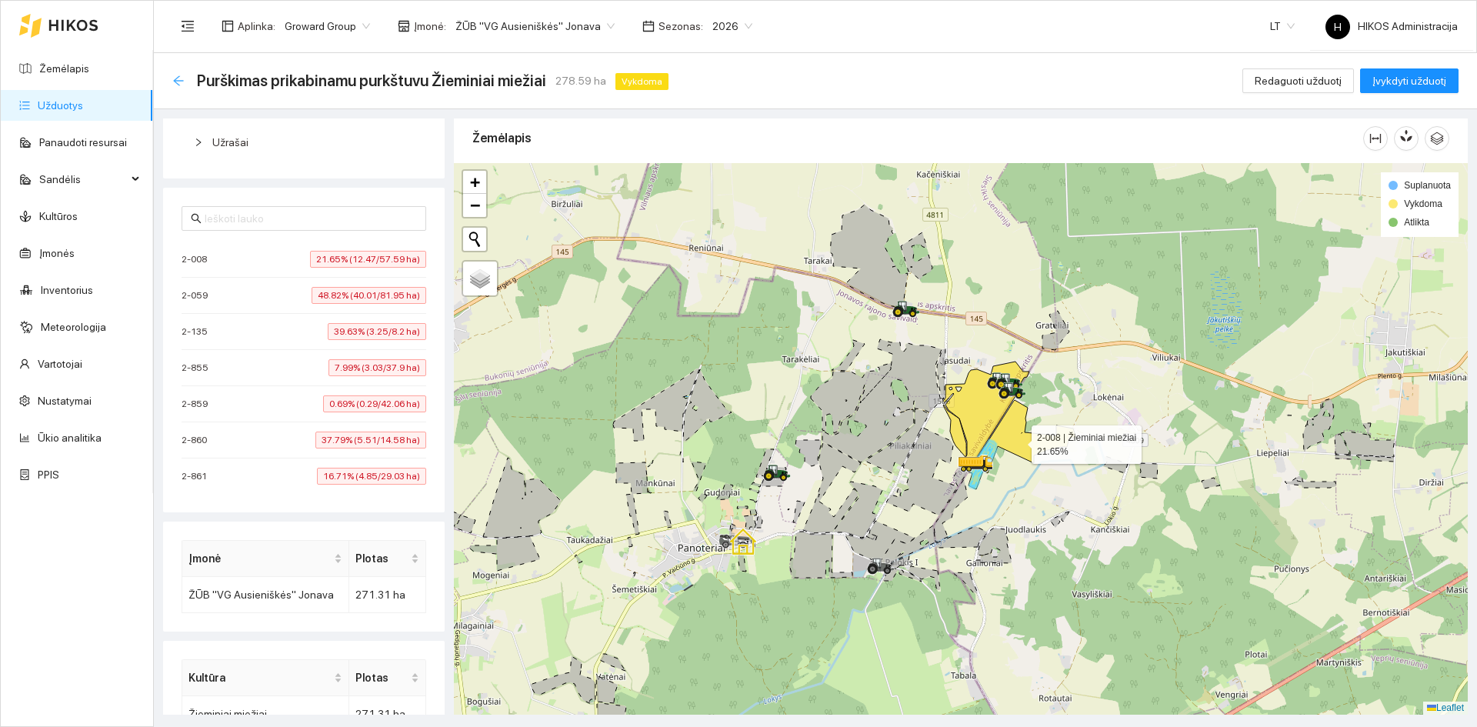
click at [183, 82] on div "Purškimas prikabinamu purkštuvu Žieminiai miežiai 278.59 ha Vykdoma" at bounding box center [423, 80] width 502 height 25
click at [181, 82] on icon "arrow-left" at bounding box center [178, 81] width 12 height 12
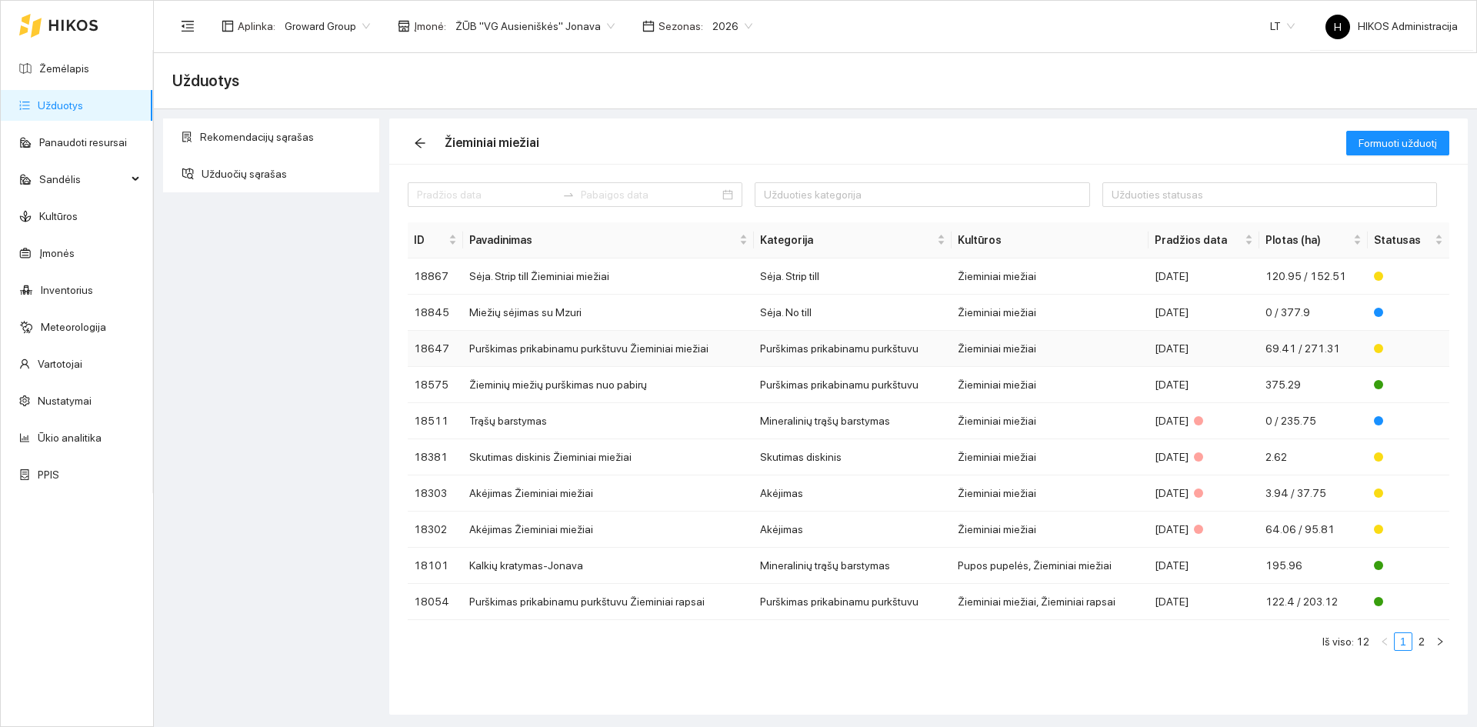
click at [586, 339] on td "Purškimas prikabinamu purkštuvu Žieminiai miežiai" at bounding box center [608, 349] width 291 height 36
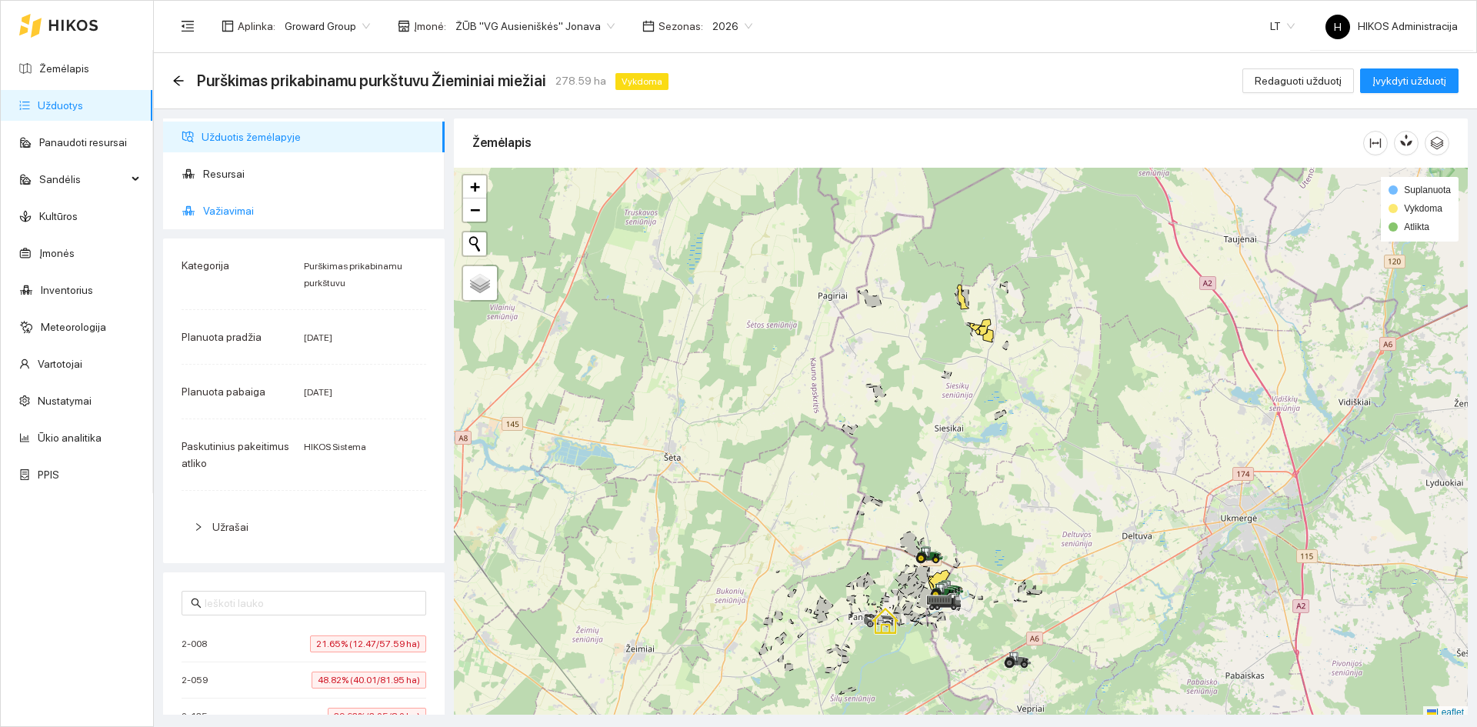
click at [287, 202] on span "Važiavimai" at bounding box center [317, 210] width 229 height 31
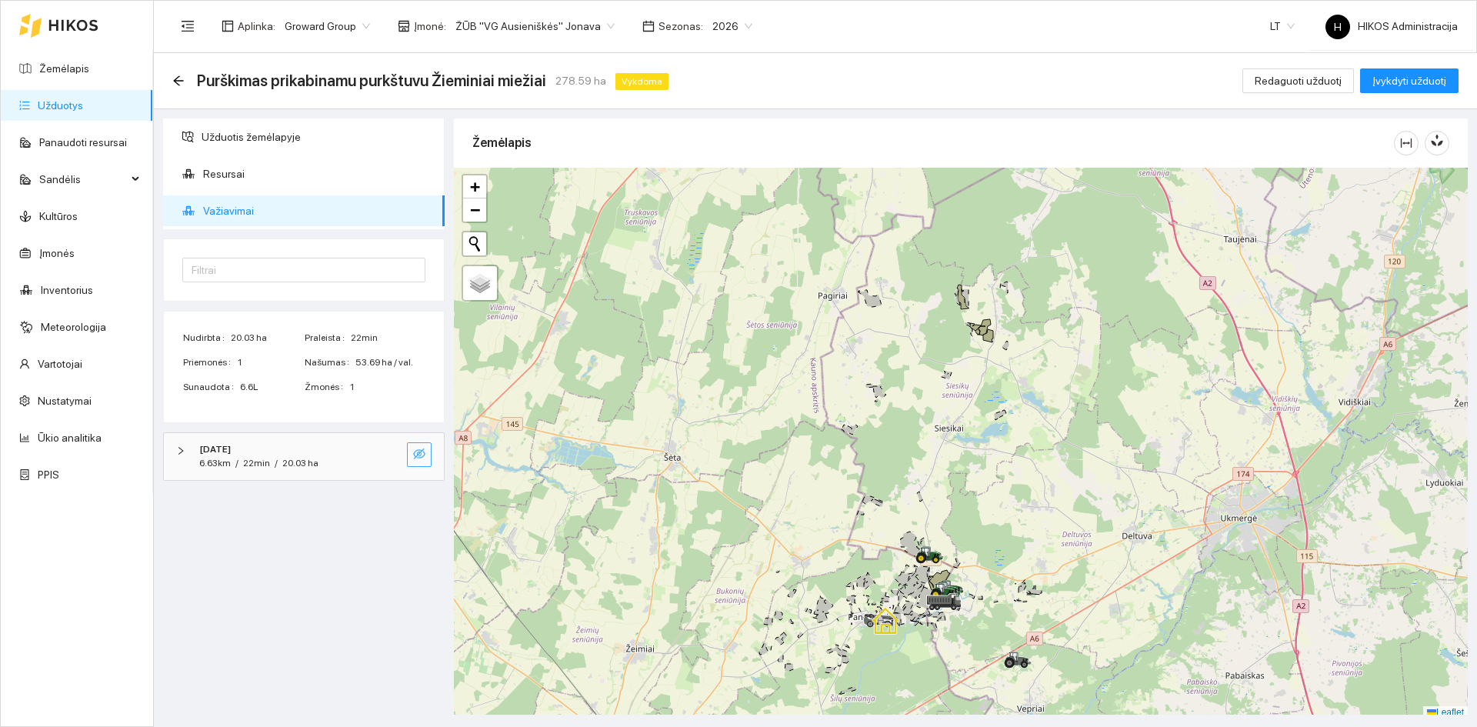
click at [430, 462] on button "button" at bounding box center [419, 454] width 25 height 25
click at [393, 451] on icon "search" at bounding box center [388, 454] width 12 height 12
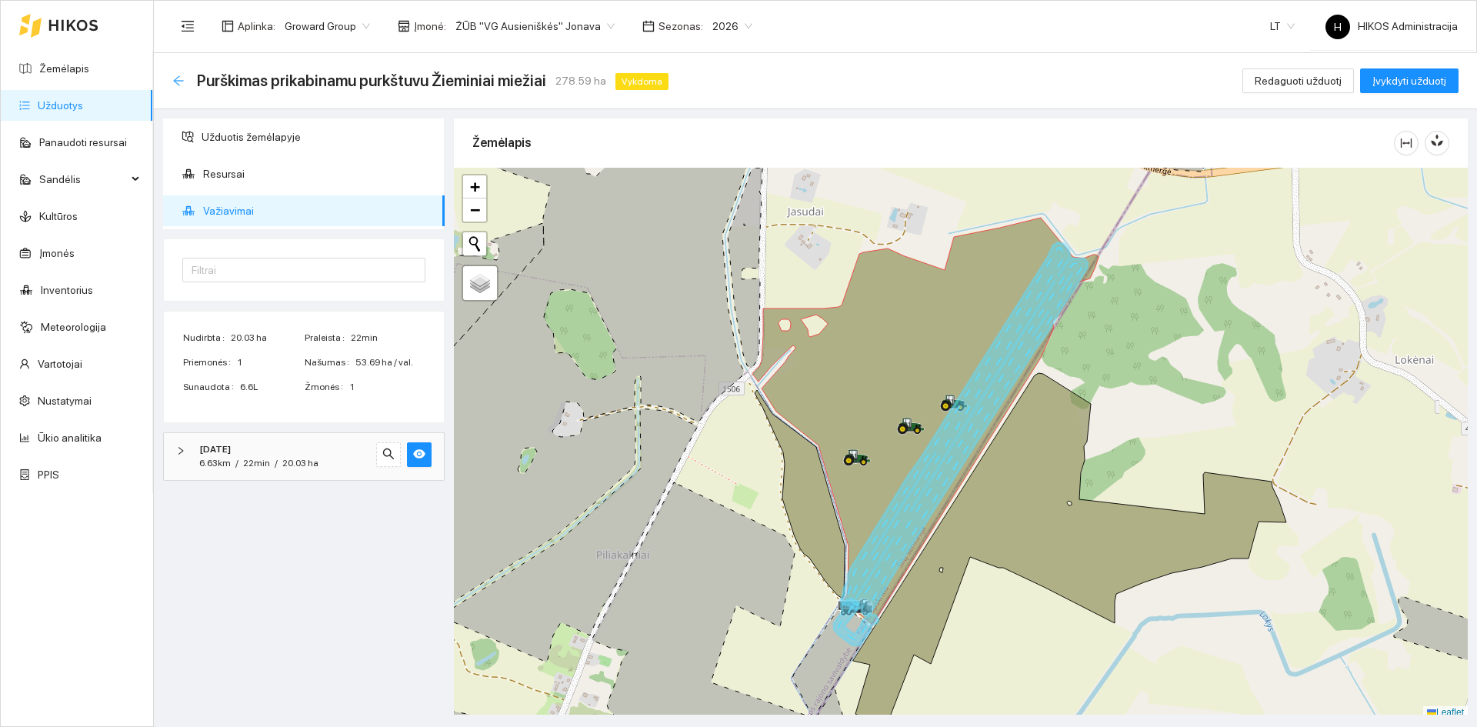
click at [175, 79] on icon "arrow-left" at bounding box center [178, 80] width 10 height 10
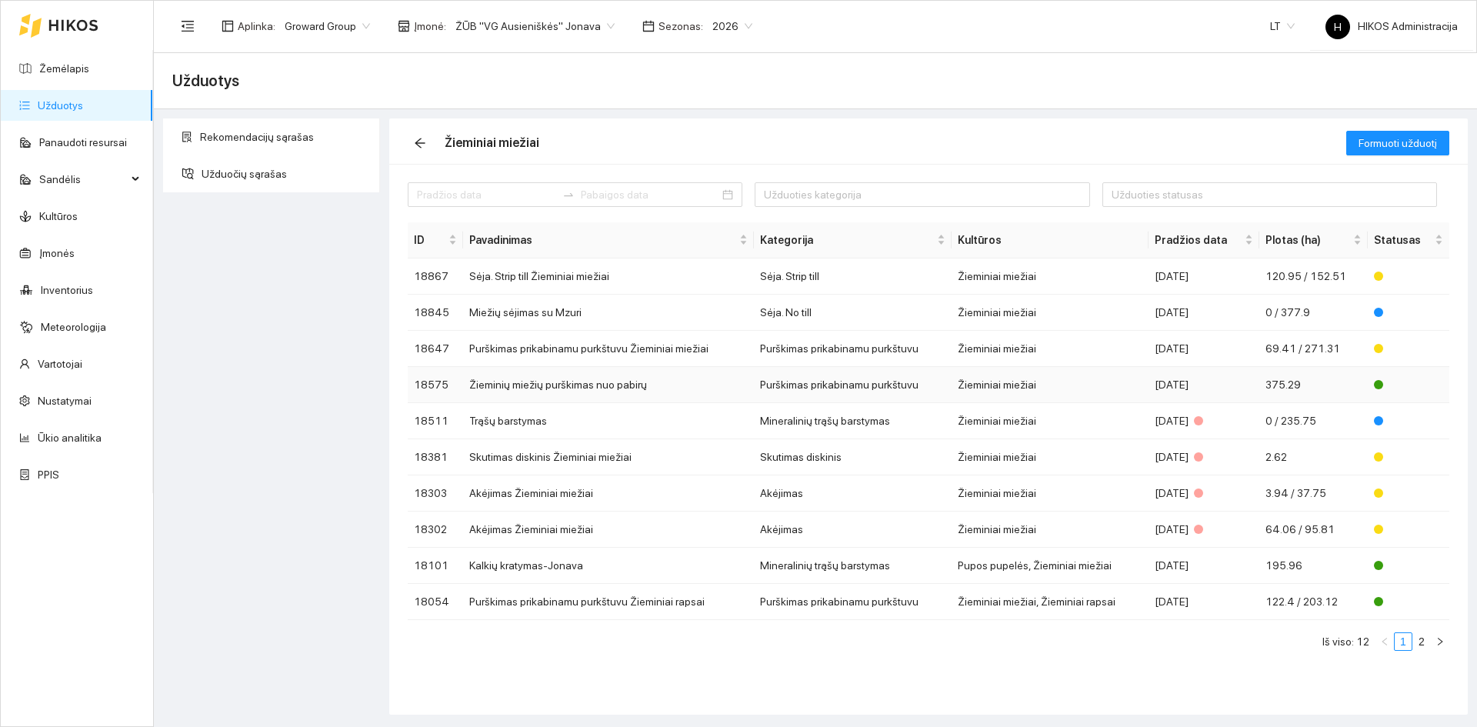
click at [907, 370] on td "Purškimas prikabinamu purkštuvu" at bounding box center [853, 385] width 198 height 36
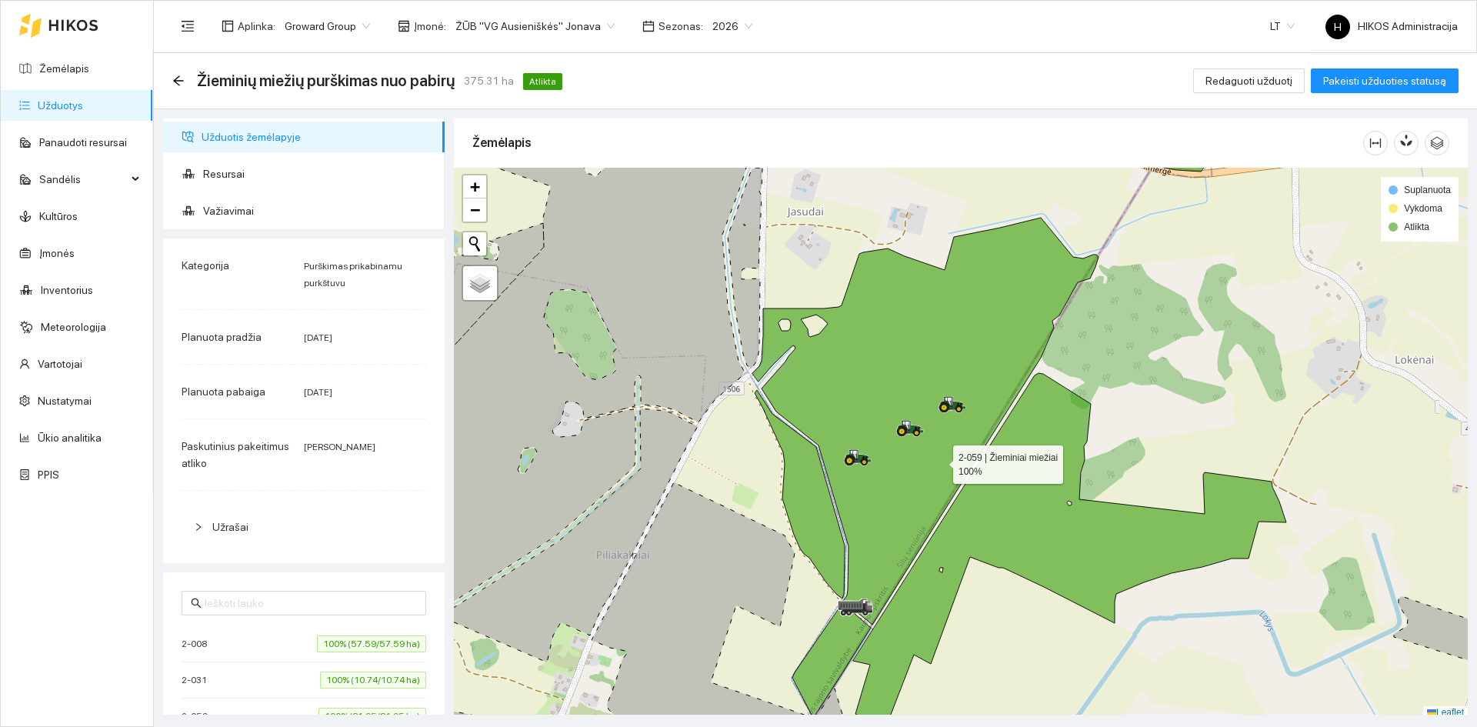
click at [939, 461] on icon at bounding box center [925, 421] width 346 height 407
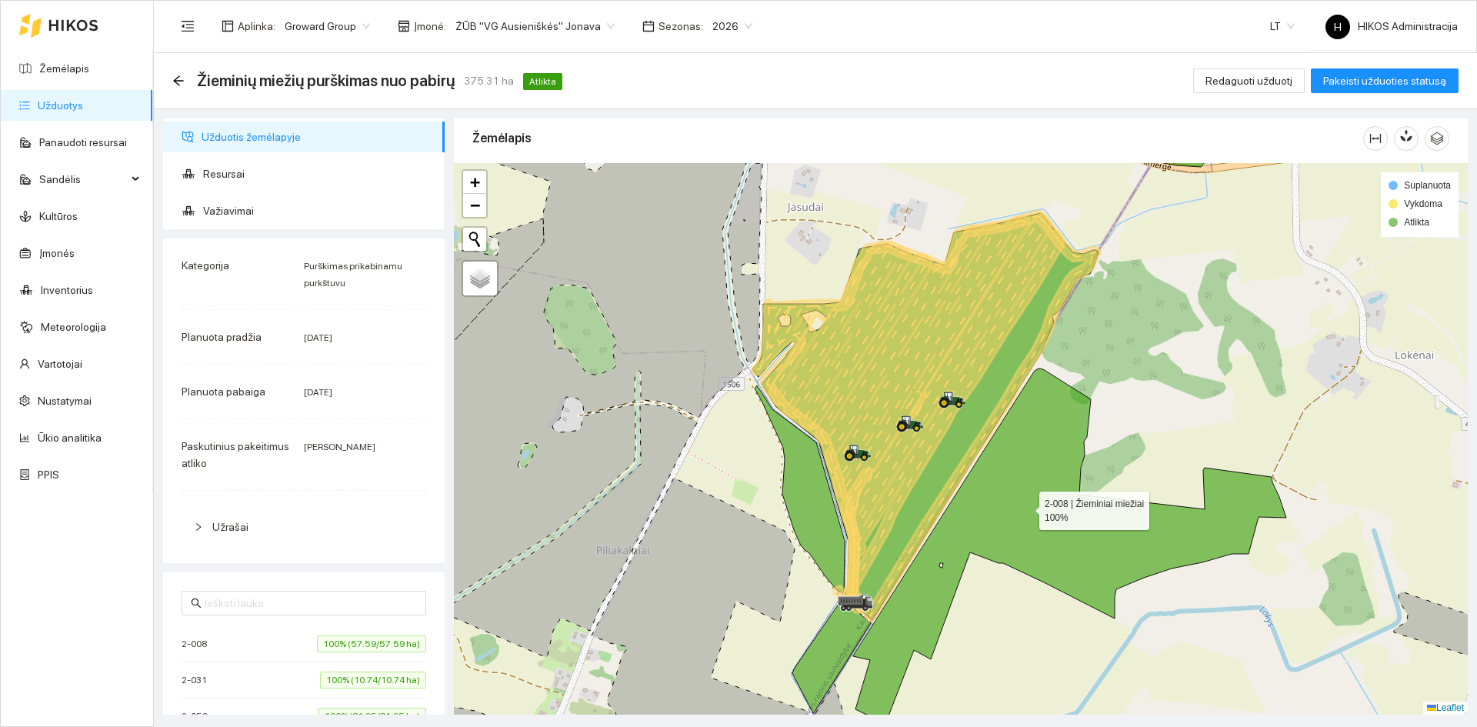
click at [1025, 507] on icon at bounding box center [1069, 545] width 433 height 355
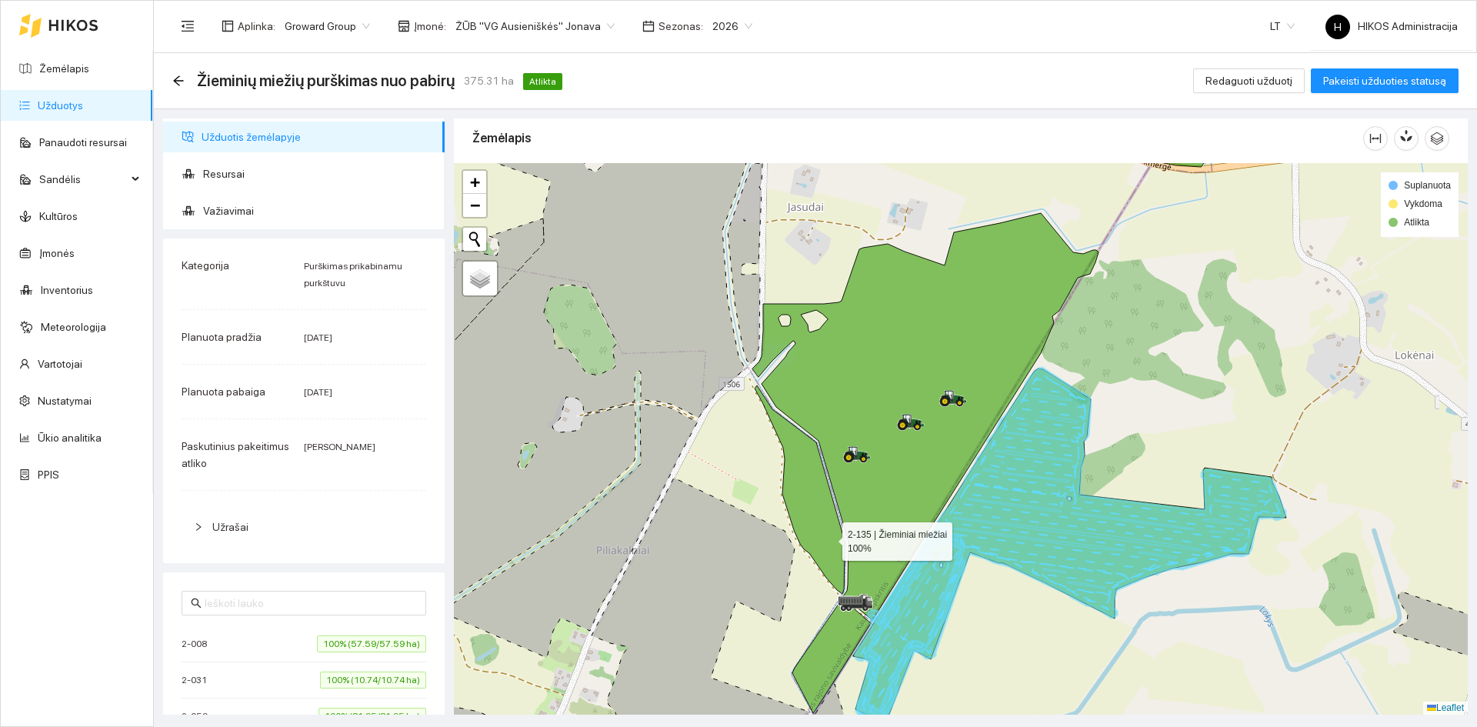
click at [828, 538] on icon at bounding box center [800, 489] width 90 height 208
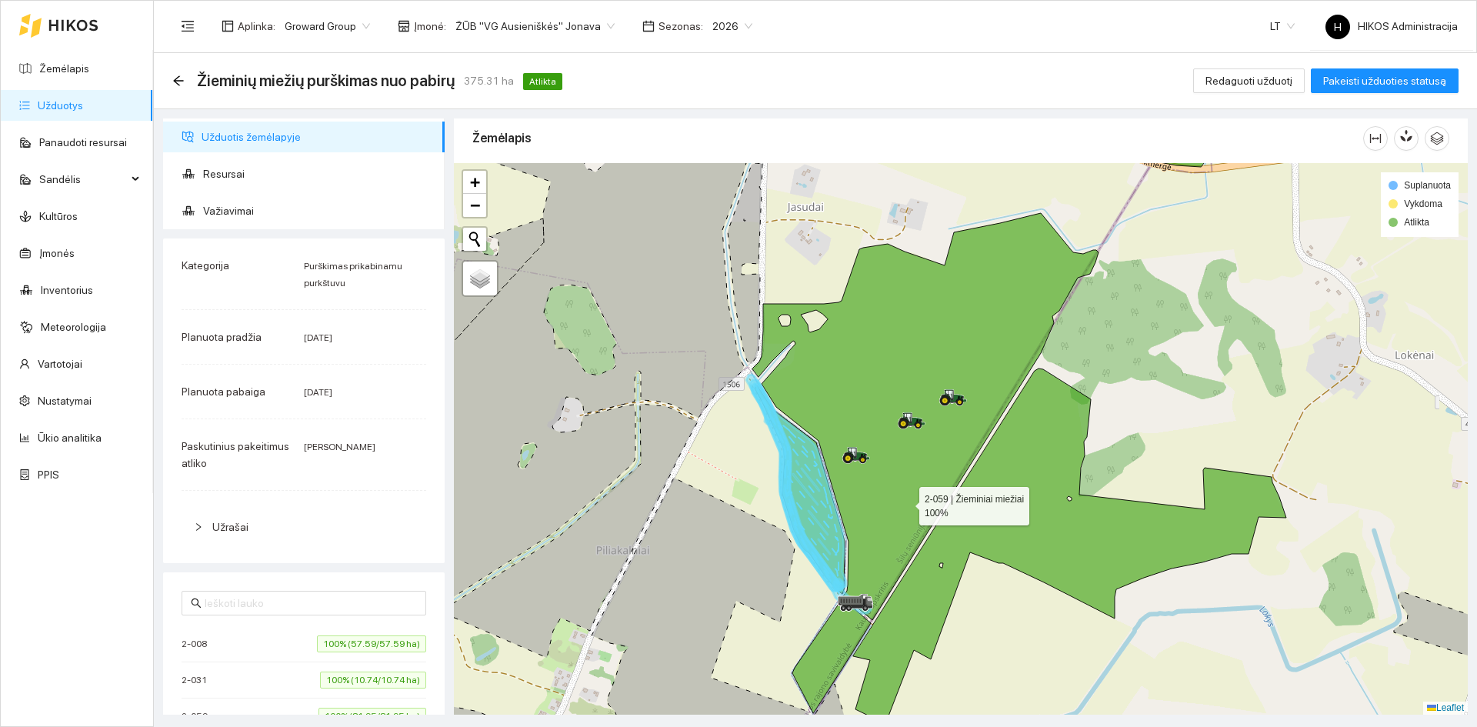
drag, startPoint x: 905, startPoint y: 500, endPoint x: 893, endPoint y: 536, distance: 38.2
click at [906, 499] on icon at bounding box center [925, 416] width 346 height 407
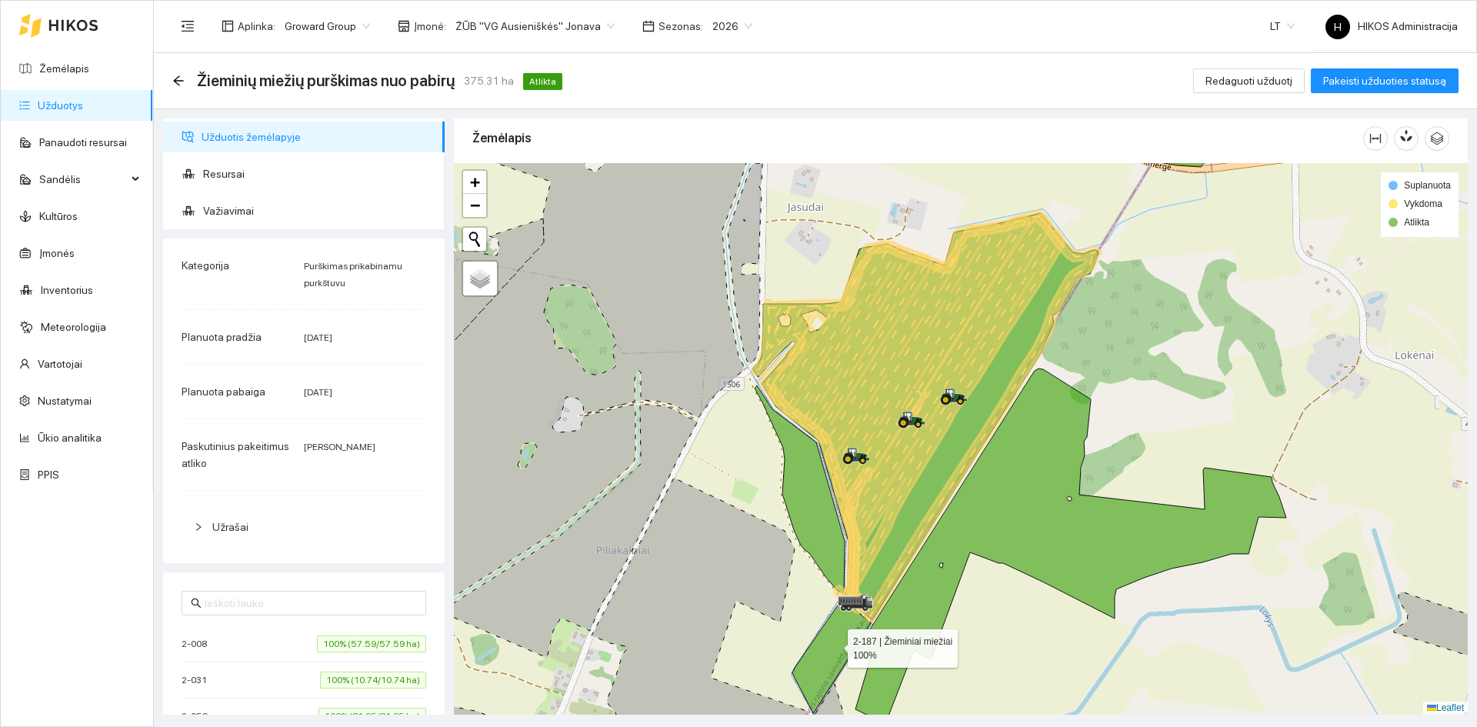
click at [834, 645] on icon at bounding box center [831, 655] width 78 height 115
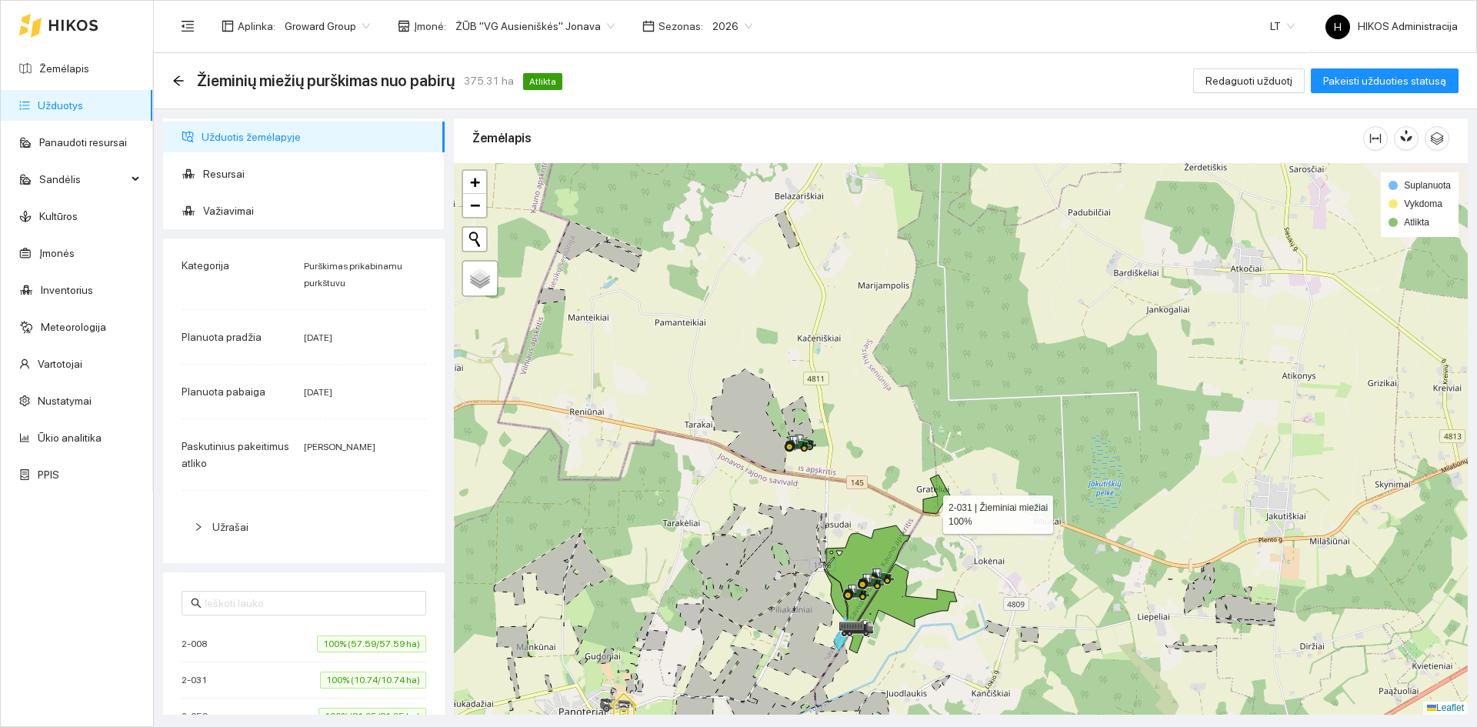
click at [929, 511] on icon at bounding box center [936, 494] width 27 height 39
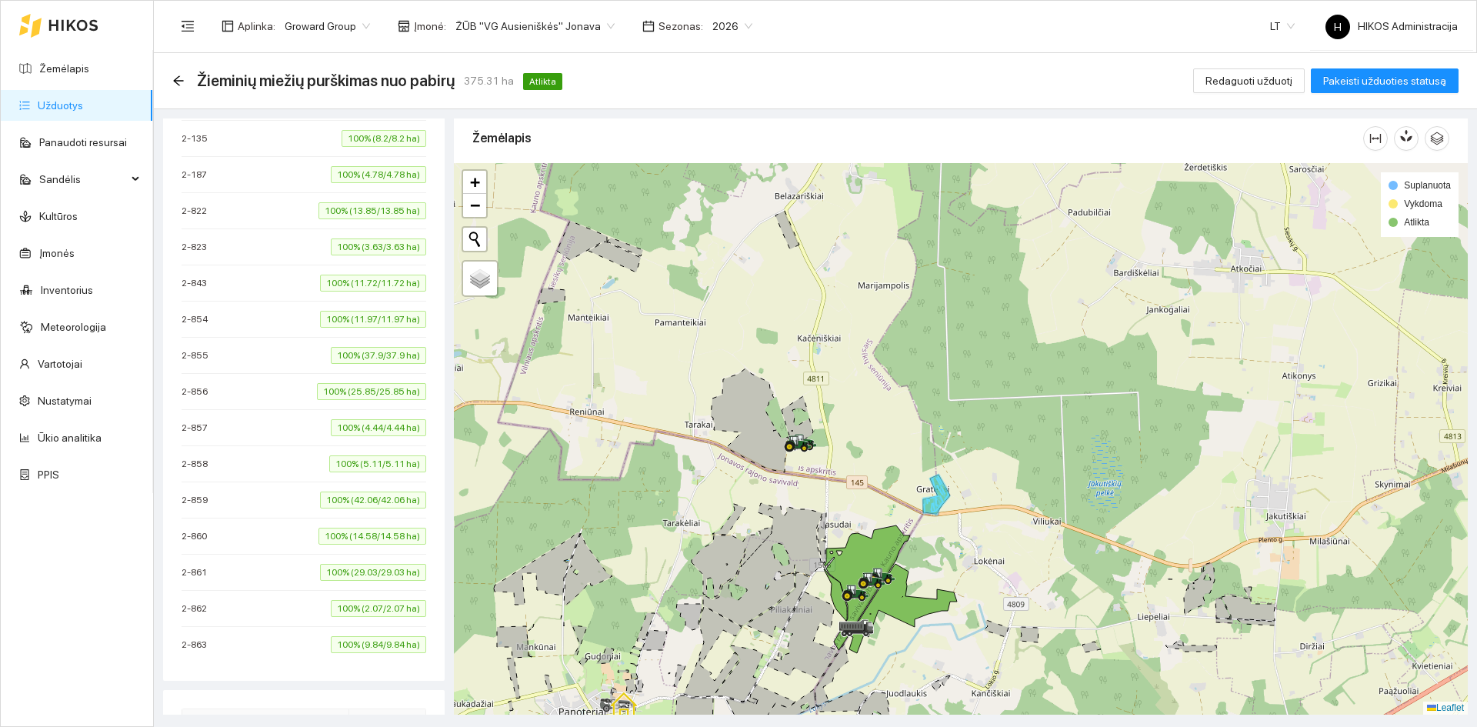
scroll to position [692, 0]
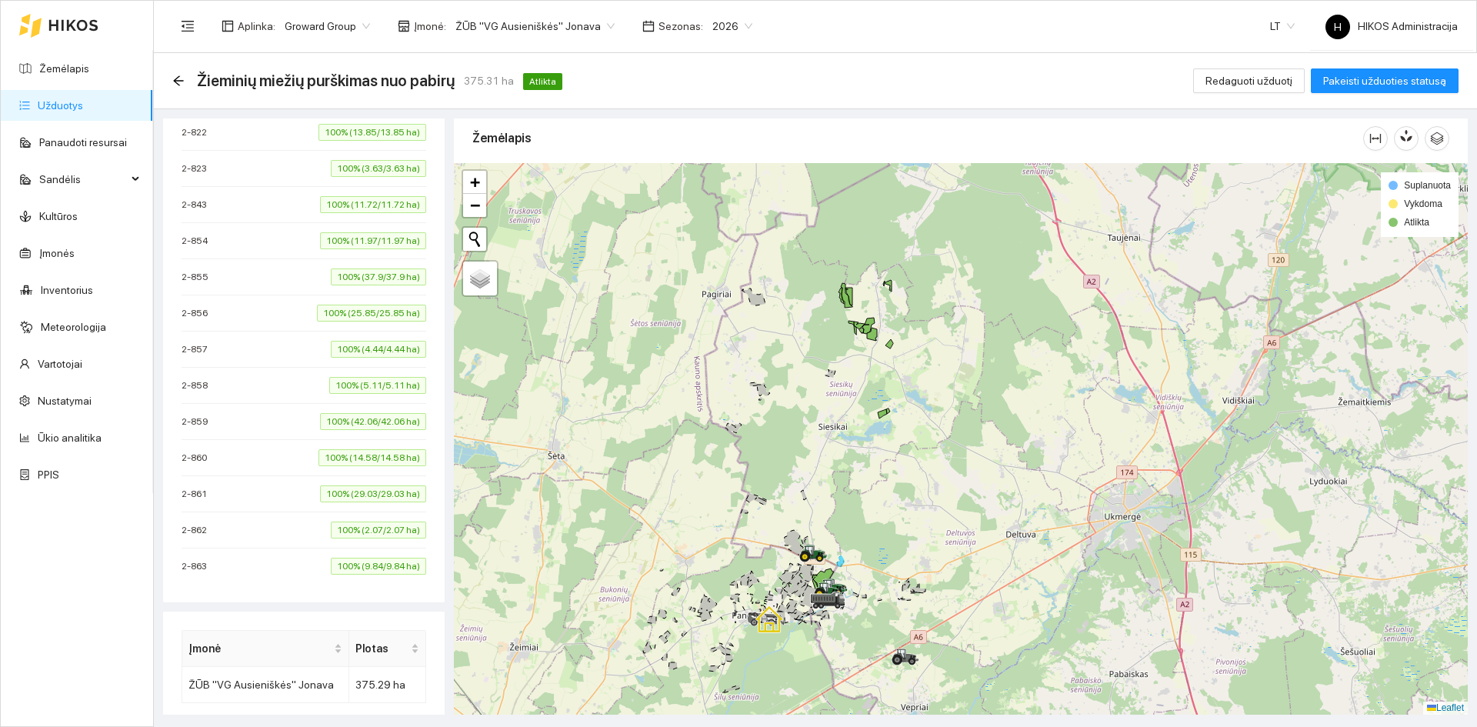
drag, startPoint x: 818, startPoint y: 621, endPoint x: 842, endPoint y: 643, distance: 32.7
click at [842, 643] on div at bounding box center [961, 438] width 1014 height 551
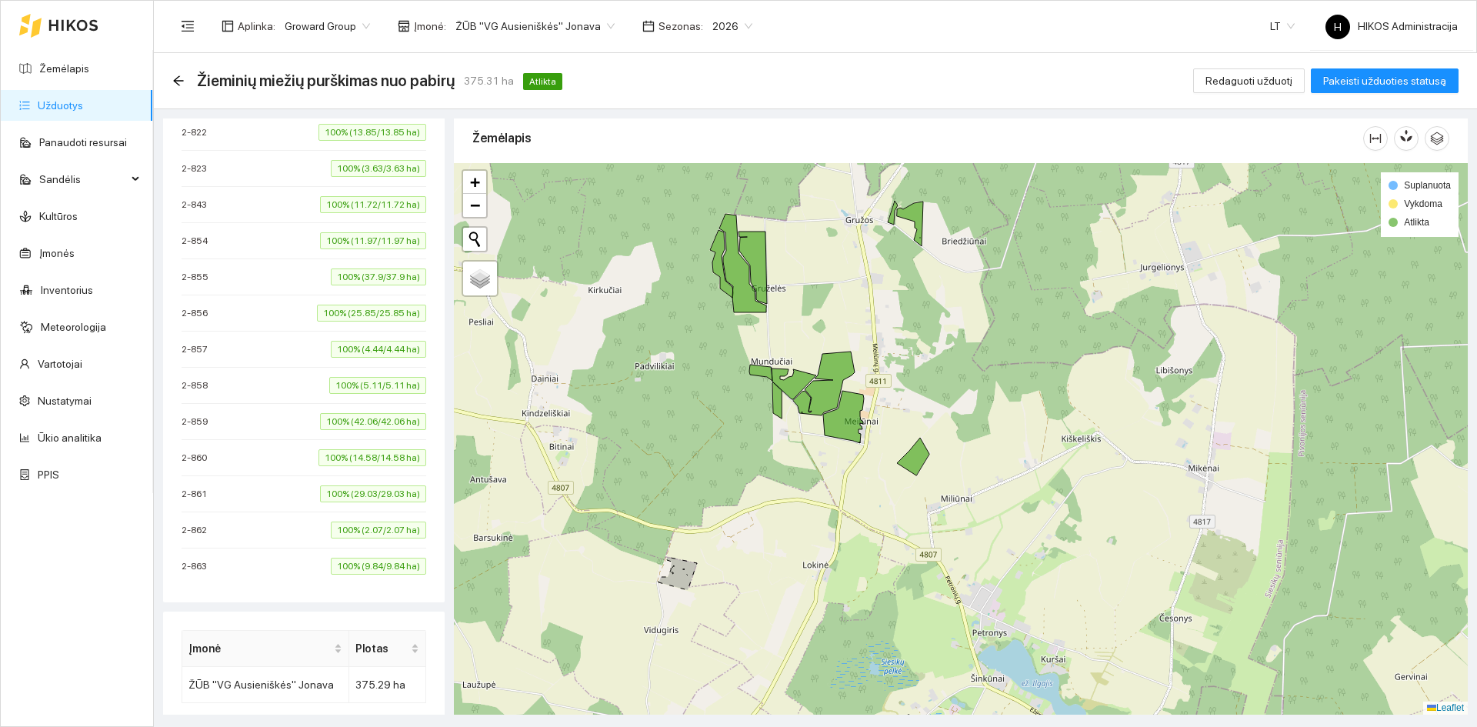
click at [907, 450] on div at bounding box center [961, 438] width 1014 height 551
click at [919, 460] on icon at bounding box center [913, 457] width 32 height 38
click at [839, 417] on icon at bounding box center [843, 417] width 41 height 52
click at [836, 392] on icon at bounding box center [824, 384] width 62 height 64
click at [791, 381] on icon at bounding box center [793, 383] width 45 height 31
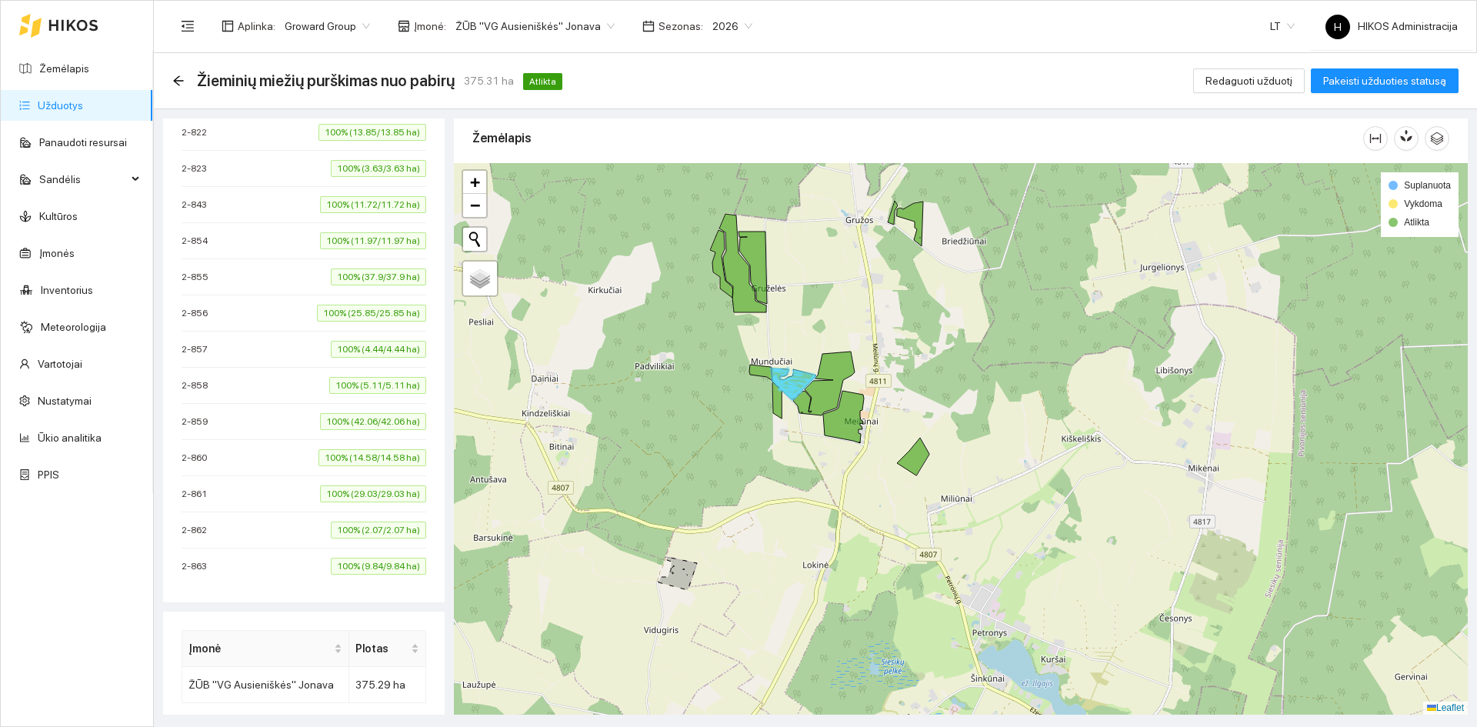
click at [782, 398] on div at bounding box center [961, 438] width 1014 height 551
click at [775, 398] on icon at bounding box center [776, 400] width 9 height 36
click at [760, 370] on icon at bounding box center [760, 373] width 23 height 16
click at [766, 290] on icon at bounding box center [752, 268] width 28 height 72
click at [744, 292] on icon at bounding box center [742, 263] width 47 height 98
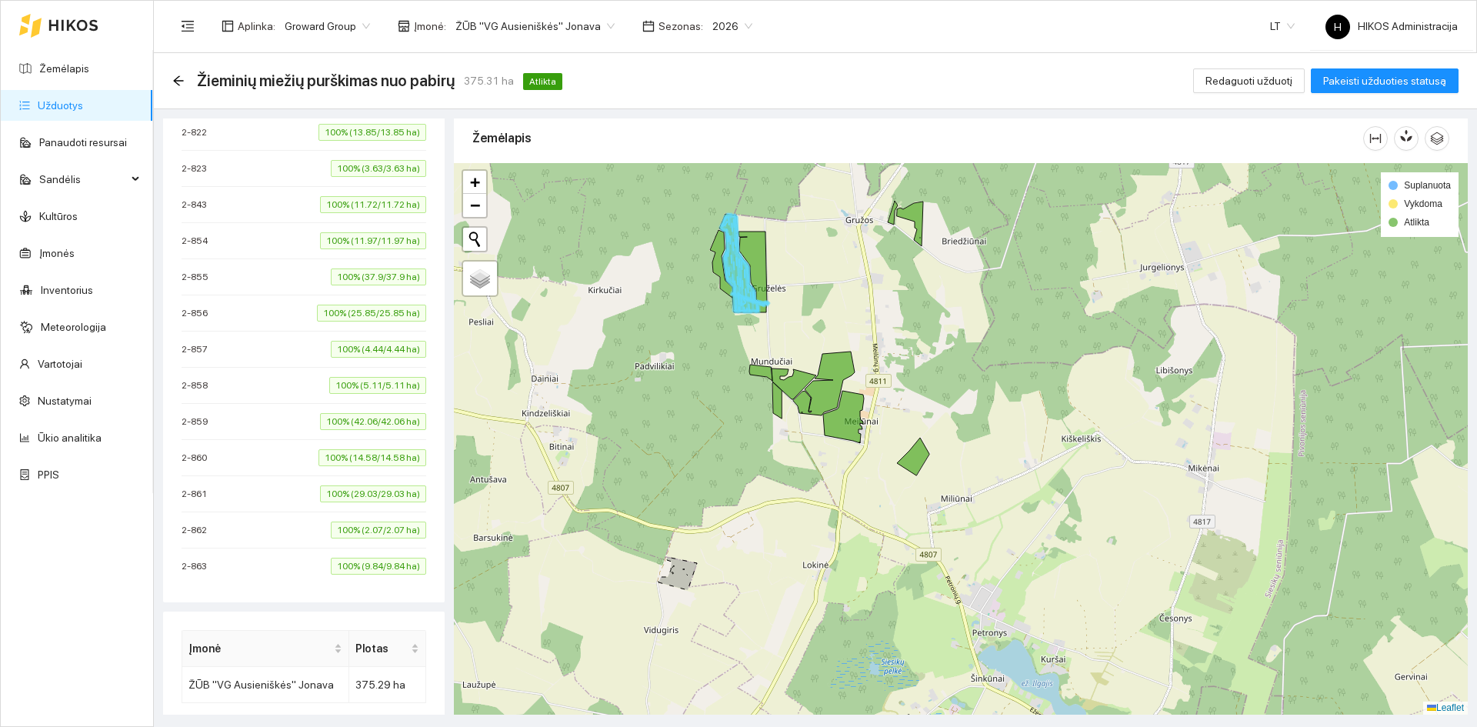
click at [710, 268] on div at bounding box center [961, 438] width 1014 height 551
click at [718, 265] on icon at bounding box center [721, 264] width 23 height 68
click at [738, 245] on div at bounding box center [961, 438] width 1014 height 551
click at [767, 252] on div at bounding box center [961, 438] width 1014 height 551
click at [762, 249] on icon at bounding box center [752, 268] width 28 height 72
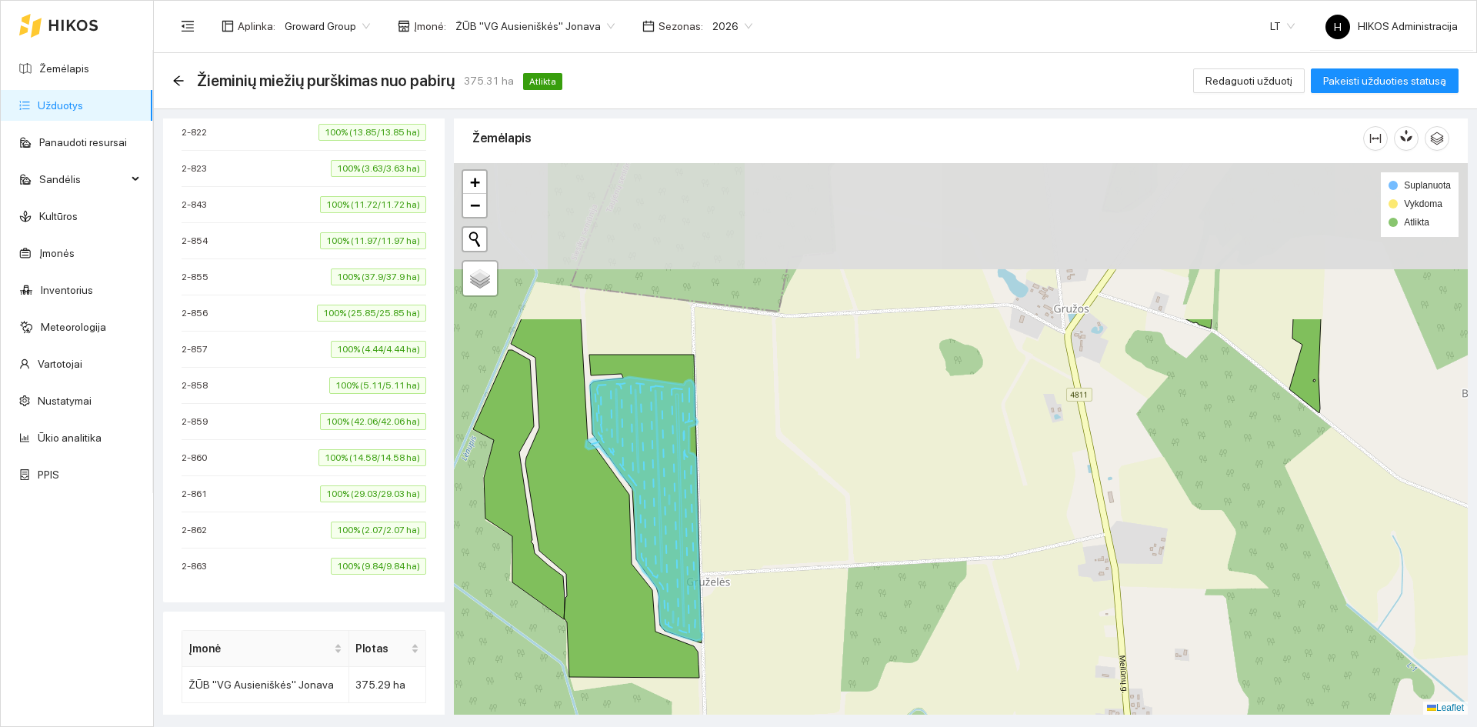
drag, startPoint x: 775, startPoint y: 261, endPoint x: 757, endPoint y: 455, distance: 195.4
click at [757, 455] on div at bounding box center [961, 438] width 1014 height 551
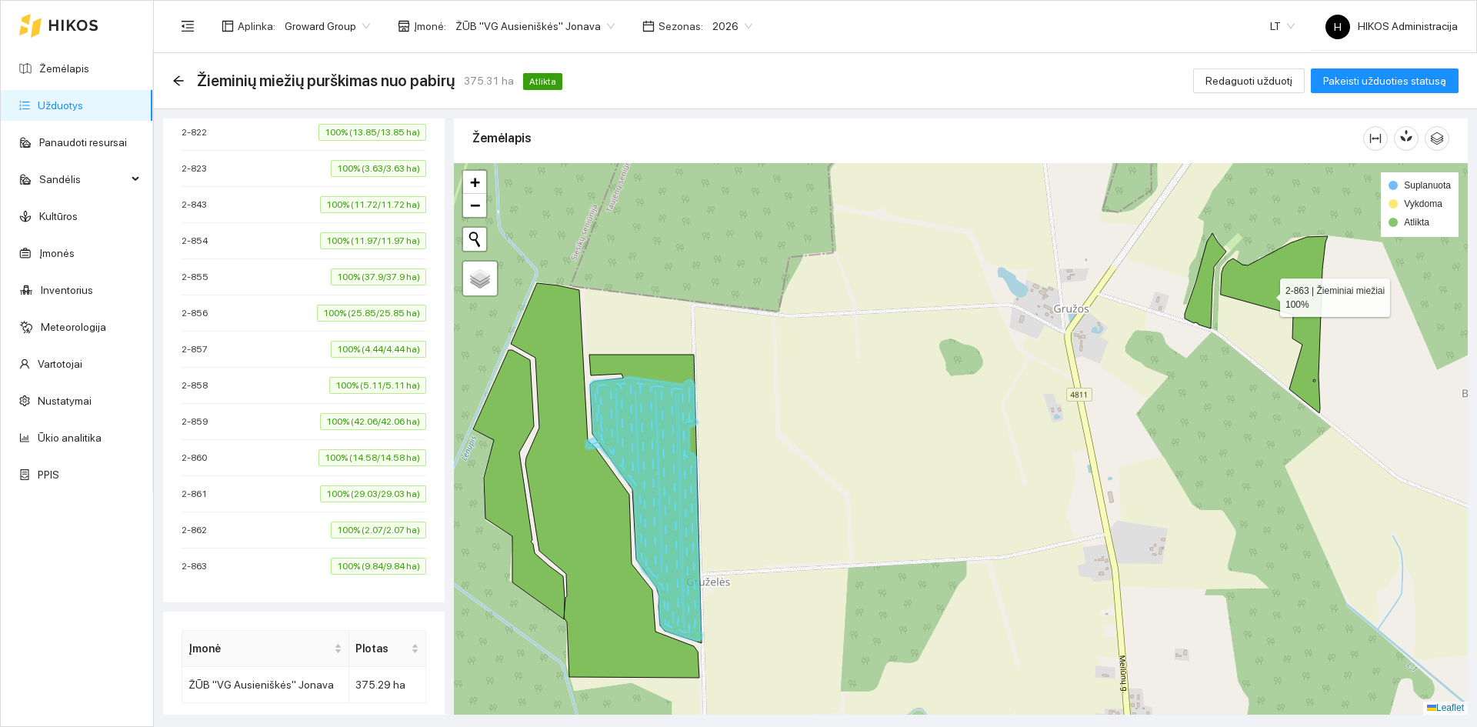
click at [1271, 285] on icon at bounding box center [1274, 324] width 107 height 177
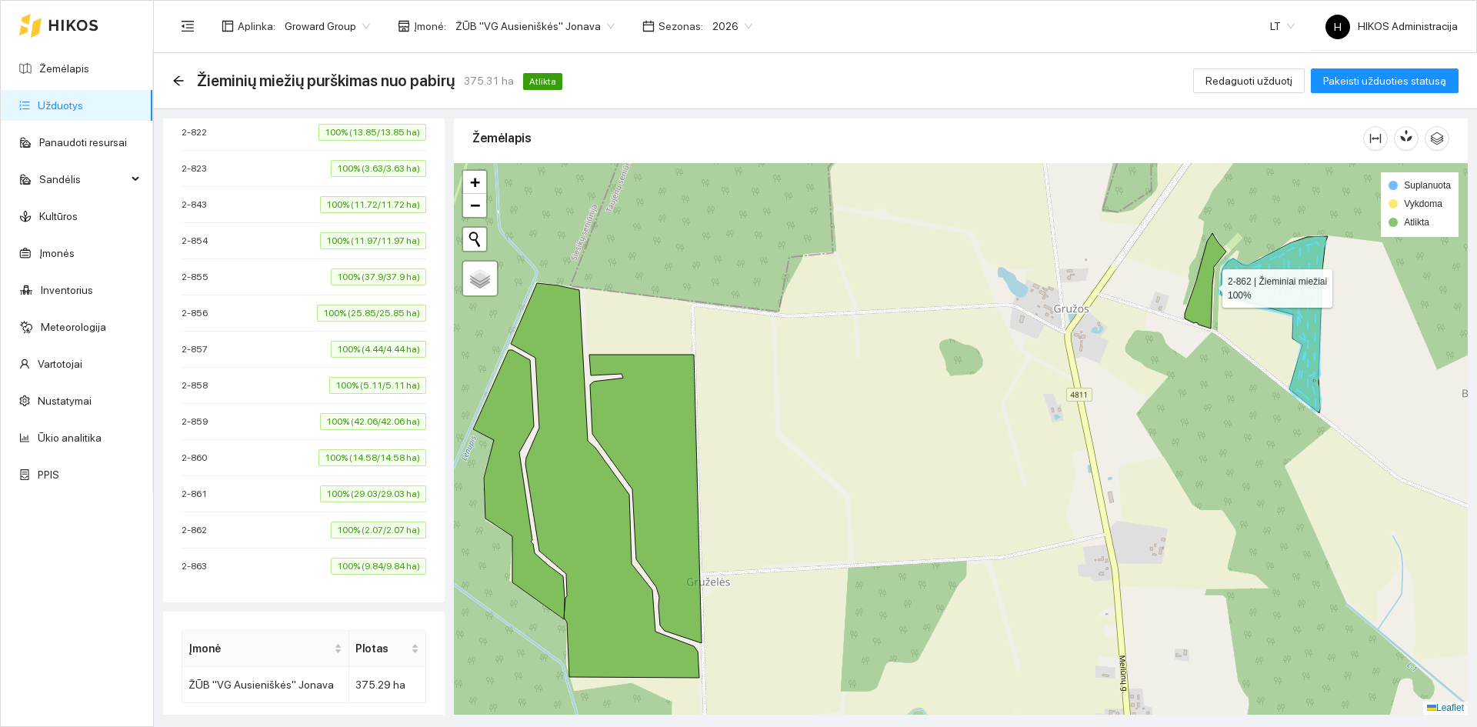
click at [1197, 284] on icon at bounding box center [1206, 280] width 42 height 95
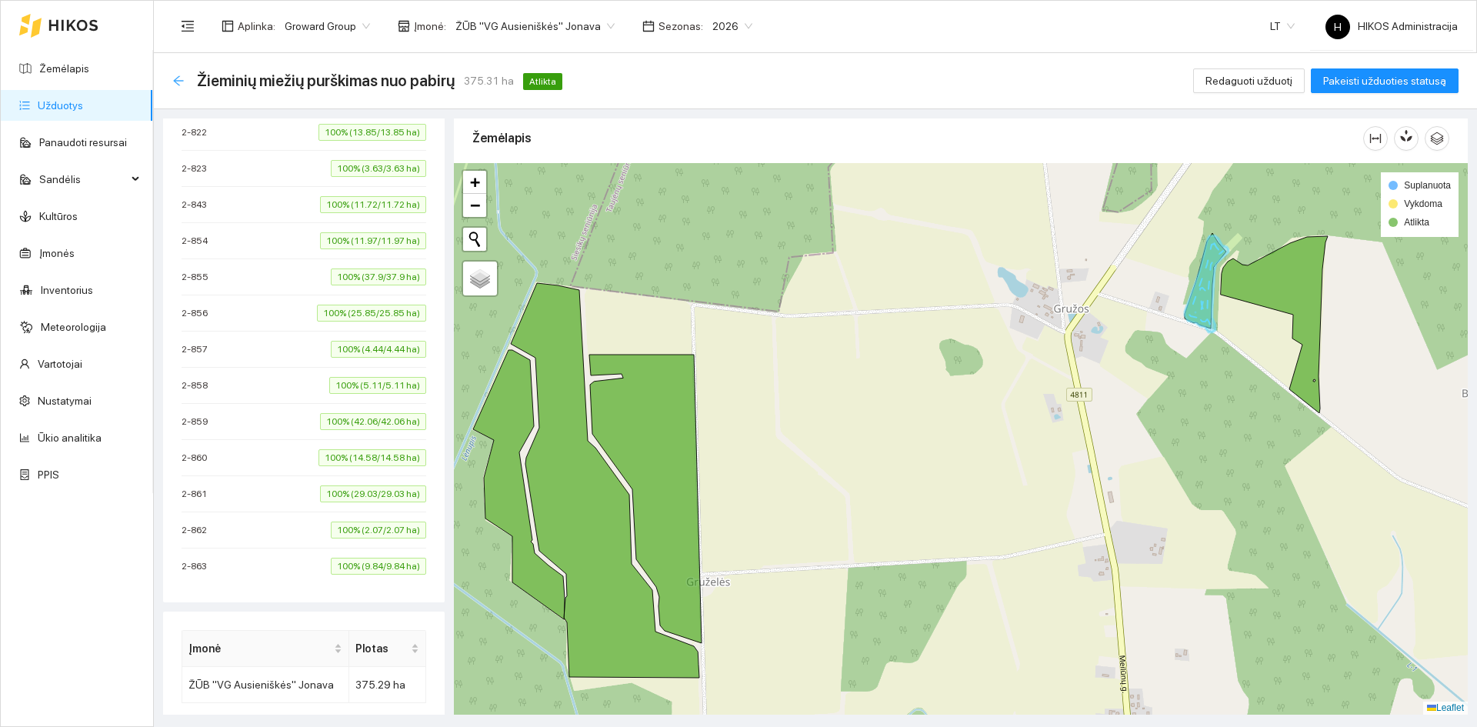
click at [178, 76] on icon "arrow-left" at bounding box center [178, 80] width 10 height 10
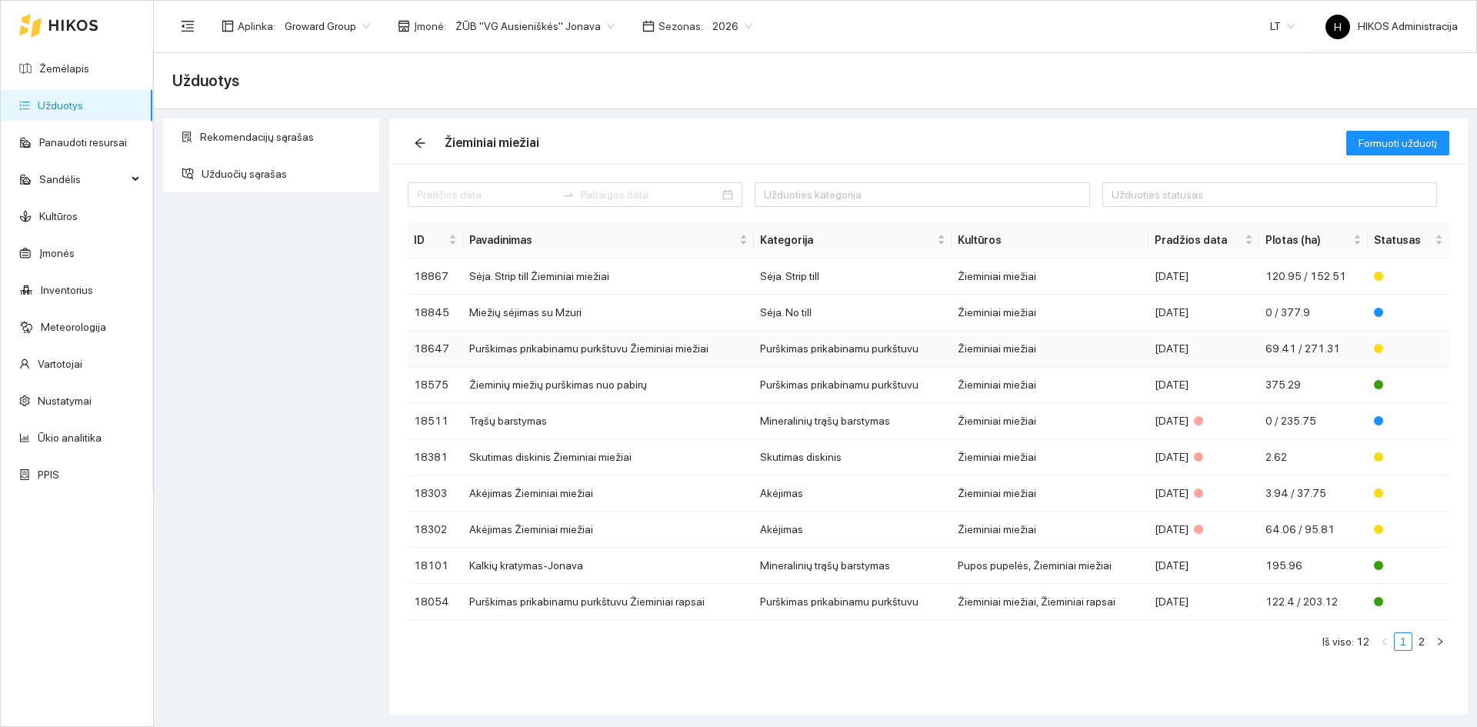
click at [721, 352] on td "Purškimas prikabinamu purkštuvu Žieminiai miežiai" at bounding box center [608, 349] width 291 height 36
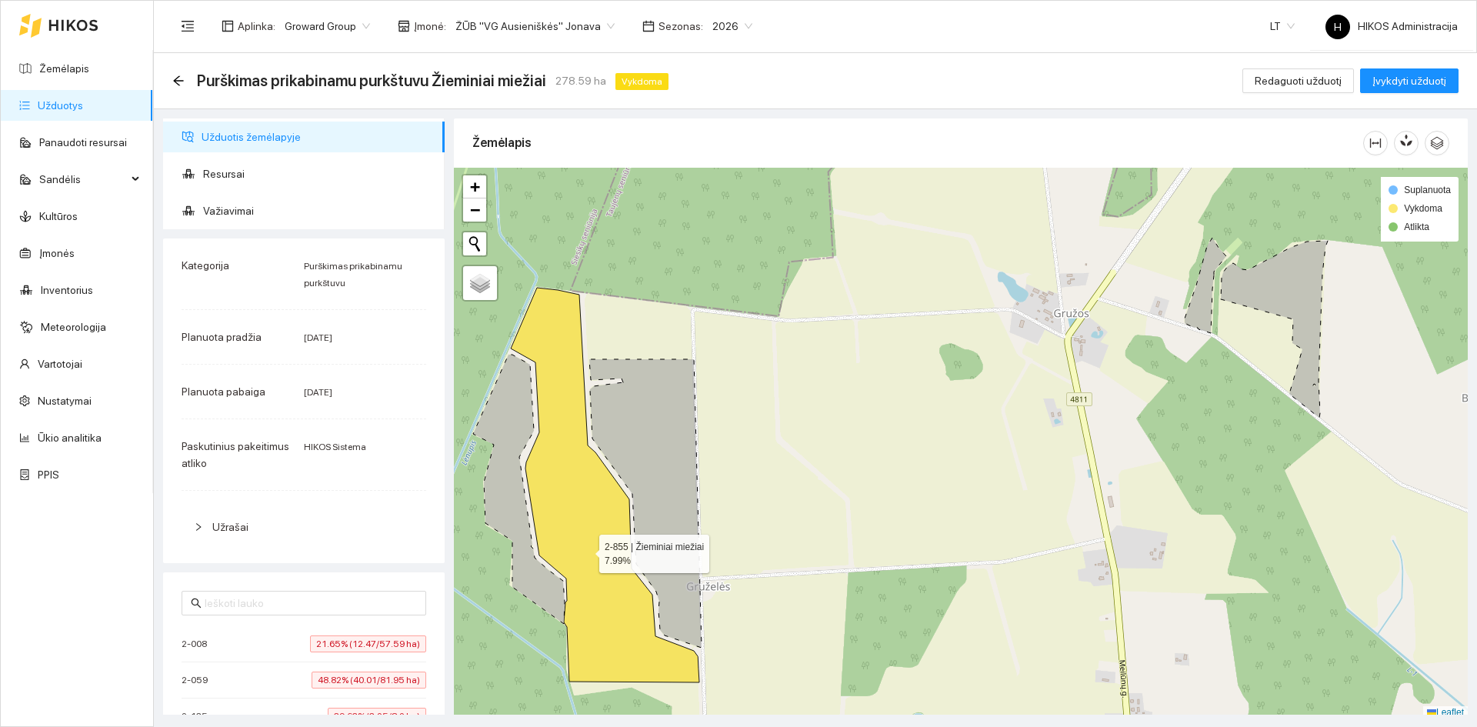
click at [580, 551] on icon at bounding box center [605, 485] width 188 height 395
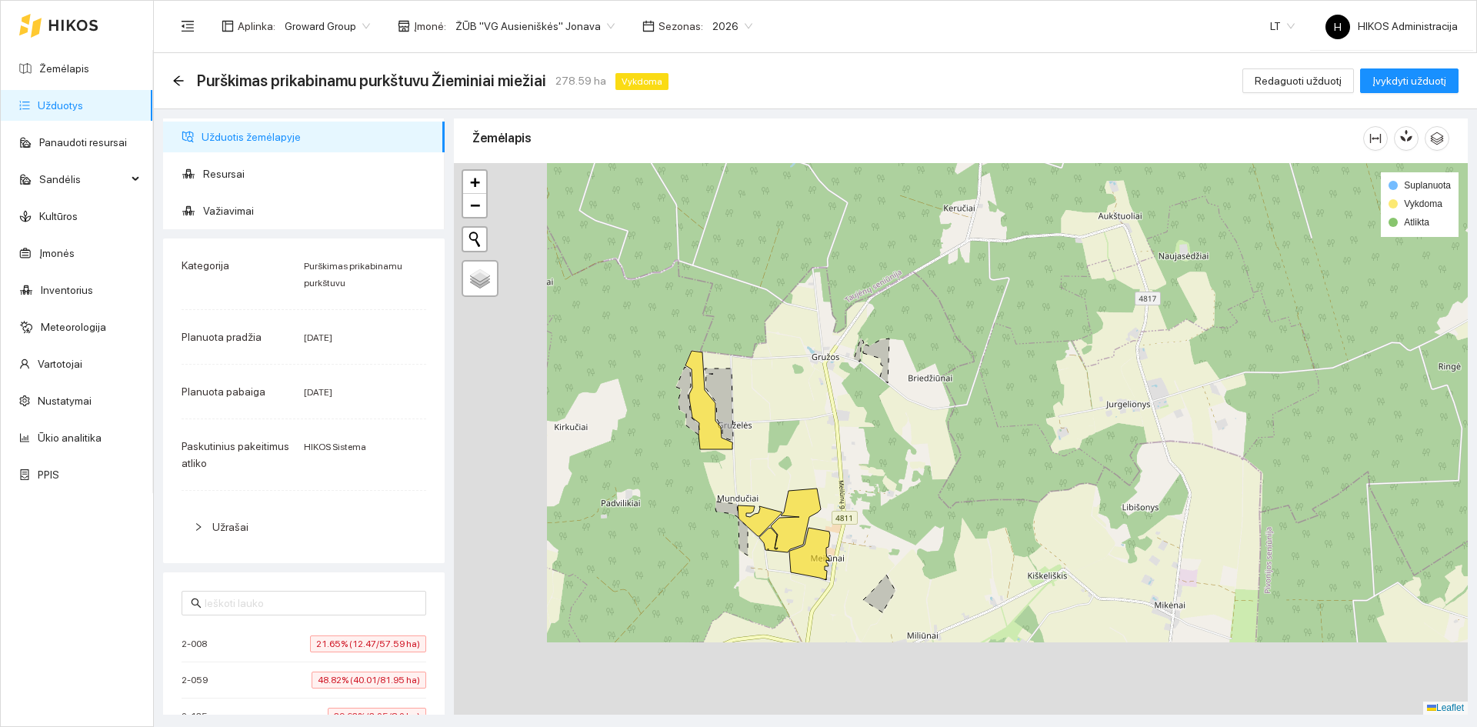
drag, startPoint x: 731, startPoint y: 535, endPoint x: 808, endPoint y: 402, distance: 153.7
click at [805, 408] on div at bounding box center [961, 438] width 1014 height 551
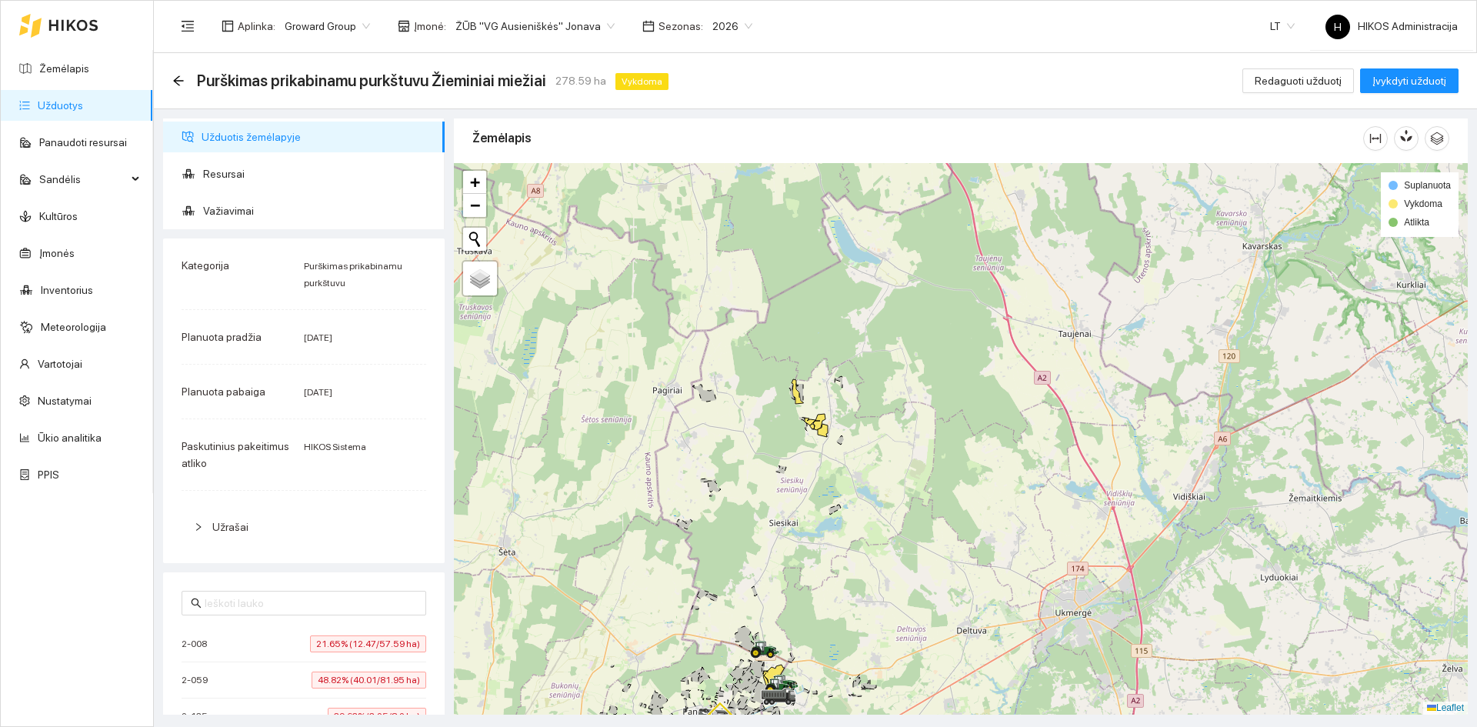
drag, startPoint x: 798, startPoint y: 649, endPoint x: 901, endPoint y: 414, distance: 256.9
click at [899, 415] on div at bounding box center [961, 438] width 1014 height 551
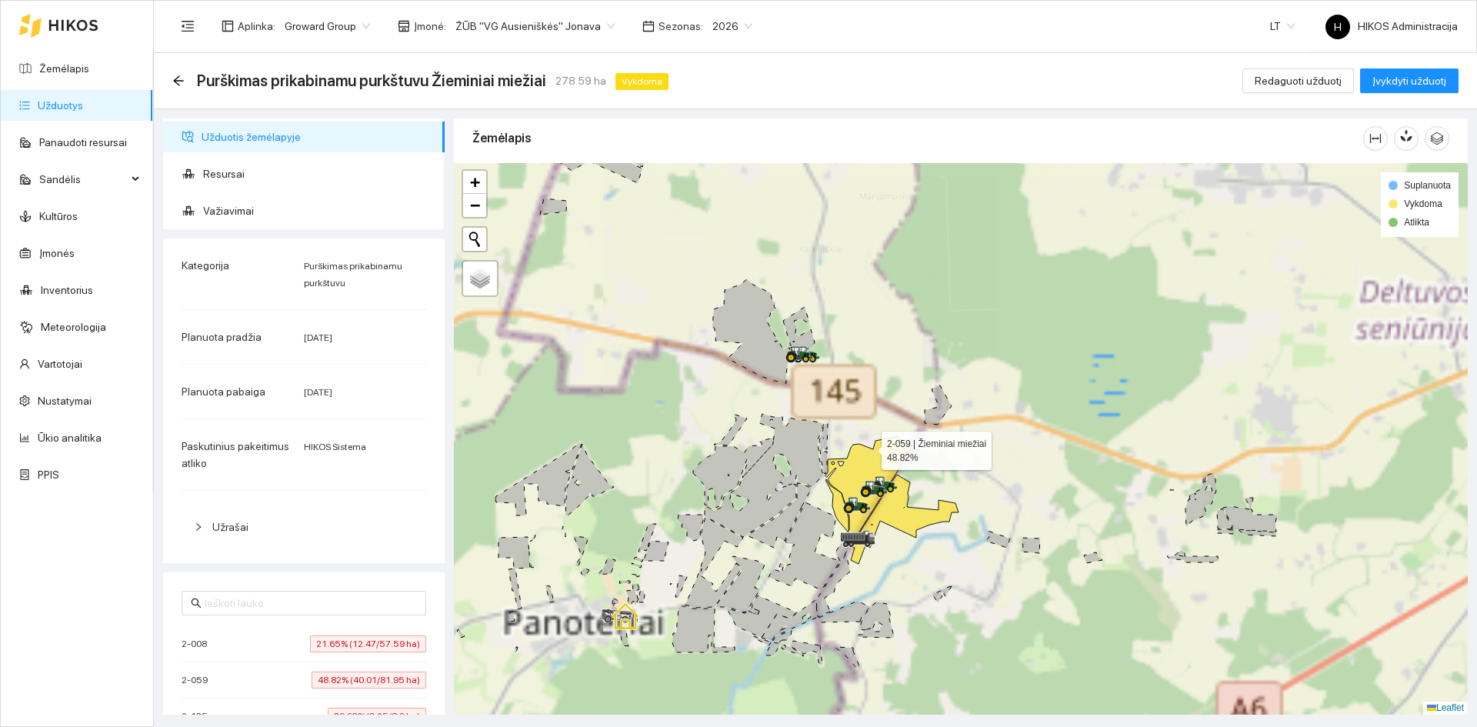
click at [872, 456] on icon at bounding box center [868, 487] width 86 height 102
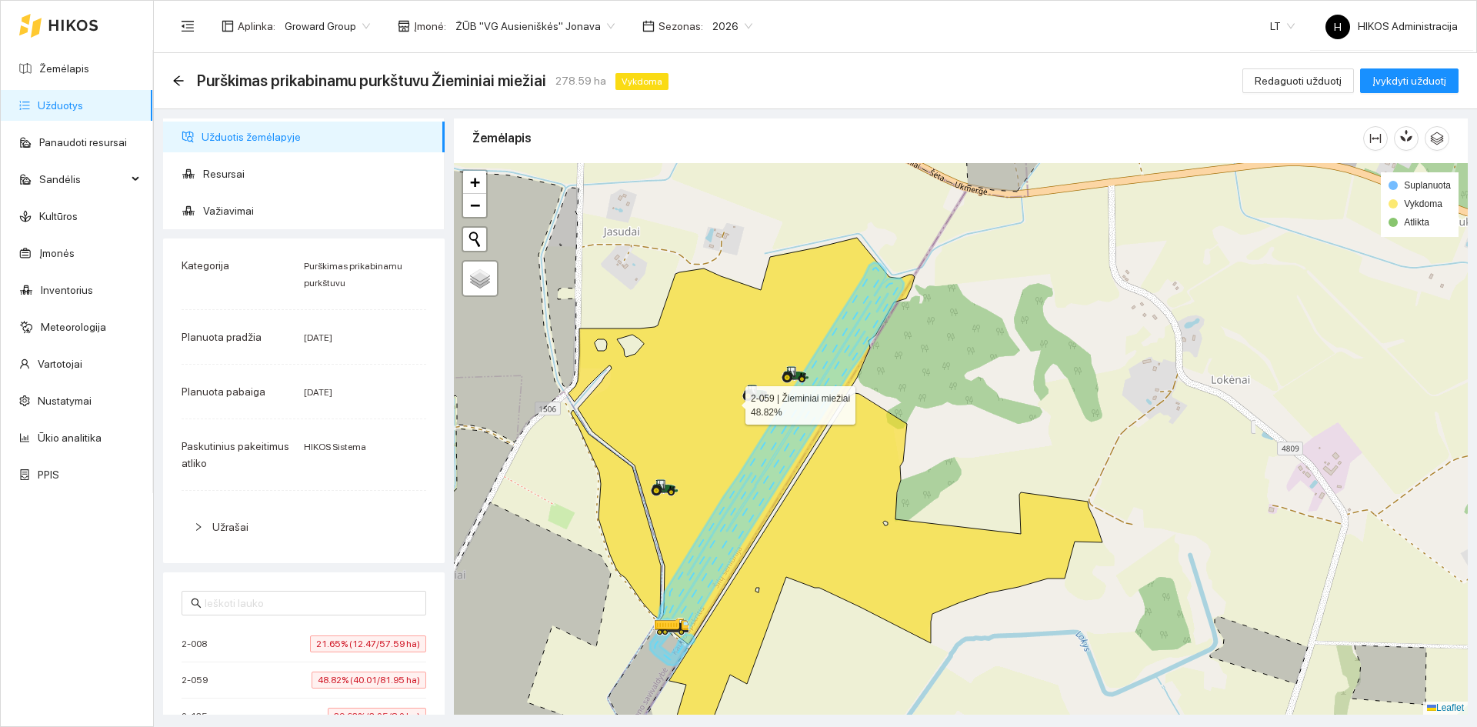
click at [960, 721] on main "Purškimas prikabinamu purkštuvu Žieminiai miežiai 278.59 ha Vykdoma Redaguoti u…" at bounding box center [815, 390] width 1323 height 674
click at [180, 79] on icon "arrow-left" at bounding box center [178, 81] width 12 height 12
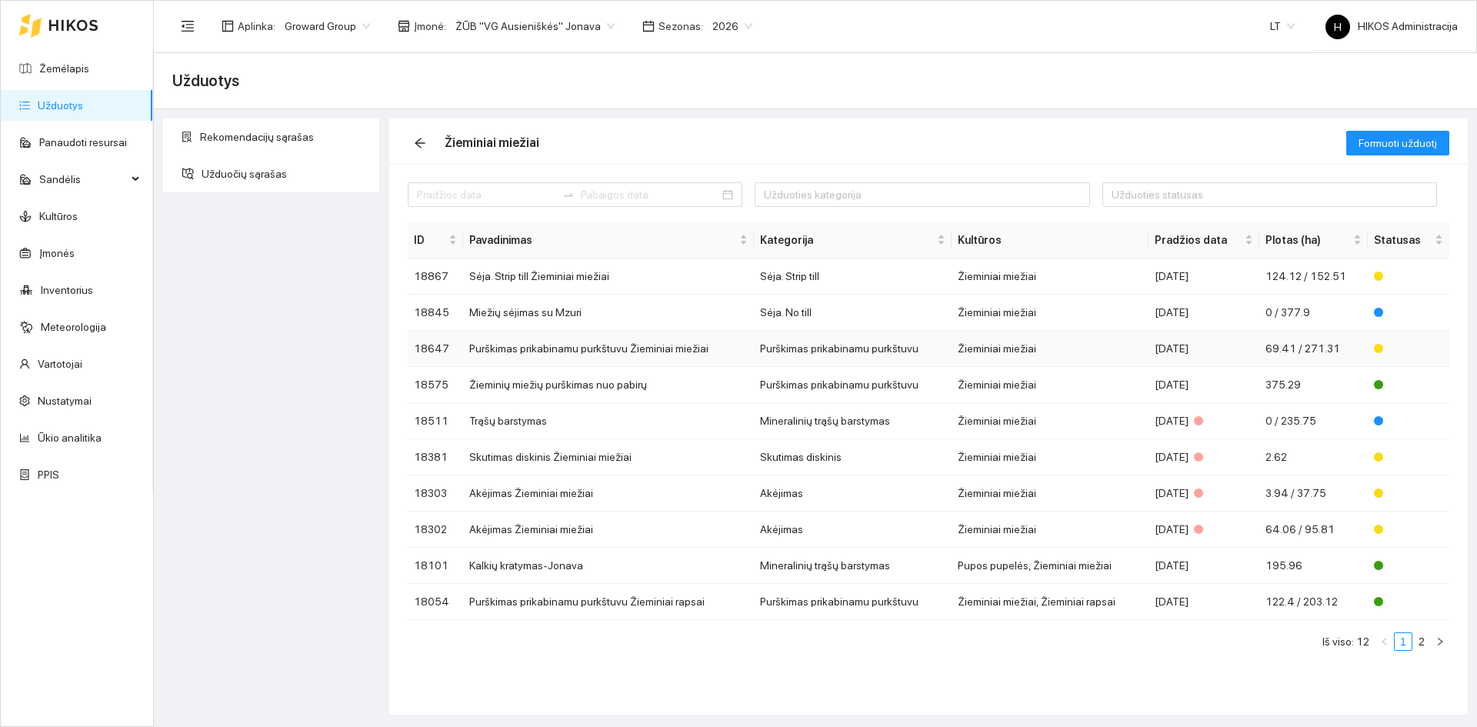
click at [615, 345] on td "Purškimas prikabinamu purkštuvu Žieminiai miežiai" at bounding box center [608, 349] width 291 height 36
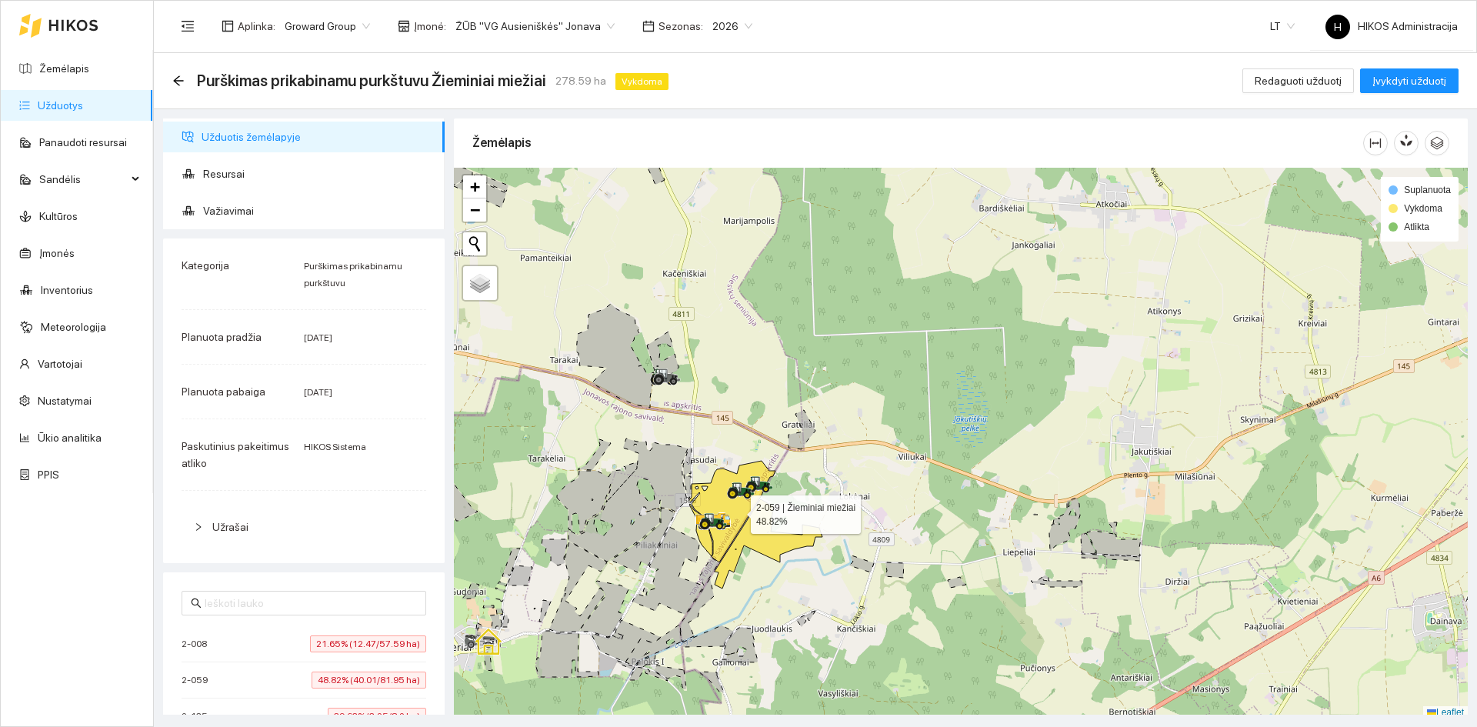
click at [736, 511] on icon at bounding box center [732, 512] width 86 height 102
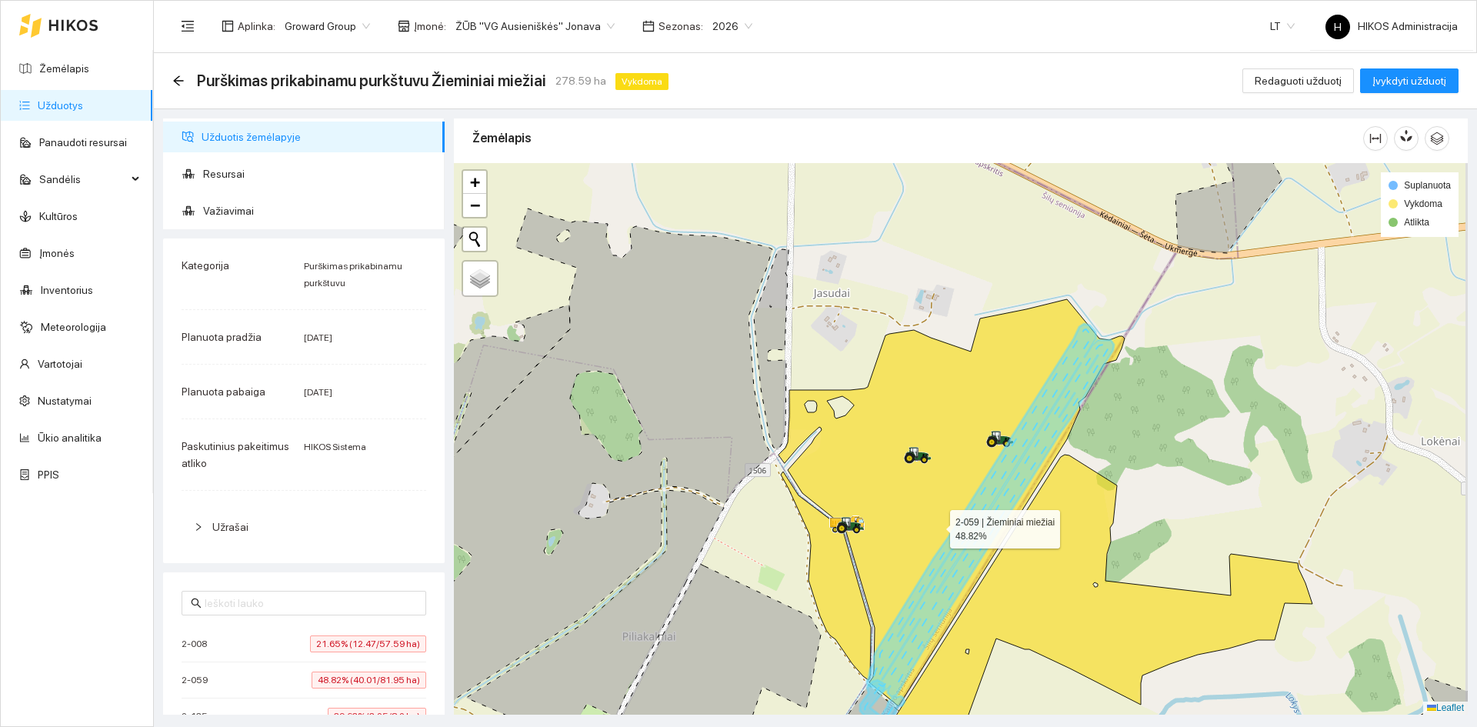
drag, startPoint x: 944, startPoint y: 529, endPoint x: 935, endPoint y: 525, distance: 9.6
click at [935, 525] on icon at bounding box center [951, 502] width 346 height 407
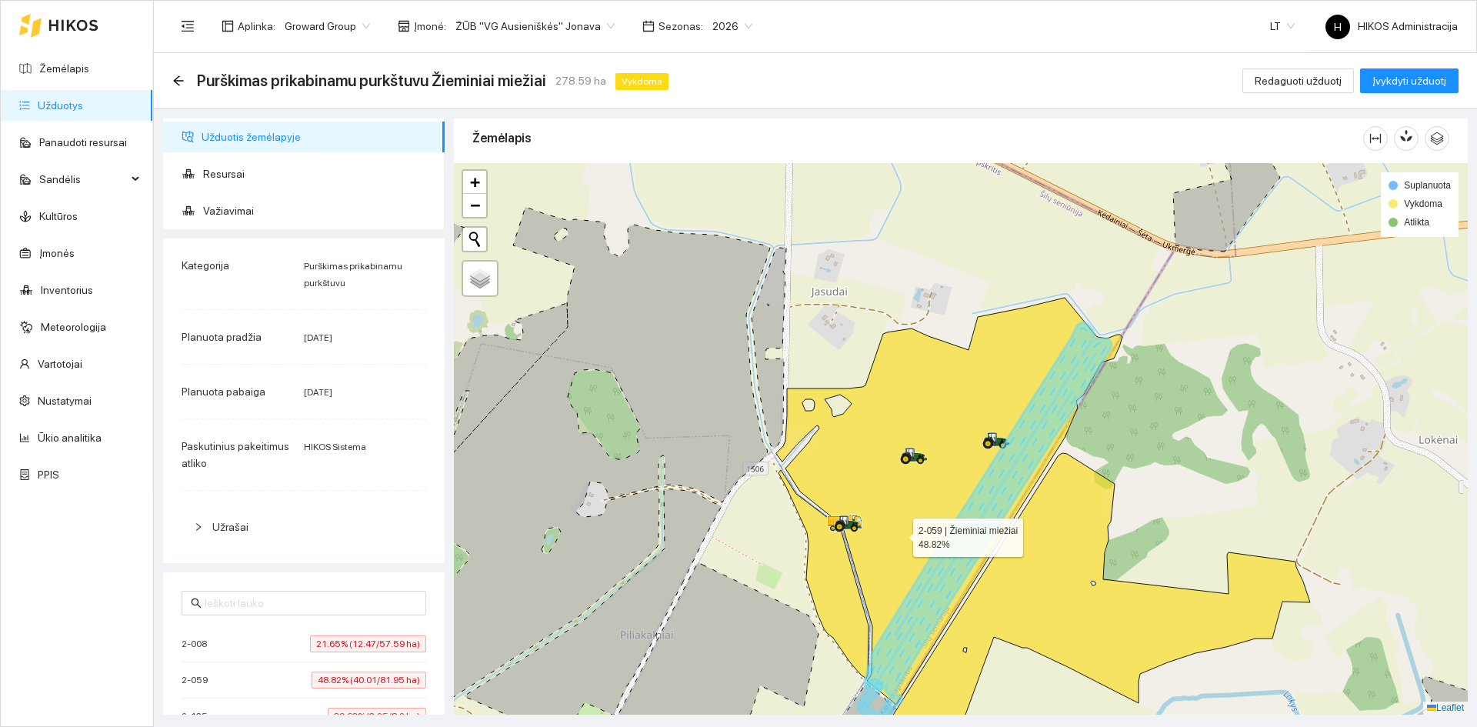
click at [899, 534] on icon at bounding box center [949, 501] width 346 height 407
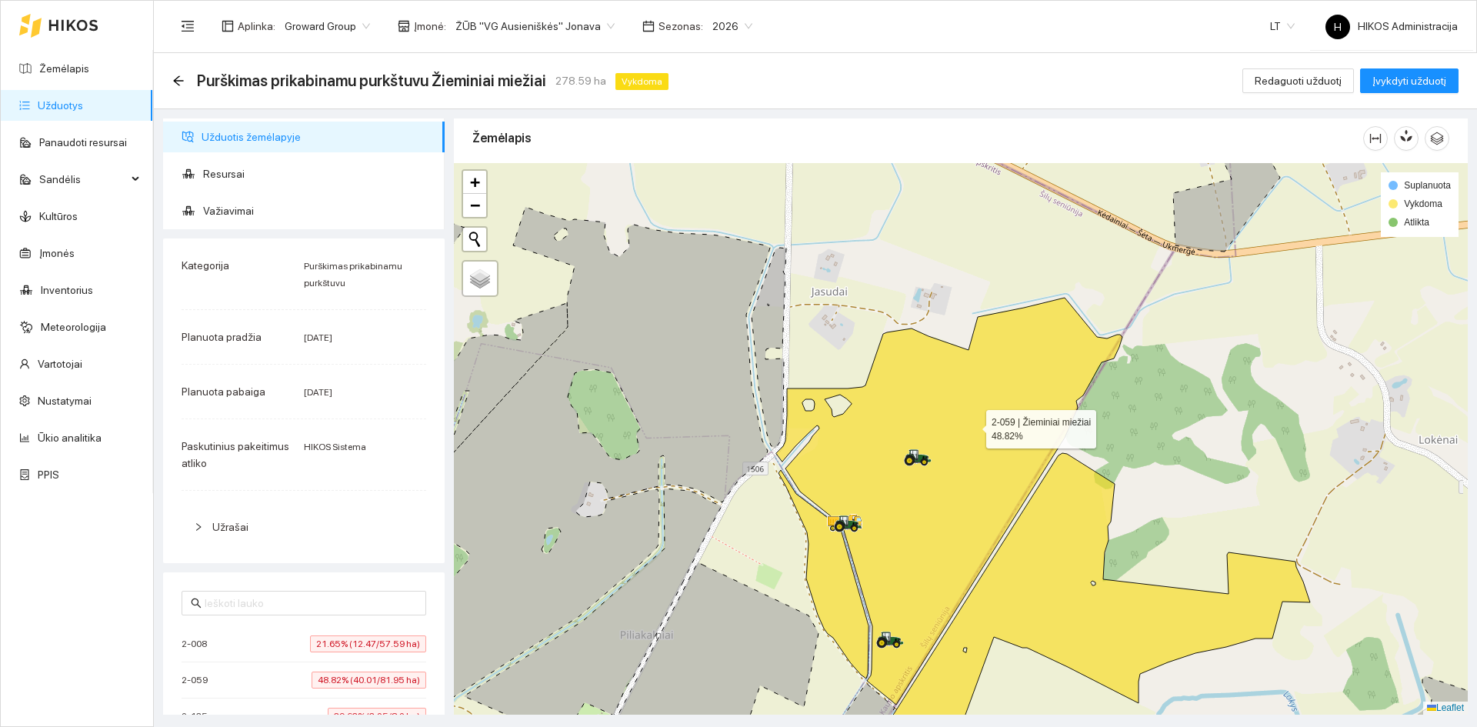
click at [988, 412] on icon at bounding box center [949, 501] width 346 height 407
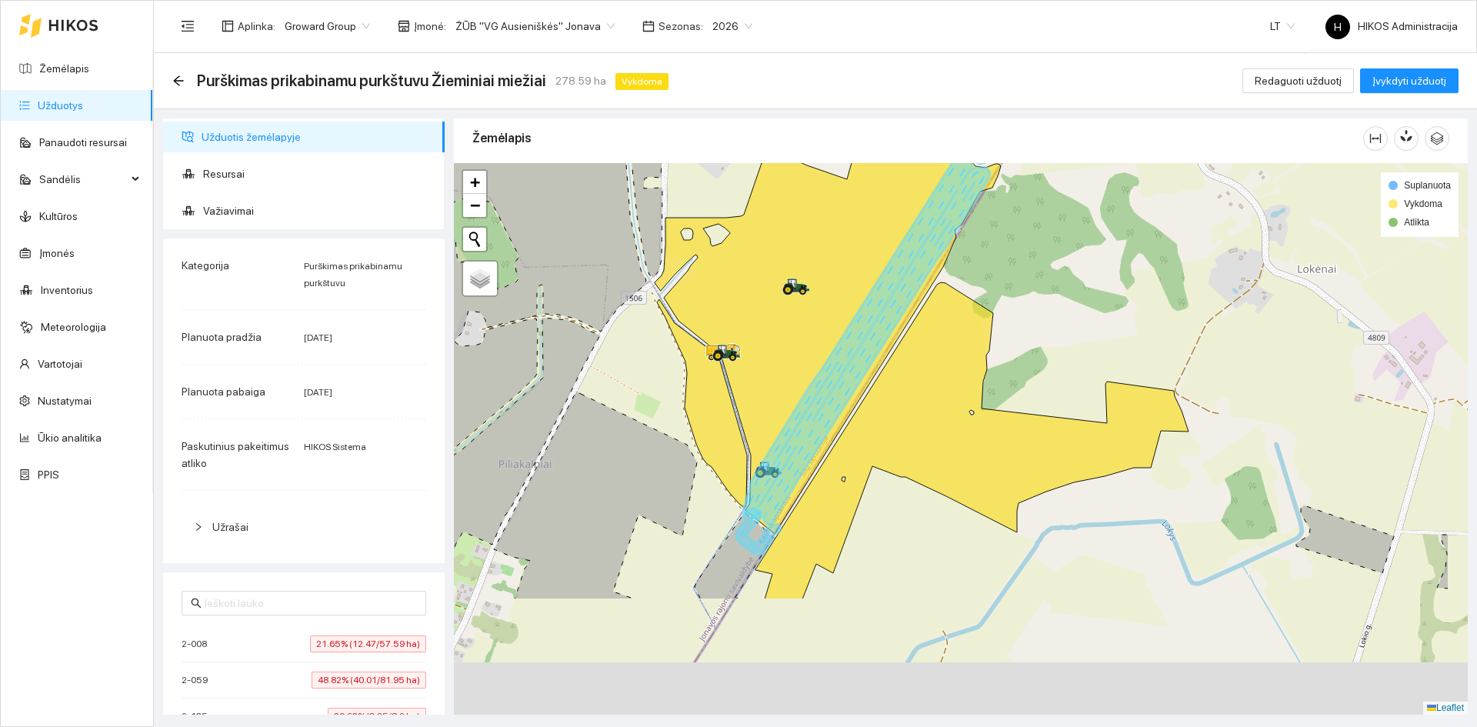
drag, startPoint x: 1121, startPoint y: 499, endPoint x: 995, endPoint y: 352, distance: 193.7
click at [999, 328] on div at bounding box center [961, 438] width 1014 height 551
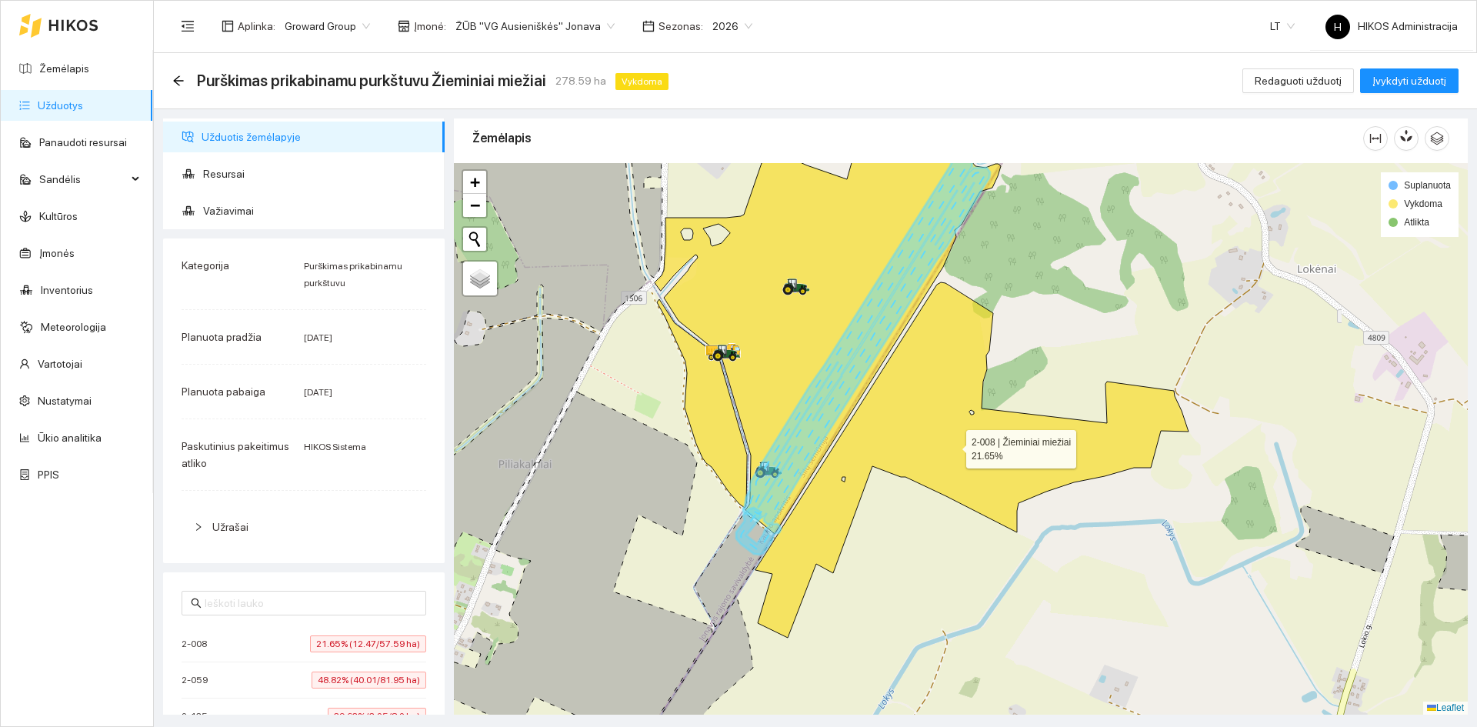
click at [976, 378] on icon at bounding box center [971, 459] width 433 height 355
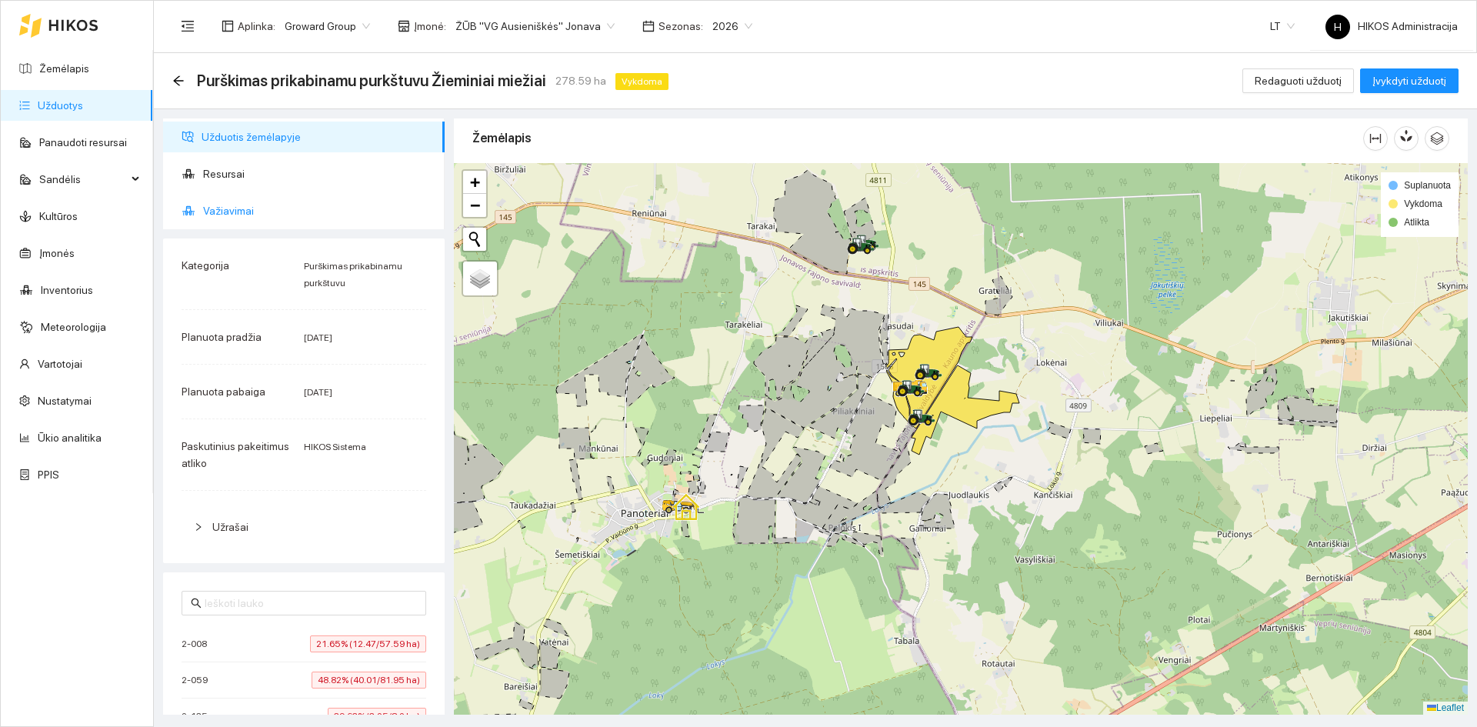
click at [305, 213] on span "Važiavimai" at bounding box center [317, 210] width 229 height 31
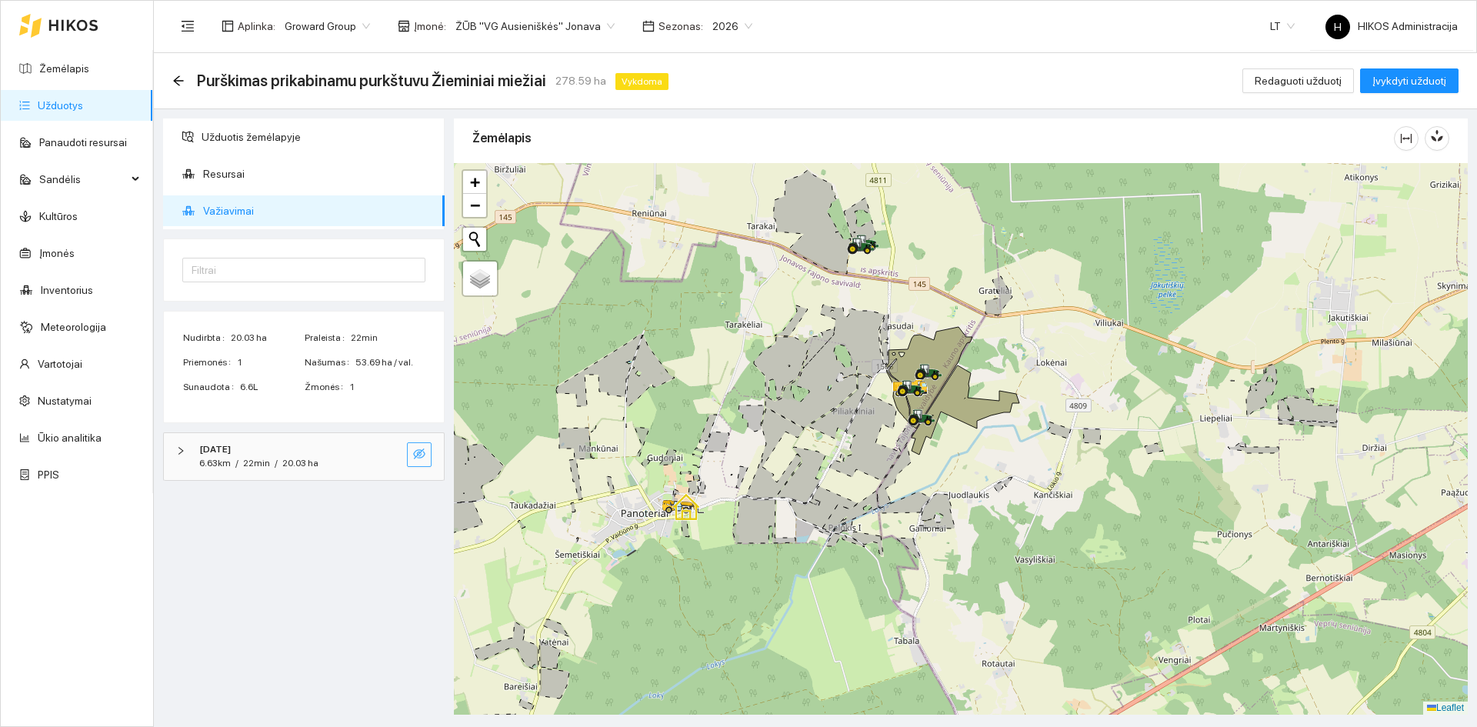
click at [417, 454] on icon "eye-invisible" at bounding box center [419, 453] width 12 height 11
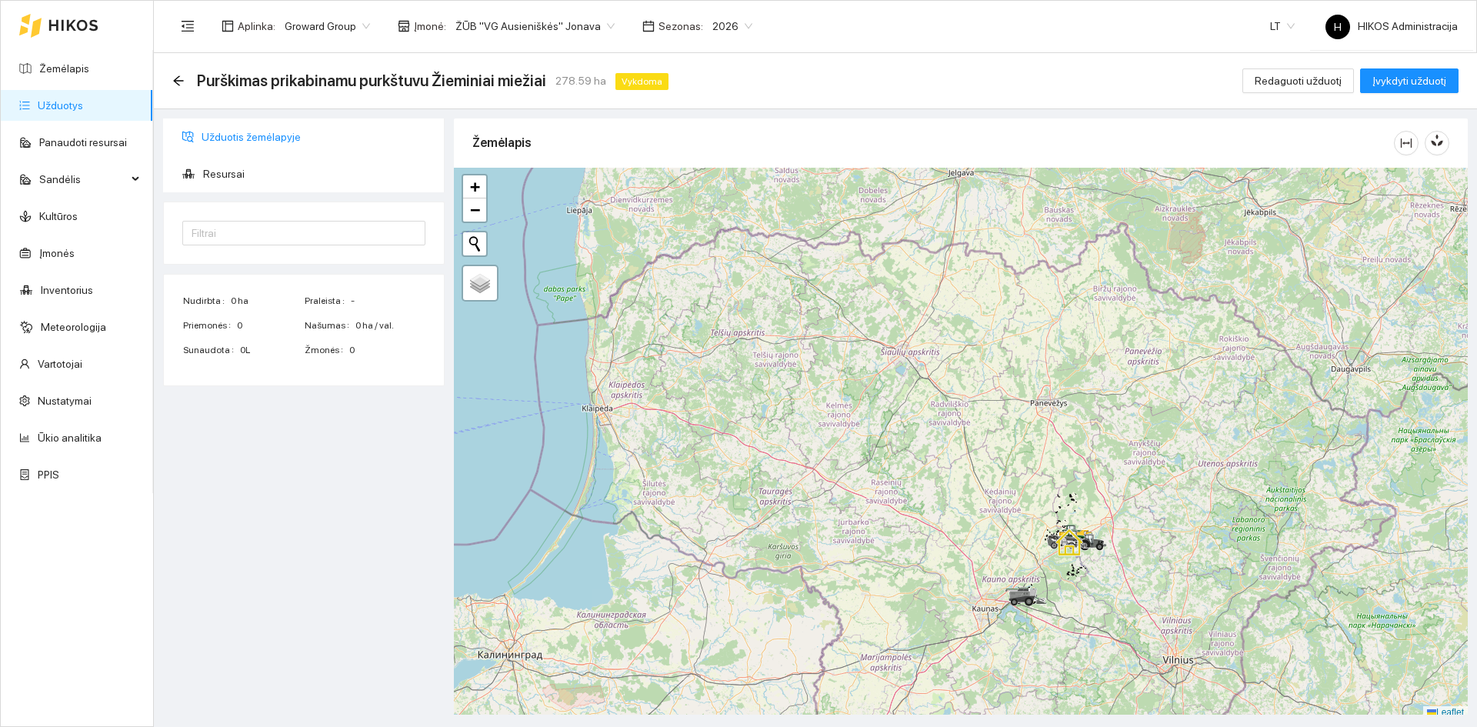
click at [276, 144] on span "Užduotis žemėlapyje" at bounding box center [317, 137] width 231 height 31
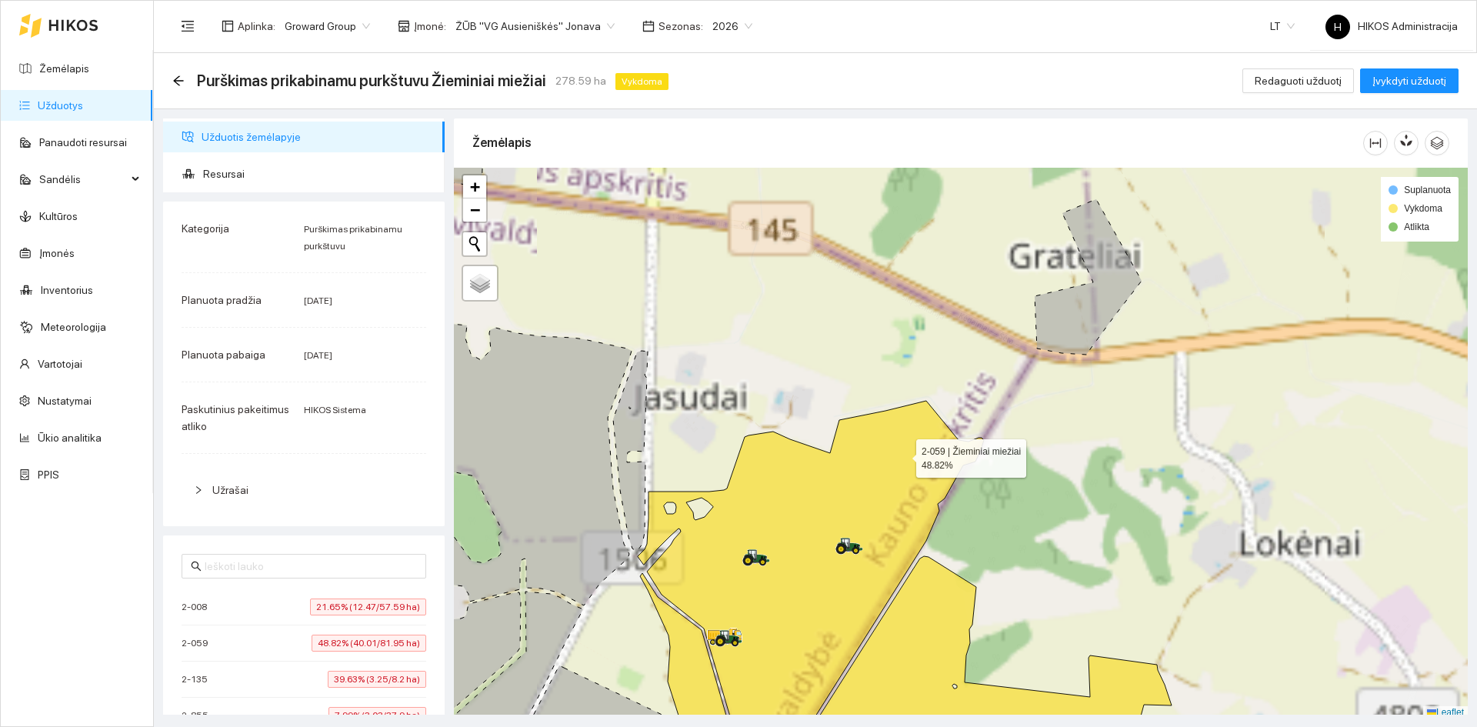
click at [902, 455] on icon at bounding box center [811, 588] width 346 height 374
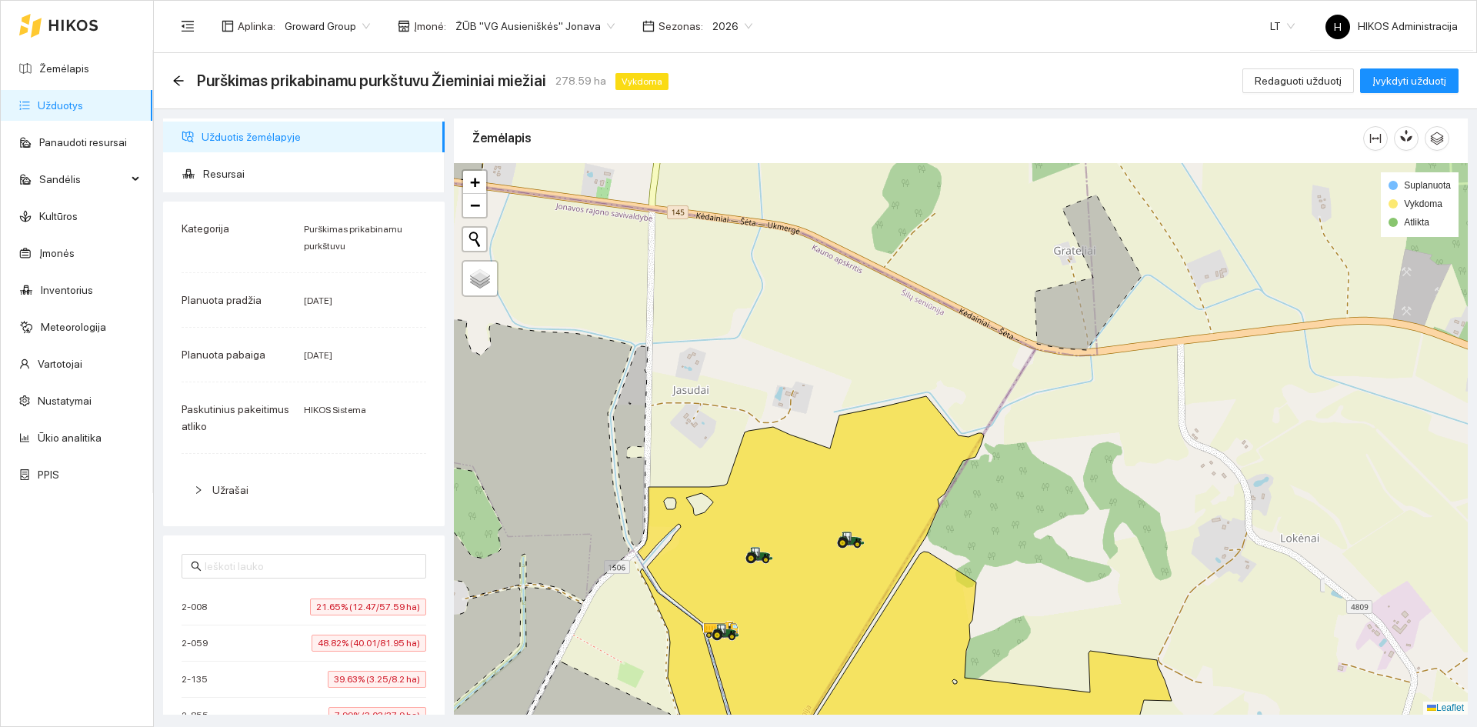
click at [516, 28] on span "ŽŪB "VG Ausieniškės" Jonava" at bounding box center [534, 26] width 159 height 23
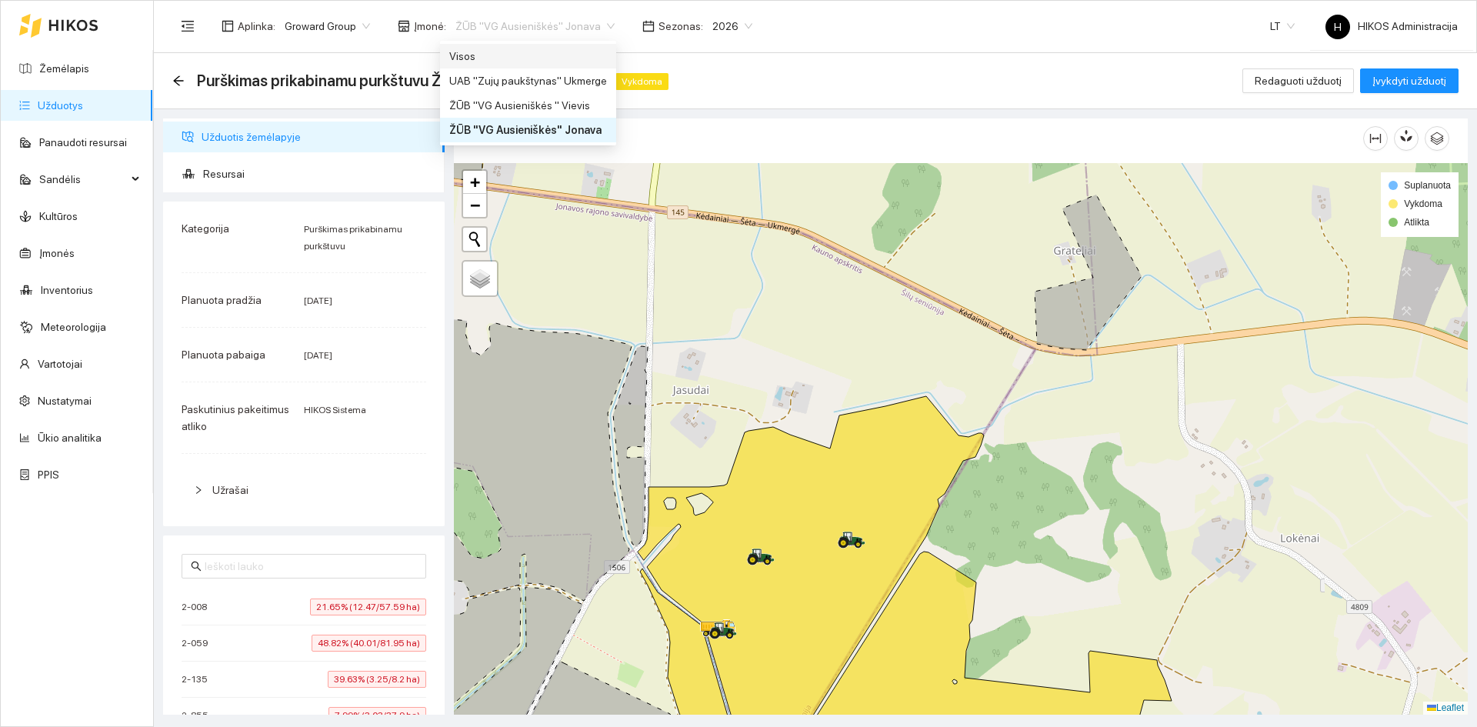
click at [502, 60] on div "Visos" at bounding box center [528, 56] width 158 height 17
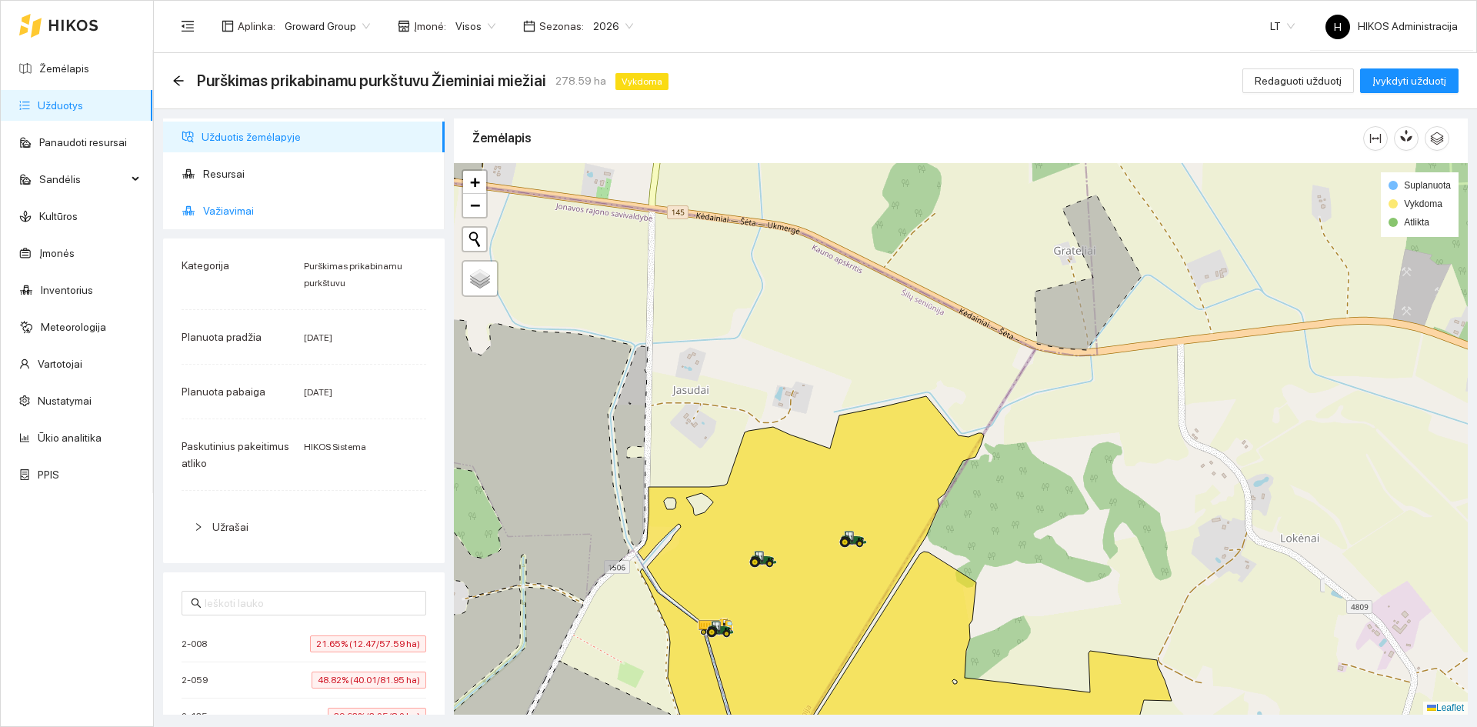
click at [282, 212] on span "Važiavimai" at bounding box center [317, 210] width 229 height 31
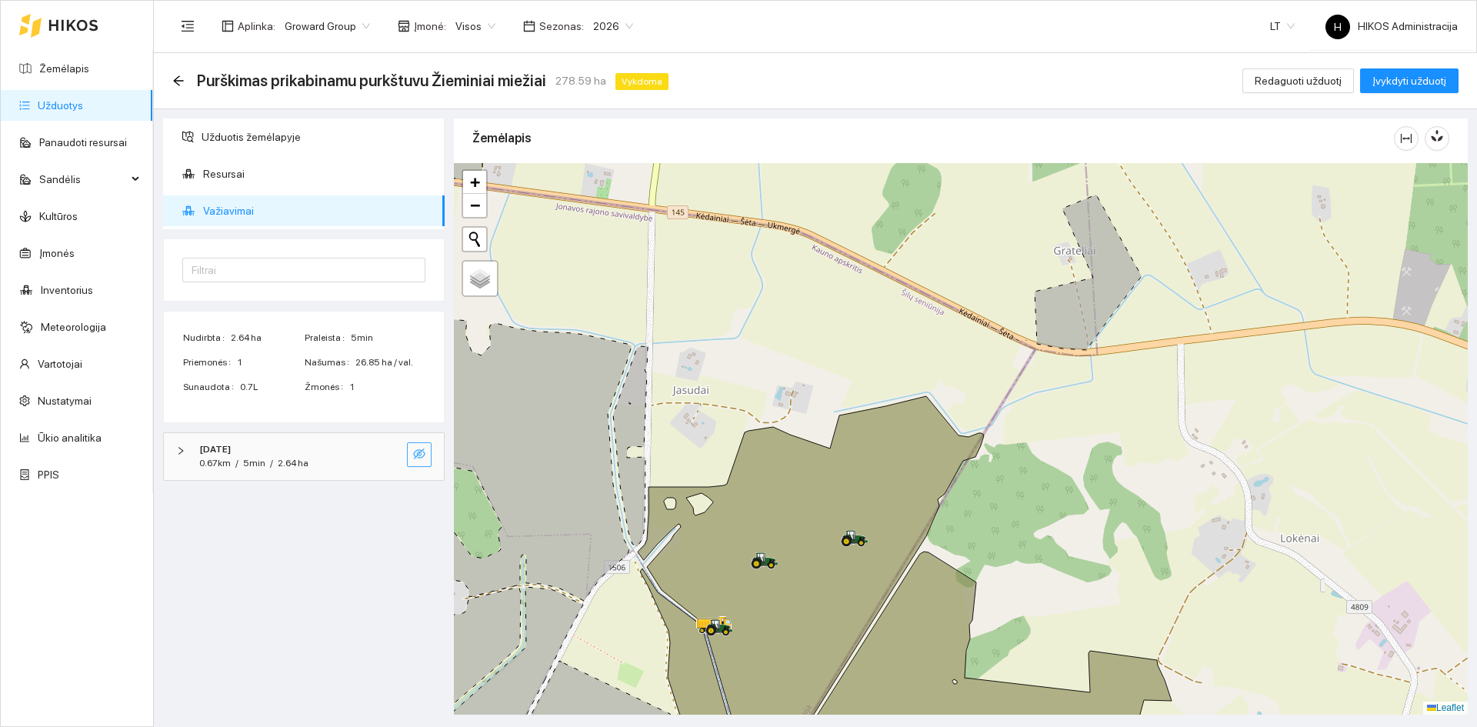
click at [415, 458] on icon "eye-invisible" at bounding box center [419, 454] width 12 height 12
click at [395, 455] on button "button" at bounding box center [388, 454] width 25 height 25
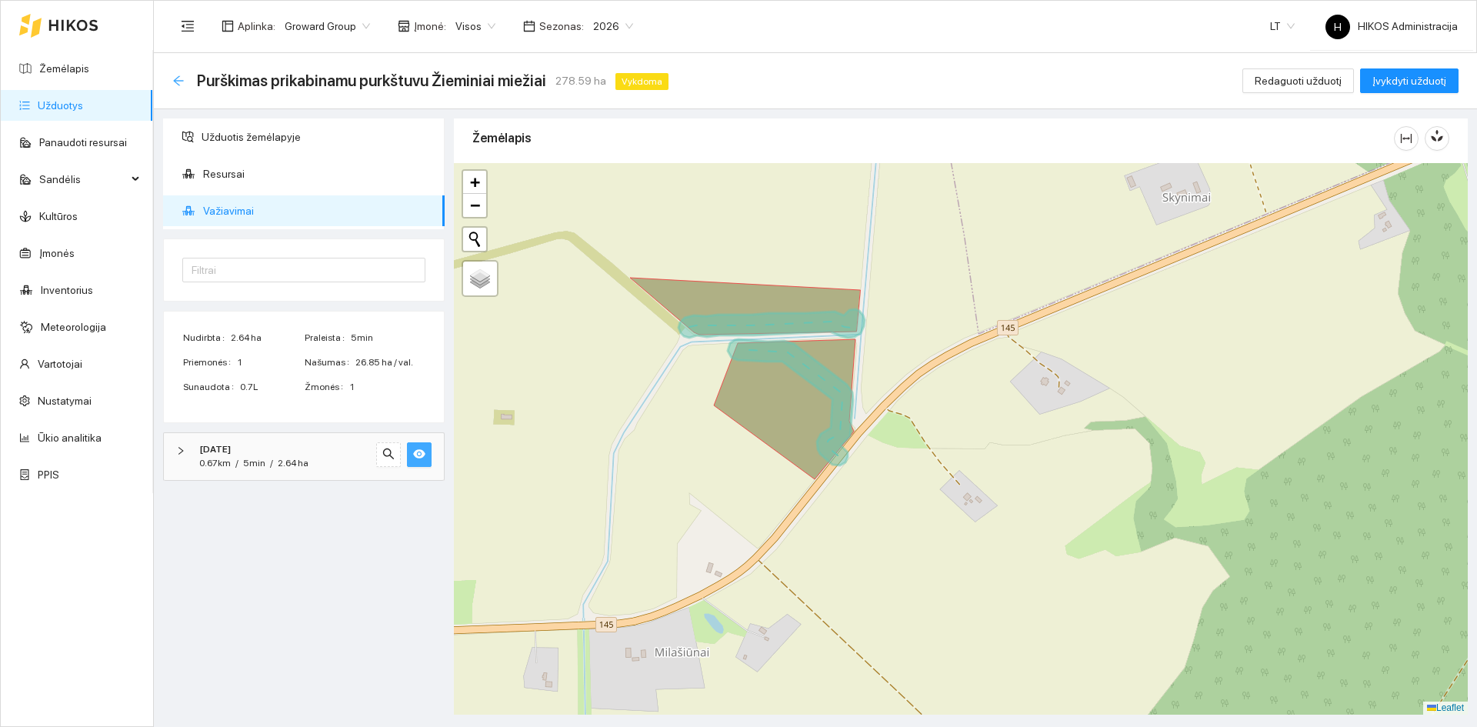
click at [179, 76] on icon "arrow-left" at bounding box center [178, 80] width 10 height 10
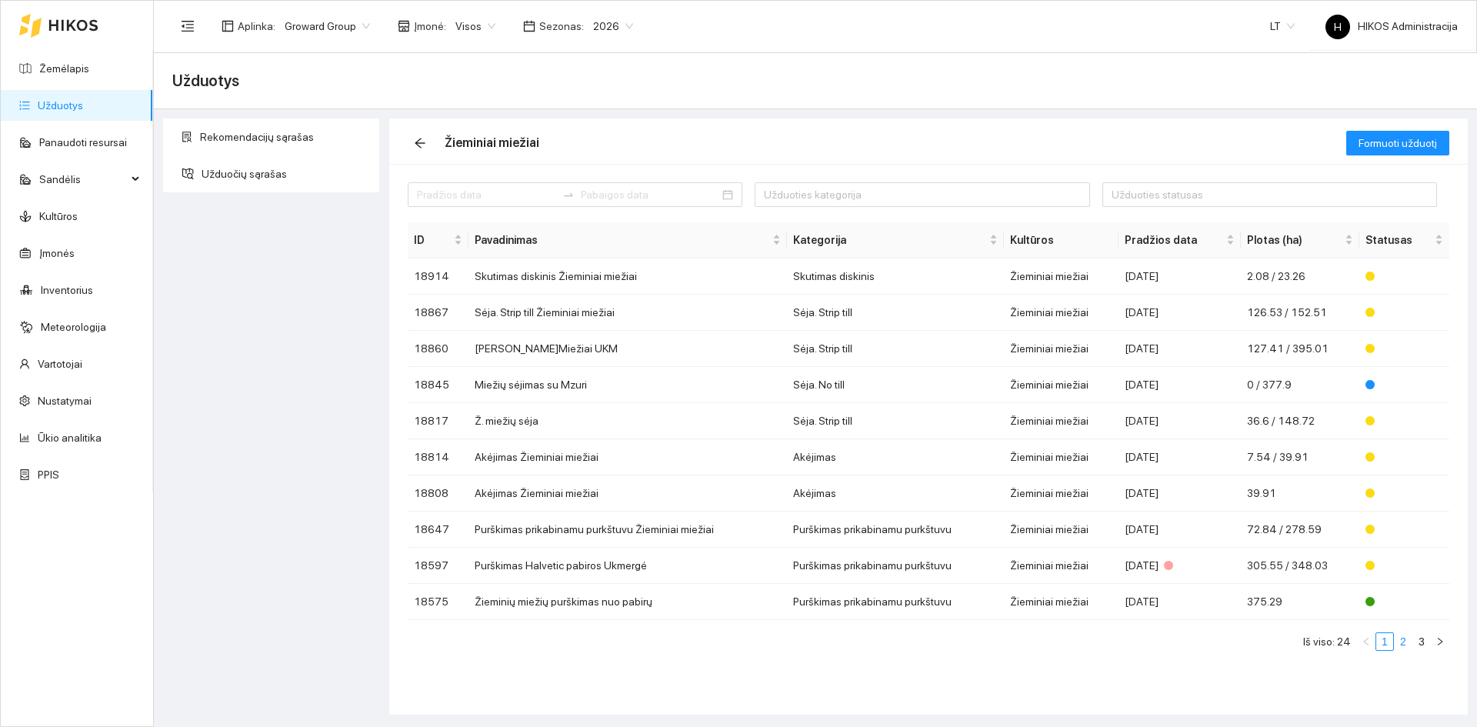
click at [1408, 641] on link "2" at bounding box center [1402, 641] width 17 height 17
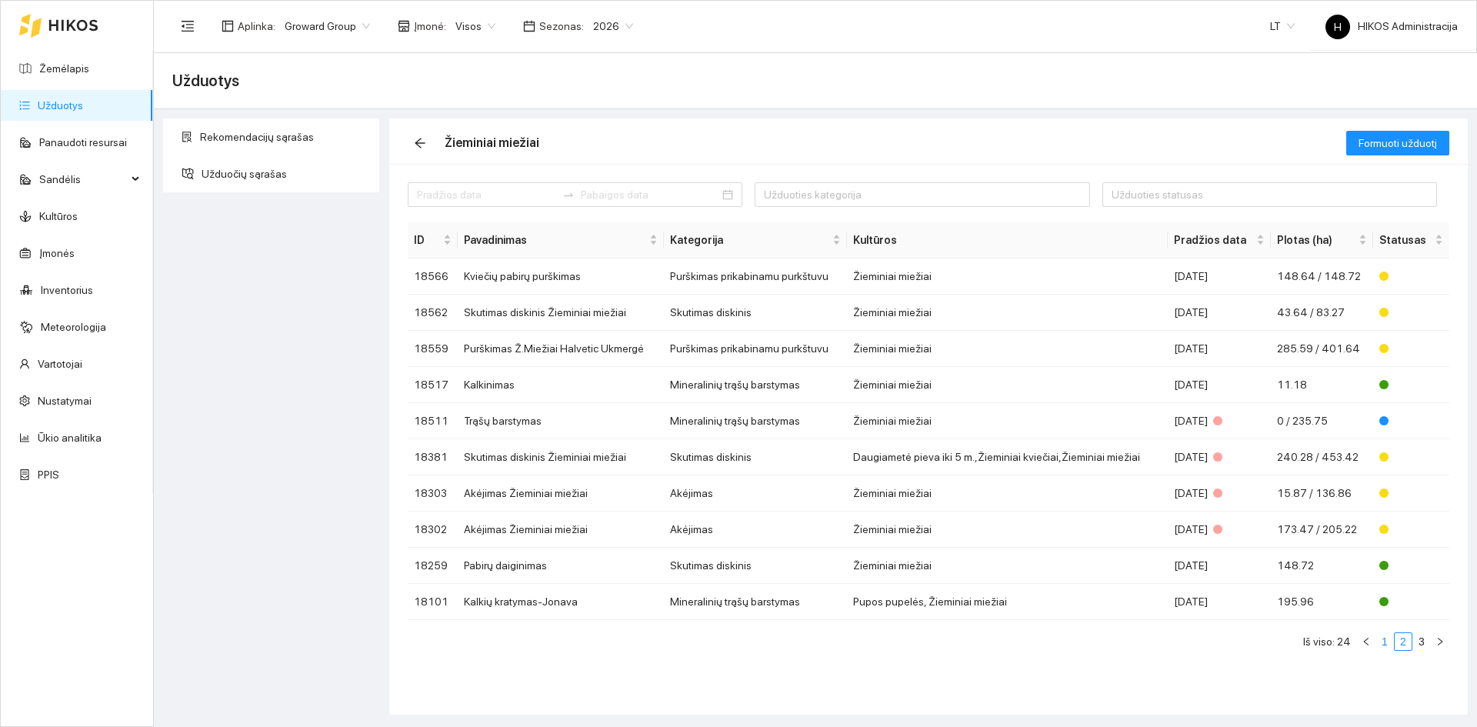
click at [1382, 642] on link "1" at bounding box center [1384, 641] width 17 height 17
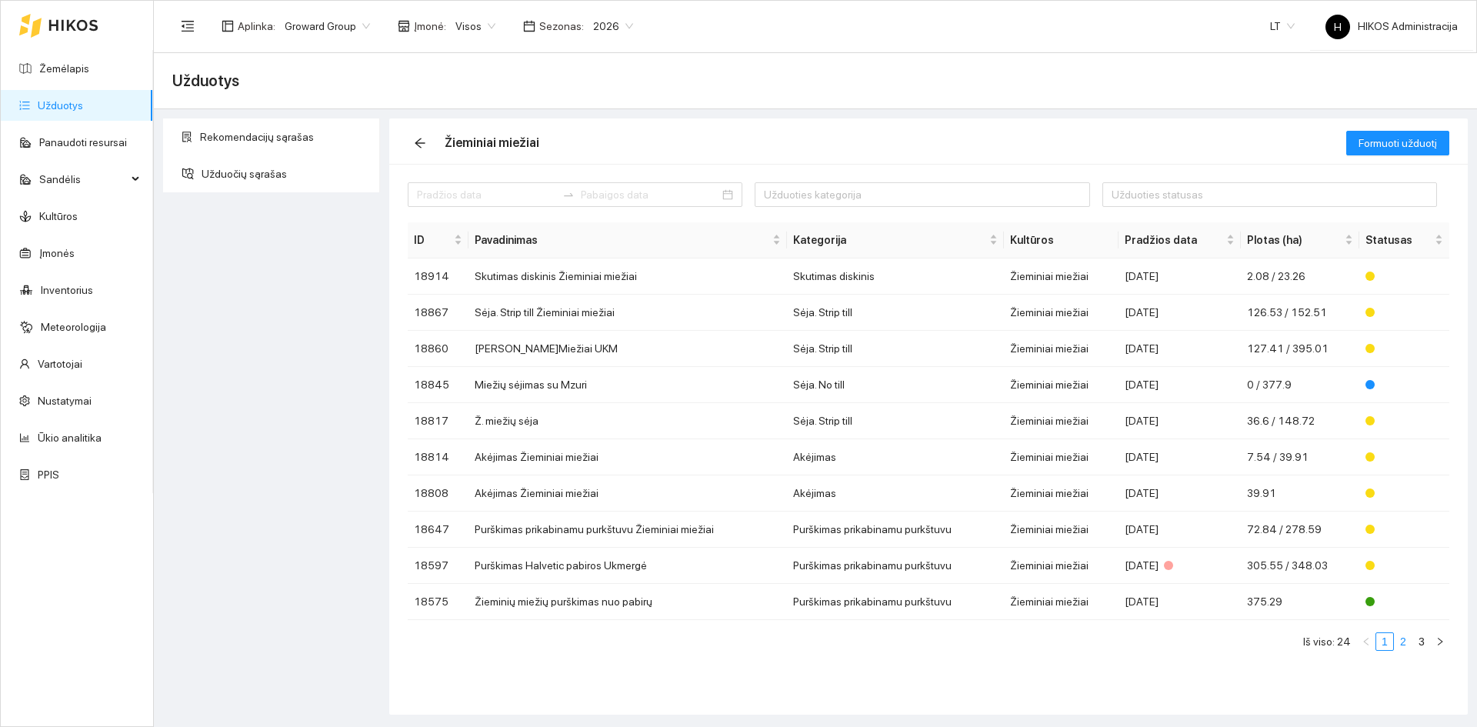
click at [1401, 641] on link "2" at bounding box center [1402, 641] width 17 height 17
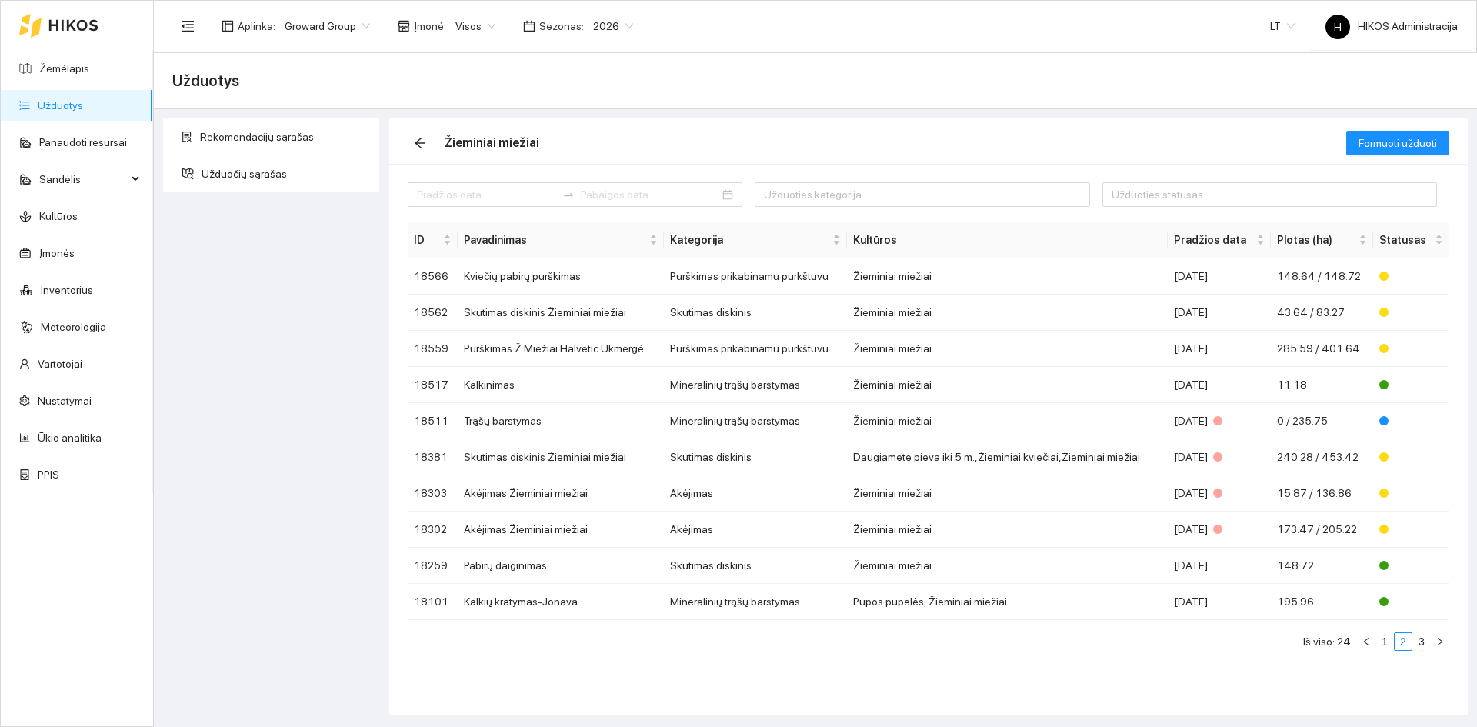
drag, startPoint x: 1384, startPoint y: 641, endPoint x: 1328, endPoint y: 607, distance: 66.0
click at [1385, 641] on link "1" at bounding box center [1384, 641] width 17 height 17
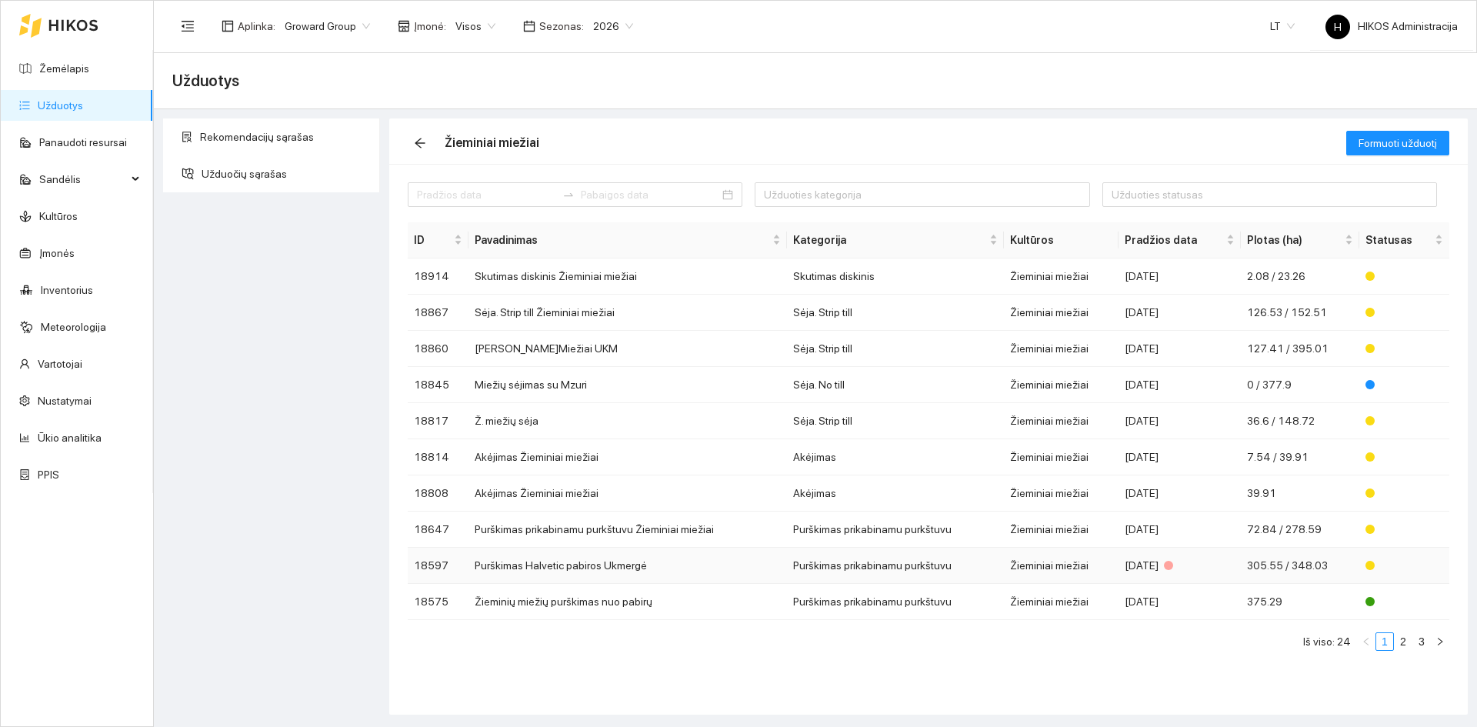
click at [668, 571] on td "Purškimas Halvetic pabiros Ukmergė" at bounding box center [627, 566] width 319 height 36
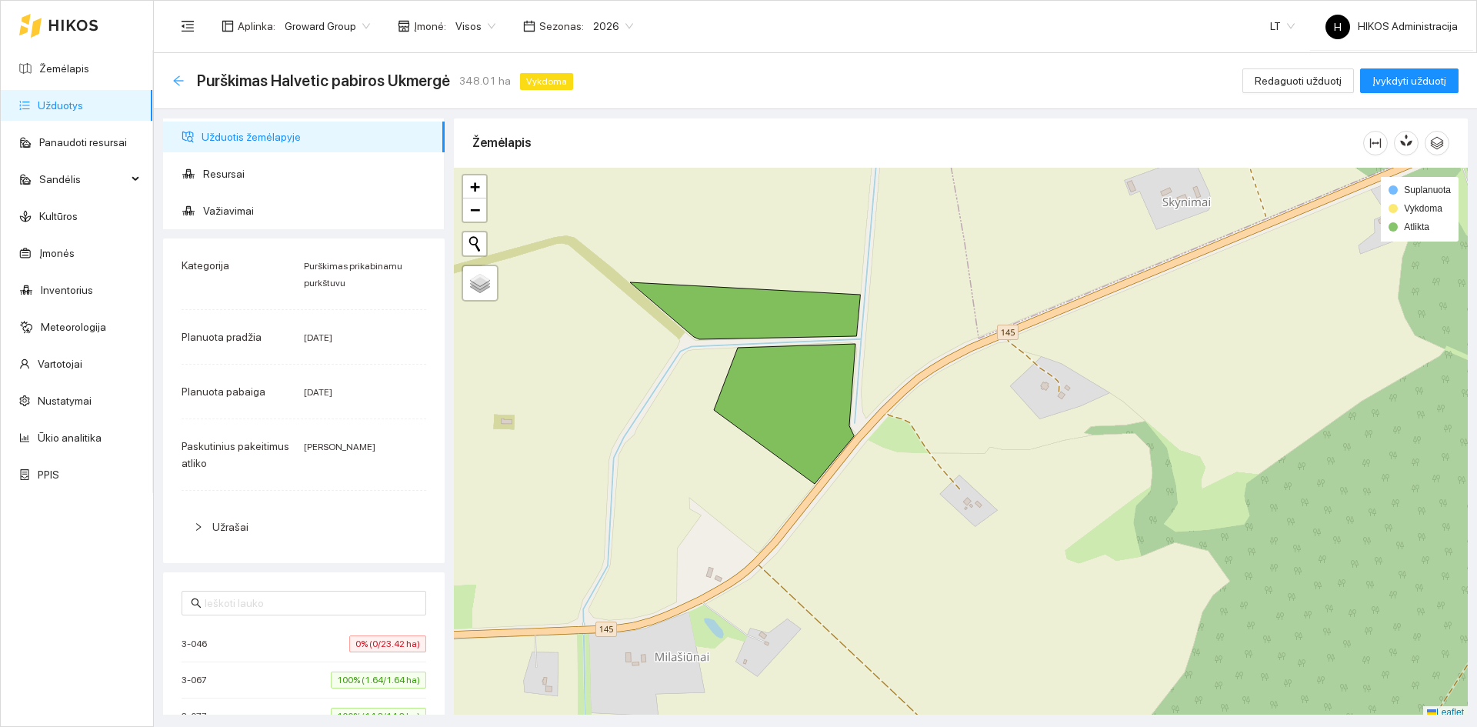
click at [177, 80] on icon "arrow-left" at bounding box center [178, 80] width 10 height 10
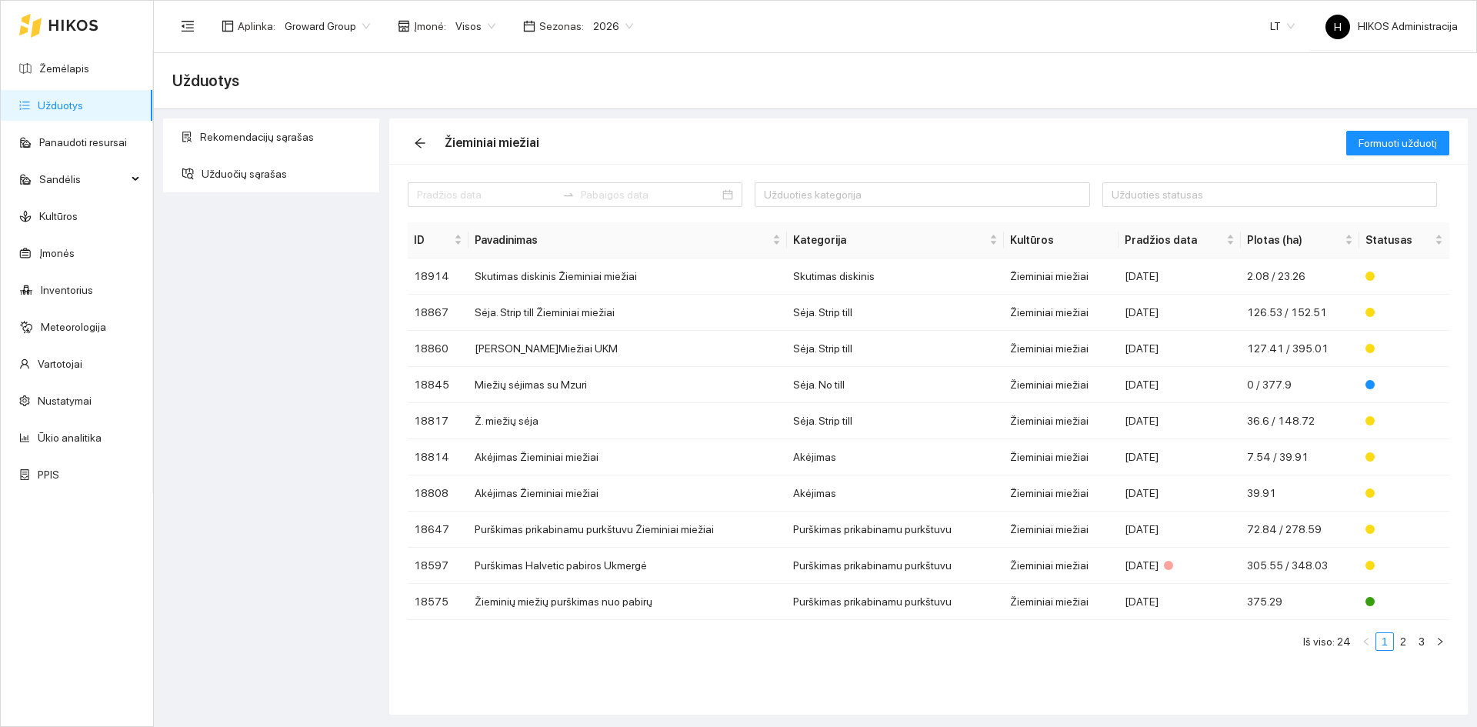
click at [485, 32] on span "Visos" at bounding box center [475, 26] width 40 height 23
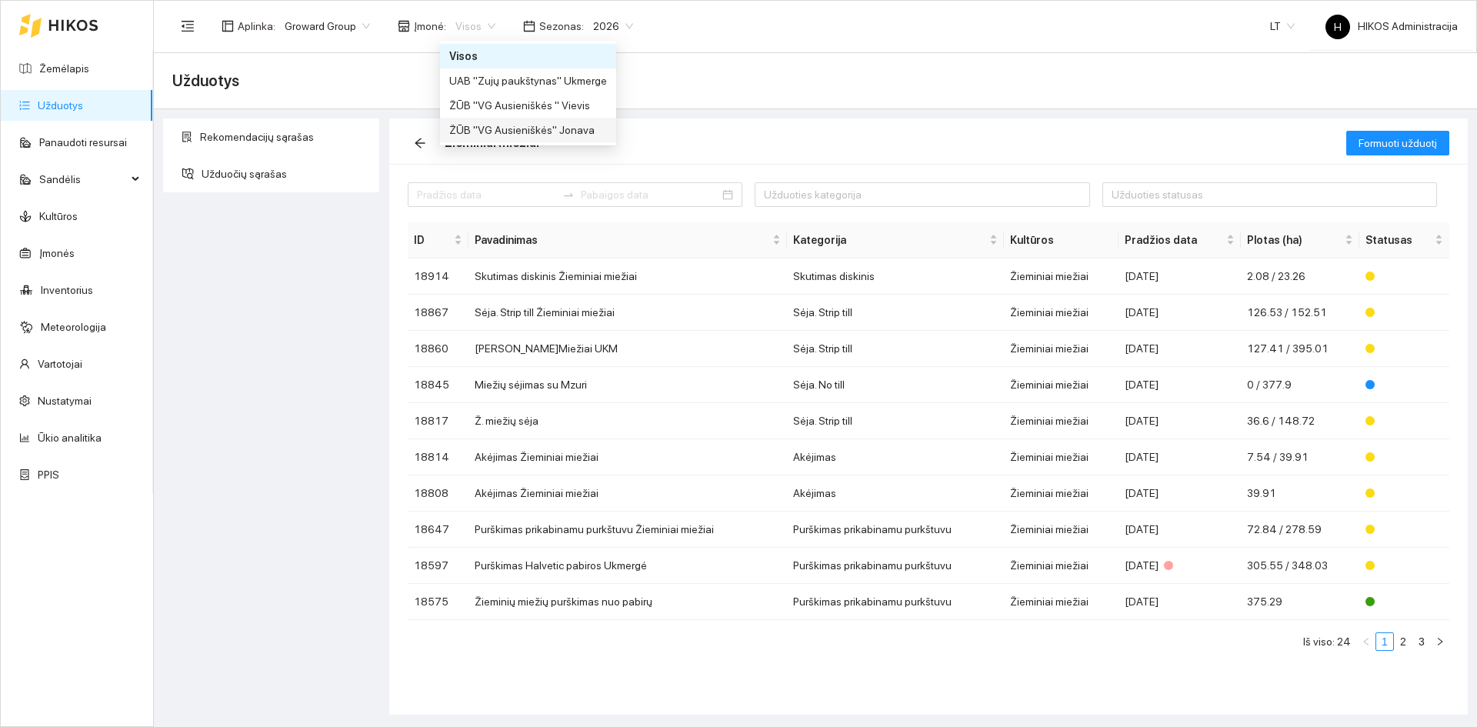
click at [556, 126] on div "ŽŪB "VG Ausieniškės" Jonava" at bounding box center [528, 130] width 158 height 17
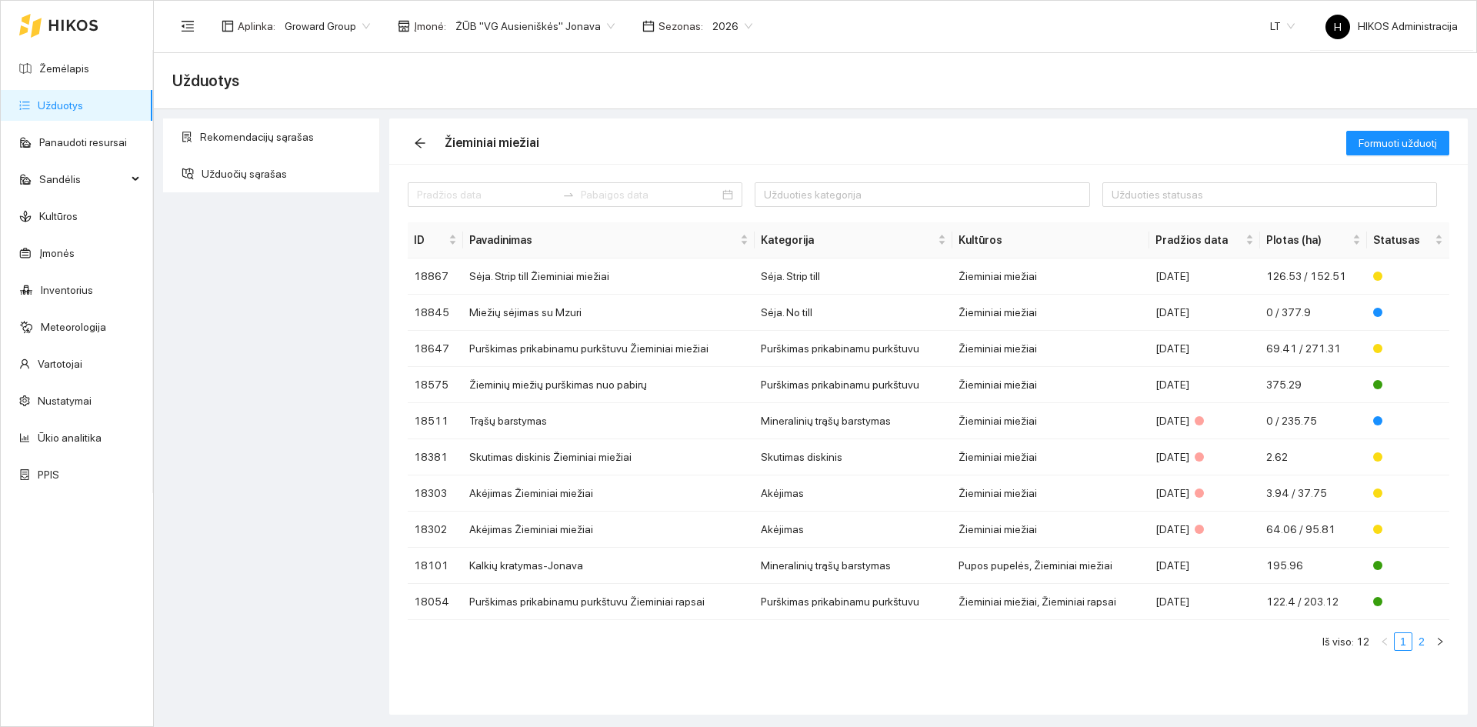
click at [1420, 645] on link "2" at bounding box center [1421, 641] width 17 height 17
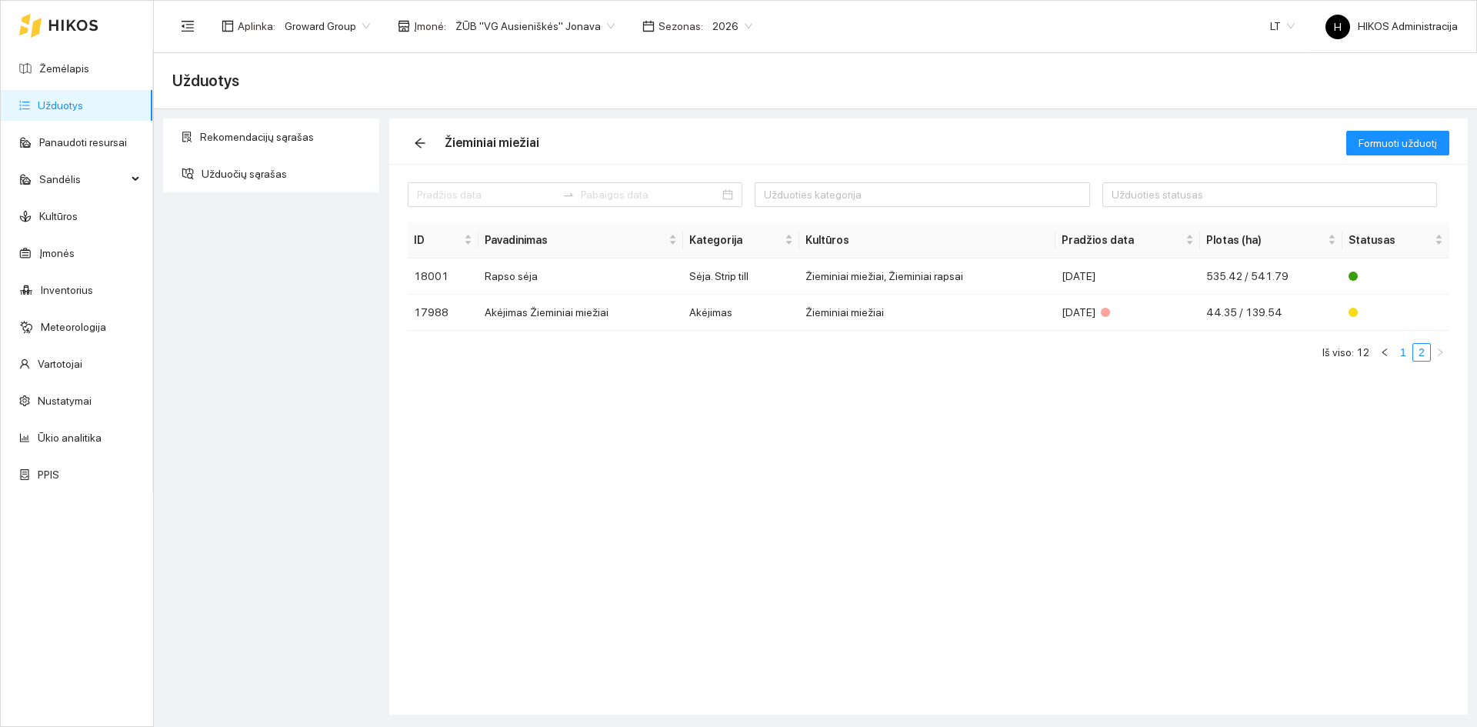
click at [1401, 353] on link "1" at bounding box center [1402, 352] width 17 height 17
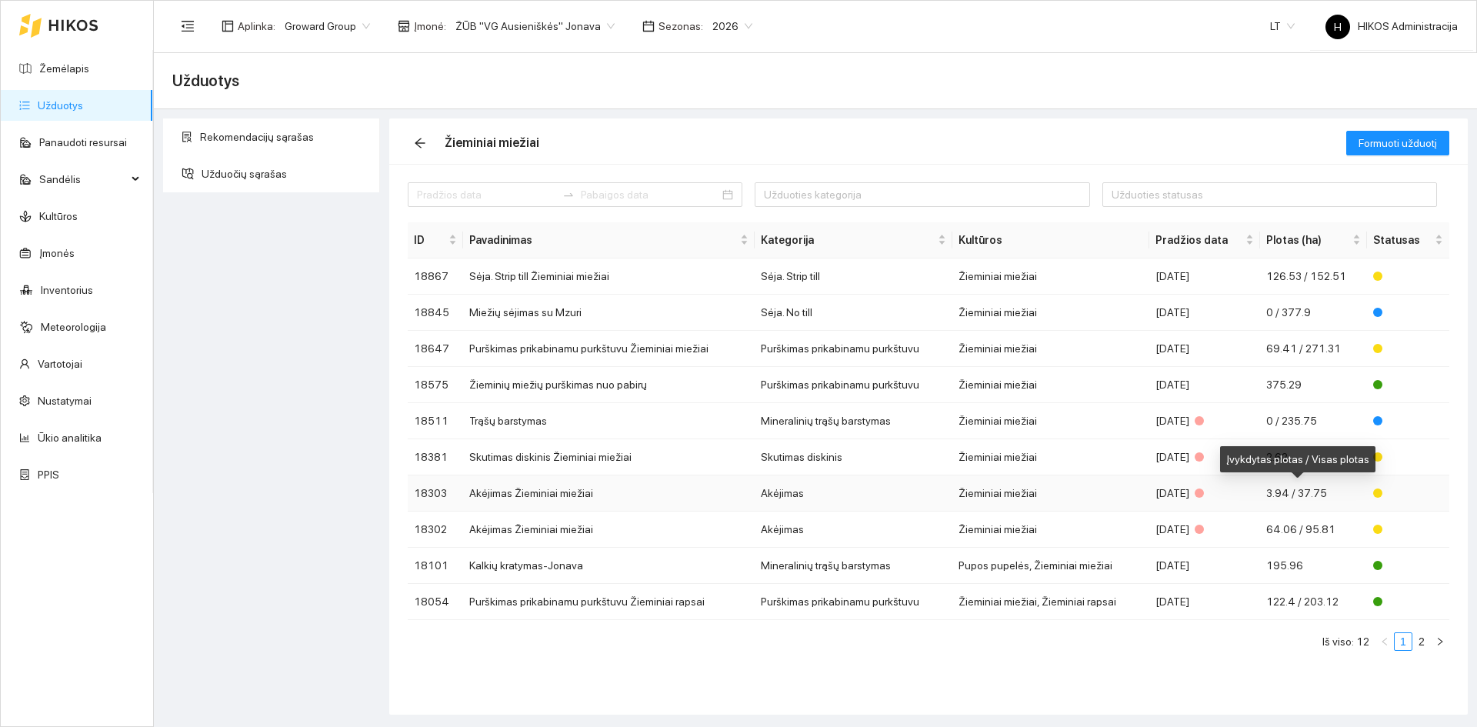
click at [1283, 498] on span "3.94 / 37.75" at bounding box center [1296, 493] width 61 height 12
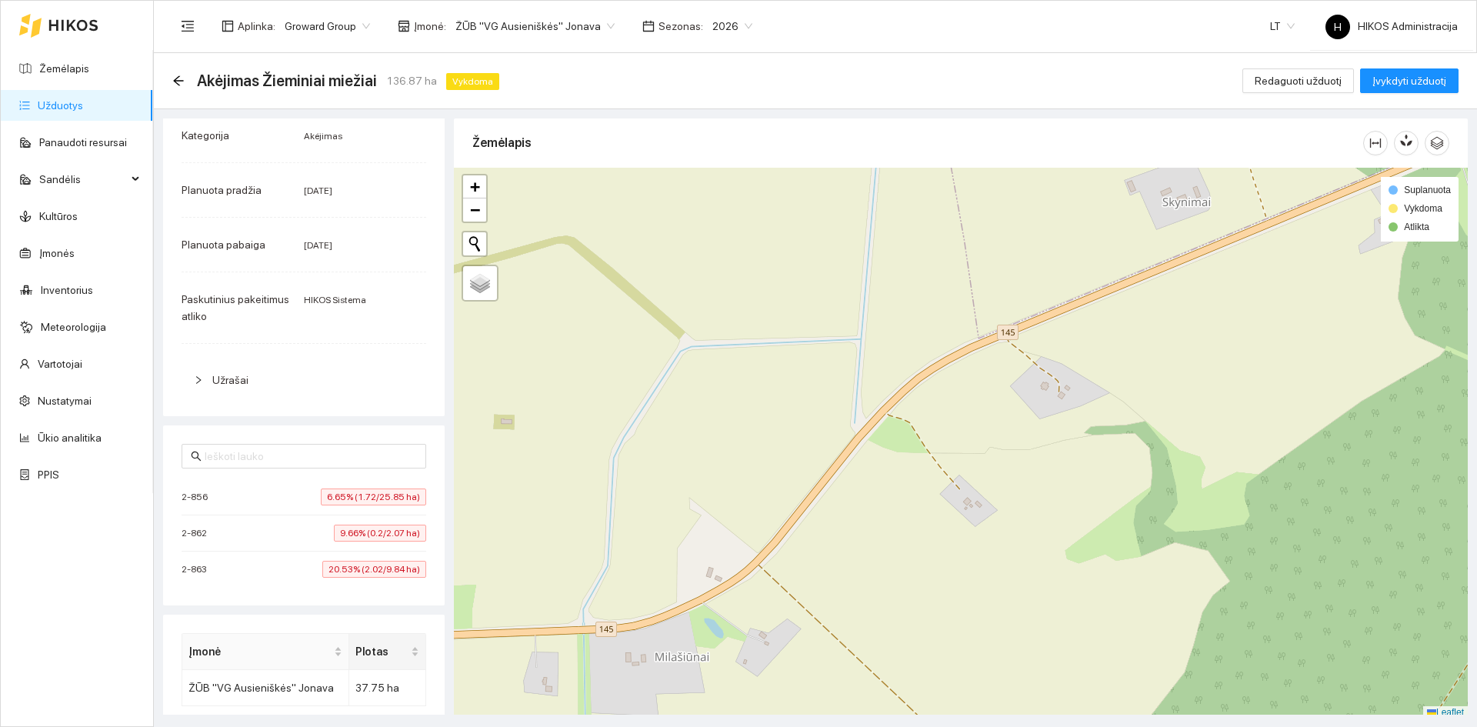
scroll to position [231, 0]
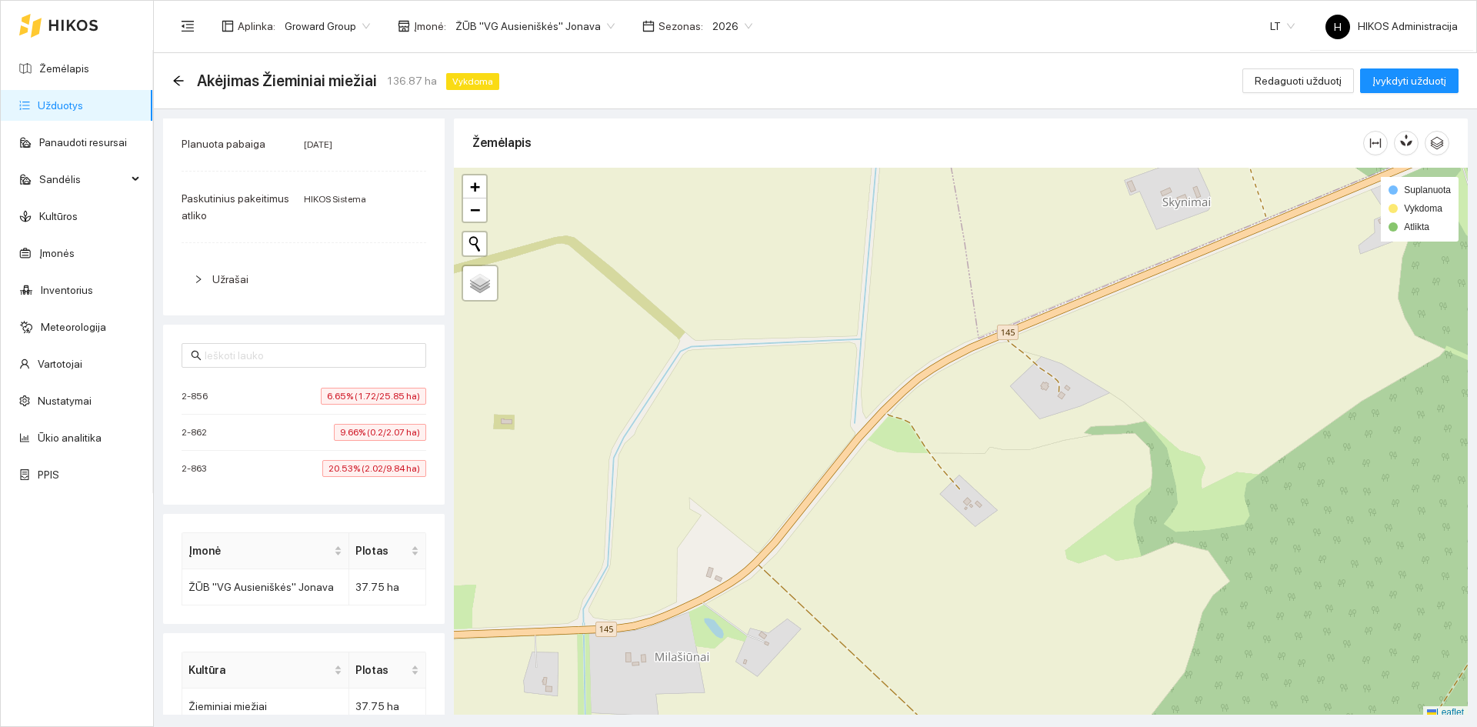
click at [363, 442] on li "2-862 9.66% (0.2/2.07 ha)" at bounding box center [304, 433] width 245 height 36
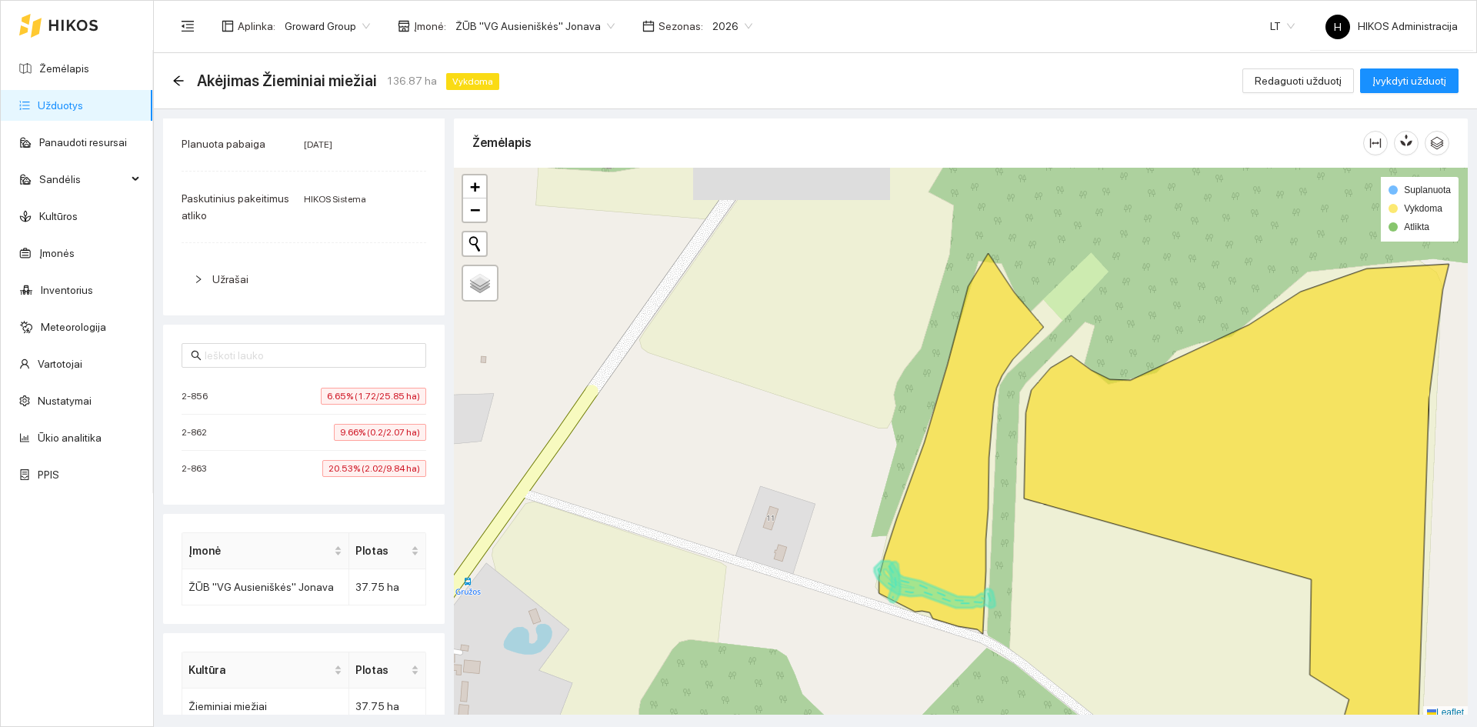
click at [367, 468] on span "20.53% (2.02/9.84 ha)" at bounding box center [374, 468] width 104 height 17
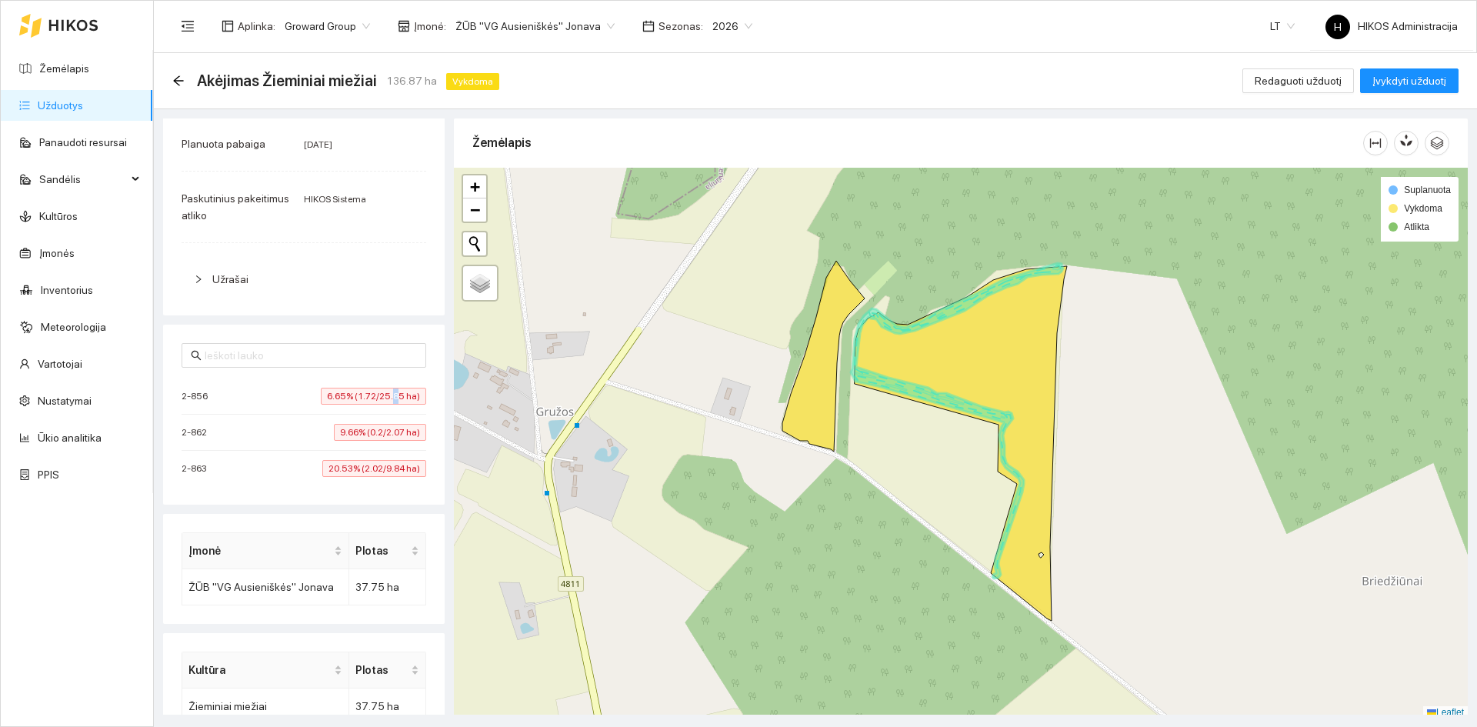
click at [386, 405] on li "2-856 6.65% (1.72/25.85 ha)" at bounding box center [304, 396] width 245 height 36
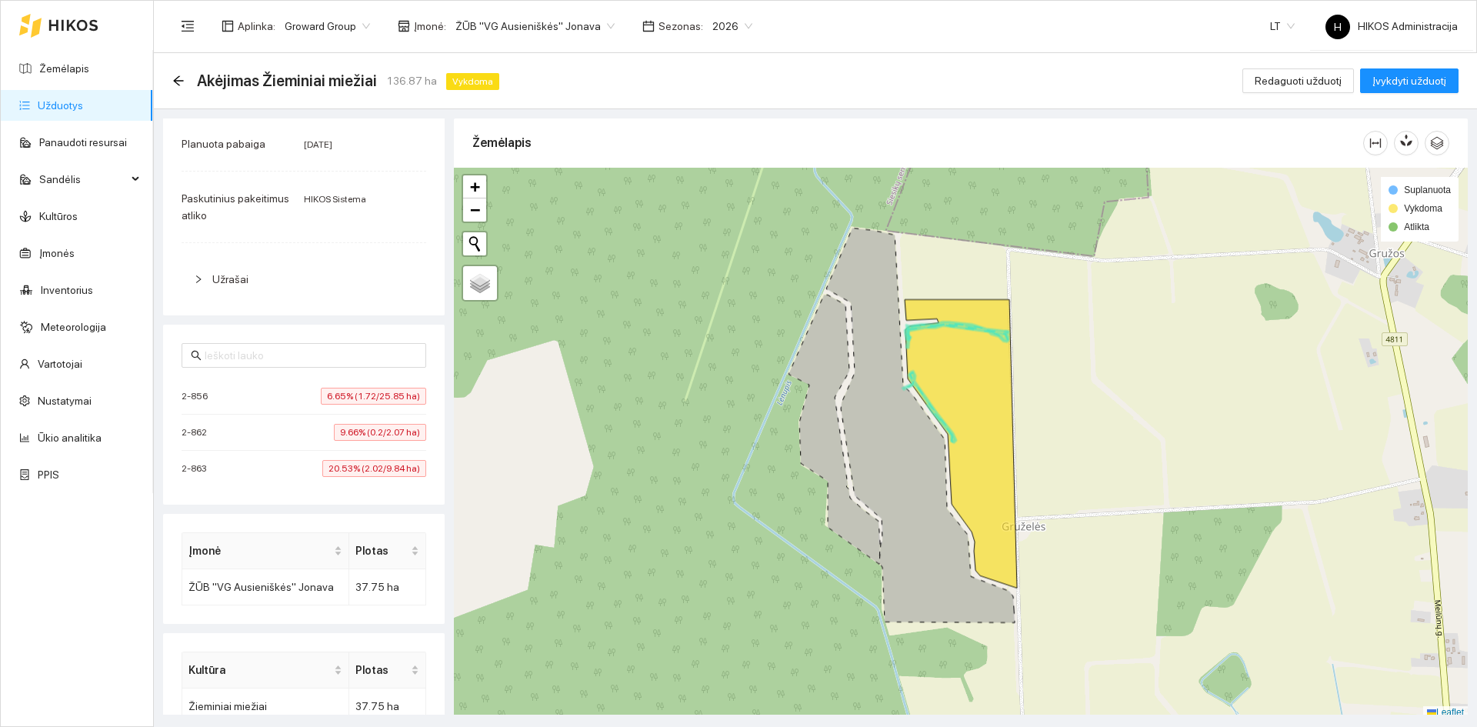
click at [366, 438] on span "9.66% (0.2/2.07 ha)" at bounding box center [380, 432] width 92 height 17
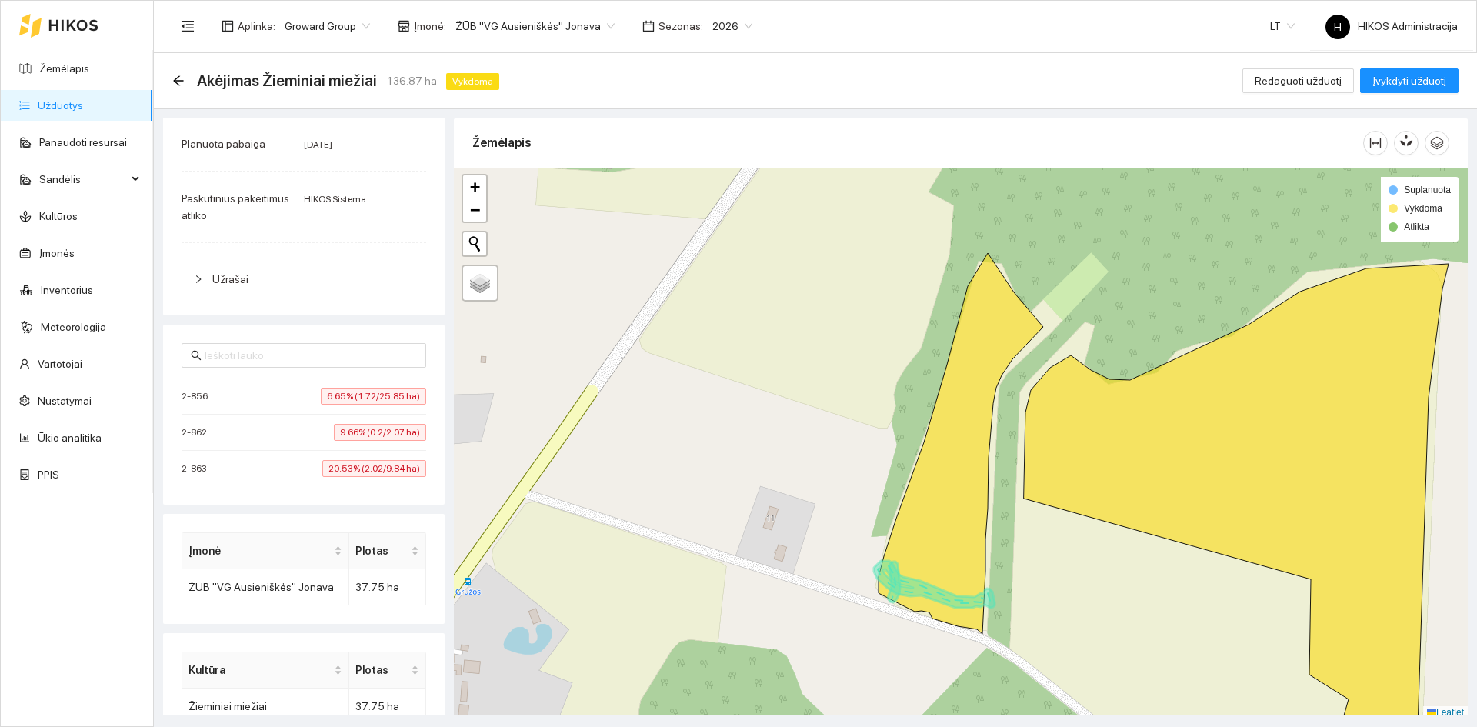
click at [363, 470] on span "20.53% (2.02/9.84 ha)" at bounding box center [374, 468] width 104 height 17
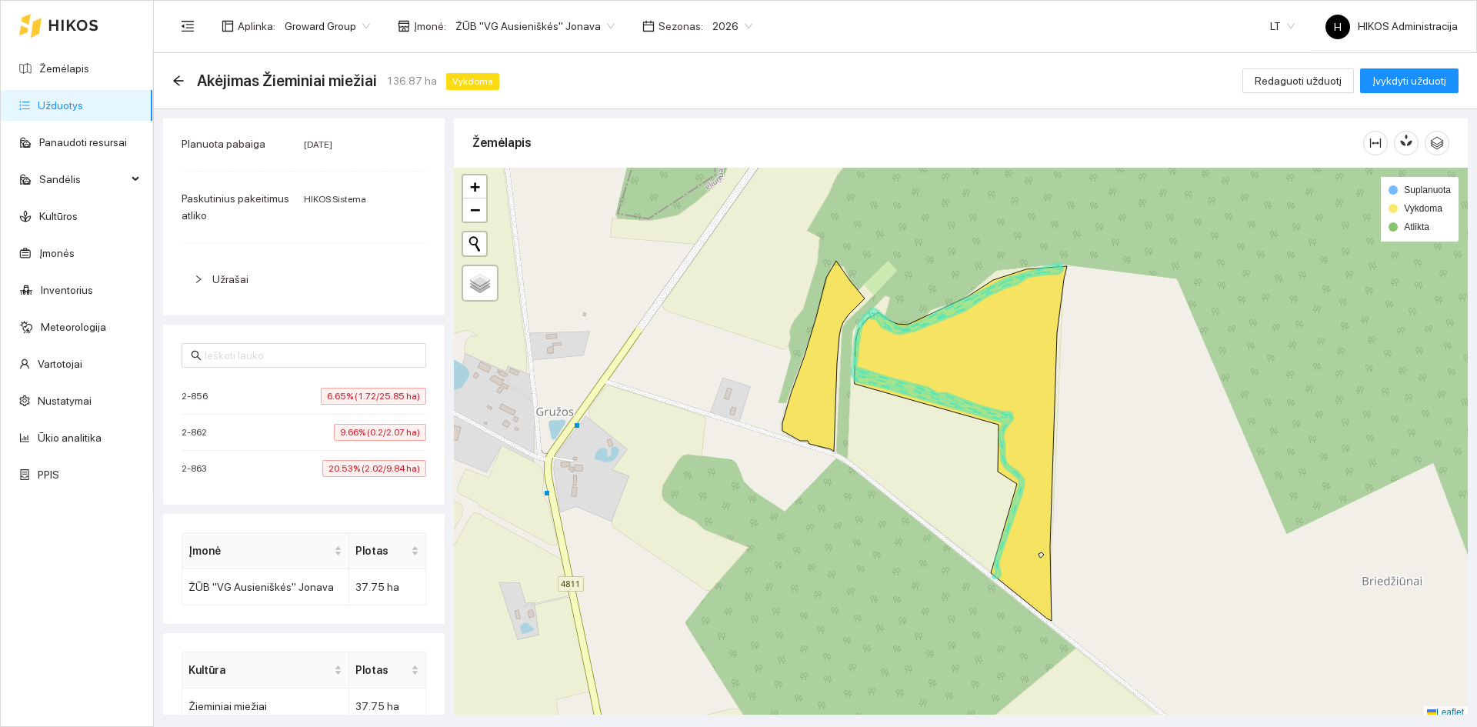
click at [187, 78] on div "Akėjimas Žieminiai miežiai 136.87 ha Vykdoma" at bounding box center [338, 80] width 333 height 25
click at [185, 76] on div "Akėjimas Žieminiai miežiai 136.87 ha Vykdoma" at bounding box center [338, 80] width 333 height 25
click at [178, 82] on icon "arrow-left" at bounding box center [178, 81] width 12 height 12
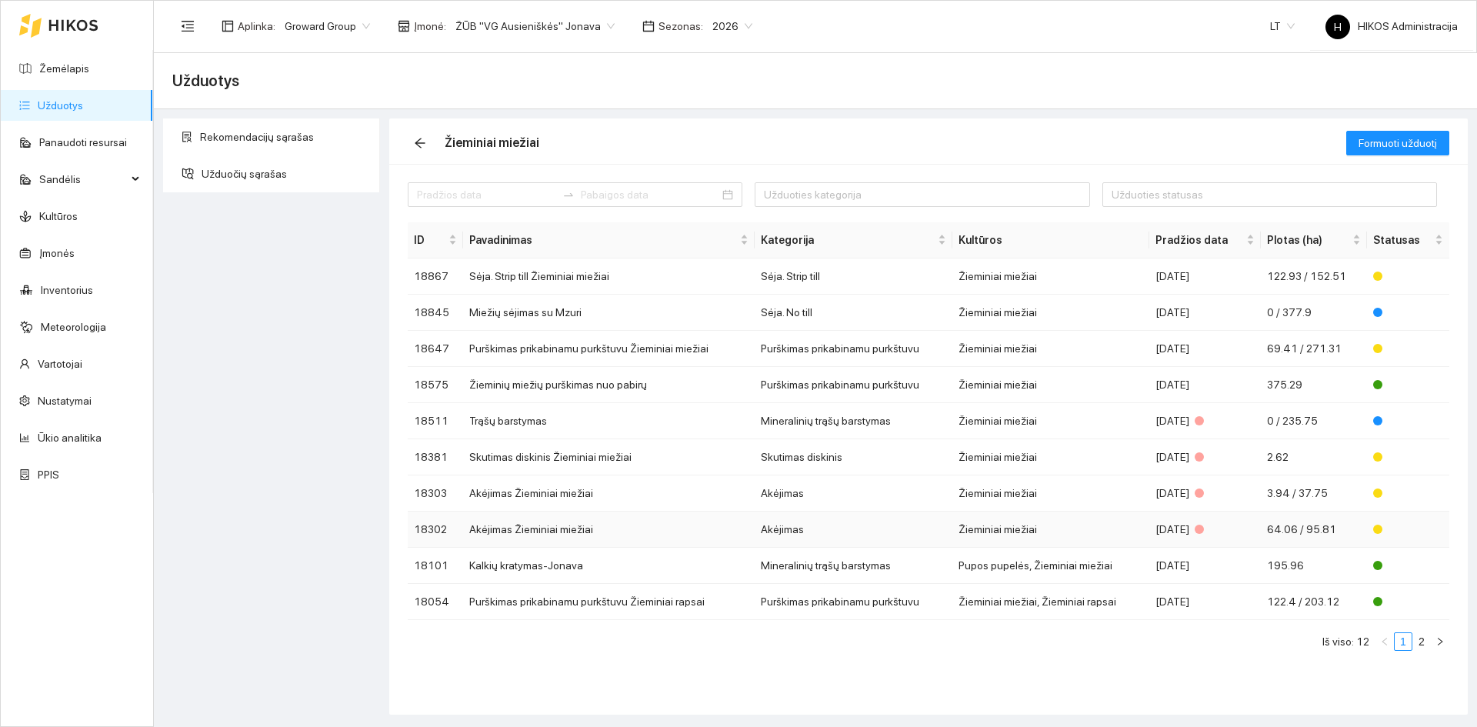
click at [1172, 522] on div "[DATE]" at bounding box center [1204, 529] width 99 height 17
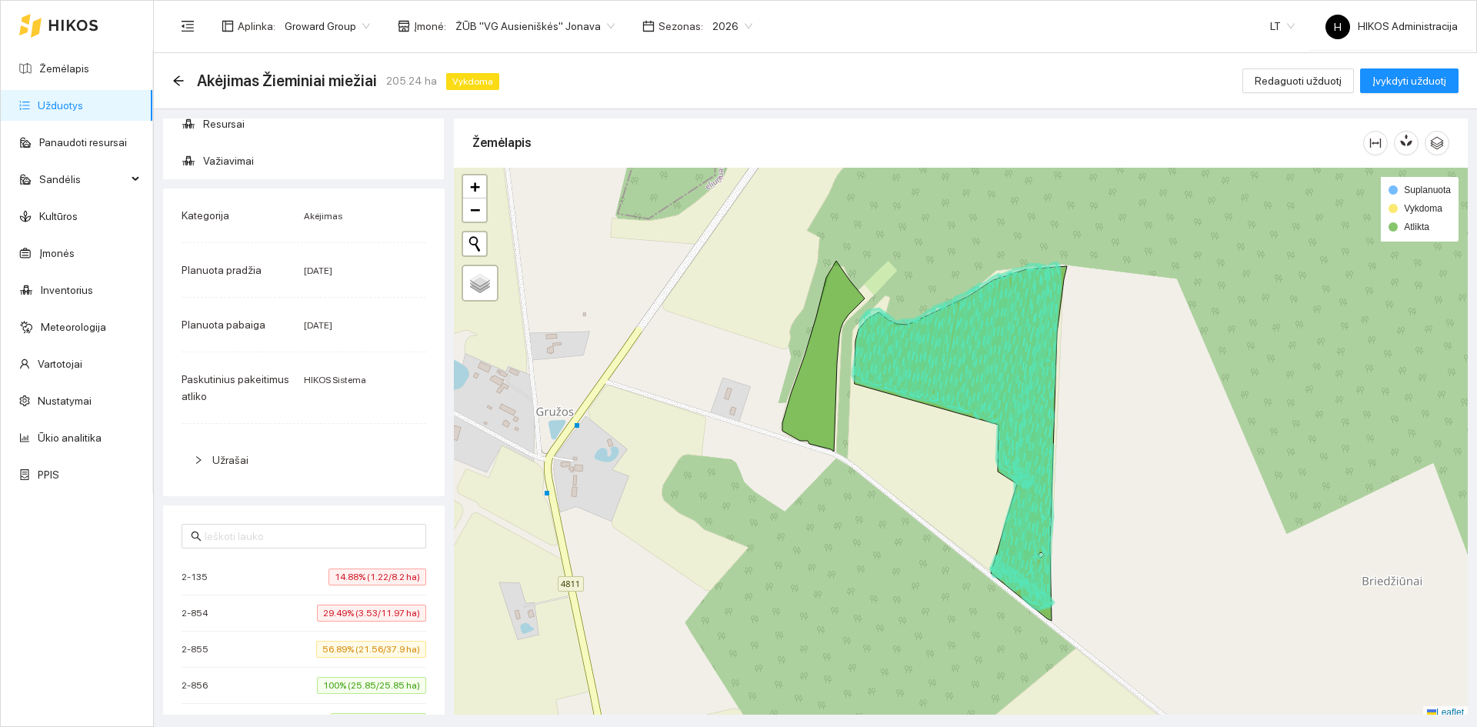
scroll to position [77, 0]
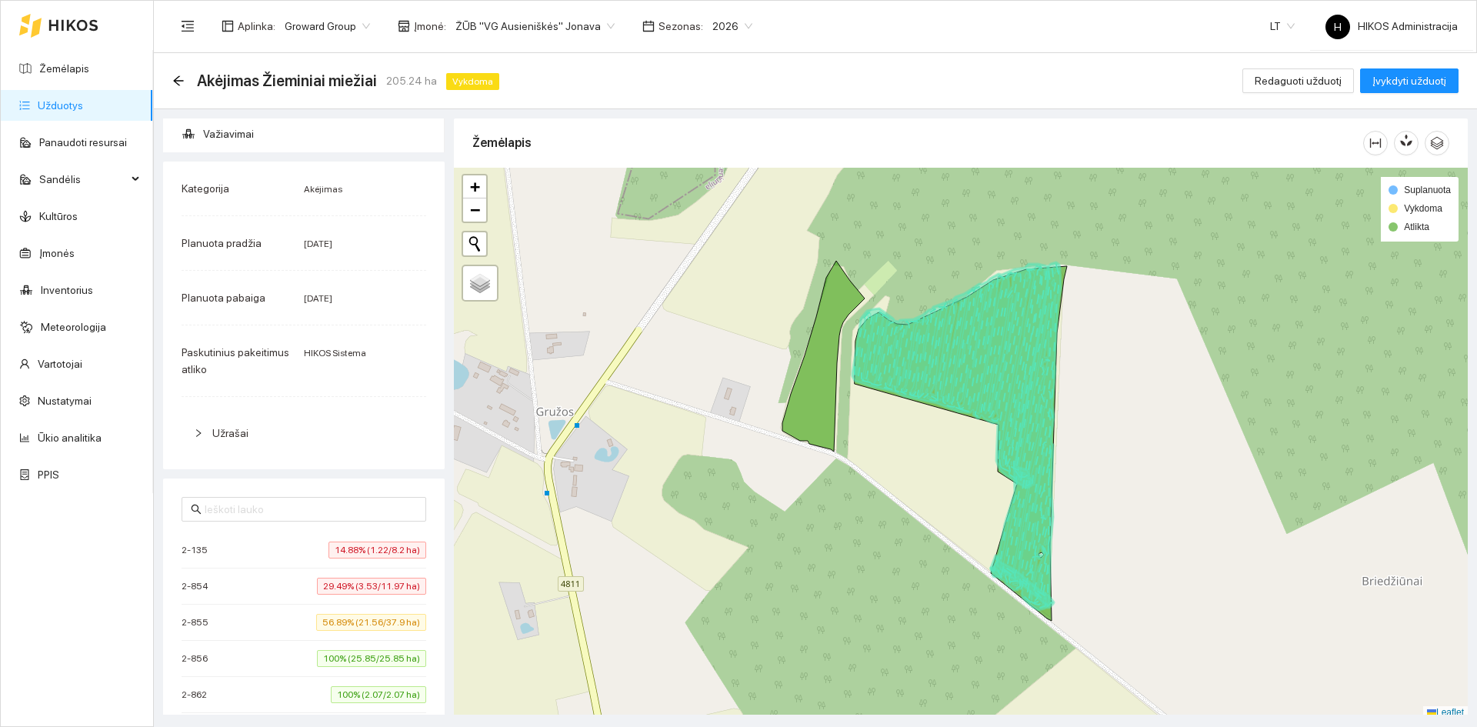
click at [362, 580] on span "29.49% (3.53/11.97 ha)" at bounding box center [371, 586] width 109 height 17
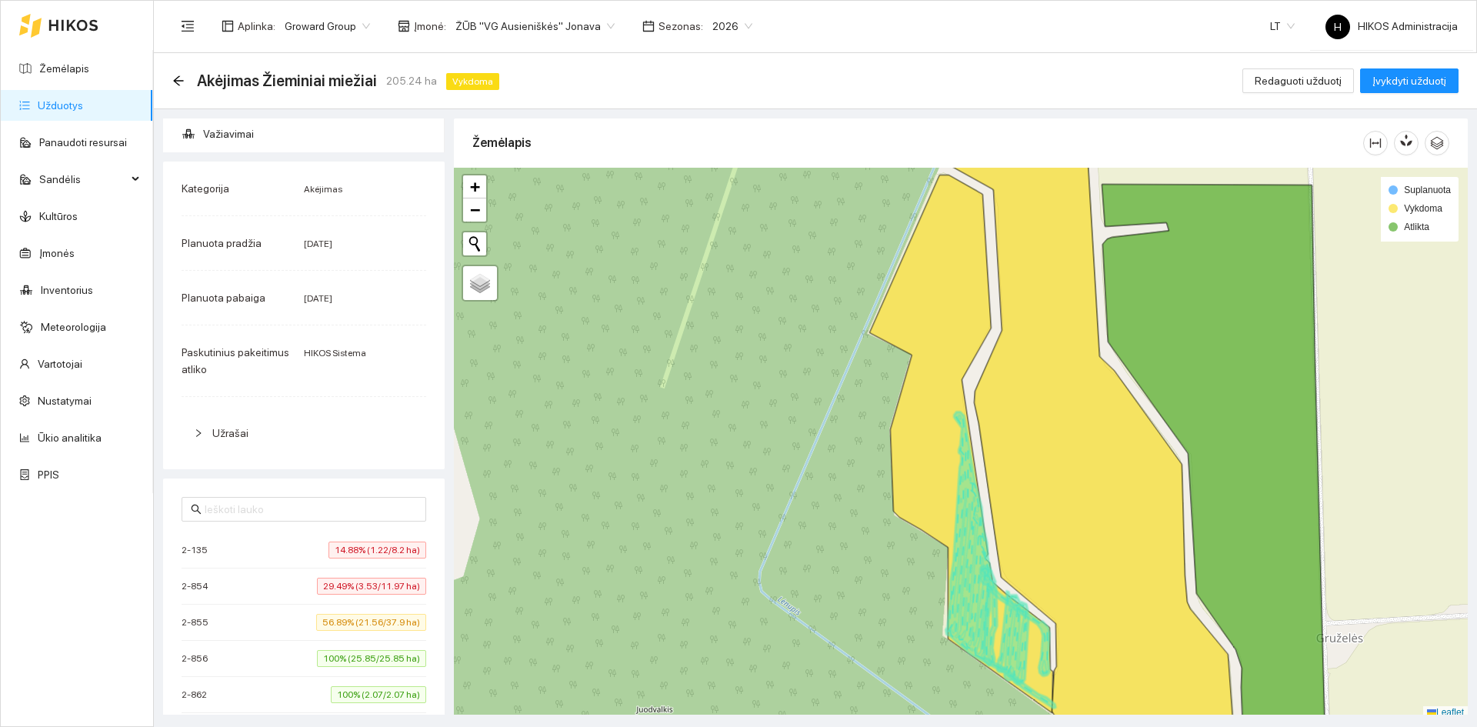
click at [384, 620] on span "56.89% (21.56/37.9 ha)" at bounding box center [371, 622] width 110 height 17
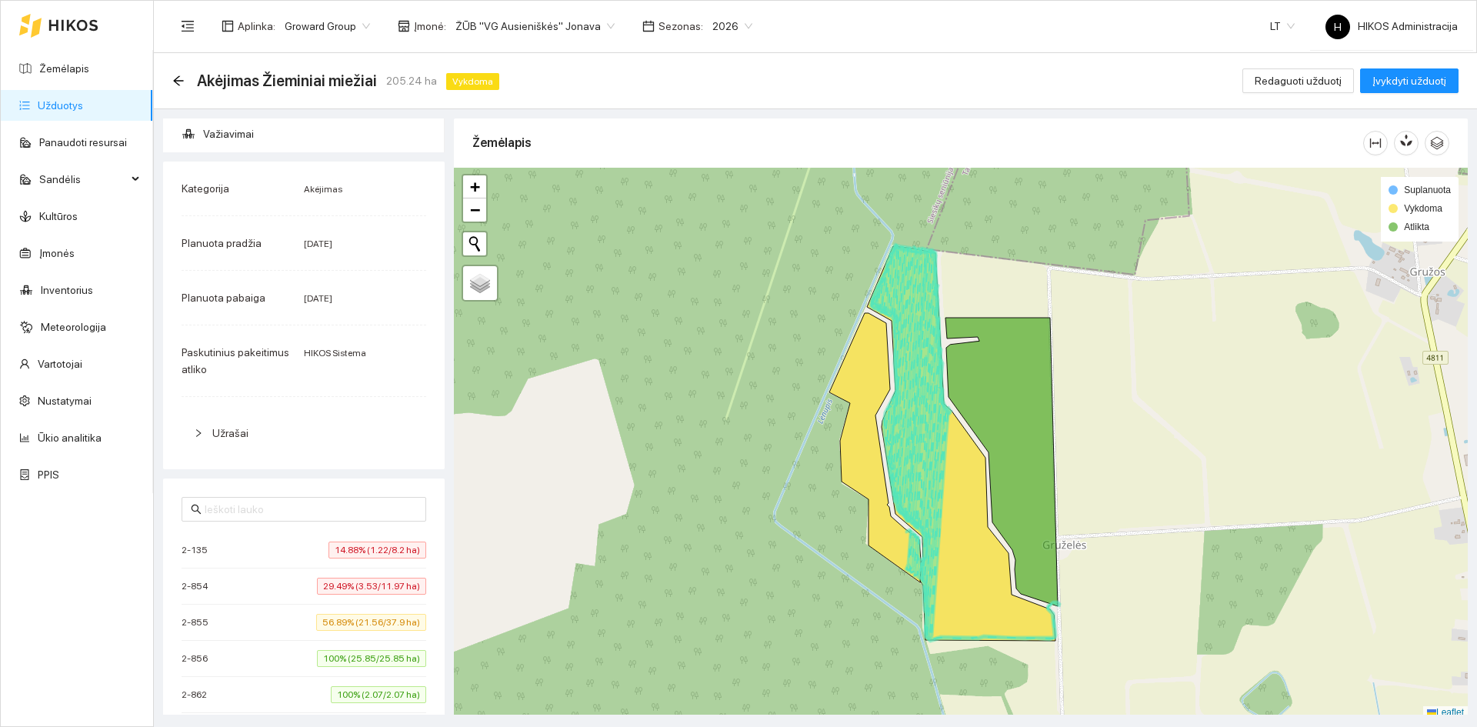
click at [897, 417] on icon at bounding box center [898, 383] width 57 height 278
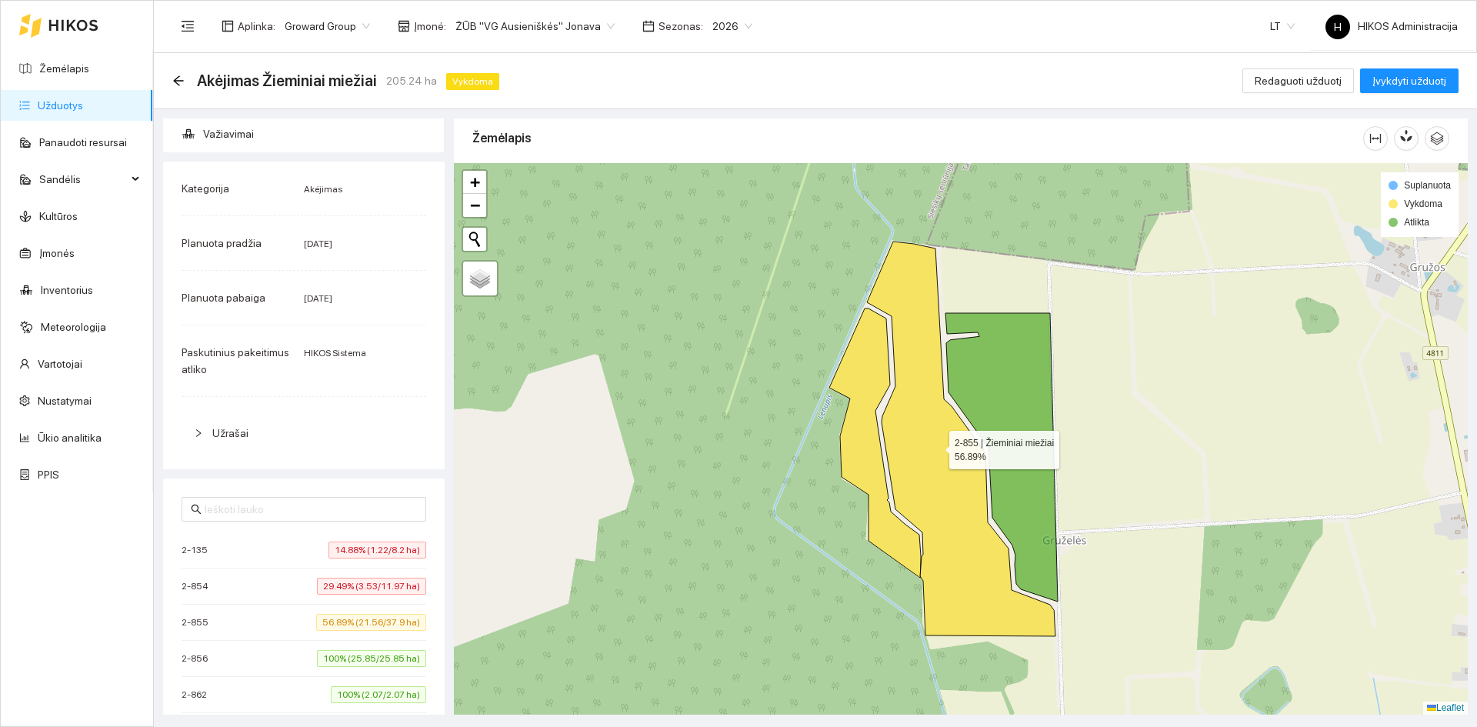
click at [941, 449] on icon at bounding box center [961, 439] width 188 height 395
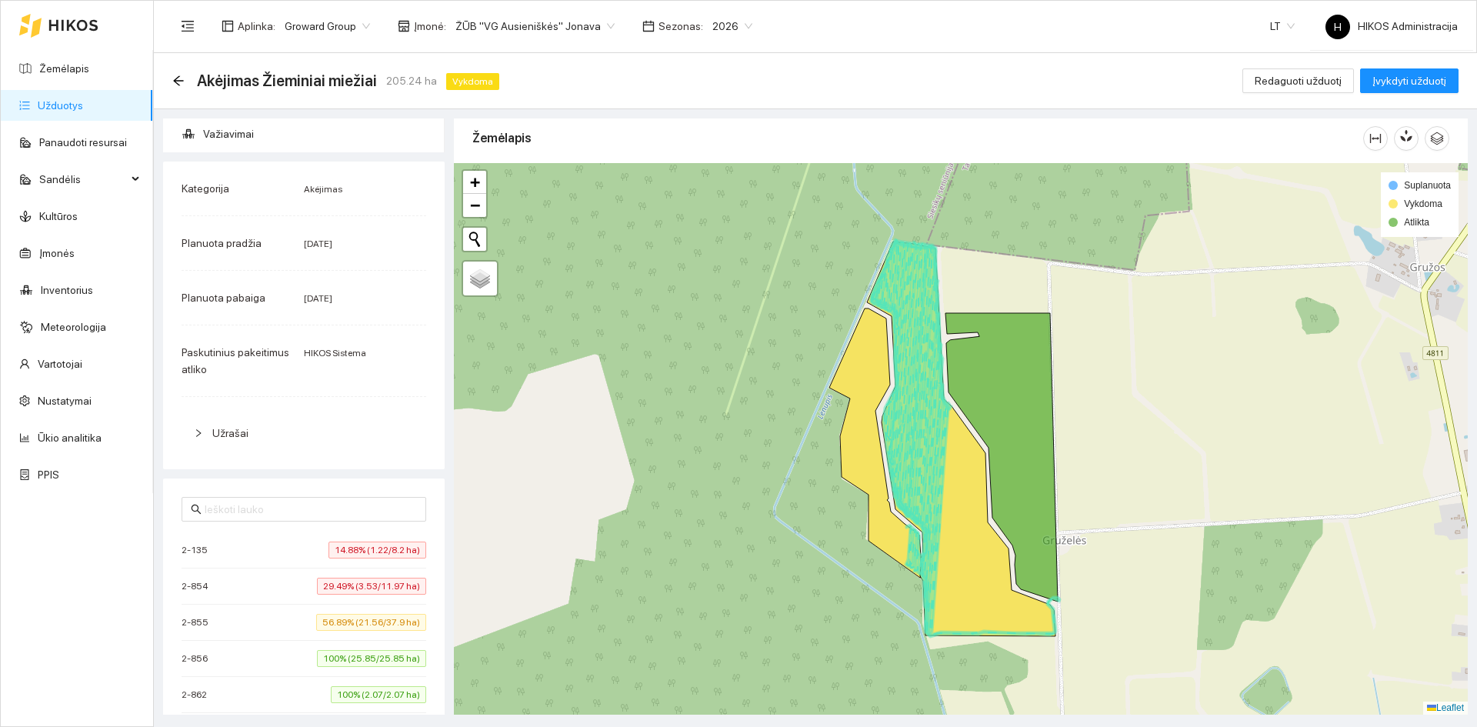
click at [935, 449] on icon at bounding box center [928, 439] width 44 height 391
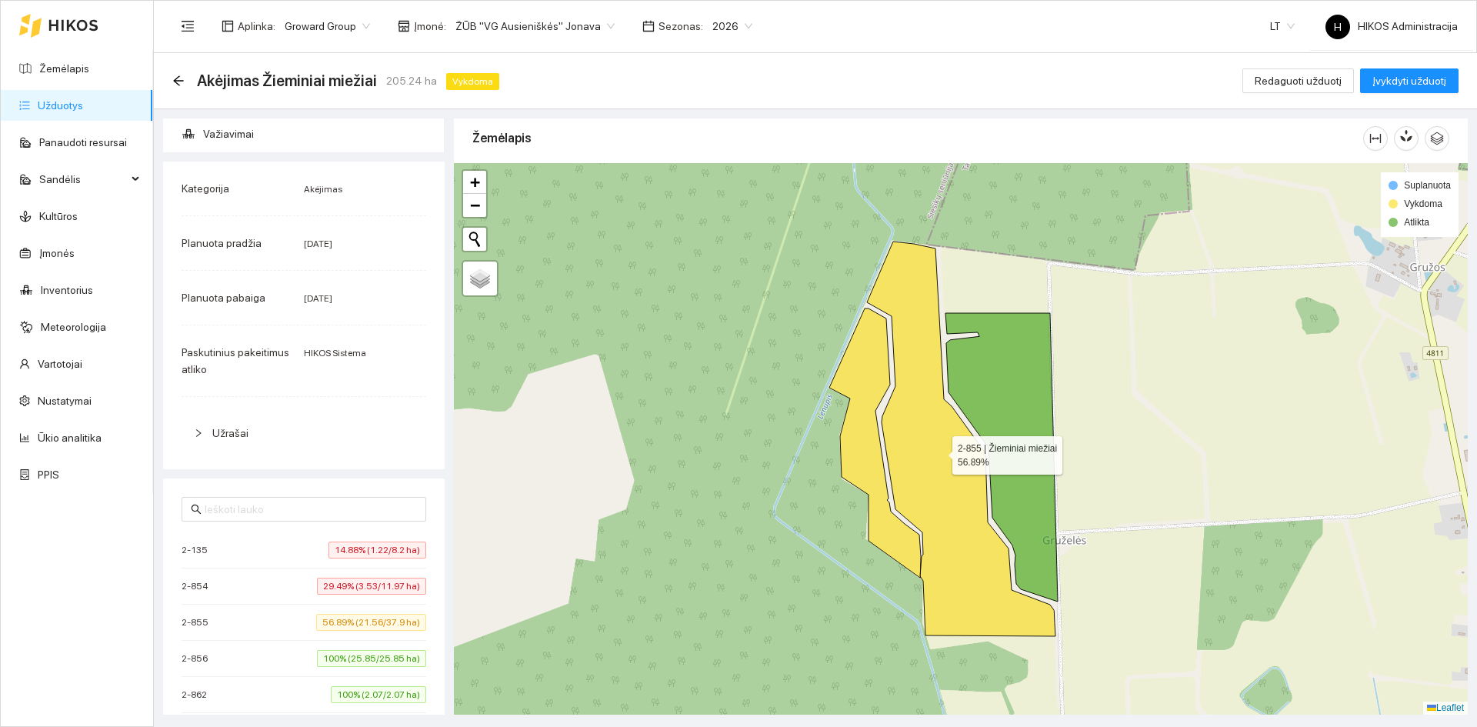
click at [938, 451] on icon at bounding box center [961, 439] width 188 height 395
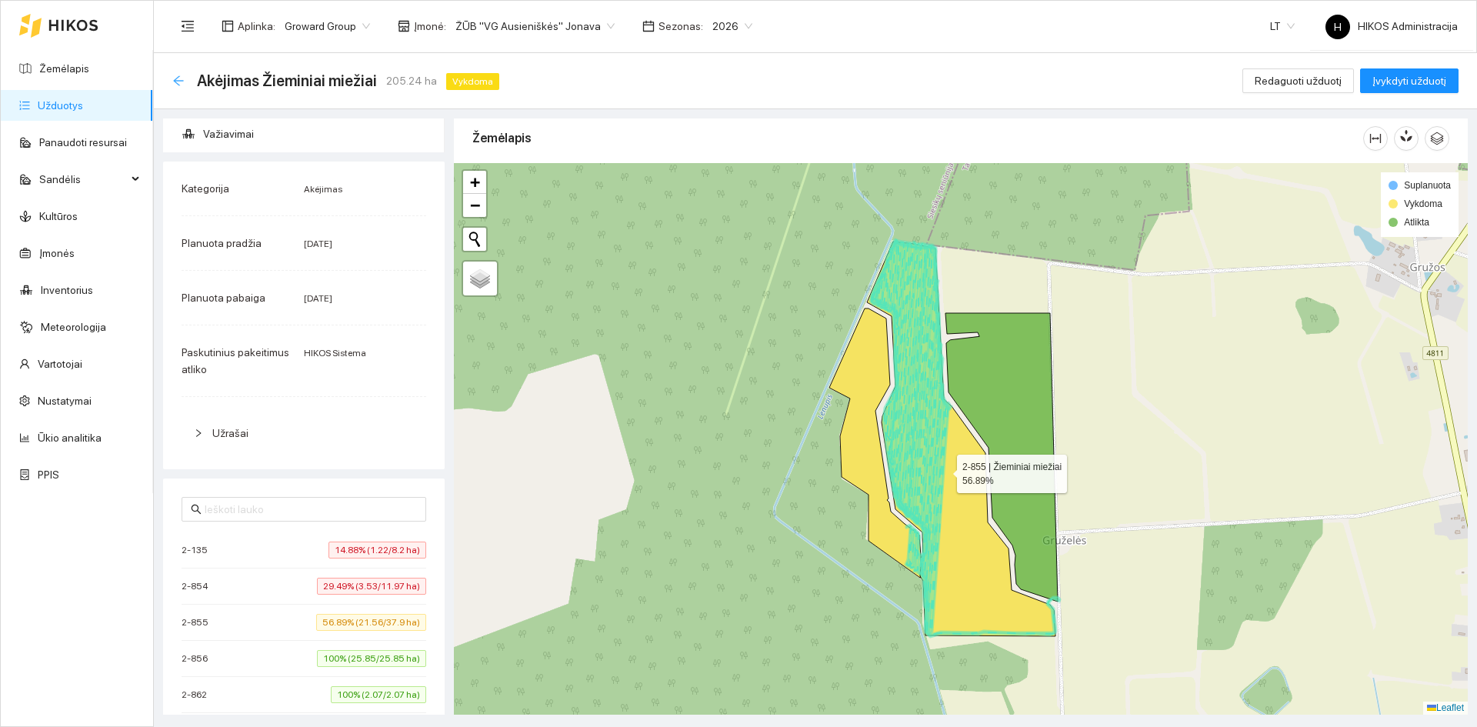
click at [176, 78] on icon "arrow-left" at bounding box center [178, 81] width 12 height 12
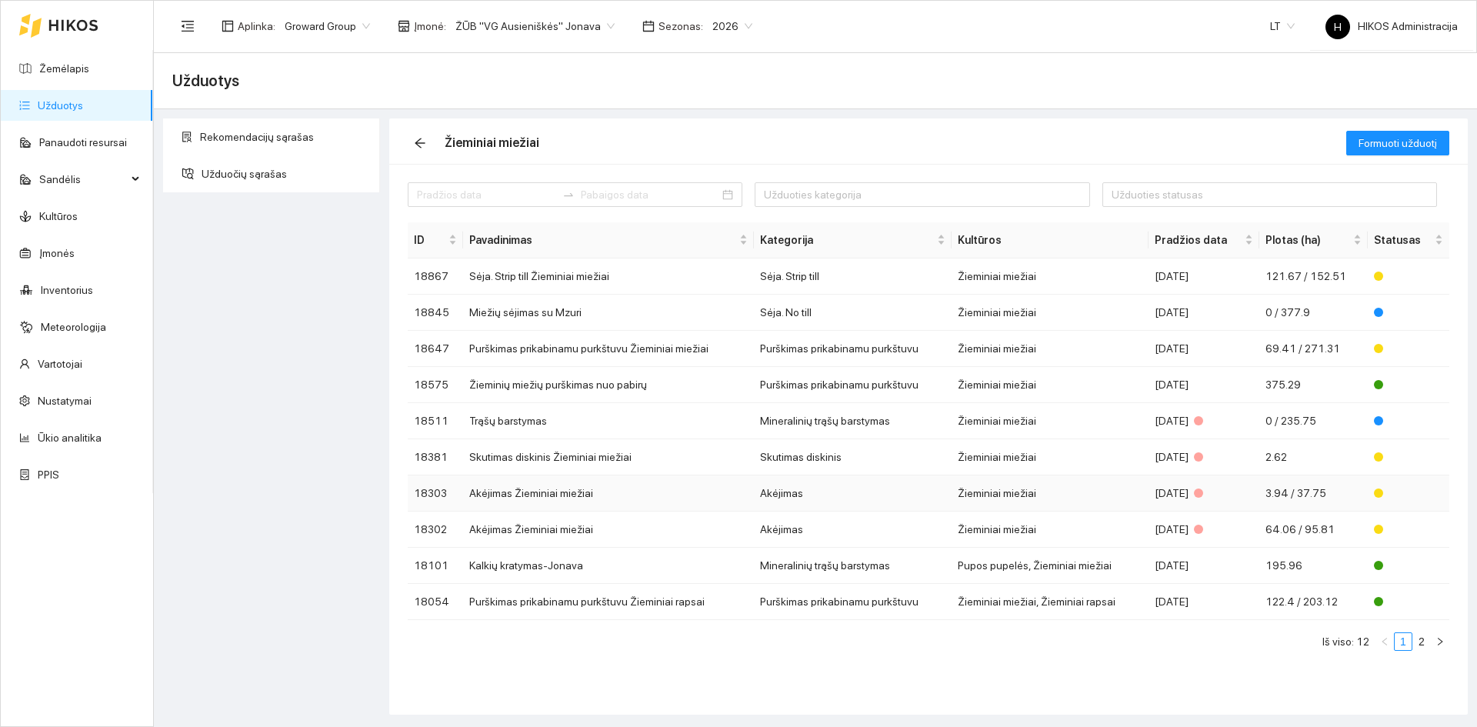
click at [1125, 489] on td "Žieminiai miežiai" at bounding box center [1049, 493] width 197 height 36
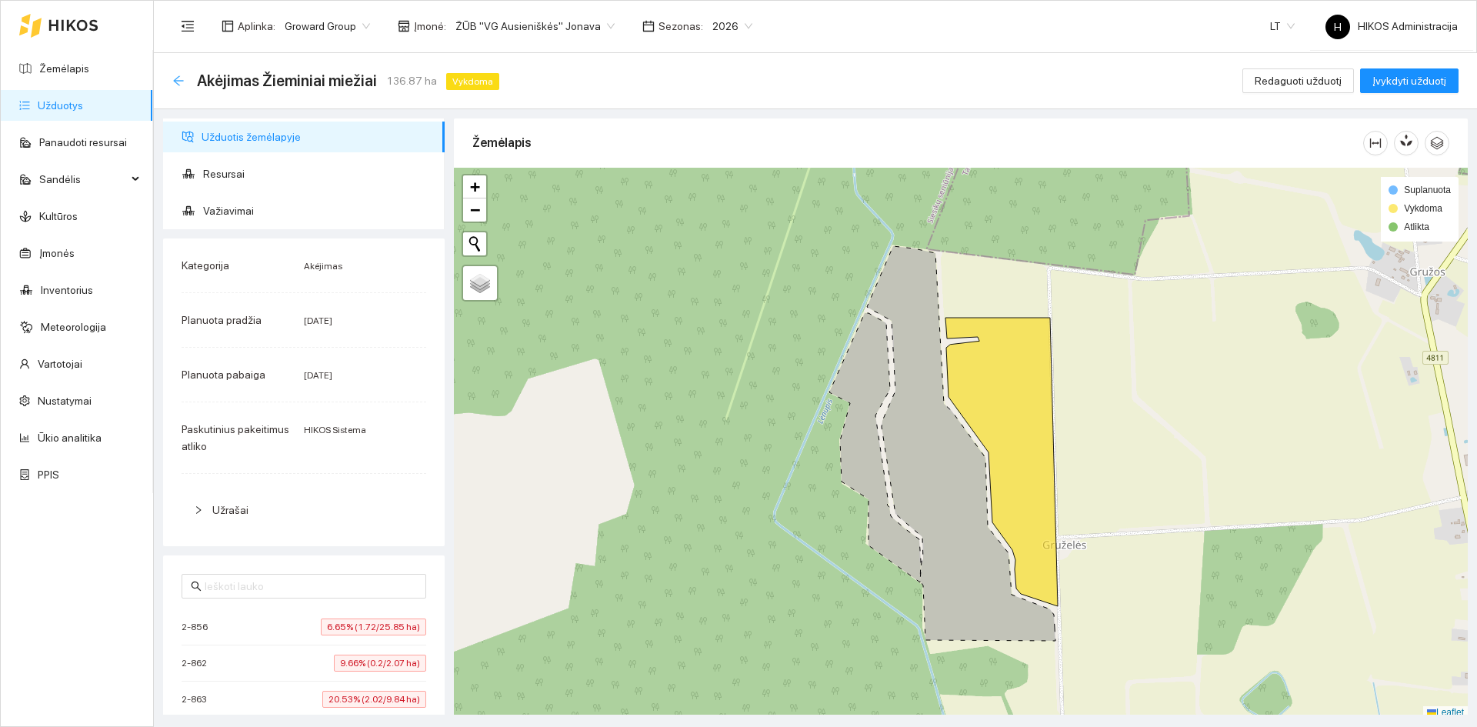
click at [174, 82] on icon "arrow-left" at bounding box center [178, 81] width 12 height 12
